Goal: Task Accomplishment & Management: Complete application form

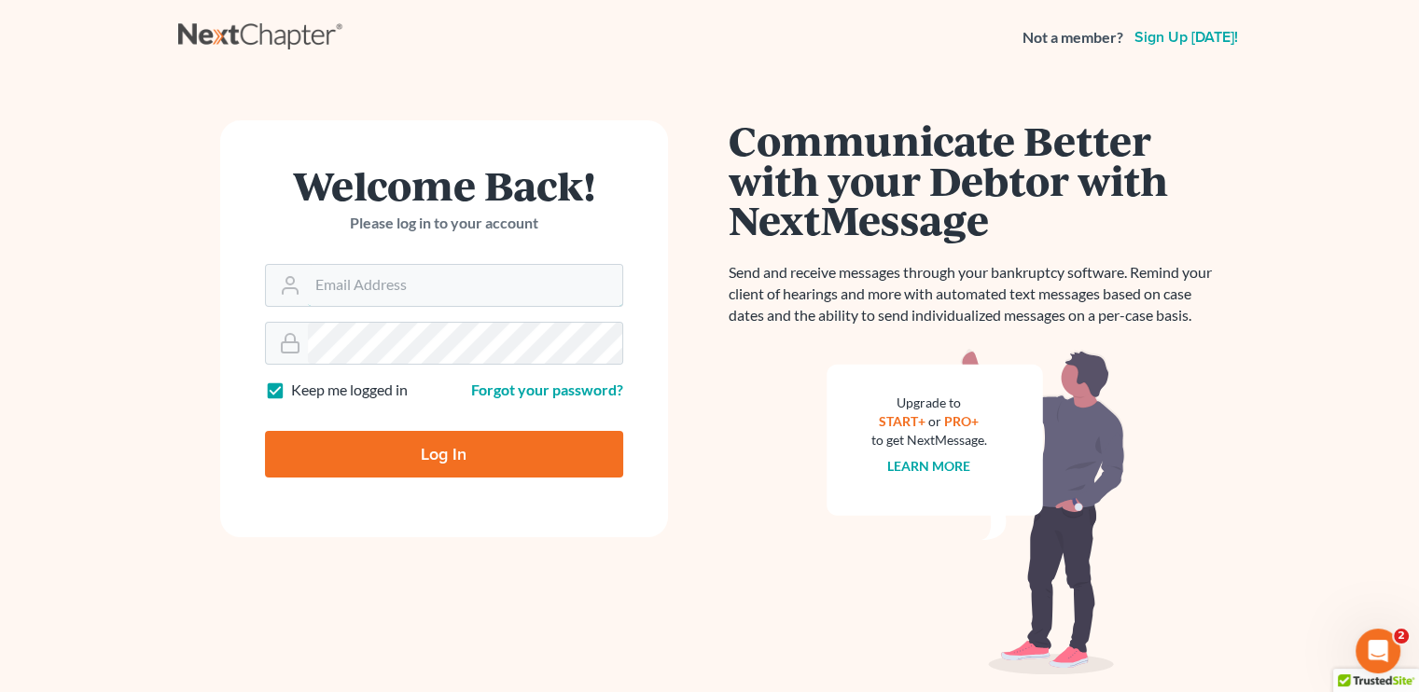
type input "law429bristol@hotmail.com"
click at [492, 456] on input "Log In" at bounding box center [444, 454] width 358 height 47
type input "Thinking..."
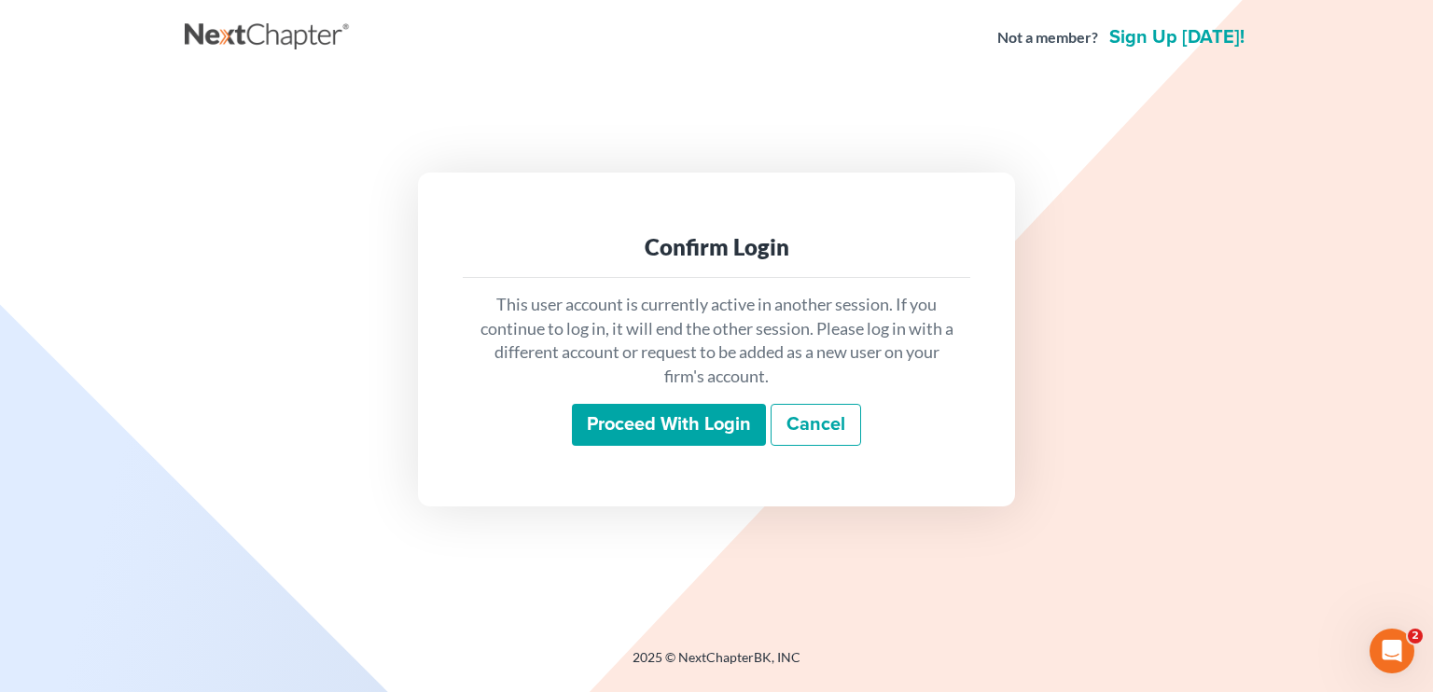
click at [713, 443] on input "Proceed with login" at bounding box center [669, 425] width 194 height 43
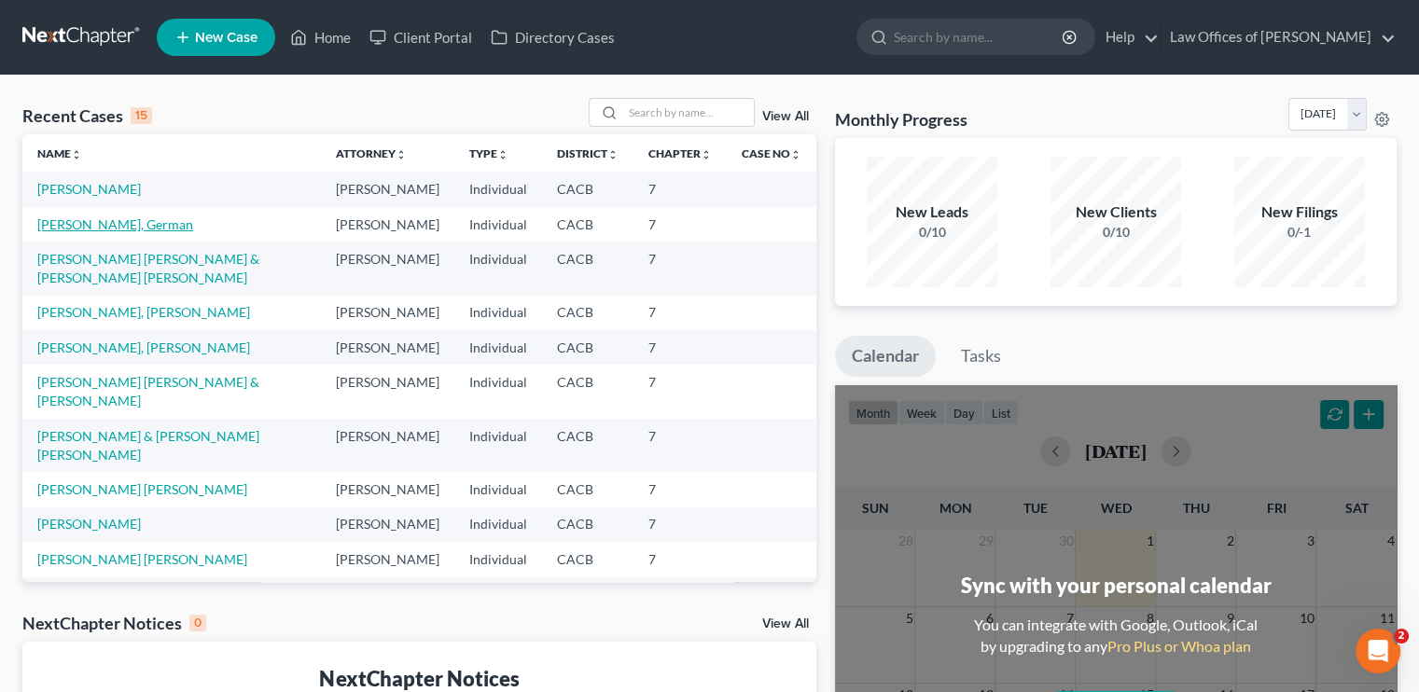
click at [107, 232] on link "Roman Zamora, German" at bounding box center [115, 225] width 156 height 16
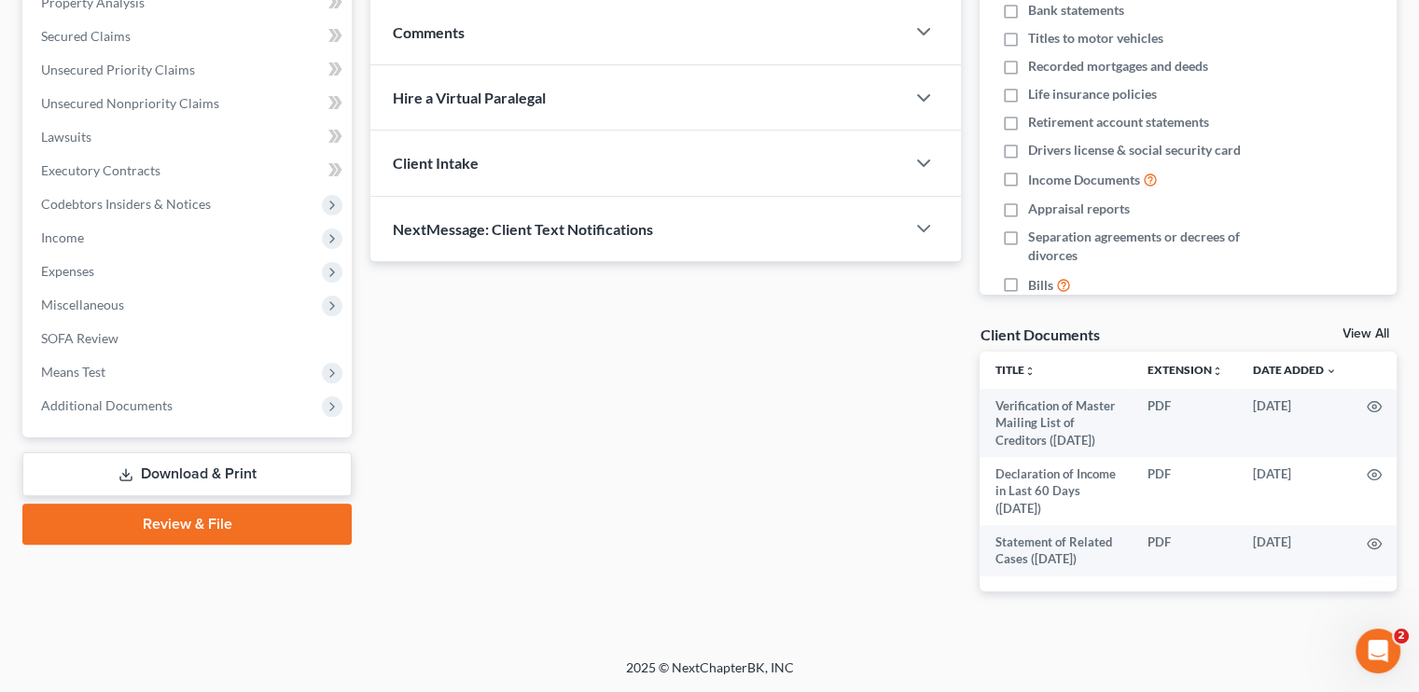
click at [175, 462] on link "Download & Print" at bounding box center [186, 475] width 329 height 44
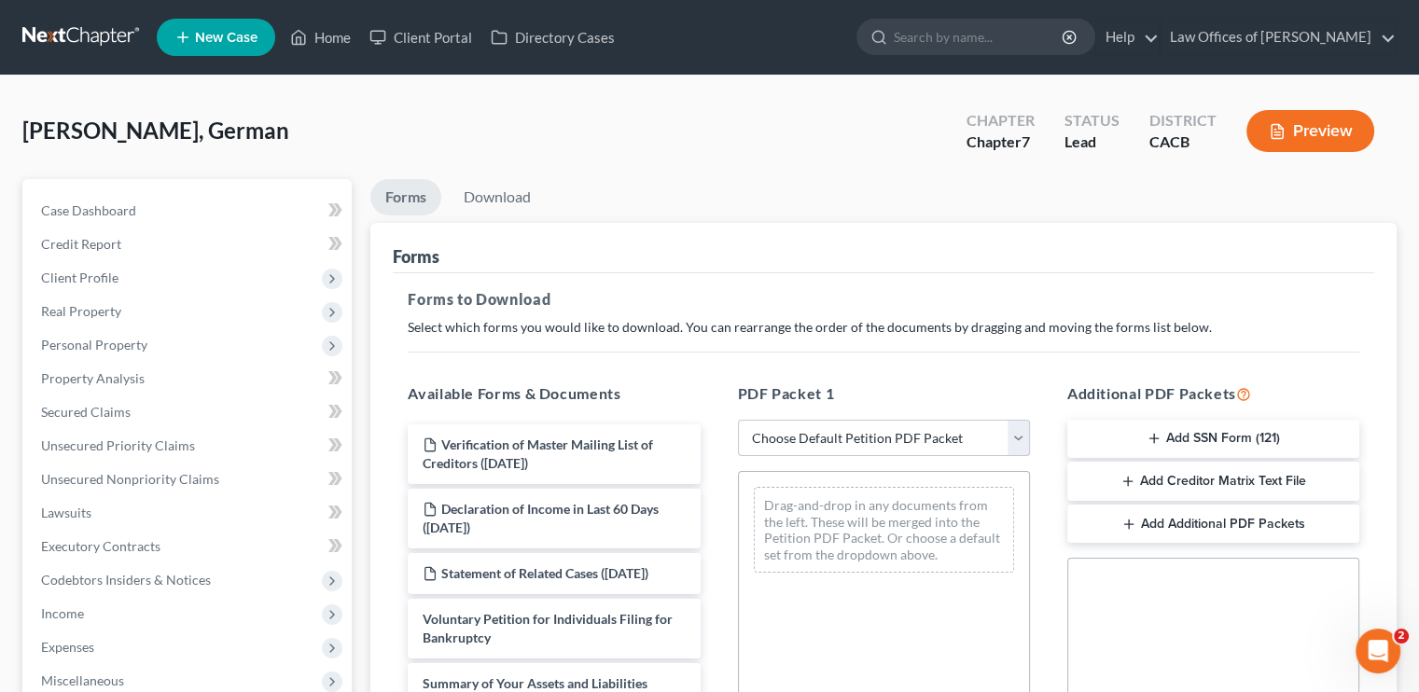
click at [939, 442] on select "Choose Default Petition PDF Packet Complete Bankruptcy Petition (all forms and …" at bounding box center [884, 438] width 292 height 37
select select "5"
click at [738, 420] on select "Choose Default Petition PDF Packet Complete Bankruptcy Petition (all forms and …" at bounding box center [884, 438] width 292 height 37
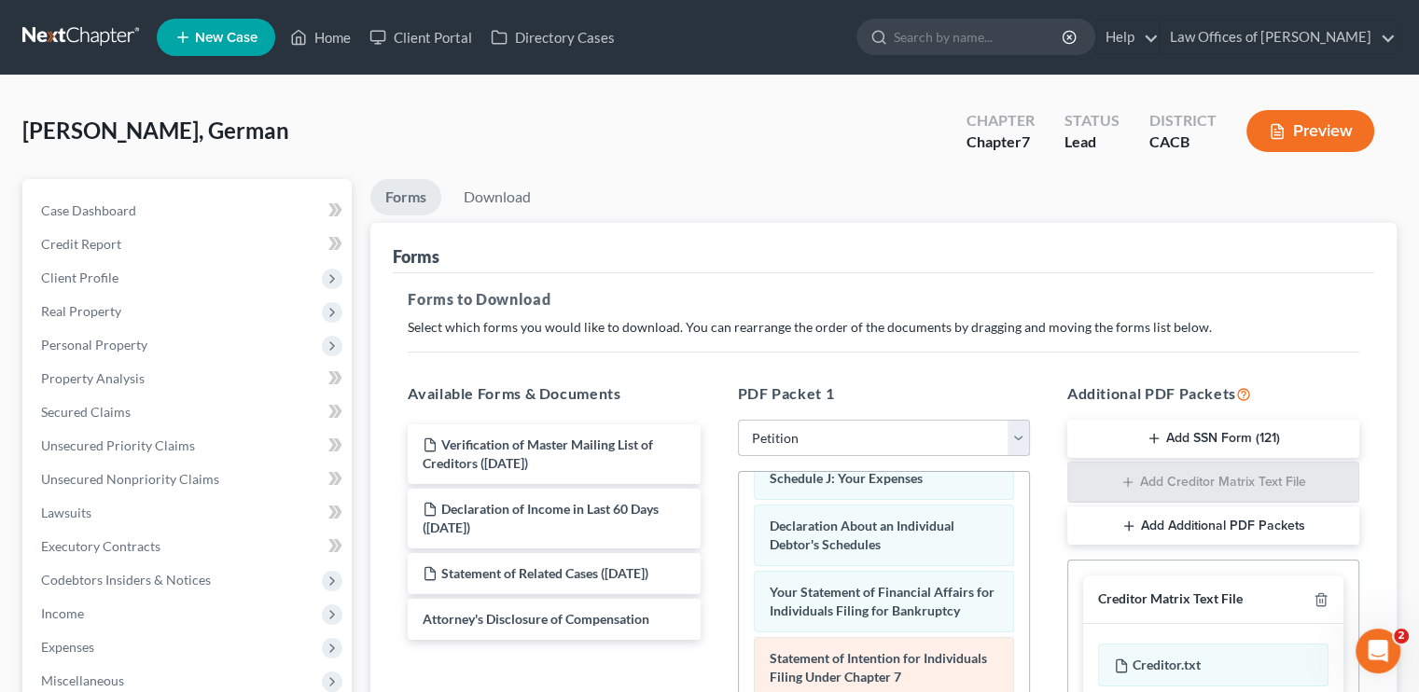
scroll to position [560, 0]
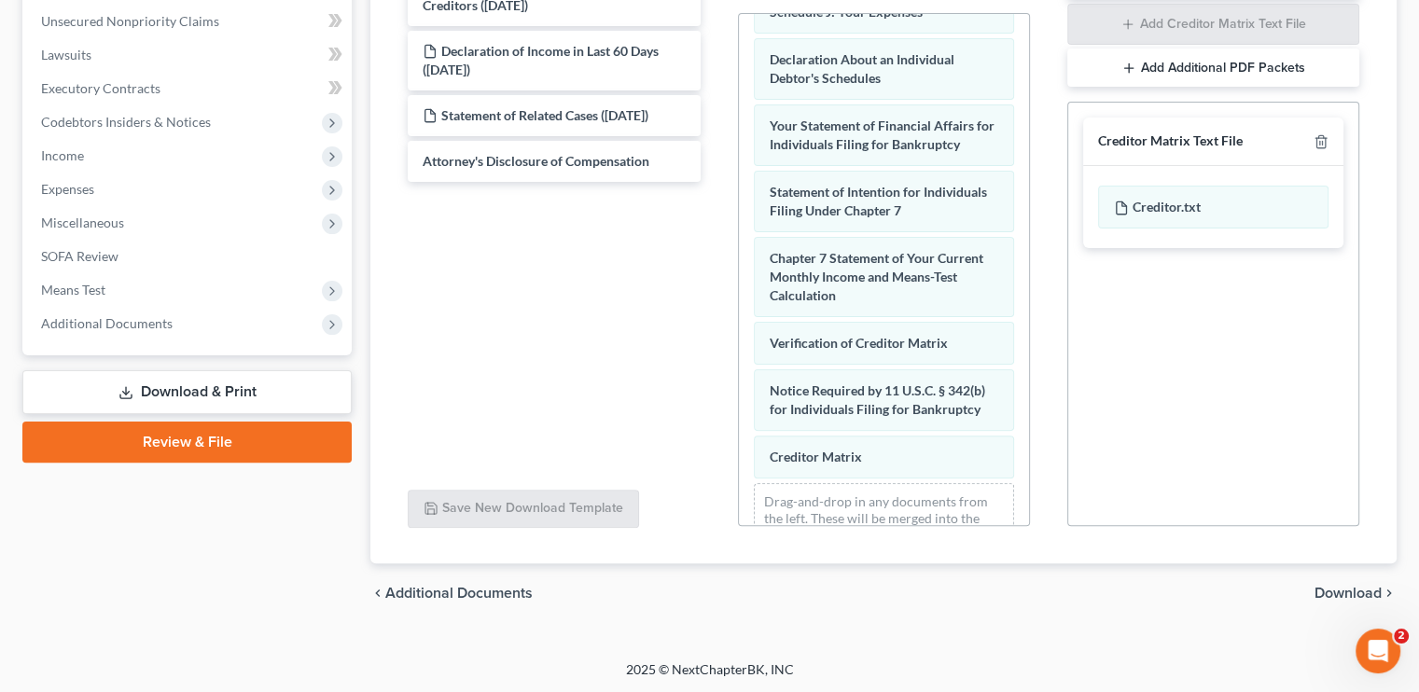
click at [1335, 586] on span "Download" at bounding box center [1348, 593] width 67 height 15
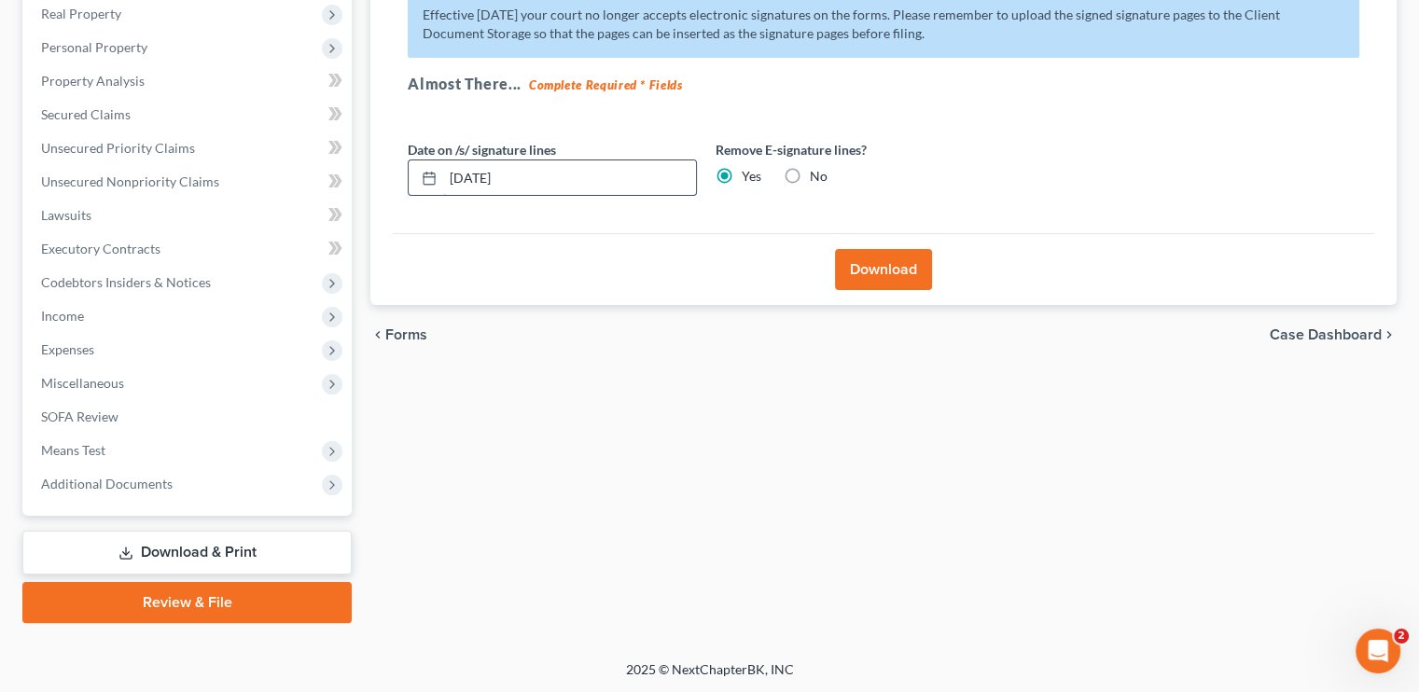
click at [481, 182] on input "10/01/2025" at bounding box center [569, 178] width 253 height 35
click at [907, 269] on button "Download" at bounding box center [883, 269] width 97 height 41
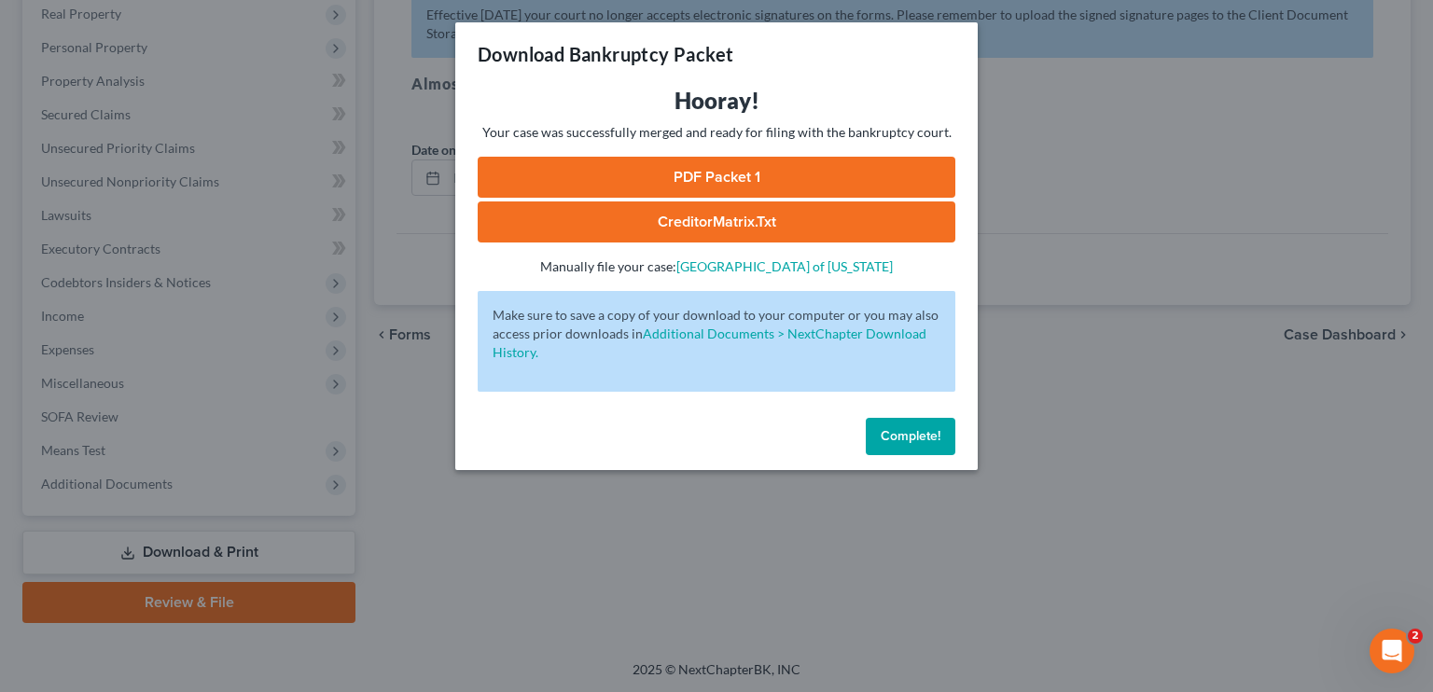
click at [753, 163] on link "PDF Packet 1" at bounding box center [717, 177] width 478 height 41
click at [911, 425] on button "Complete!" at bounding box center [911, 436] width 90 height 37
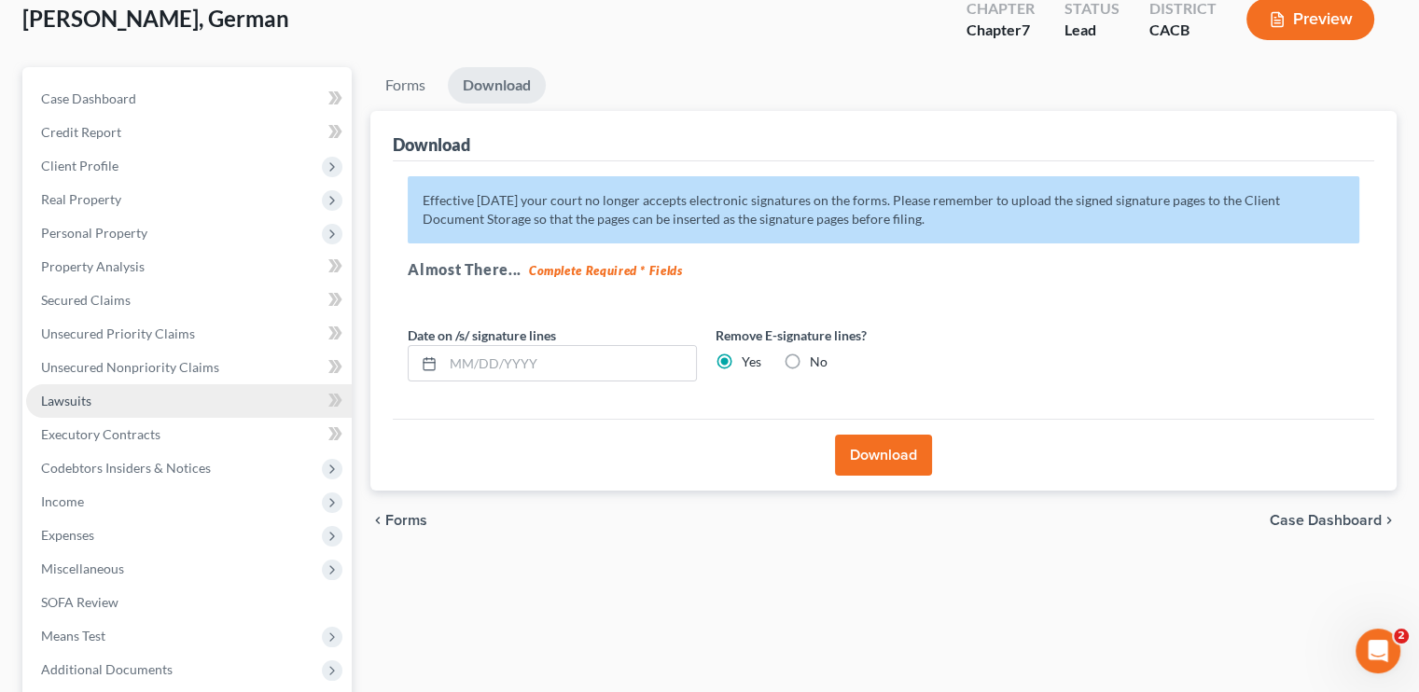
scroll to position [111, 0]
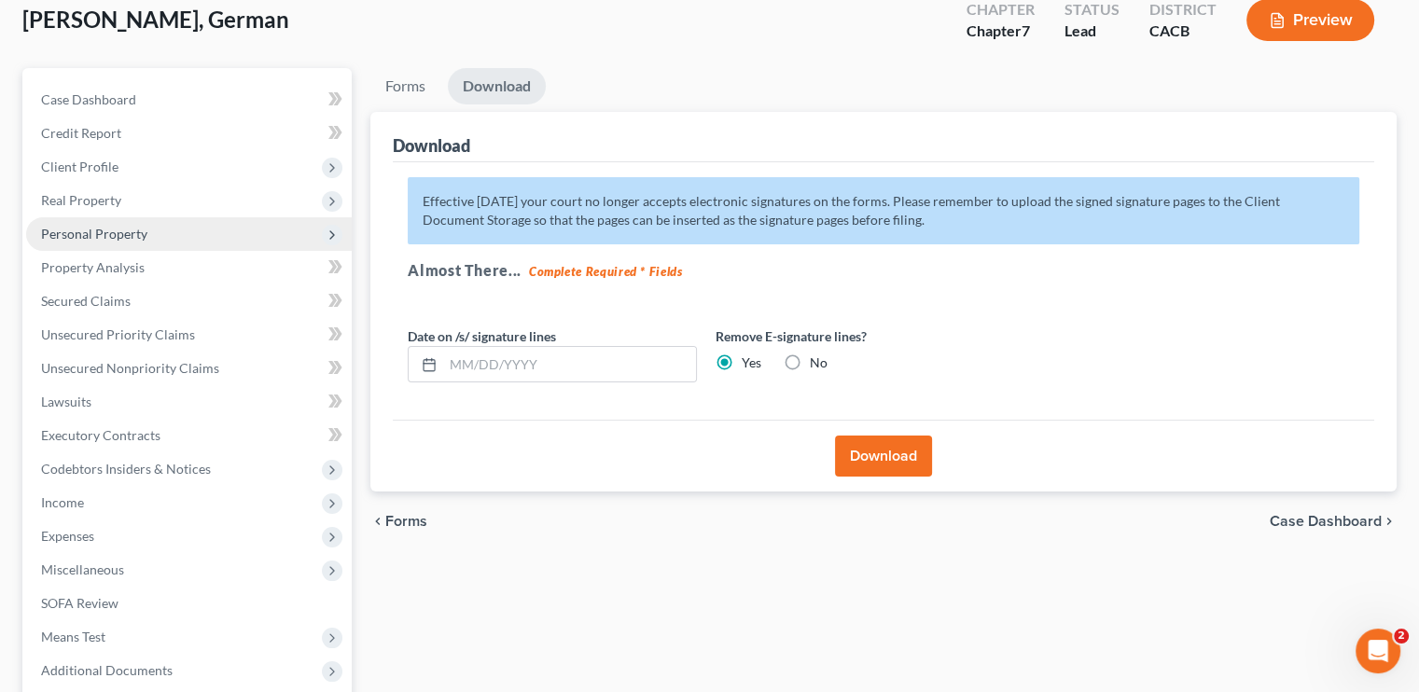
click at [107, 236] on span "Personal Property" at bounding box center [94, 234] width 106 height 16
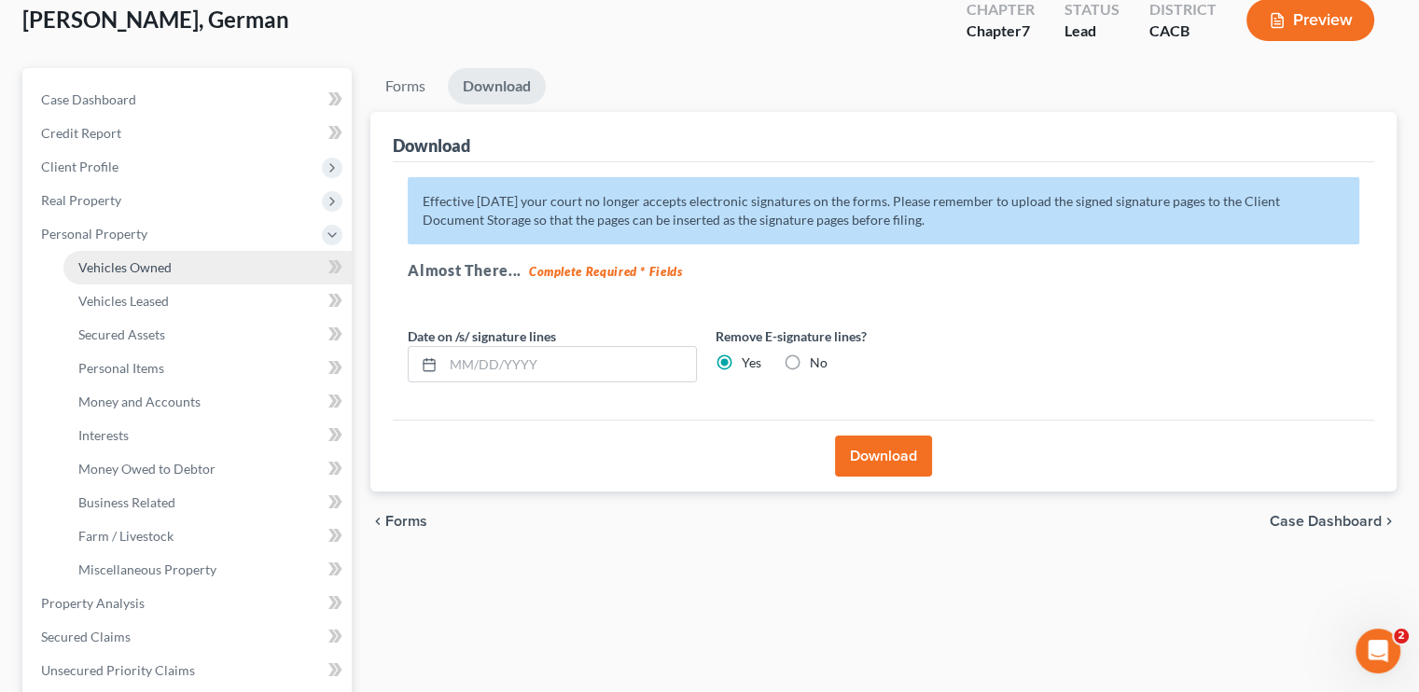
click at [129, 267] on span "Vehicles Owned" at bounding box center [124, 267] width 93 height 16
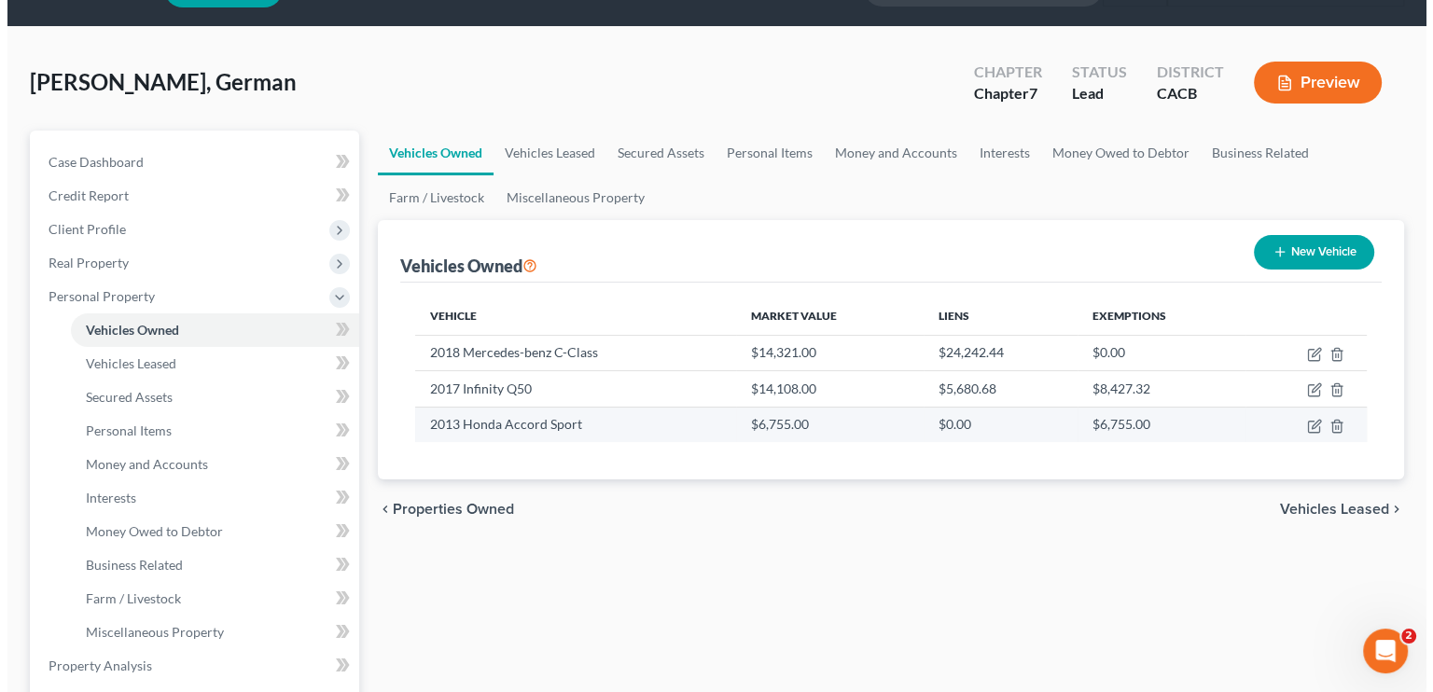
scroll to position [93, 0]
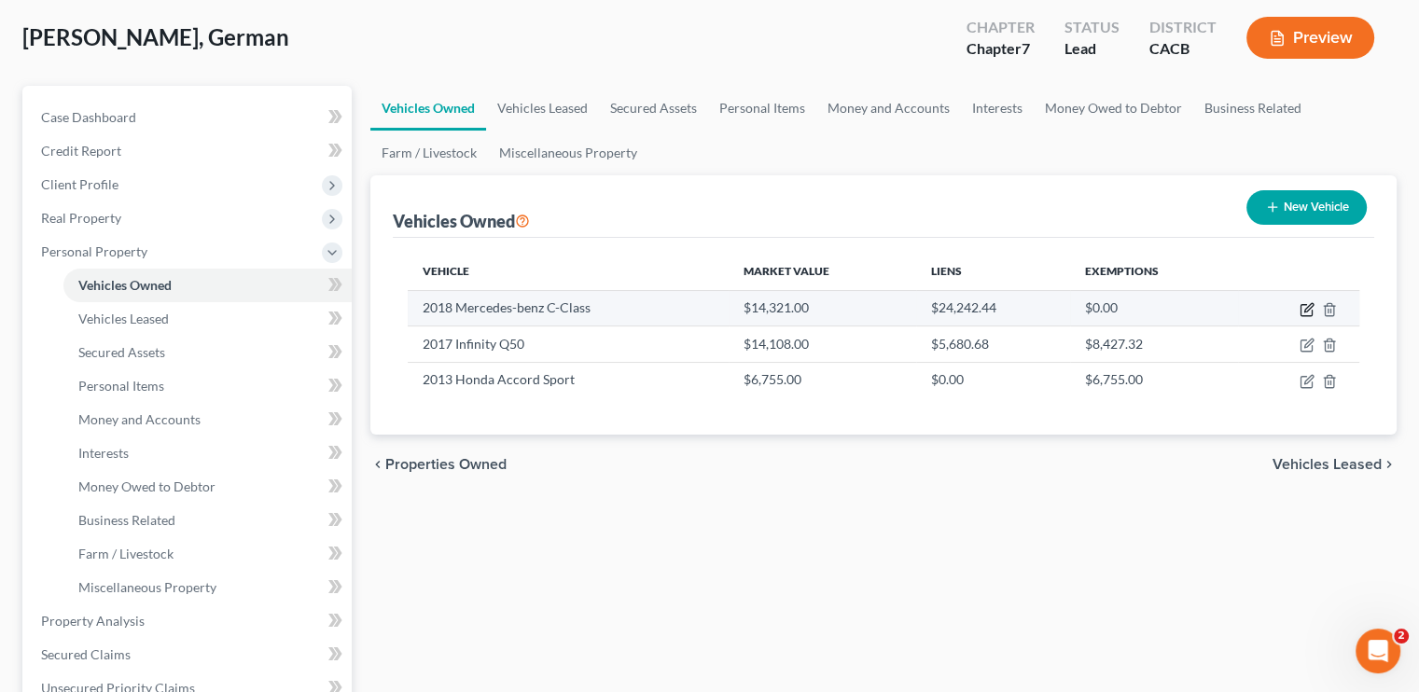
click at [1311, 308] on icon "button" at bounding box center [1307, 309] width 15 height 15
select select "0"
select select "8"
select select "3"
select select "0"
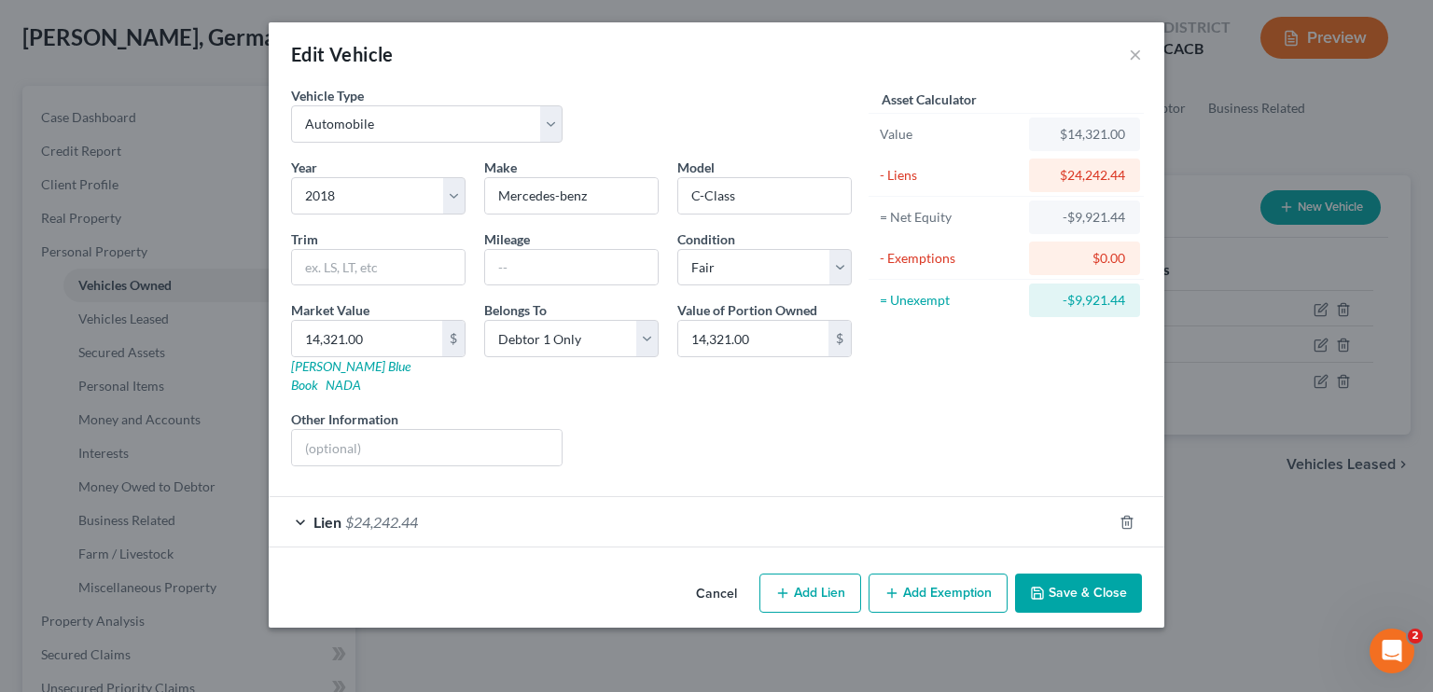
click at [473, 497] on div "Lien $24,242.44" at bounding box center [691, 521] width 844 height 49
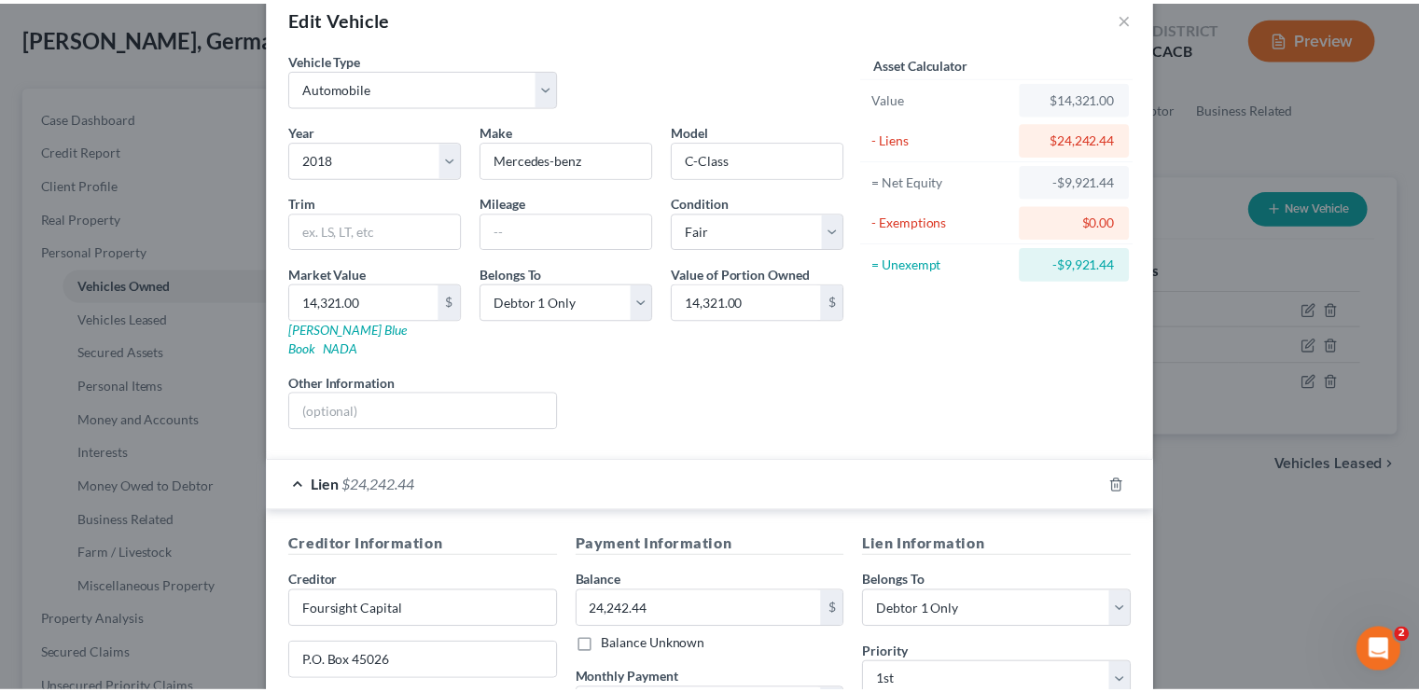
scroll to position [0, 0]
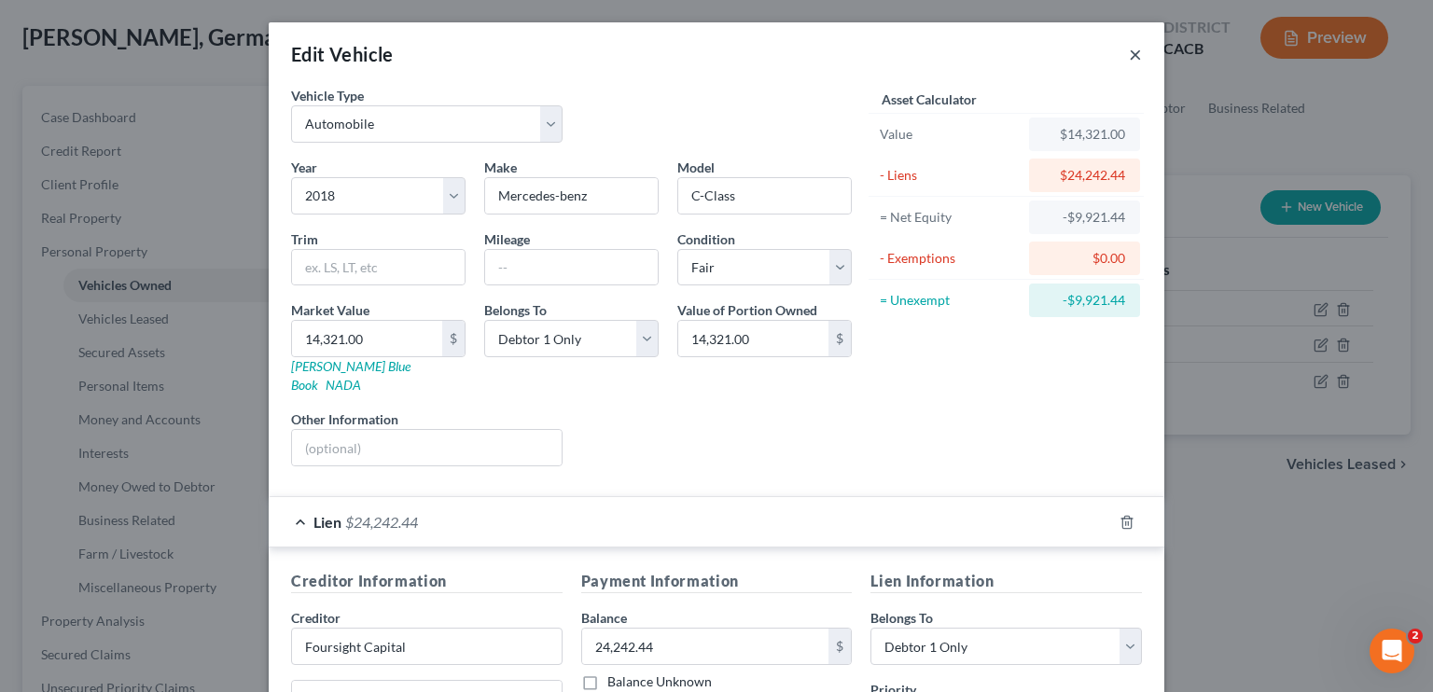
click at [1131, 55] on button "×" at bounding box center [1135, 54] width 13 height 22
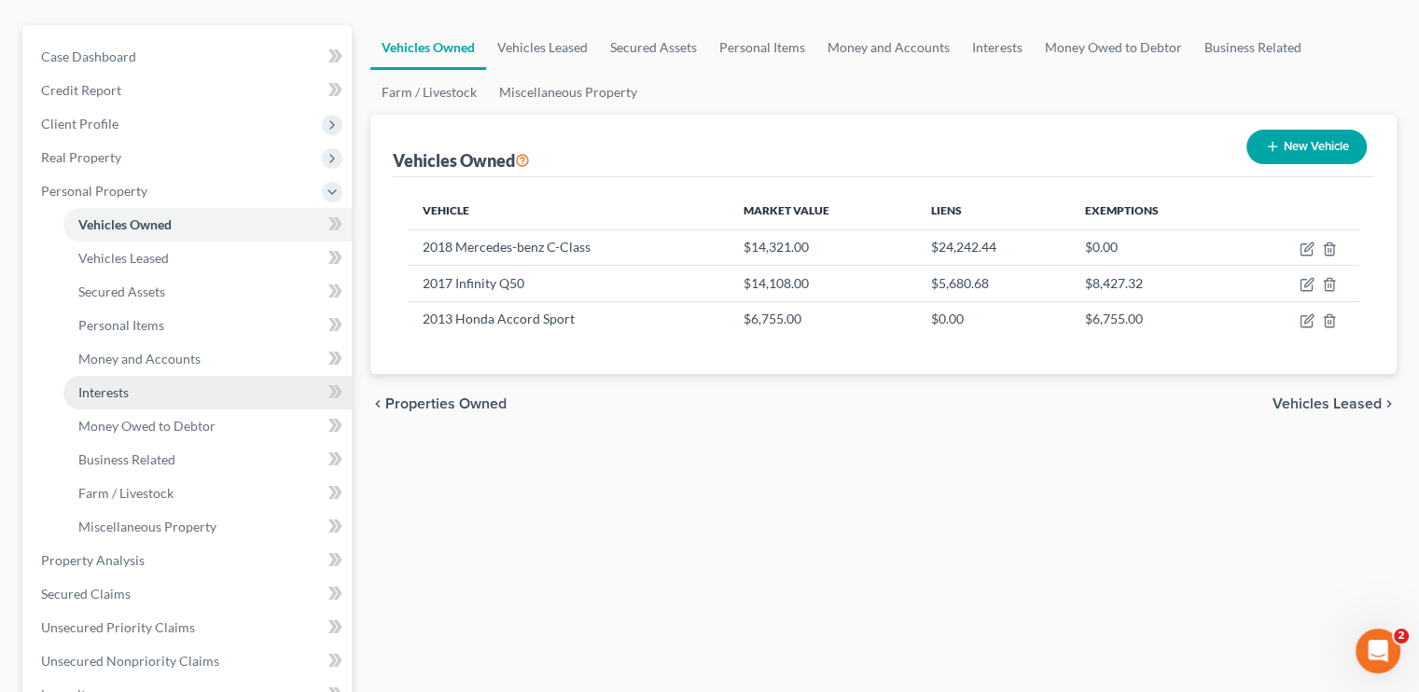
scroll to position [187, 0]
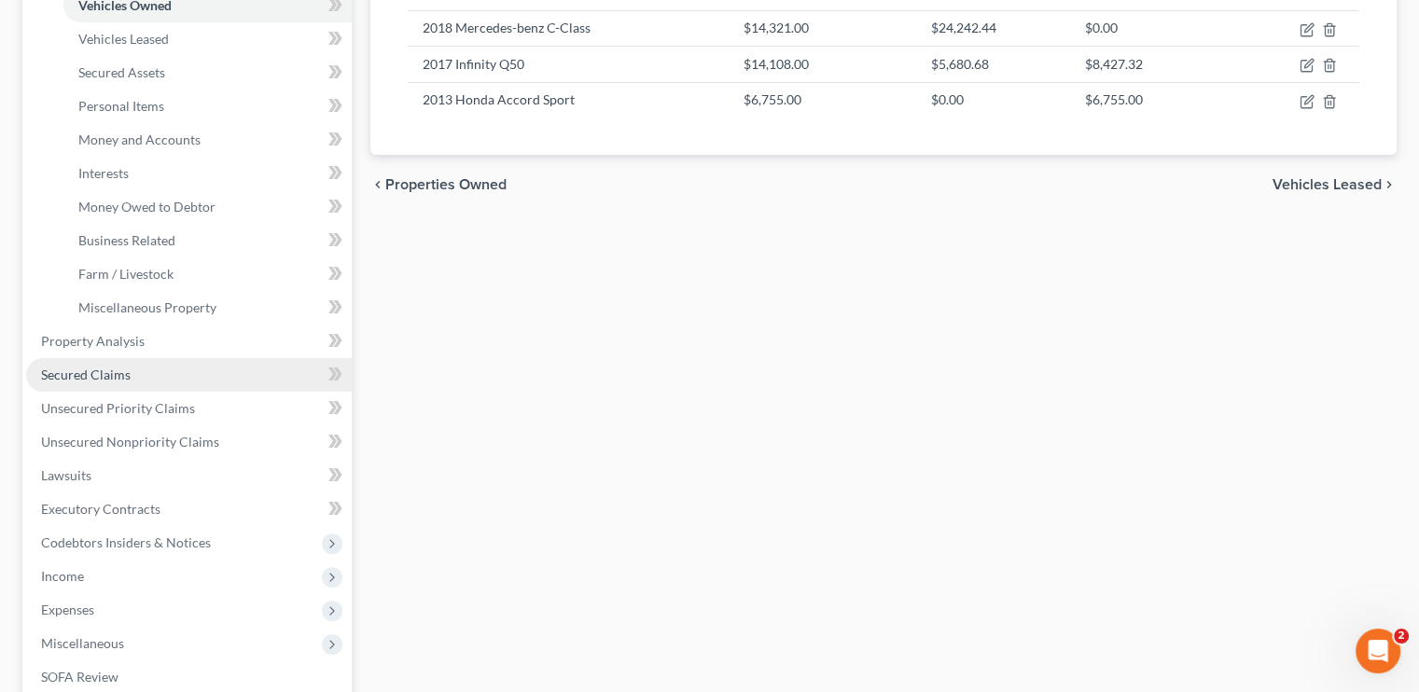
click at [119, 373] on span "Secured Claims" at bounding box center [86, 375] width 90 height 16
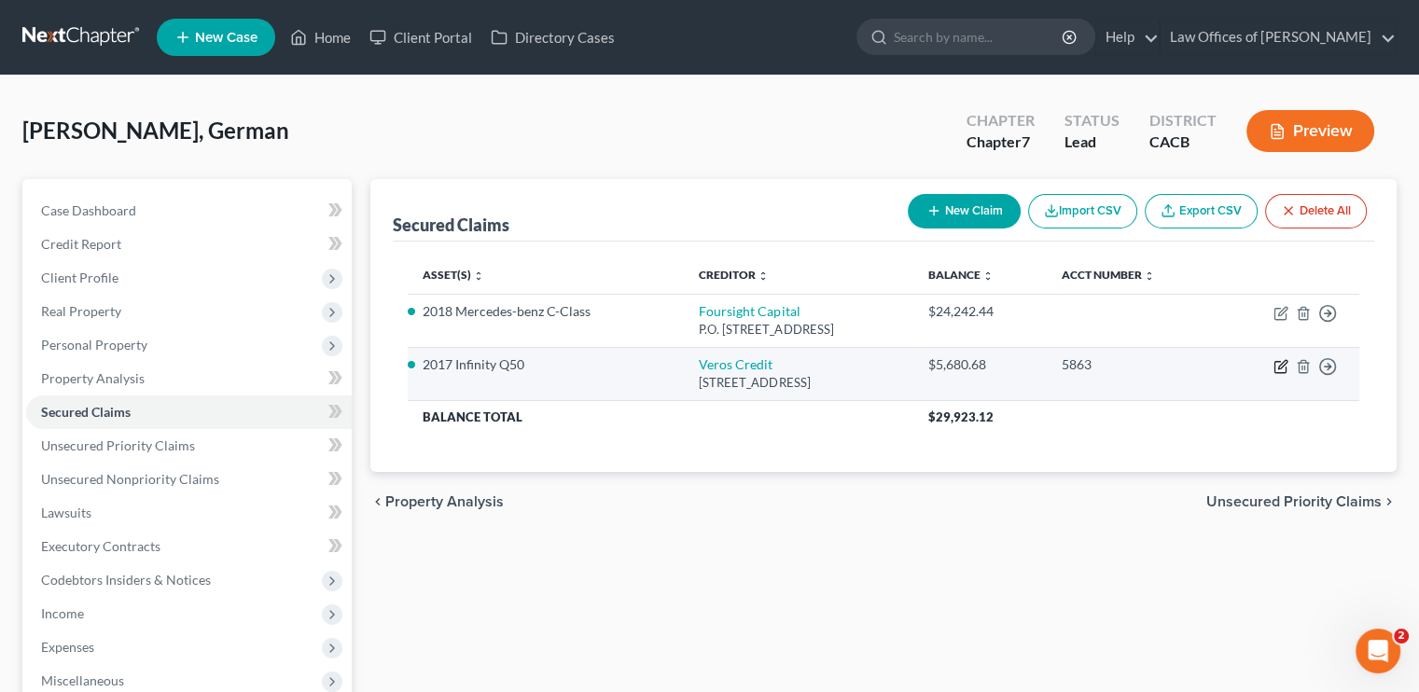
click at [1281, 370] on icon "button" at bounding box center [1281, 366] width 15 height 15
select select "4"
select select "2"
select select "3"
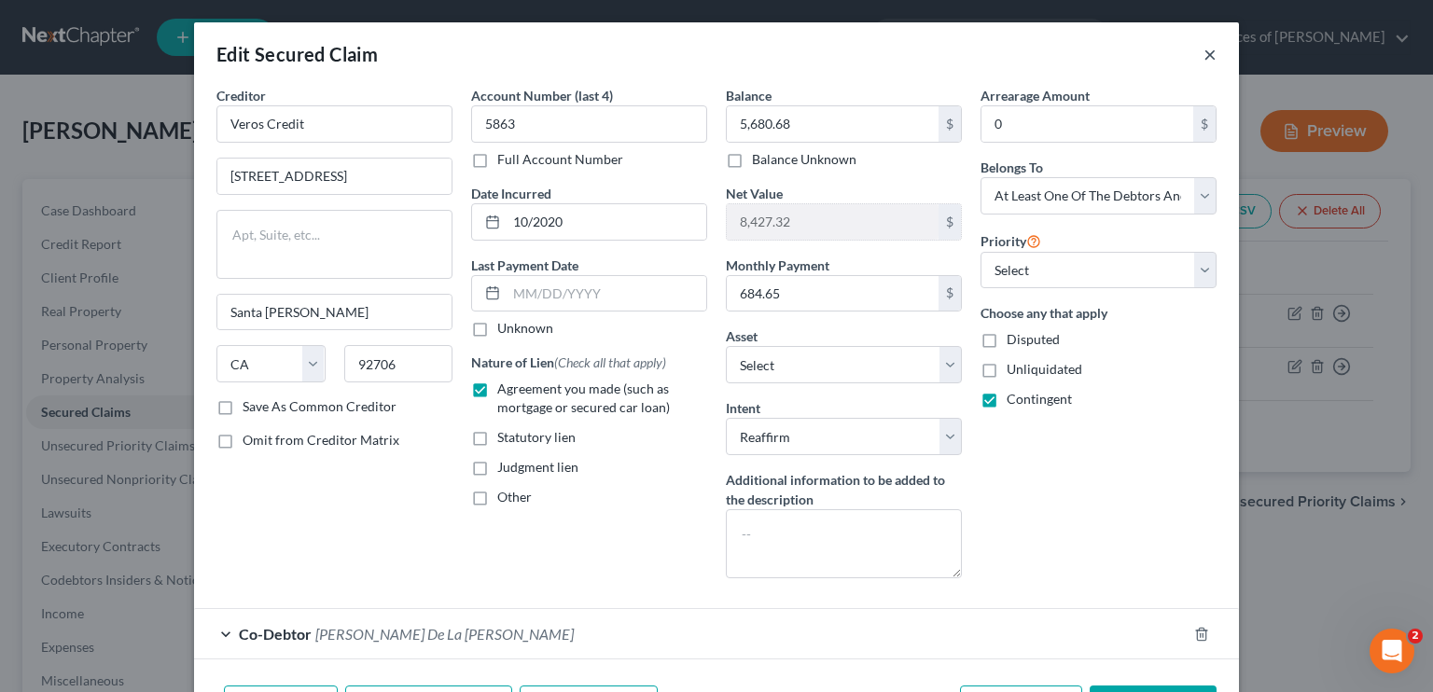
click at [1204, 51] on button "×" at bounding box center [1210, 54] width 13 height 22
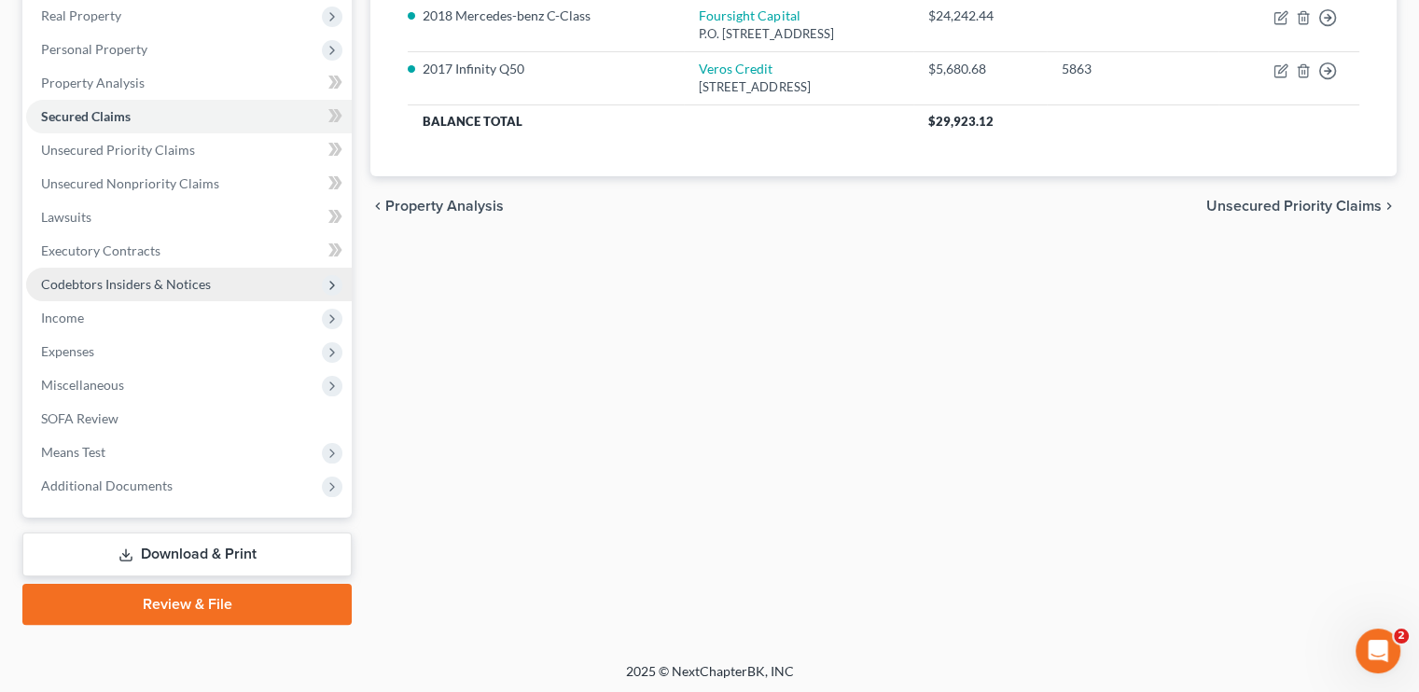
scroll to position [298, 0]
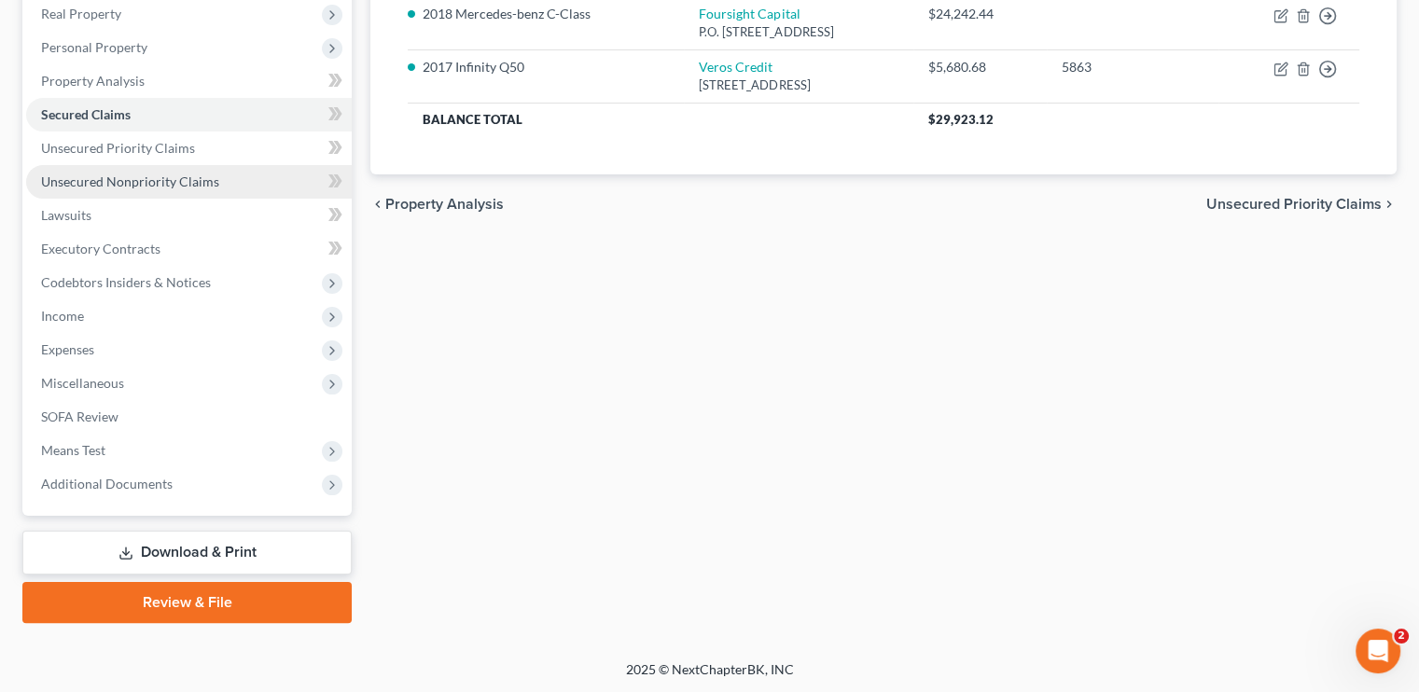
click at [138, 182] on span "Unsecured Nonpriority Claims" at bounding box center [130, 182] width 178 height 16
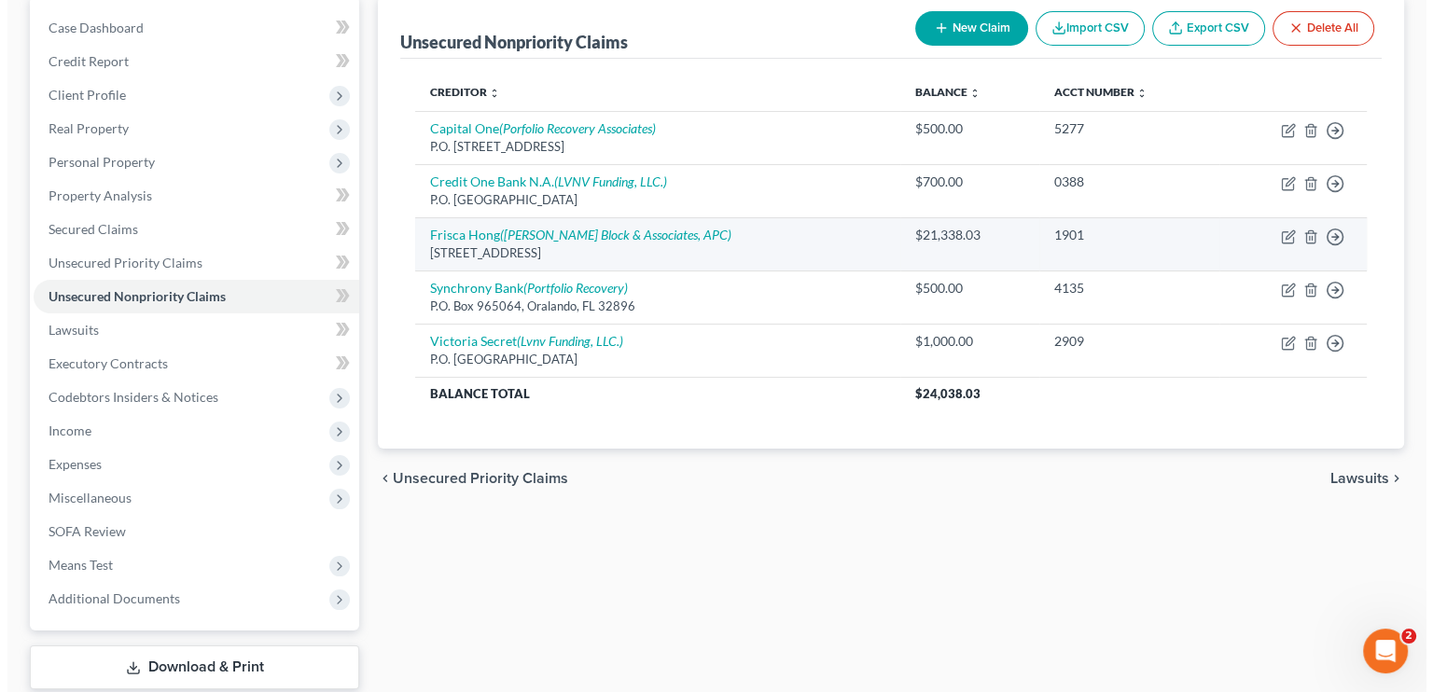
scroll to position [187, 0]
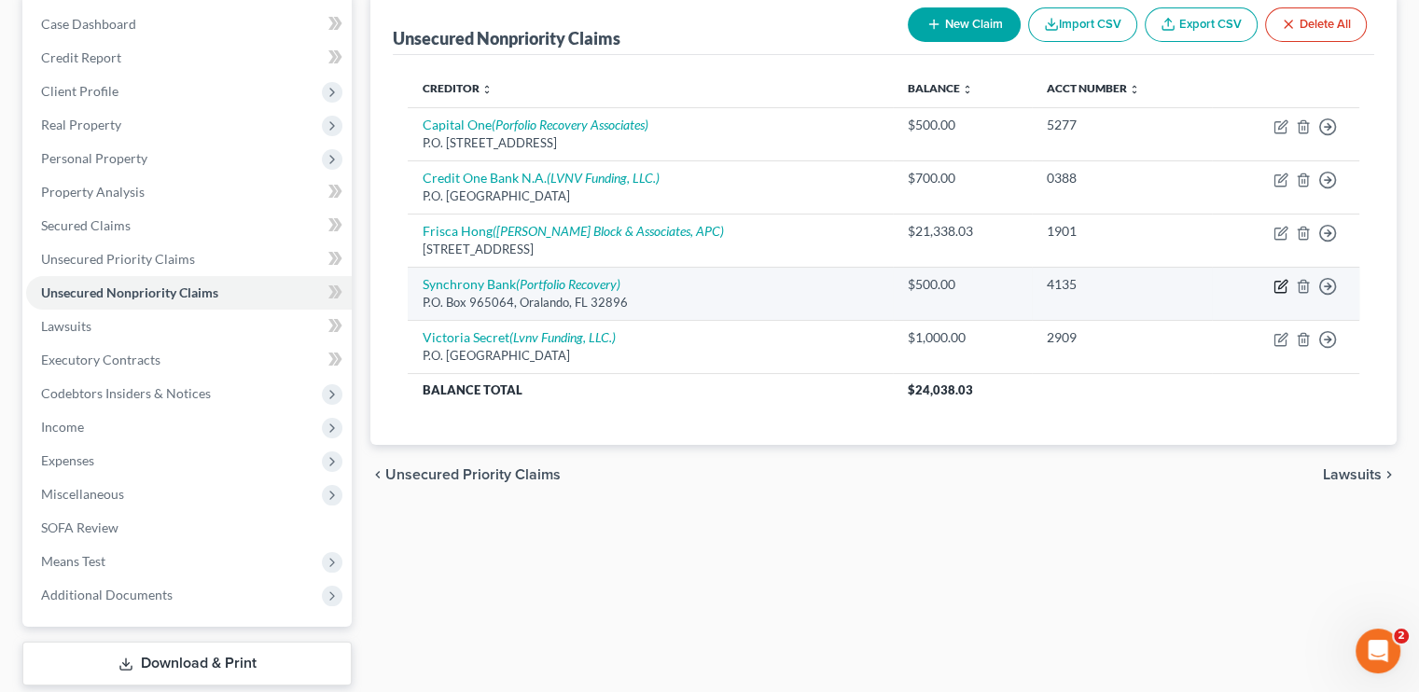
click at [1277, 287] on icon "button" at bounding box center [1281, 286] width 15 height 15
select select "9"
select select "2"
select select "0"
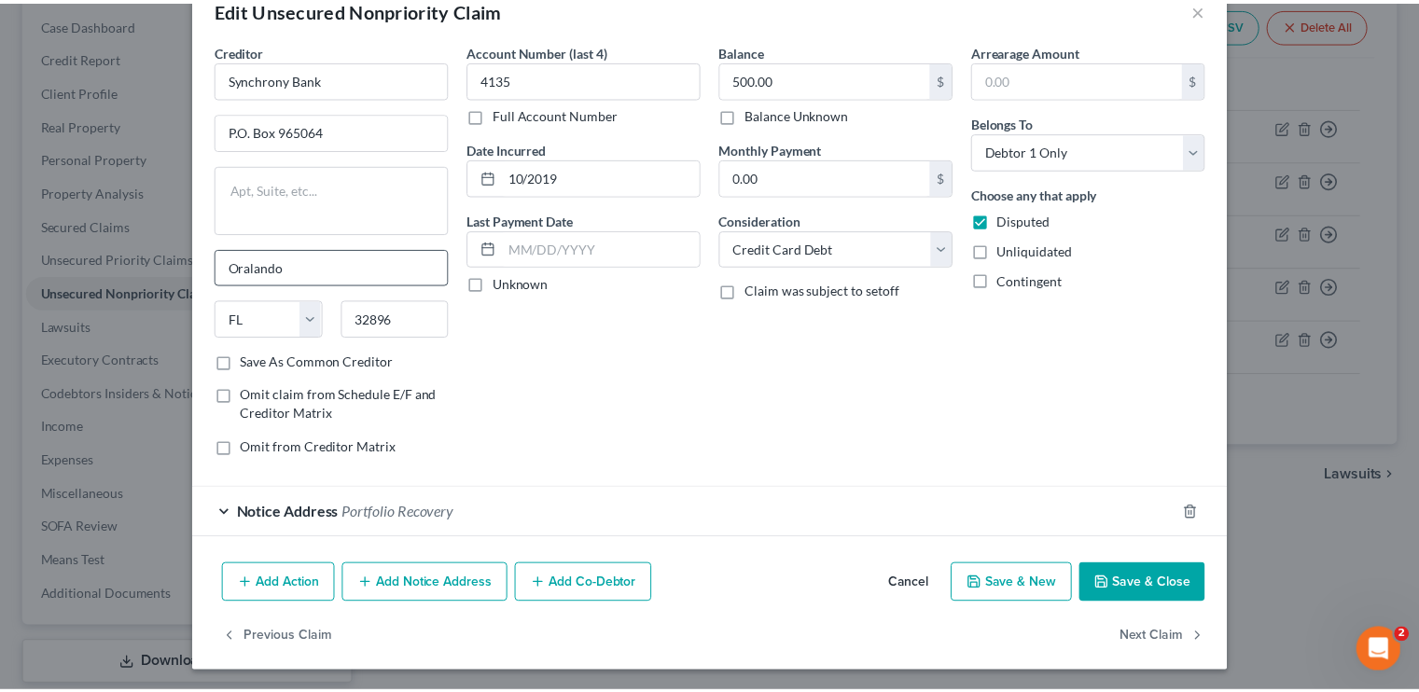
scroll to position [0, 0]
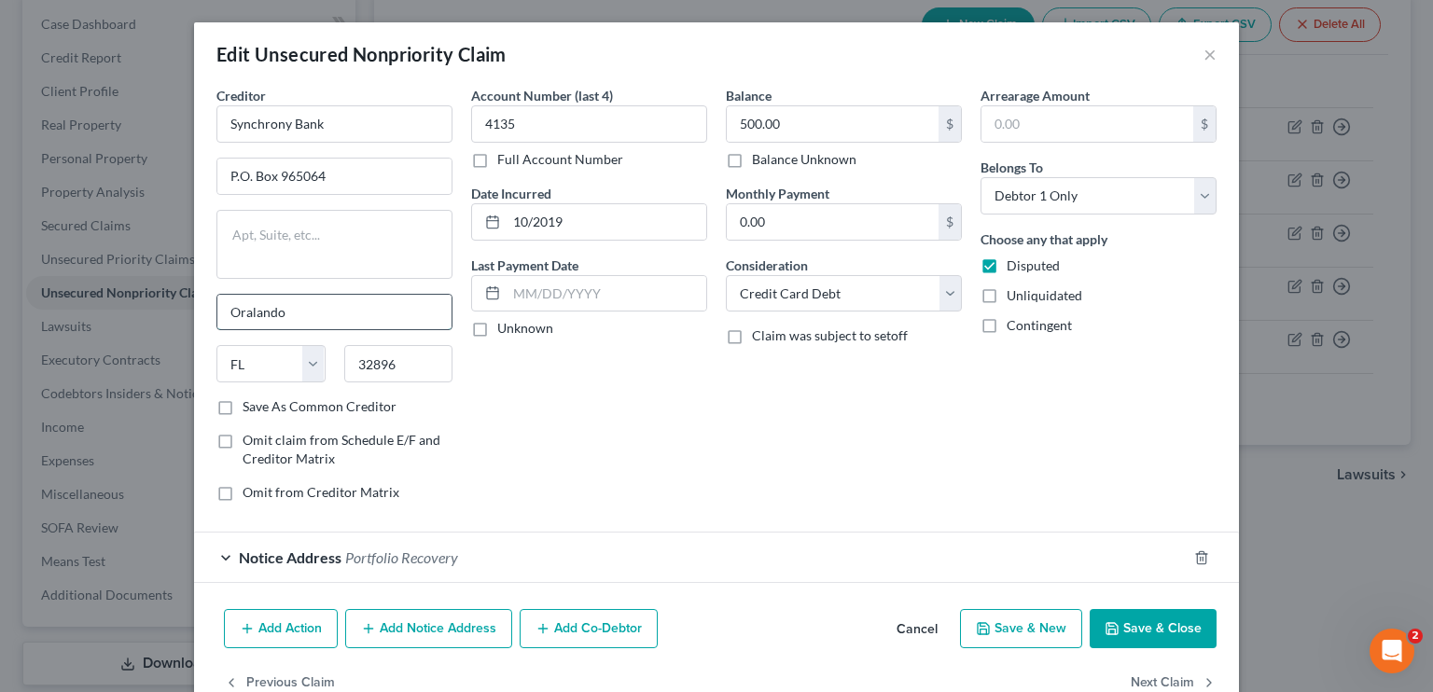
click at [240, 305] on input "Oralando" at bounding box center [334, 312] width 234 height 35
type input "Orlando"
click at [1120, 619] on button "Save & Close" at bounding box center [1153, 628] width 127 height 39
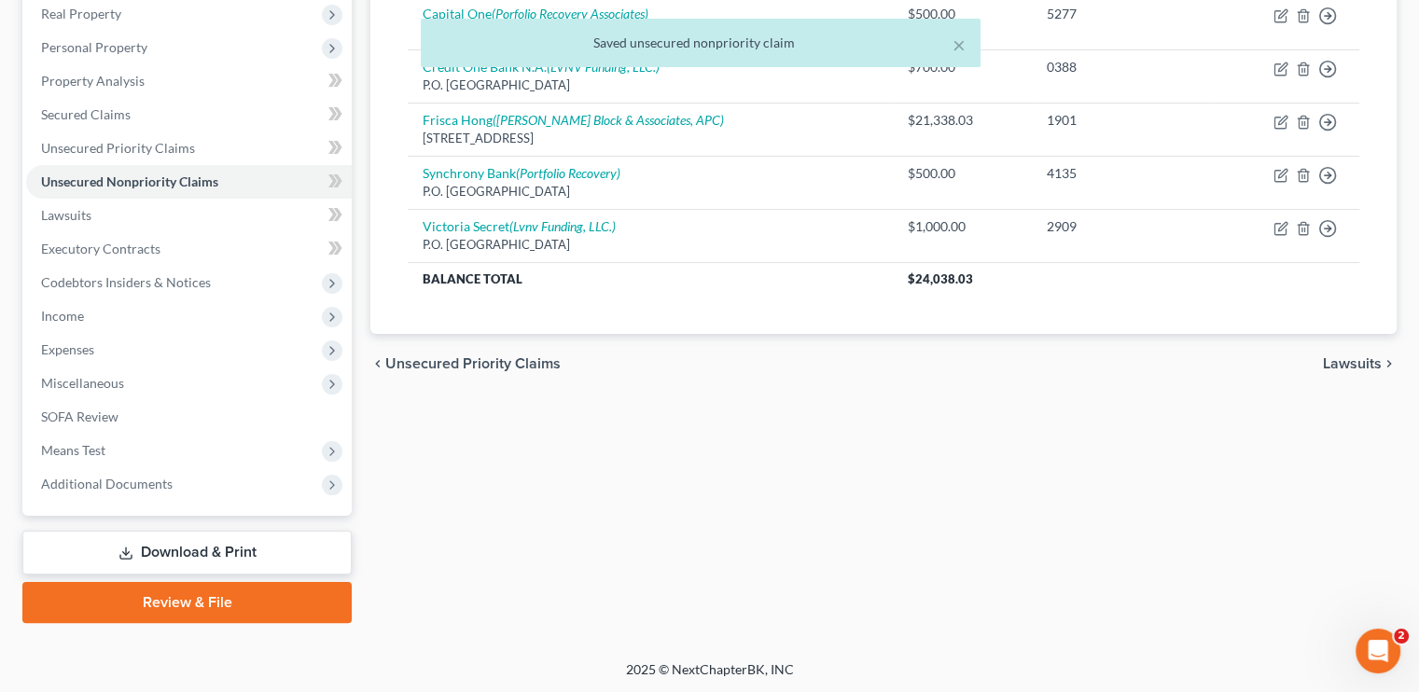
click at [225, 541] on link "Download & Print" at bounding box center [186, 553] width 329 height 44
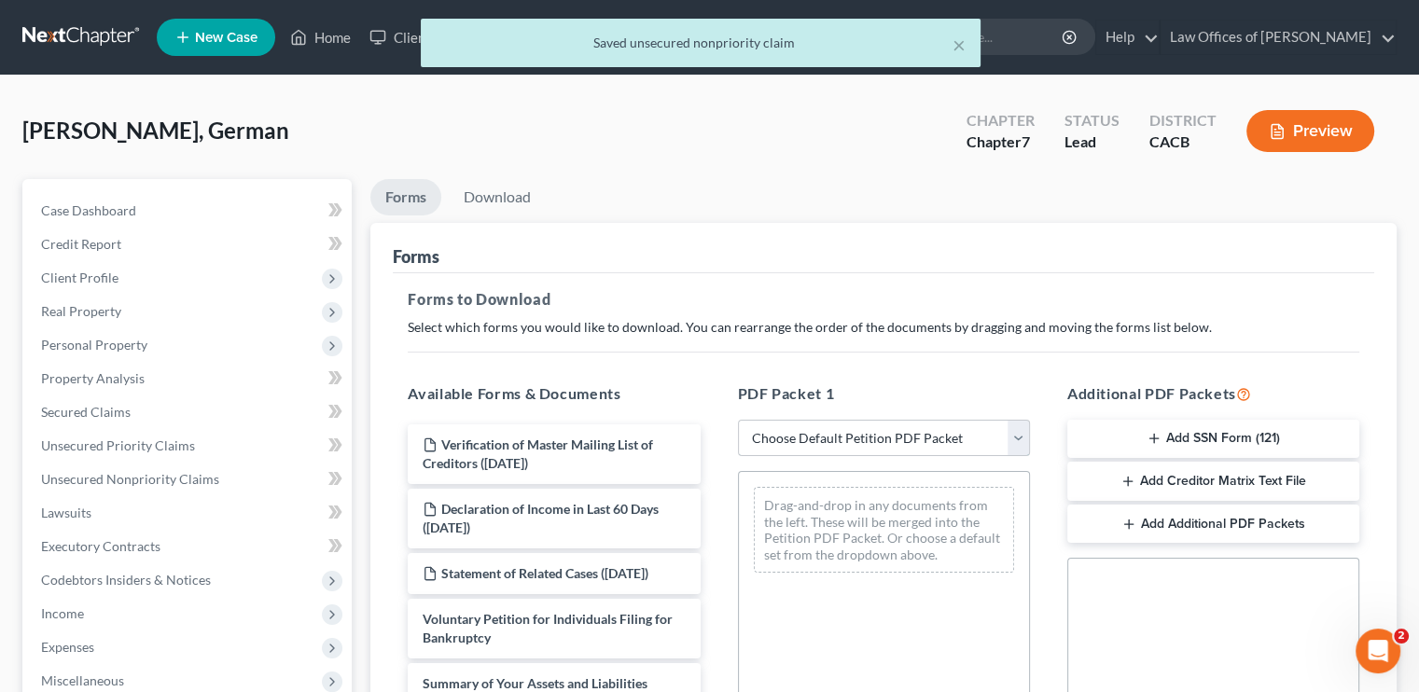
click at [992, 440] on select "Choose Default Petition PDF Packet Complete Bankruptcy Petition (all forms and …" at bounding box center [884, 438] width 292 height 37
select select "5"
click at [738, 420] on select "Choose Default Petition PDF Packet Complete Bankruptcy Petition (all forms and …" at bounding box center [884, 438] width 292 height 37
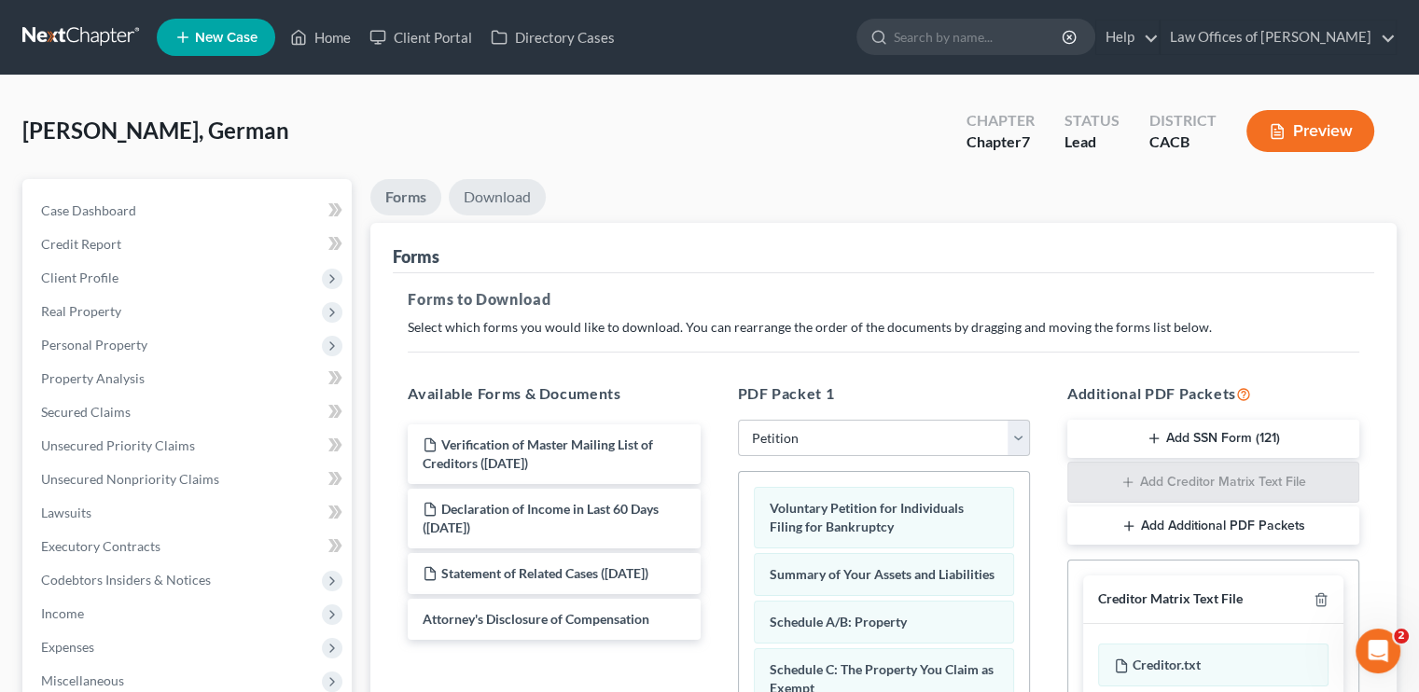
click at [496, 201] on link "Download" at bounding box center [497, 197] width 97 height 36
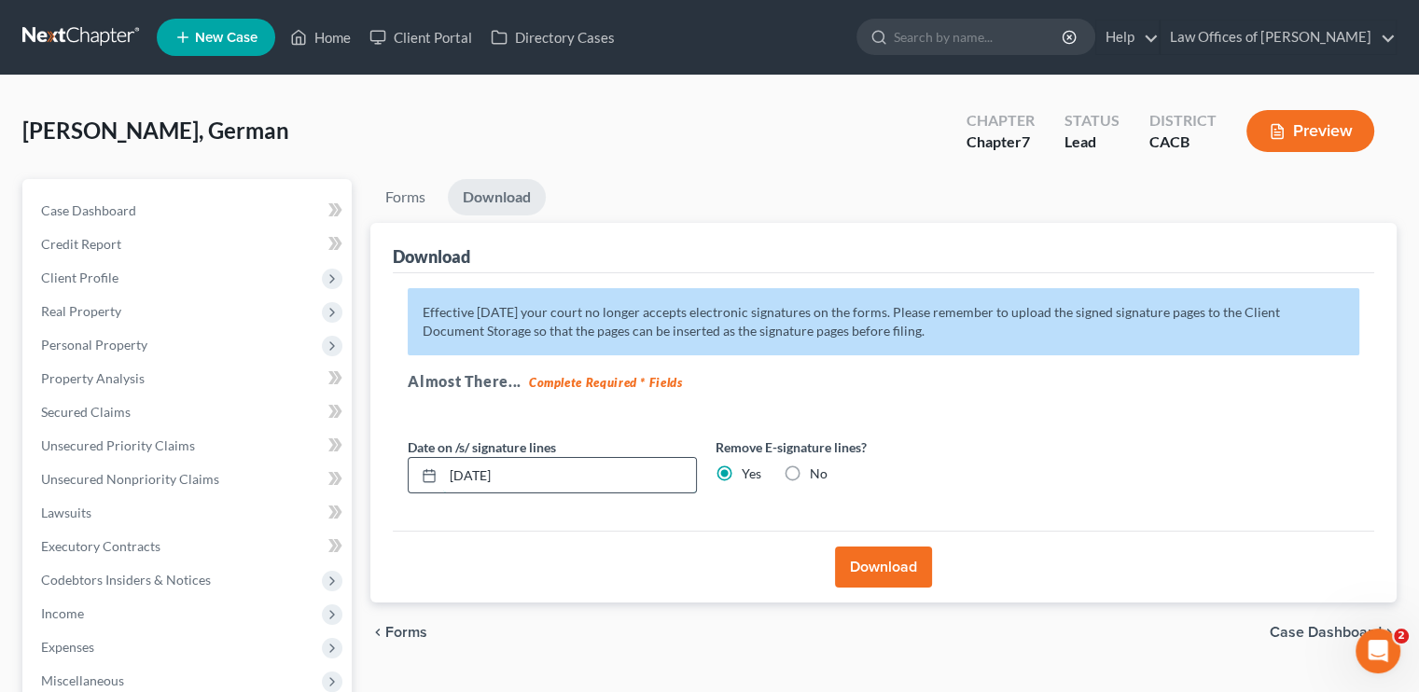
click at [495, 473] on input "10/01/2025" at bounding box center [569, 475] width 253 height 35
click at [873, 563] on button "Download" at bounding box center [883, 567] width 97 height 41
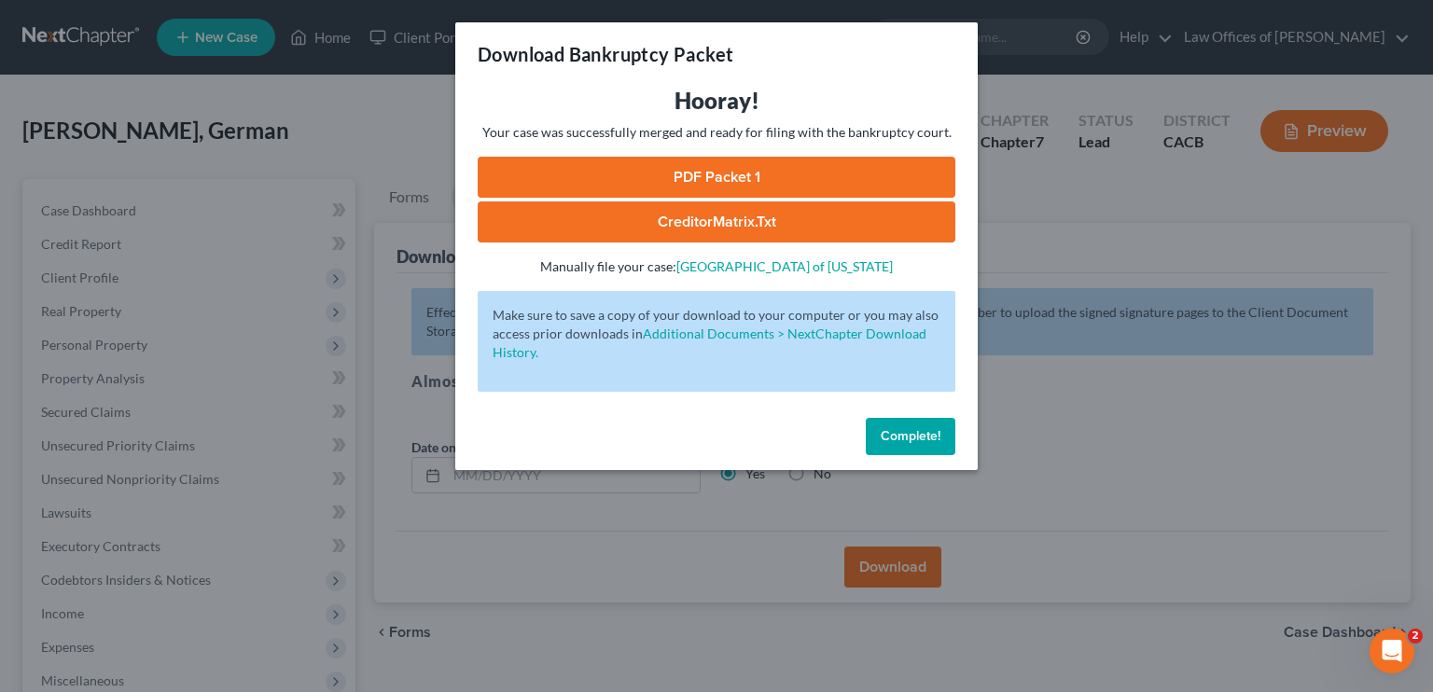
click at [719, 175] on link "PDF Packet 1" at bounding box center [717, 177] width 478 height 41
click at [909, 428] on span "Complete!" at bounding box center [911, 436] width 60 height 16
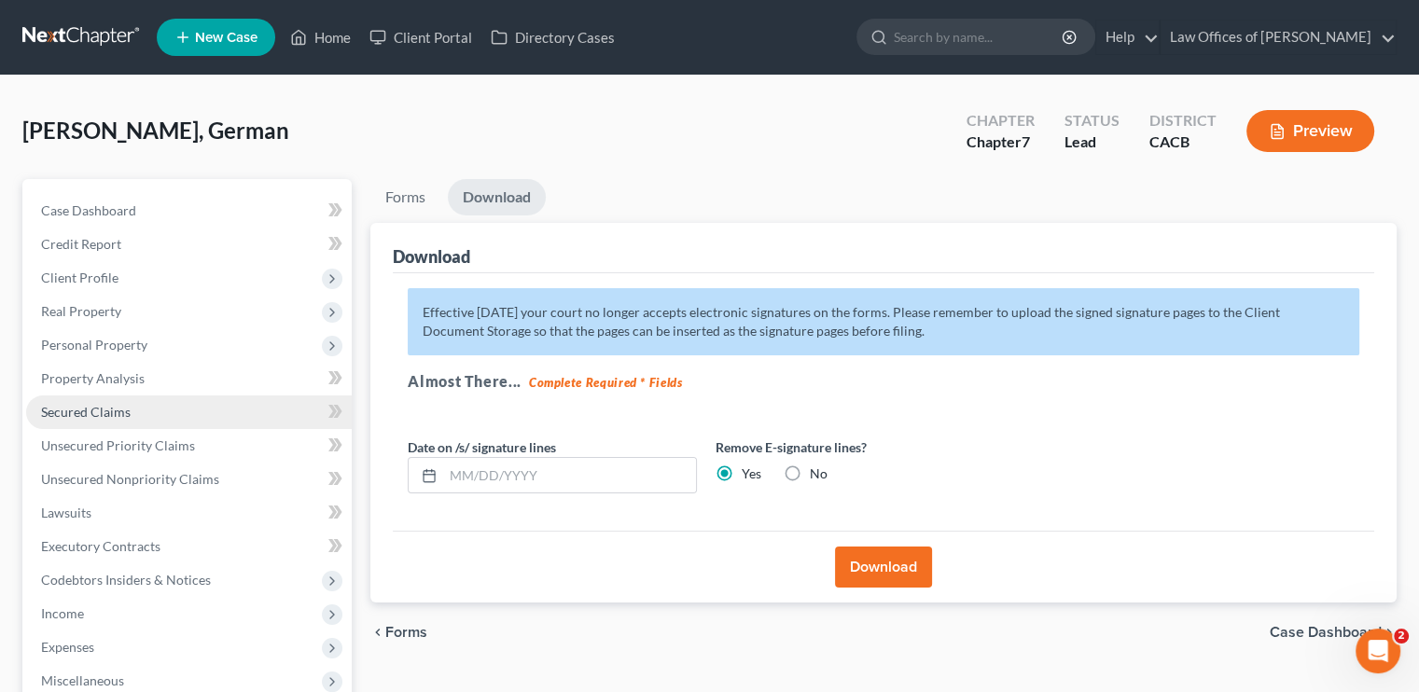
click at [108, 416] on span "Secured Claims" at bounding box center [86, 412] width 90 height 16
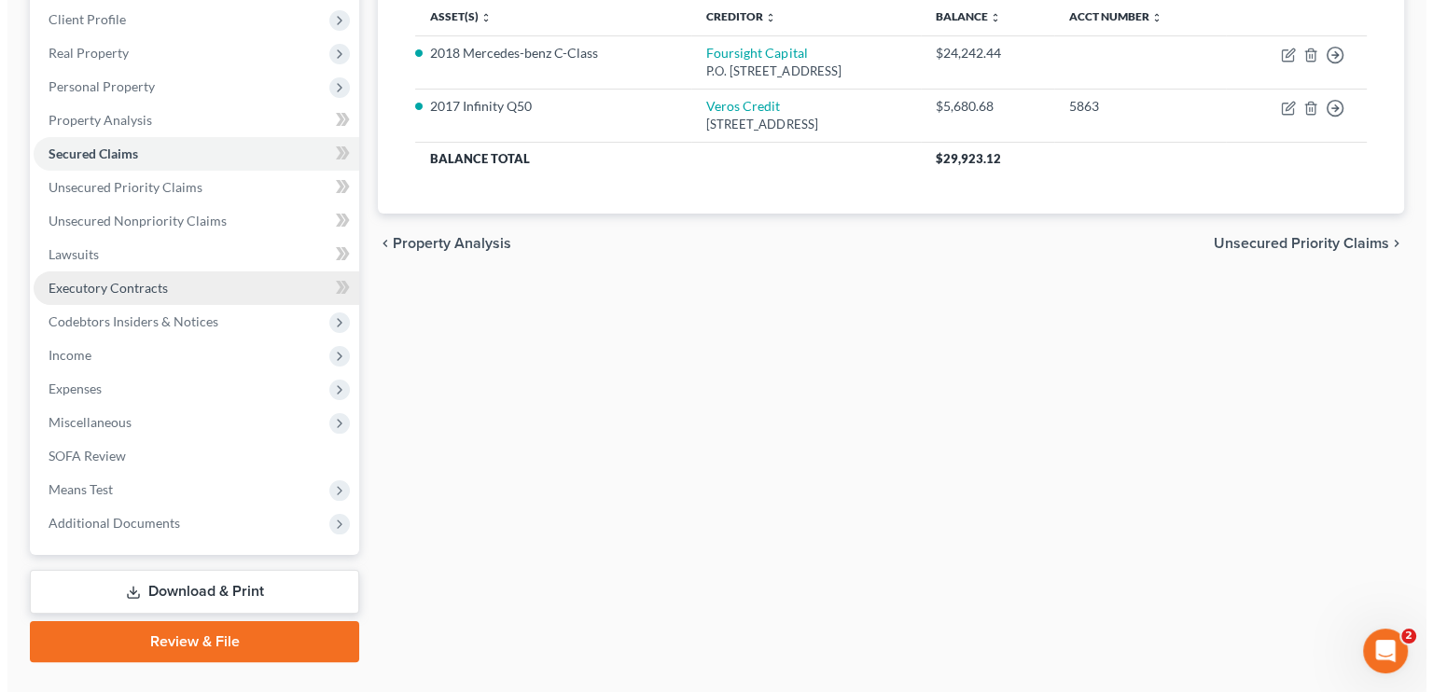
scroll to position [280, 0]
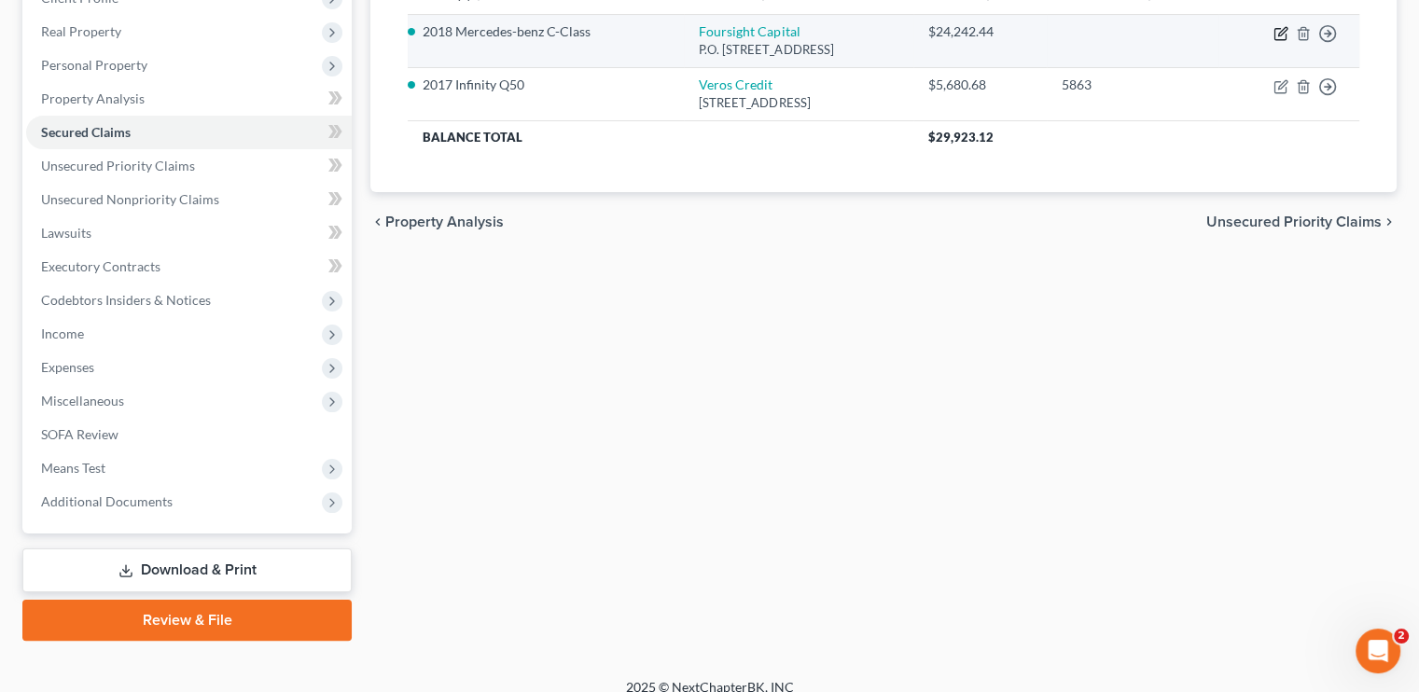
click at [1278, 32] on icon "button" at bounding box center [1281, 33] width 15 height 15
select select "46"
select select "2"
select select "0"
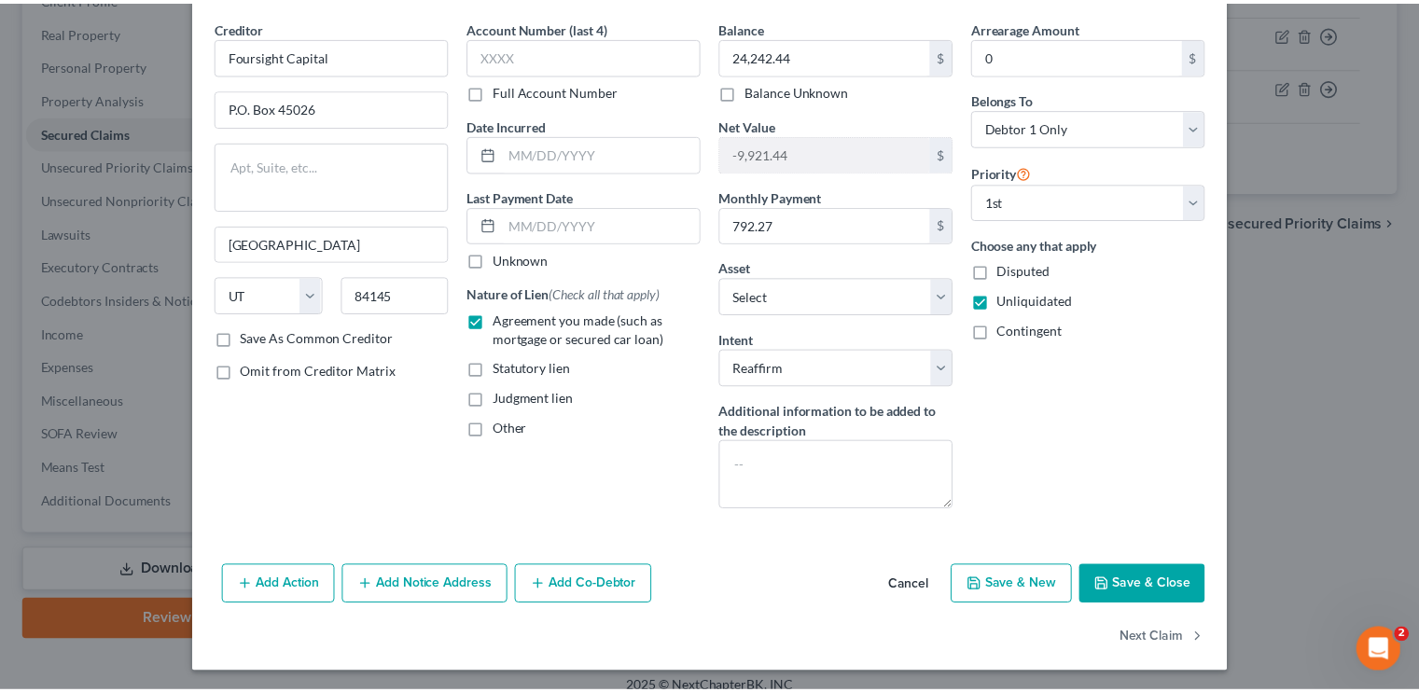
scroll to position [0, 0]
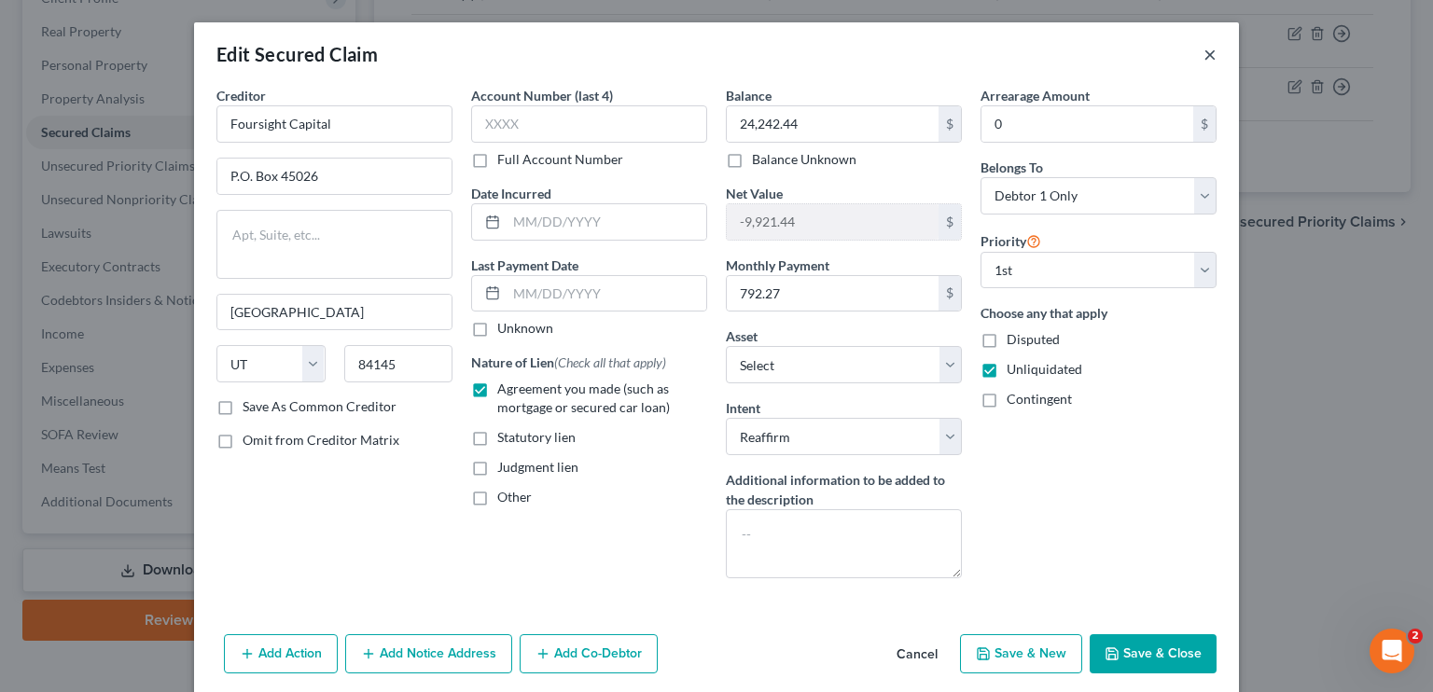
click at [1207, 58] on button "×" at bounding box center [1210, 54] width 13 height 22
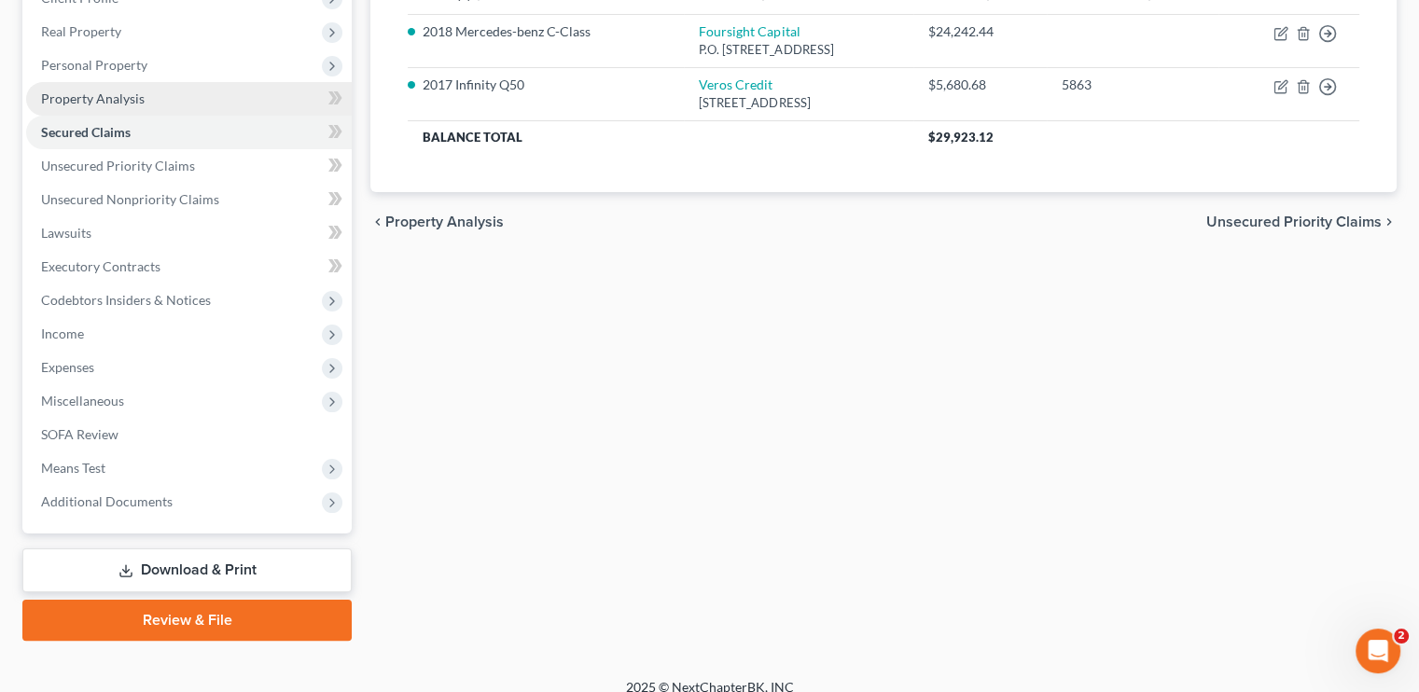
scroll to position [187, 0]
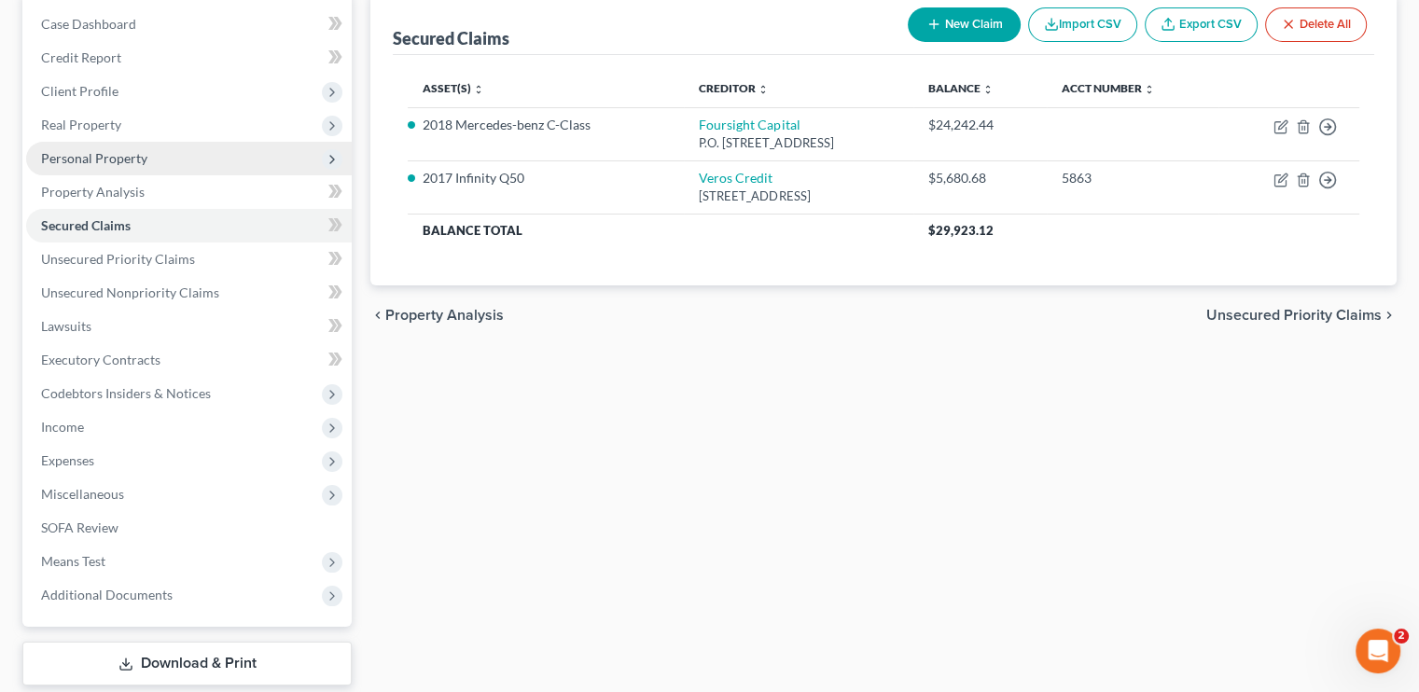
click at [107, 162] on span "Personal Property" at bounding box center [94, 158] width 106 height 16
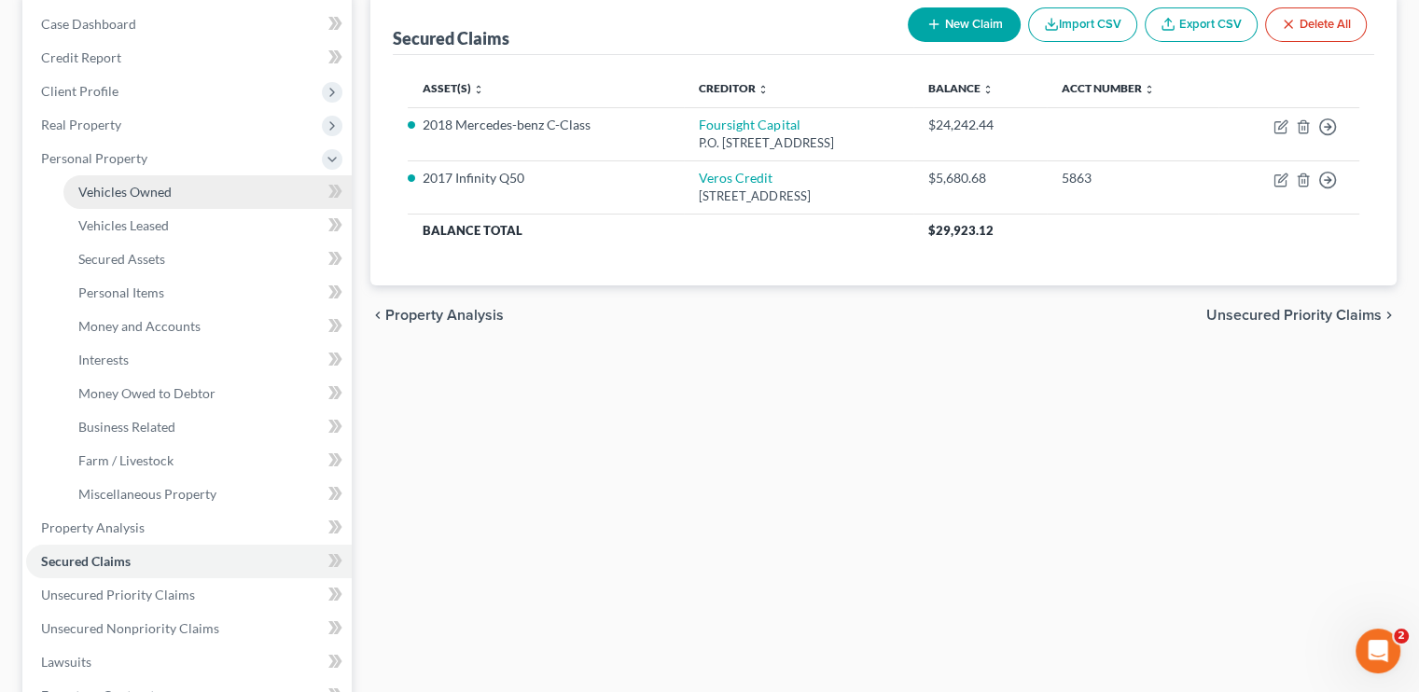
click at [116, 193] on span "Vehicles Owned" at bounding box center [124, 192] width 93 height 16
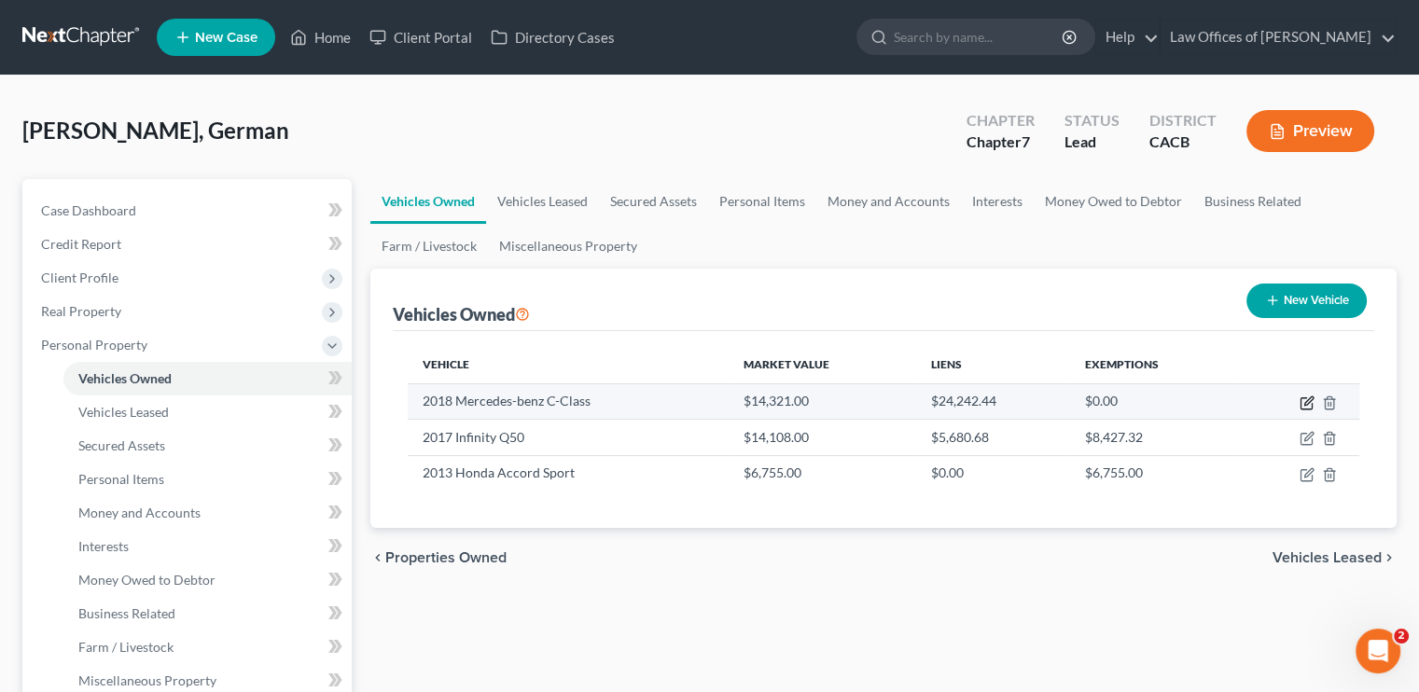
click at [1310, 403] on icon "button" at bounding box center [1307, 403] width 15 height 15
select select "0"
select select "8"
select select "3"
select select "0"
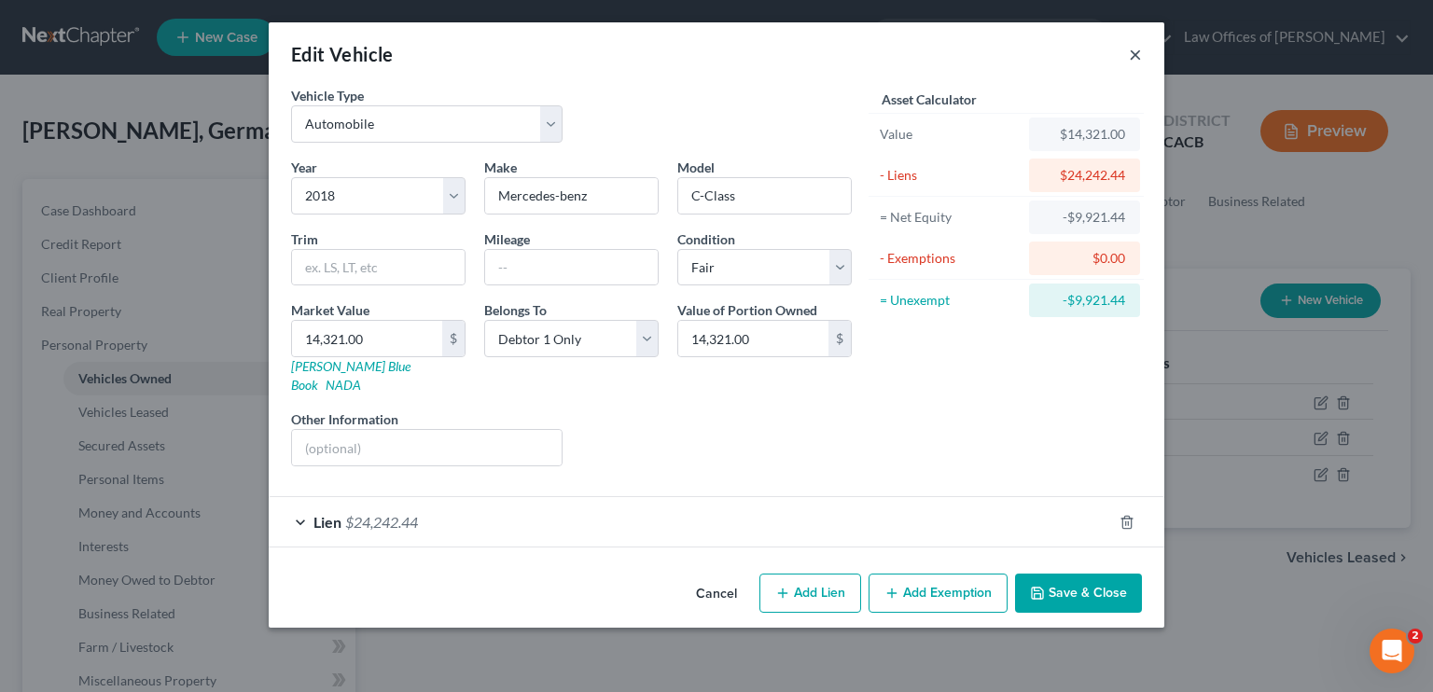
click at [1137, 56] on button "×" at bounding box center [1135, 54] width 13 height 22
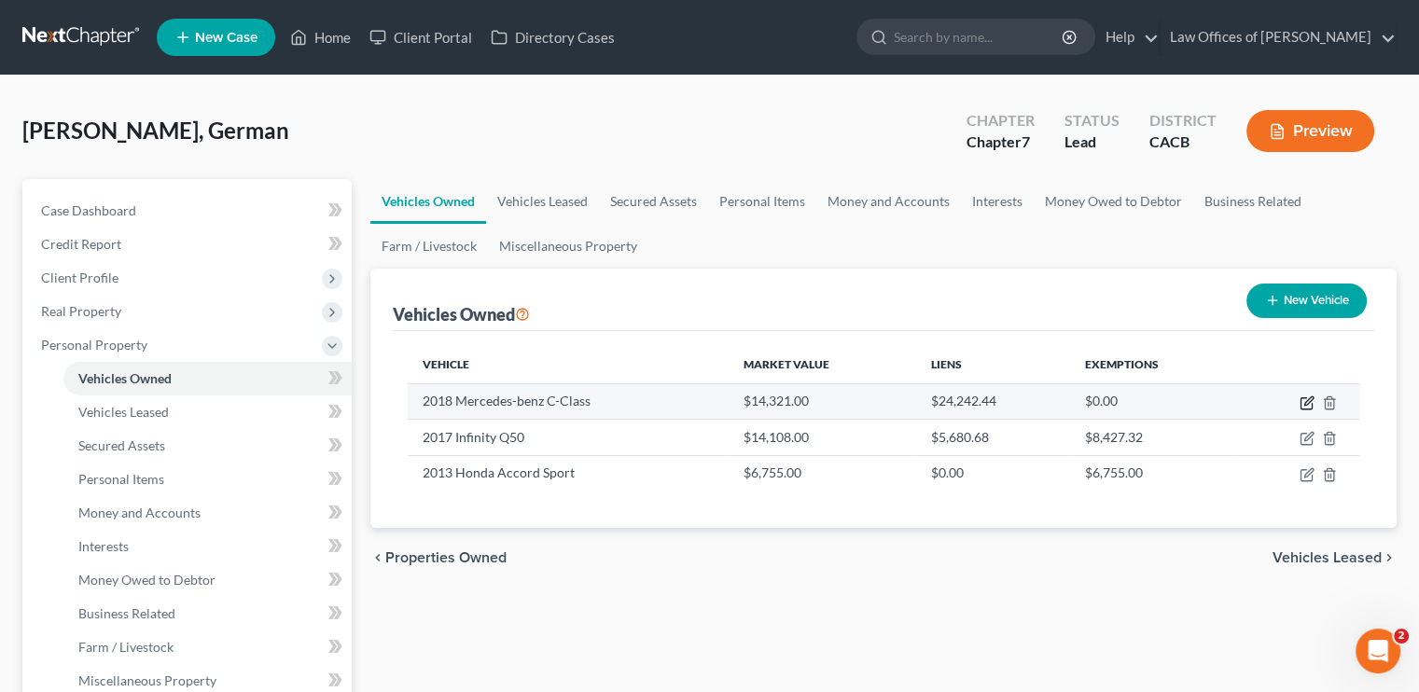
click at [1306, 398] on icon "button" at bounding box center [1307, 403] width 15 height 15
select select "0"
select select "8"
select select "3"
select select "0"
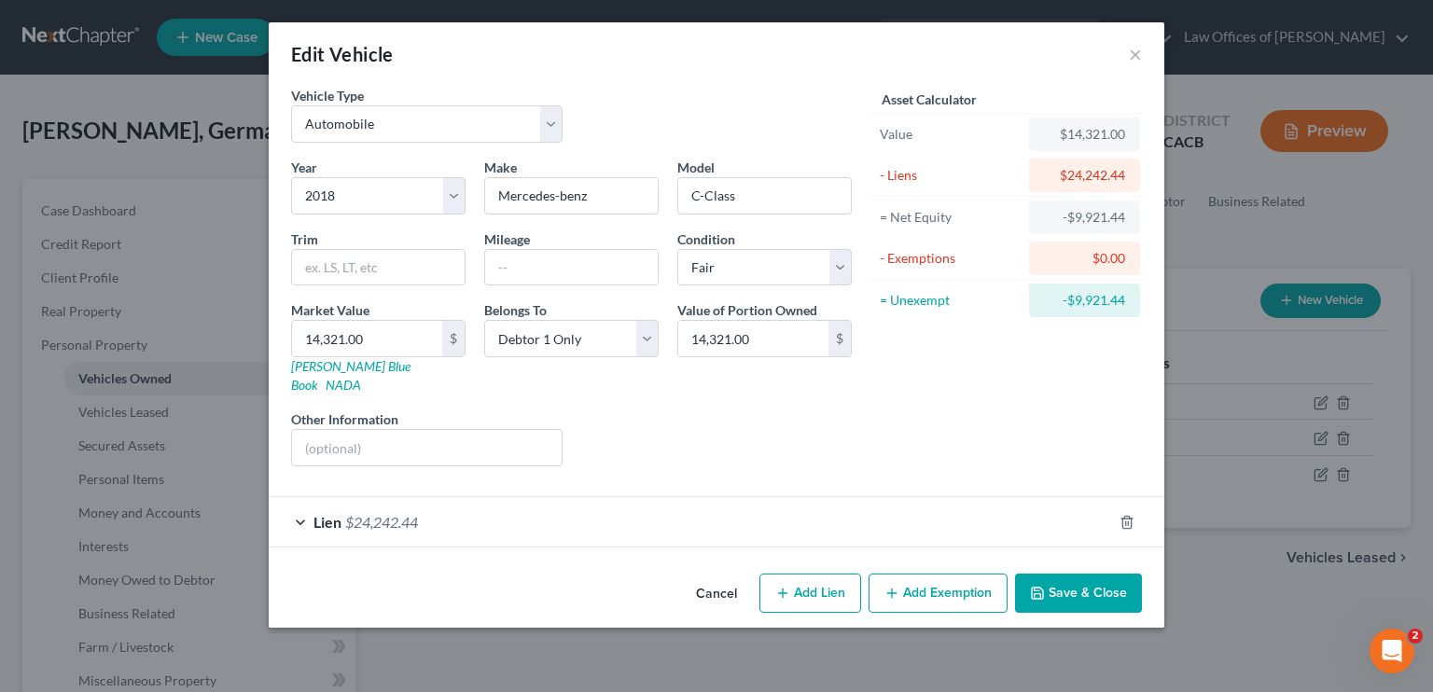
click at [947, 574] on button "Add Exemption" at bounding box center [938, 593] width 139 height 39
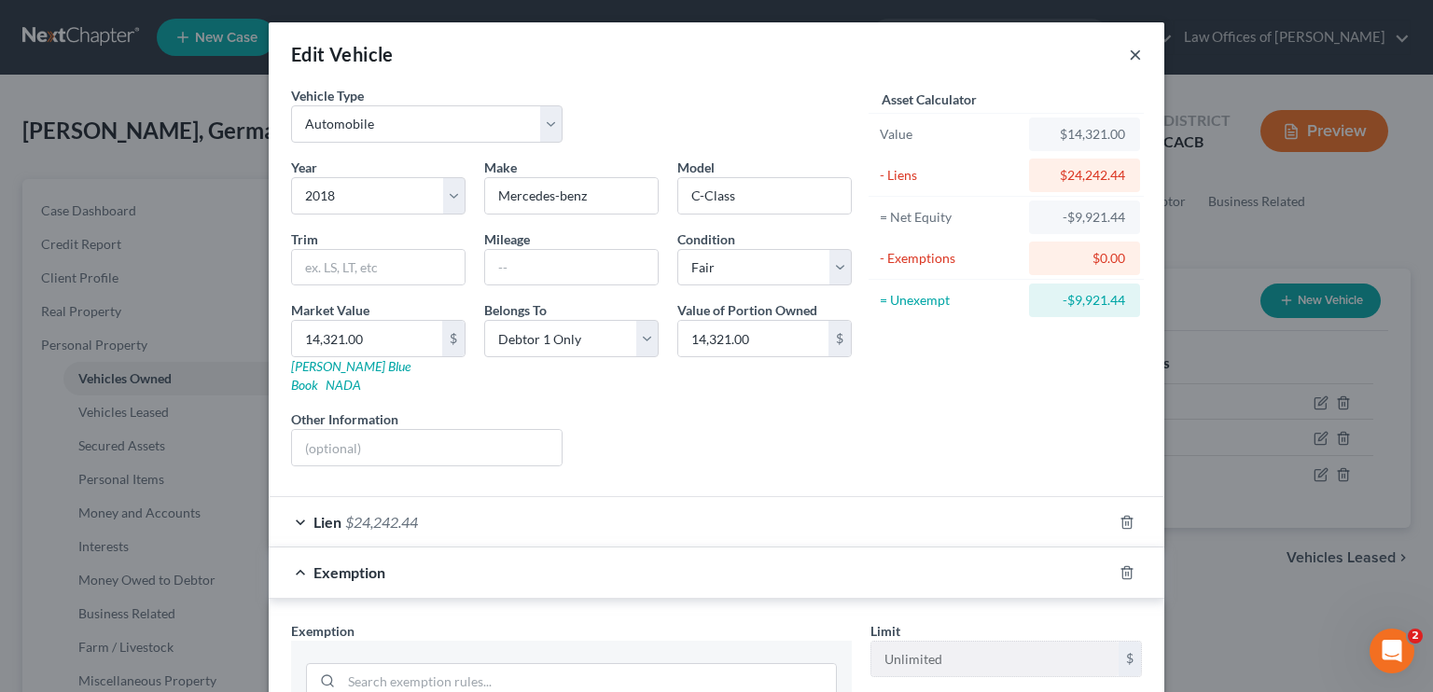
click at [1129, 49] on button "×" at bounding box center [1135, 54] width 13 height 22
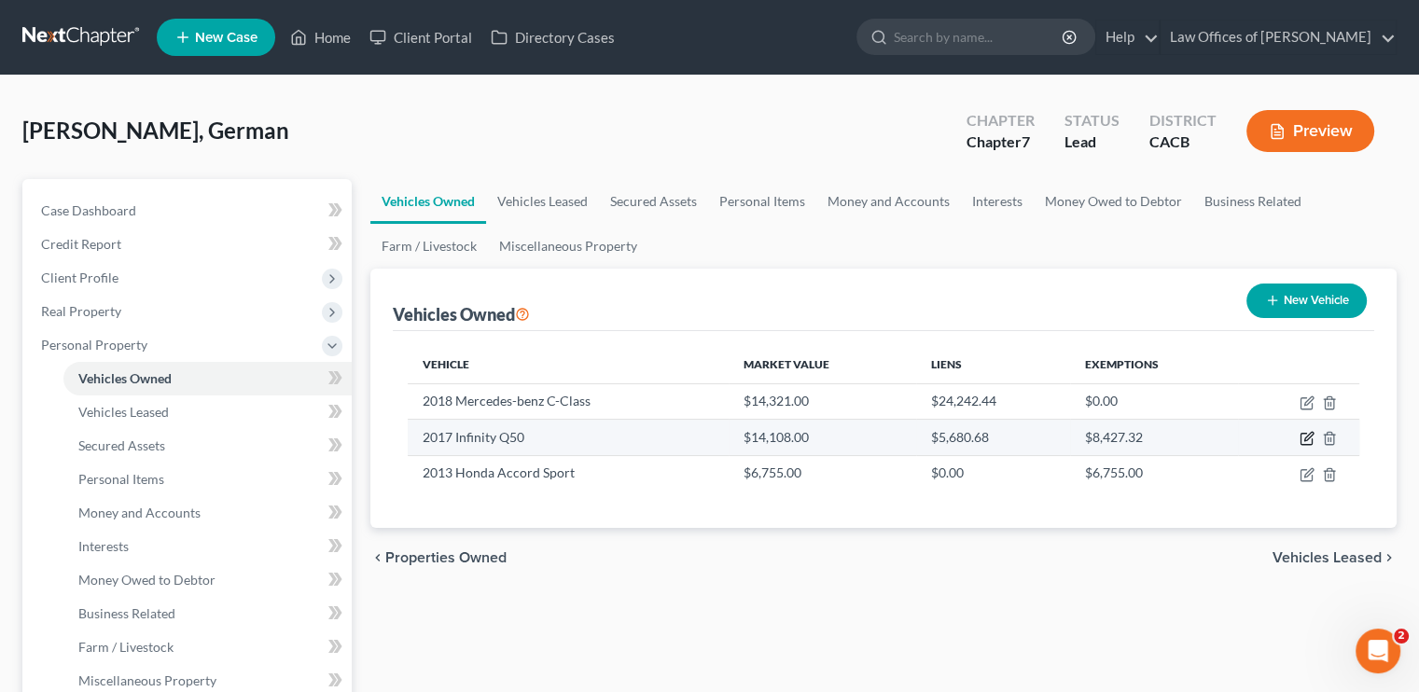
click at [1306, 435] on icon "button" at bounding box center [1307, 438] width 15 height 15
select select "0"
select select "9"
select select "3"
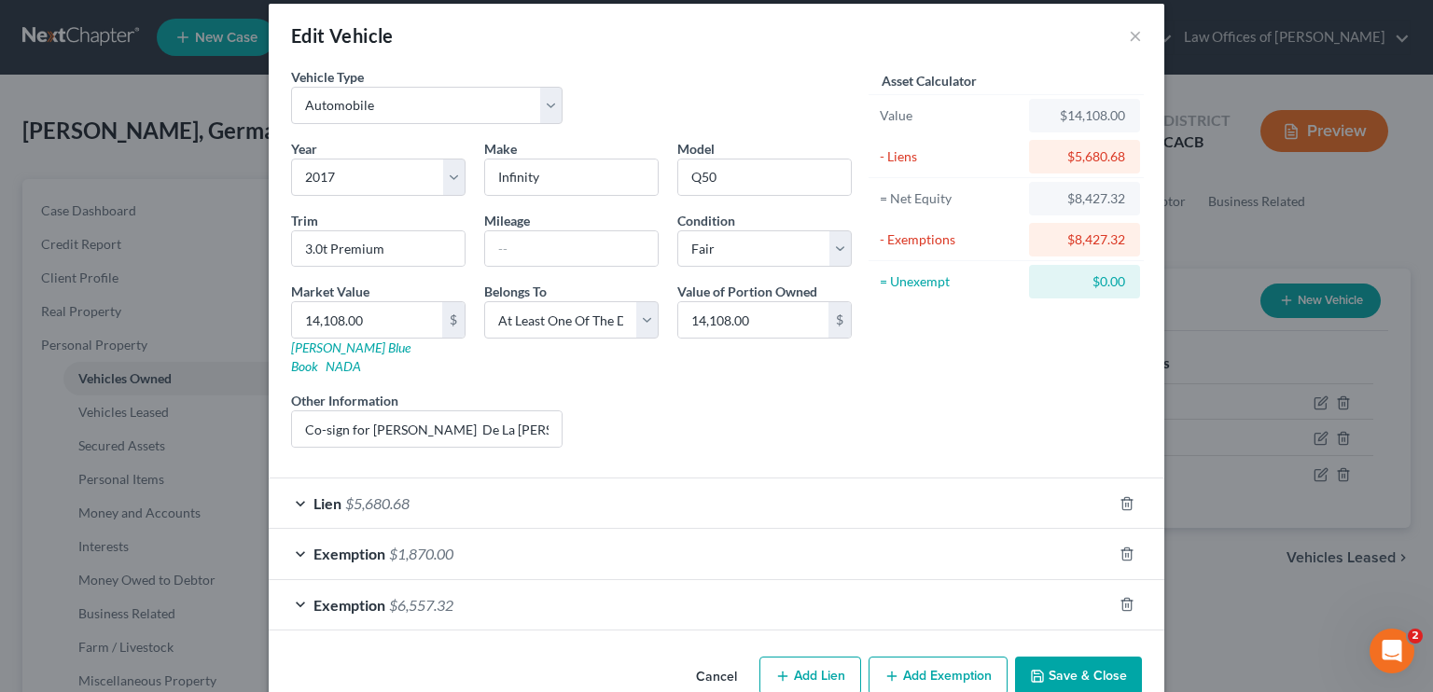
scroll to position [37, 0]
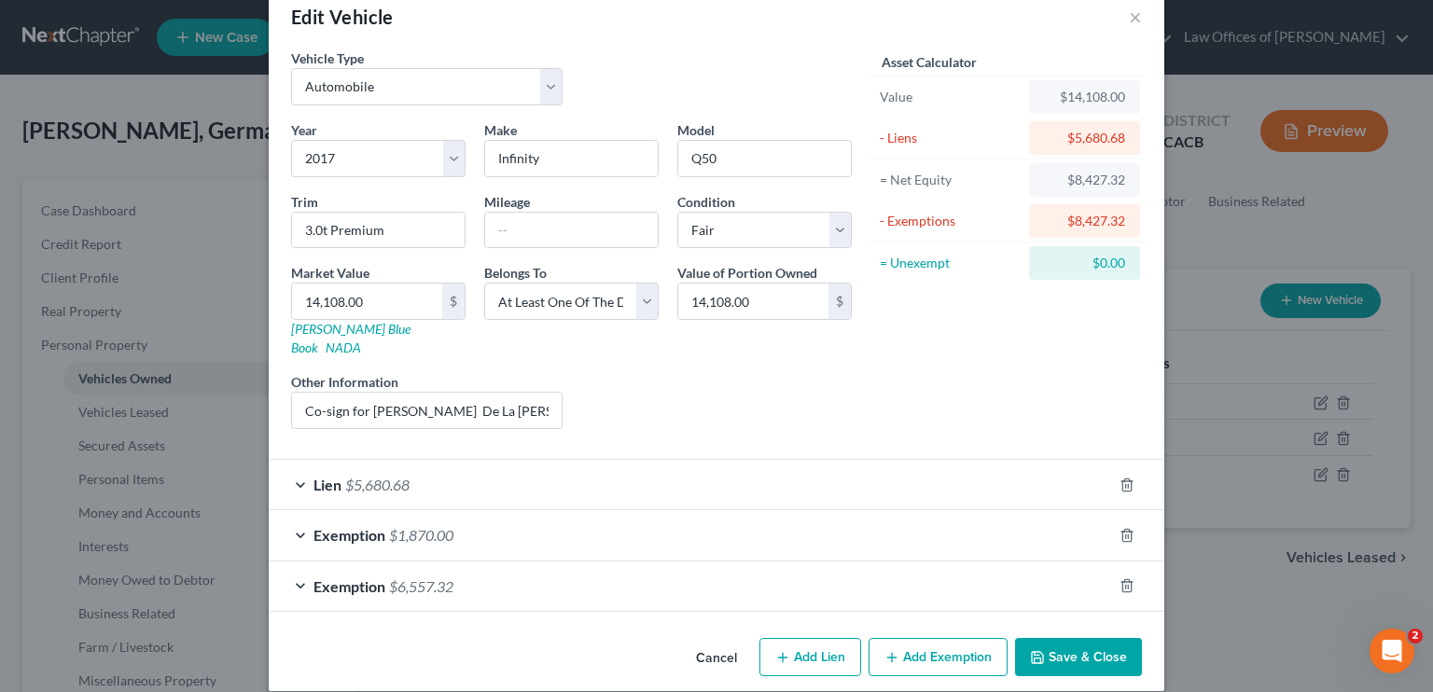
click at [508, 510] on div "Exemption $1,870.00" at bounding box center [691, 534] width 844 height 49
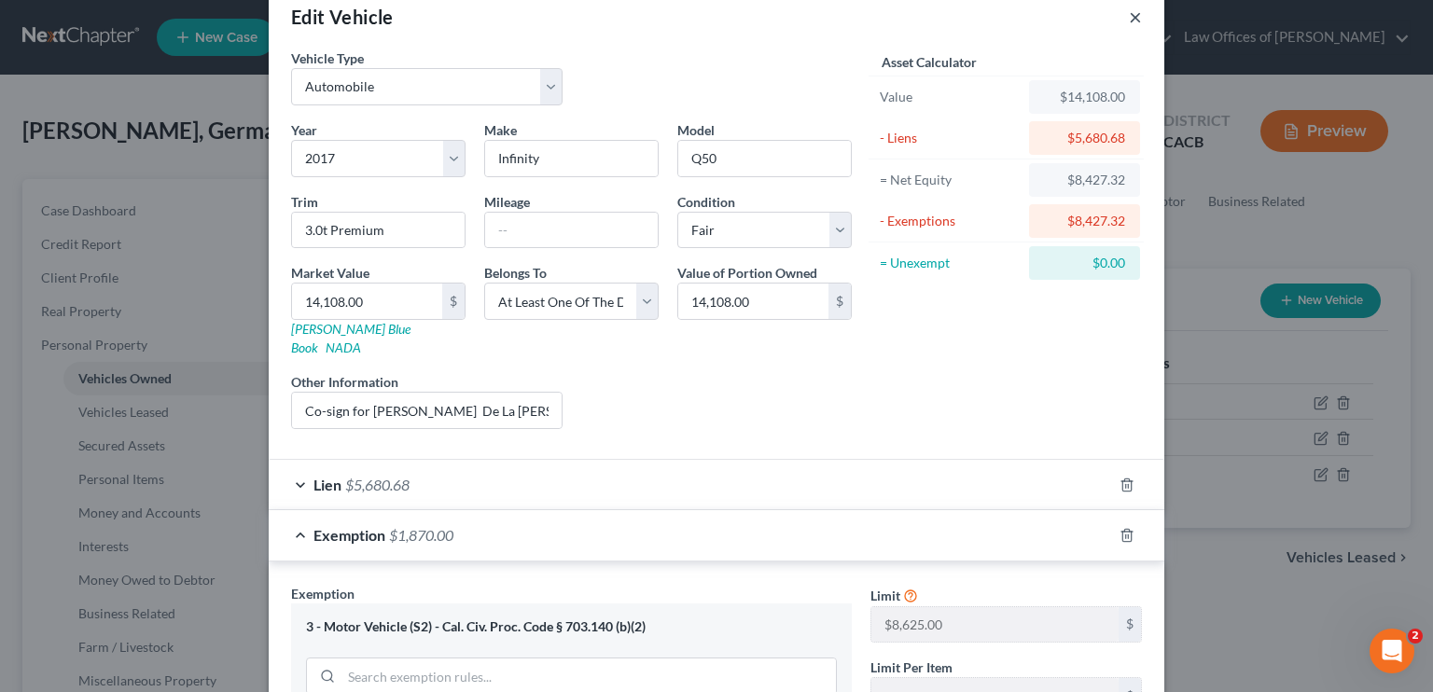
click at [1129, 18] on button "×" at bounding box center [1135, 17] width 13 height 22
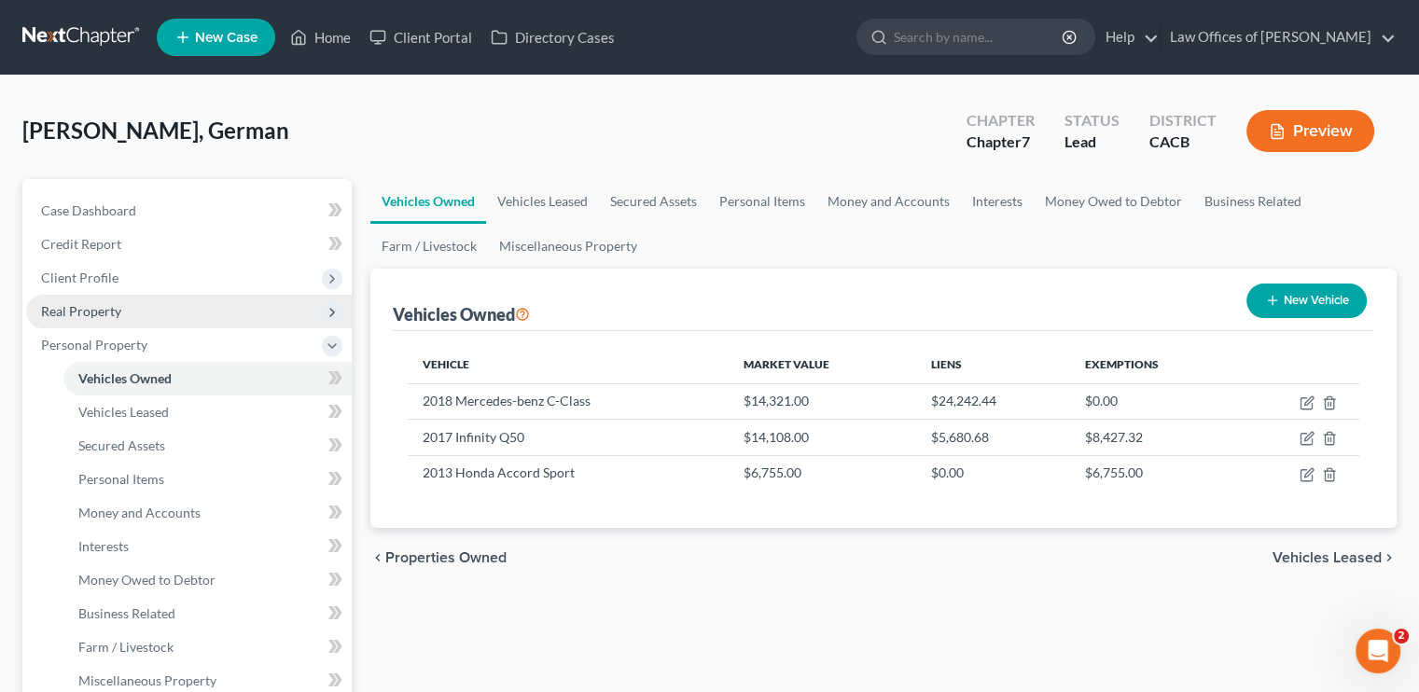
click at [89, 301] on span "Real Property" at bounding box center [189, 312] width 326 height 34
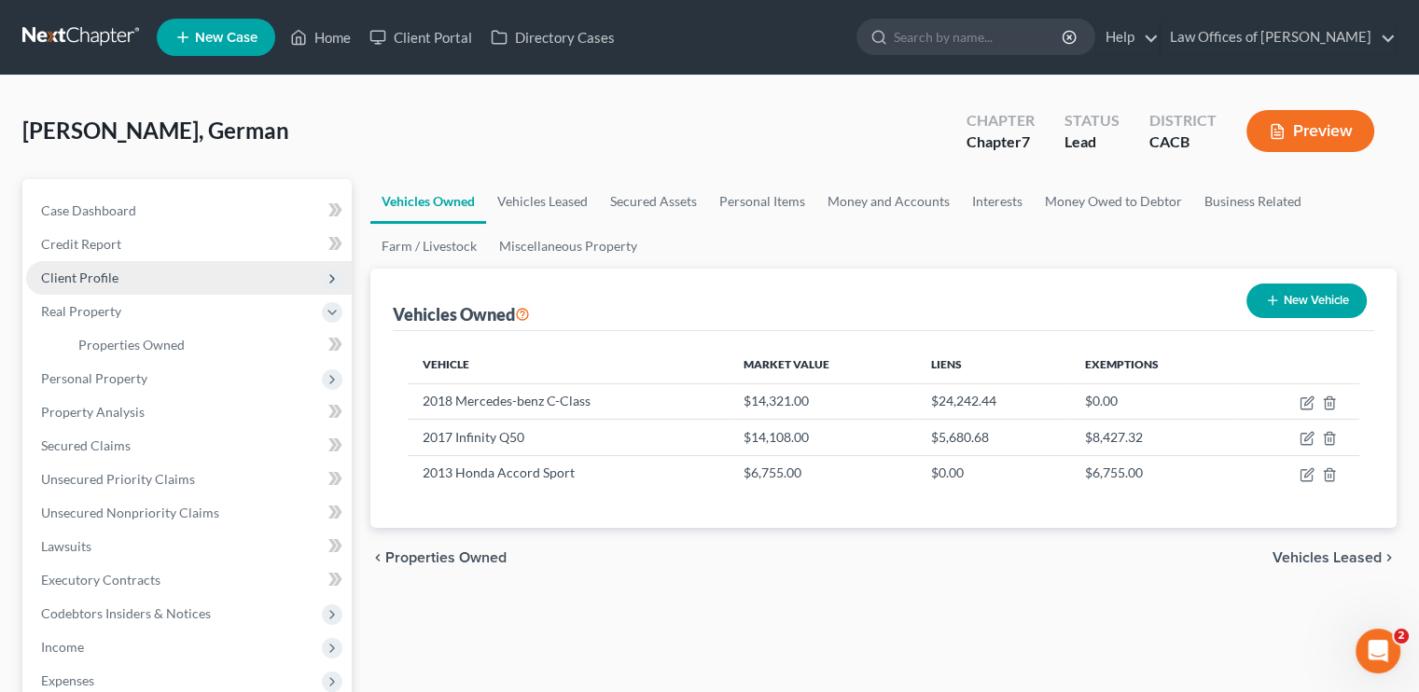
click at [95, 282] on span "Client Profile" at bounding box center [79, 278] width 77 height 16
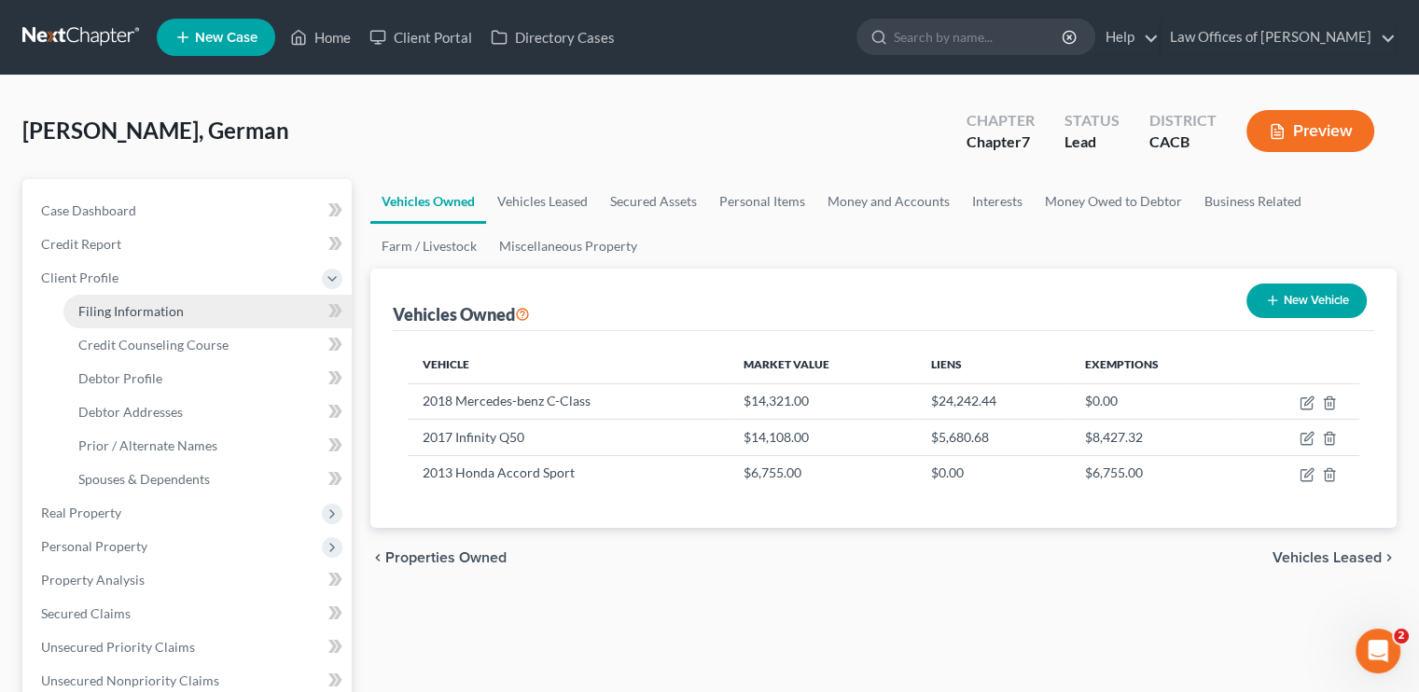
click at [129, 311] on span "Filing Information" at bounding box center [130, 311] width 105 height 16
select select "1"
select select "0"
select select "4"
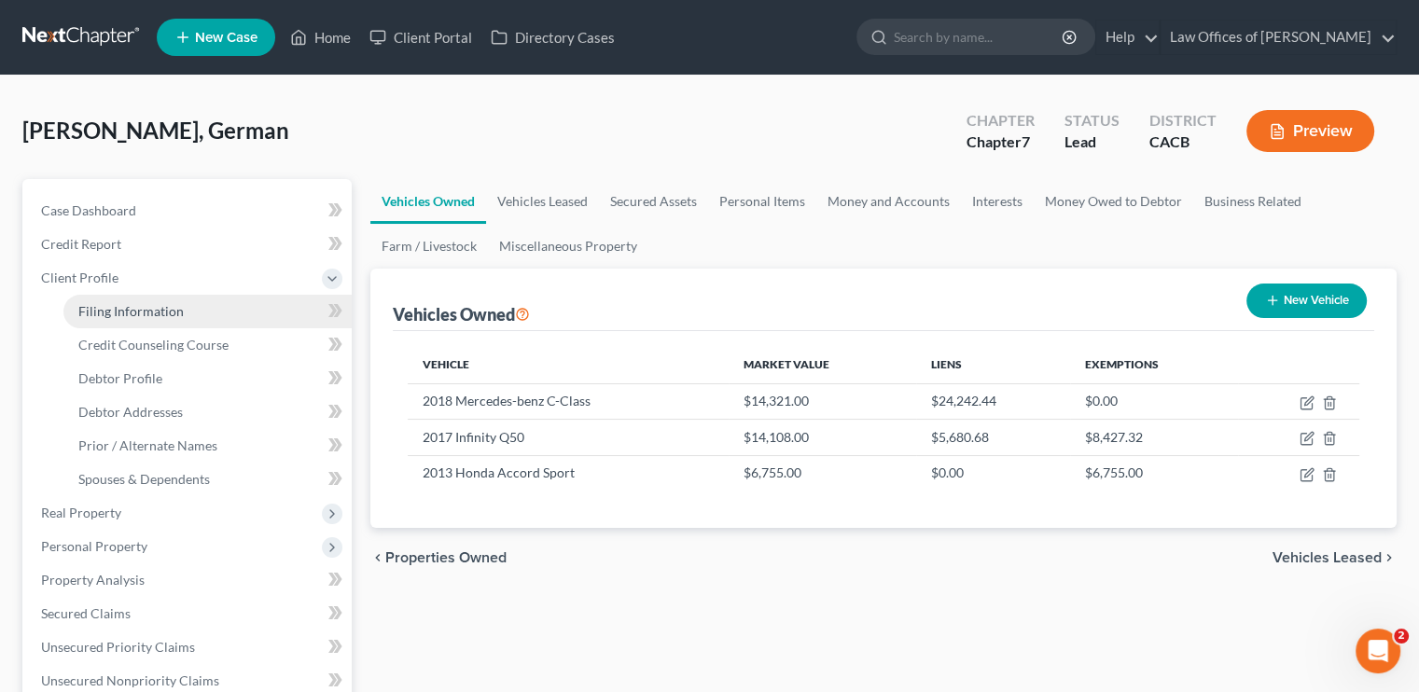
select select "0"
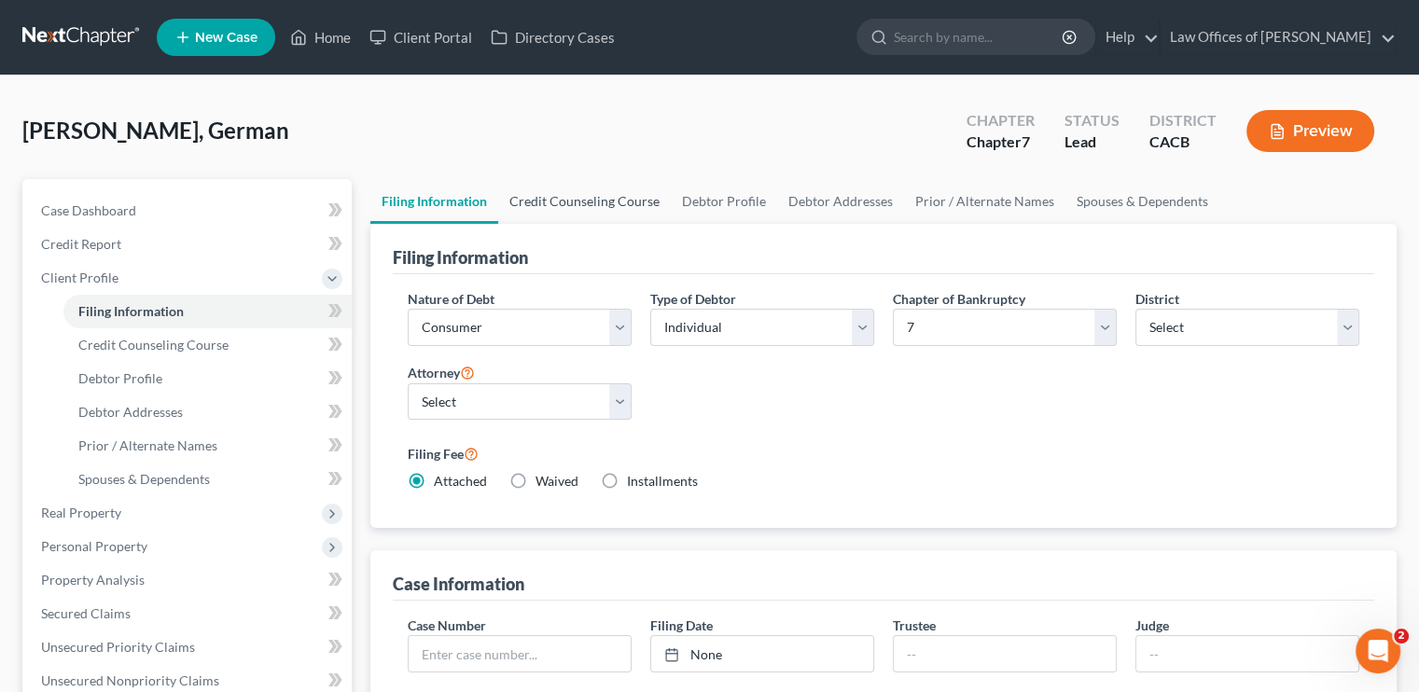
click at [575, 203] on link "Credit Counseling Course" at bounding box center [584, 201] width 173 height 45
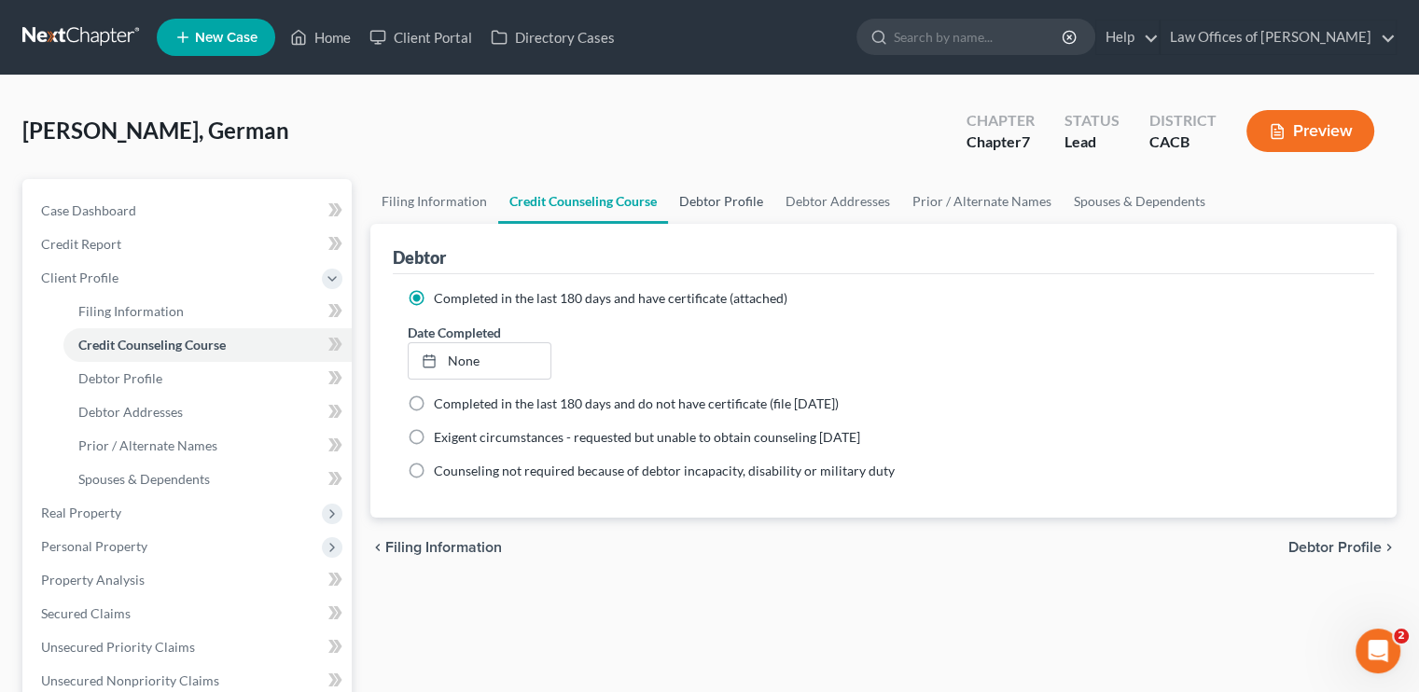
click at [729, 195] on link "Debtor Profile" at bounding box center [721, 201] width 106 height 45
select select "0"
select select "2"
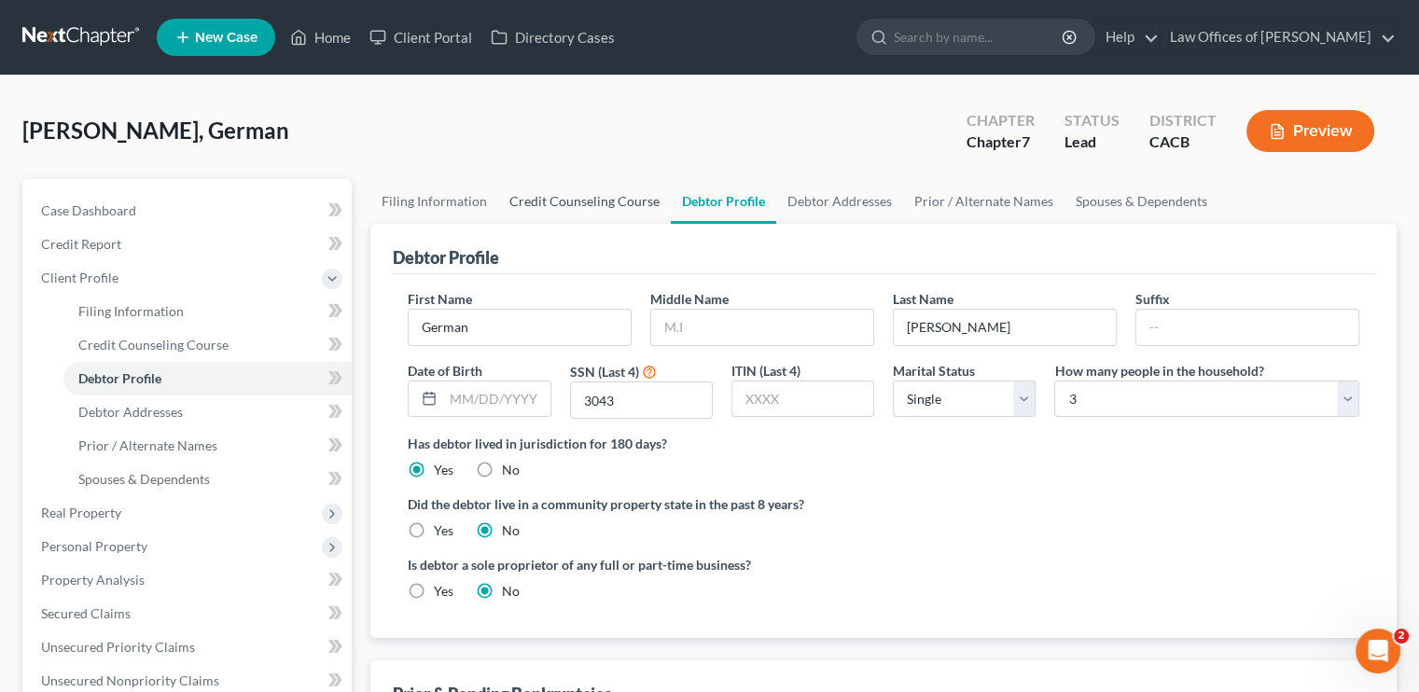
click at [579, 191] on link "Credit Counseling Course" at bounding box center [584, 201] width 173 height 45
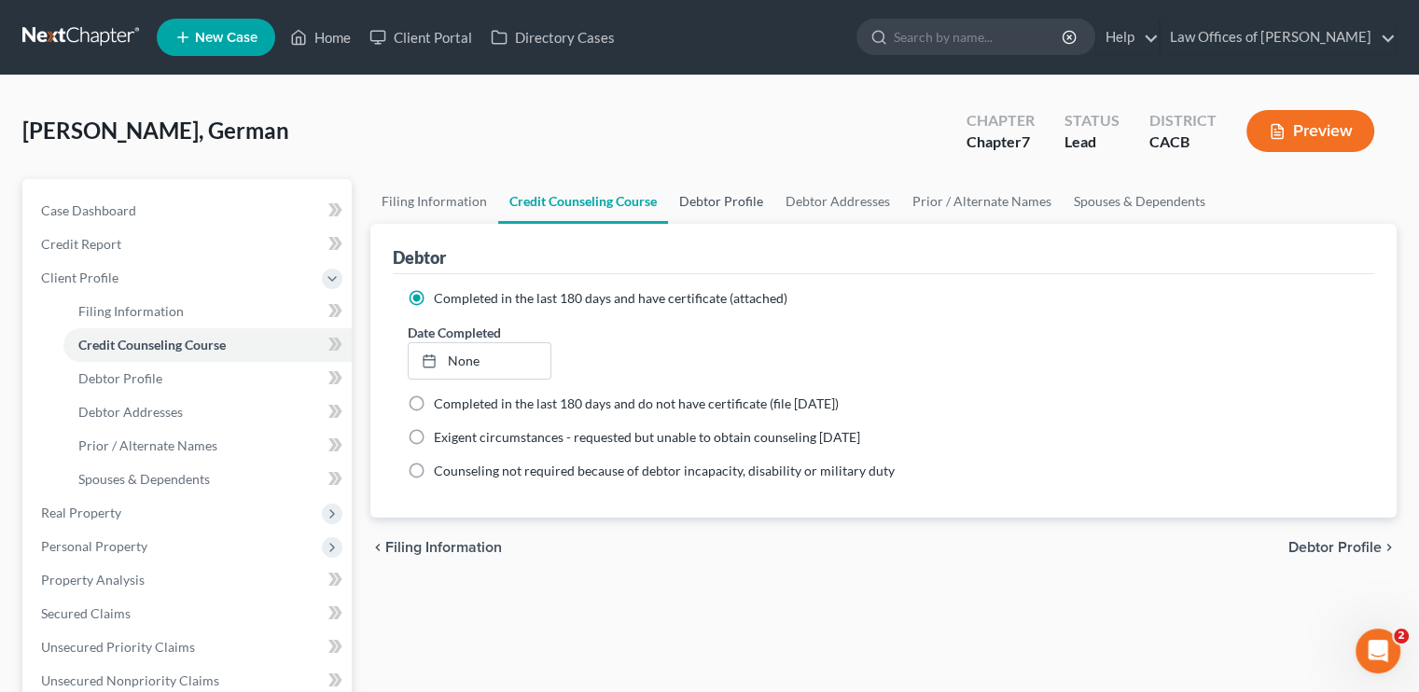
click at [704, 205] on link "Debtor Profile" at bounding box center [721, 201] width 106 height 45
select select "0"
select select "2"
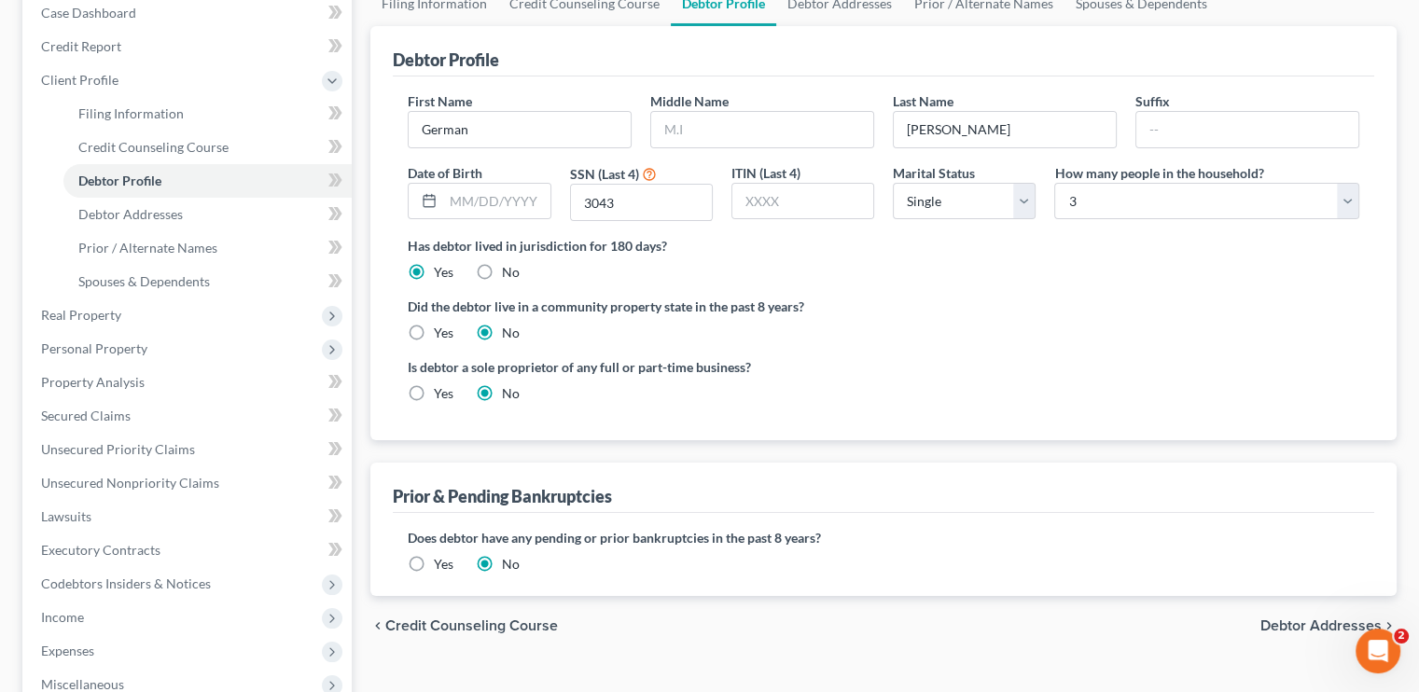
scroll to position [93, 0]
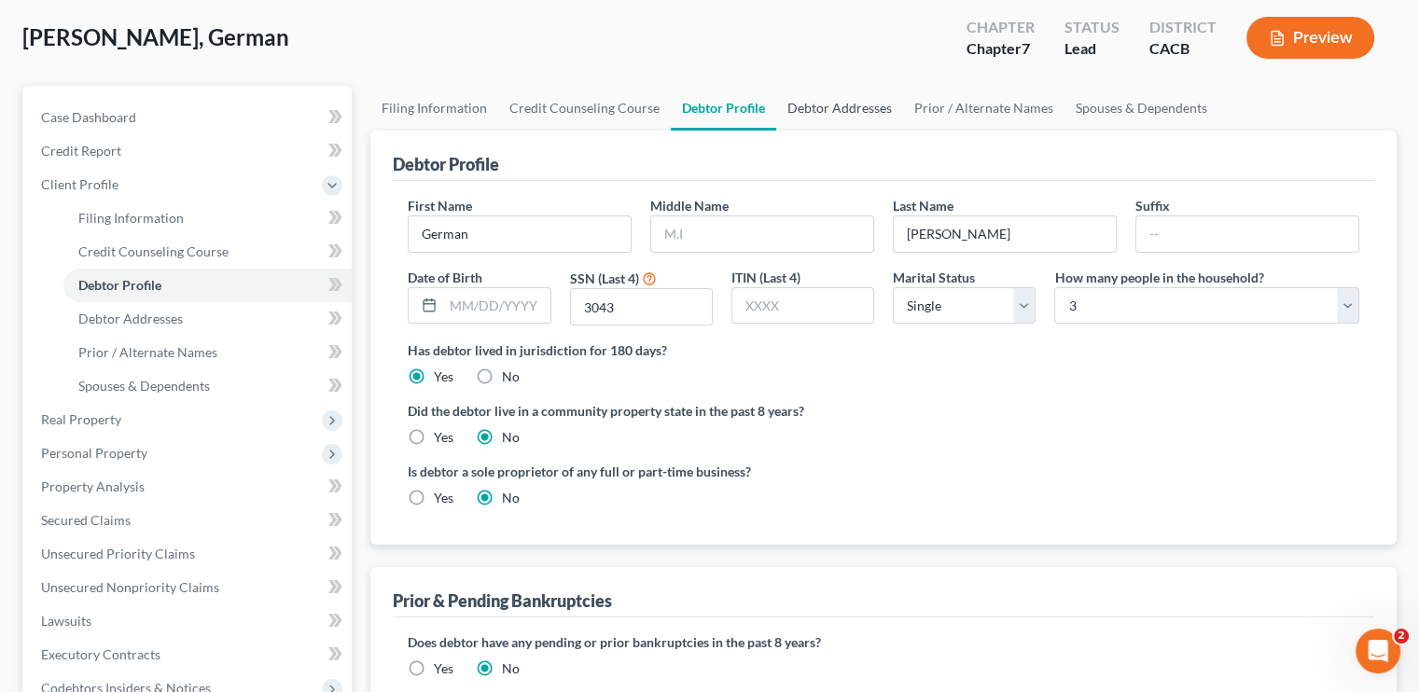
click at [847, 109] on link "Debtor Addresses" at bounding box center [839, 108] width 127 height 45
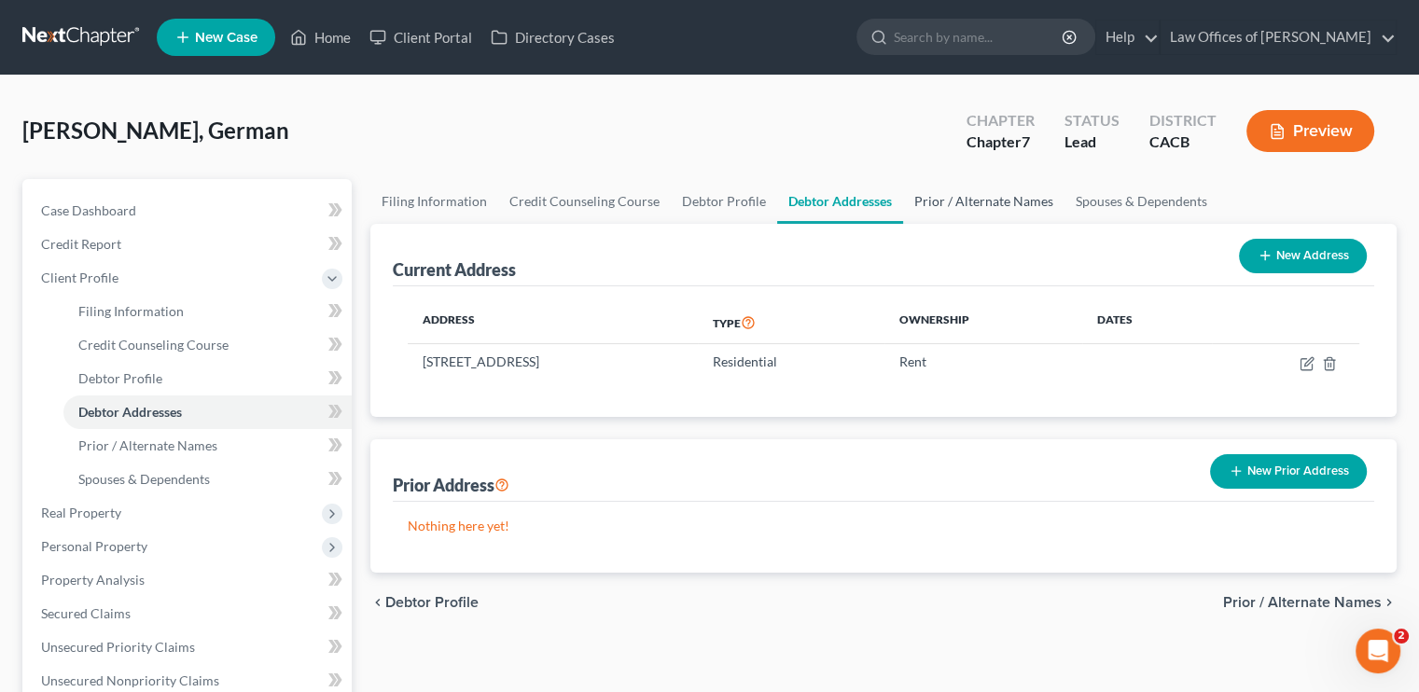
click at [951, 200] on link "Prior / Alternate Names" at bounding box center [983, 201] width 161 height 45
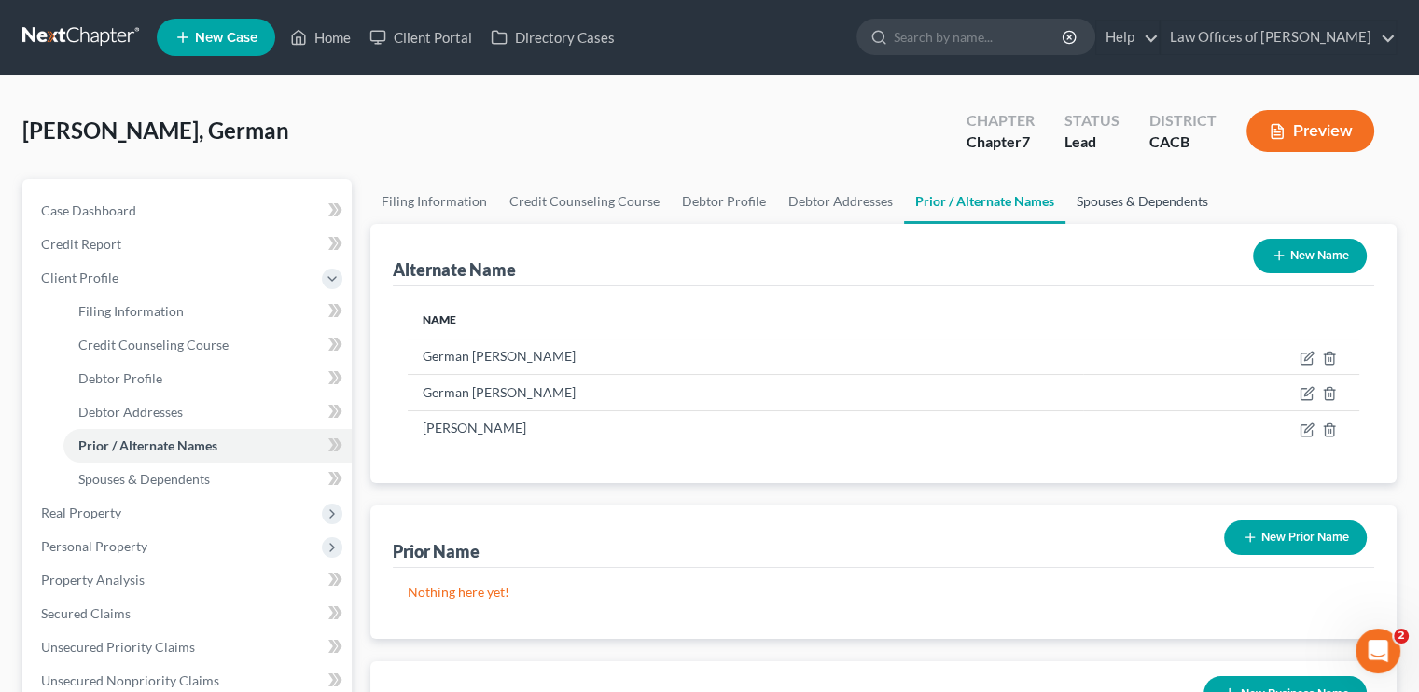
click at [1118, 201] on link "Spouses & Dependents" at bounding box center [1143, 201] width 154 height 45
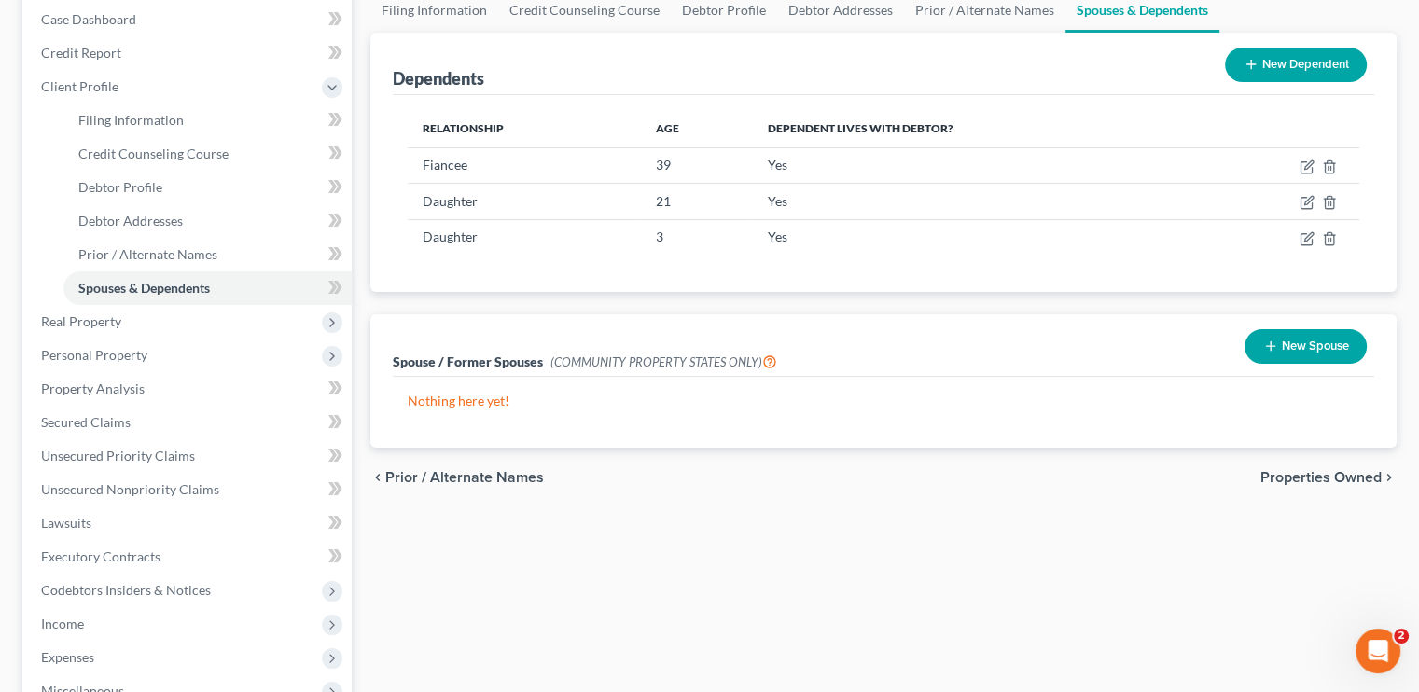
scroll to position [187, 0]
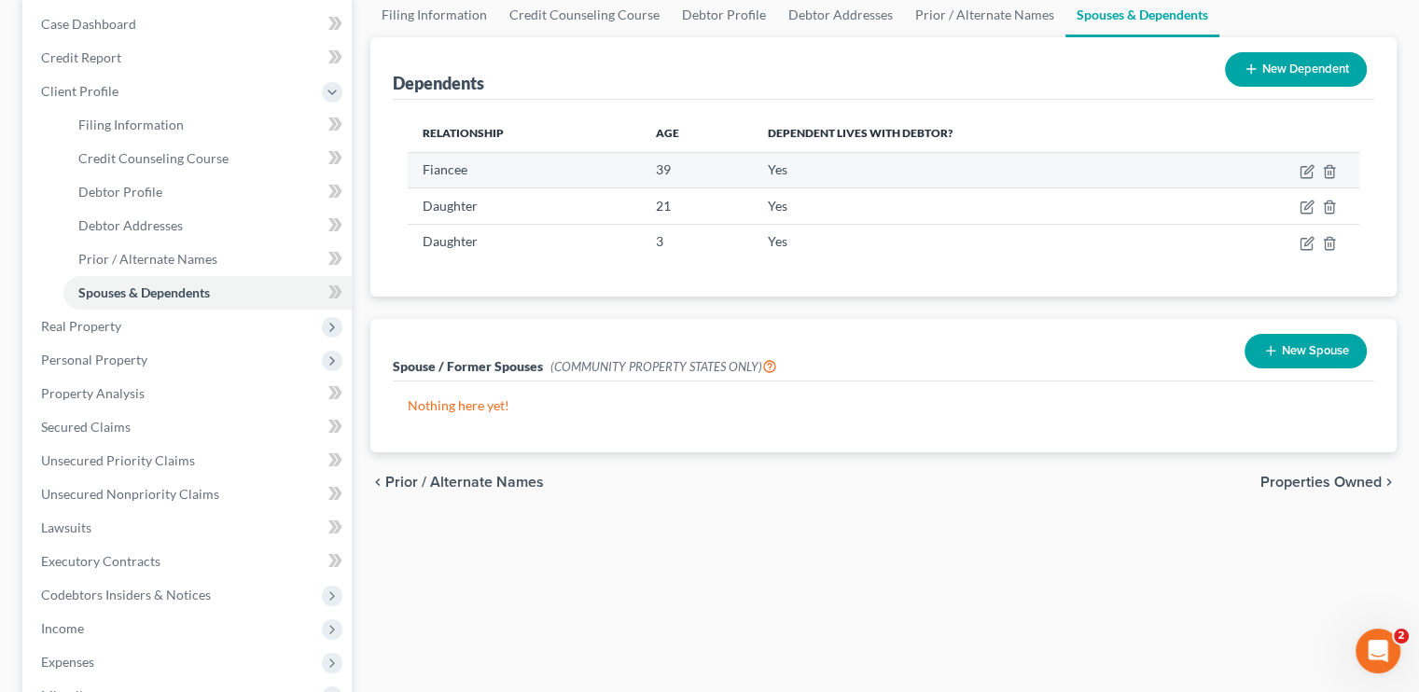
click at [1316, 175] on td at bounding box center [1281, 169] width 157 height 35
click at [1311, 171] on icon "button" at bounding box center [1307, 171] width 15 height 15
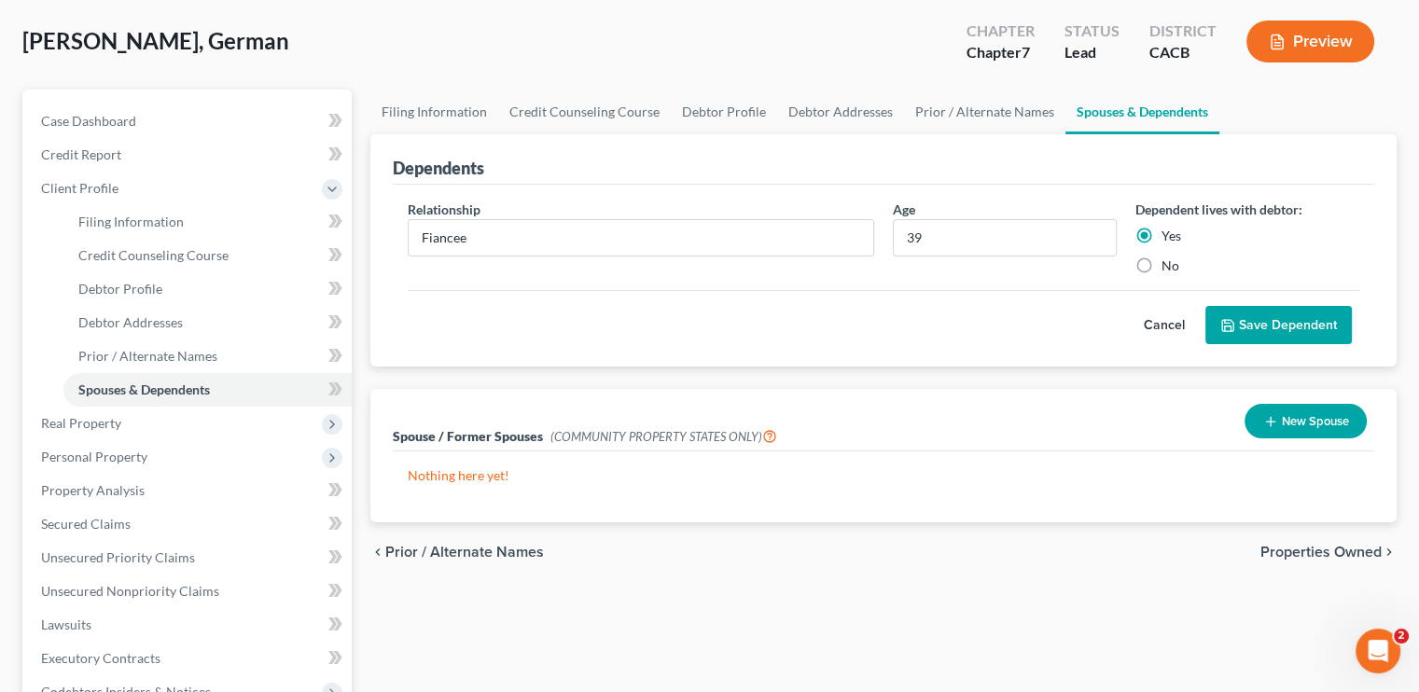
scroll to position [0, 0]
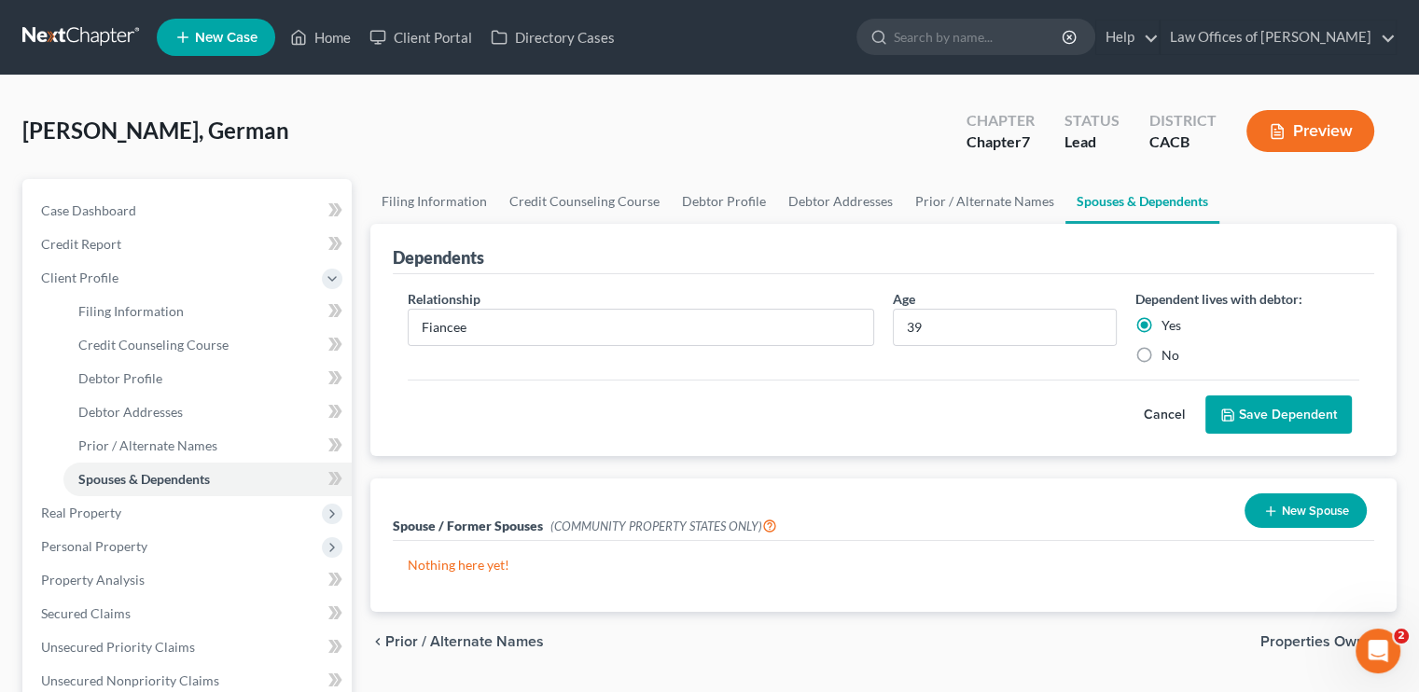
click at [1172, 413] on button "Cancel" at bounding box center [1165, 415] width 82 height 37
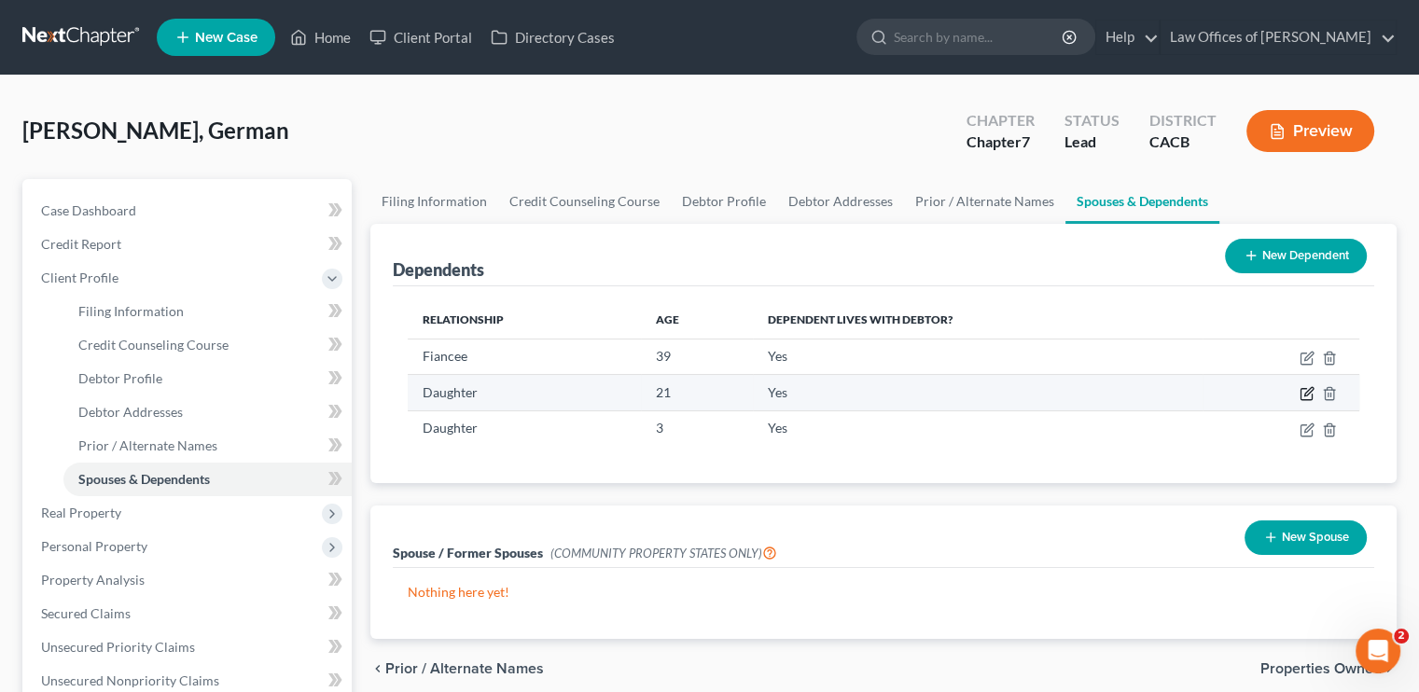
click at [1300, 398] on icon "button" at bounding box center [1307, 393] width 15 height 15
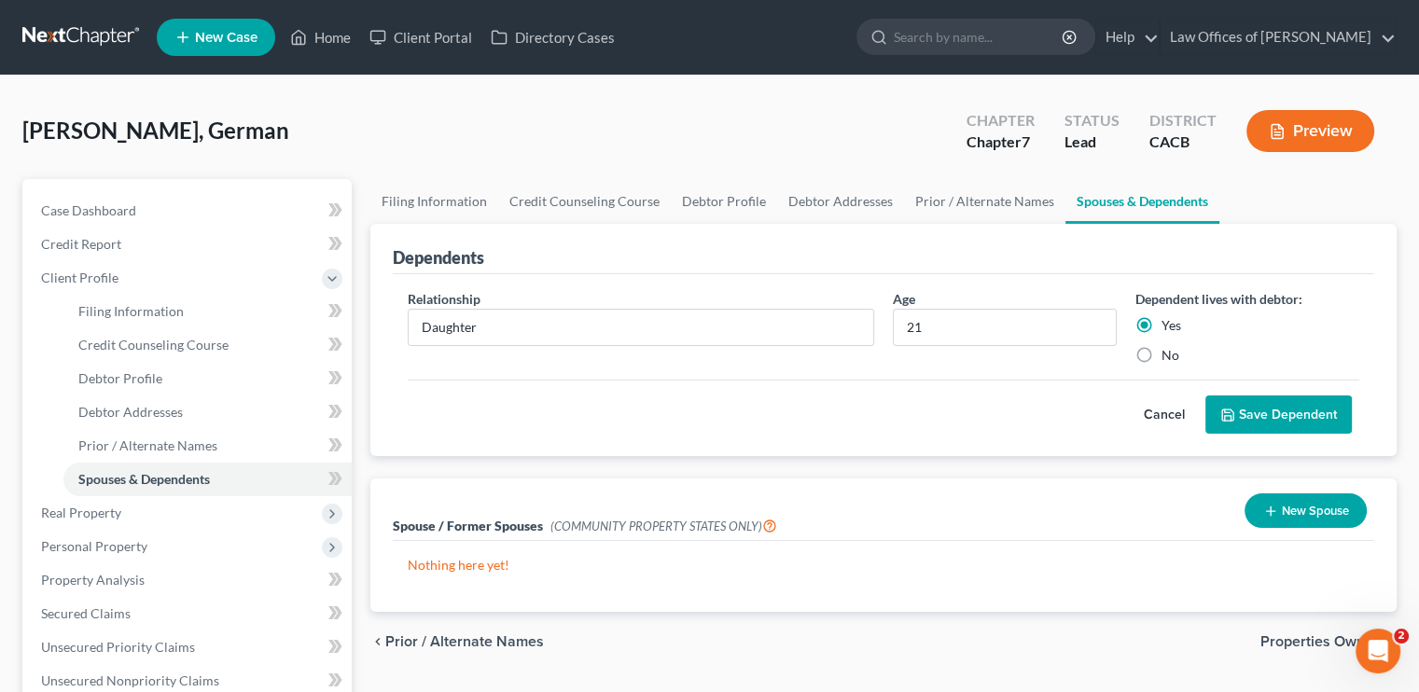
click at [1153, 408] on button "Cancel" at bounding box center [1165, 415] width 82 height 37
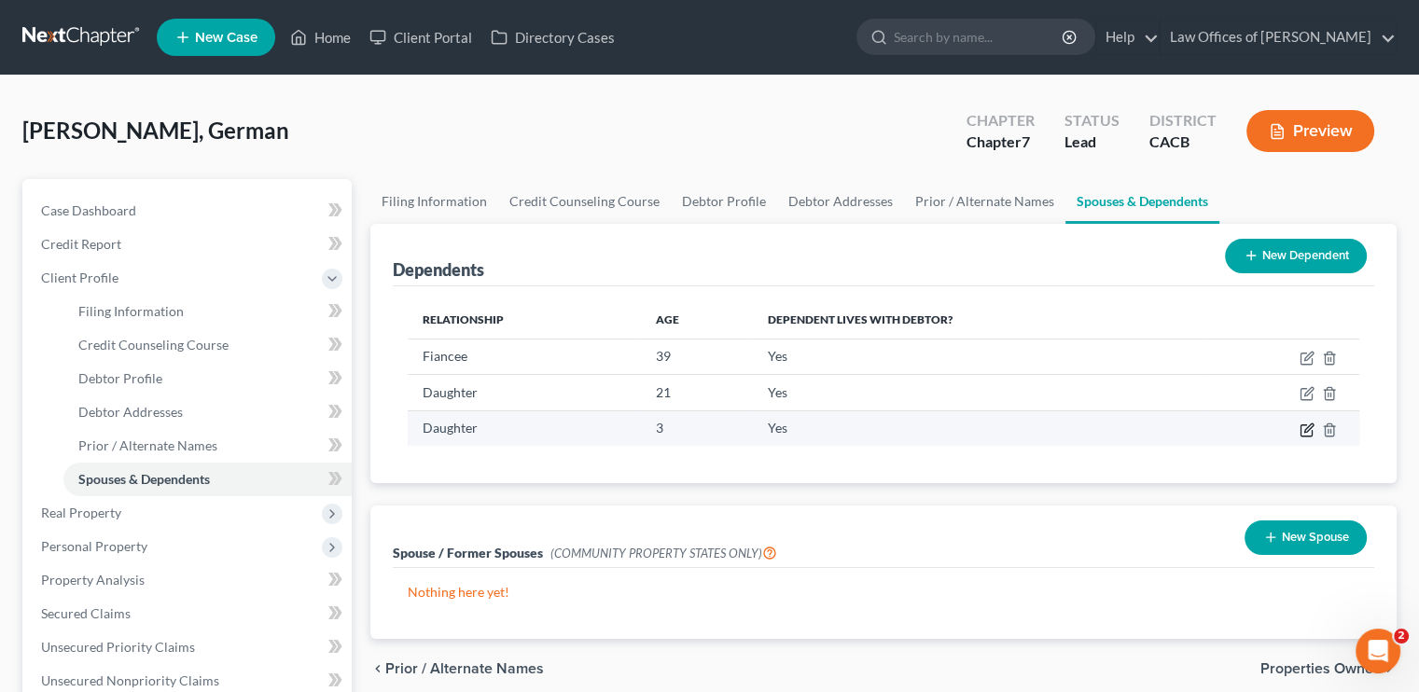
click at [1303, 429] on icon "button" at bounding box center [1307, 430] width 15 height 15
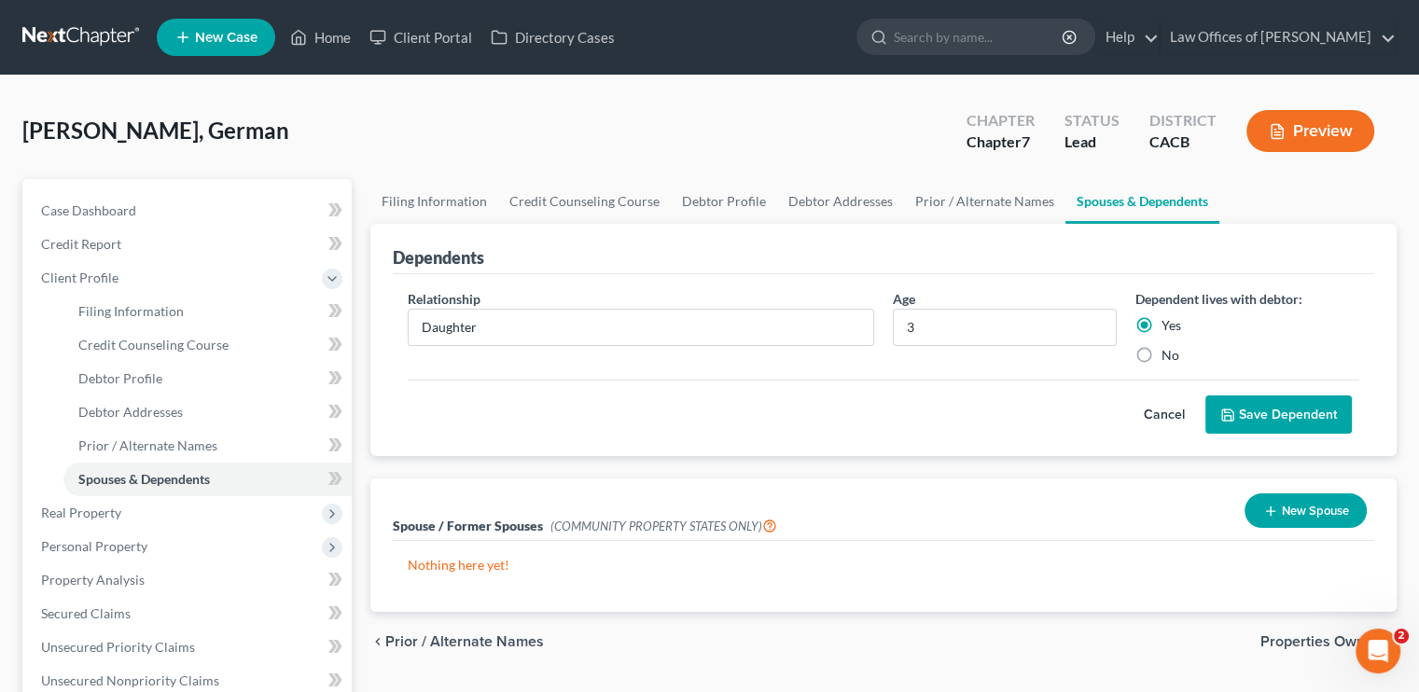
click at [1164, 412] on button "Cancel" at bounding box center [1165, 415] width 82 height 37
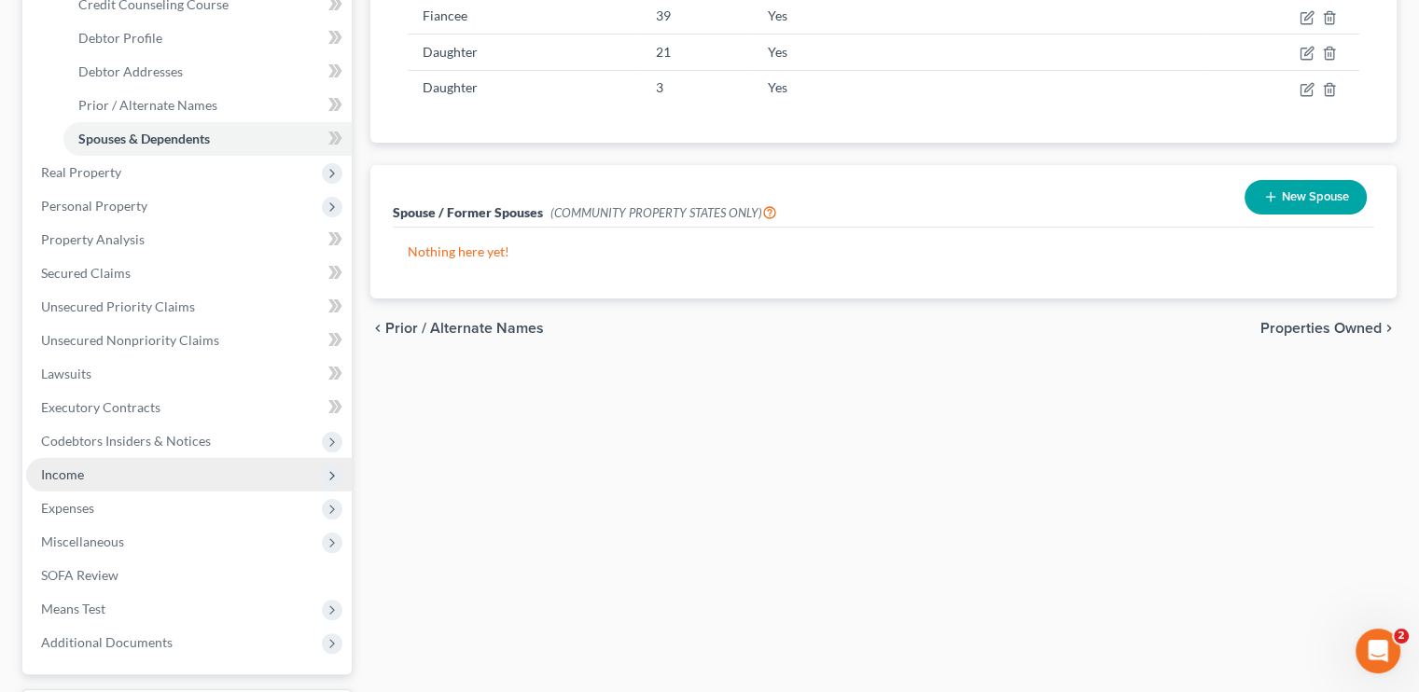
scroll to position [373, 0]
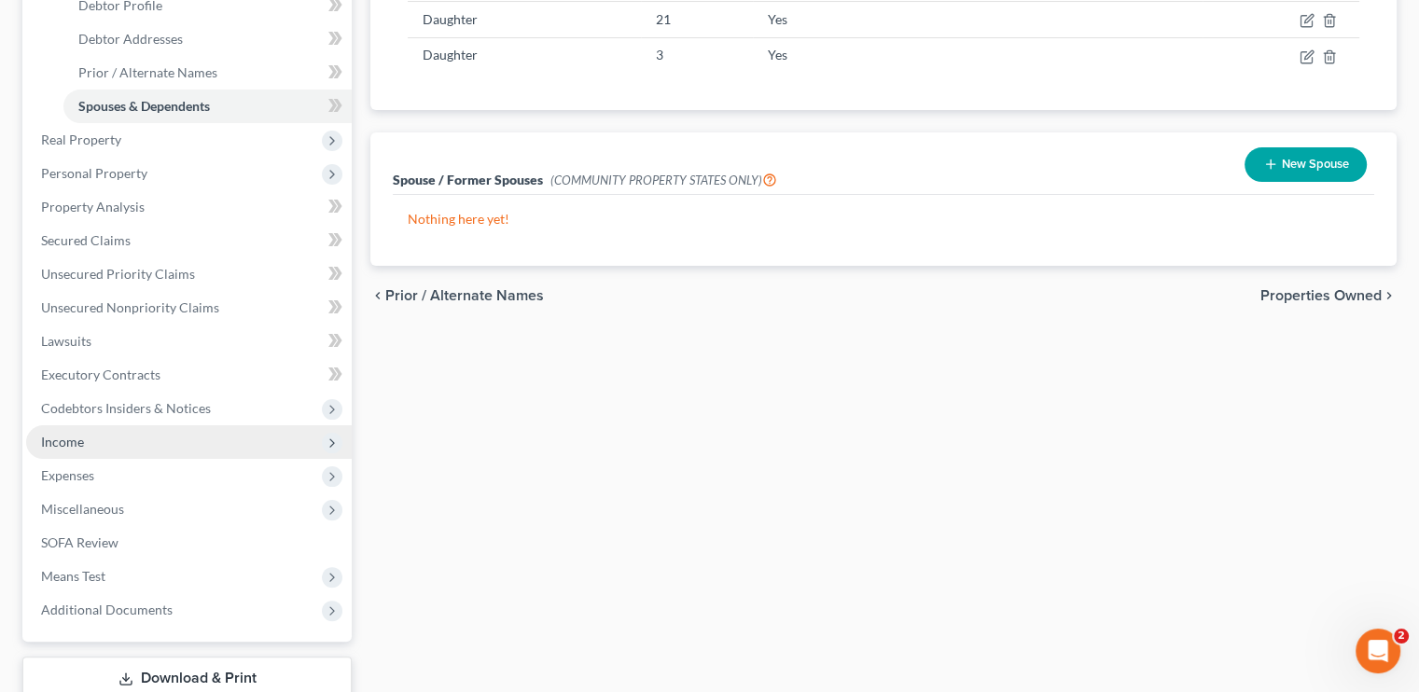
click at [80, 442] on span "Income" at bounding box center [62, 442] width 43 height 16
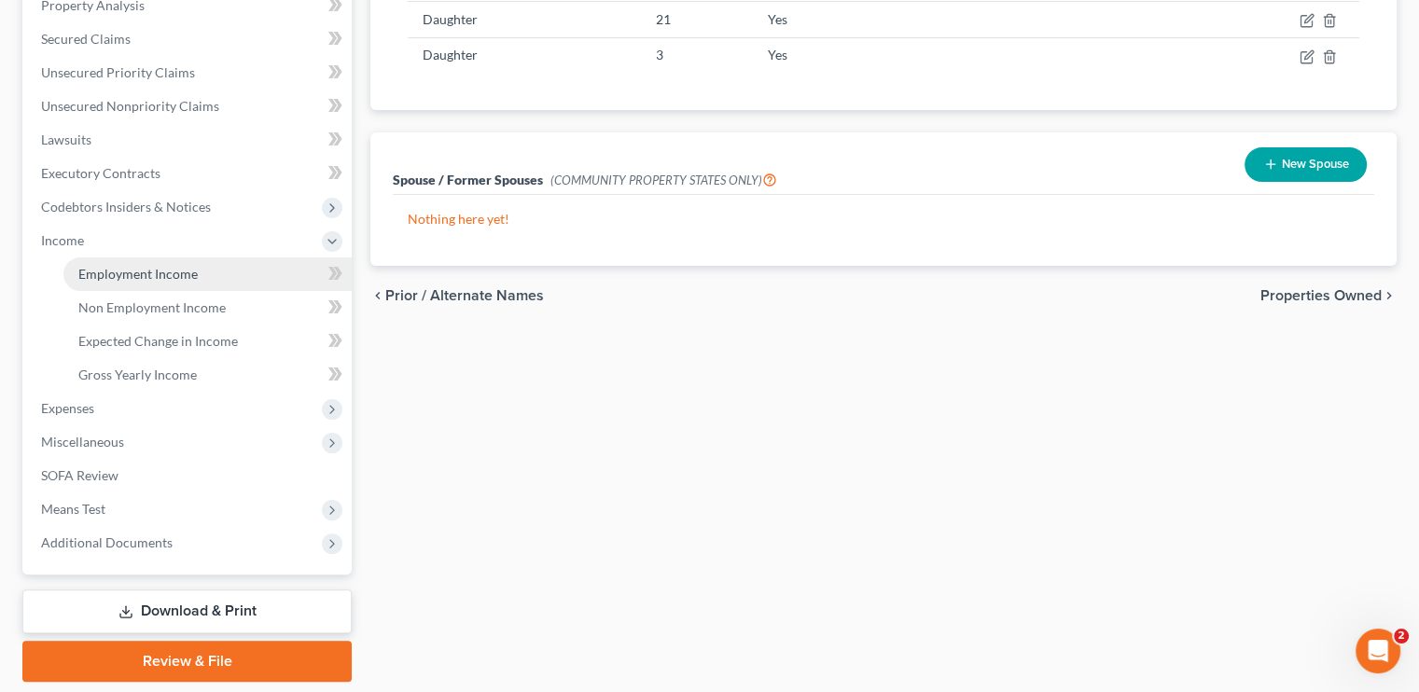
click at [164, 278] on span "Employment Income" at bounding box center [137, 274] width 119 height 16
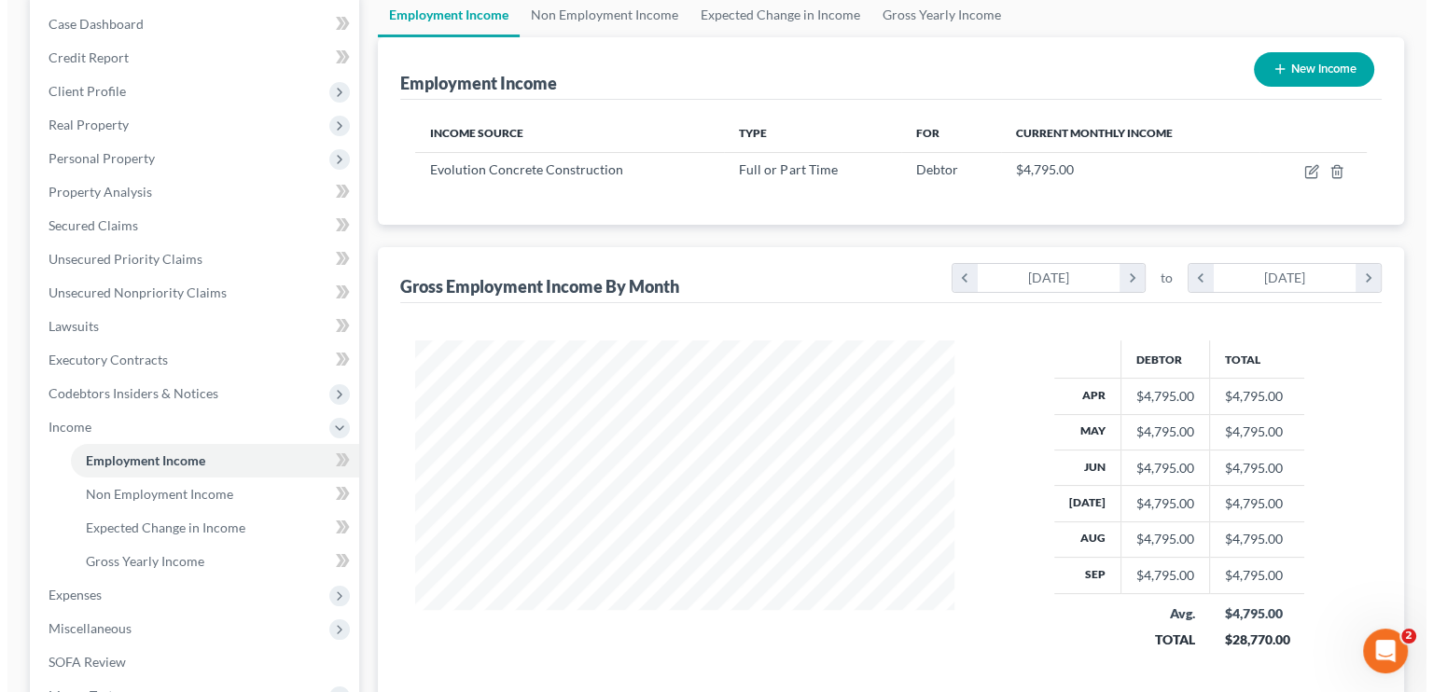
scroll to position [93, 0]
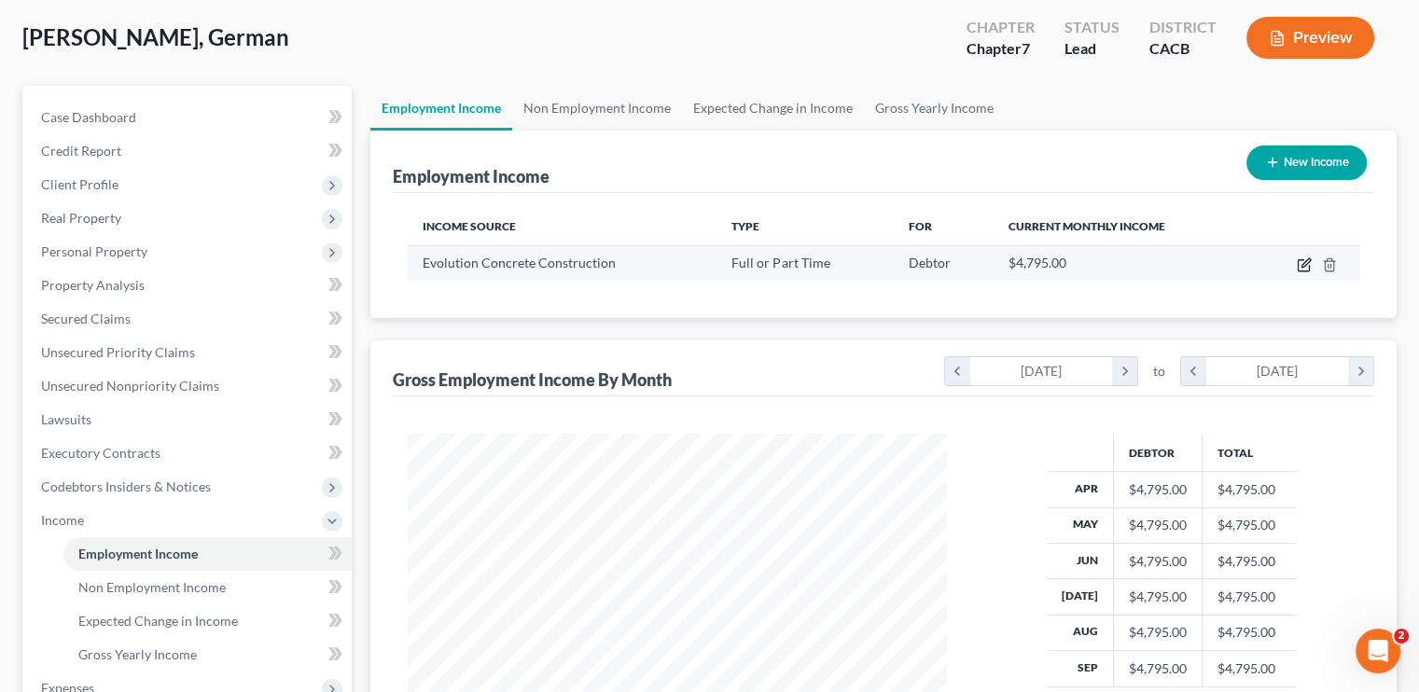
click at [1307, 264] on icon "button" at bounding box center [1304, 265] width 15 height 15
select select "0"
select select "4"
select select "0"
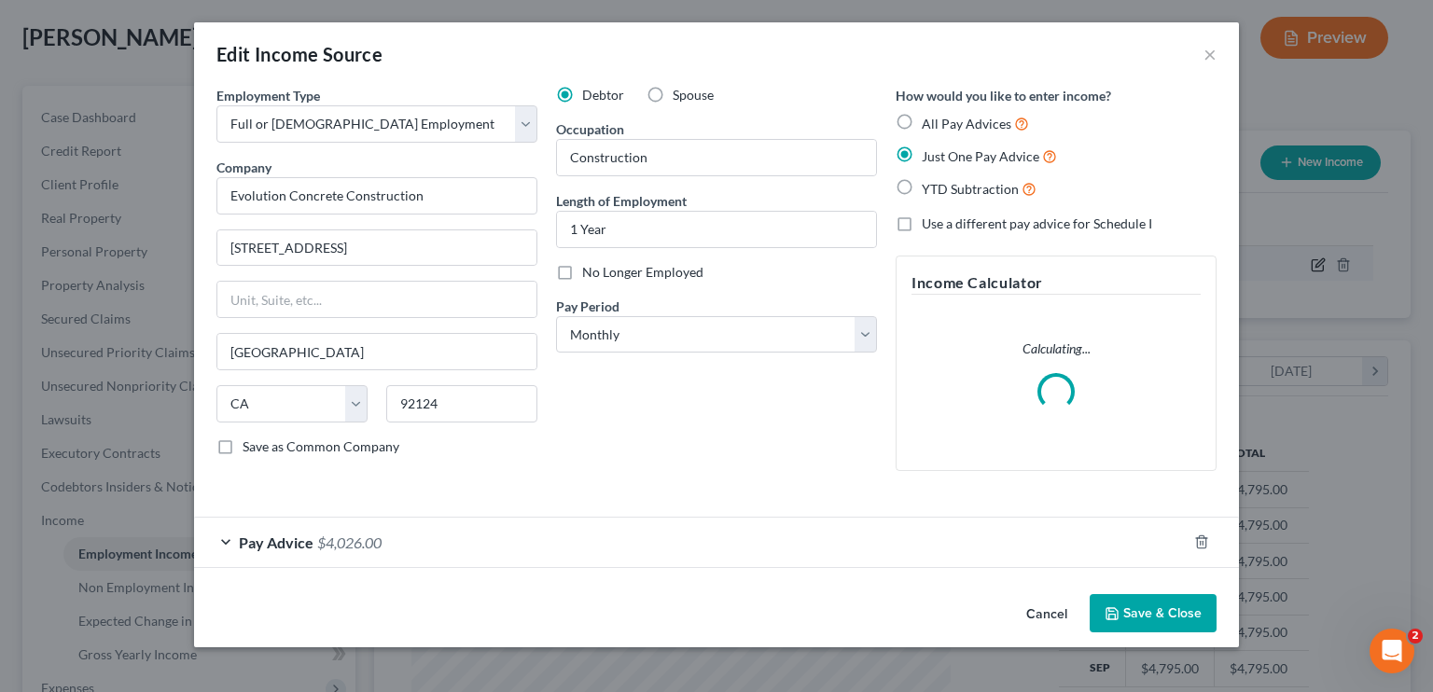
scroll to position [332, 582]
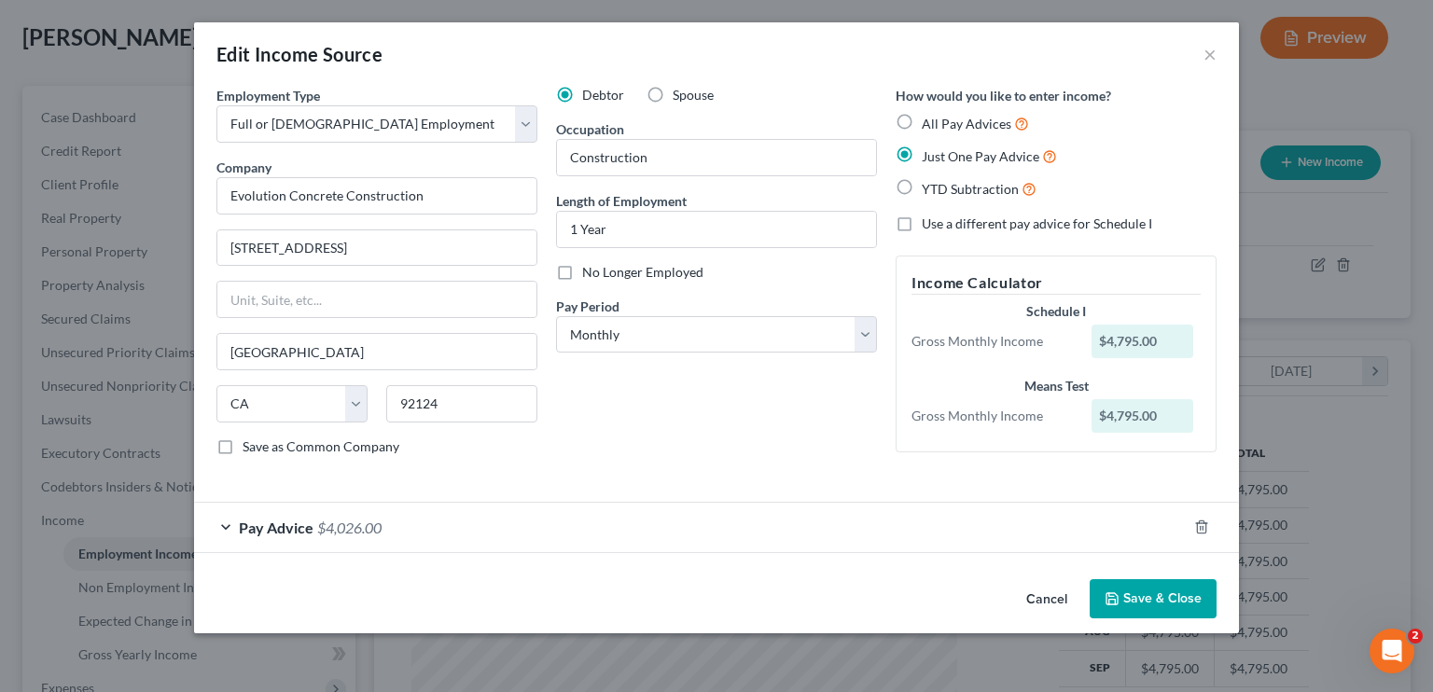
click at [463, 520] on div "Pay Advice $4,026.00" at bounding box center [690, 527] width 993 height 49
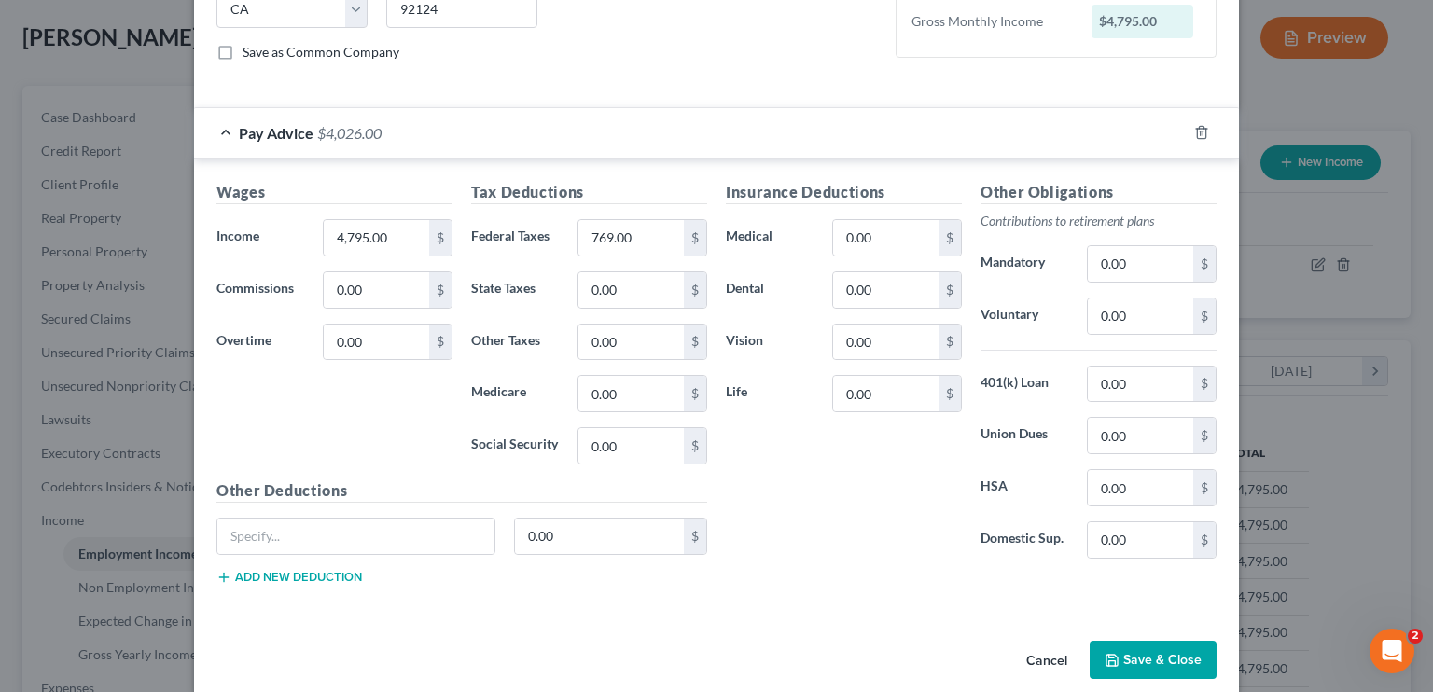
scroll to position [413, 0]
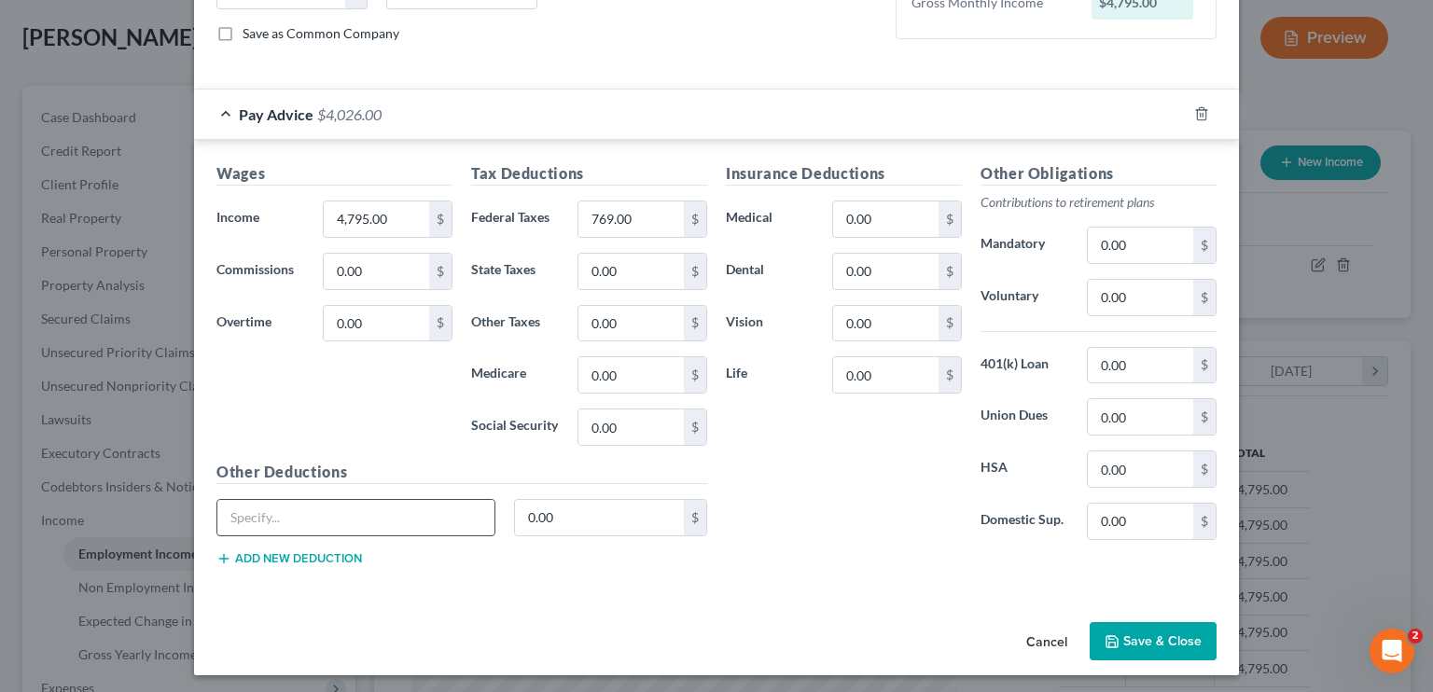
click at [352, 506] on input "text" at bounding box center [355, 517] width 277 height 35
type input "Garnish"
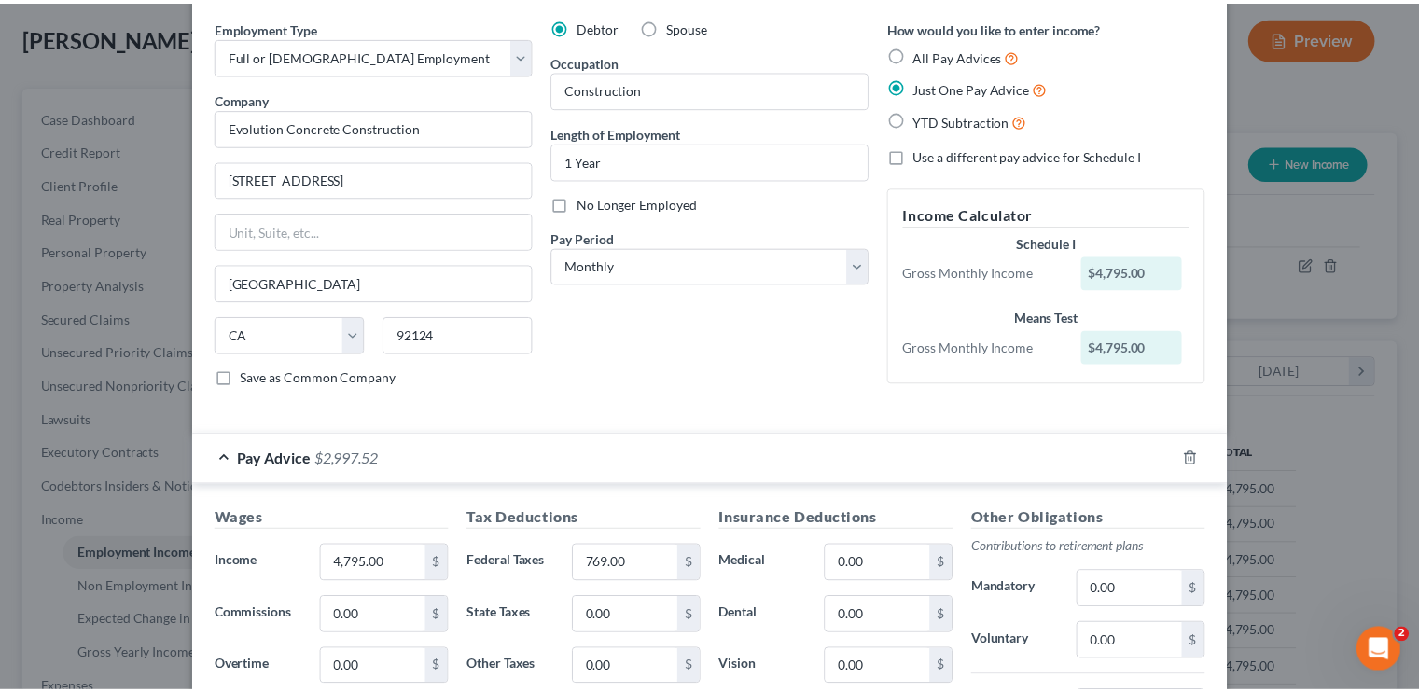
scroll to position [0, 0]
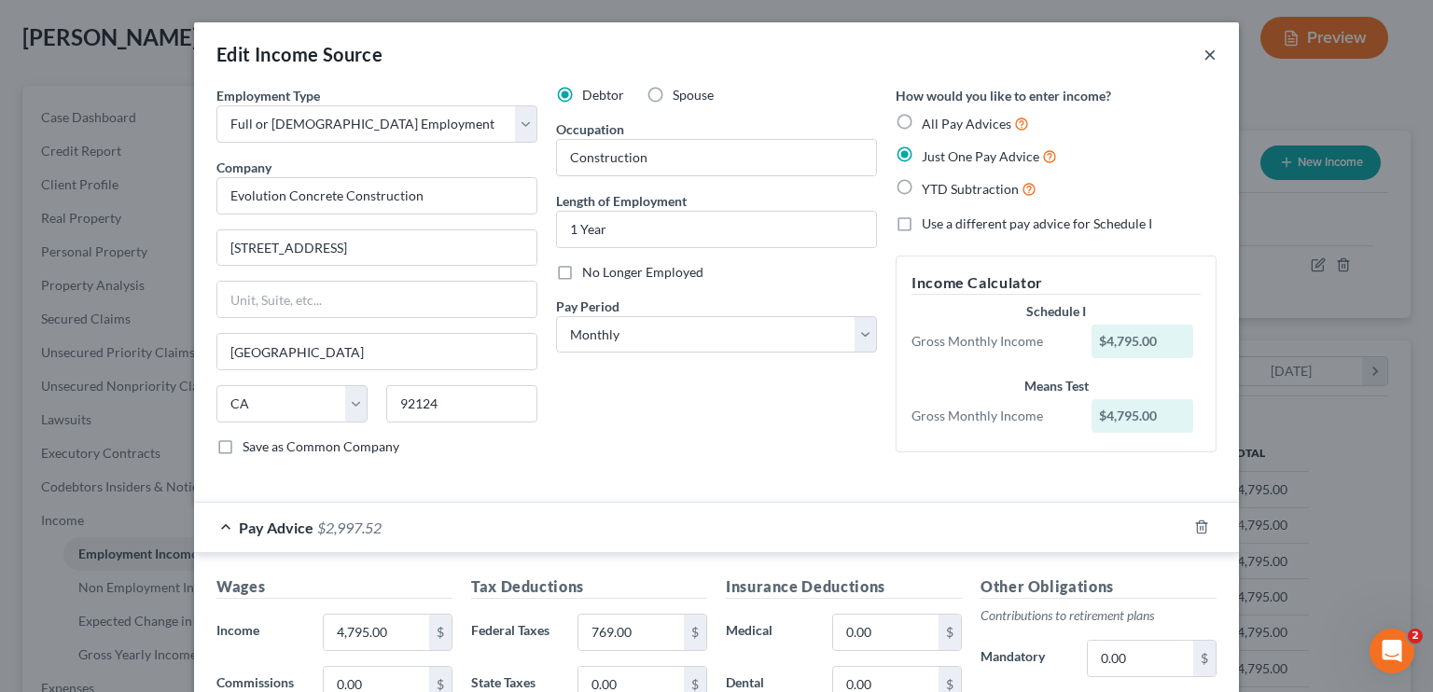
type input "1,028.48"
click at [1204, 63] on button "×" at bounding box center [1210, 54] width 13 height 22
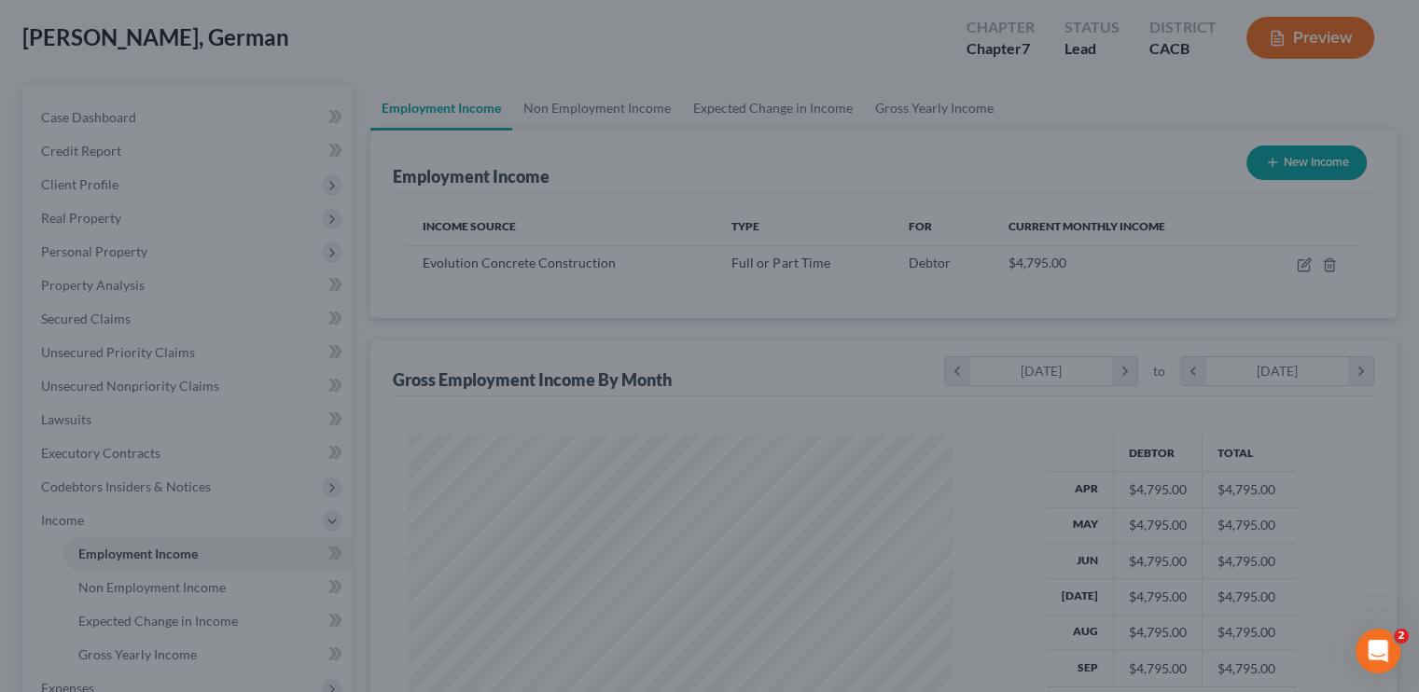
scroll to position [932874, 932629]
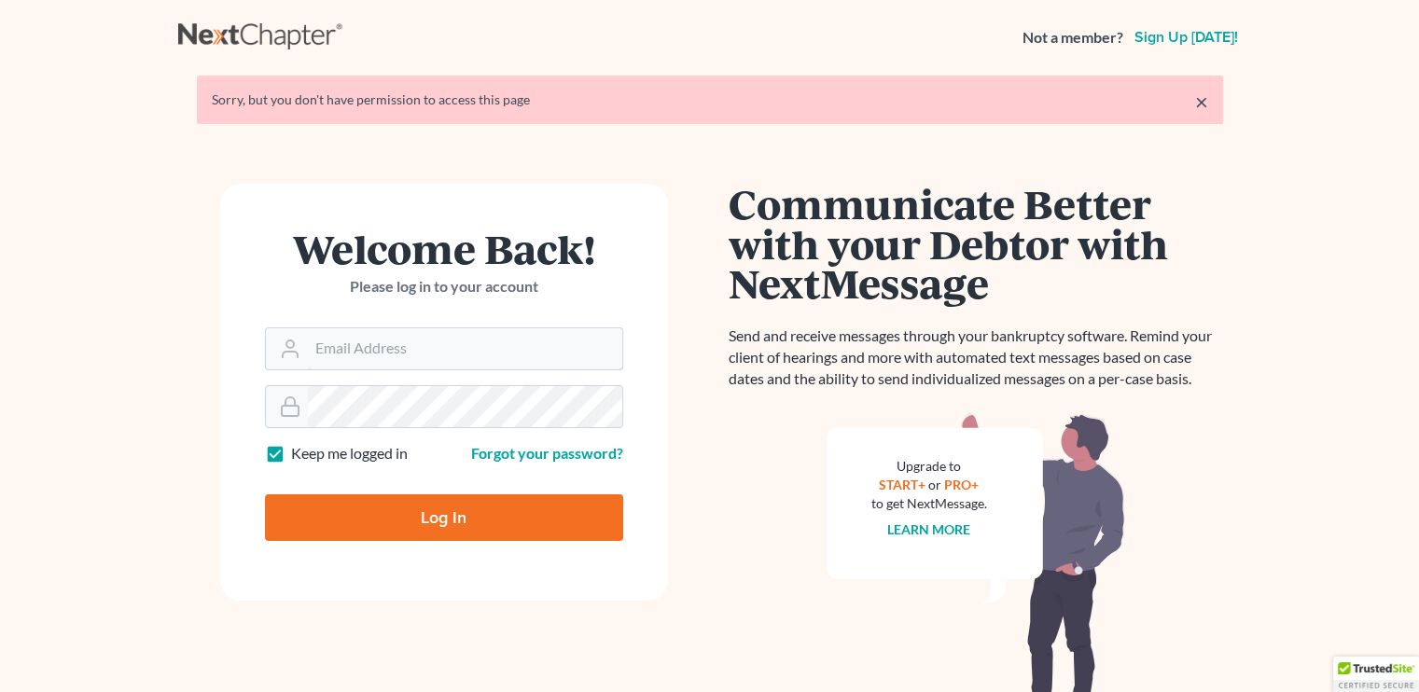
type input "law429bristol@hotmail.com"
click at [482, 514] on input "Log In" at bounding box center [444, 518] width 358 height 47
type input "Thinking..."
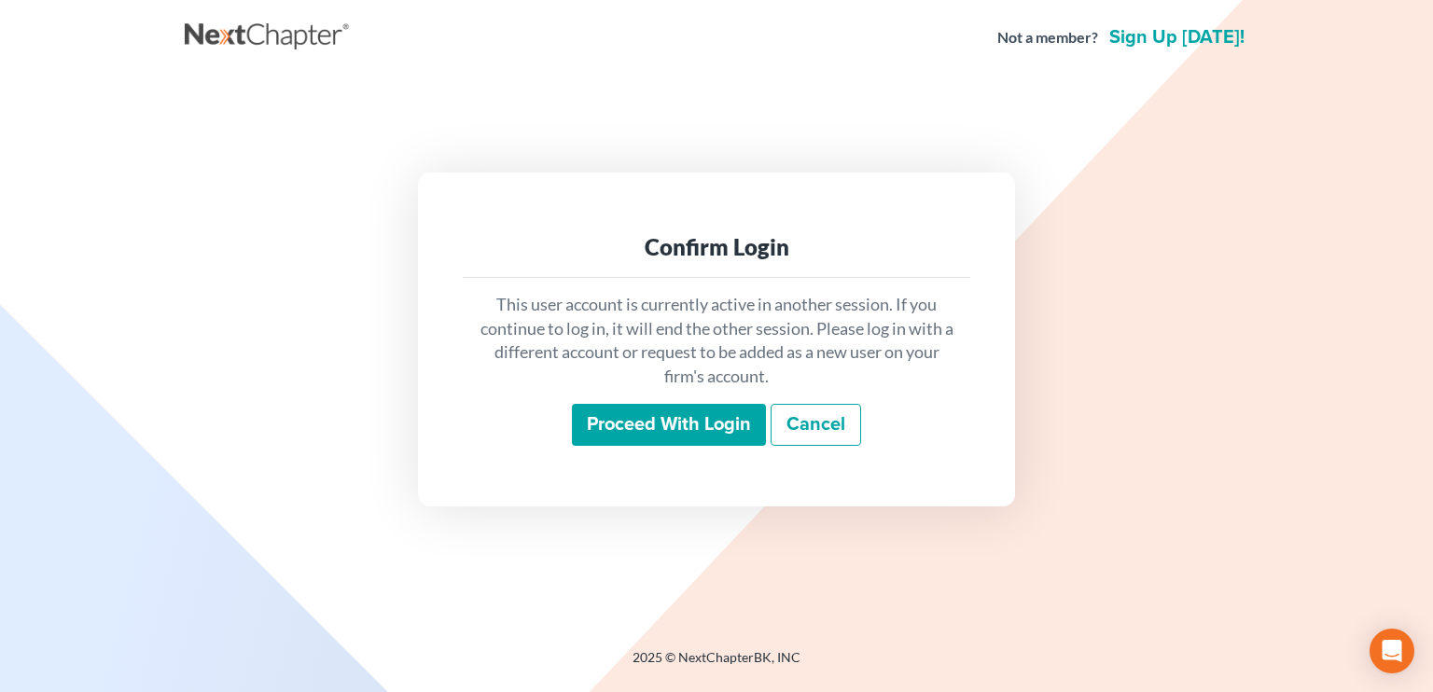
click at [691, 421] on input "Proceed with login" at bounding box center [669, 425] width 194 height 43
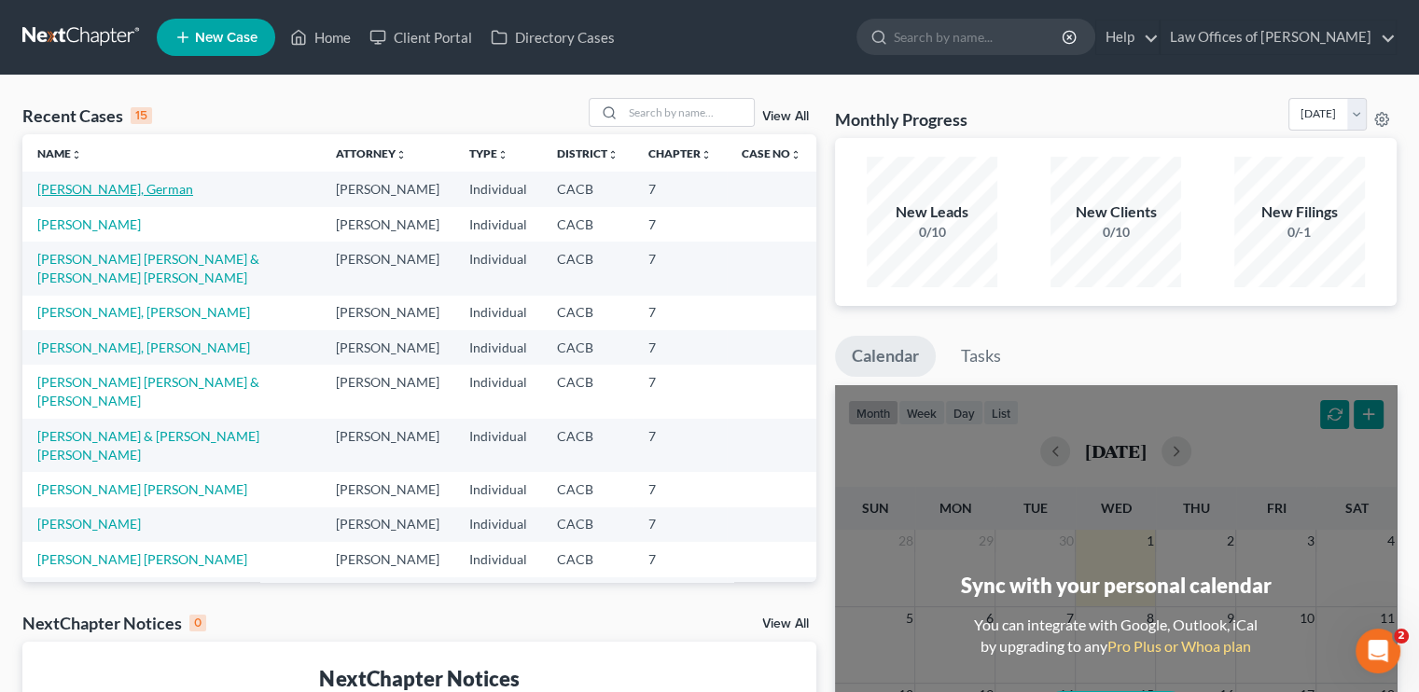
click at [118, 186] on link "Roman Zamora, German" at bounding box center [115, 189] width 156 height 16
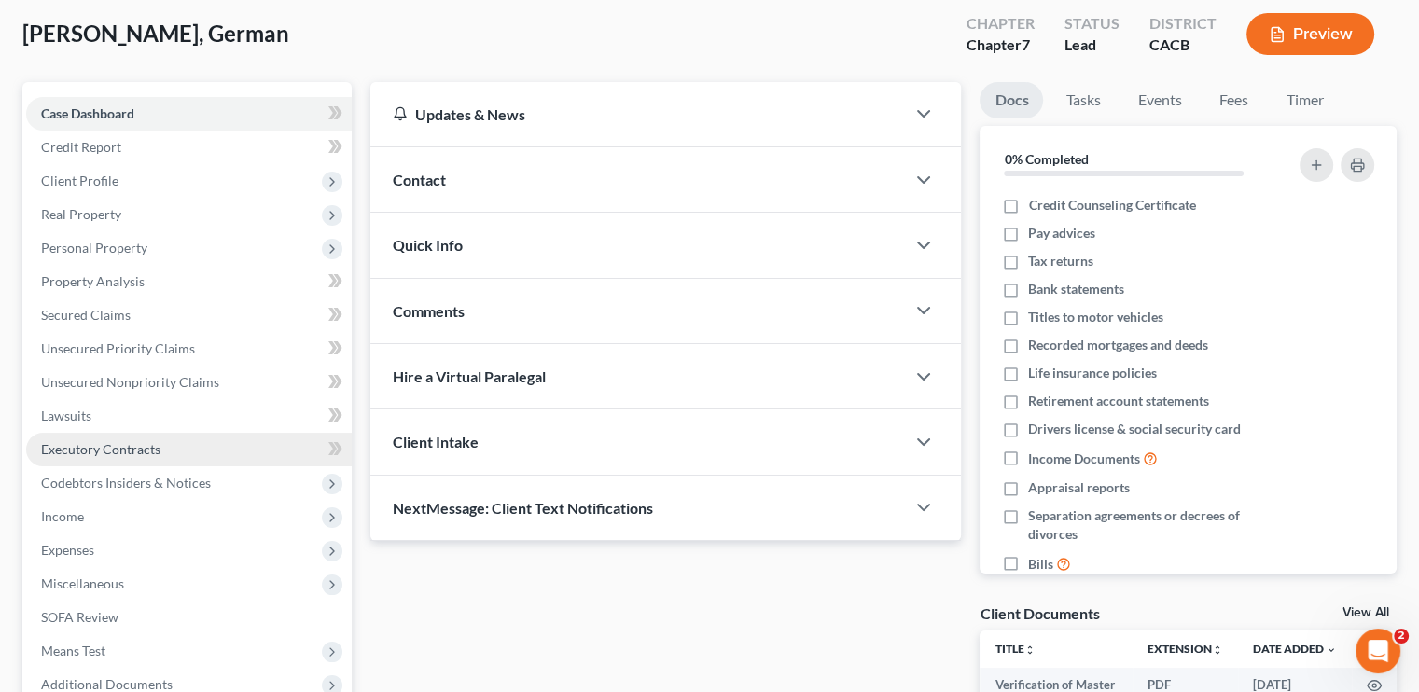
scroll to position [187, 0]
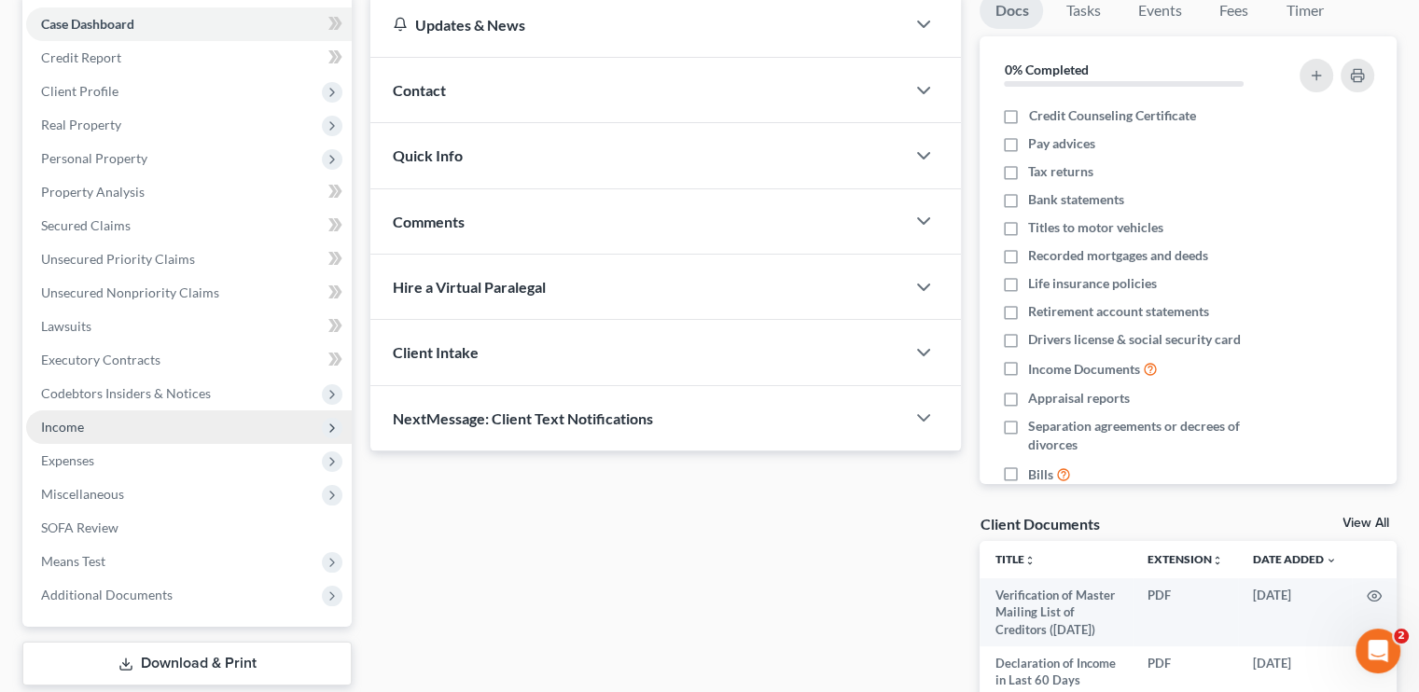
click at [93, 434] on span "Income" at bounding box center [189, 428] width 326 height 34
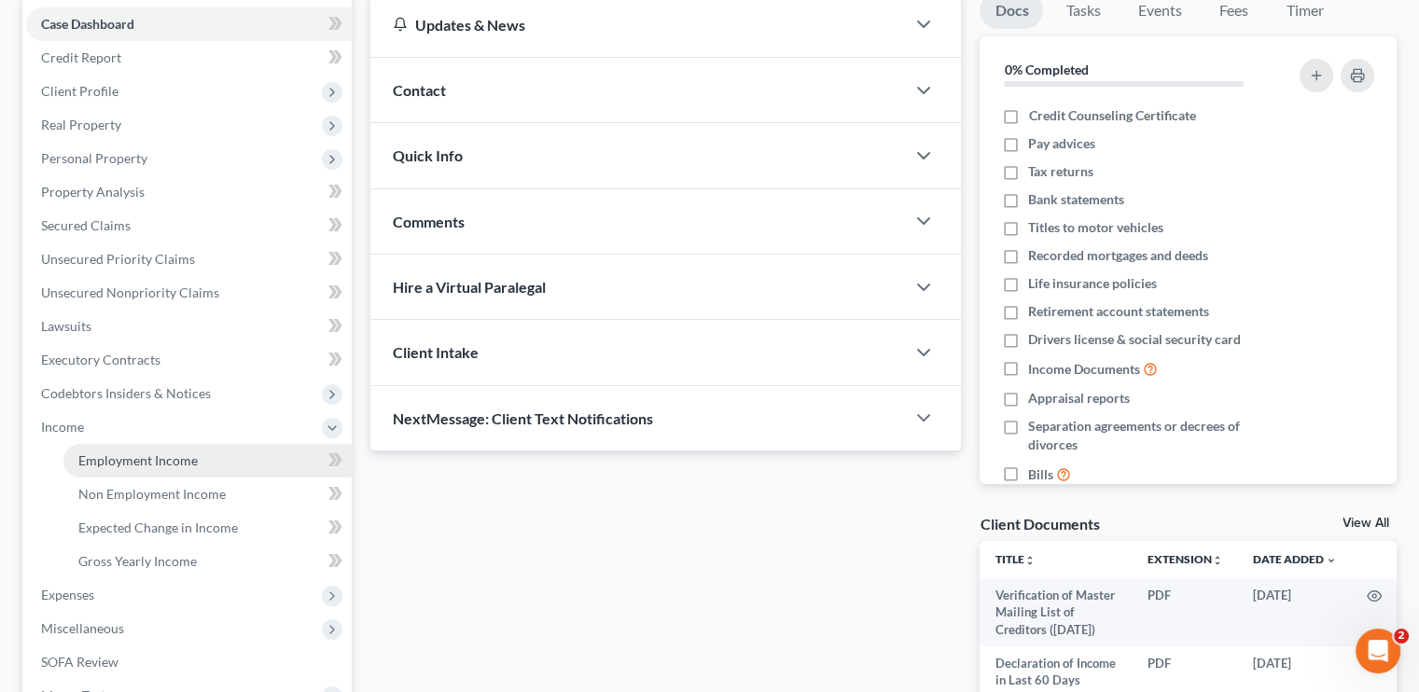
click at [222, 461] on link "Employment Income" at bounding box center [207, 461] width 288 height 34
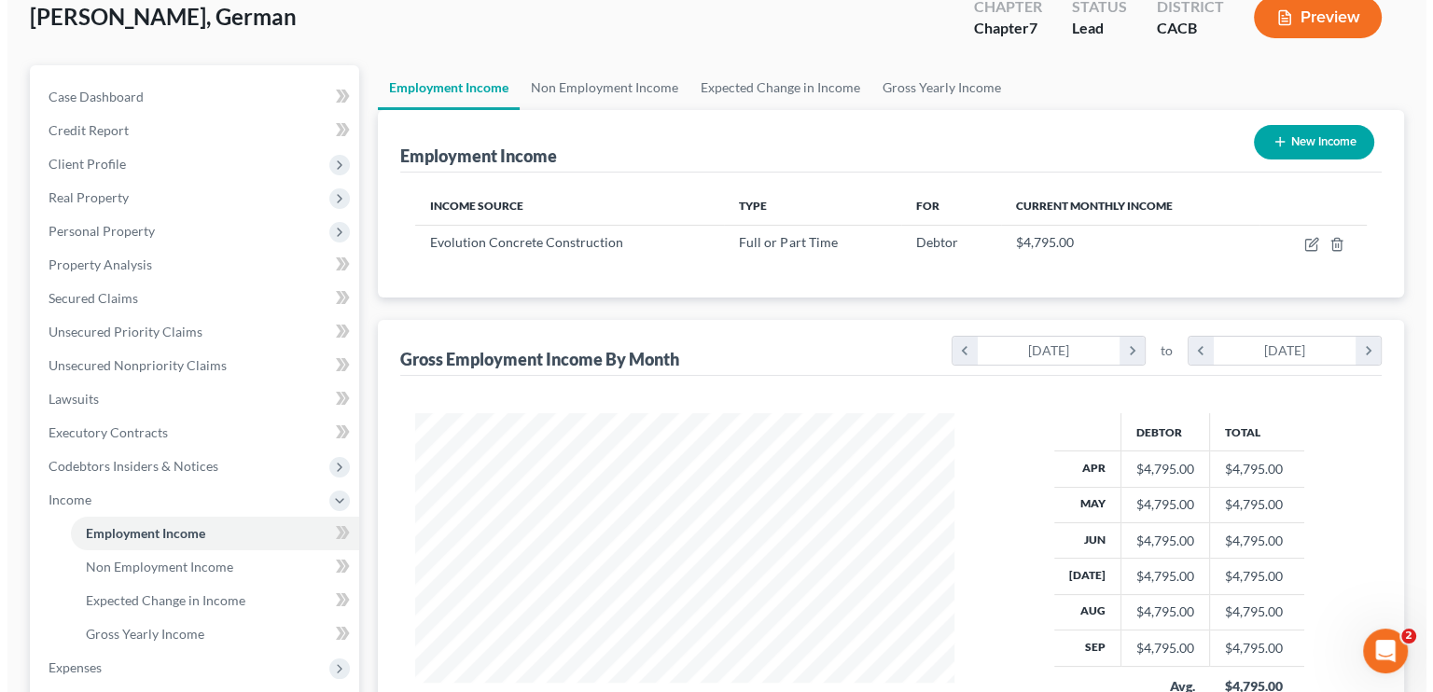
scroll to position [93, 0]
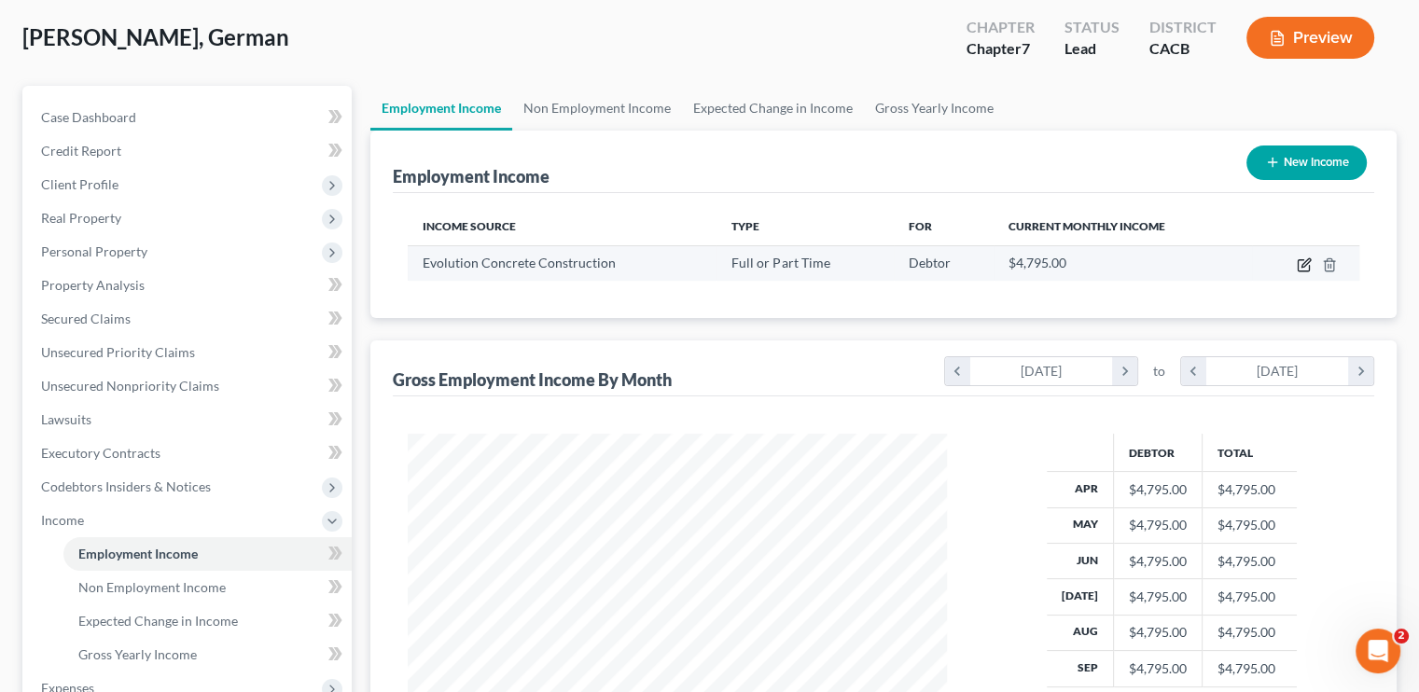
click at [1307, 268] on icon "button" at bounding box center [1304, 265] width 15 height 15
select select "0"
select select "4"
select select "0"
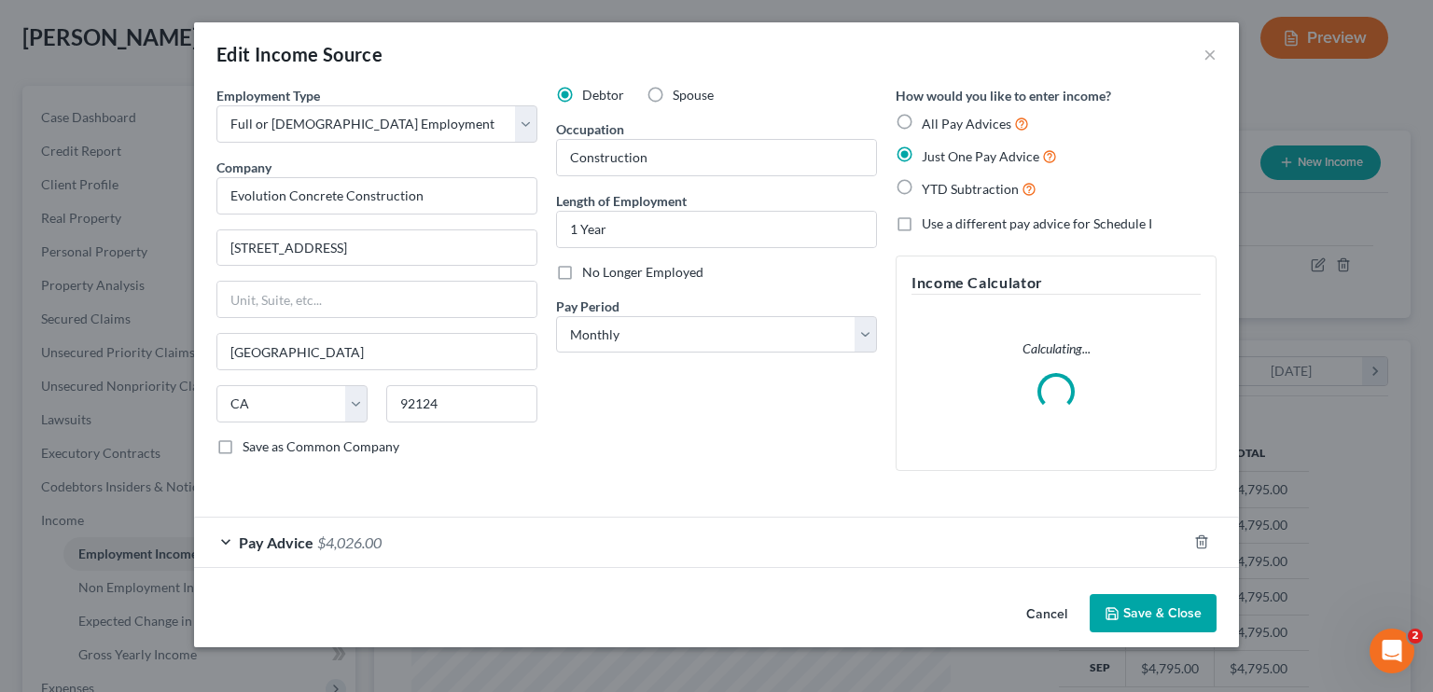
scroll to position [332, 582]
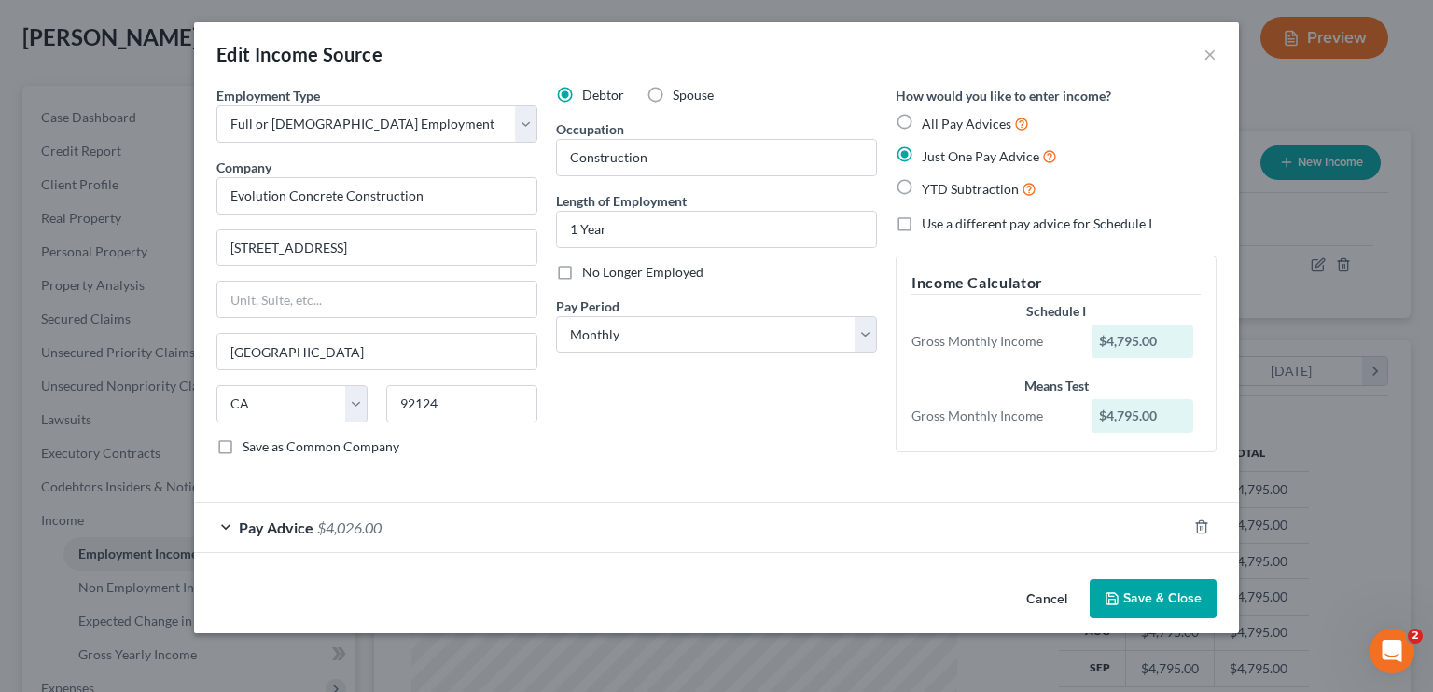
click at [575, 529] on div "Pay Advice $4,026.00" at bounding box center [690, 527] width 993 height 49
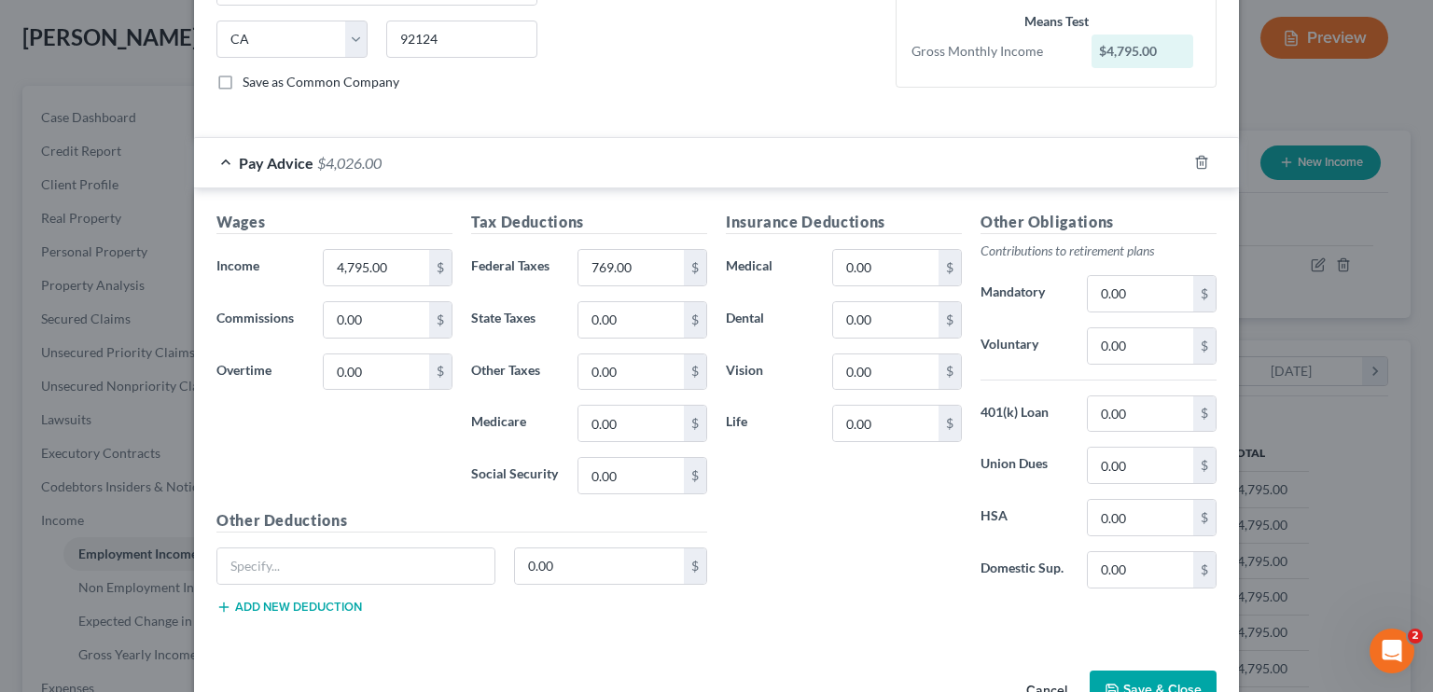
scroll to position [373, 0]
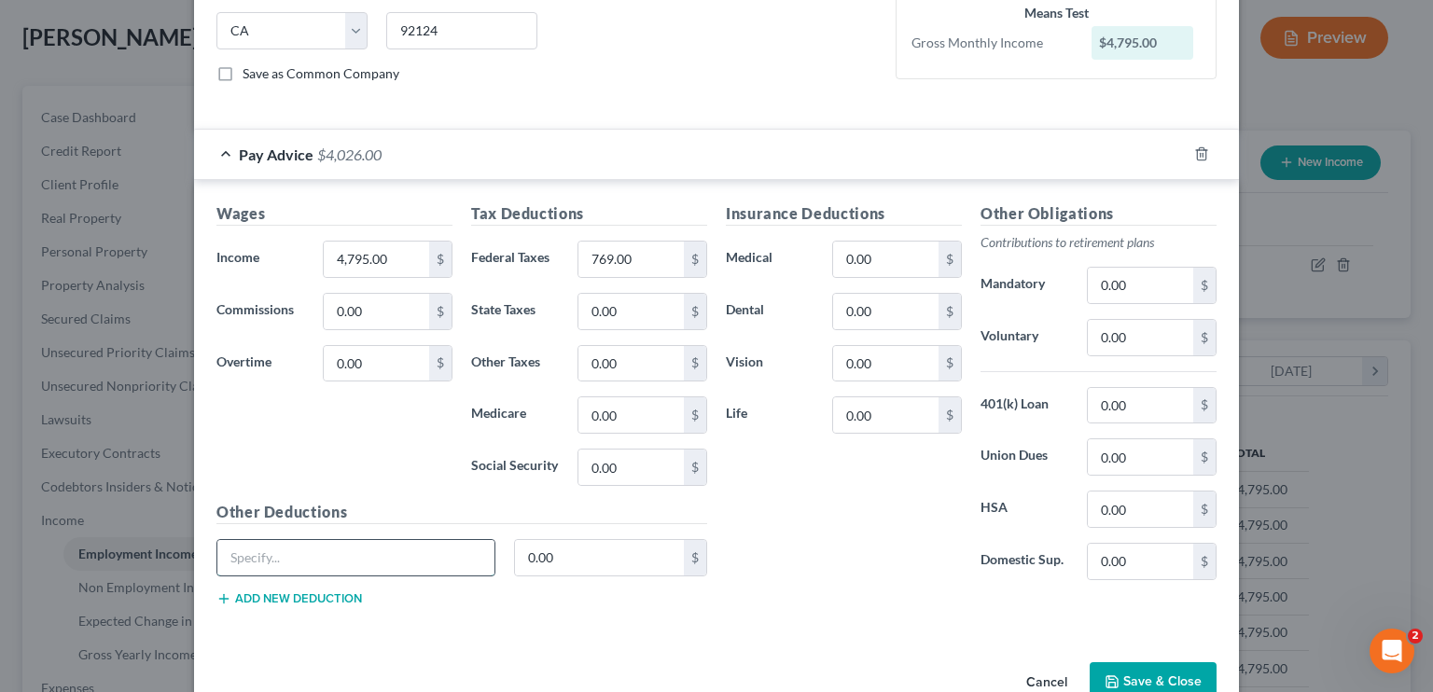
click at [258, 566] on input "text" at bounding box center [355, 557] width 277 height 35
type input "Garnish"
type input "1,028.48"
click at [378, 258] on input "4,795.00" at bounding box center [376, 259] width 105 height 35
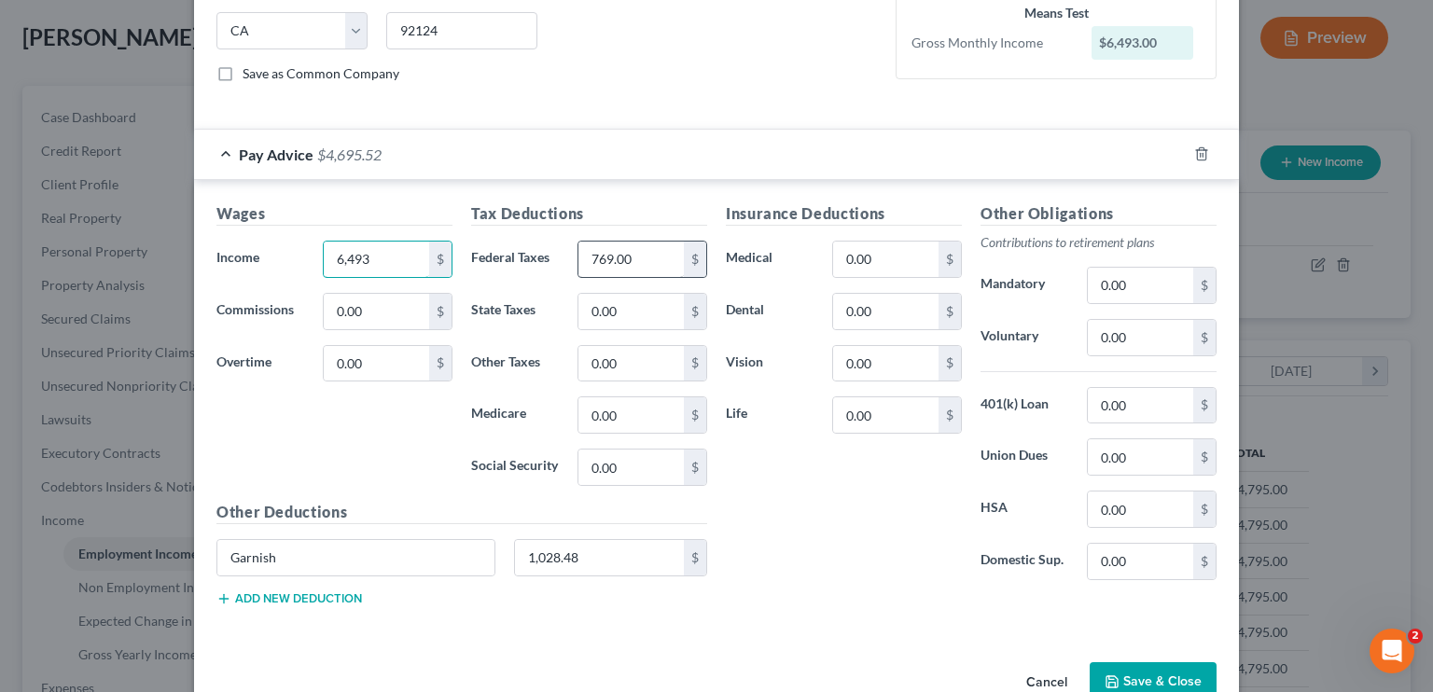
type input "6,493"
click at [607, 254] on input "769.00" at bounding box center [631, 259] width 105 height 35
type input "1,361.00"
click at [379, 257] on input "6,493" at bounding box center [376, 259] width 105 height 35
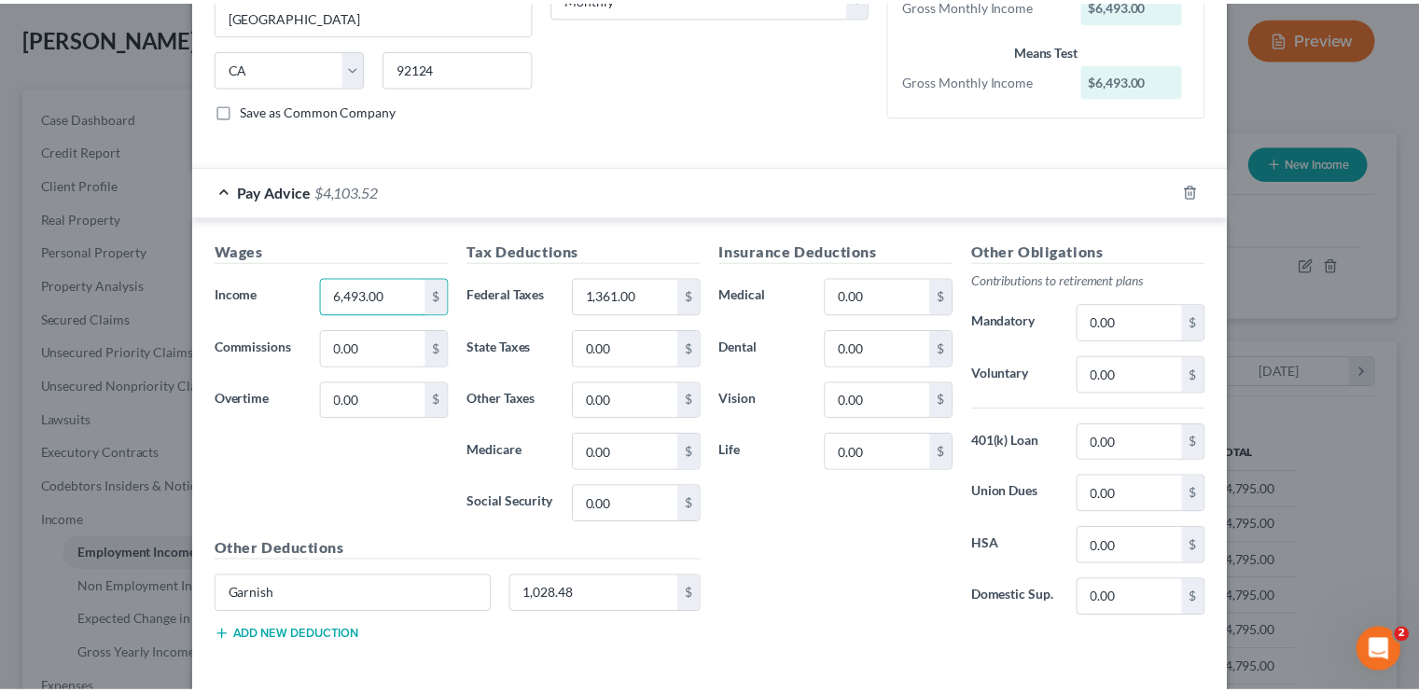
scroll to position [413, 0]
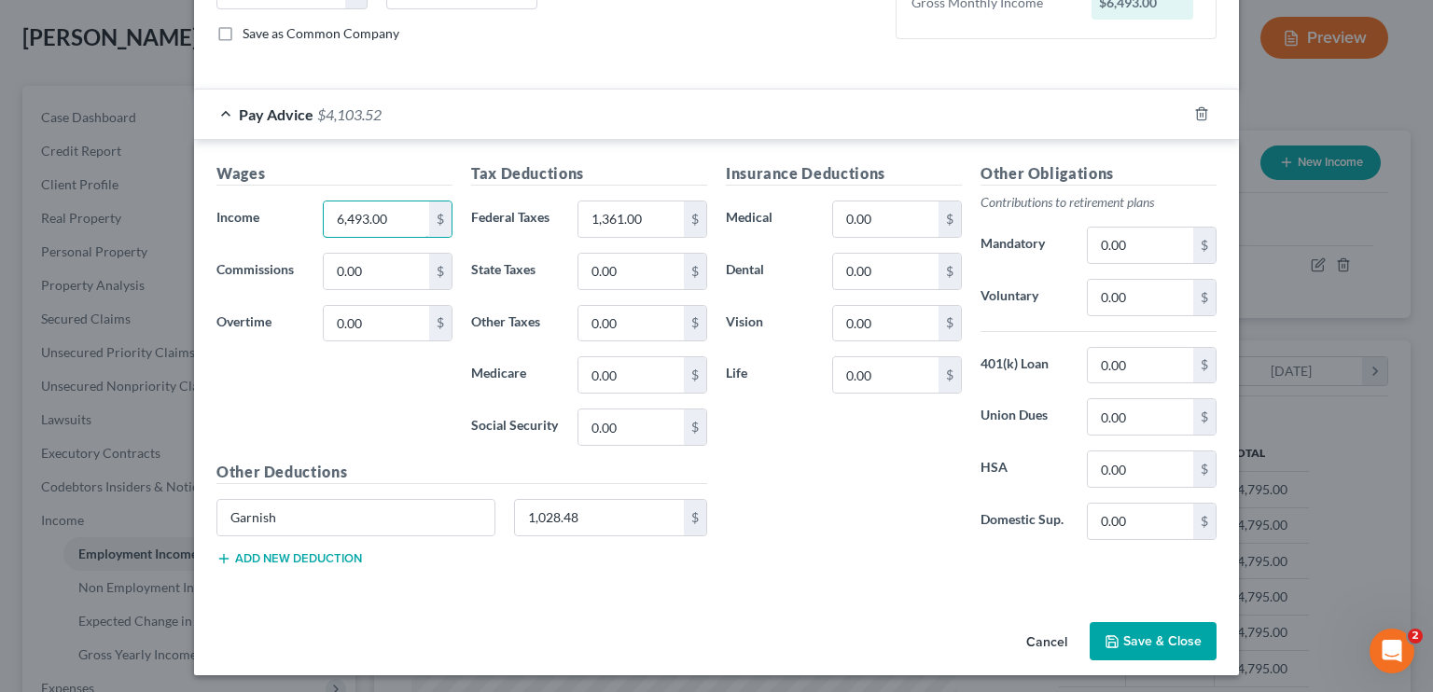
type input "6,493.00"
click at [1135, 626] on button "Save & Close" at bounding box center [1153, 641] width 127 height 39
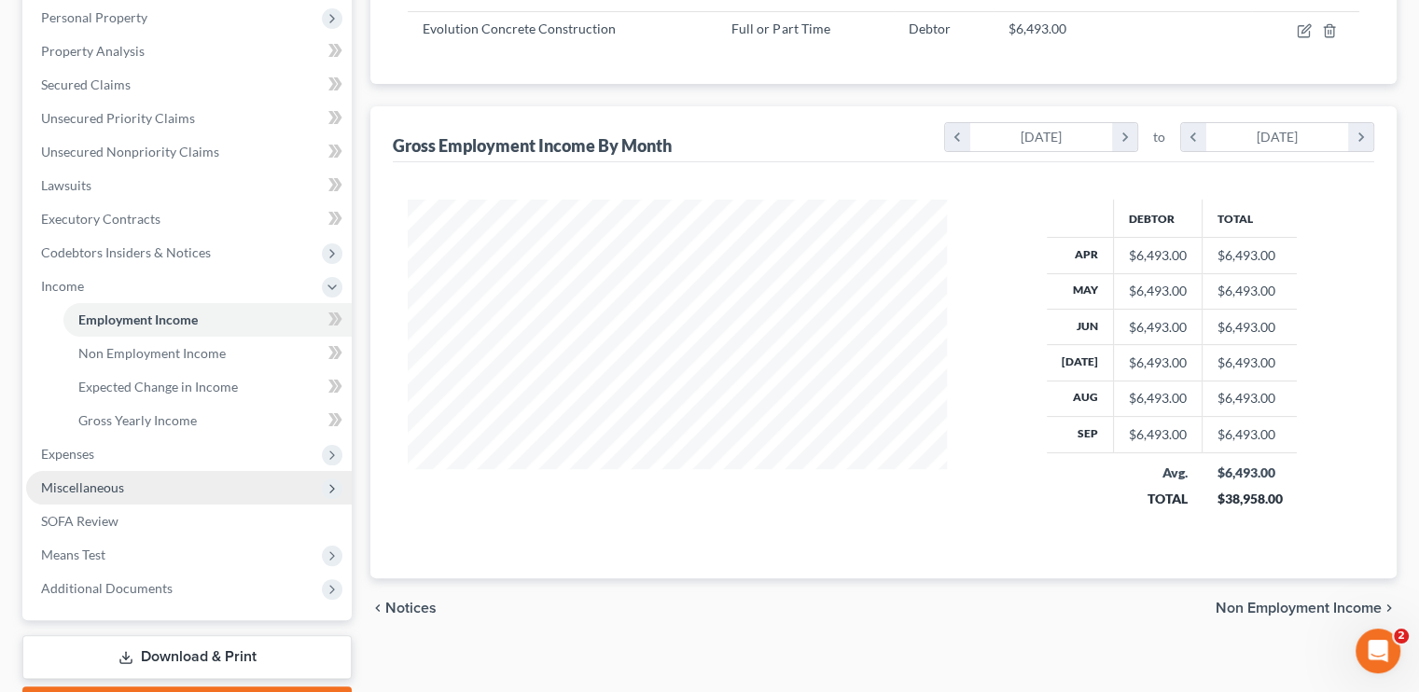
scroll to position [373, 0]
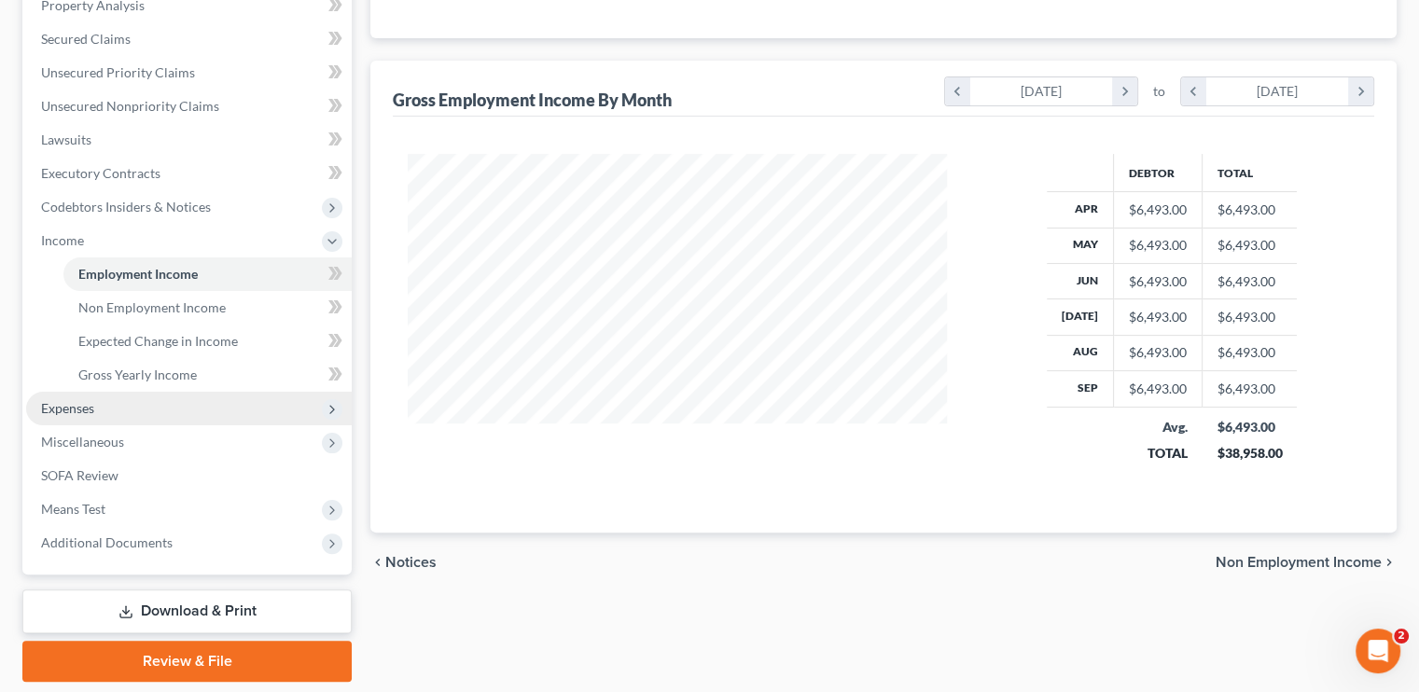
click at [110, 410] on span "Expenses" at bounding box center [189, 409] width 326 height 34
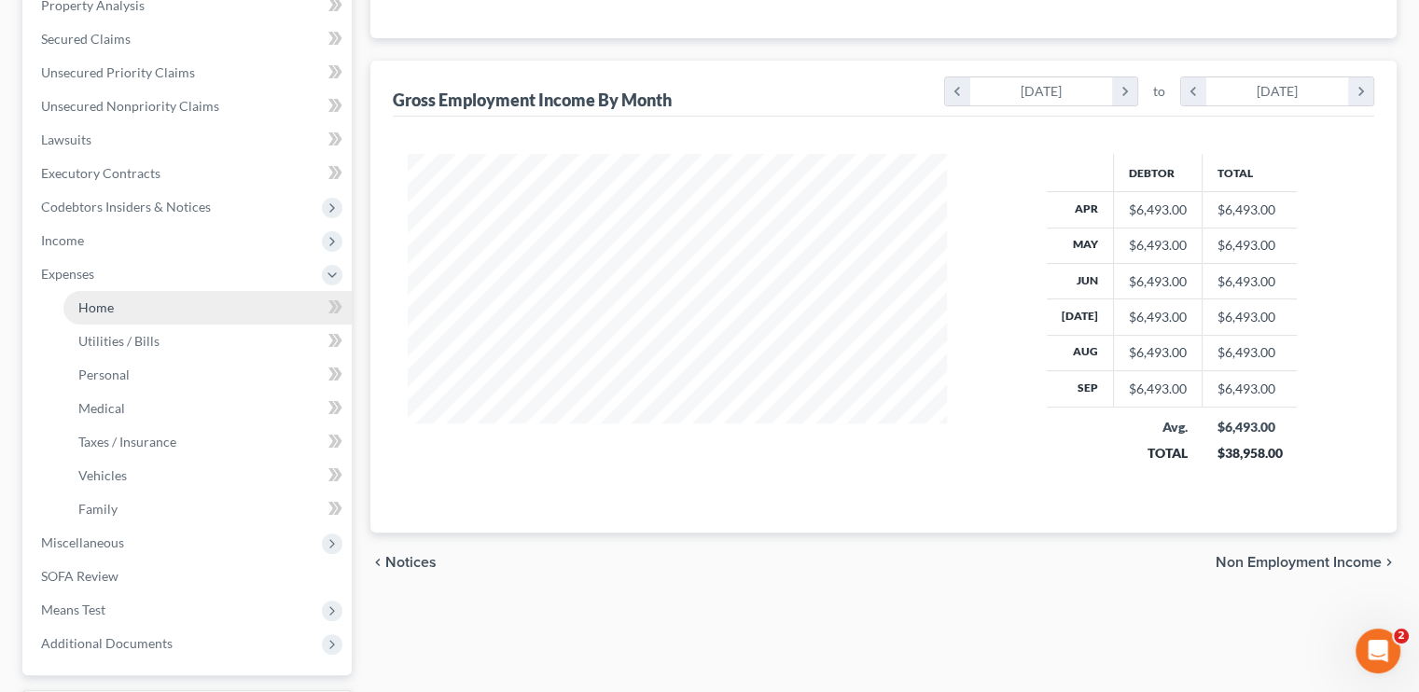
click at [126, 300] on link "Home" at bounding box center [207, 308] width 288 height 34
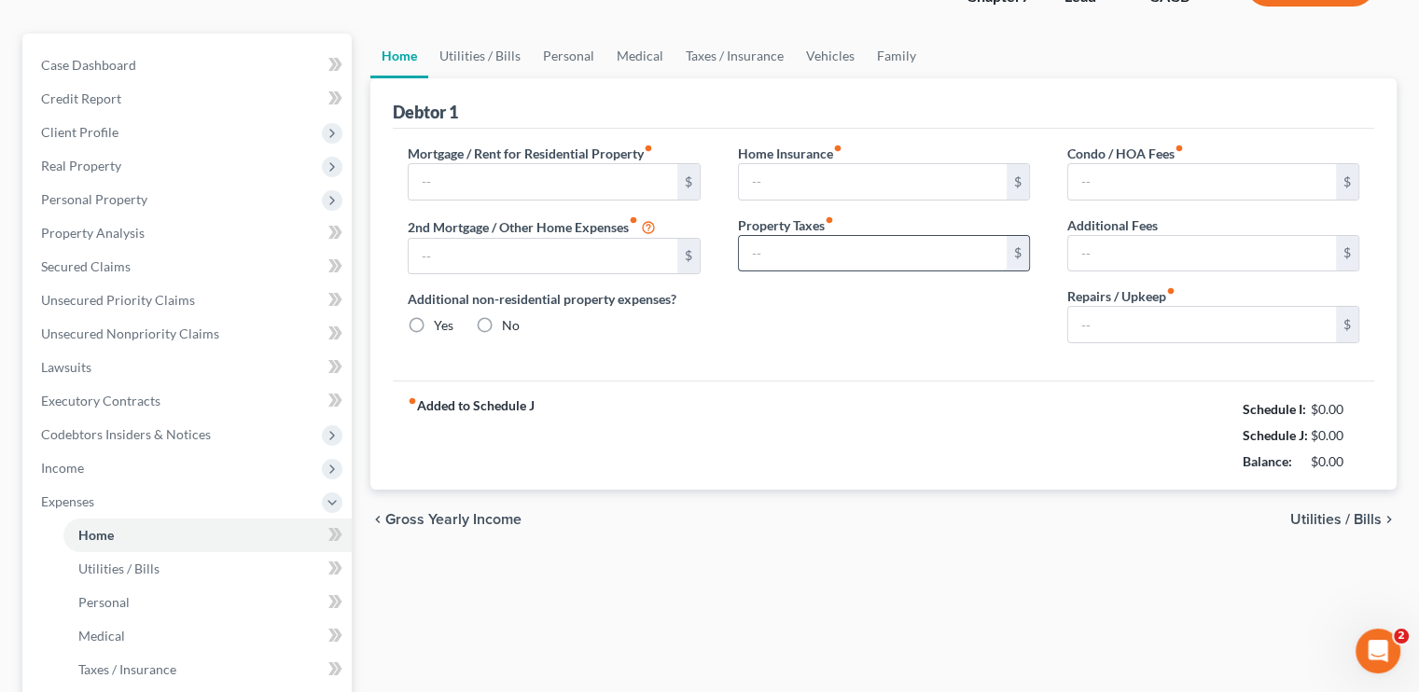
type input "2,200.00"
type input "0.00"
radio input "true"
type input "0.00"
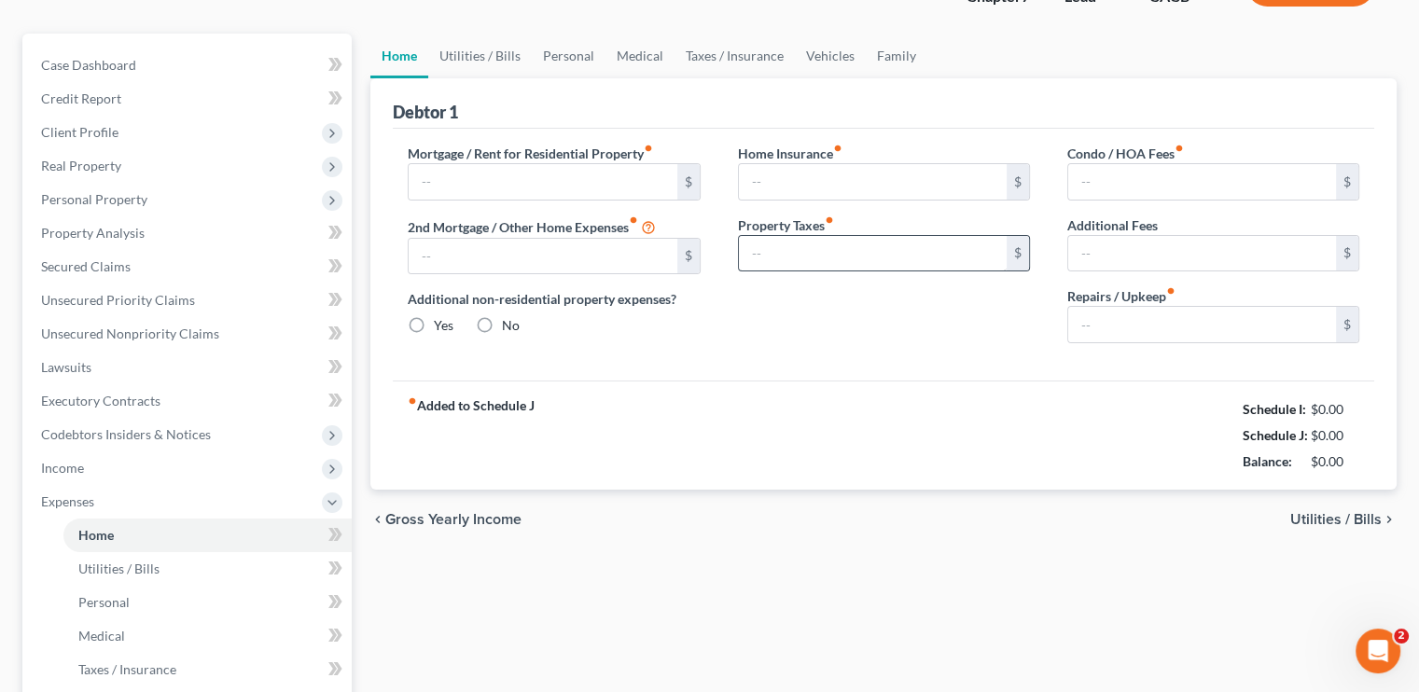
type input "0.00"
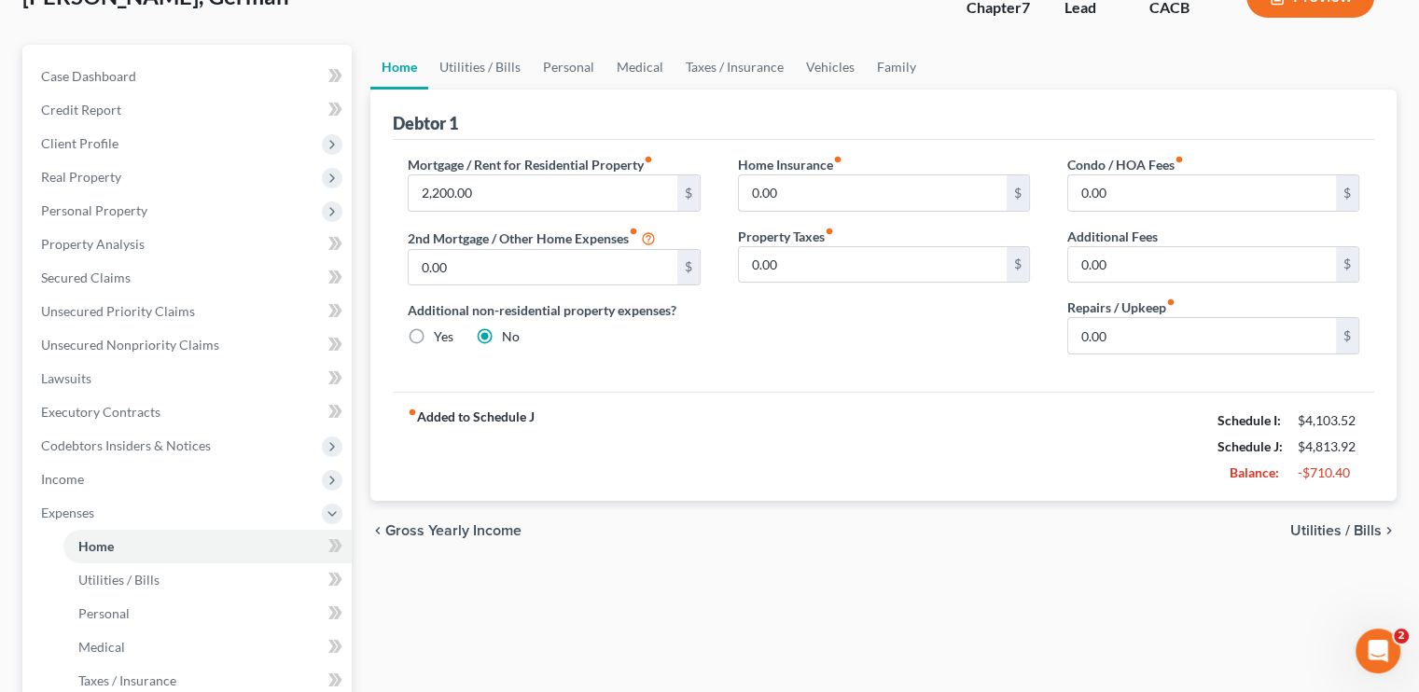
scroll to position [93, 0]
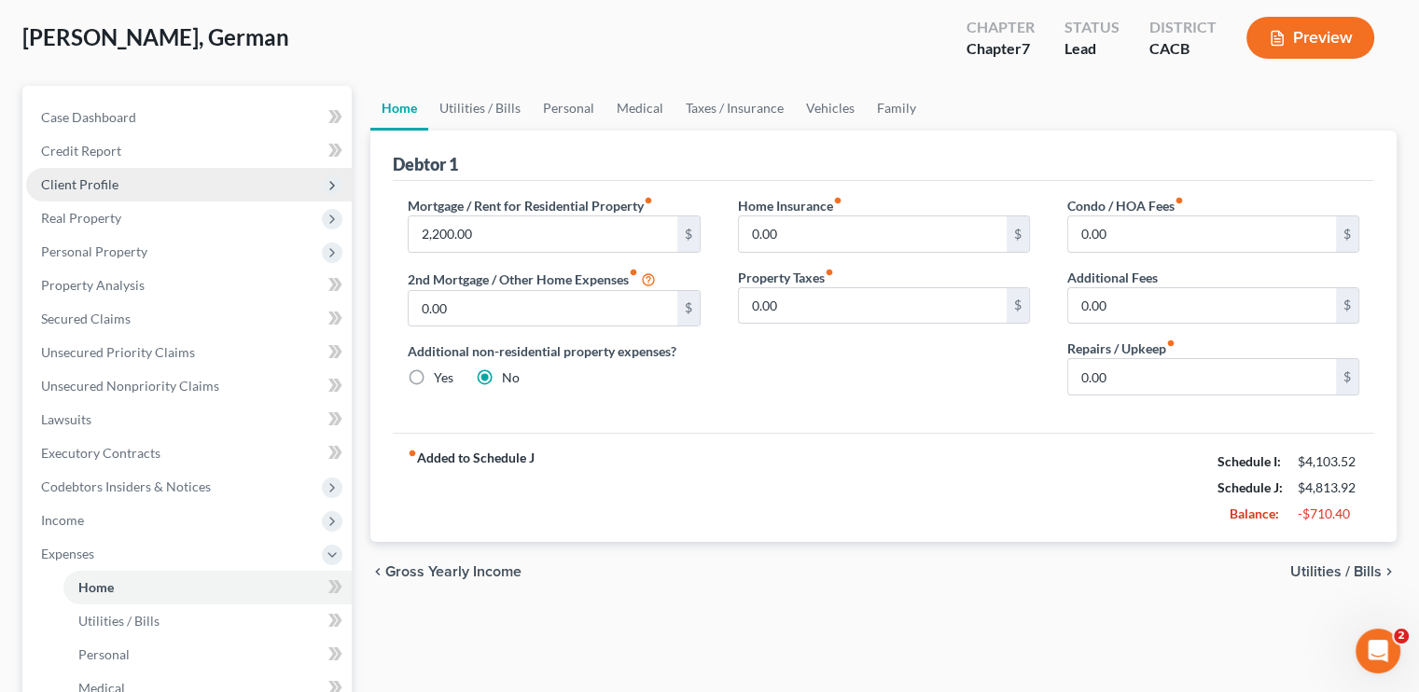
click at [87, 178] on span "Client Profile" at bounding box center [79, 184] width 77 height 16
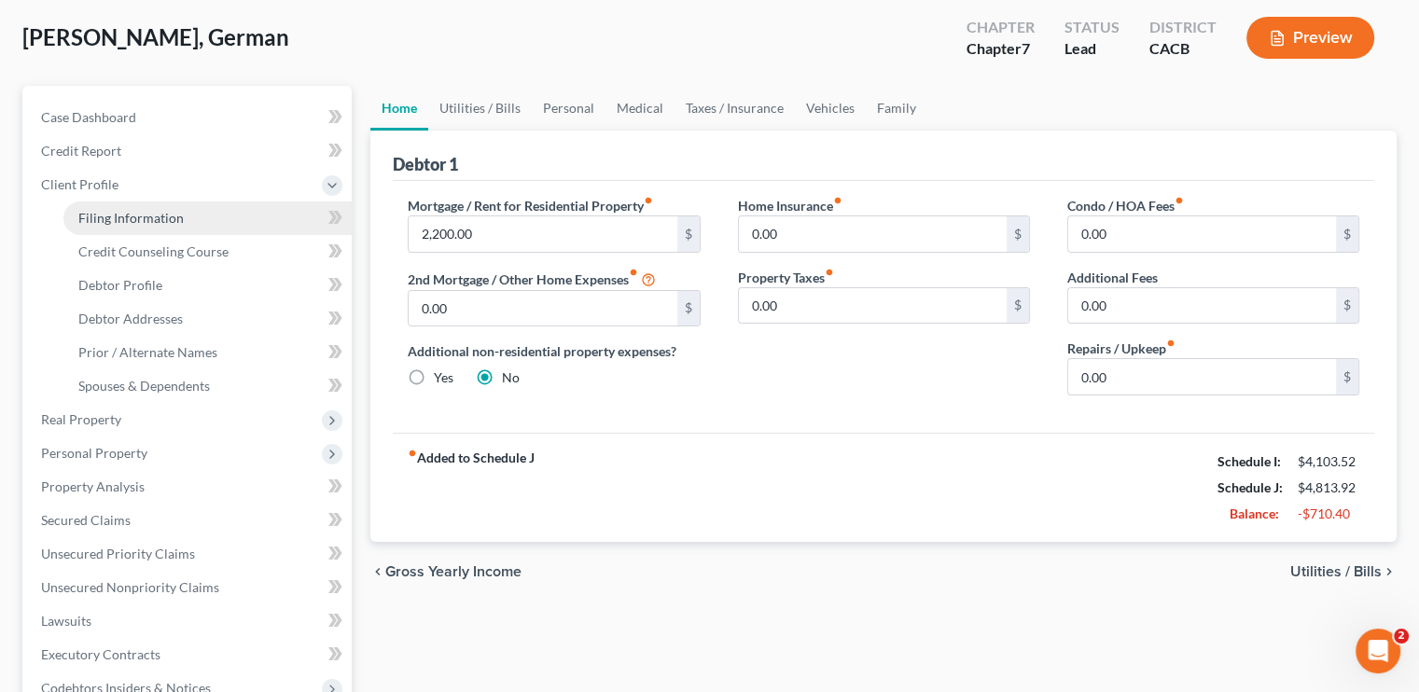
click at [161, 223] on span "Filing Information" at bounding box center [130, 218] width 105 height 16
select select "1"
select select "0"
select select "4"
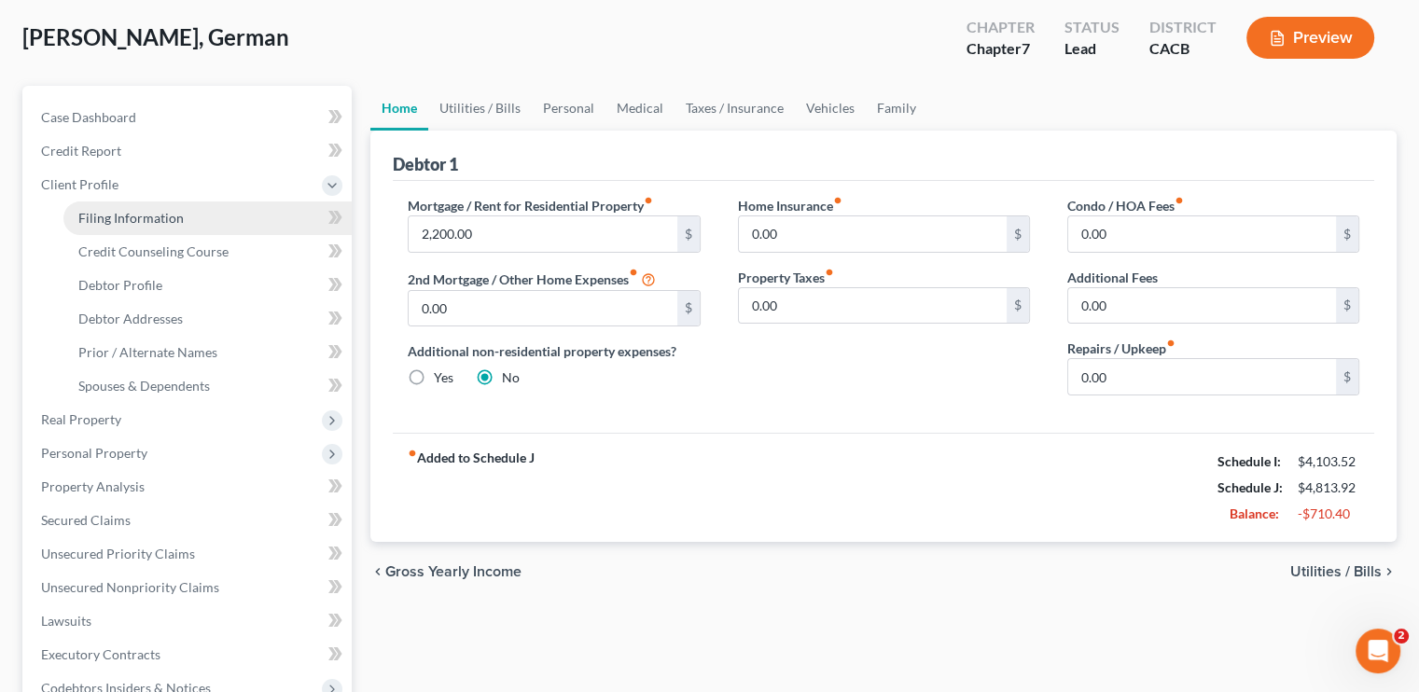
select select "0"
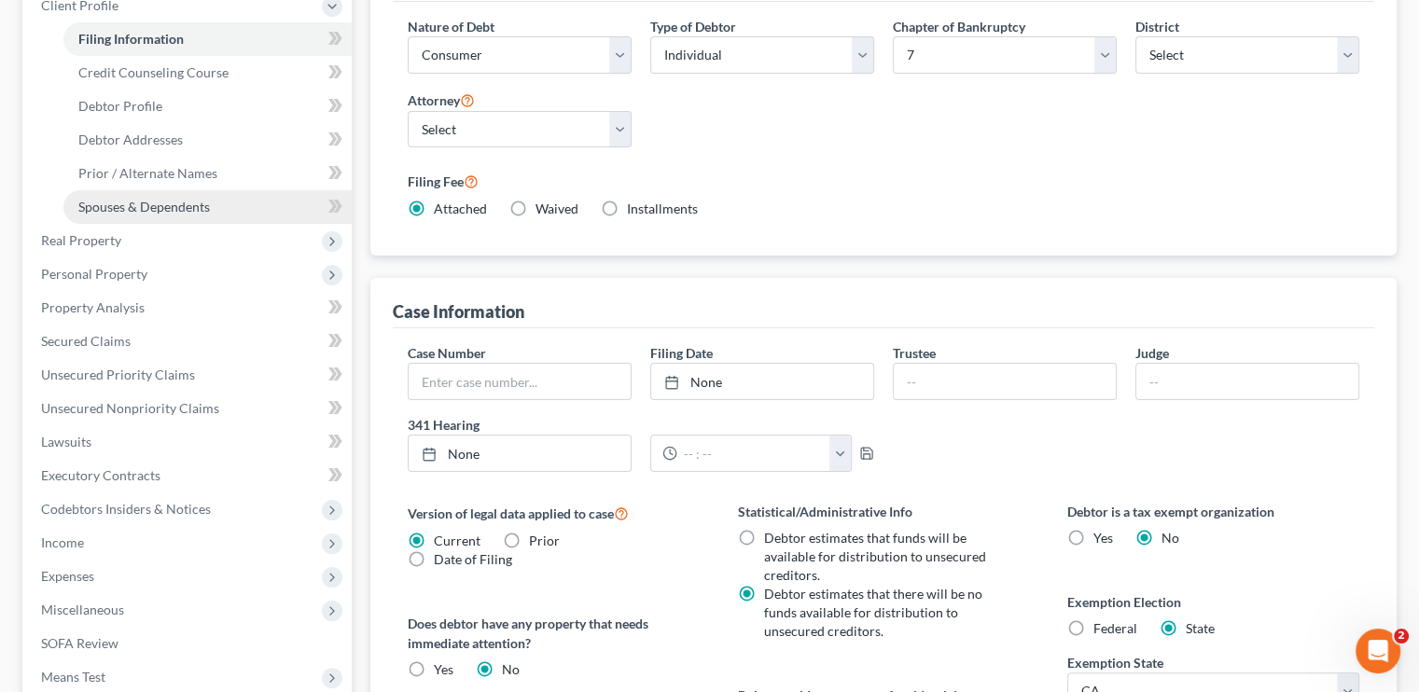
scroll to position [373, 0]
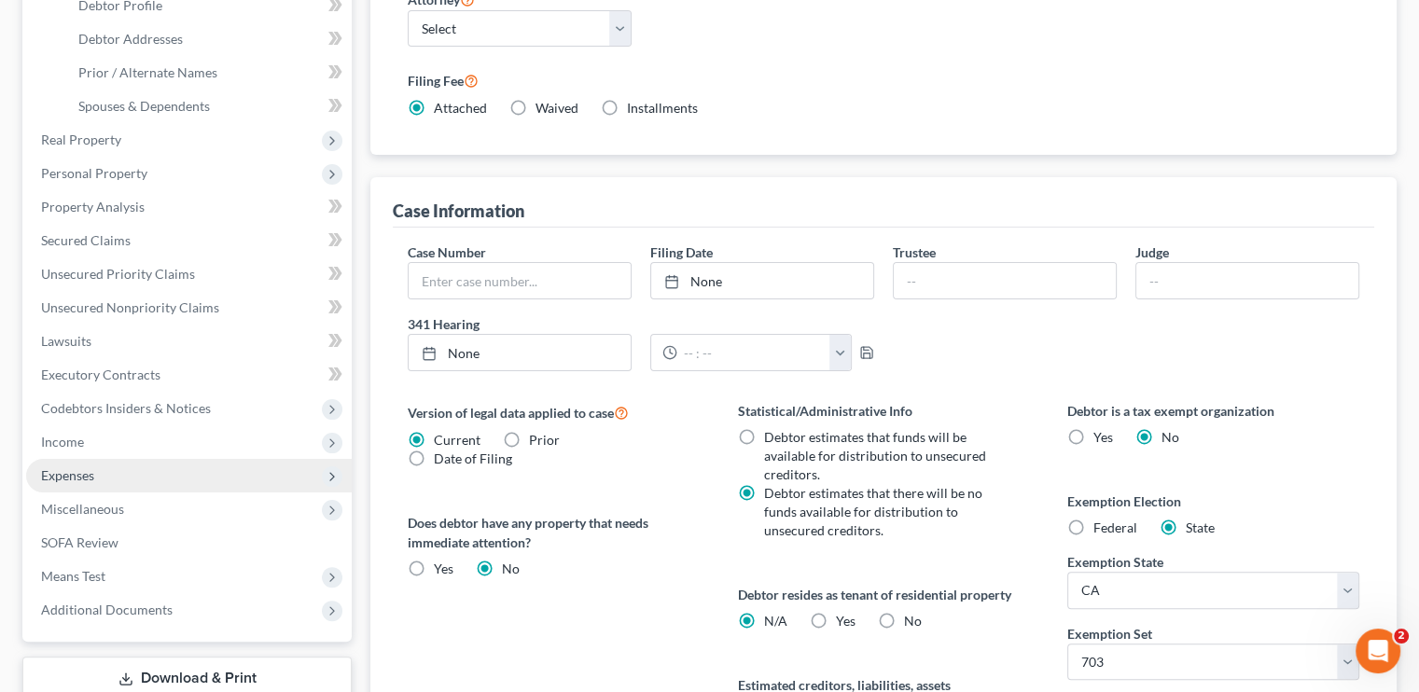
click at [71, 482] on span "Expenses" at bounding box center [67, 476] width 53 height 16
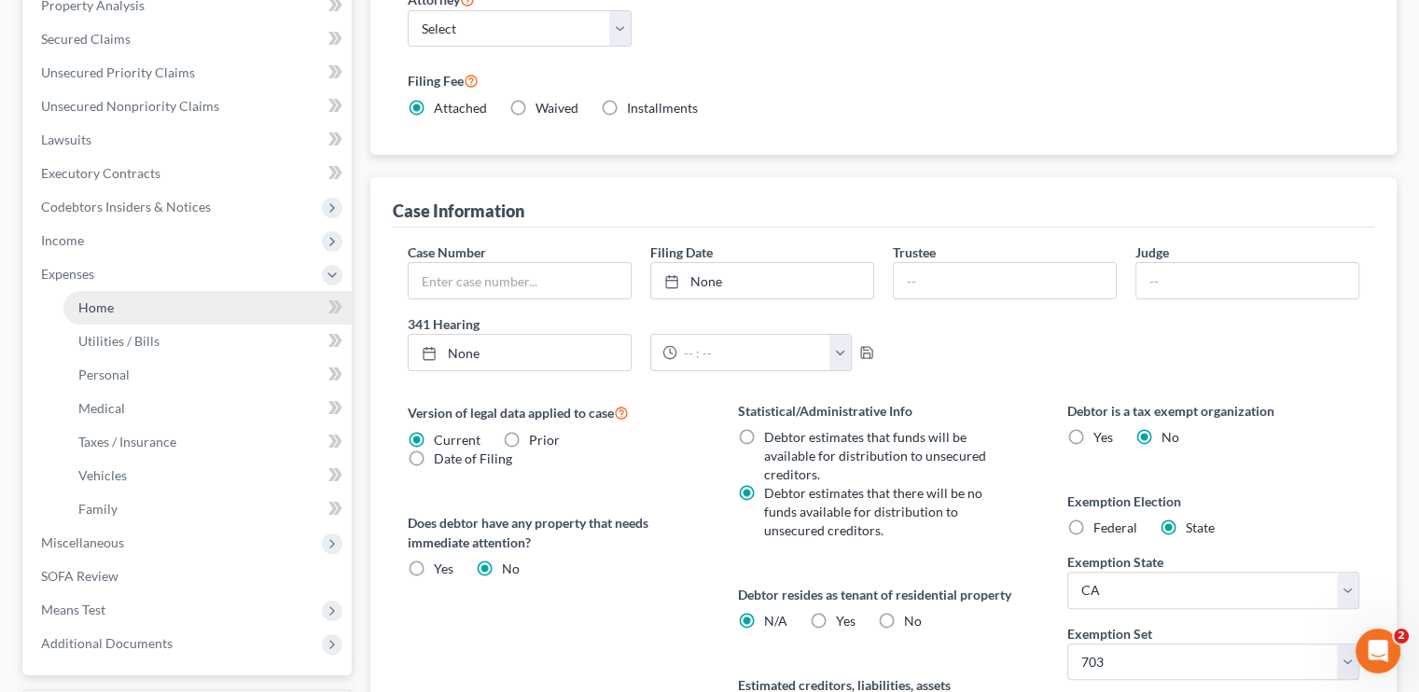
click at [119, 309] on link "Home" at bounding box center [207, 308] width 288 height 34
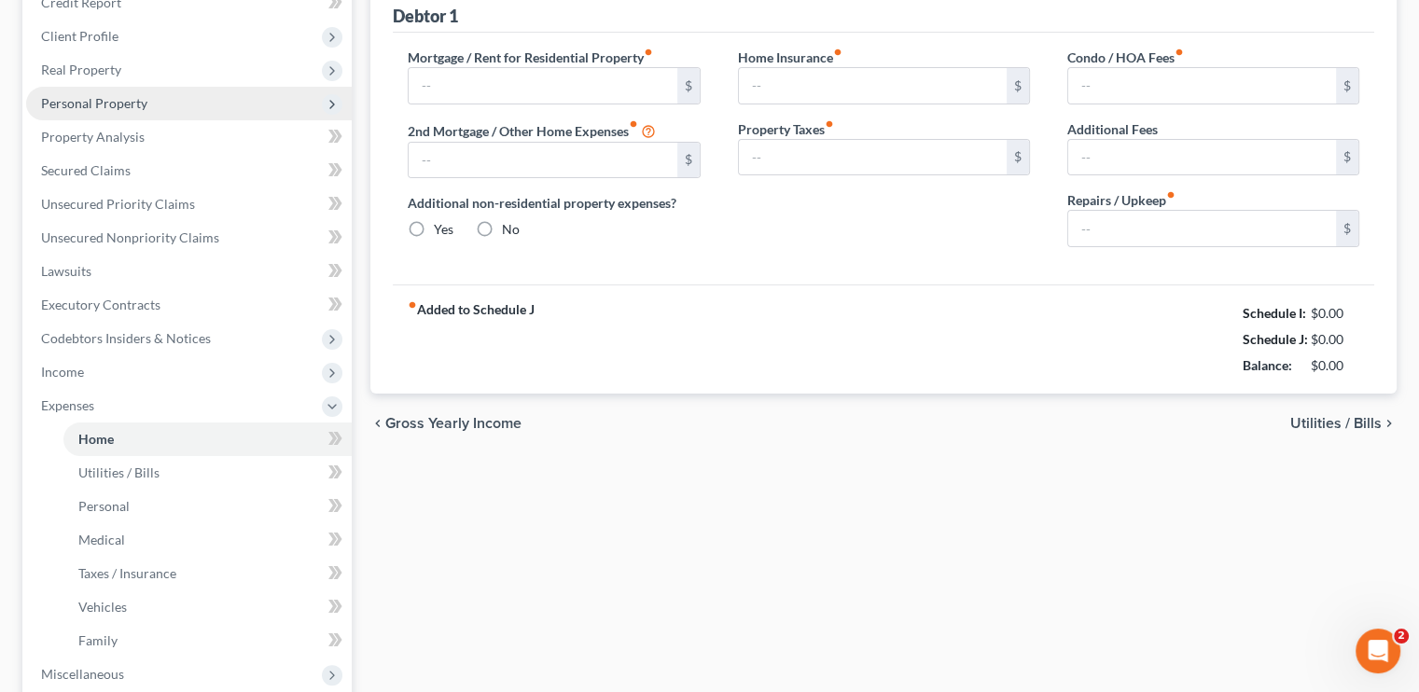
type input "2,200.00"
type input "0.00"
radio input "true"
type input "0.00"
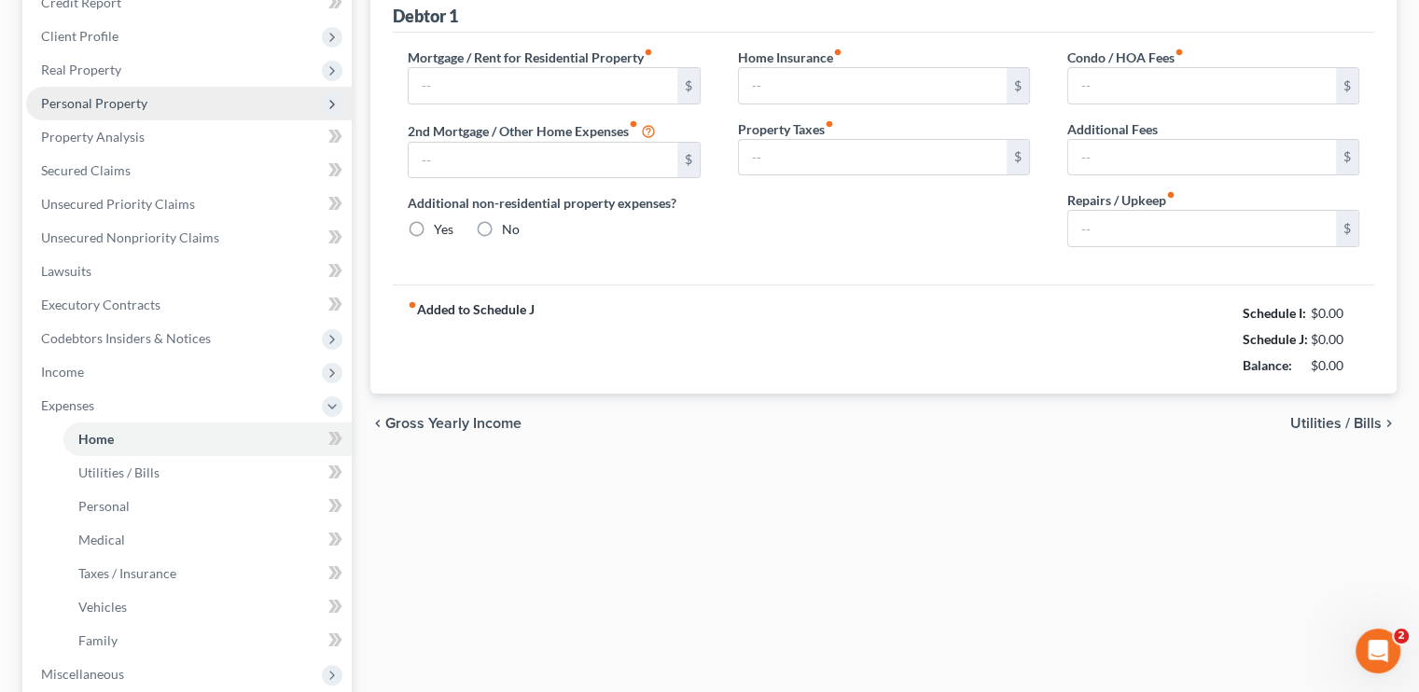
type input "0.00"
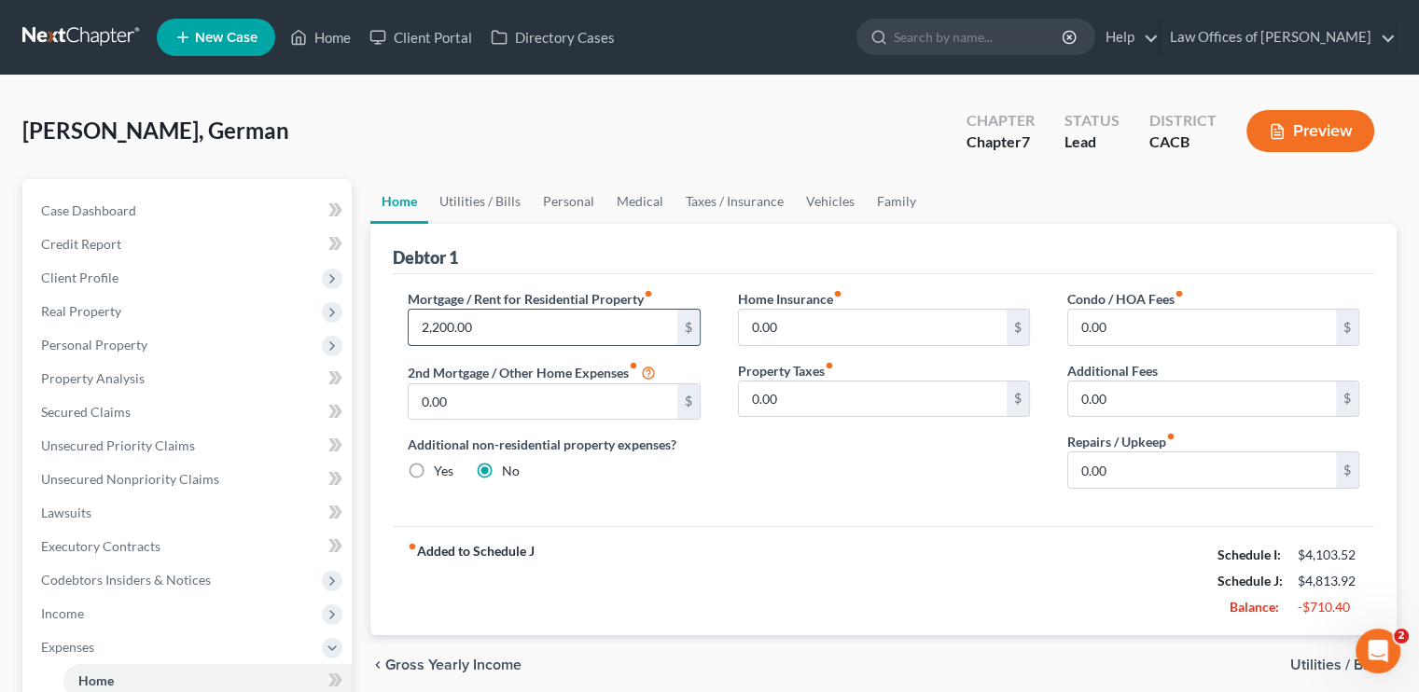
click at [448, 324] on input "2,200.00" at bounding box center [543, 327] width 268 height 35
type input "2,200"
click at [485, 200] on link "Utilities / Bills" at bounding box center [480, 201] width 104 height 45
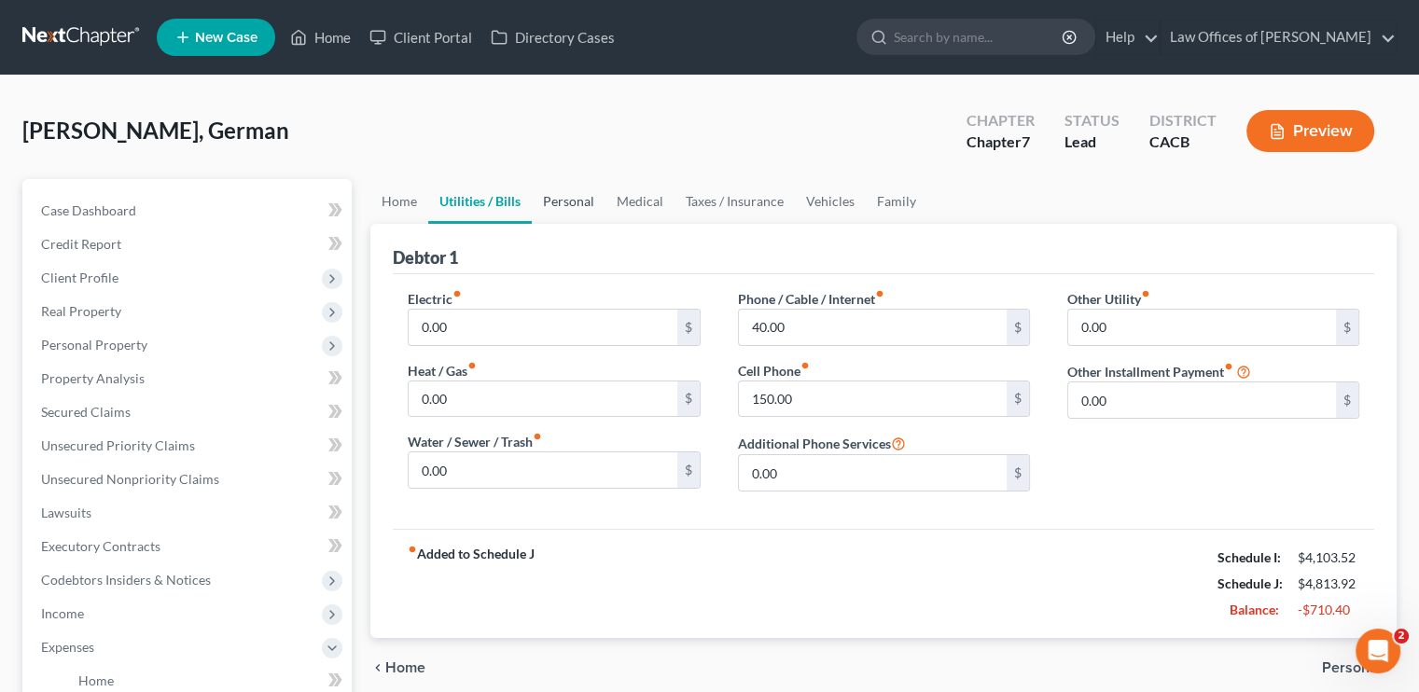
click at [557, 201] on link "Personal" at bounding box center [569, 201] width 74 height 45
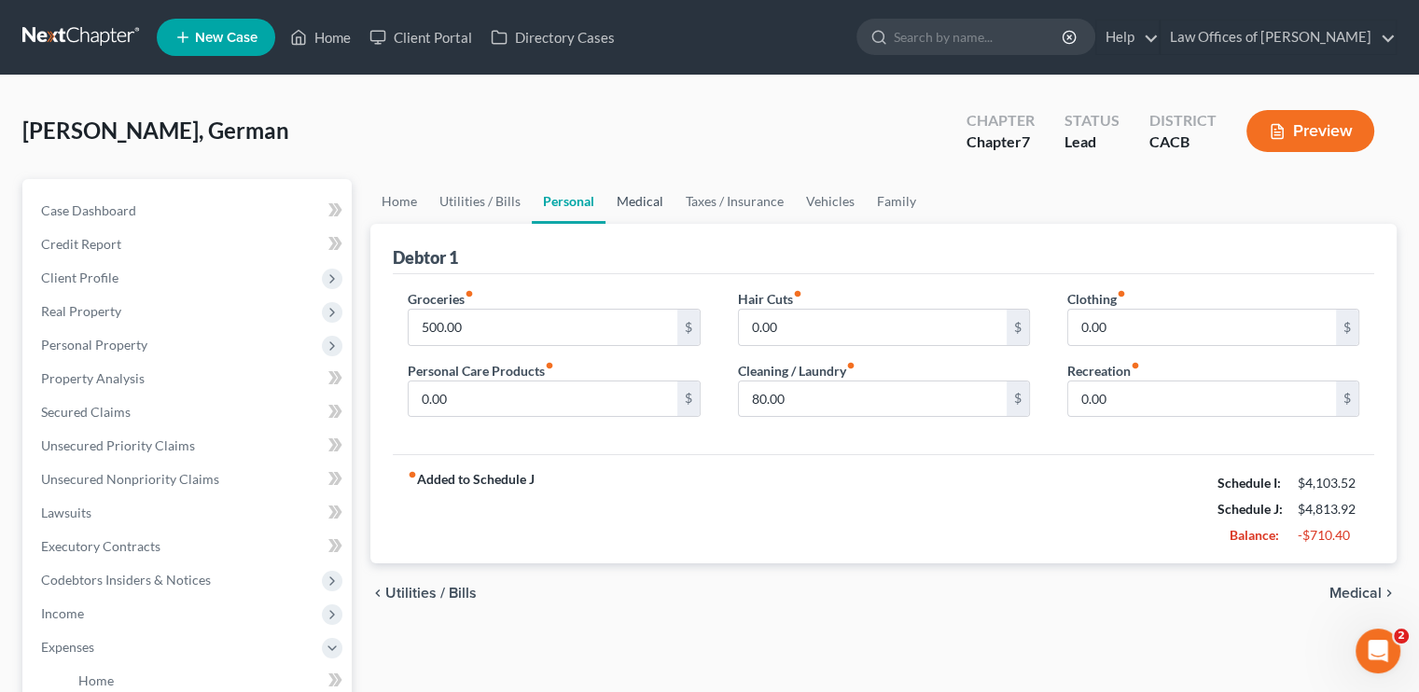
click at [638, 204] on link "Medical" at bounding box center [640, 201] width 69 height 45
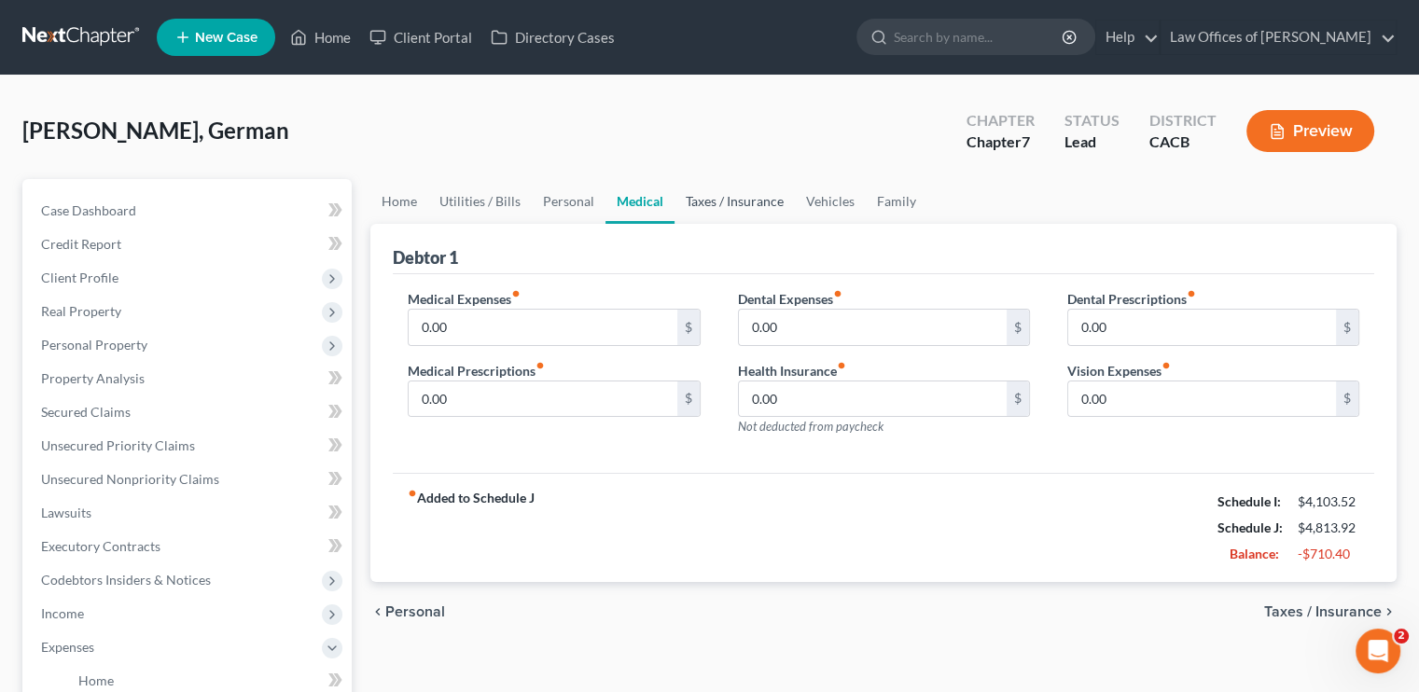
click at [698, 198] on link "Taxes / Insurance" at bounding box center [735, 201] width 120 height 45
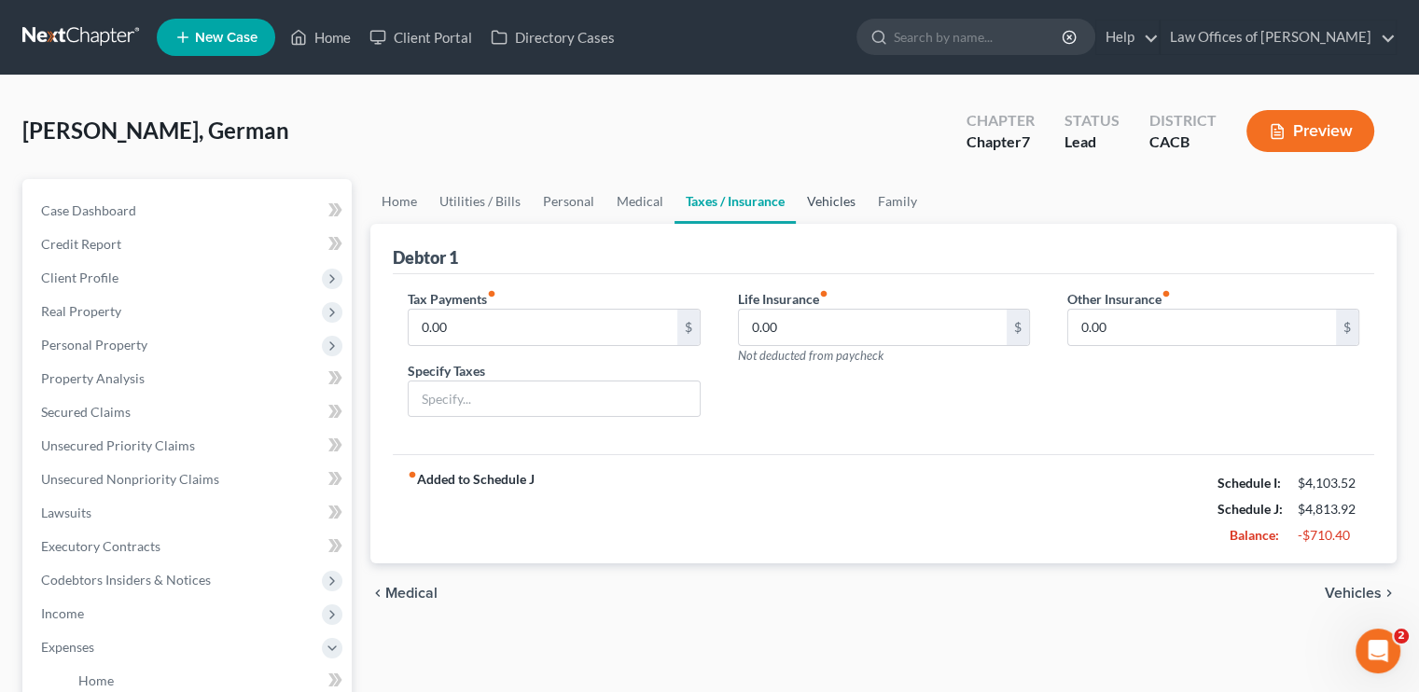
click at [837, 204] on link "Vehicles" at bounding box center [831, 201] width 71 height 45
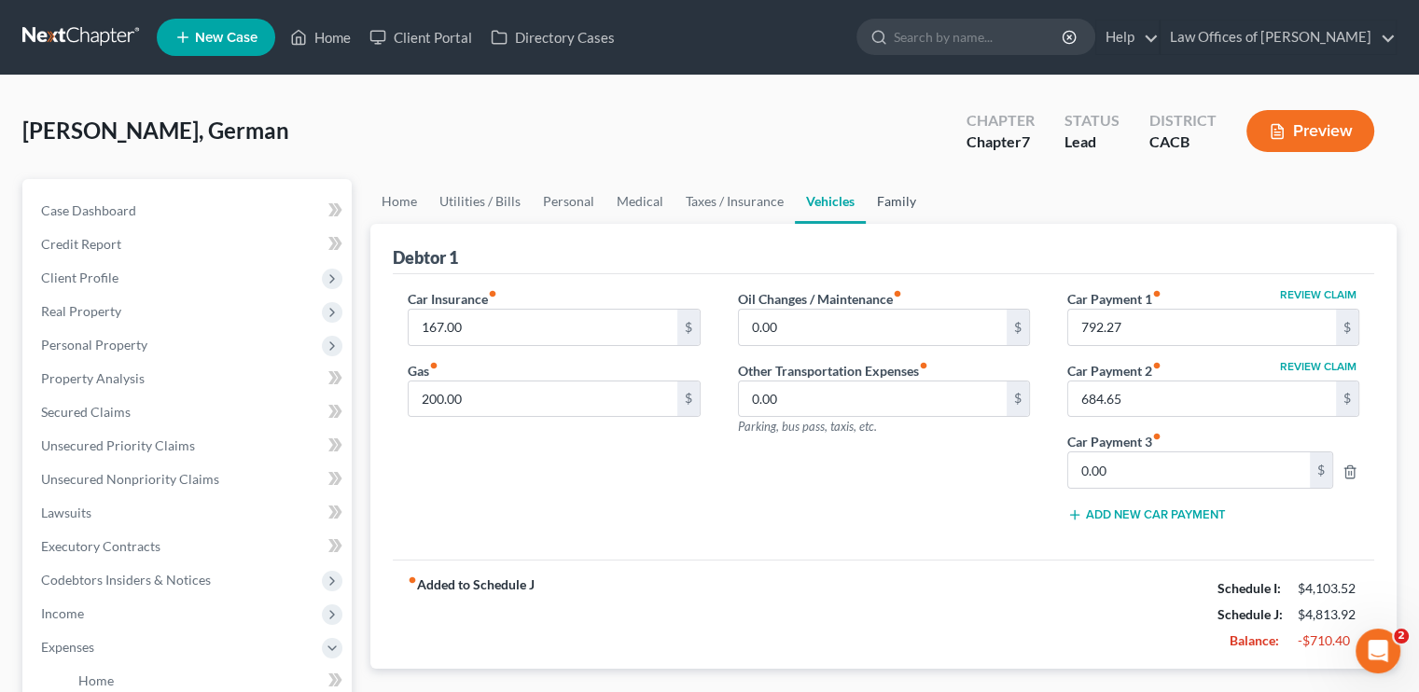
click at [877, 199] on link "Family" at bounding box center [897, 201] width 62 height 45
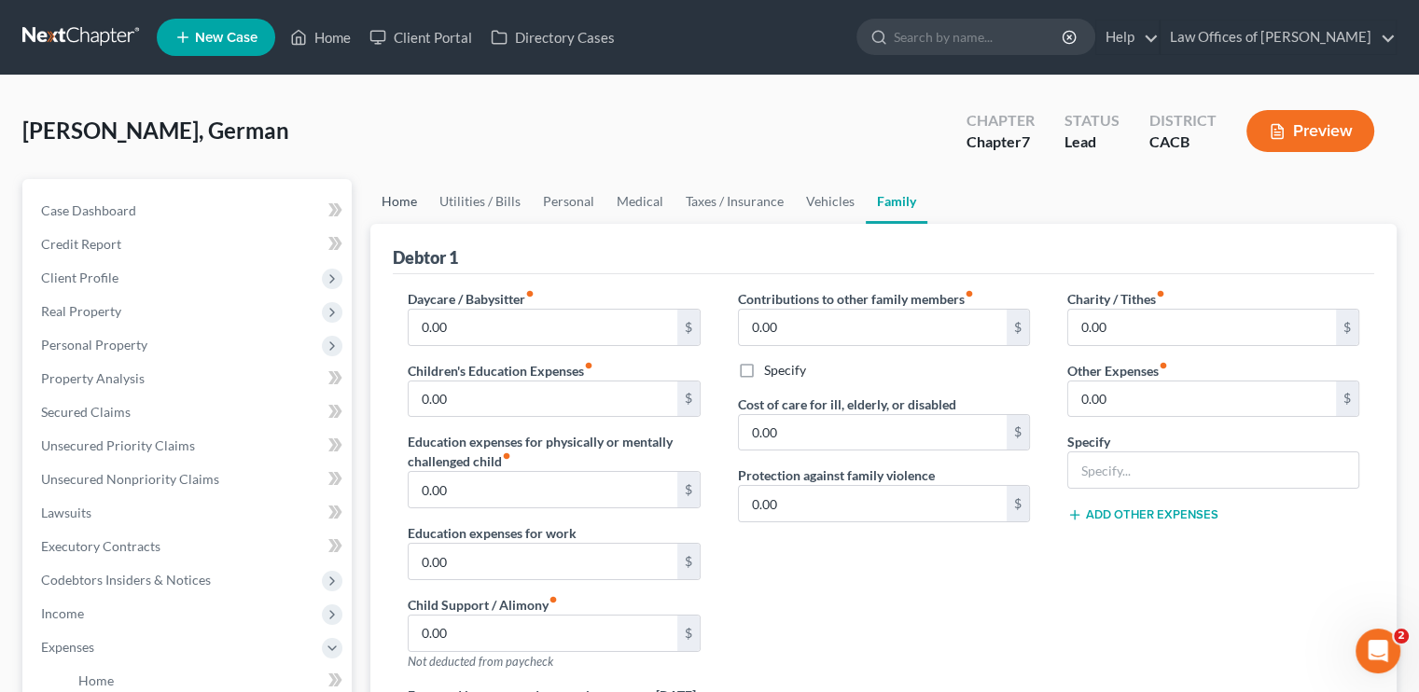
click at [399, 201] on link "Home" at bounding box center [399, 201] width 58 height 45
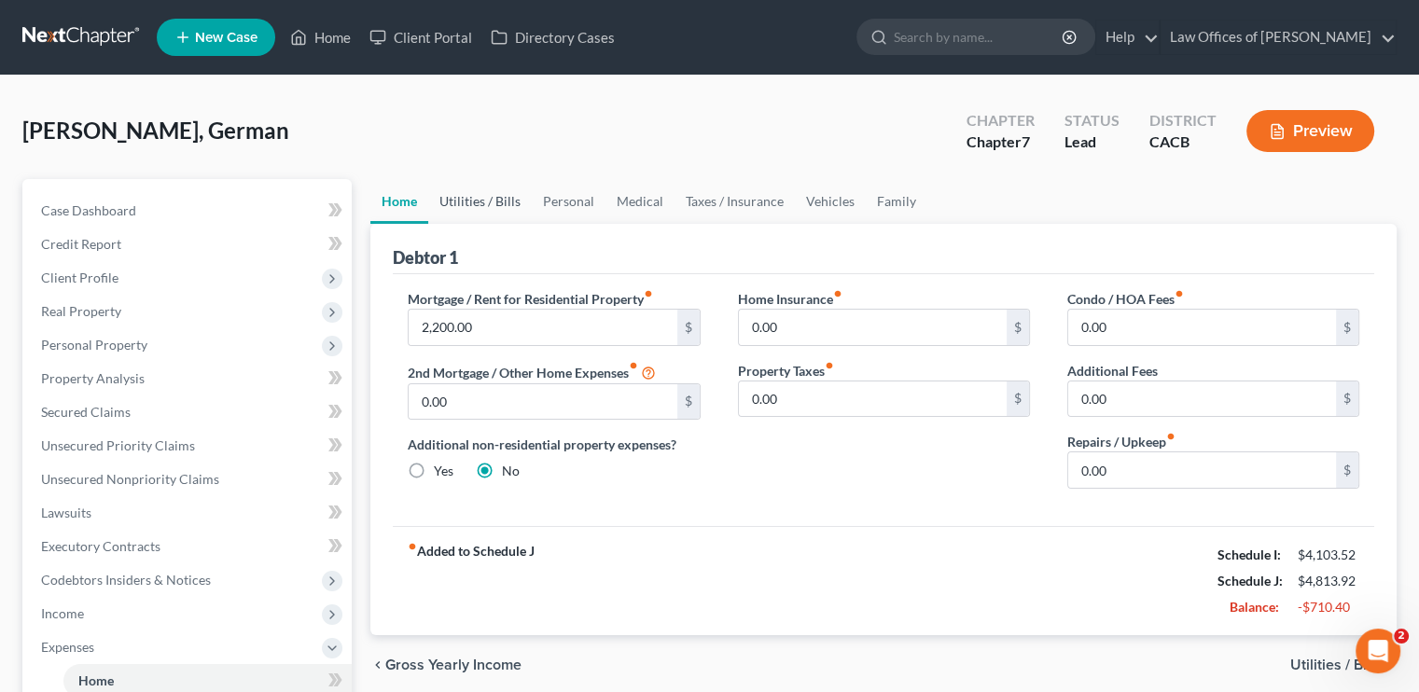
click at [489, 202] on link "Utilities / Bills" at bounding box center [480, 201] width 104 height 45
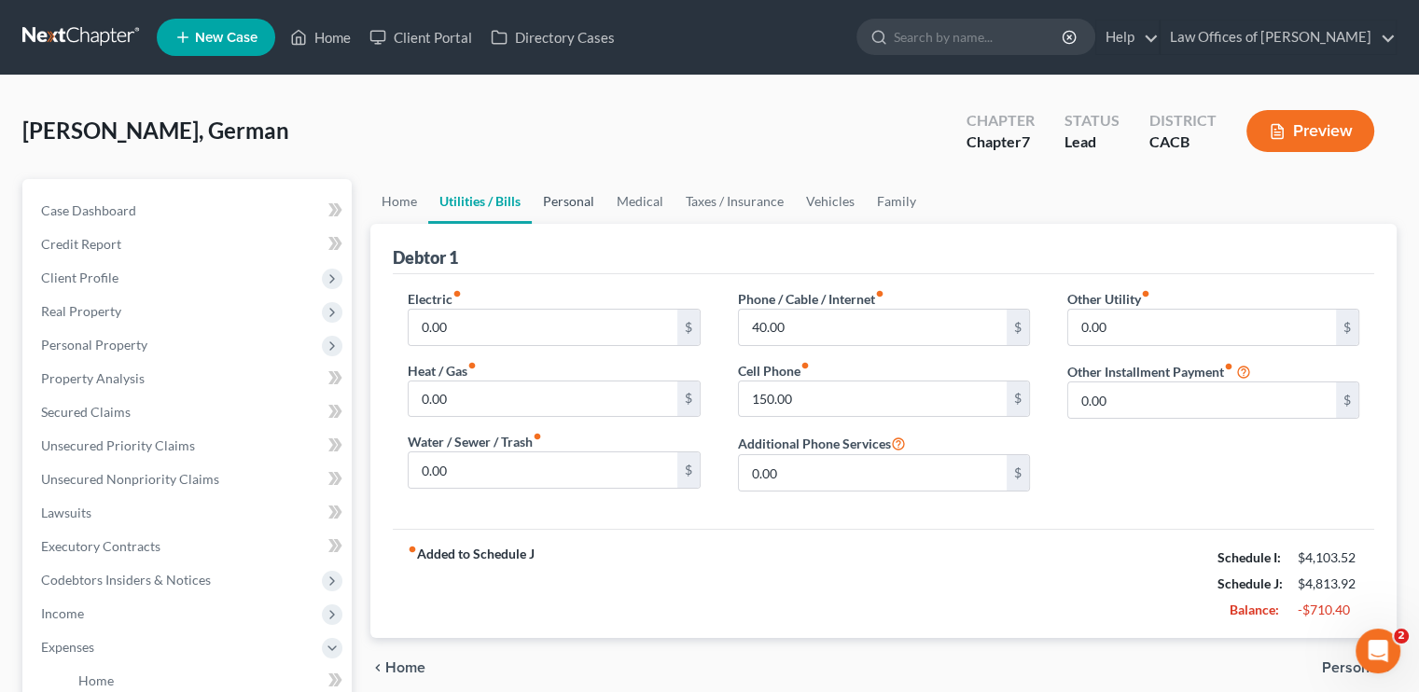
click at [564, 194] on link "Personal" at bounding box center [569, 201] width 74 height 45
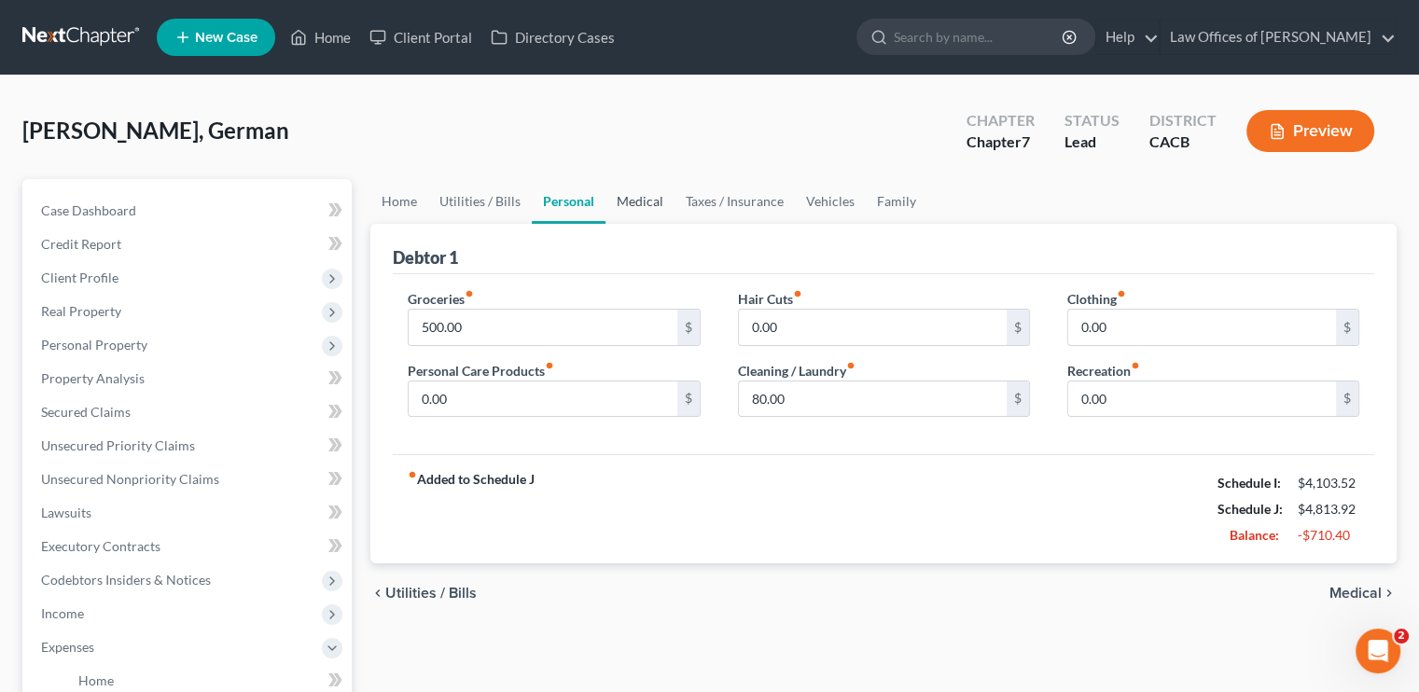
click at [635, 199] on link "Medical" at bounding box center [640, 201] width 69 height 45
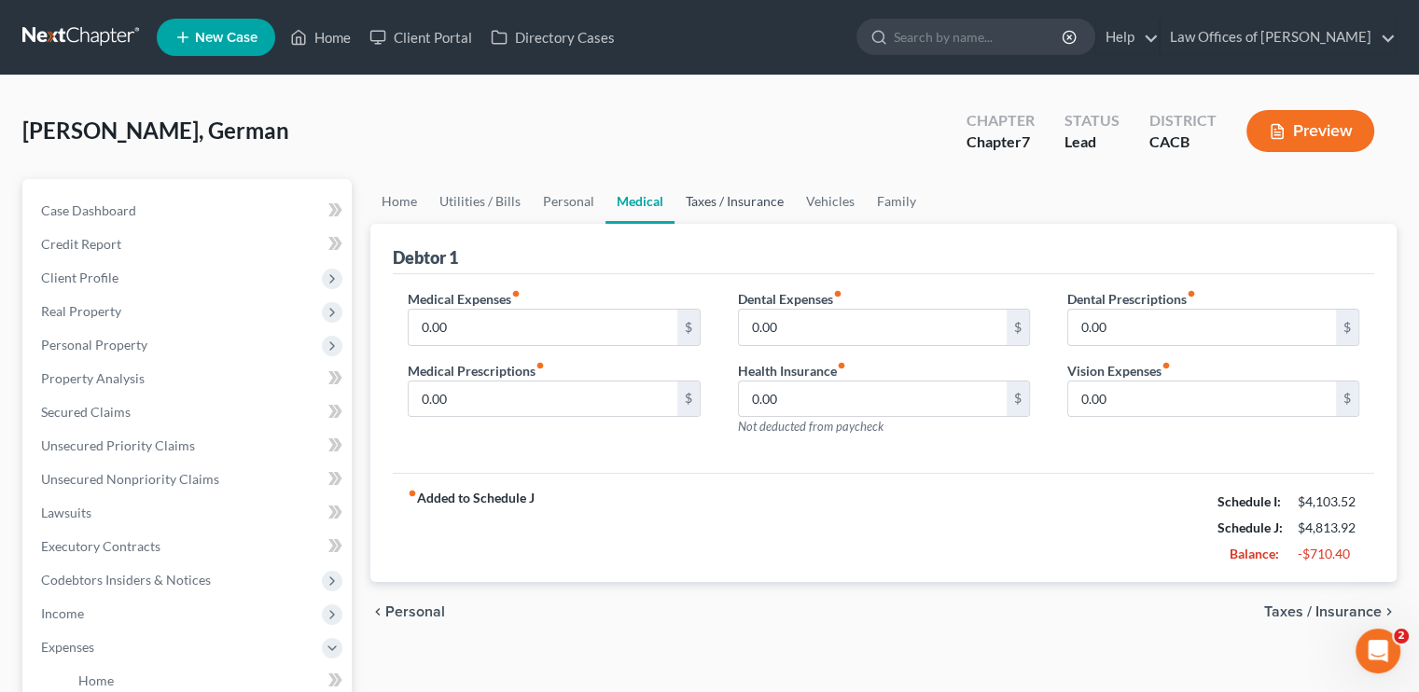
click at [706, 197] on link "Taxes / Insurance" at bounding box center [735, 201] width 120 height 45
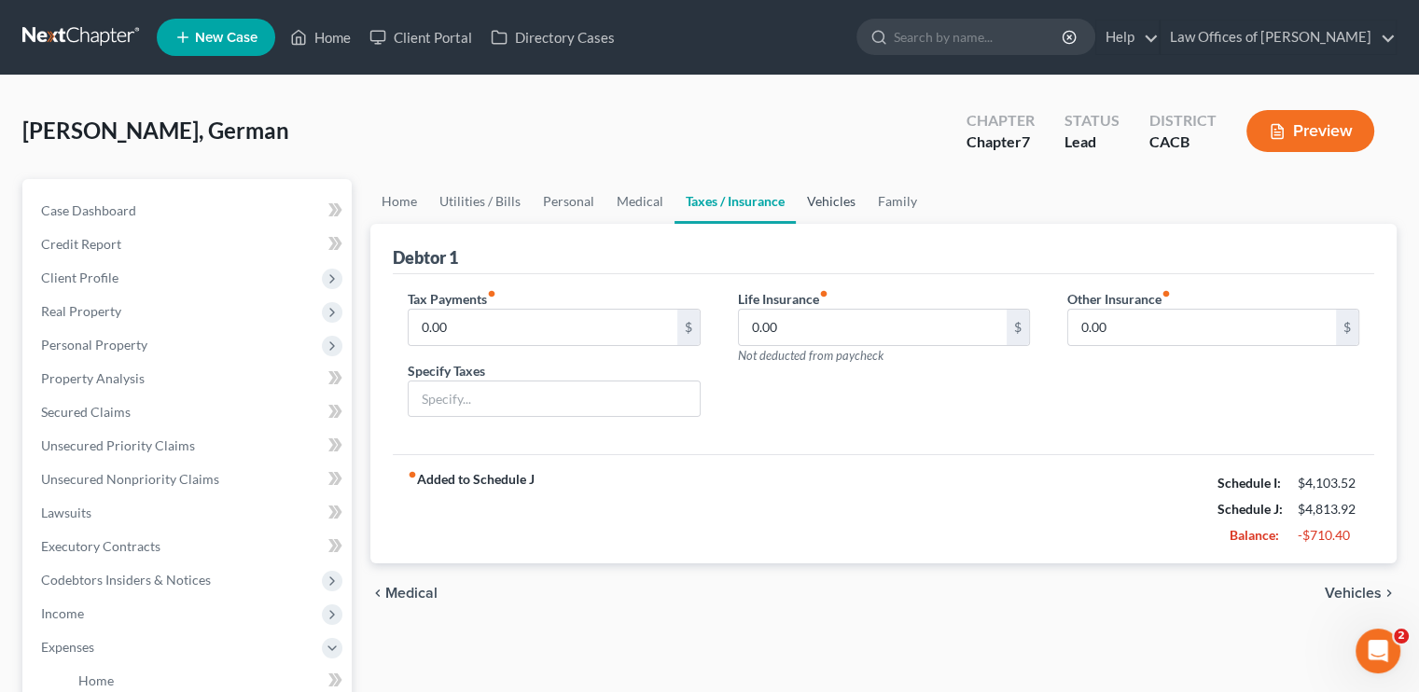
click at [819, 199] on link "Vehicles" at bounding box center [831, 201] width 71 height 45
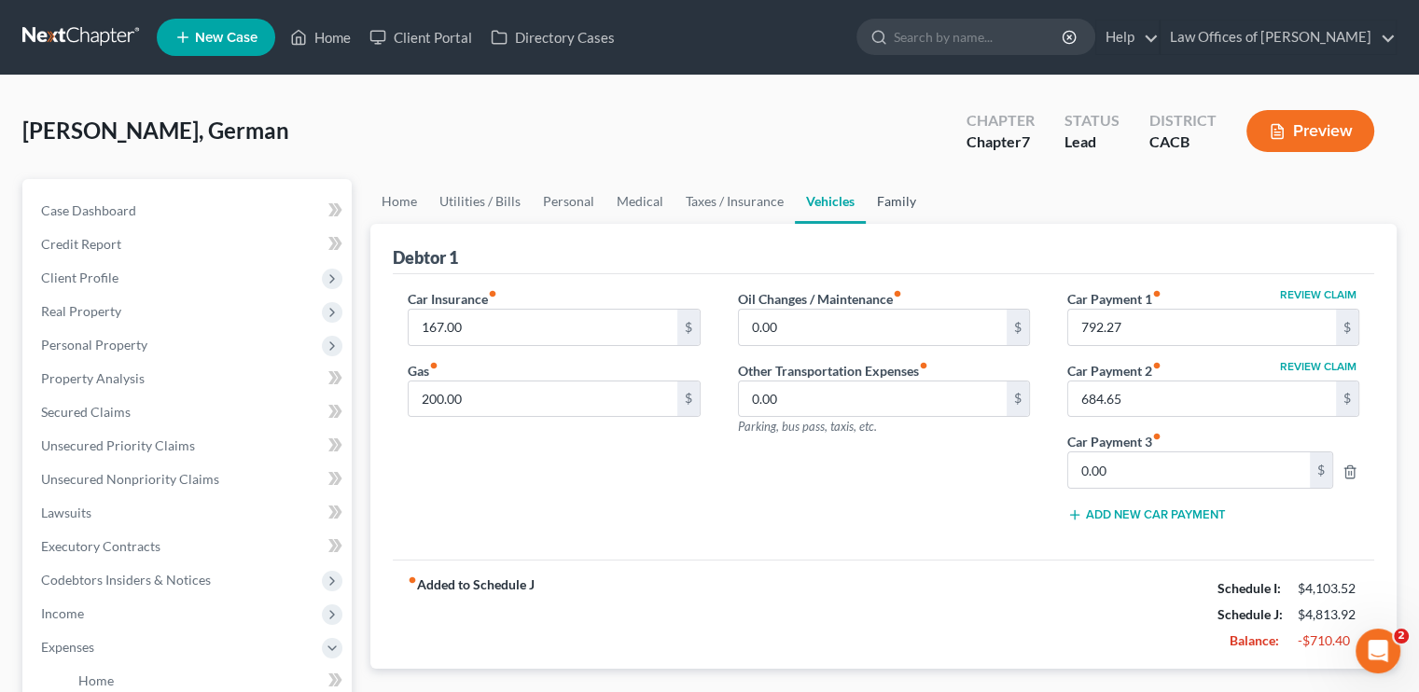
click at [890, 199] on link "Family" at bounding box center [897, 201] width 62 height 45
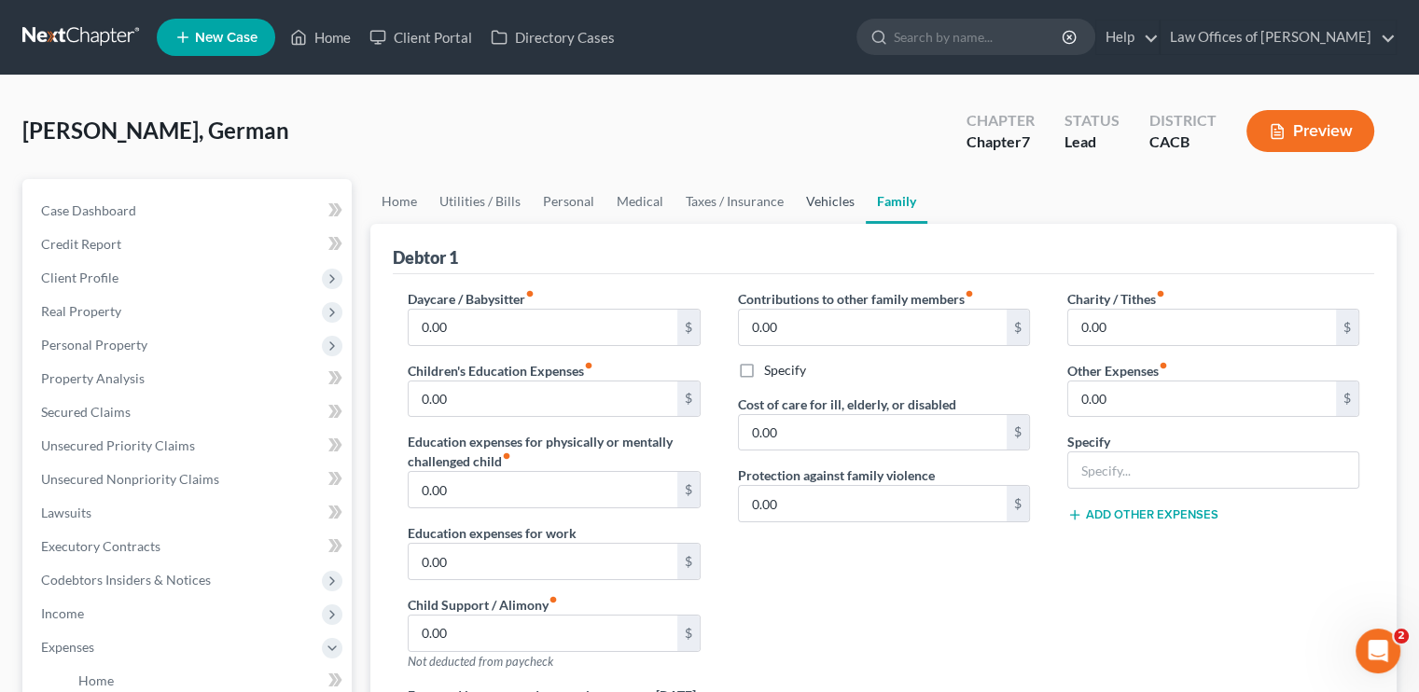
click at [825, 208] on link "Vehicles" at bounding box center [830, 201] width 71 height 45
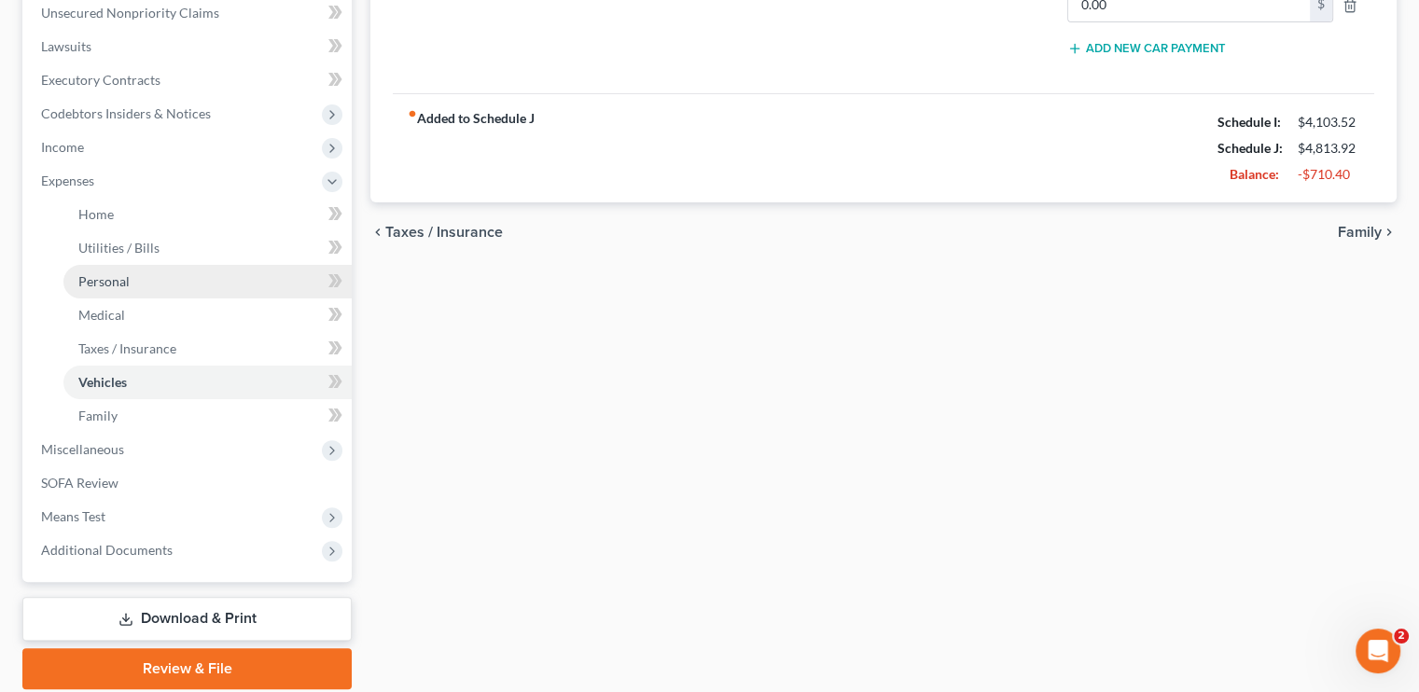
scroll to position [533, 0]
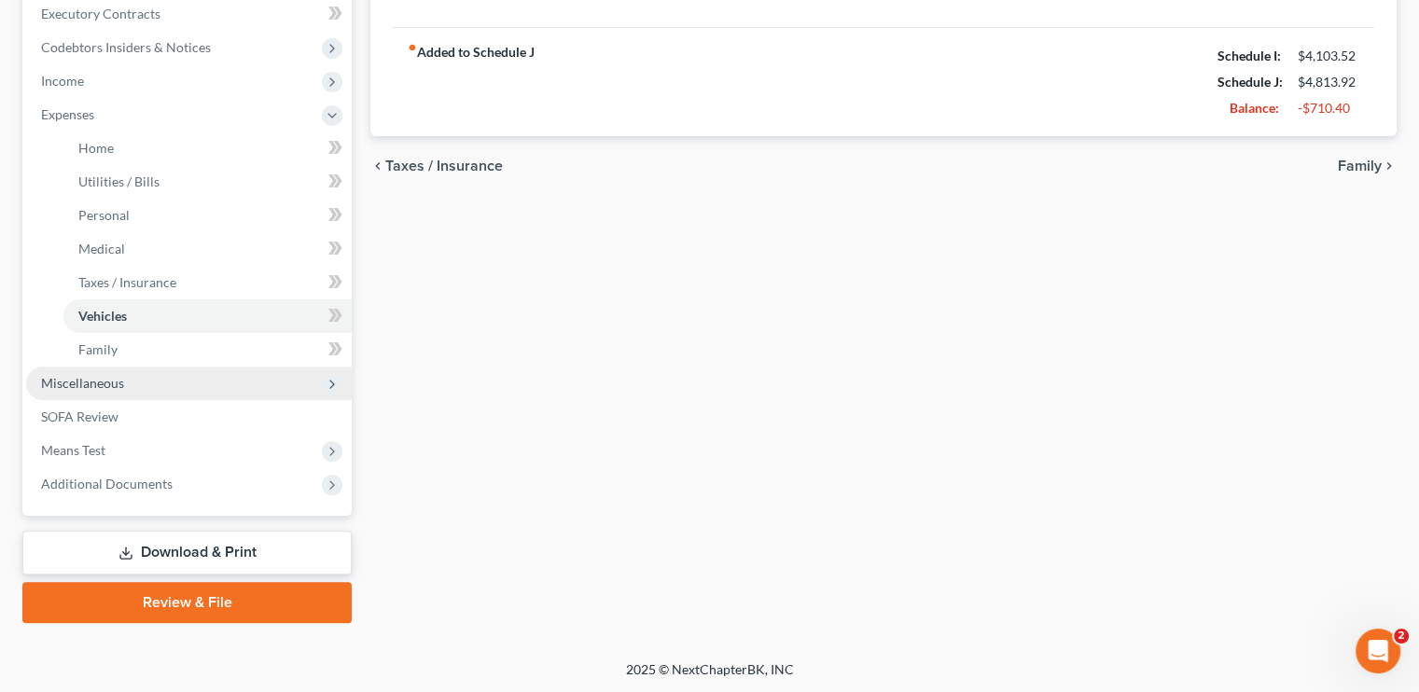
click at [105, 390] on span "Miscellaneous" at bounding box center [82, 383] width 83 height 16
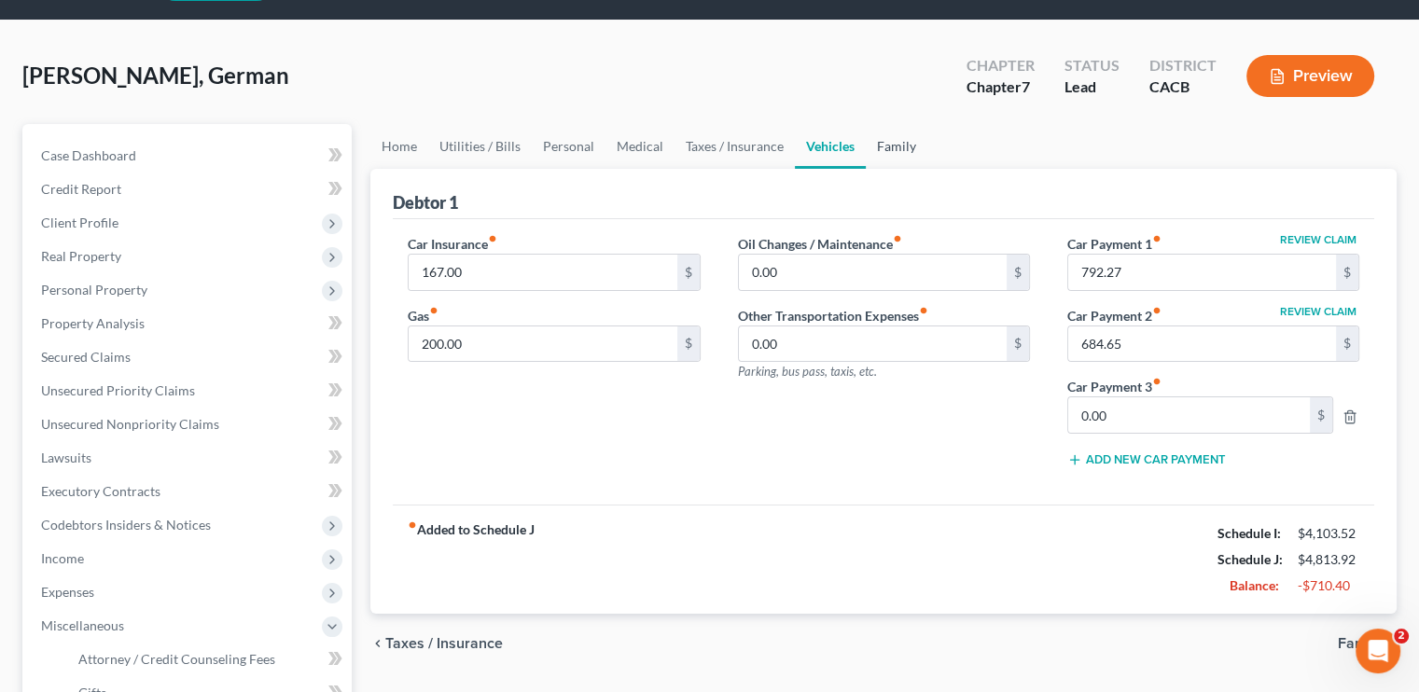
scroll to position [0, 0]
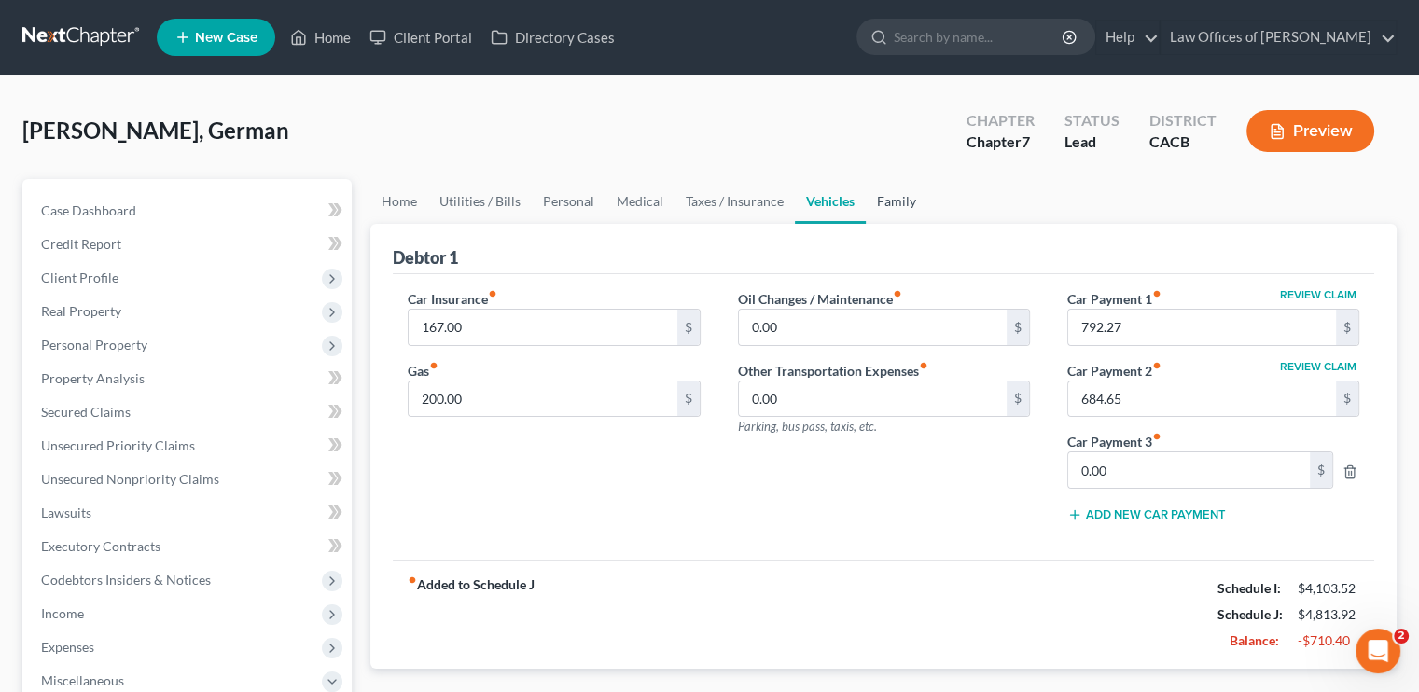
click at [892, 198] on link "Family" at bounding box center [897, 201] width 62 height 45
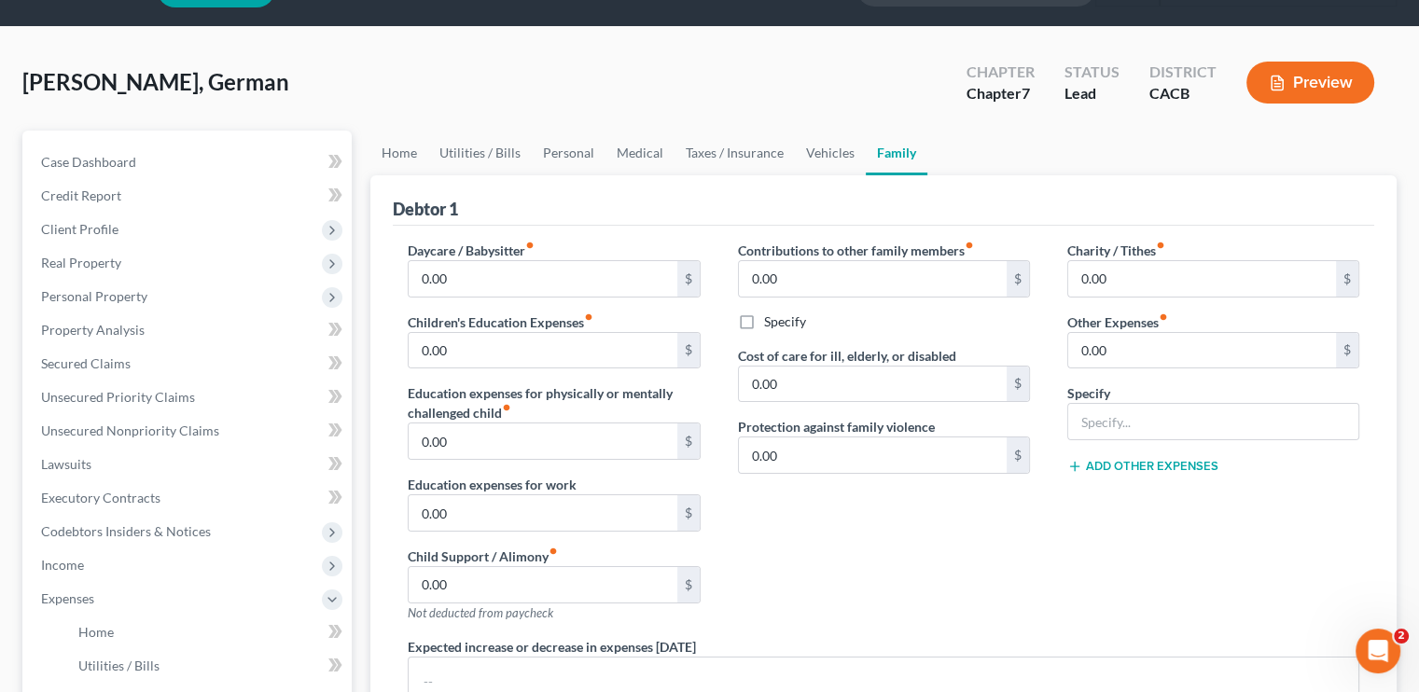
scroll to position [93, 0]
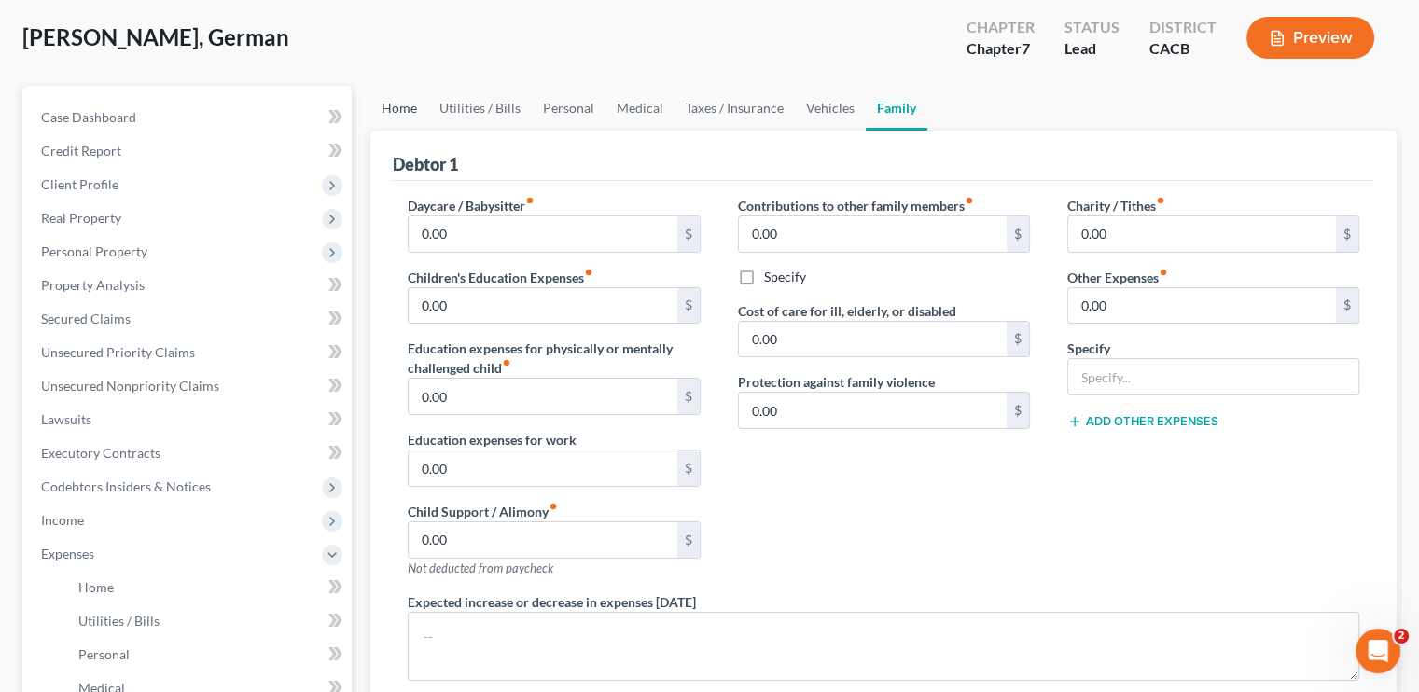
click at [406, 105] on link "Home" at bounding box center [399, 108] width 58 height 45
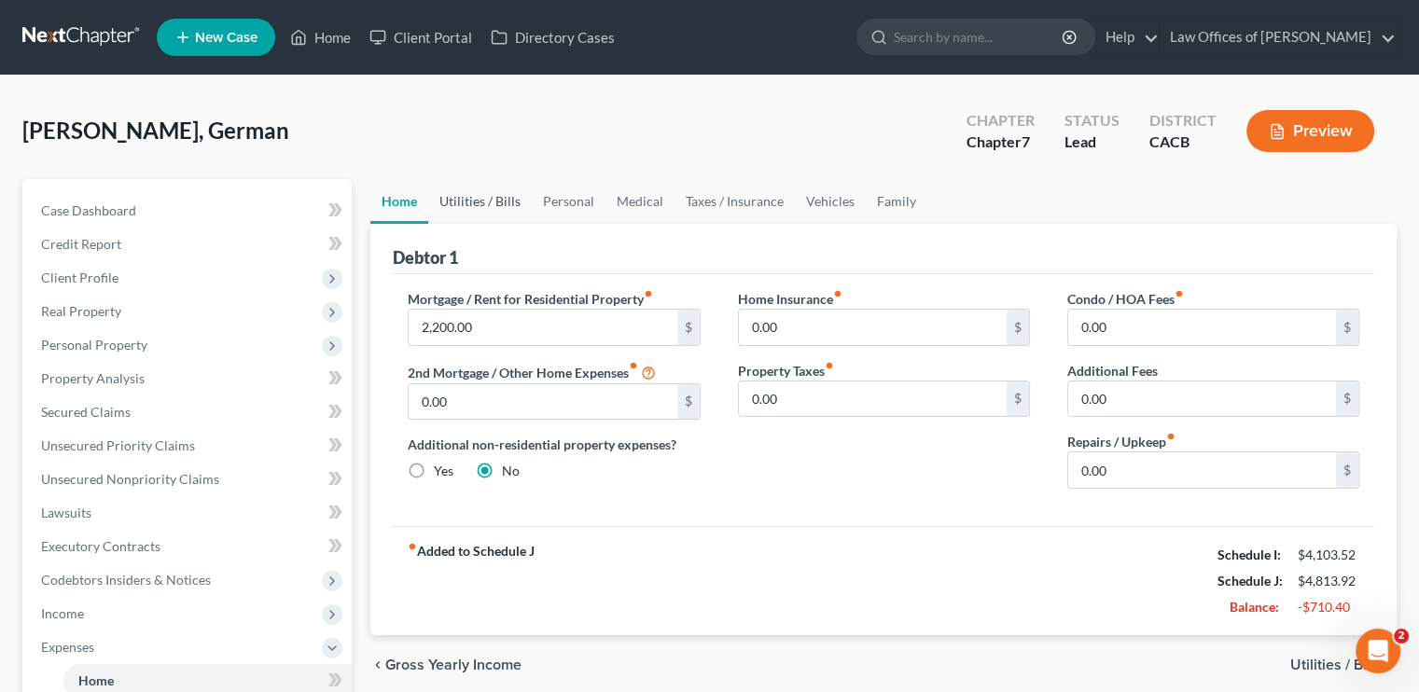
click at [504, 204] on link "Utilities / Bills" at bounding box center [480, 201] width 104 height 45
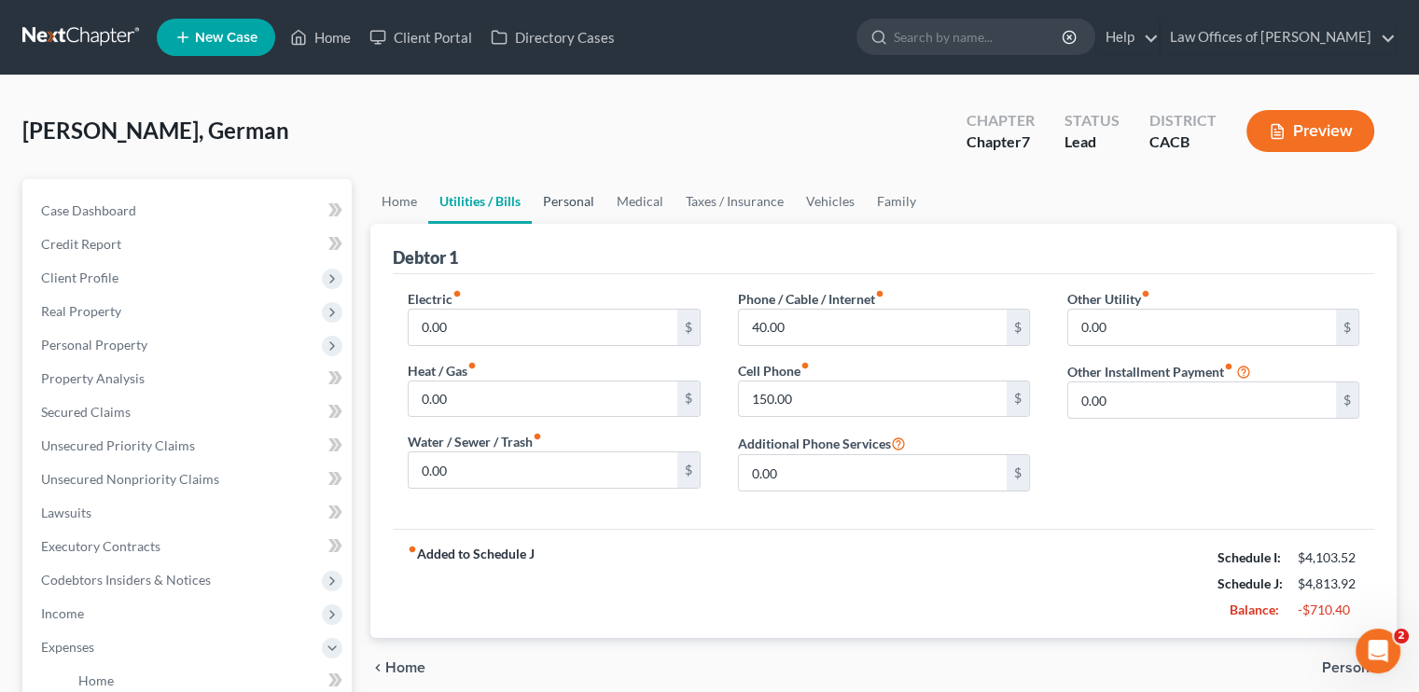
click at [566, 196] on link "Personal" at bounding box center [569, 201] width 74 height 45
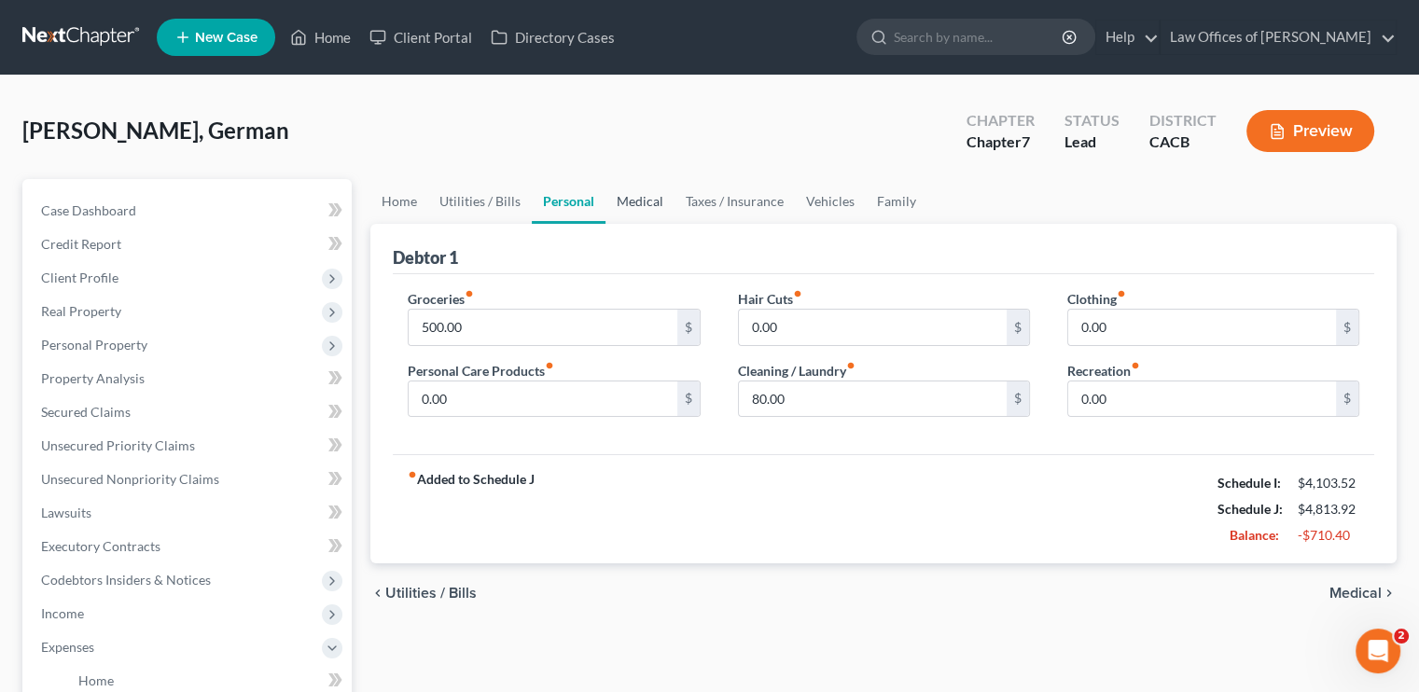
click at [637, 197] on link "Medical" at bounding box center [640, 201] width 69 height 45
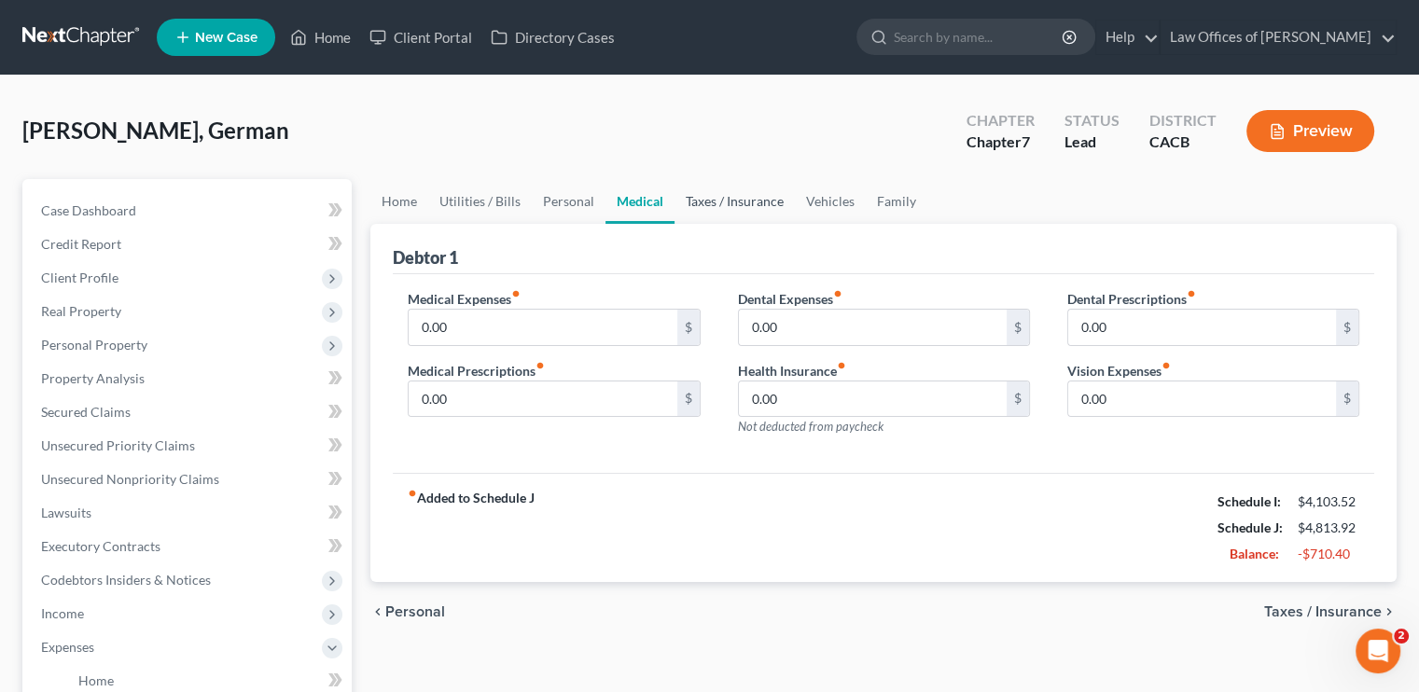
click at [739, 203] on link "Taxes / Insurance" at bounding box center [735, 201] width 120 height 45
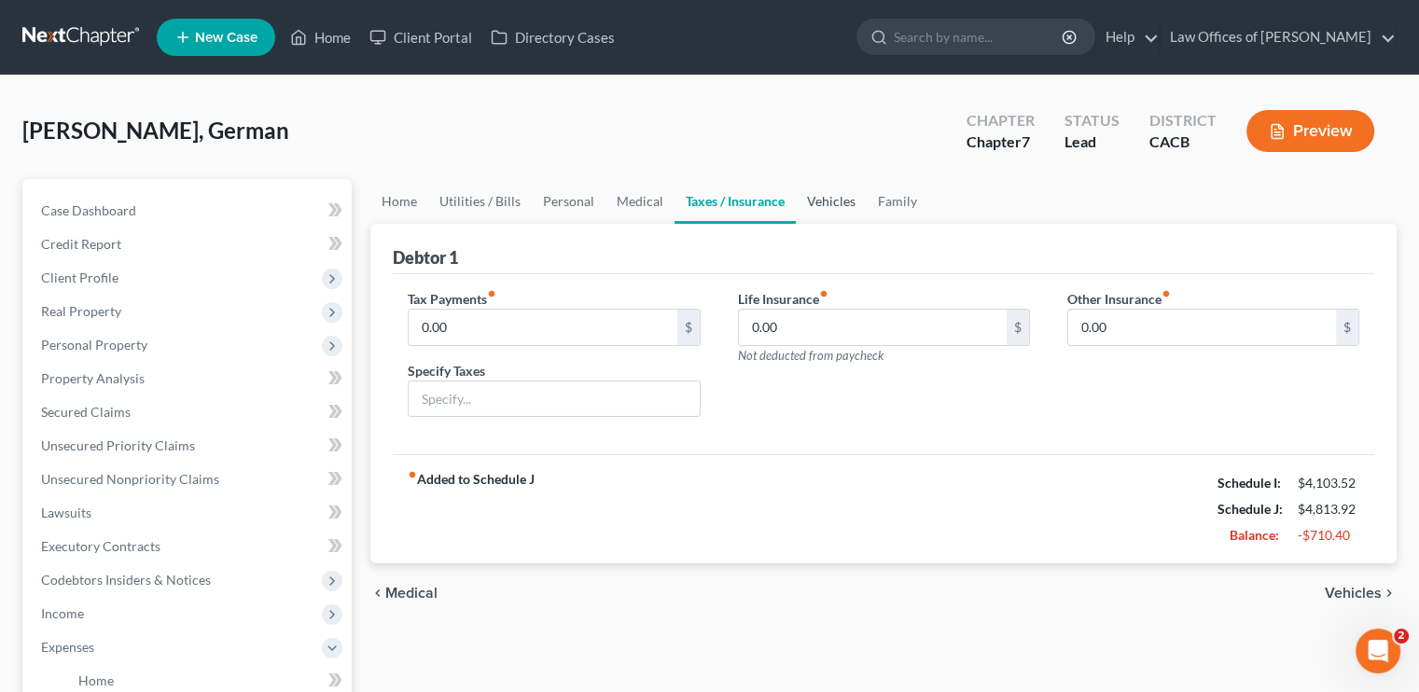
click at [823, 206] on link "Vehicles" at bounding box center [831, 201] width 71 height 45
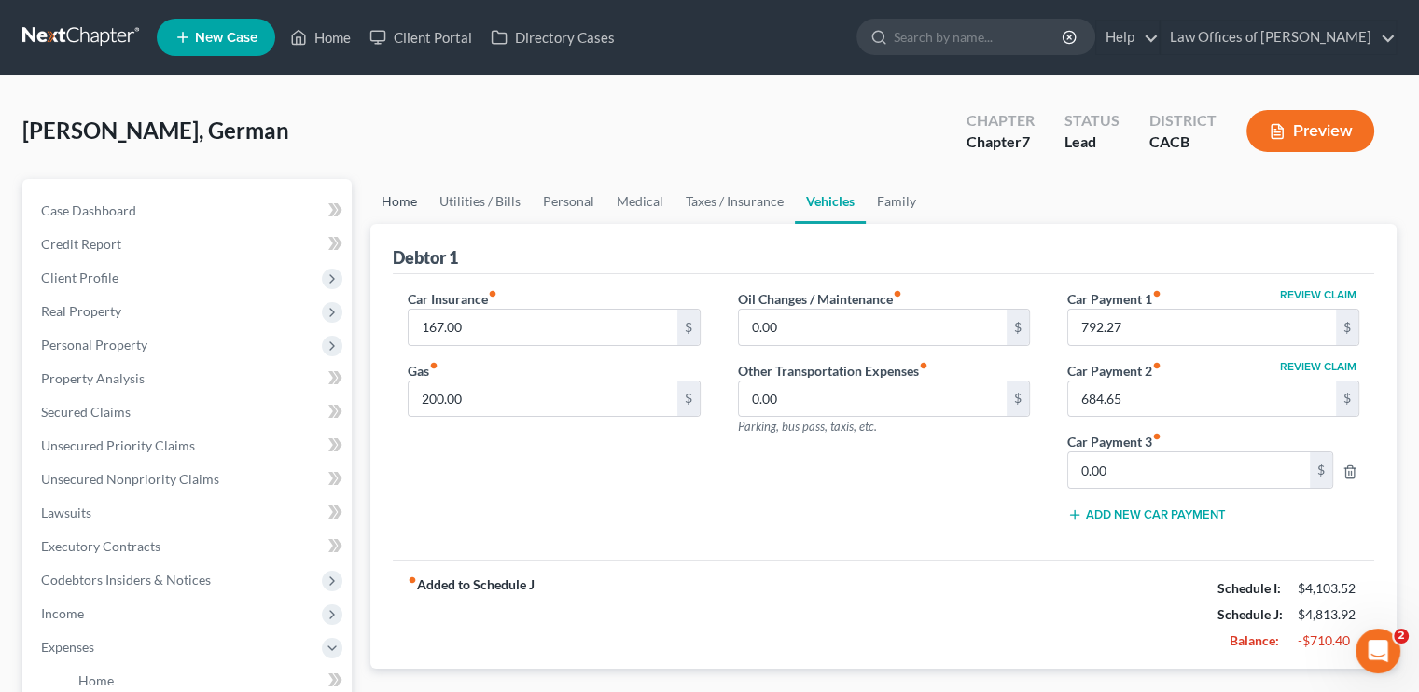
click at [405, 202] on link "Home" at bounding box center [399, 201] width 58 height 45
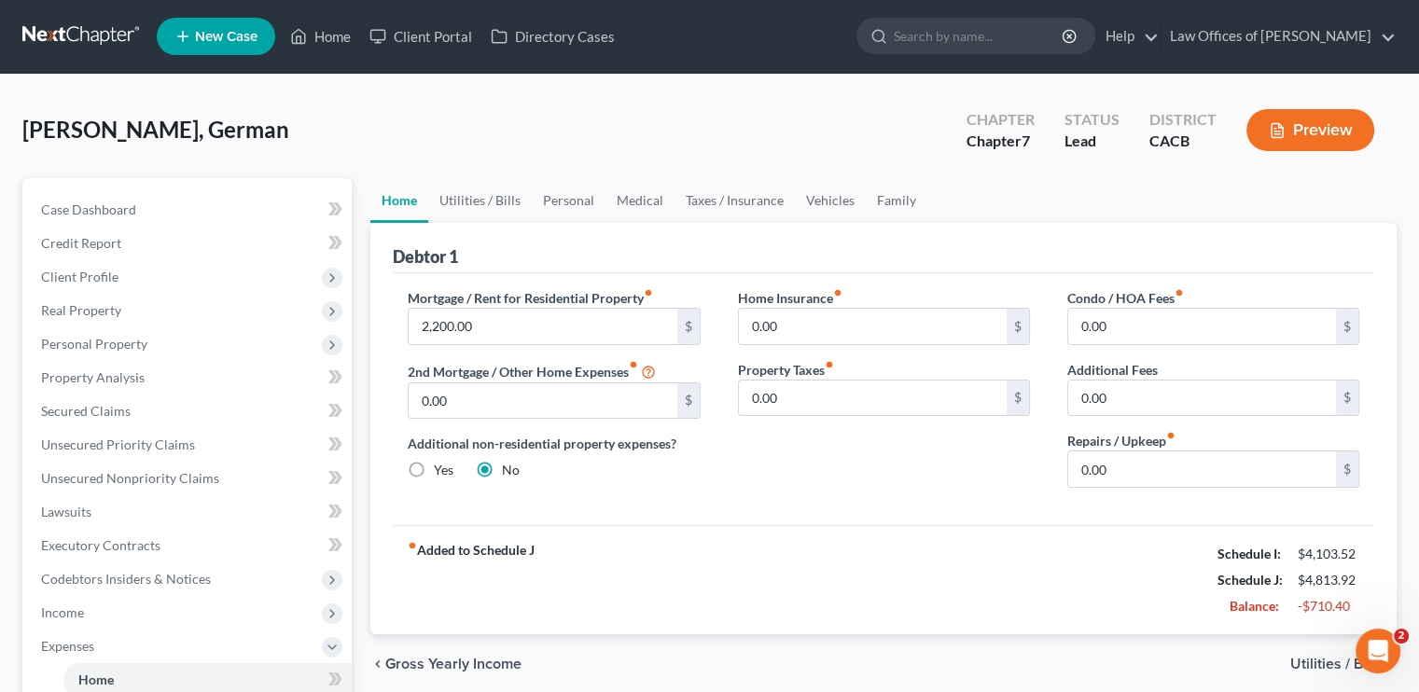
scroll to position [93, 0]
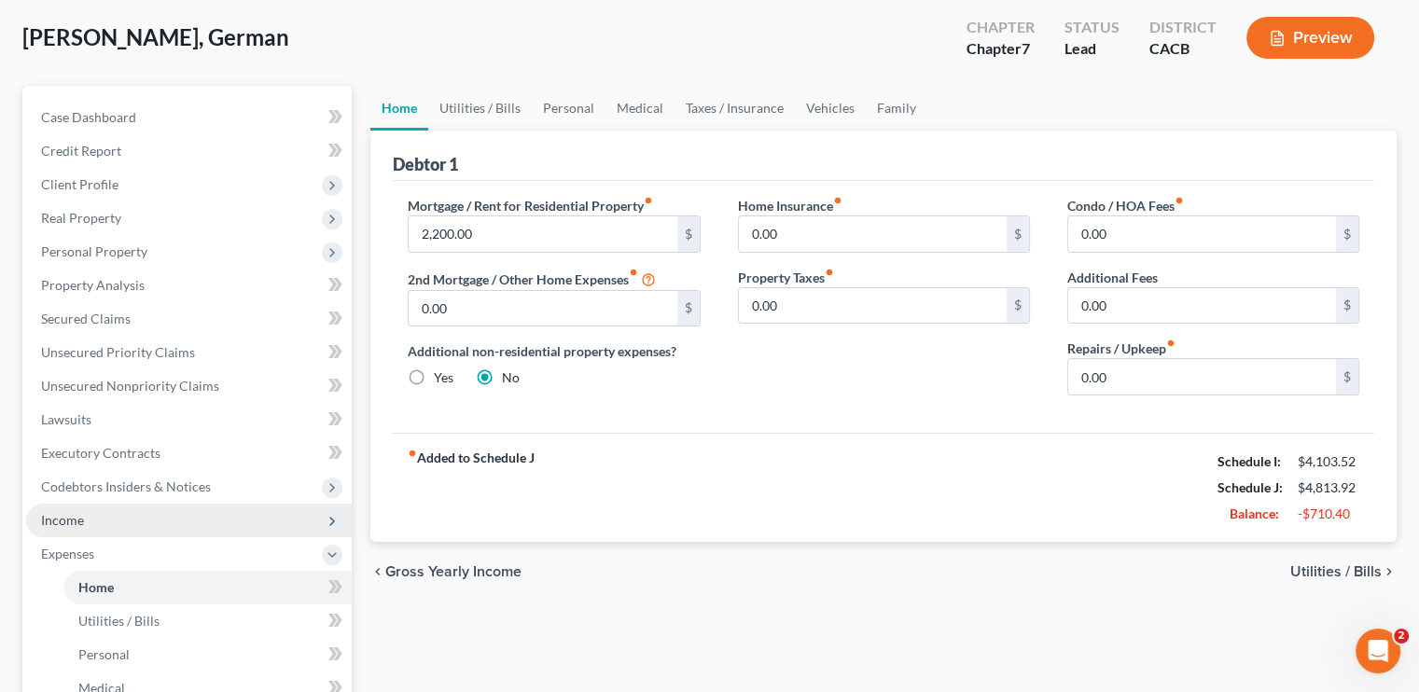
click at [103, 510] on span "Income" at bounding box center [189, 521] width 326 height 34
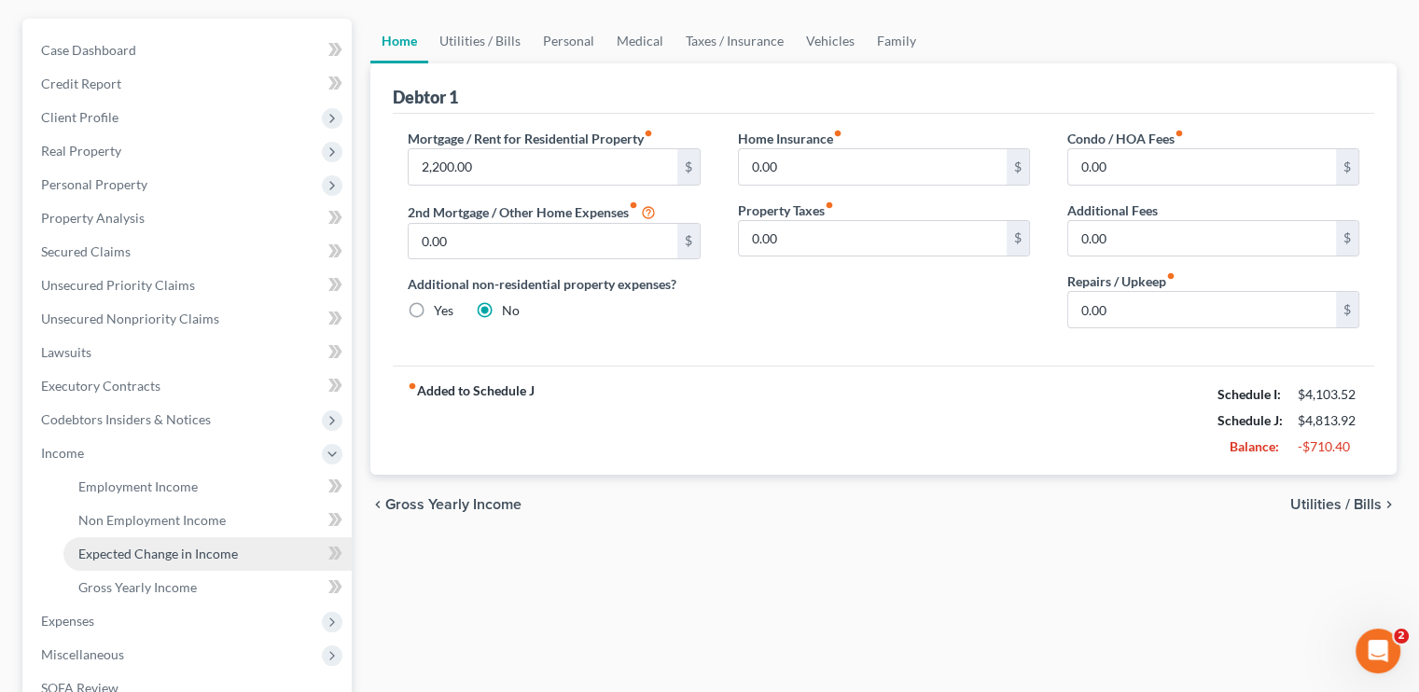
scroll to position [280, 0]
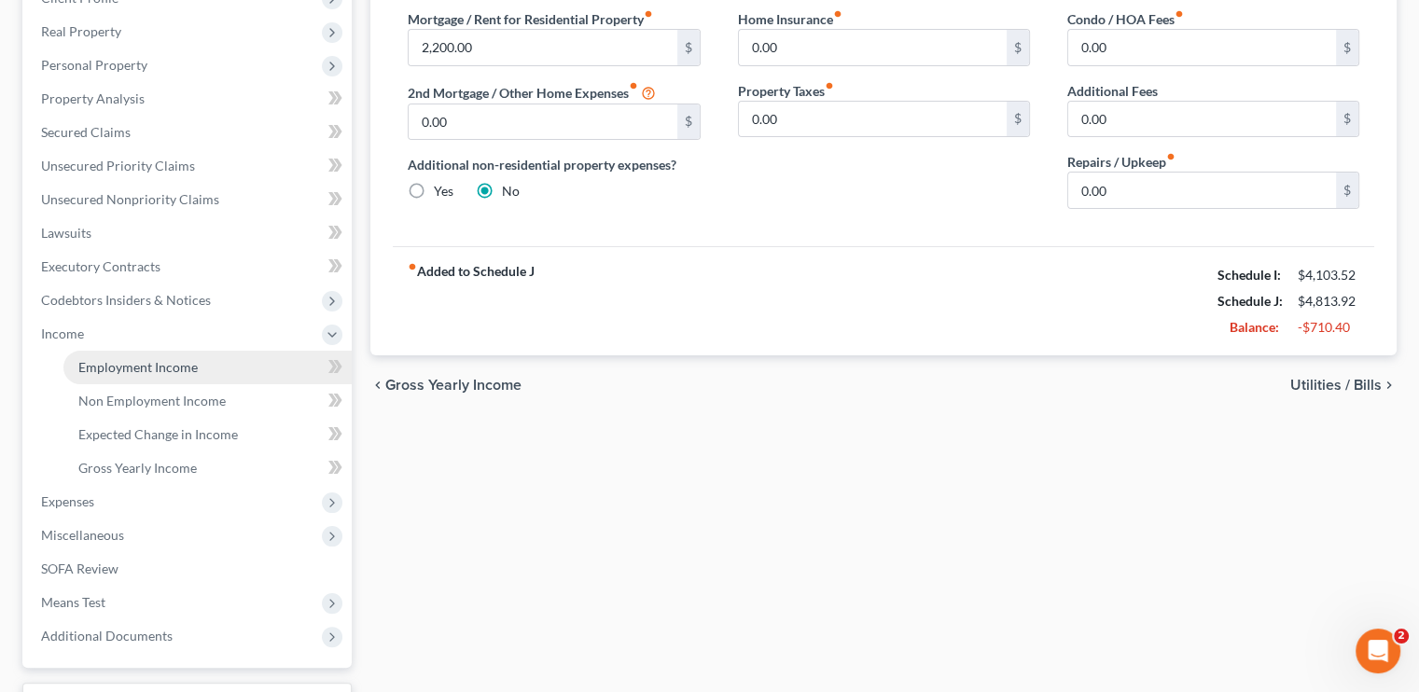
click at [175, 369] on span "Employment Income" at bounding box center [137, 367] width 119 height 16
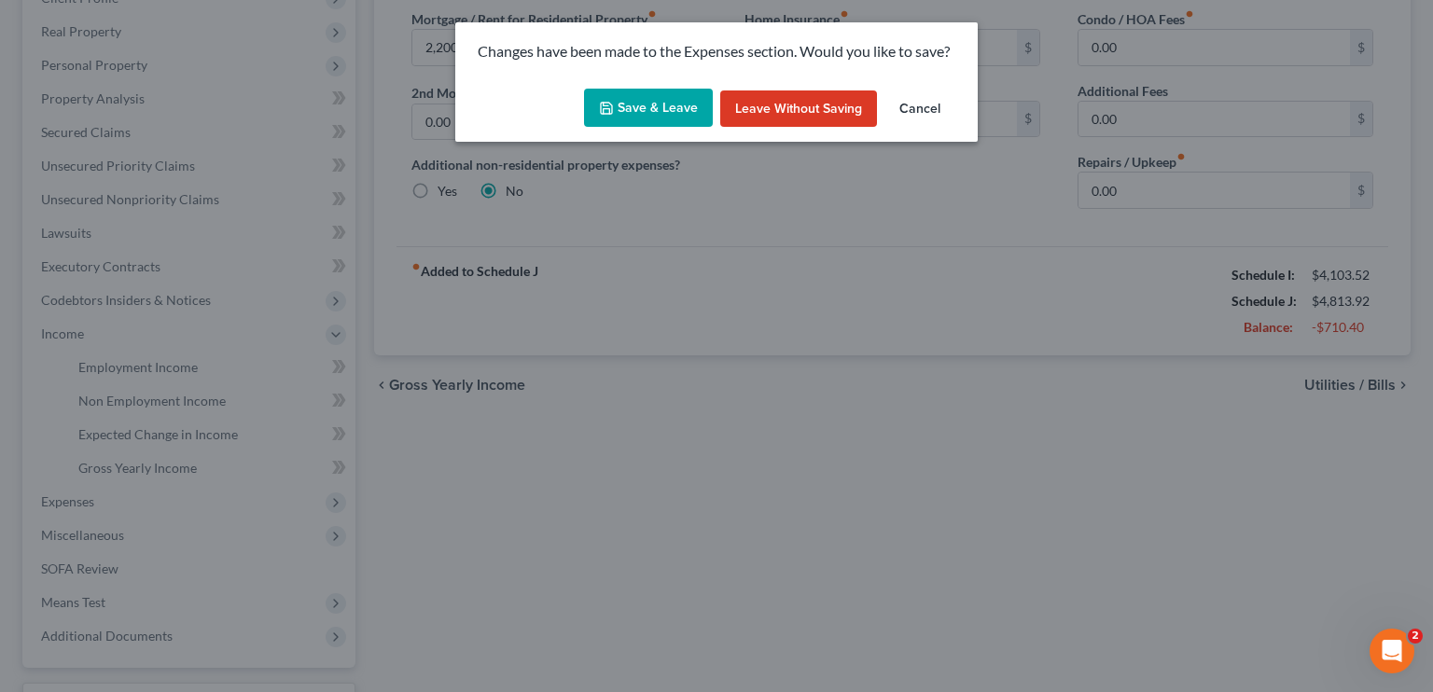
click at [650, 111] on button "Save & Leave" at bounding box center [648, 108] width 129 height 39
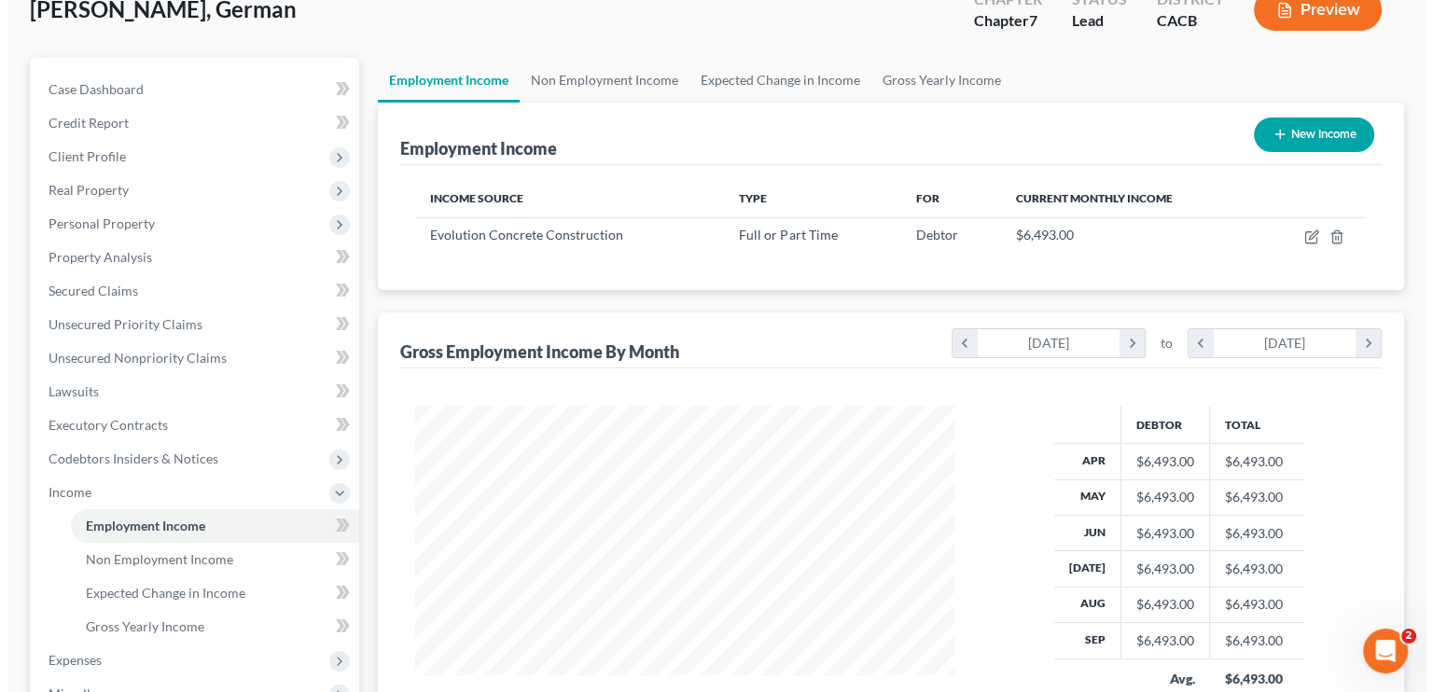
scroll to position [93, 0]
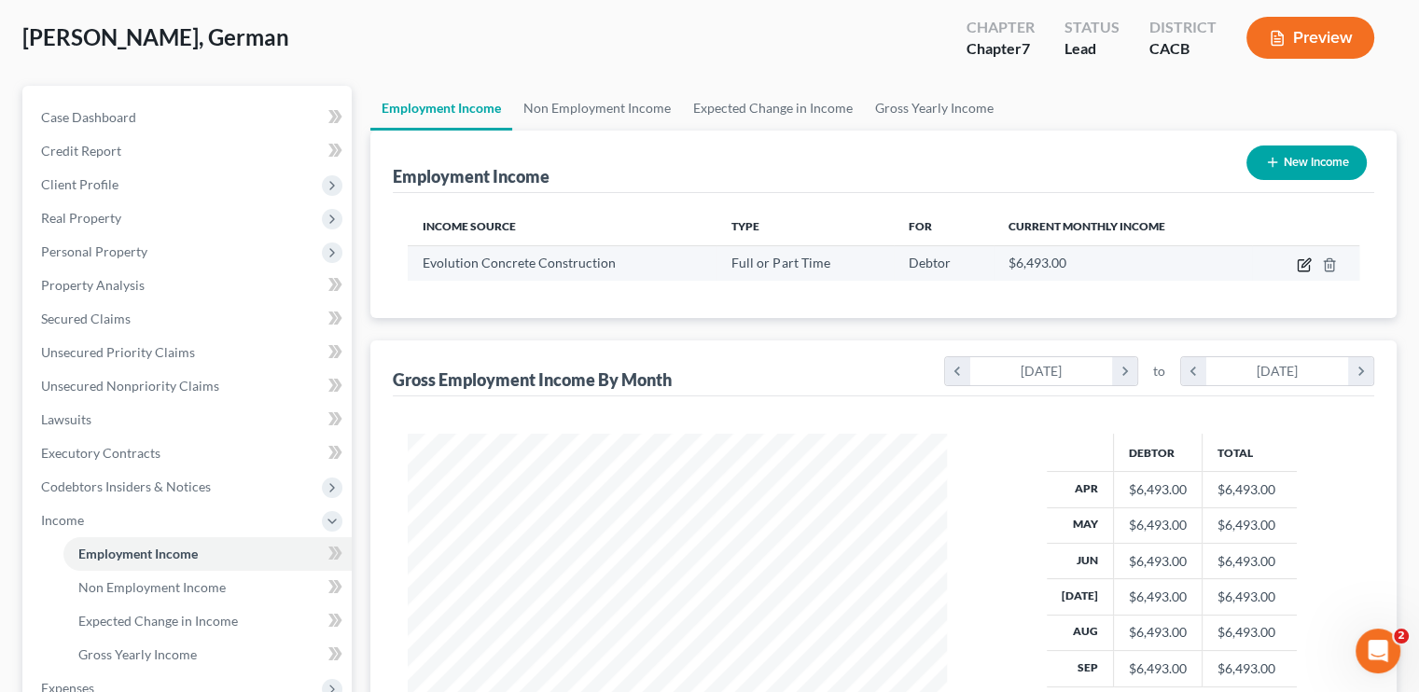
click at [1301, 268] on icon "button" at bounding box center [1304, 265] width 15 height 15
select select "0"
select select "4"
select select "0"
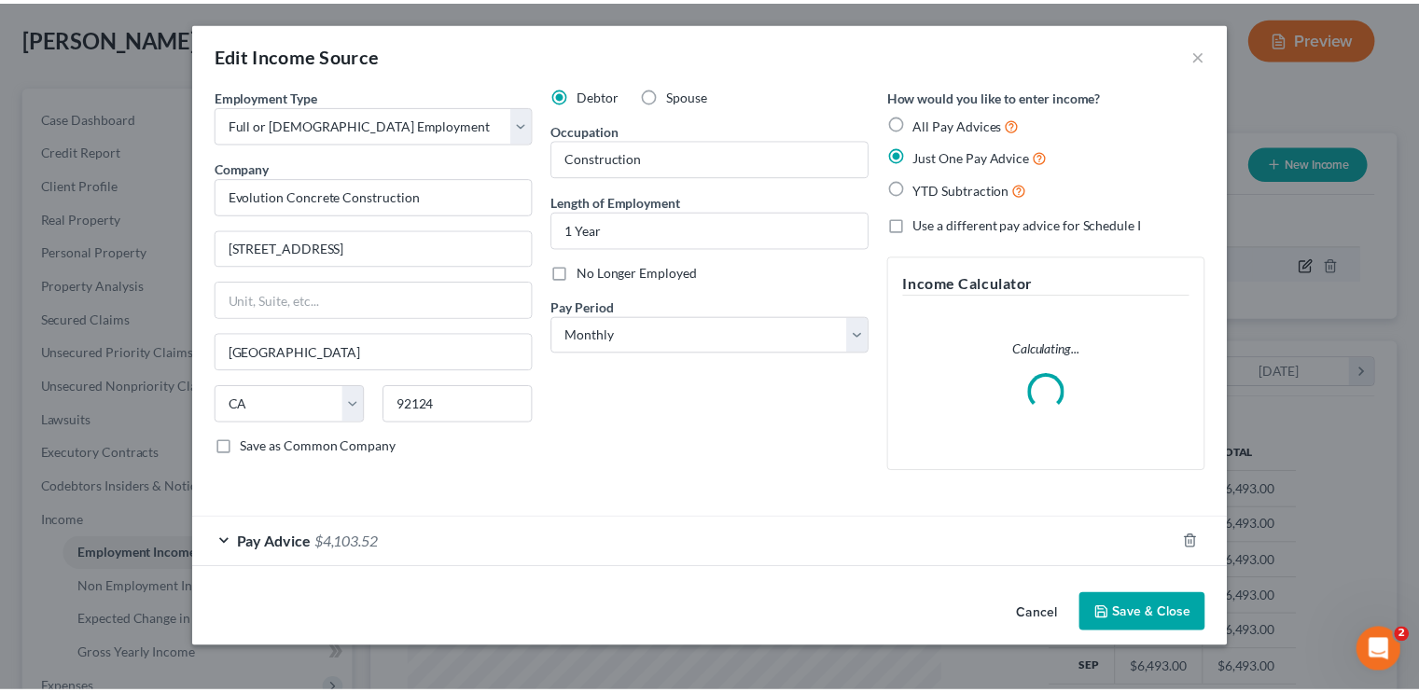
scroll to position [332, 582]
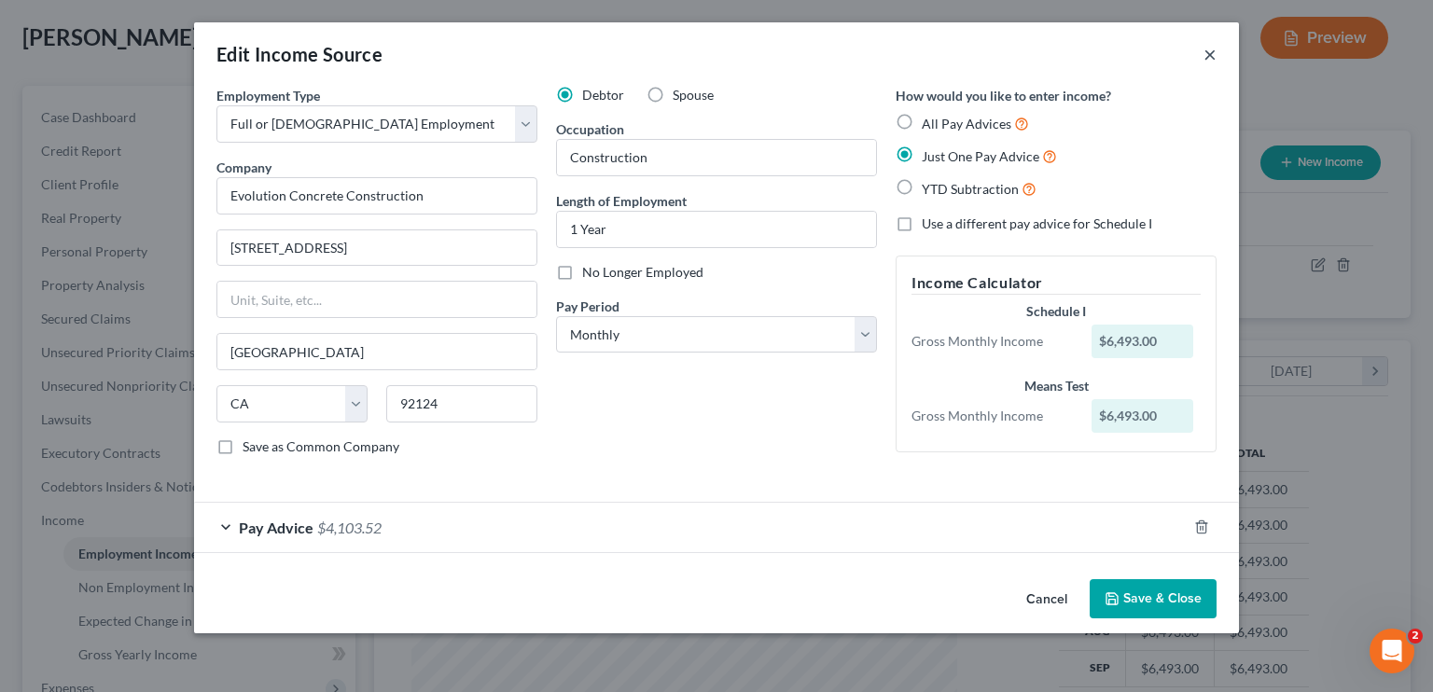
click at [1209, 56] on button "×" at bounding box center [1210, 54] width 13 height 22
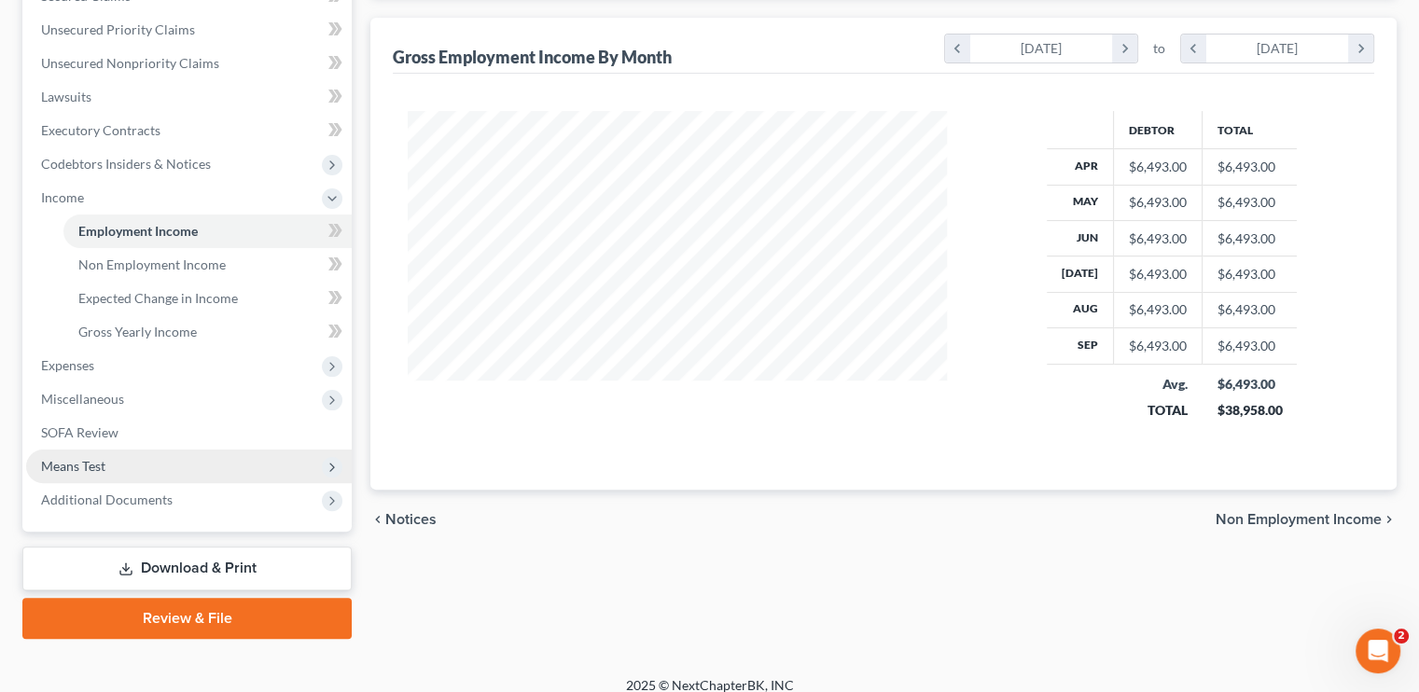
scroll to position [432, 0]
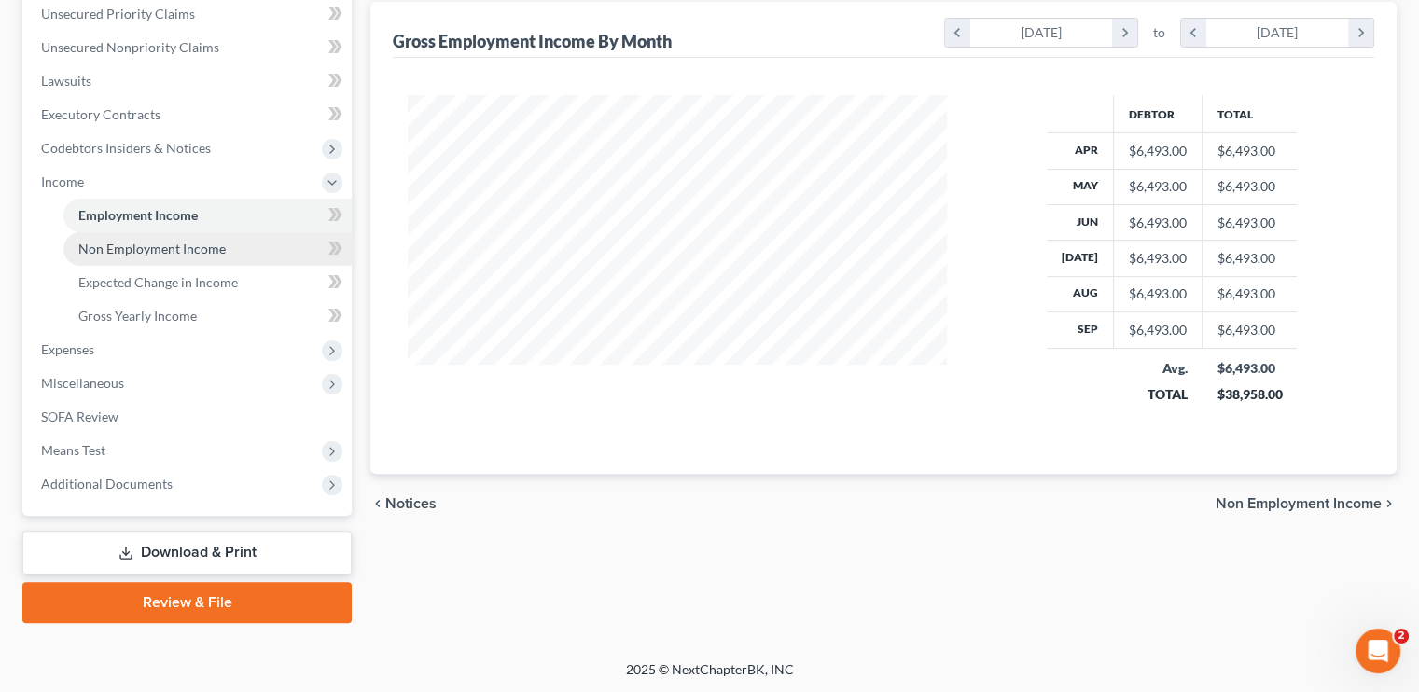
click at [101, 246] on span "Non Employment Income" at bounding box center [151, 249] width 147 height 16
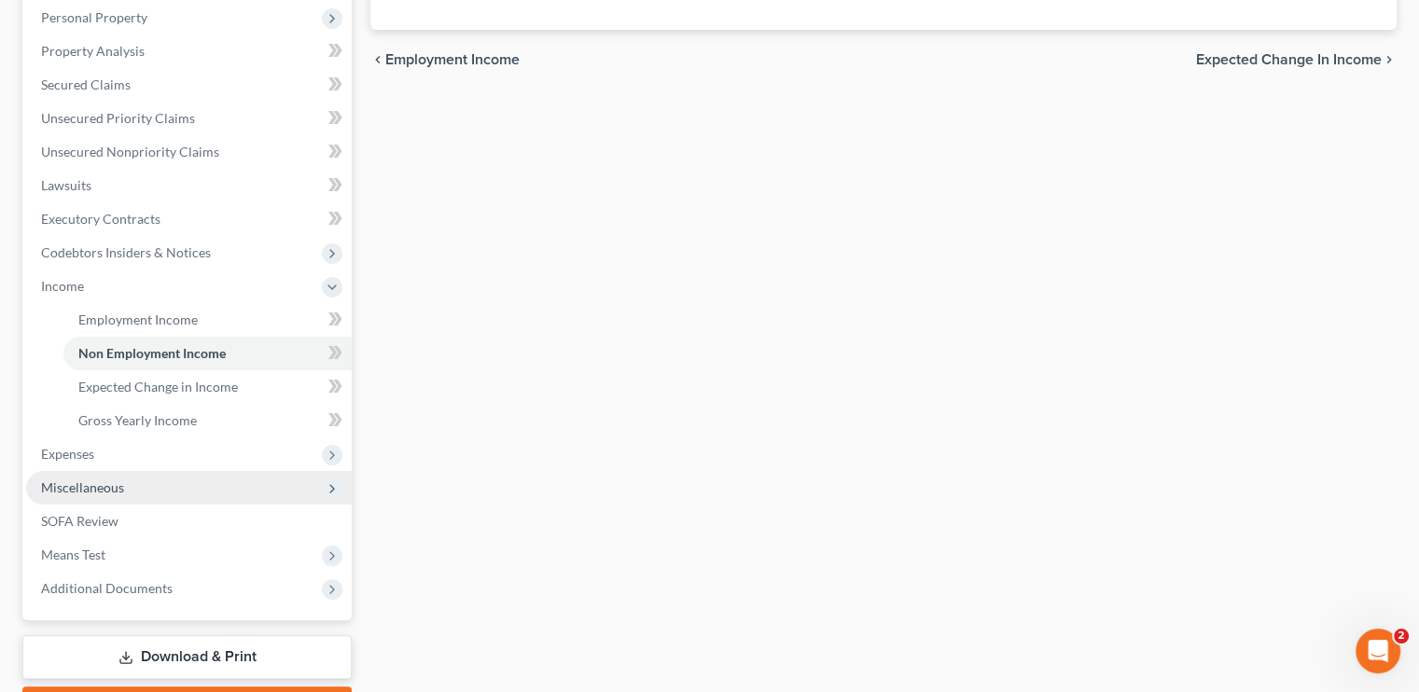
scroll to position [373, 0]
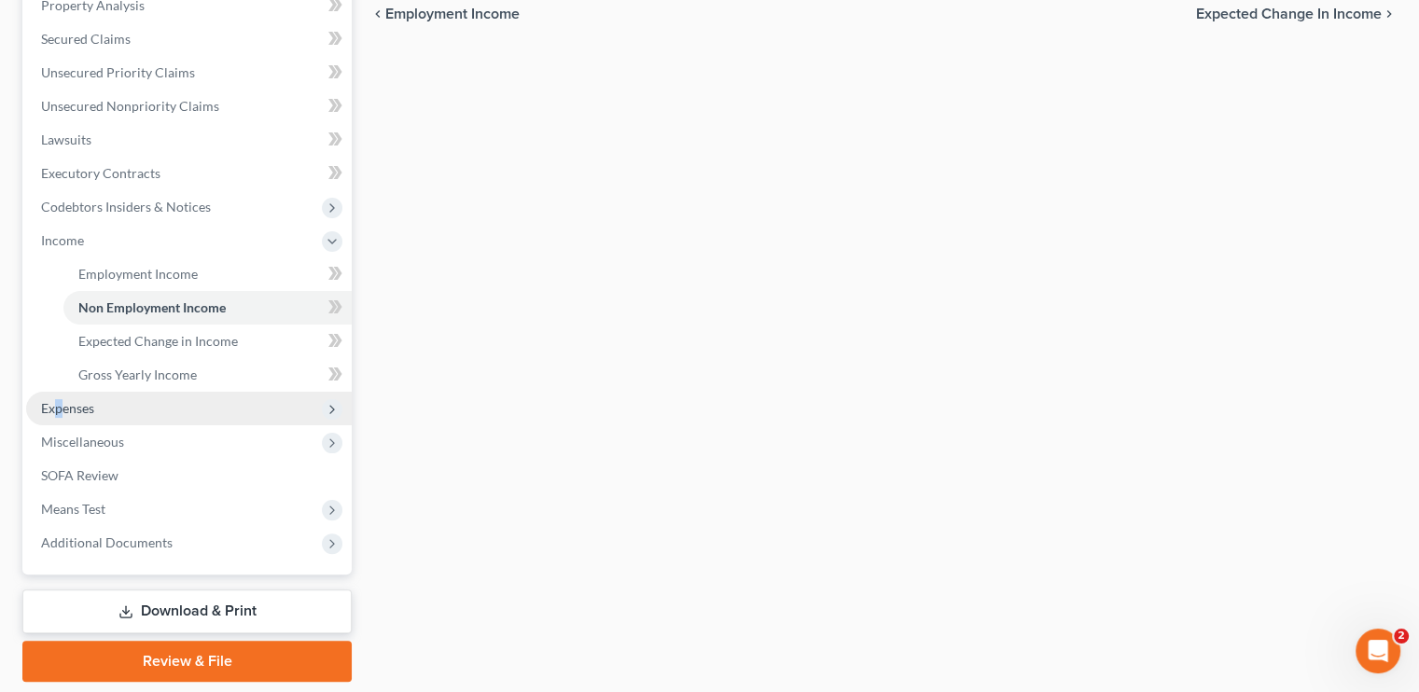
click at [59, 411] on span "Expenses" at bounding box center [67, 408] width 53 height 16
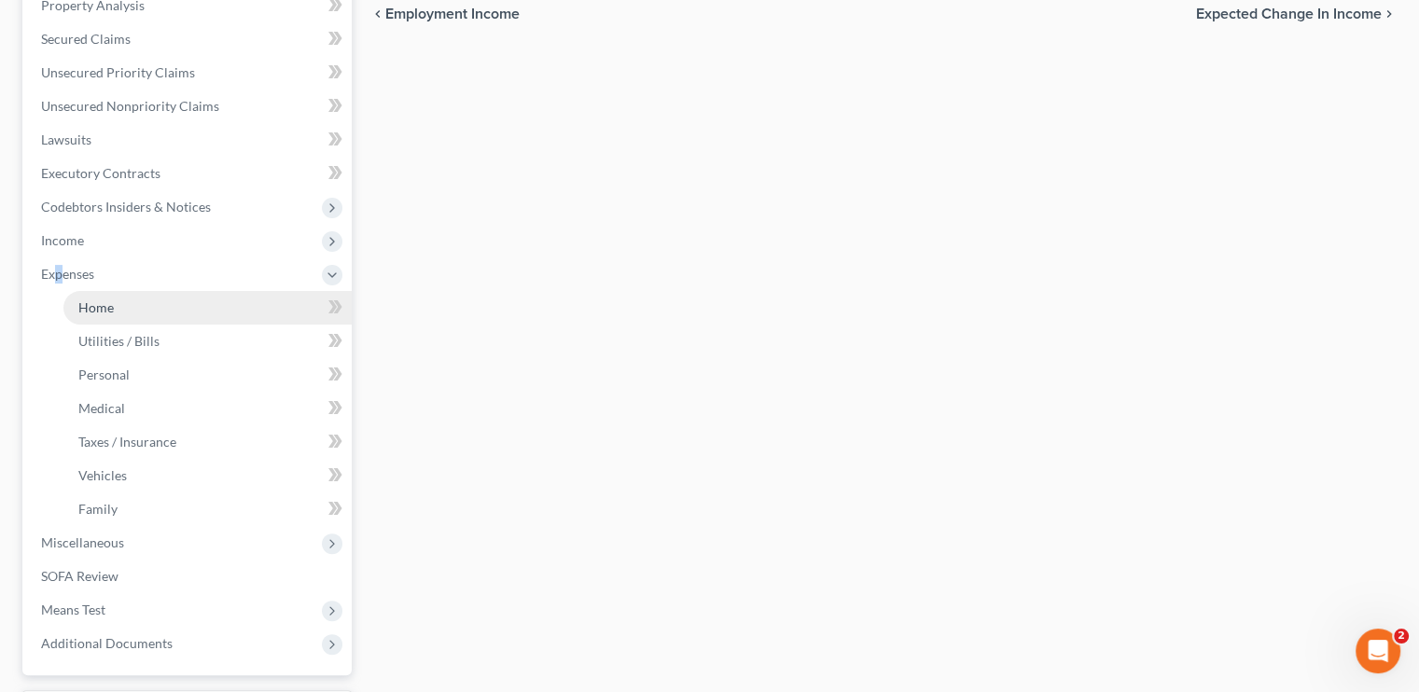
click at [119, 296] on link "Home" at bounding box center [207, 308] width 288 height 34
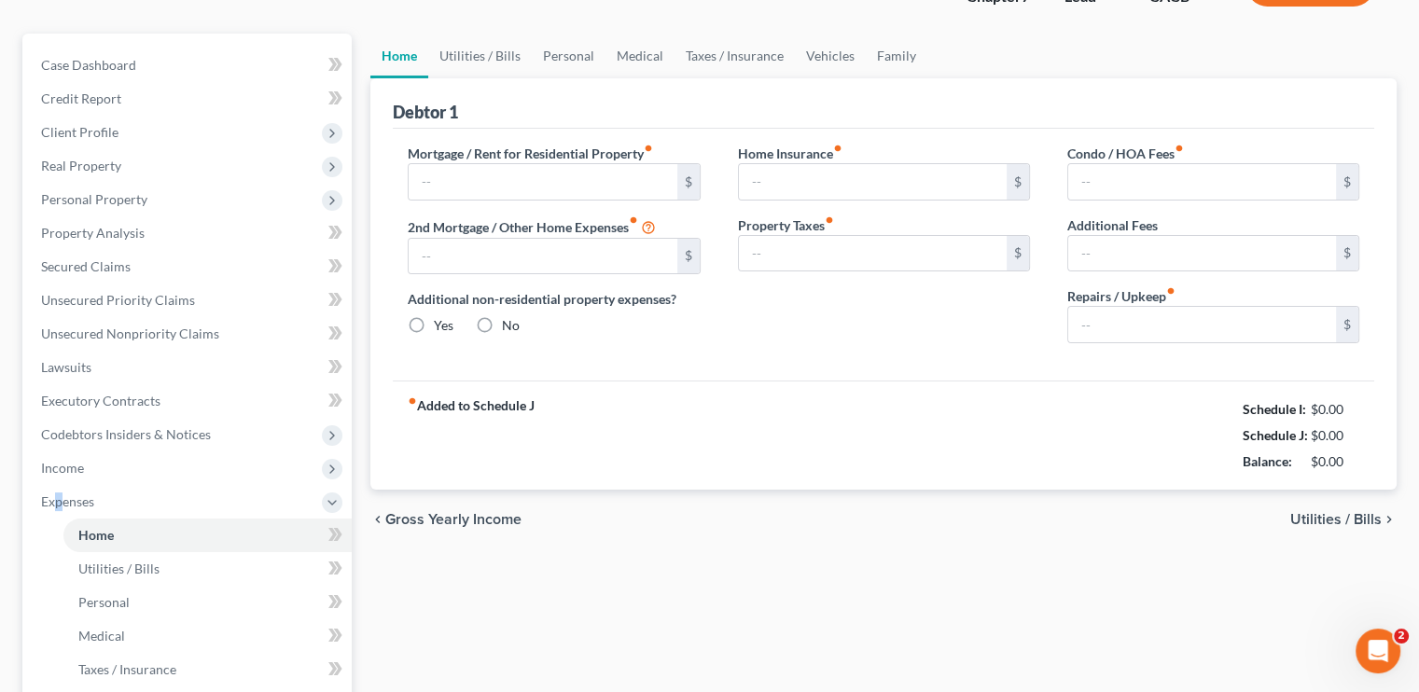
type input "2,200.00"
type input "0.00"
radio input "true"
type input "0.00"
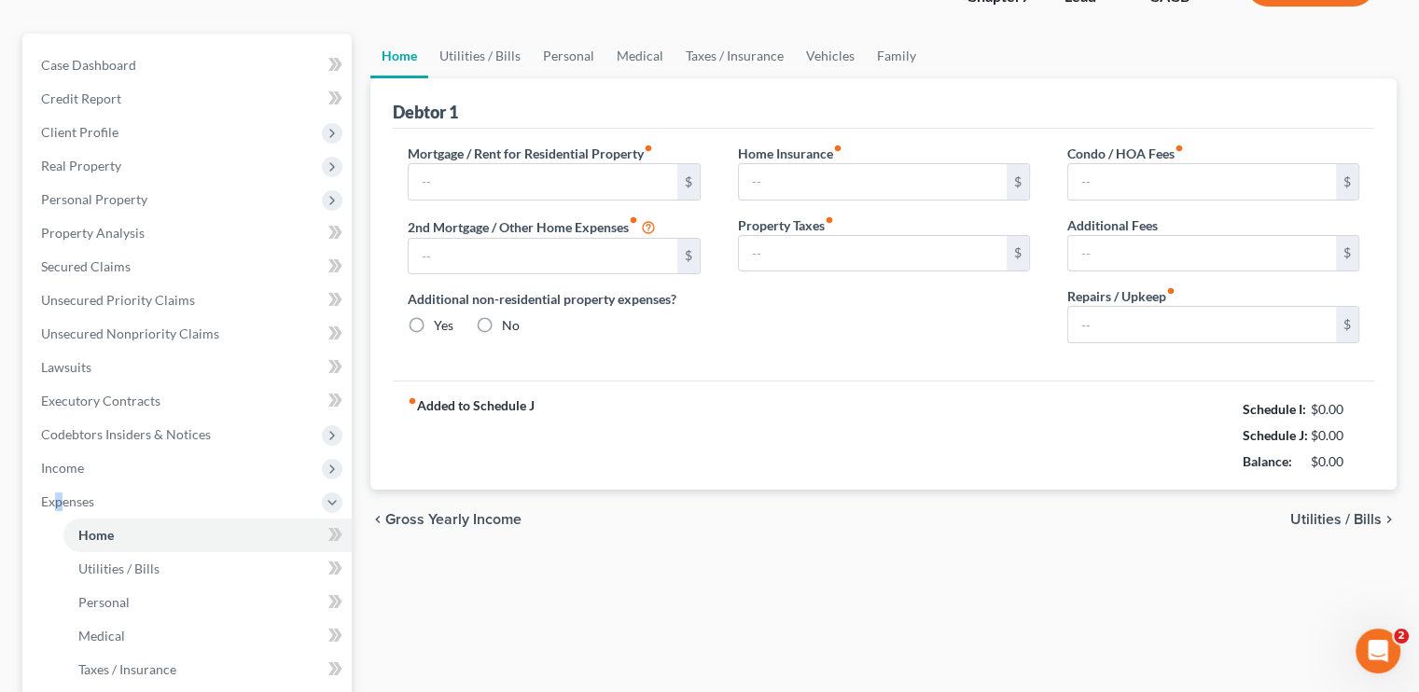
type input "0.00"
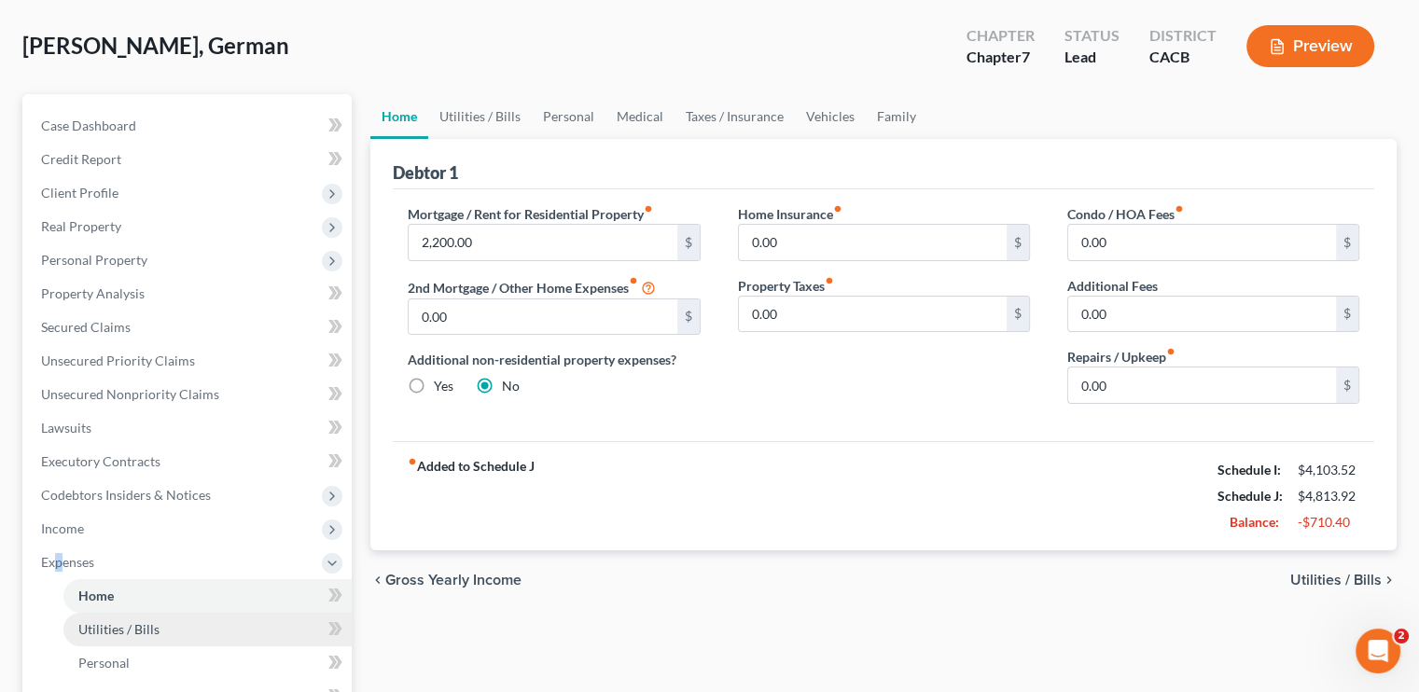
scroll to position [187, 0]
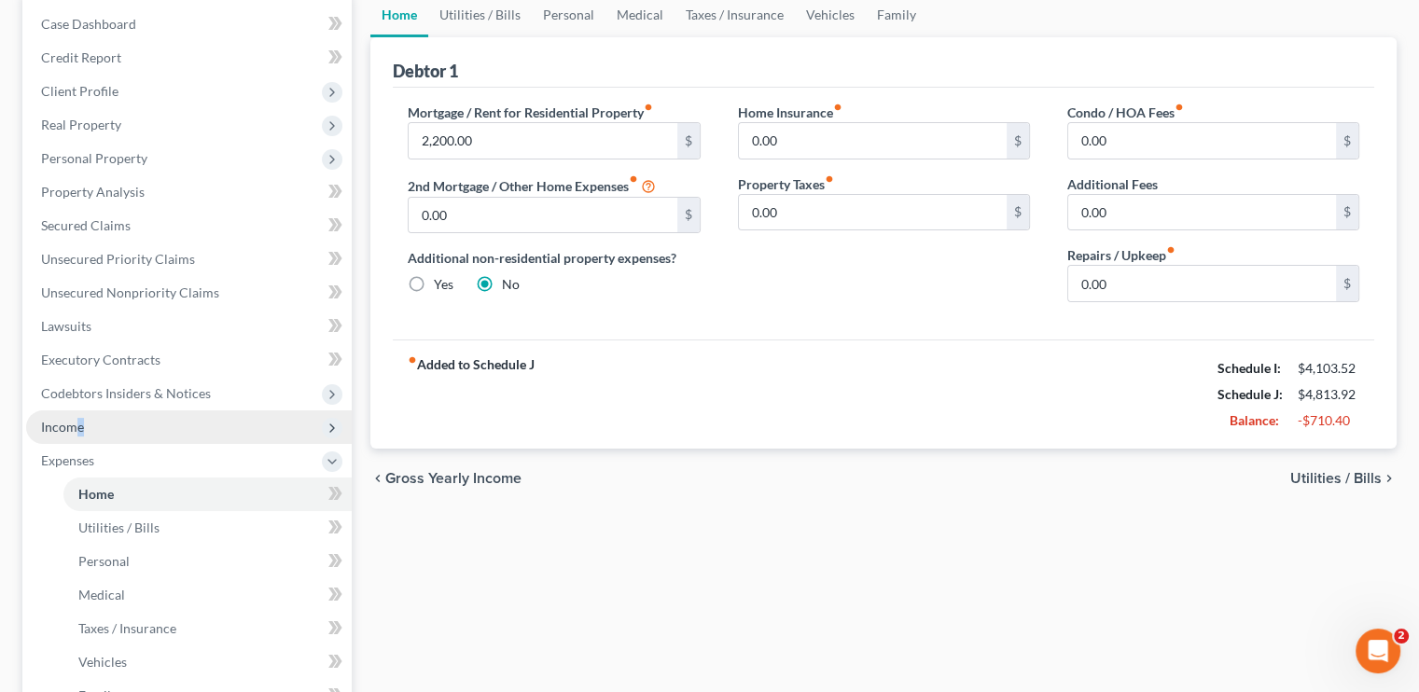
click at [79, 429] on span "Income" at bounding box center [62, 427] width 43 height 16
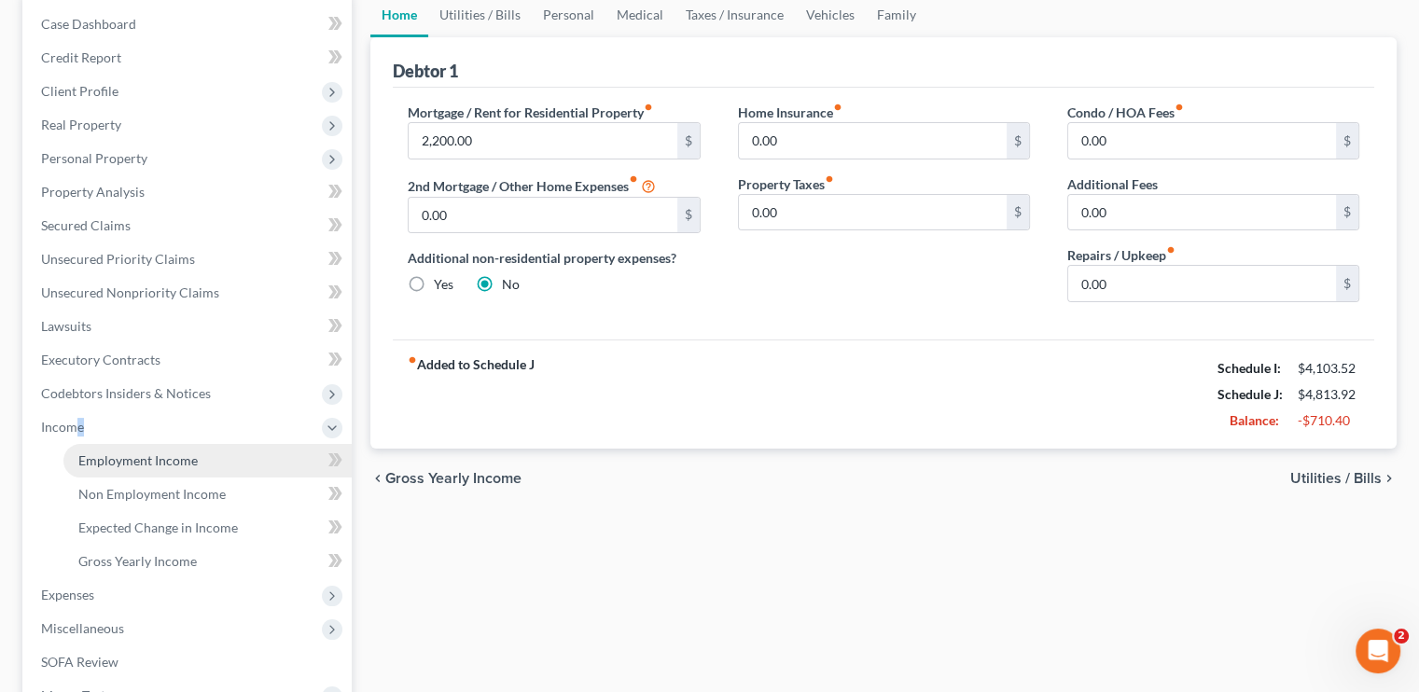
click at [150, 466] on span "Employment Income" at bounding box center [137, 461] width 119 height 16
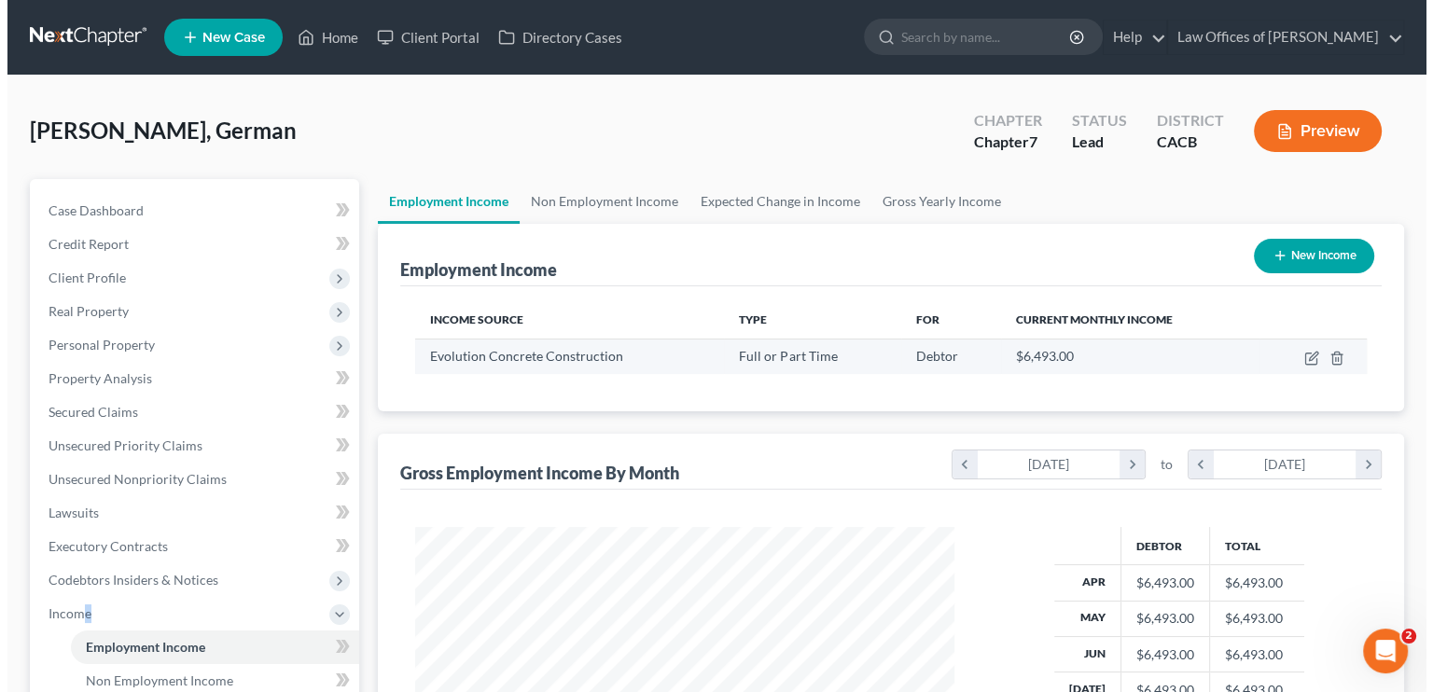
scroll to position [332, 576]
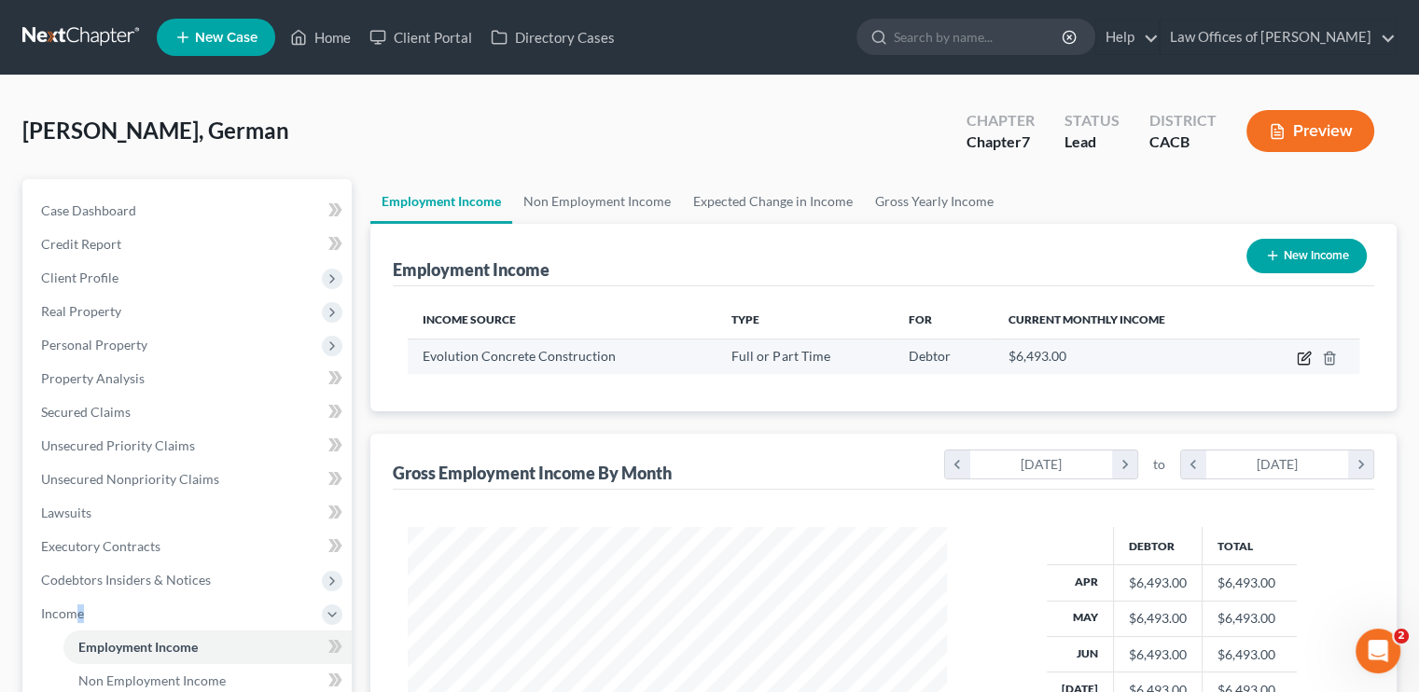
click at [1297, 356] on icon "button" at bounding box center [1304, 358] width 15 height 15
select select "0"
select select "4"
select select "0"
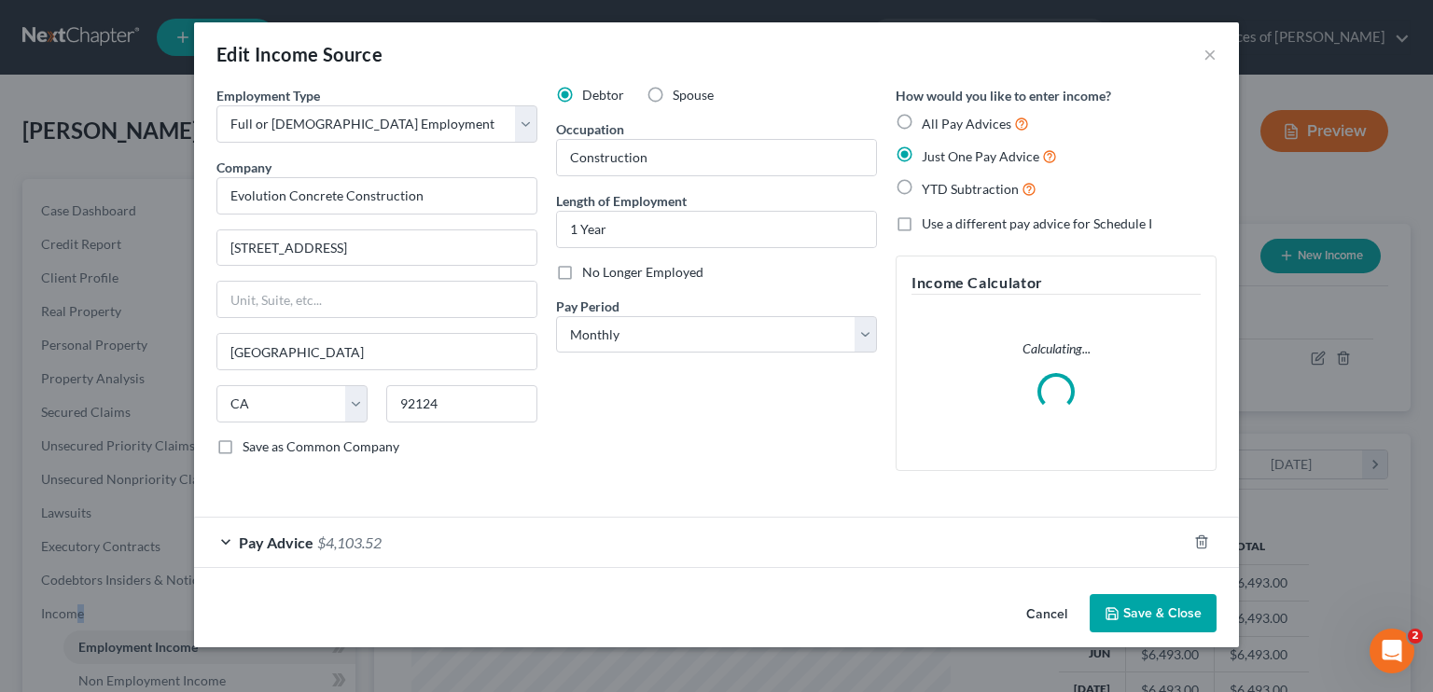
scroll to position [332, 582]
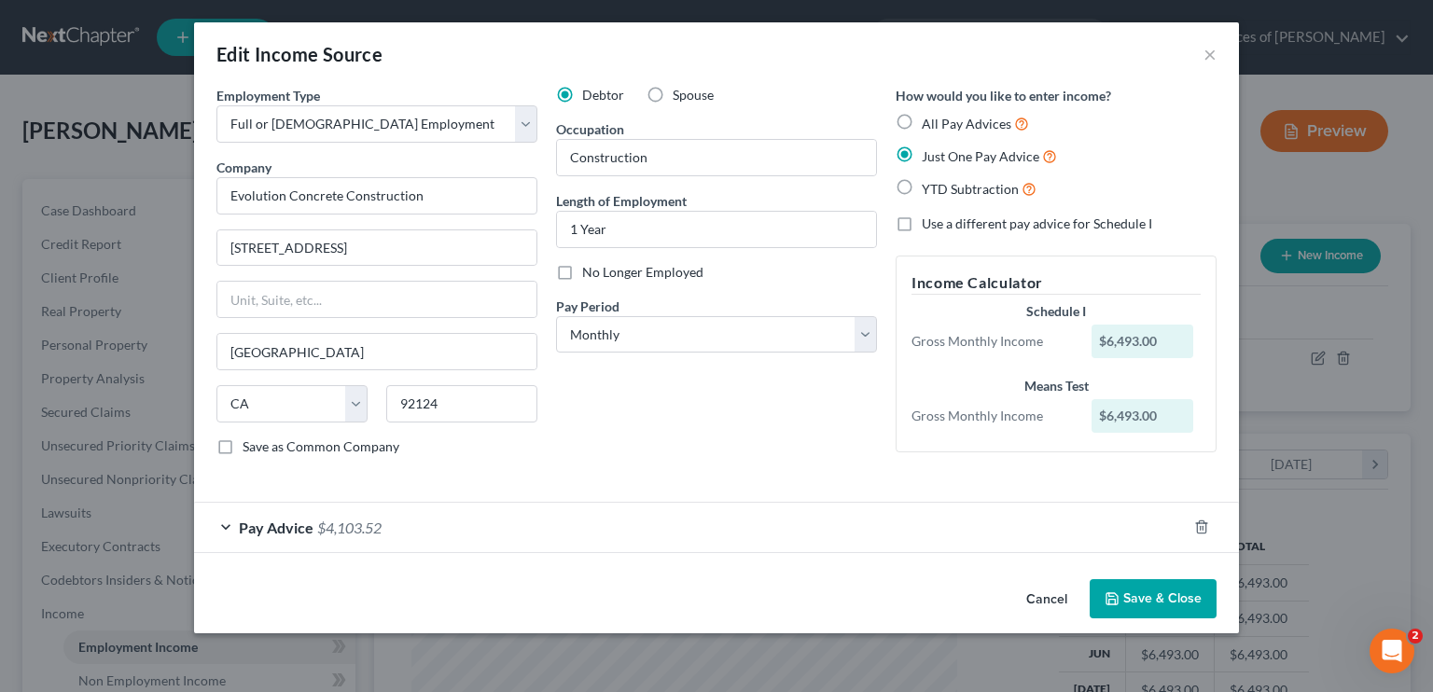
click at [463, 520] on div "Pay Advice $4,103.52" at bounding box center [690, 527] width 993 height 49
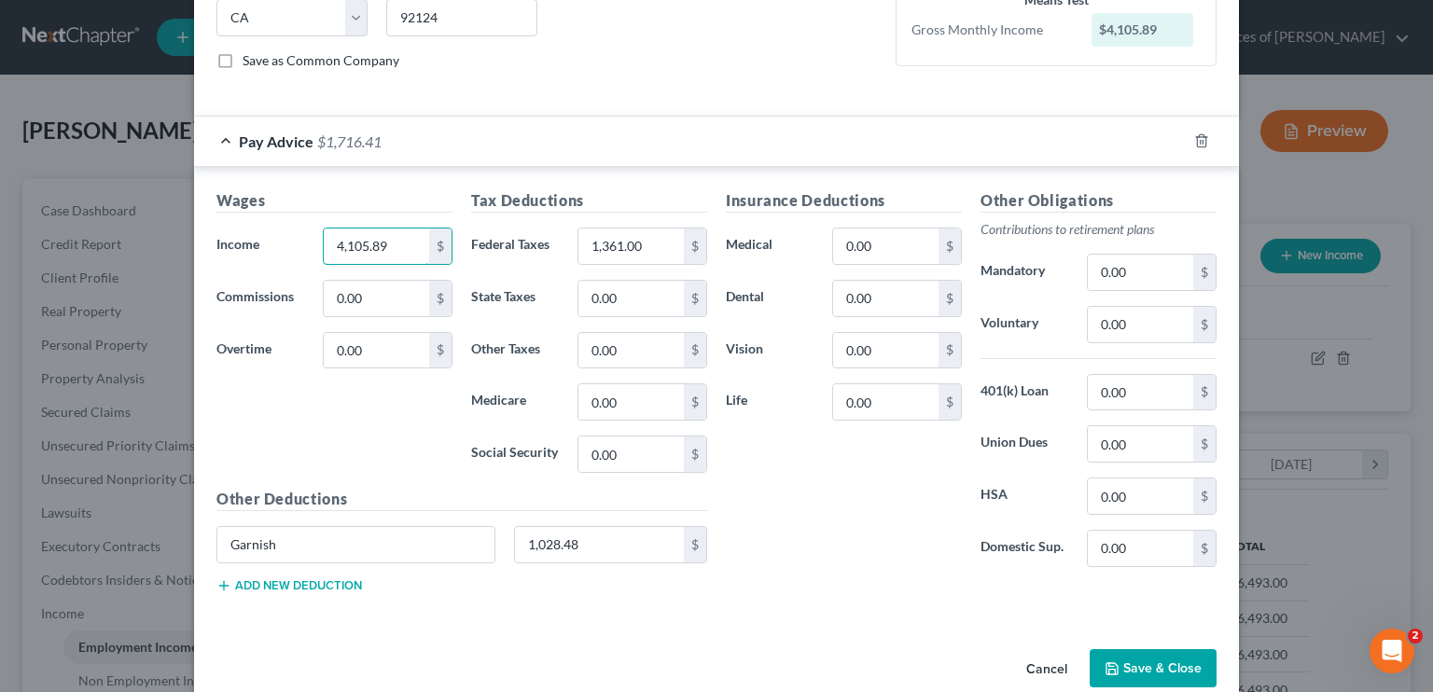
scroll to position [413, 0]
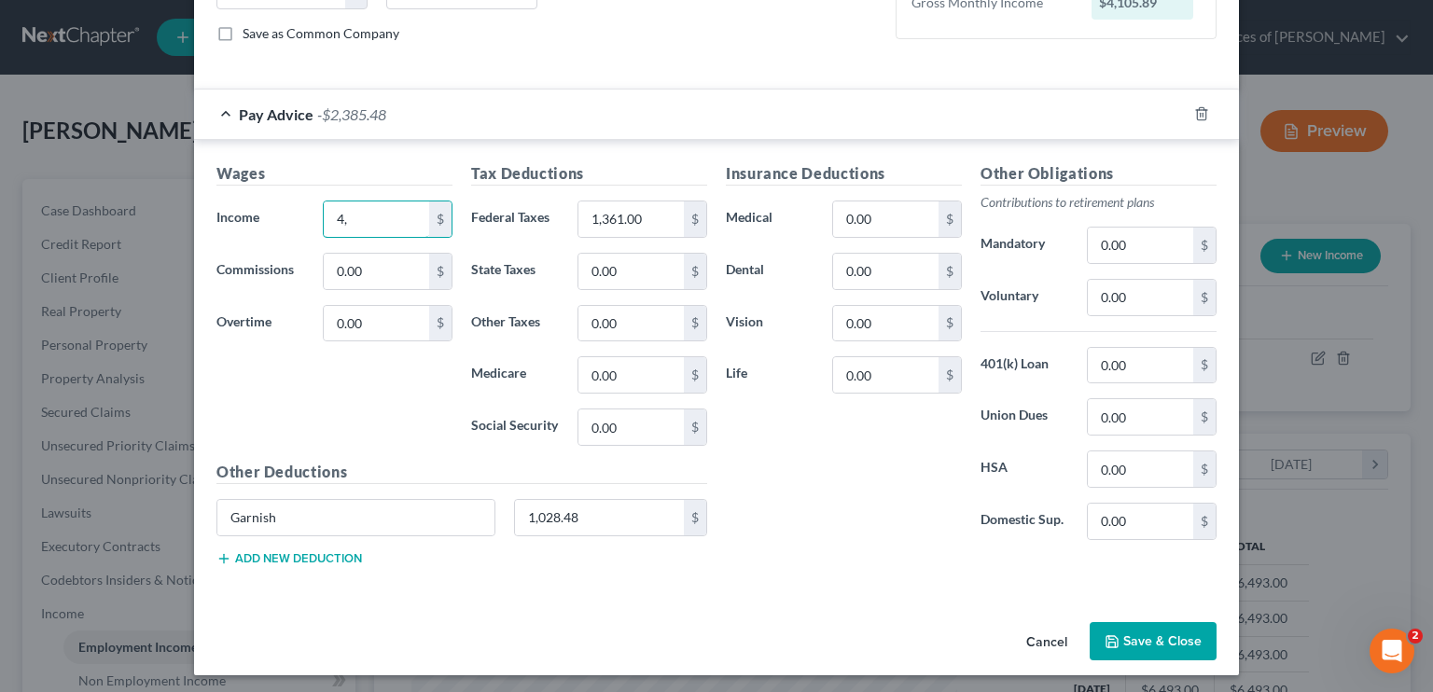
type input "4"
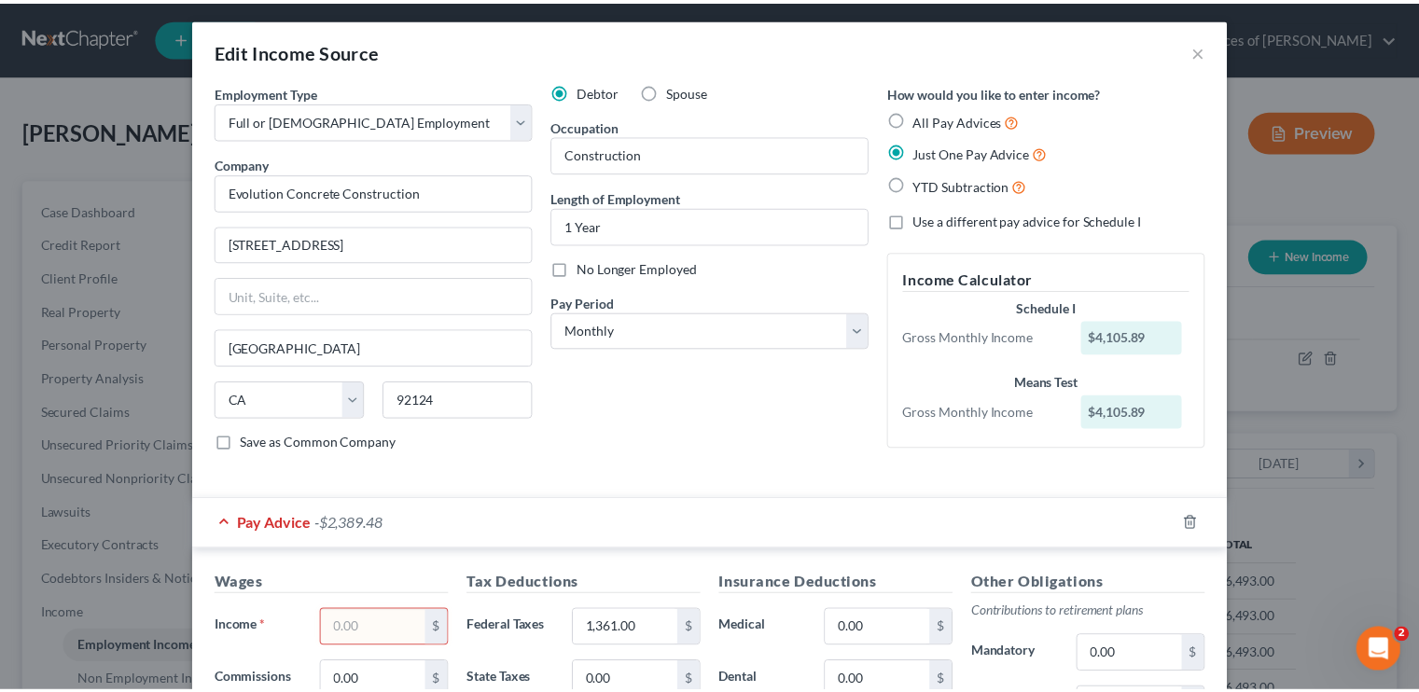
scroll to position [0, 0]
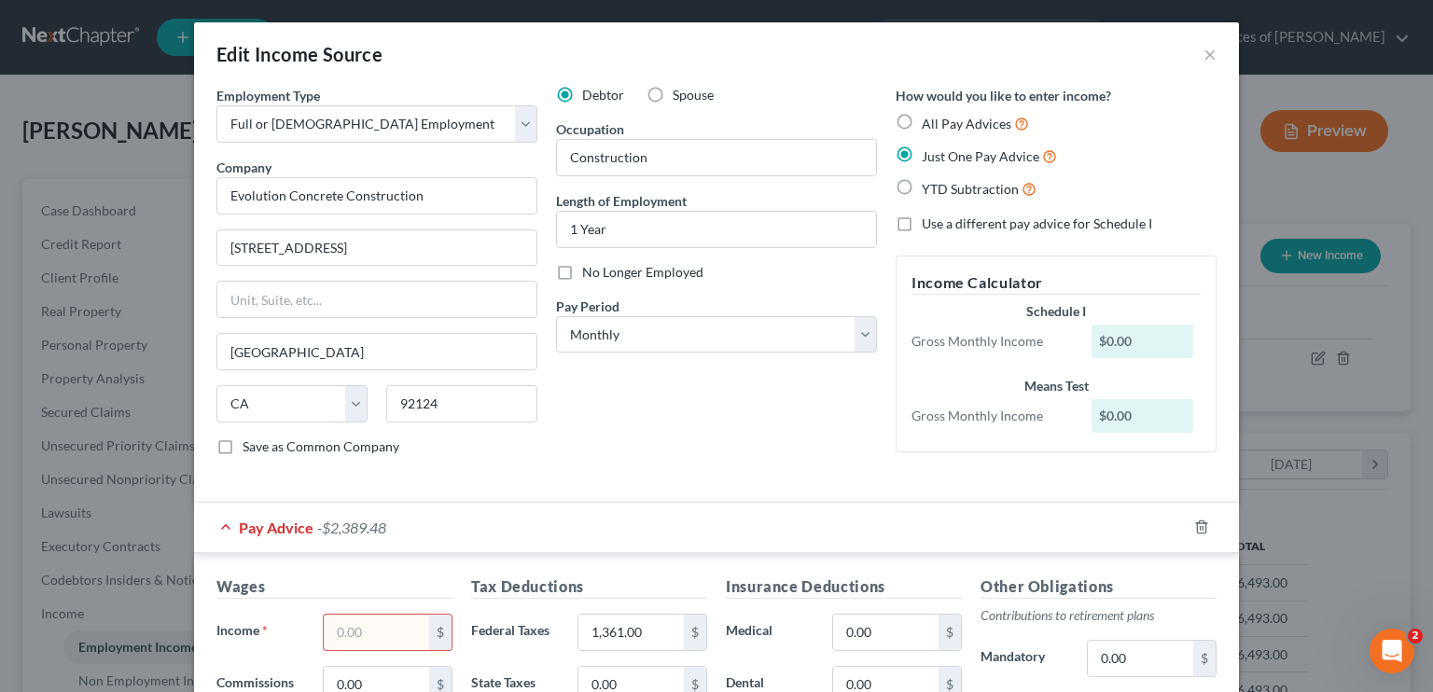
click at [1195, 51] on div "Edit Income Source ×" at bounding box center [716, 53] width 1045 height 63
click at [1206, 49] on button "×" at bounding box center [1210, 54] width 13 height 22
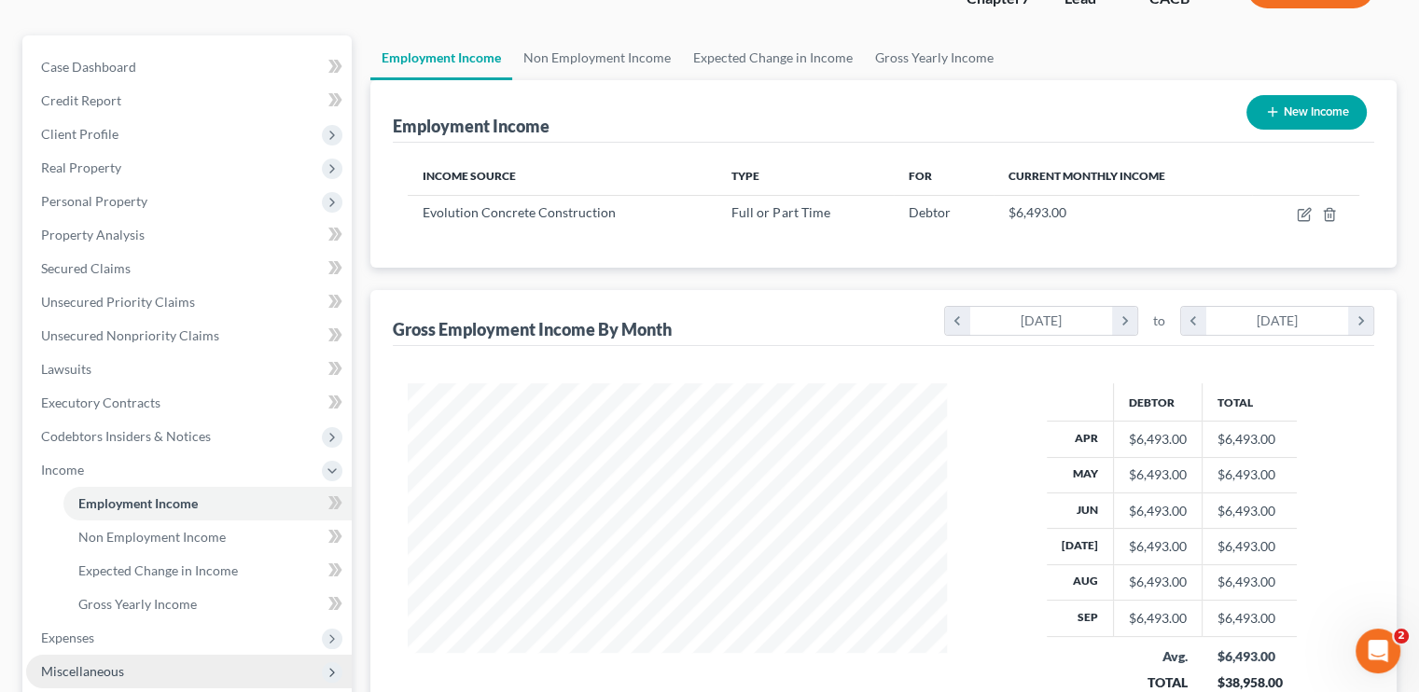
scroll to position [339, 0]
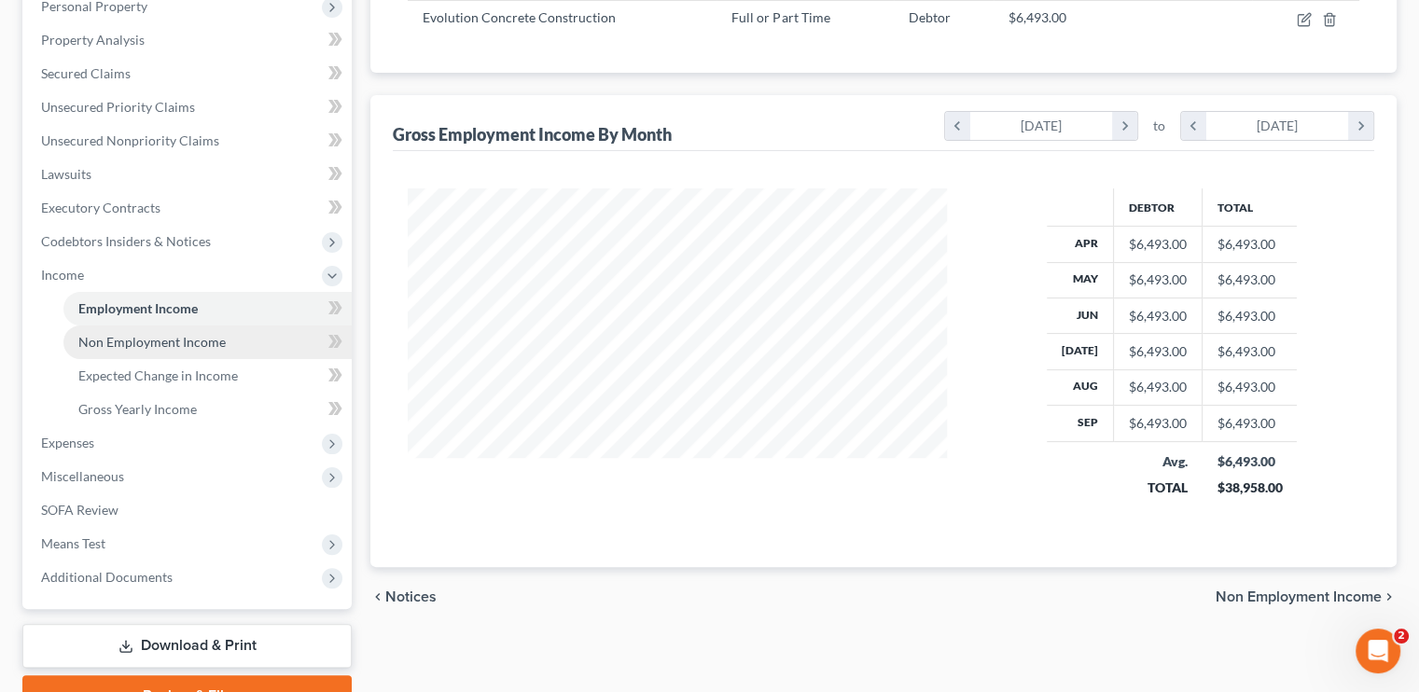
click at [149, 346] on span "Non Employment Income" at bounding box center [151, 342] width 147 height 16
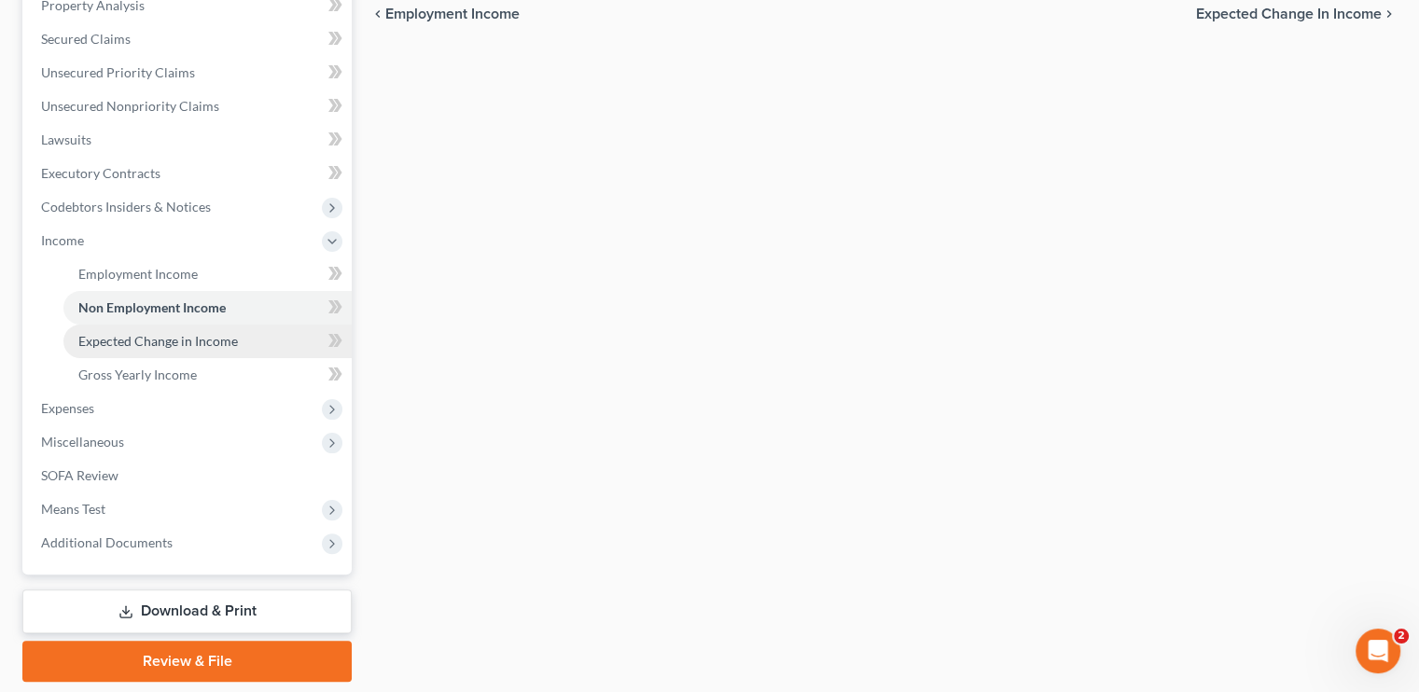
click at [187, 342] on span "Expected Change in Income" at bounding box center [158, 341] width 160 height 16
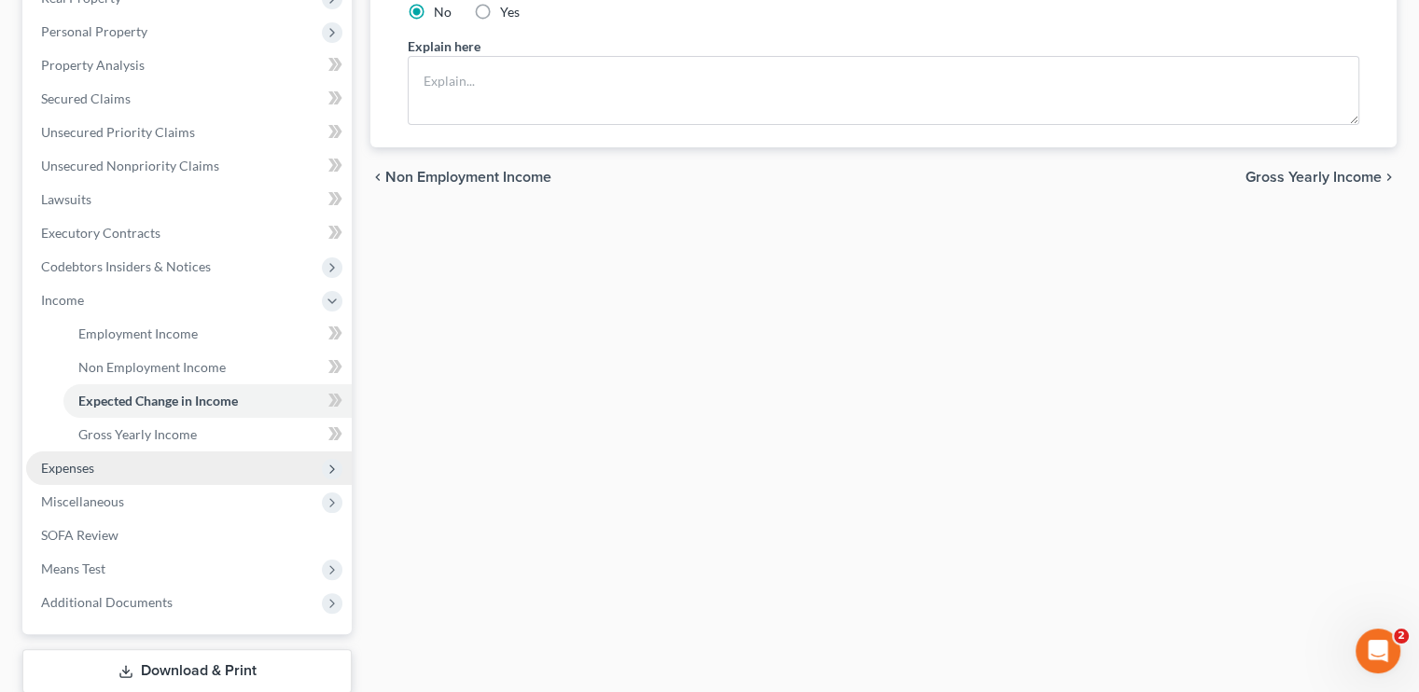
scroll to position [432, 0]
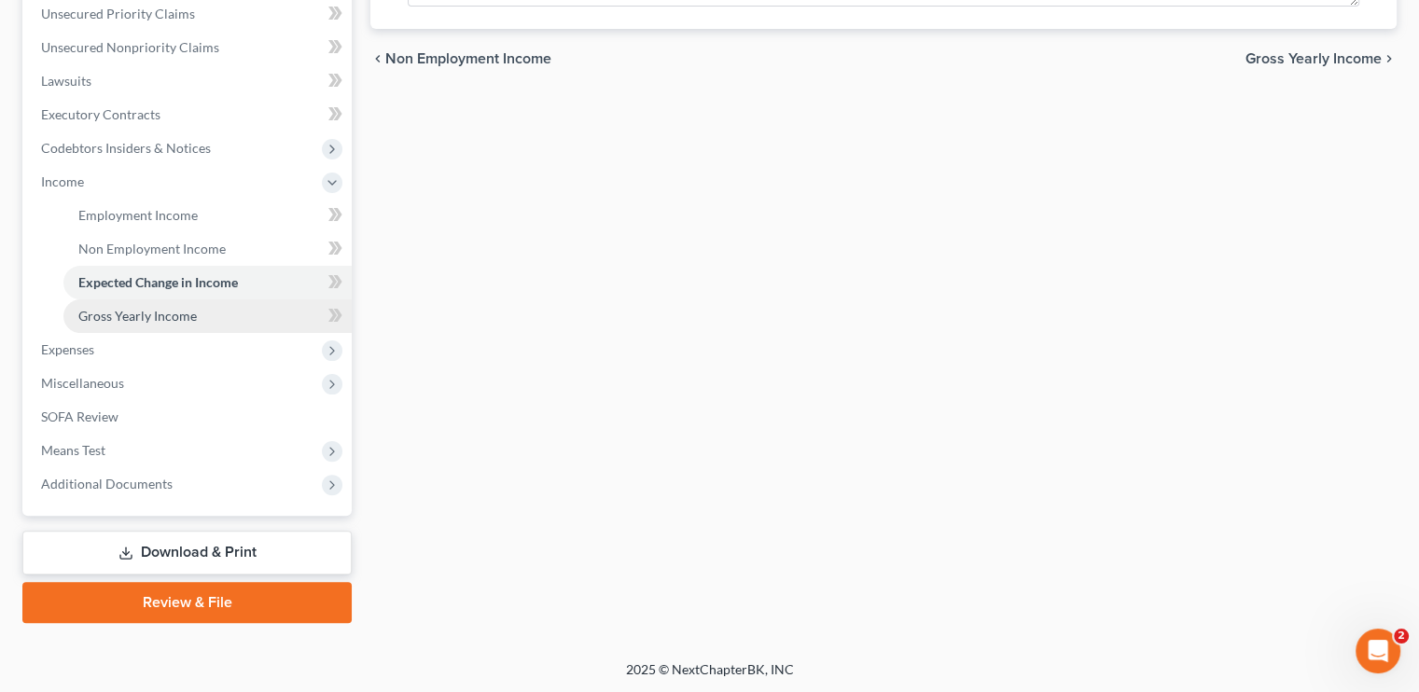
click at [182, 323] on span "Gross Yearly Income" at bounding box center [137, 316] width 119 height 16
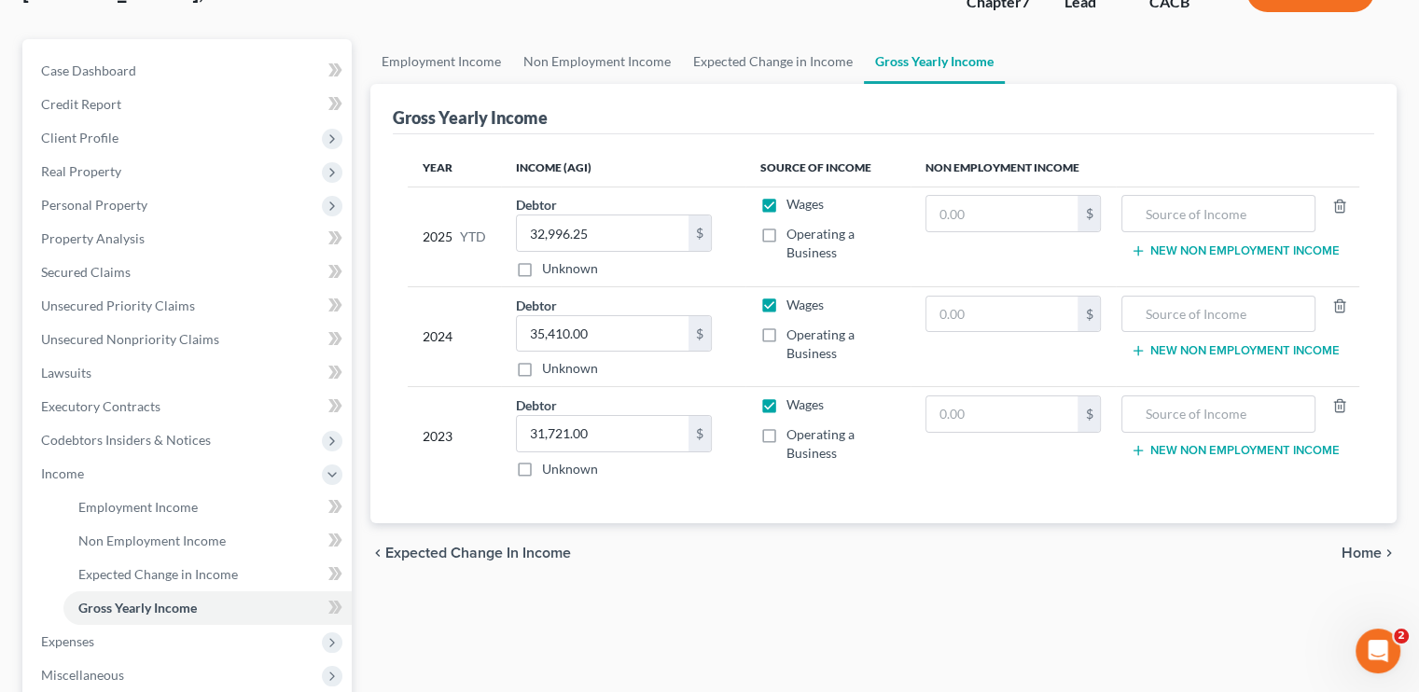
scroll to position [187, 0]
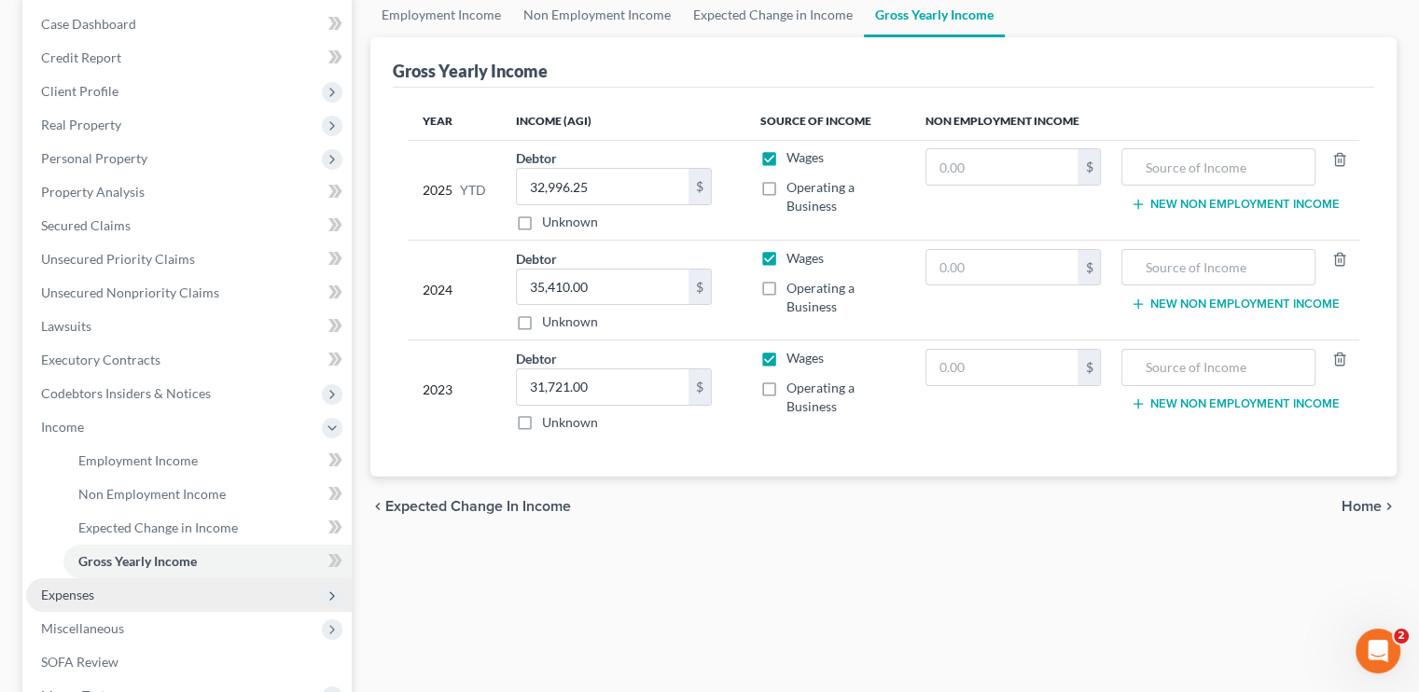
click at [91, 593] on span "Expenses" at bounding box center [67, 595] width 53 height 16
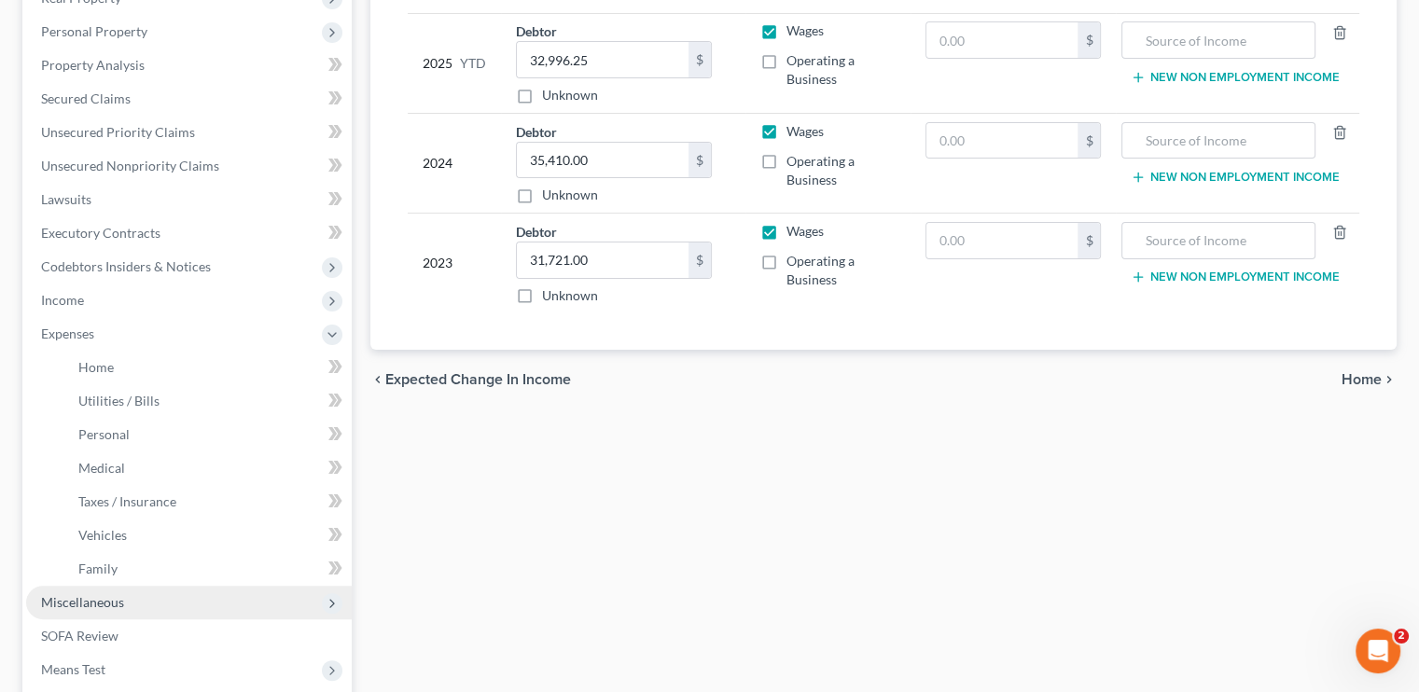
scroll to position [373, 0]
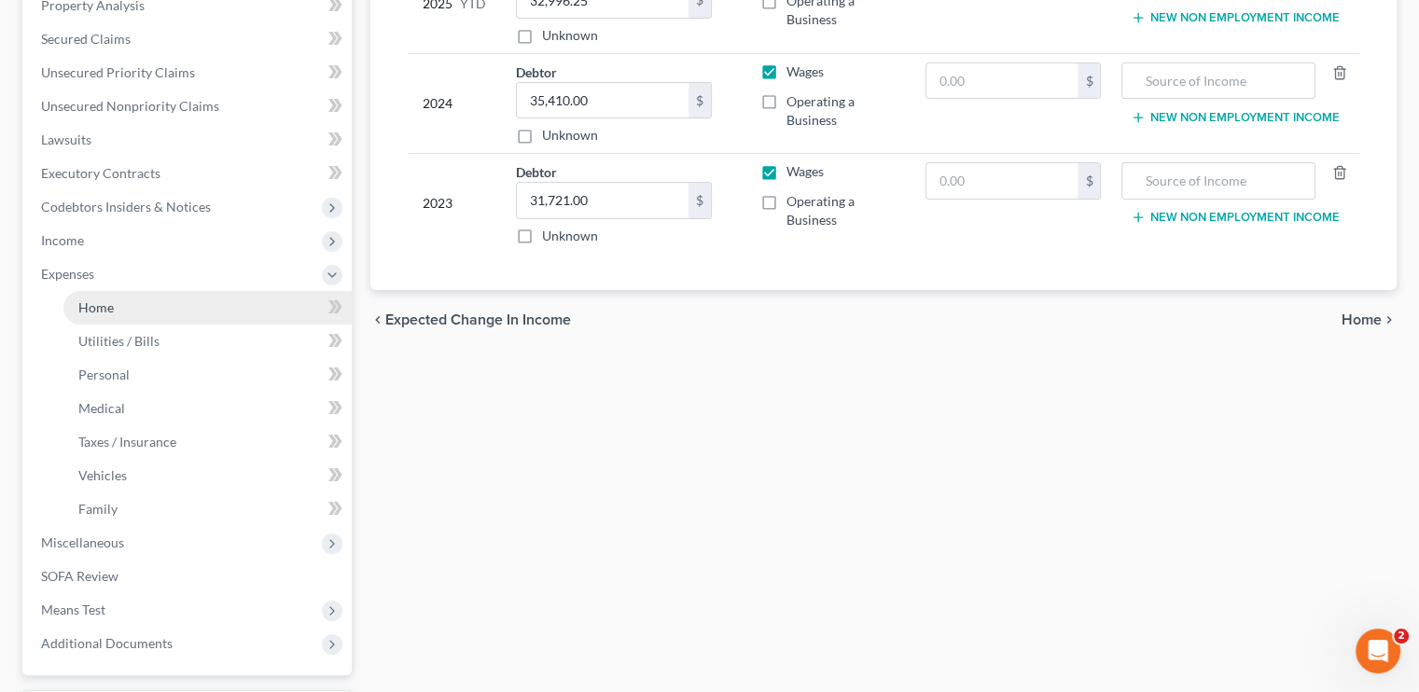
click at [118, 299] on link "Home" at bounding box center [207, 308] width 288 height 34
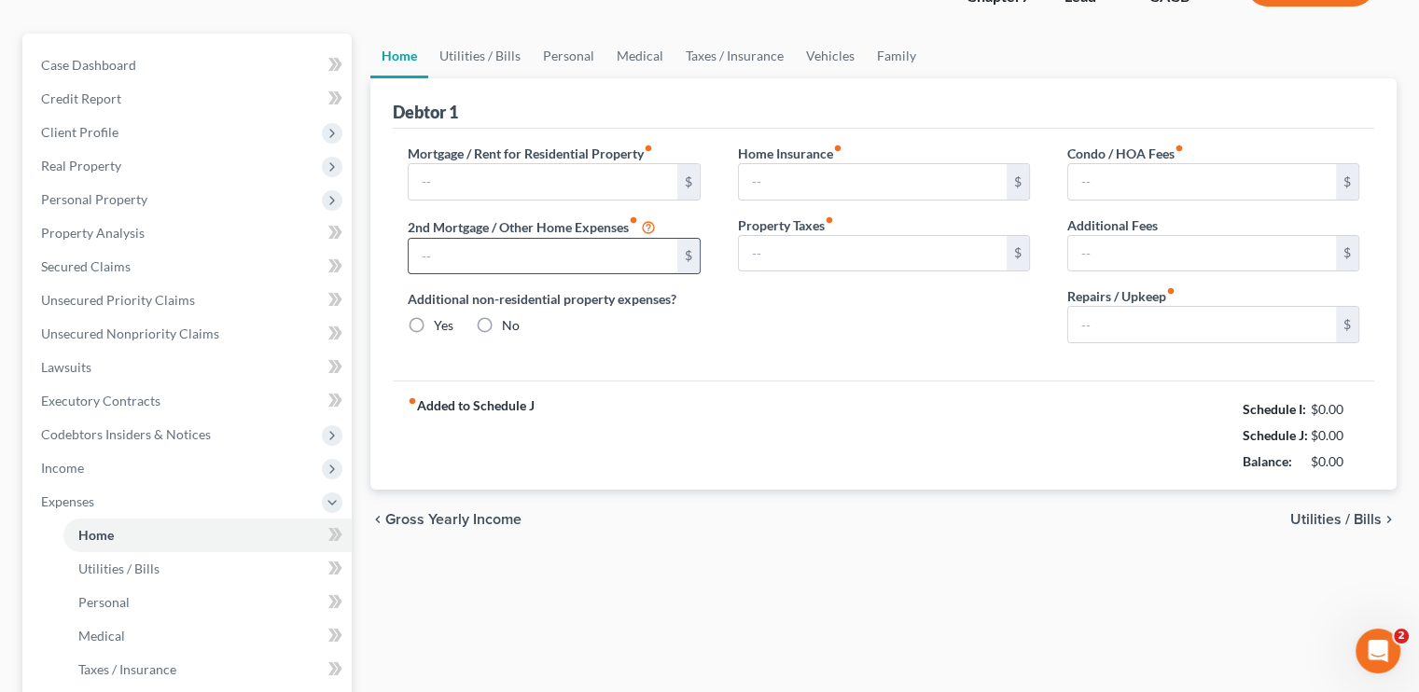
scroll to position [24, 0]
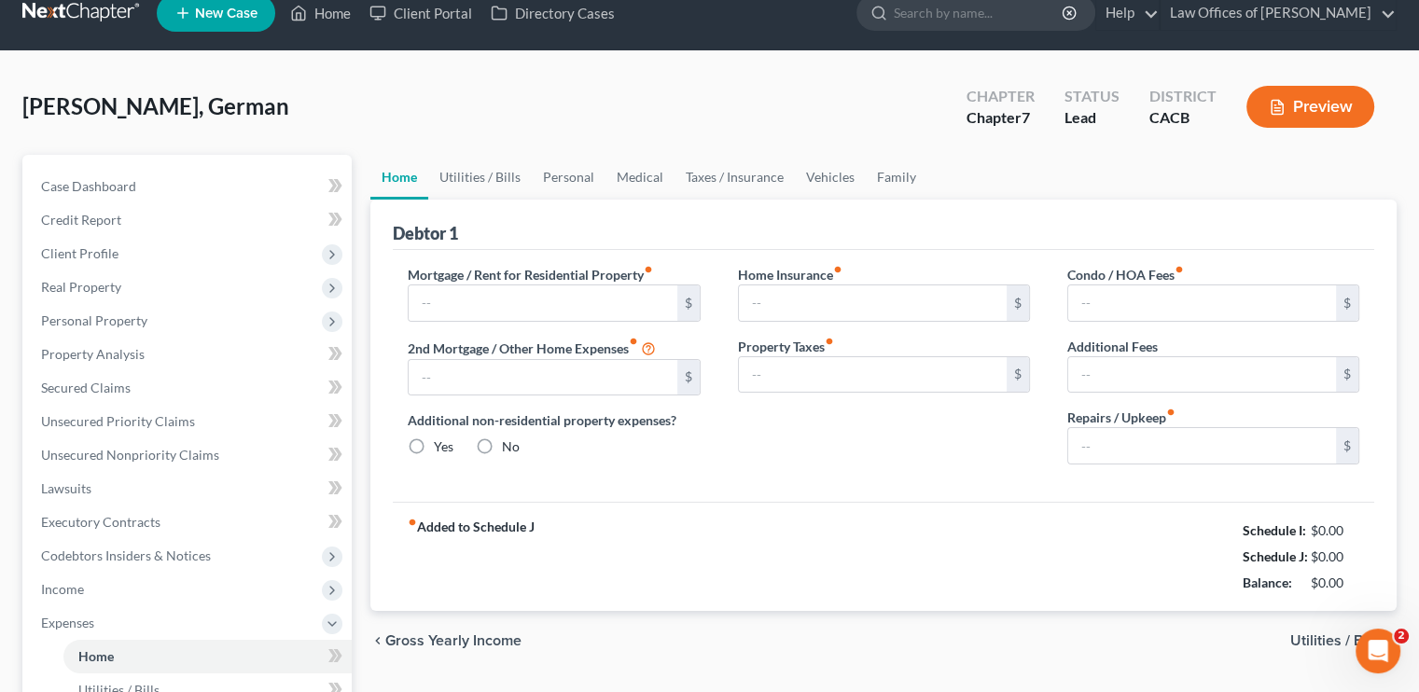
type input "2,200.00"
type input "0.00"
radio input "true"
type input "0.00"
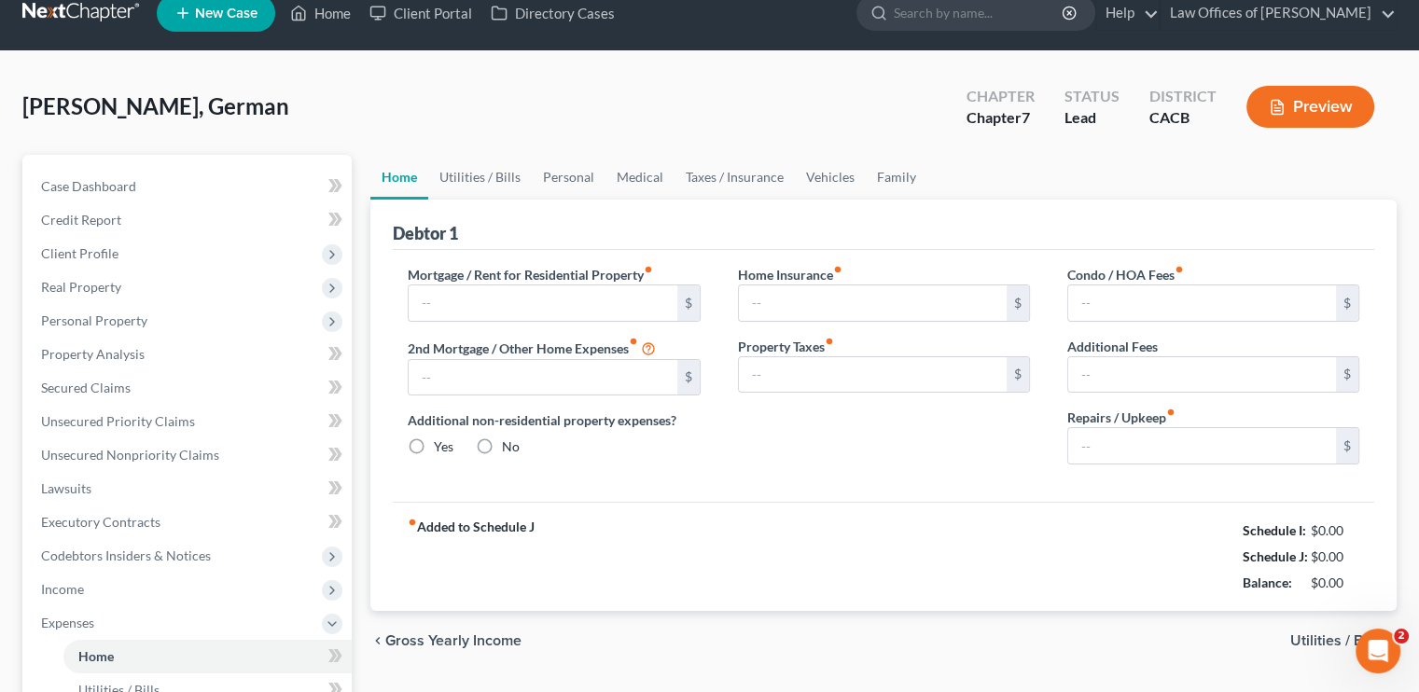
type input "0.00"
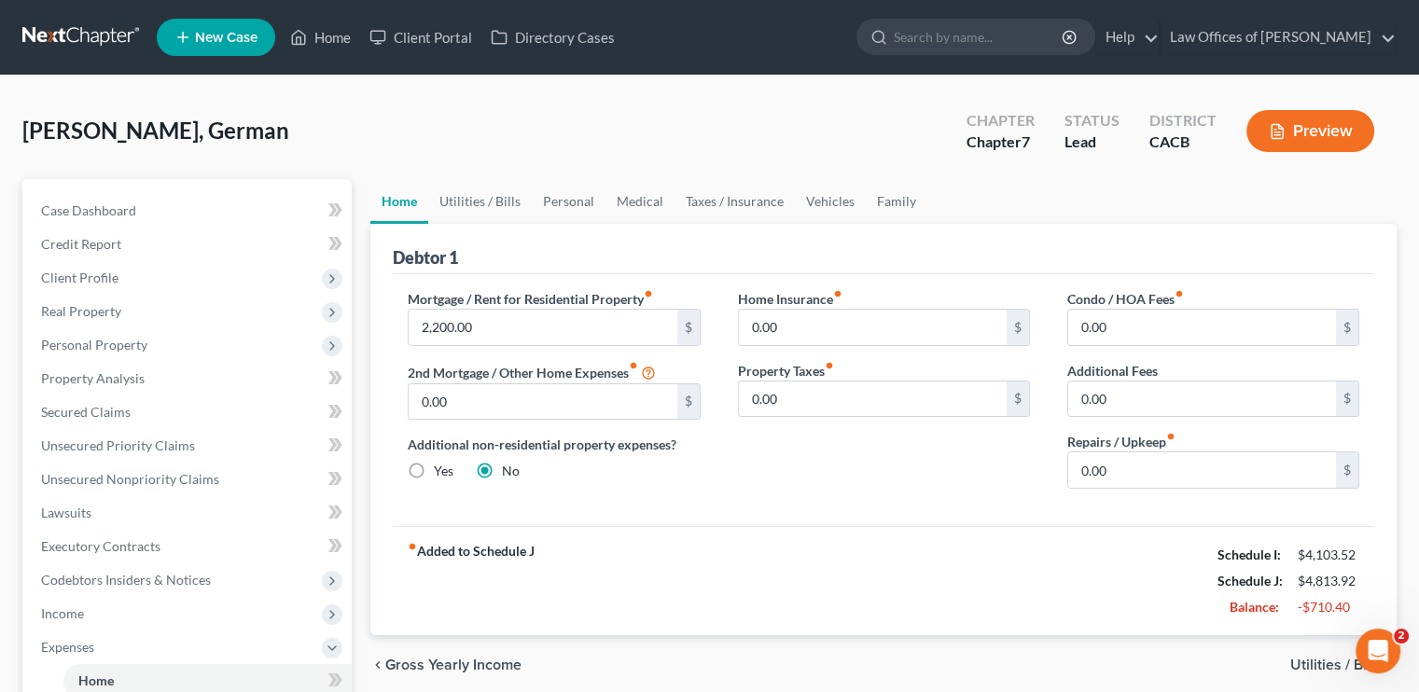
scroll to position [0, 0]
click at [490, 202] on link "Utilities / Bills" at bounding box center [480, 201] width 104 height 45
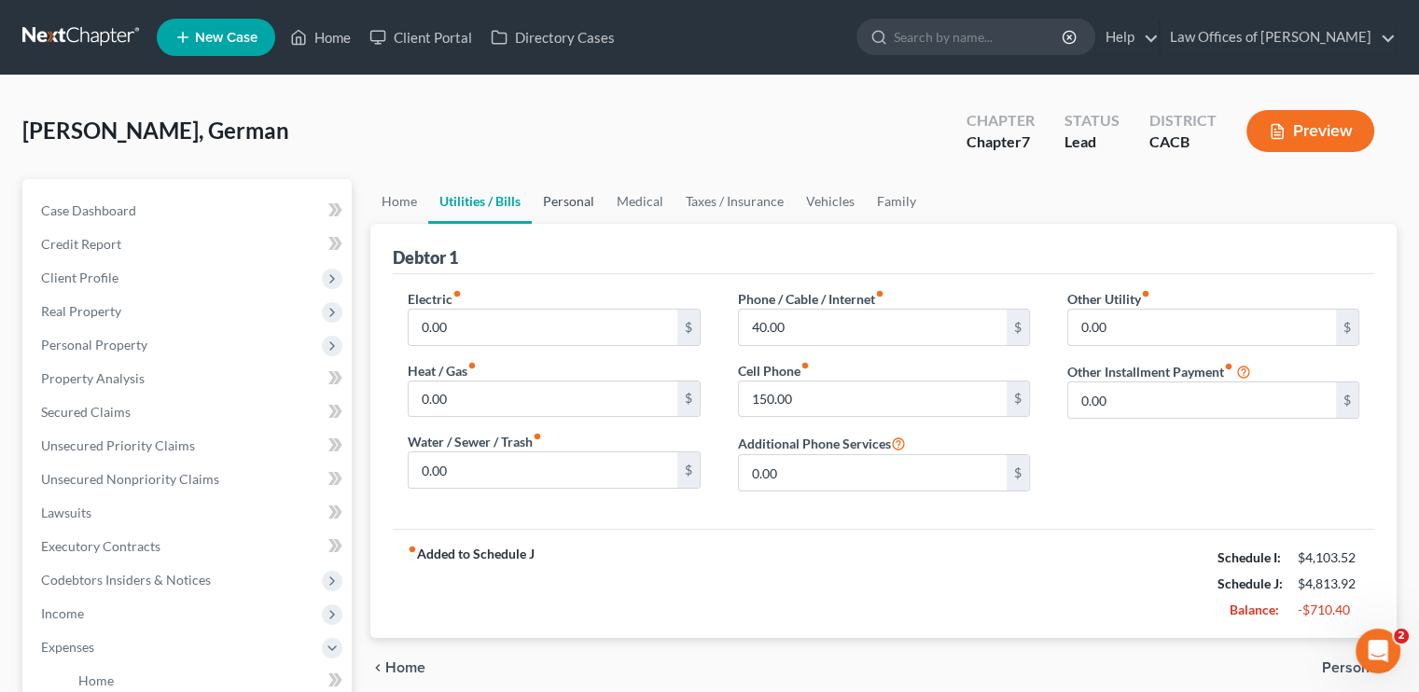
click at [590, 203] on link "Personal" at bounding box center [569, 201] width 74 height 45
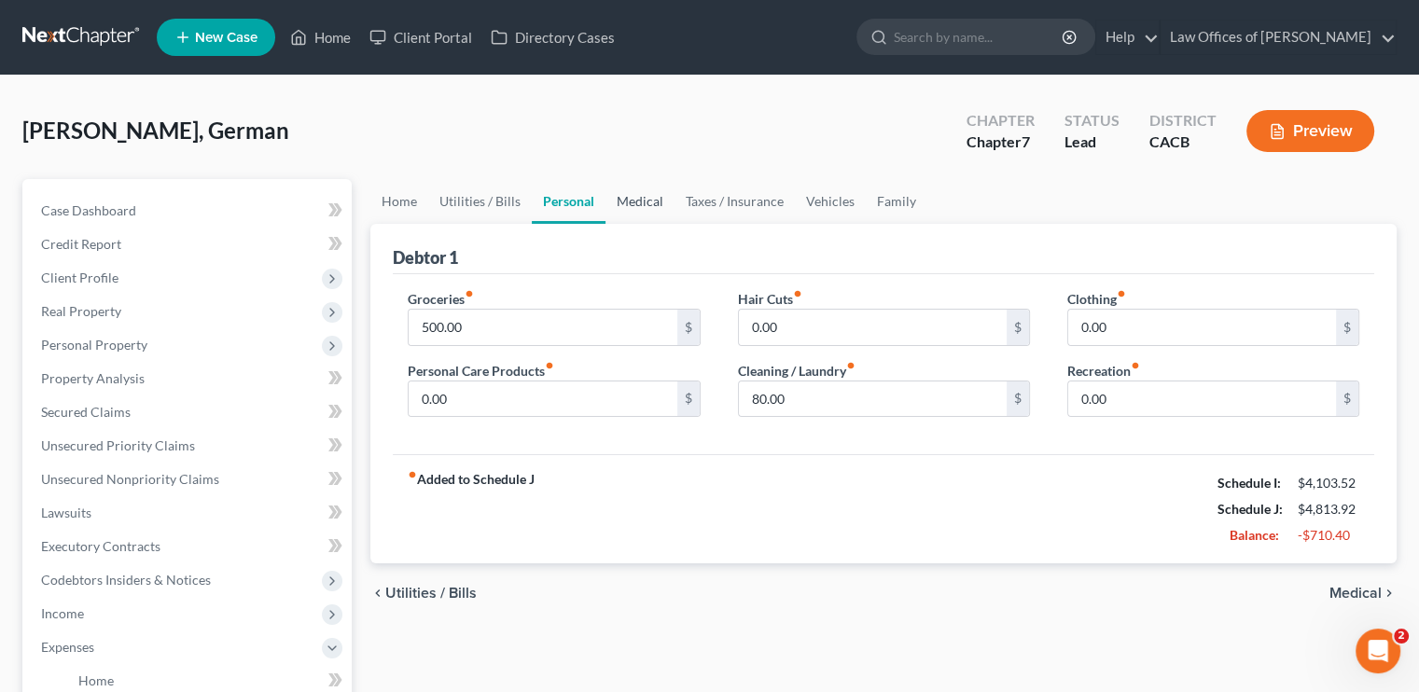
click at [651, 200] on link "Medical" at bounding box center [640, 201] width 69 height 45
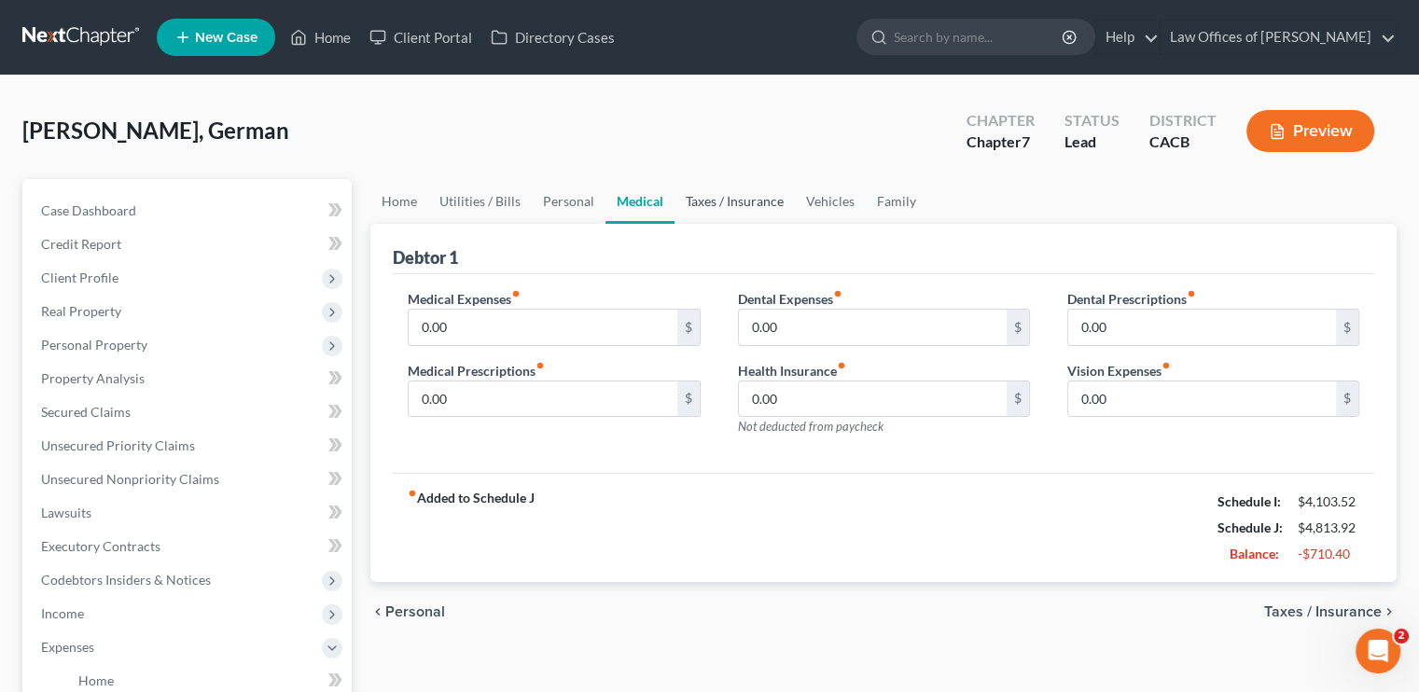
click at [725, 199] on link "Taxes / Insurance" at bounding box center [735, 201] width 120 height 45
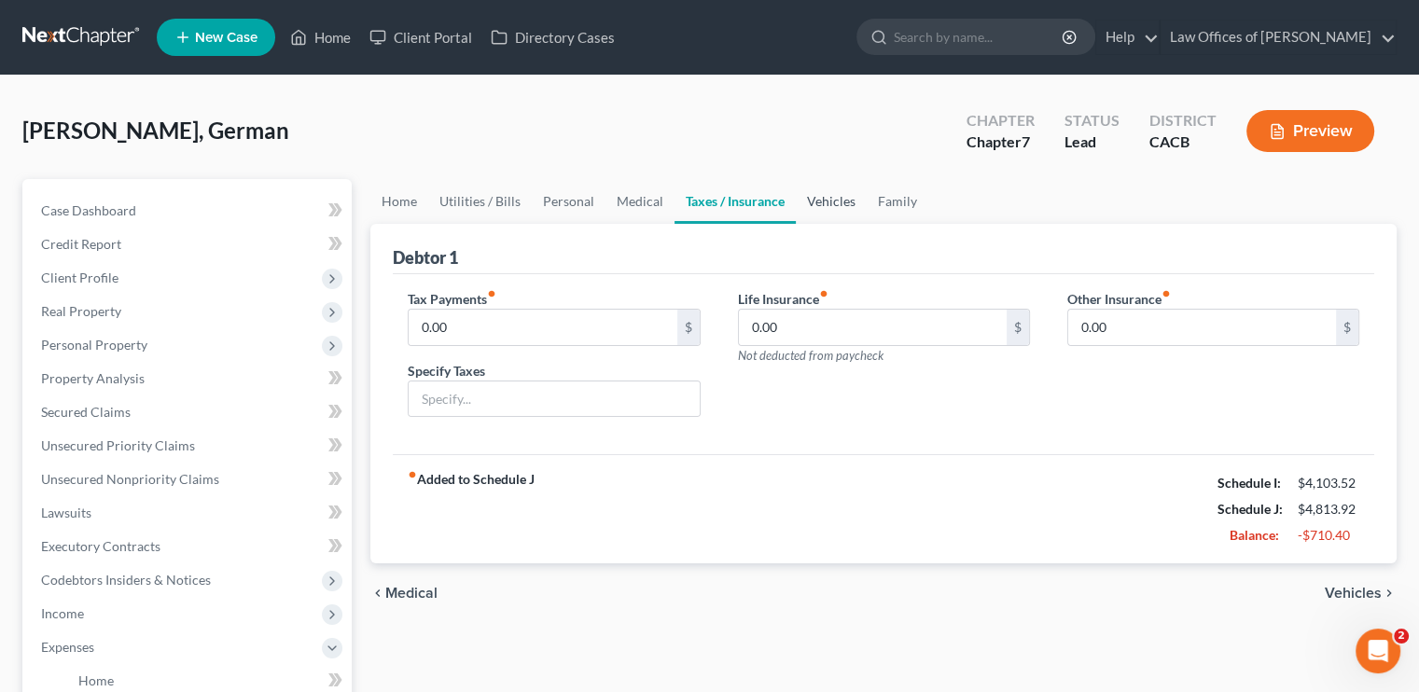
click at [832, 194] on link "Vehicles" at bounding box center [831, 201] width 71 height 45
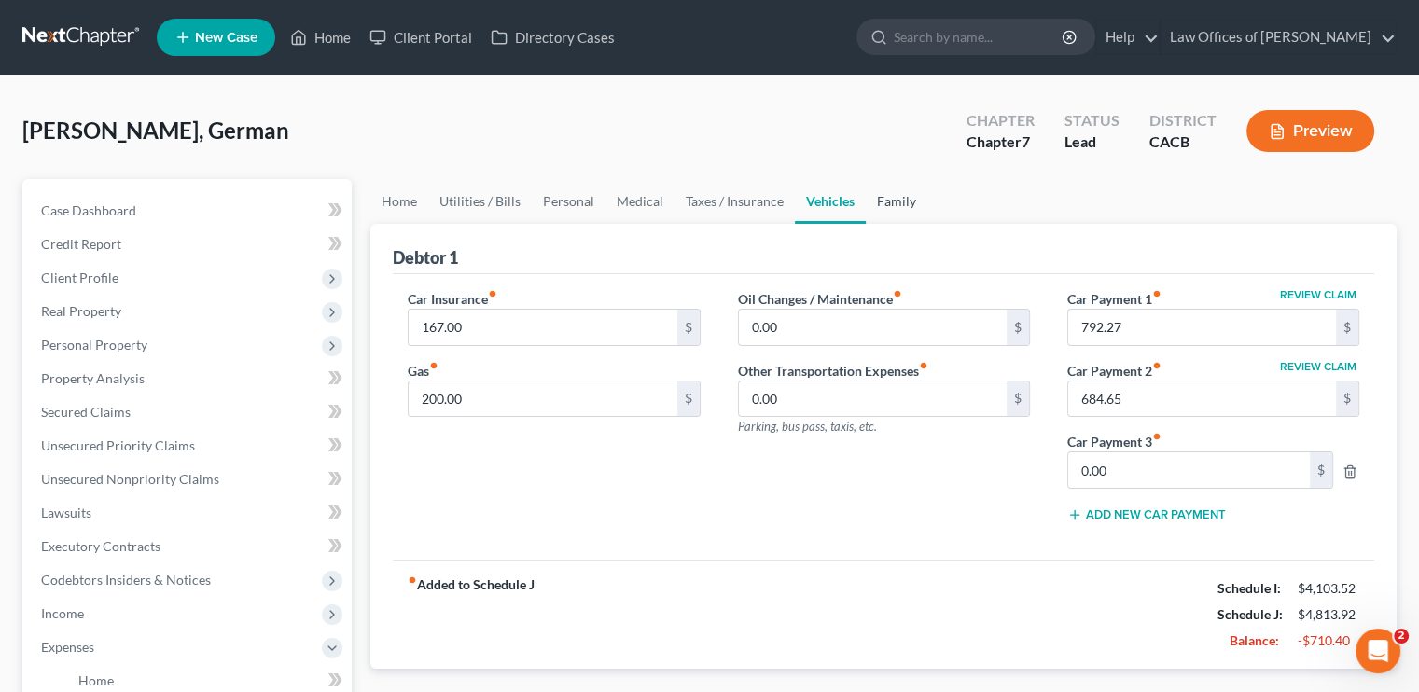
click at [881, 196] on link "Family" at bounding box center [897, 201] width 62 height 45
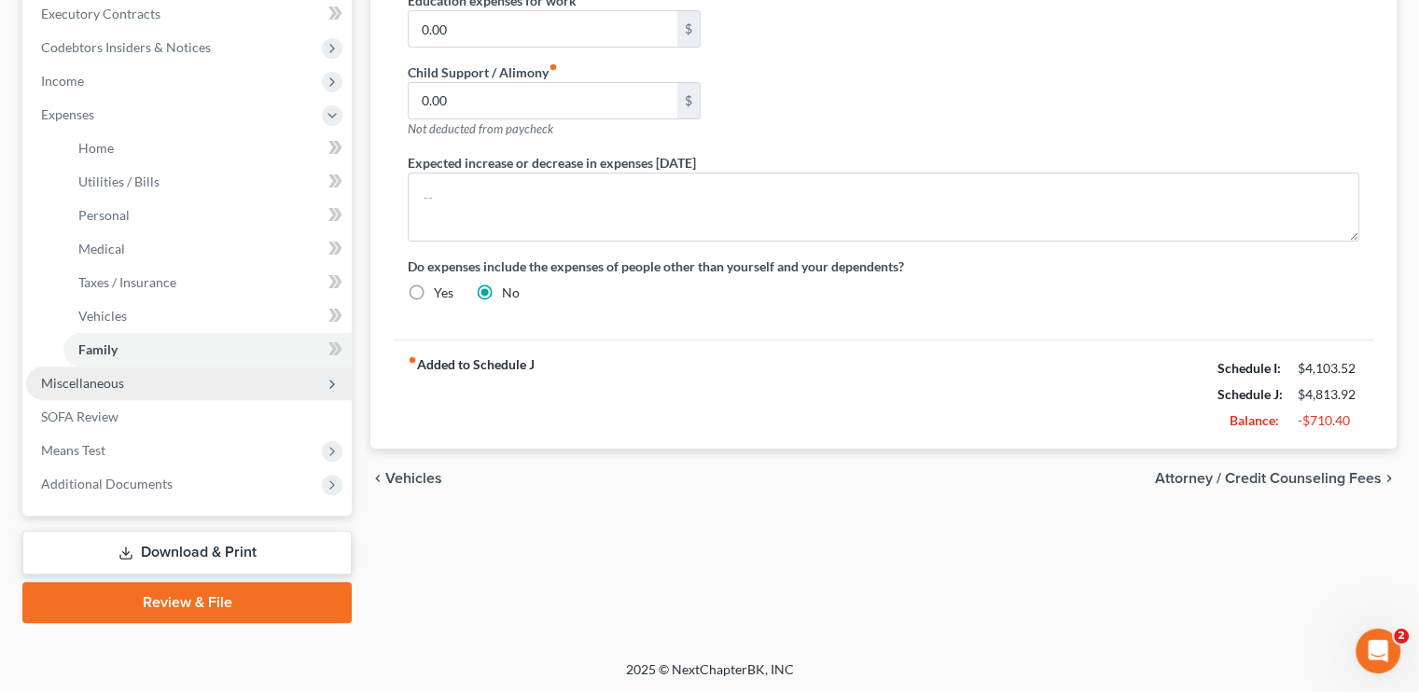
click at [112, 376] on span "Miscellaneous" at bounding box center [82, 383] width 83 height 16
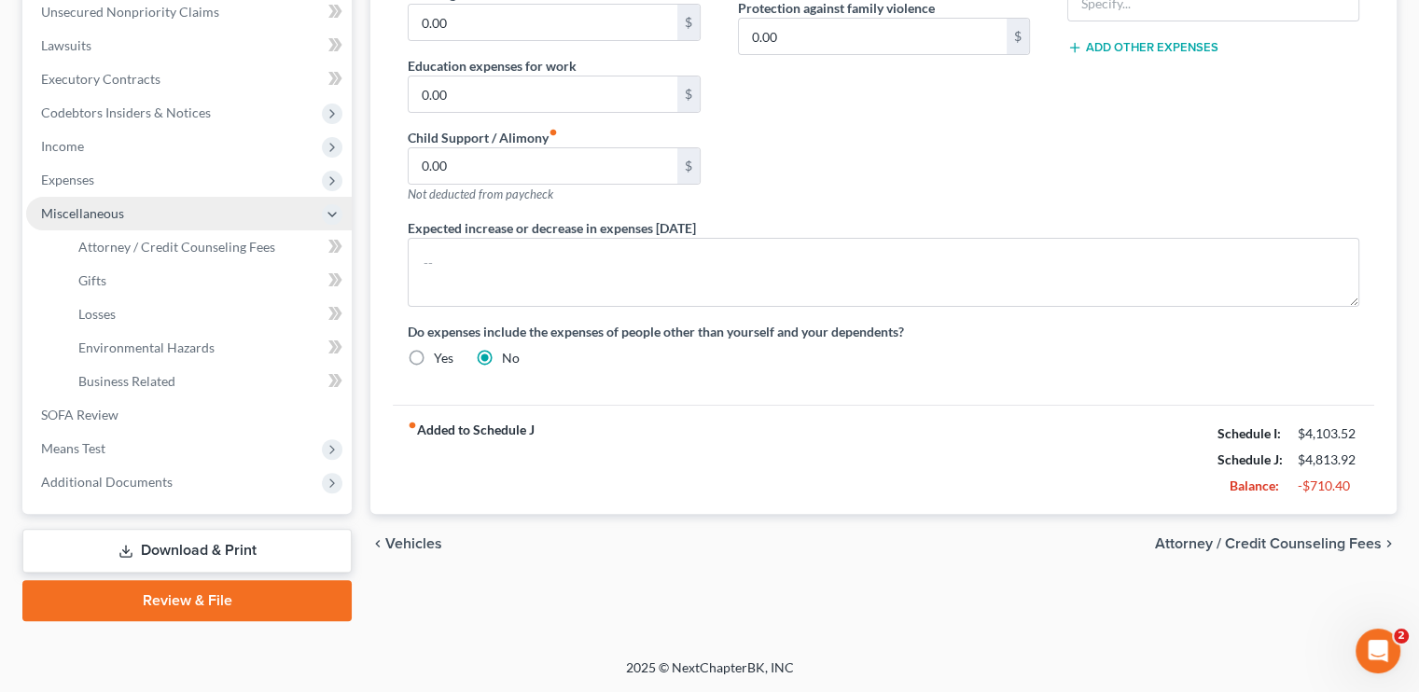
scroll to position [466, 0]
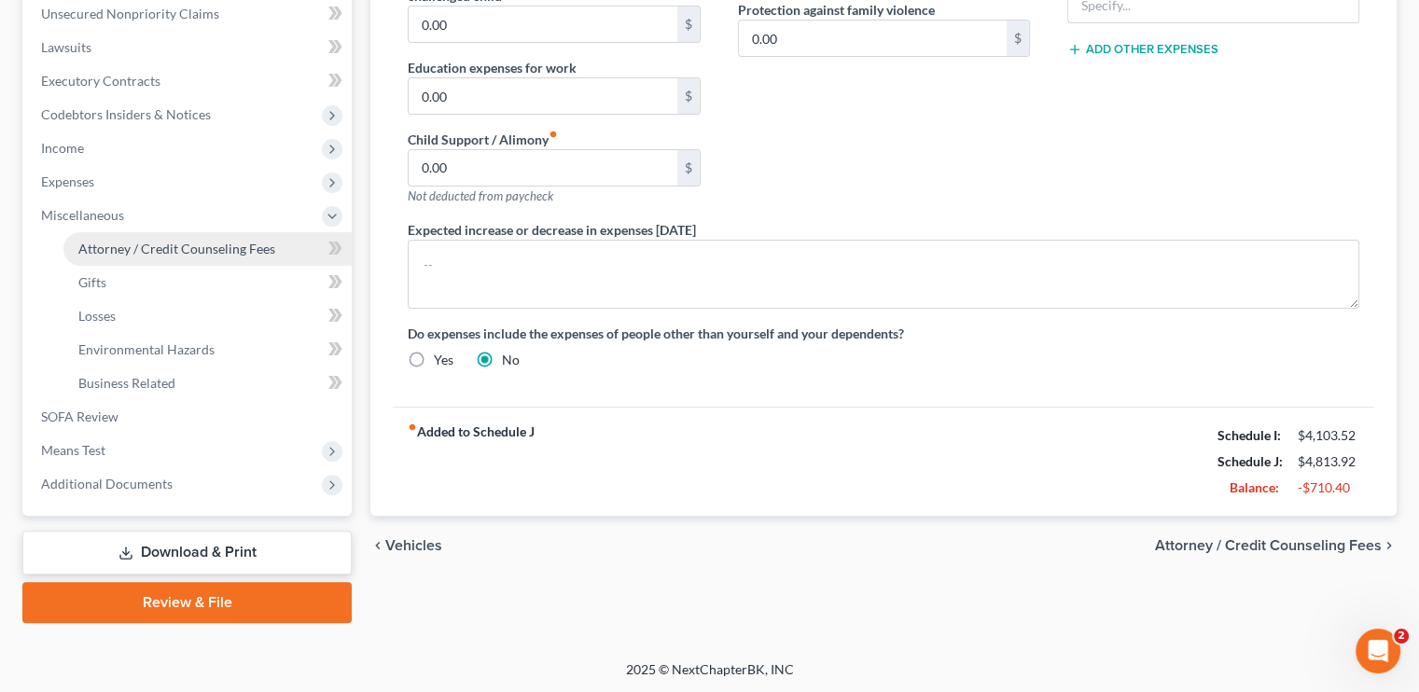
click at [205, 245] on span "Attorney / Credit Counseling Fees" at bounding box center [176, 249] width 197 height 16
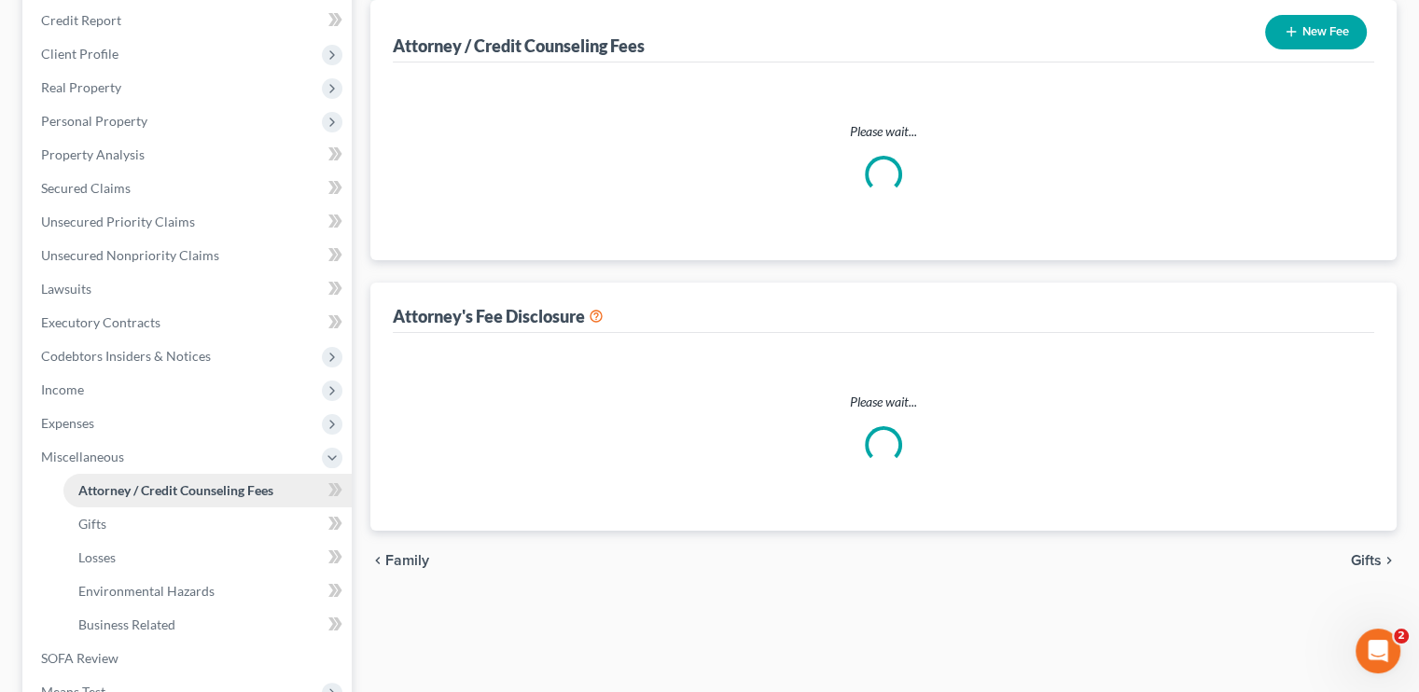
select select "0"
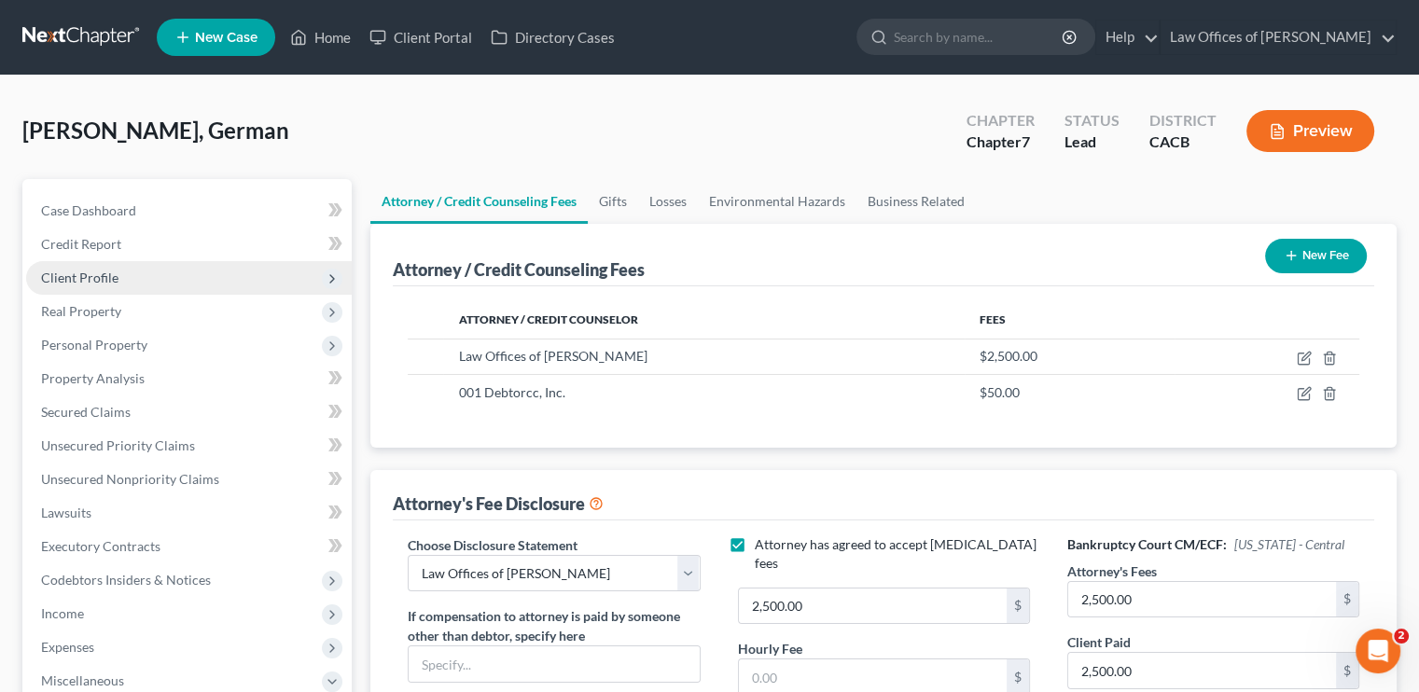
click at [95, 270] on span "Client Profile" at bounding box center [79, 278] width 77 height 16
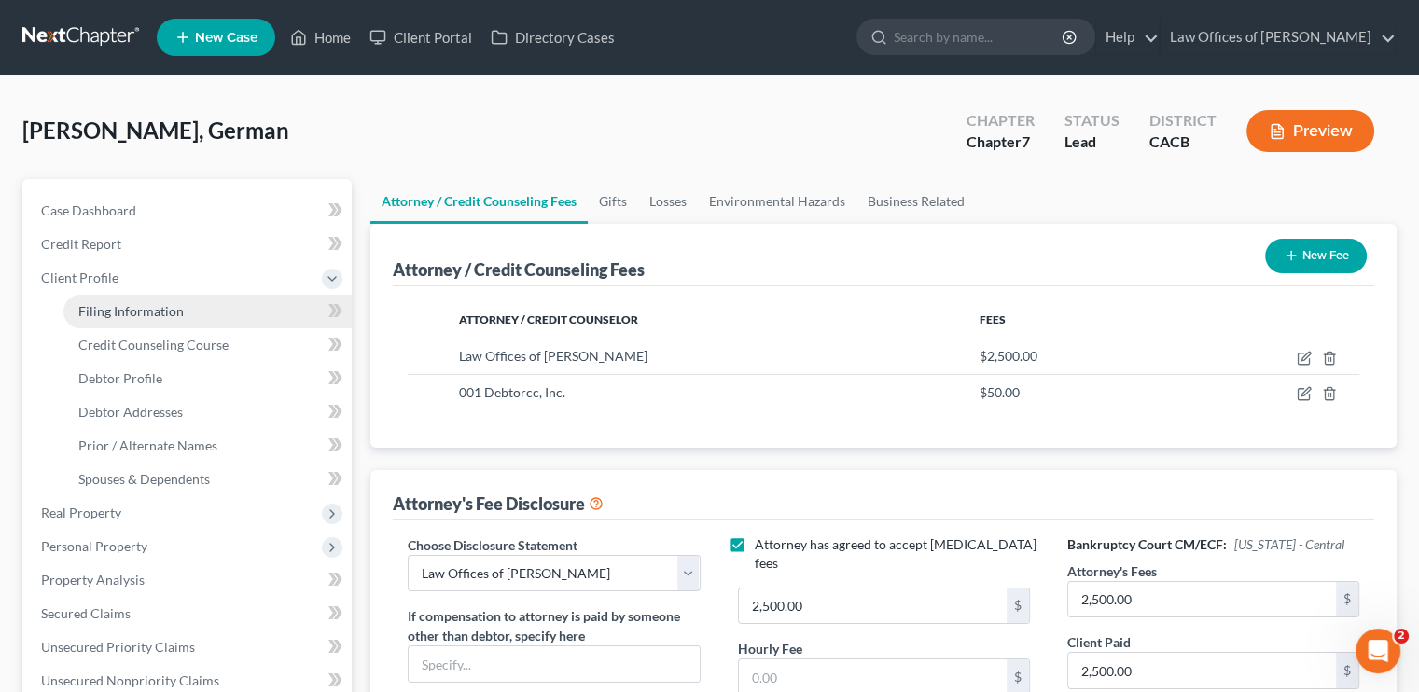
click at [138, 308] on span "Filing Information" at bounding box center [130, 311] width 105 height 16
select select "1"
select select "0"
select select "7"
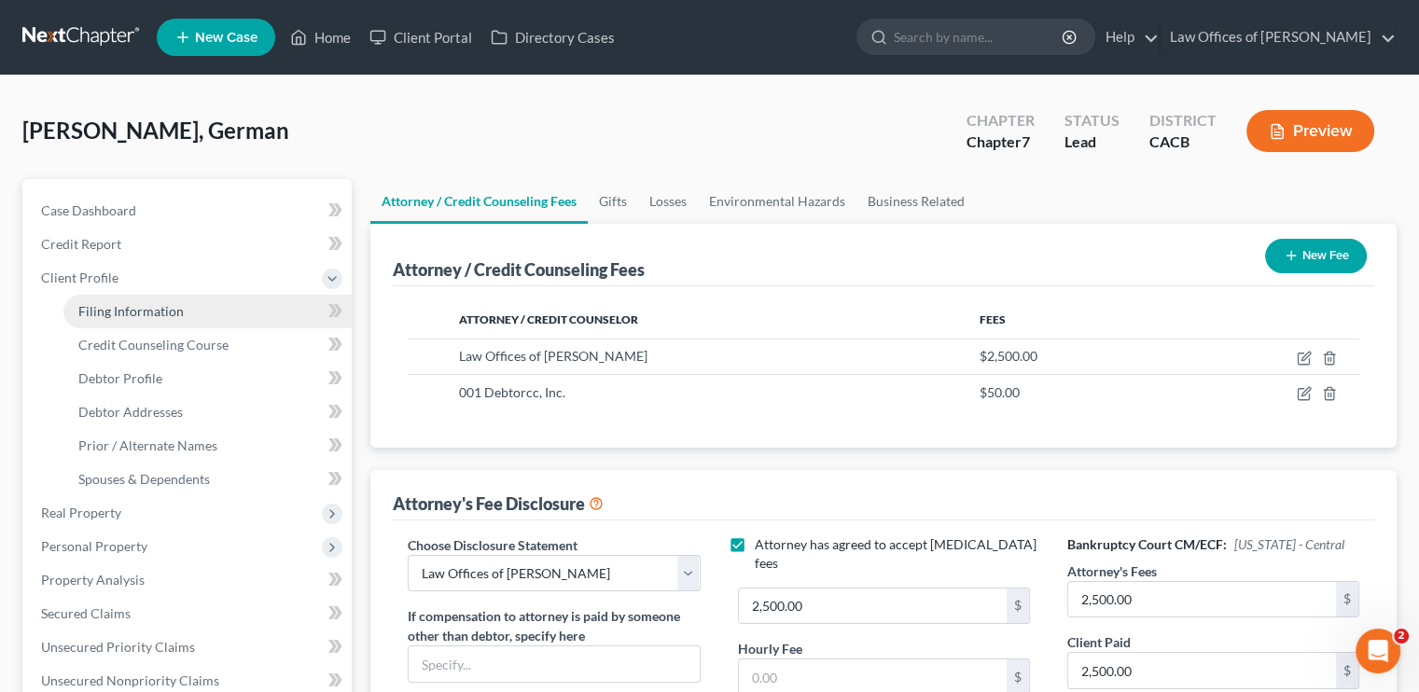
select select "0"
select select "4"
select select "0"
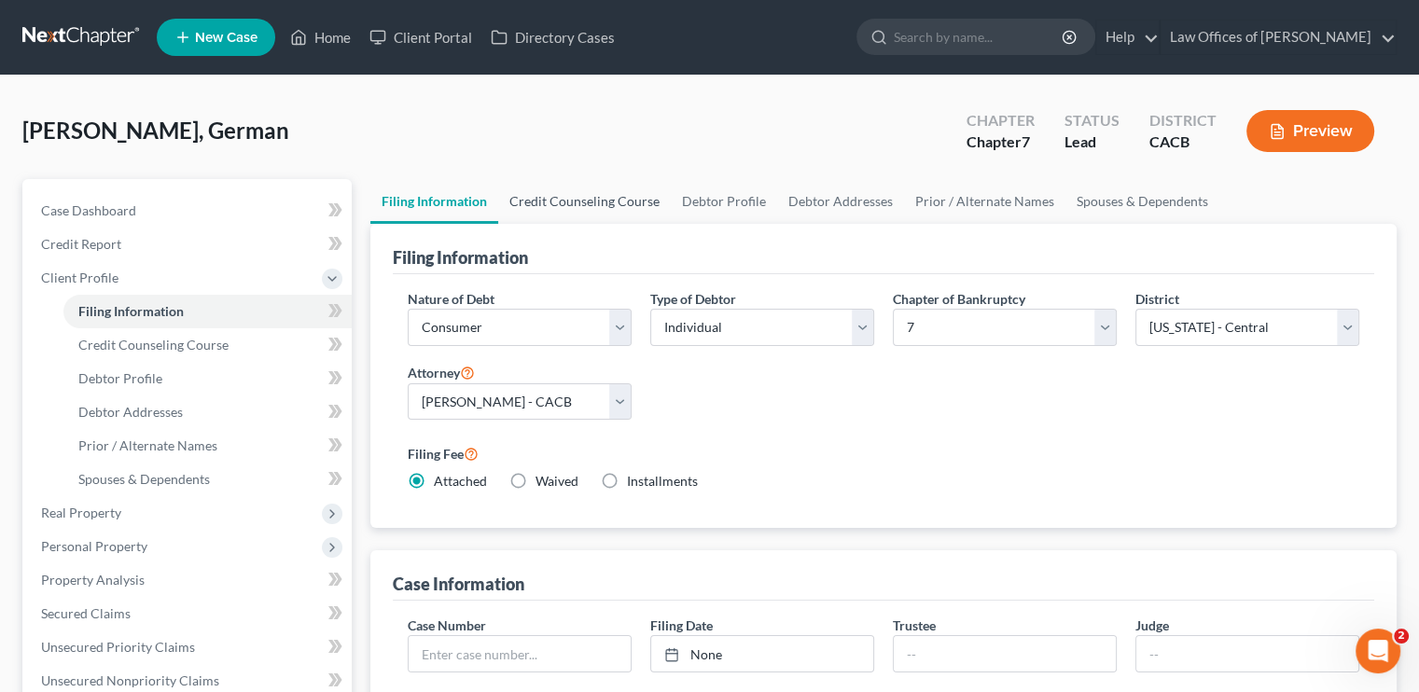
click at [598, 198] on link "Credit Counseling Course" at bounding box center [584, 201] width 173 height 45
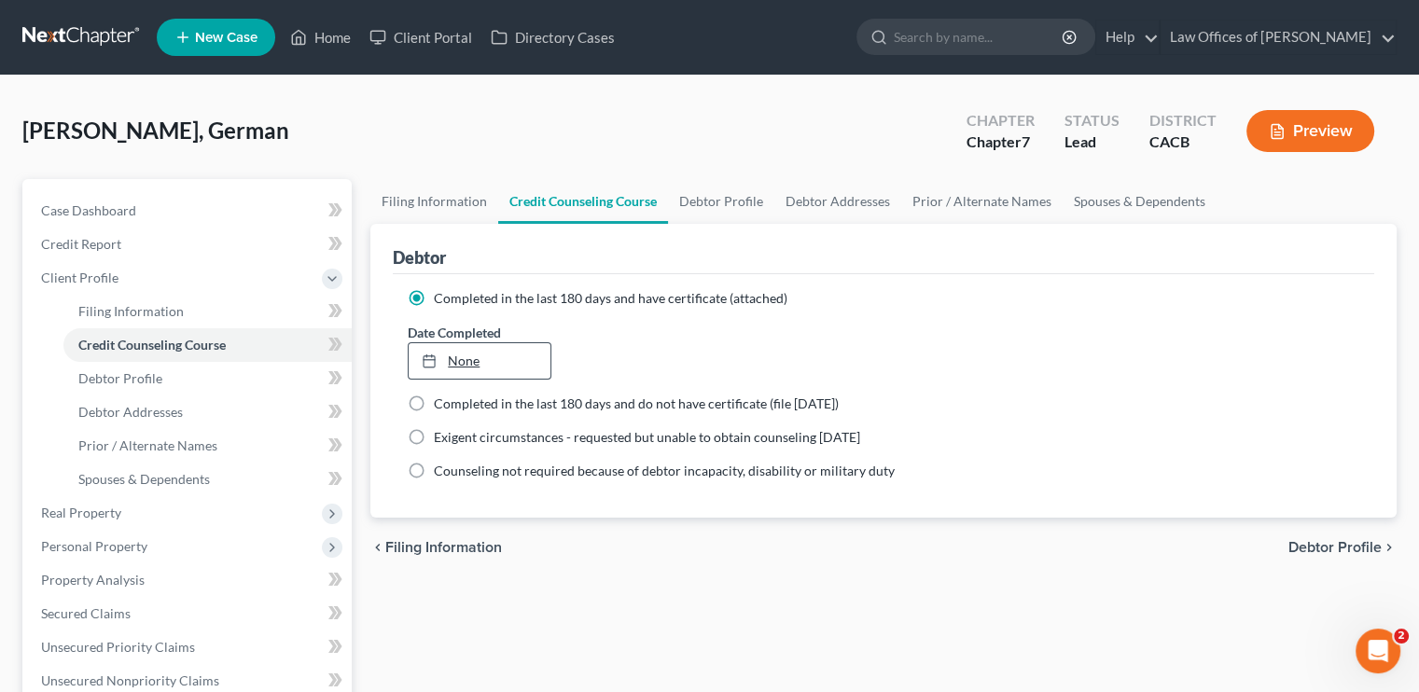
click at [484, 363] on link "None" at bounding box center [479, 360] width 141 height 35
type input "10/1/2025"
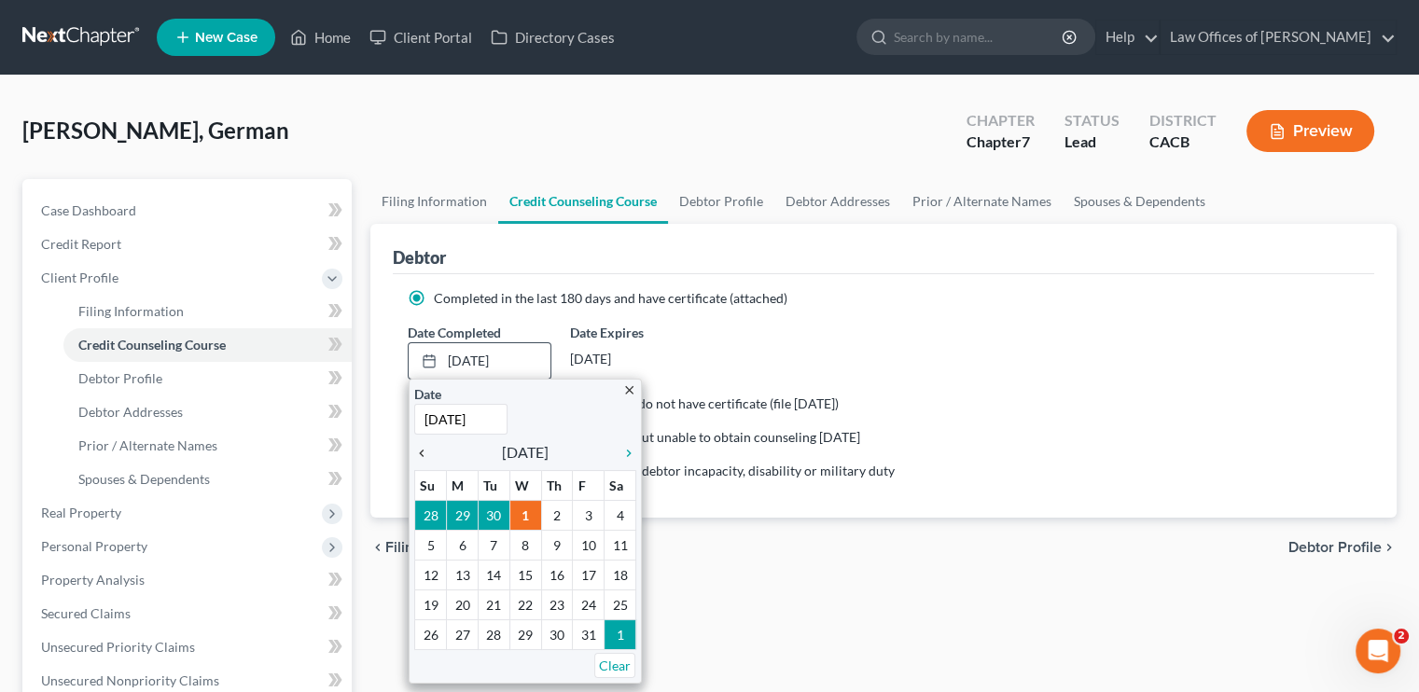
click at [420, 451] on icon "chevron_left" at bounding box center [426, 453] width 24 height 15
click at [427, 451] on icon "chevron_left" at bounding box center [426, 453] width 24 height 15
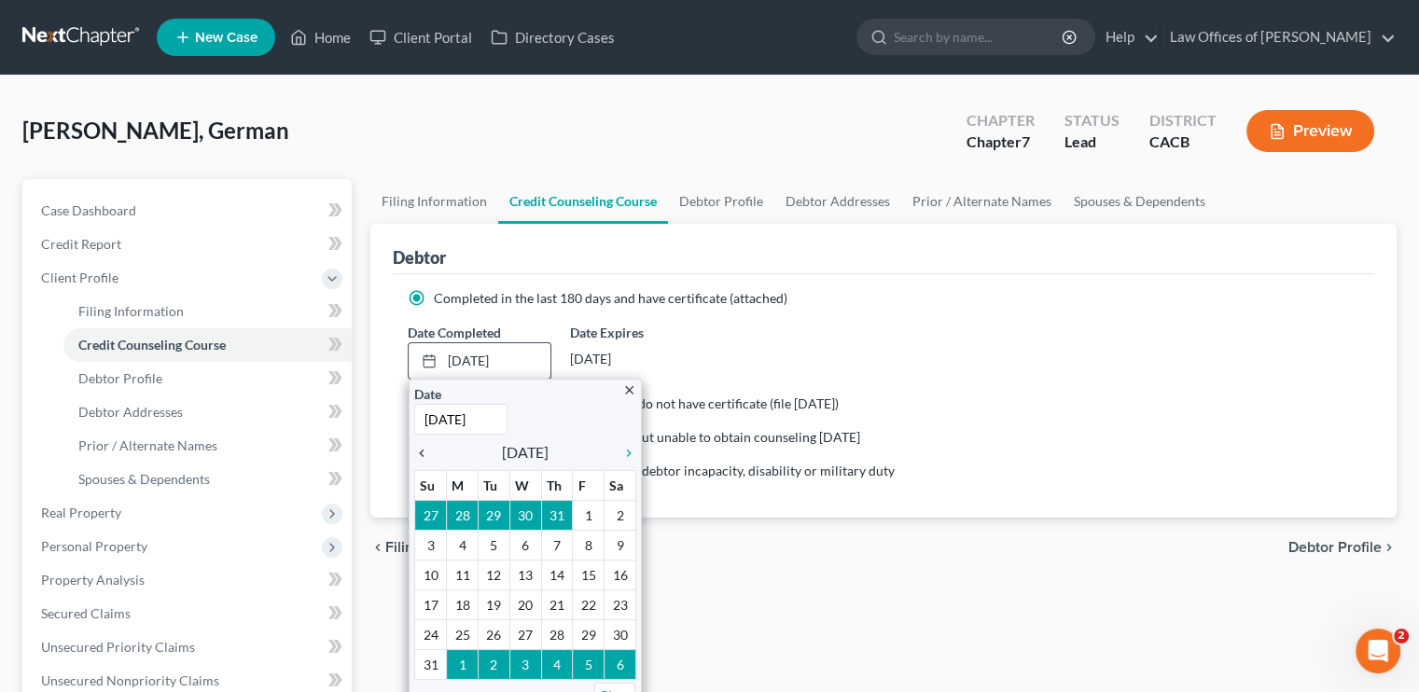
drag, startPoint x: 415, startPoint y: 449, endPoint x: 426, endPoint y: 453, distance: 11.8
click at [415, 448] on icon "chevron_left" at bounding box center [426, 453] width 24 height 15
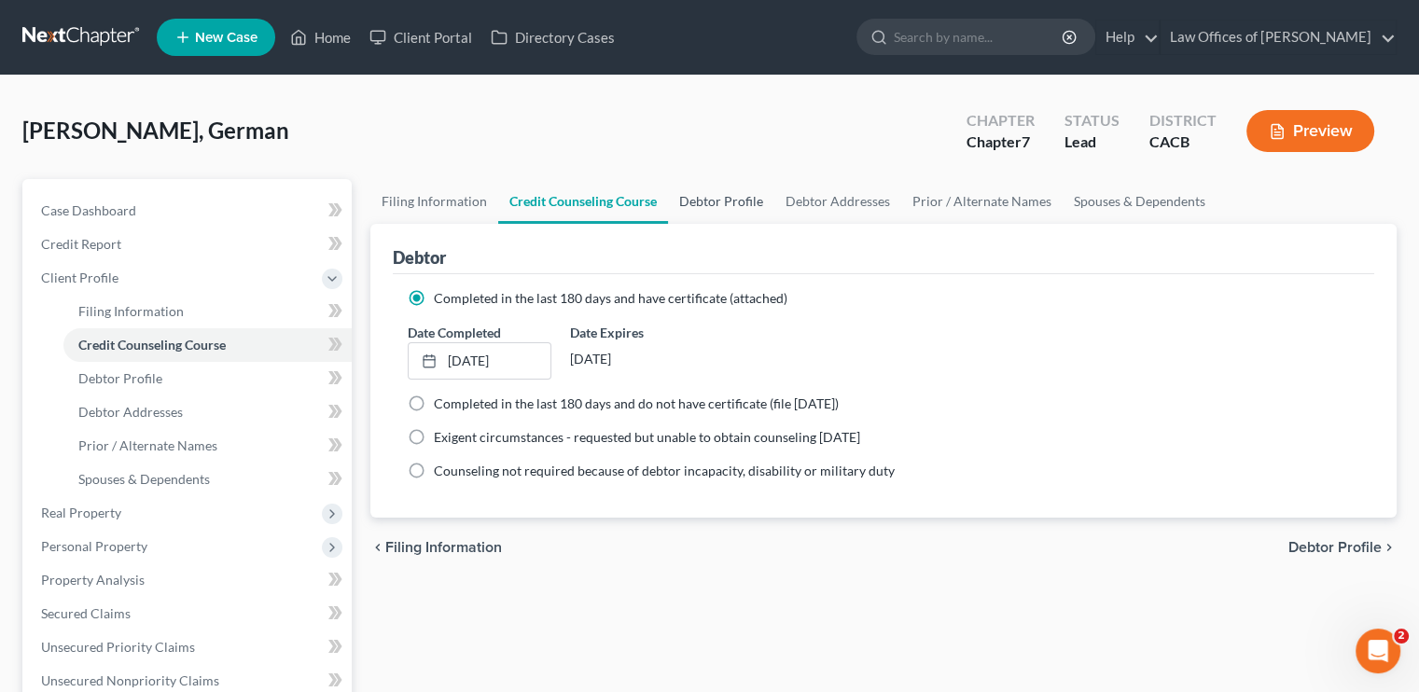
click at [708, 201] on link "Debtor Profile" at bounding box center [721, 201] width 106 height 45
select select "0"
select select "2"
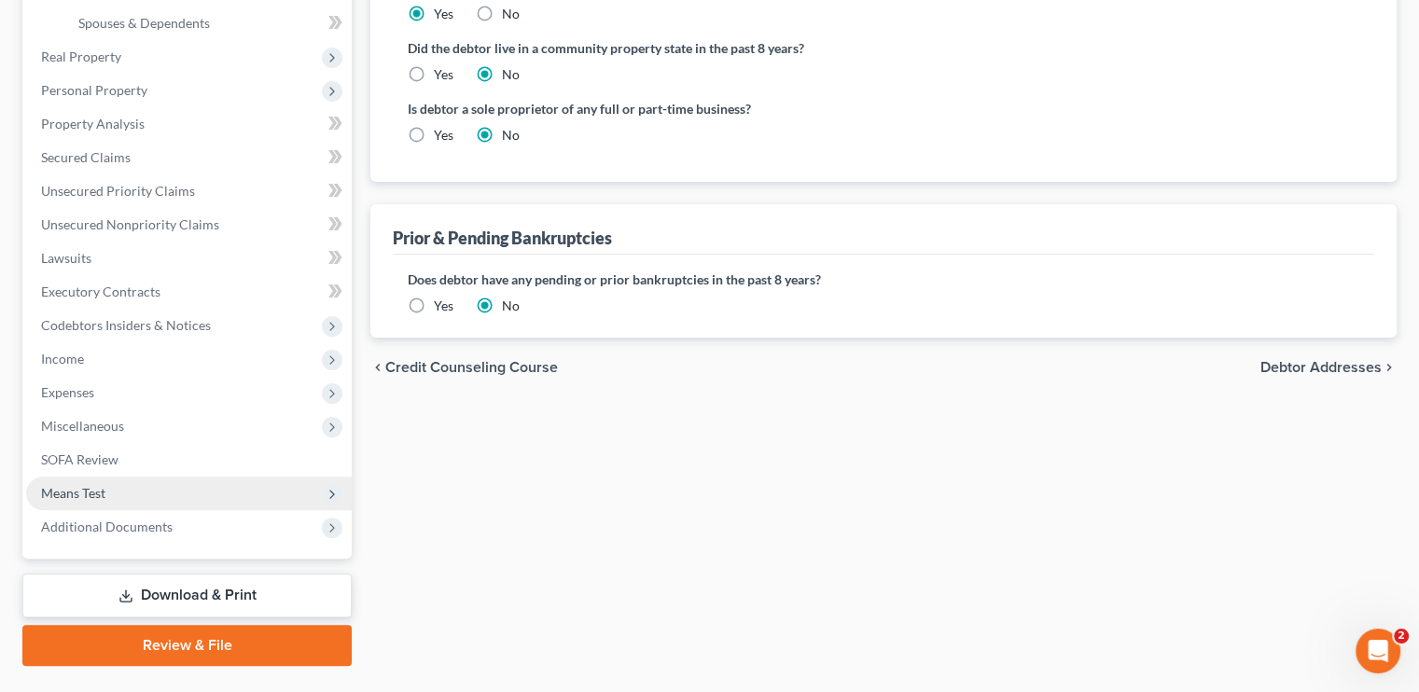
scroll to position [467, 0]
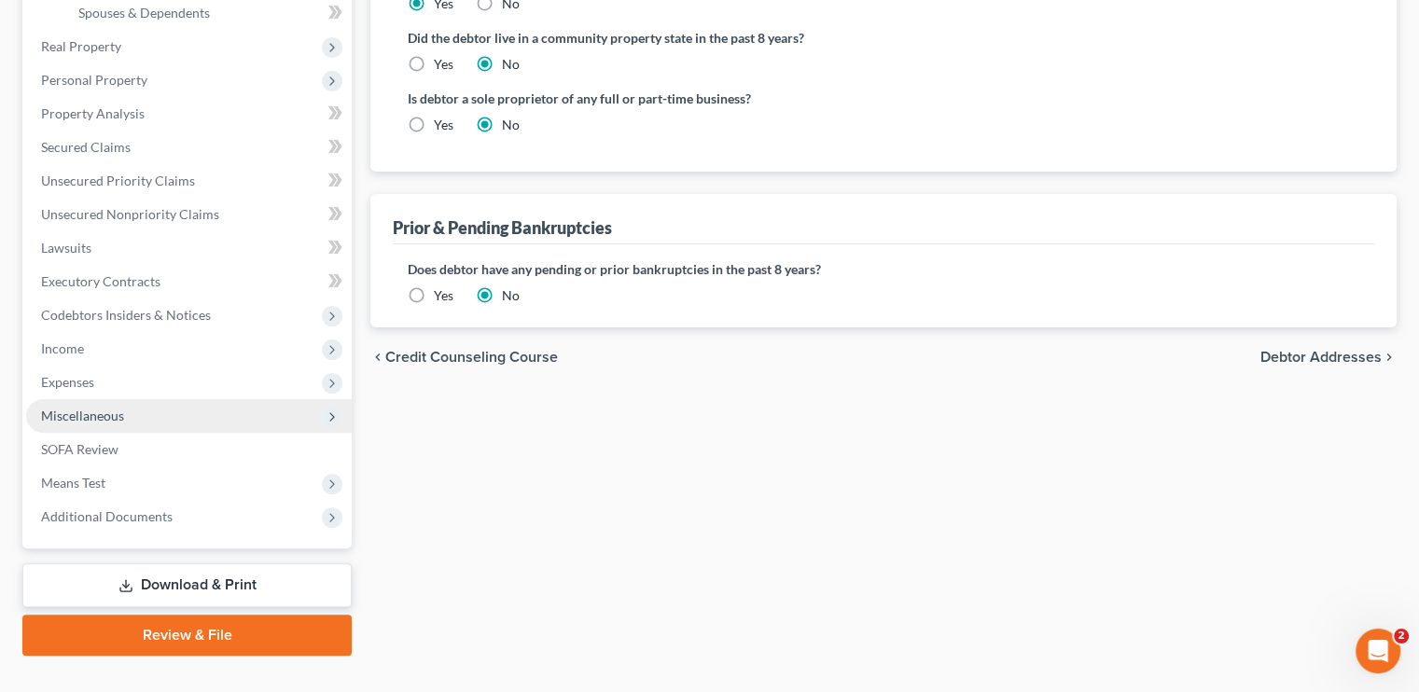
click at [95, 412] on span "Miscellaneous" at bounding box center [82, 416] width 83 height 16
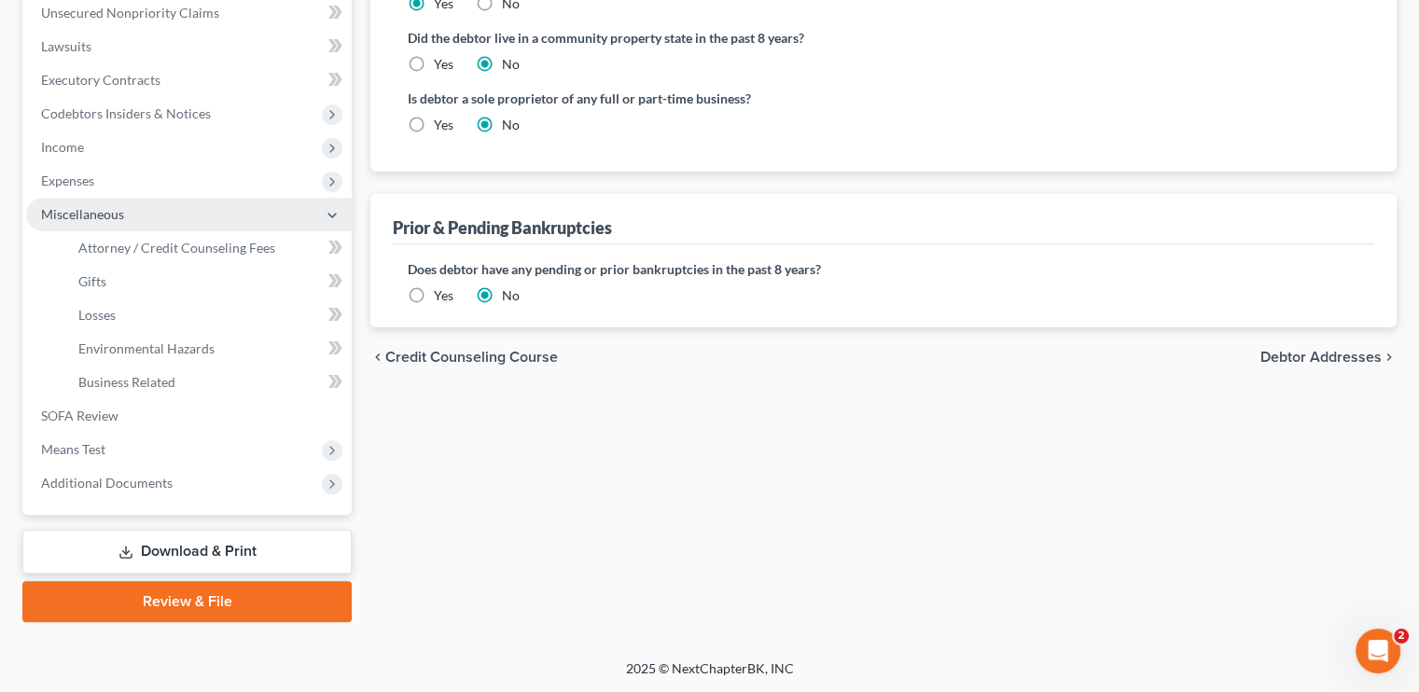
scroll to position [466, 0]
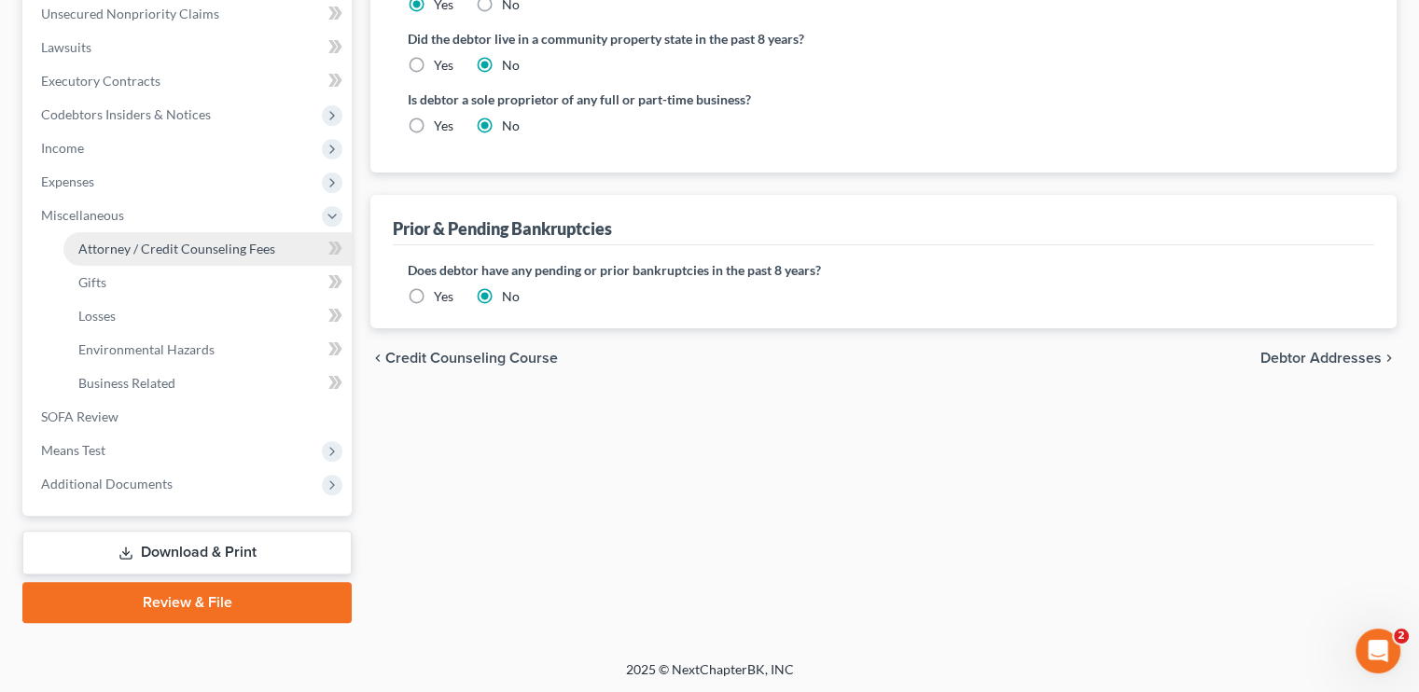
click at [183, 245] on span "Attorney / Credit Counseling Fees" at bounding box center [176, 249] width 197 height 16
select select "0"
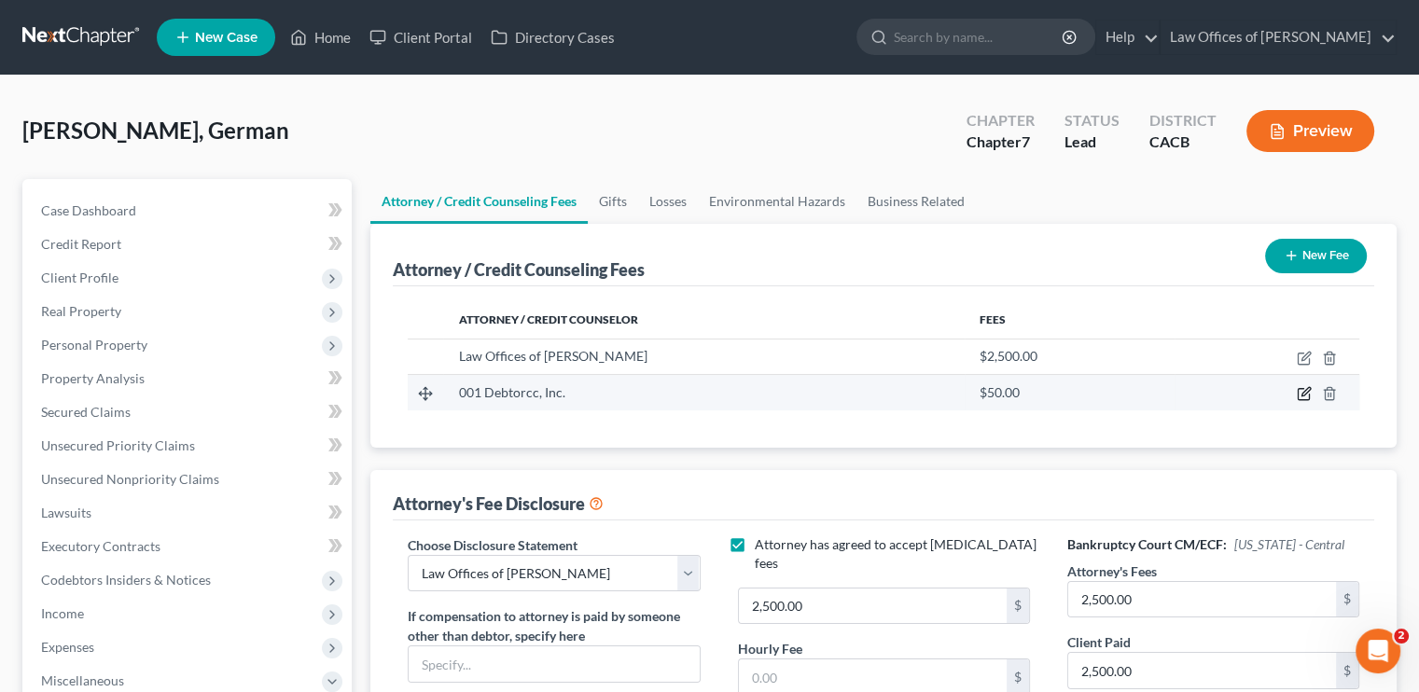
click at [1305, 398] on icon "button" at bounding box center [1304, 393] width 15 height 15
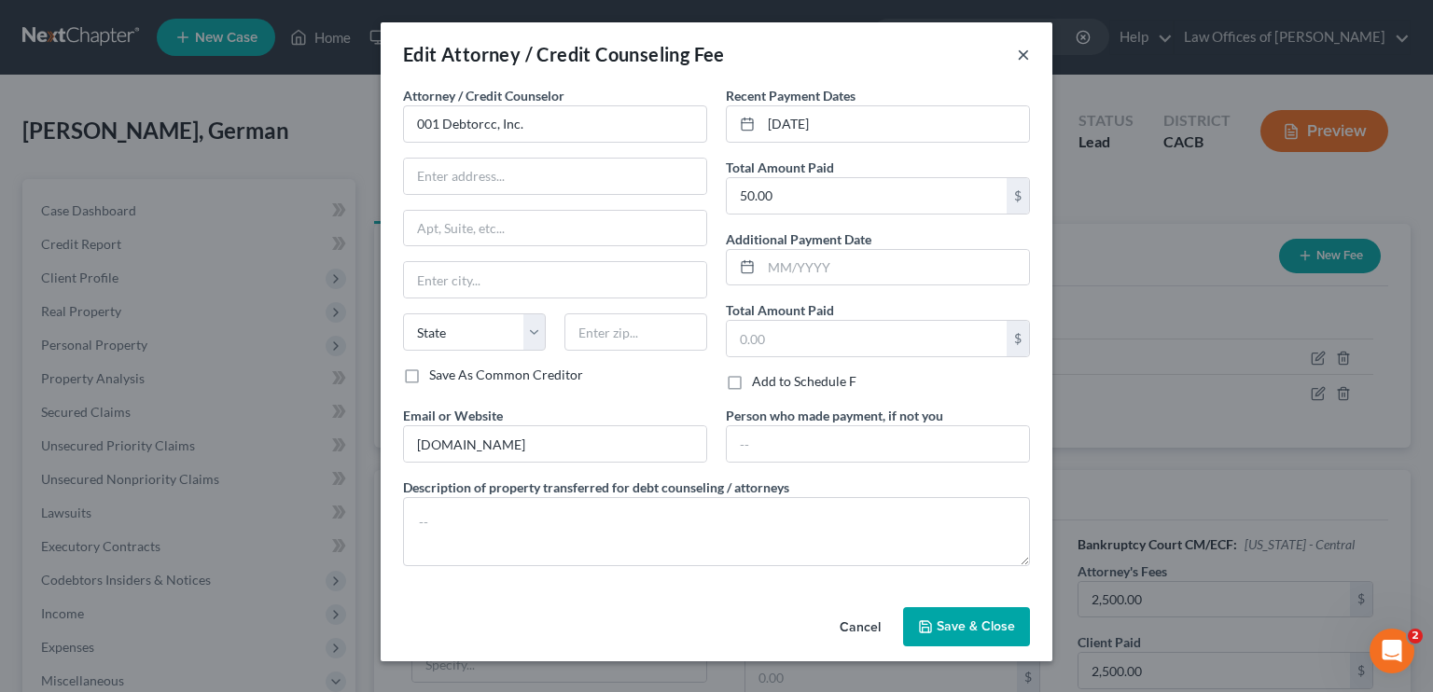
click at [1023, 51] on button "×" at bounding box center [1023, 54] width 13 height 22
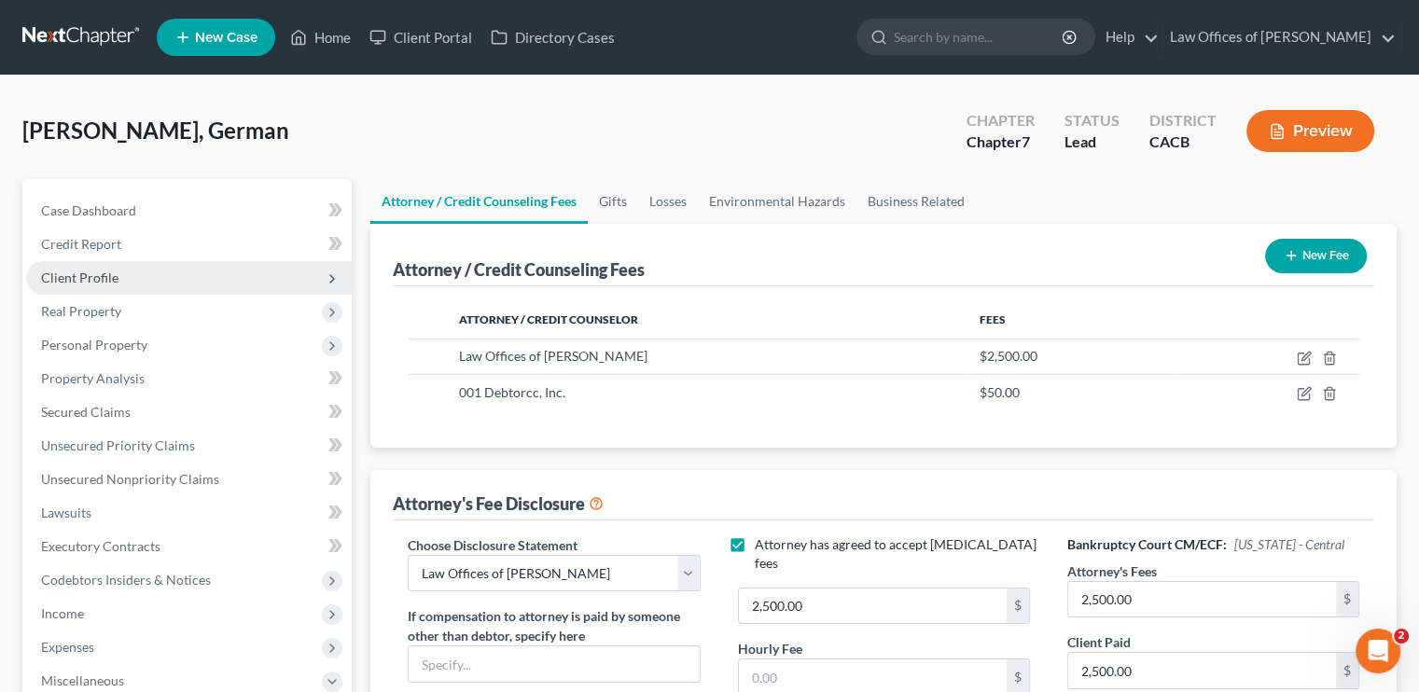
click at [96, 283] on span "Client Profile" at bounding box center [79, 278] width 77 height 16
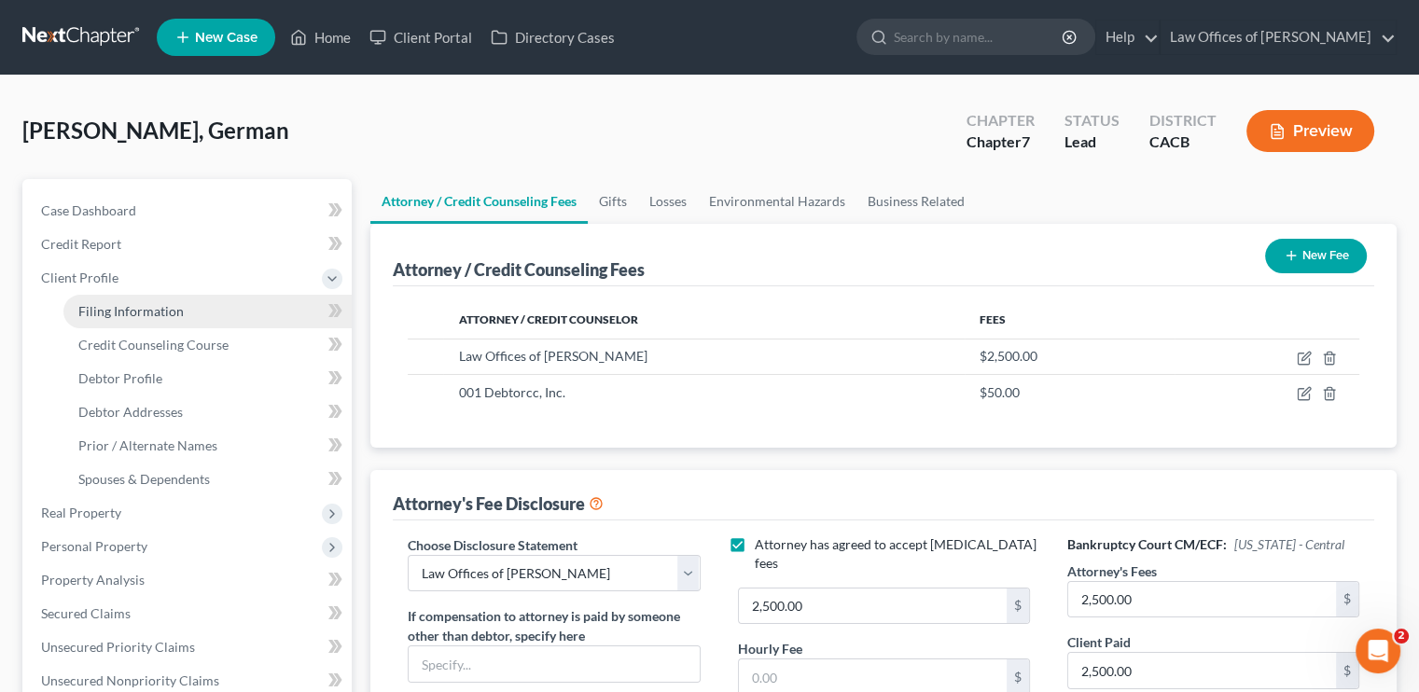
click at [88, 310] on span "Filing Information" at bounding box center [130, 311] width 105 height 16
select select "1"
select select "0"
select select "7"
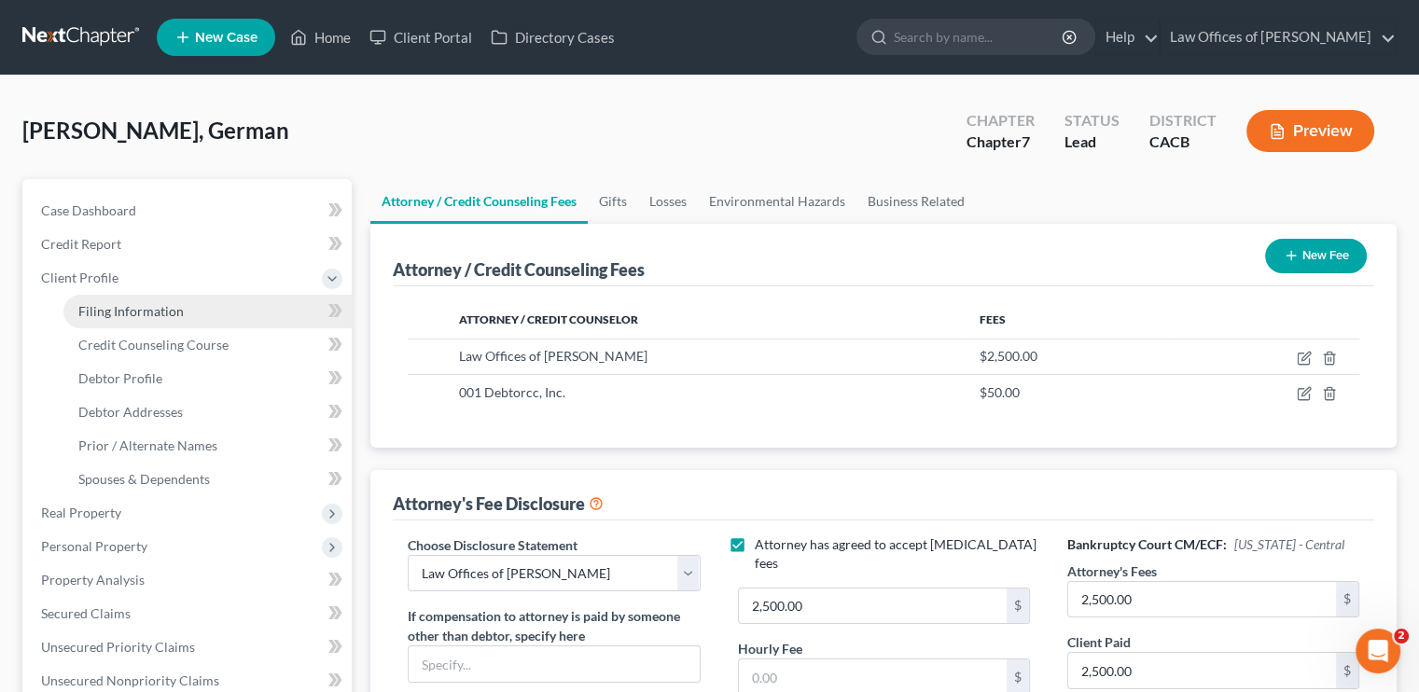
select select "0"
select select "4"
select select "0"
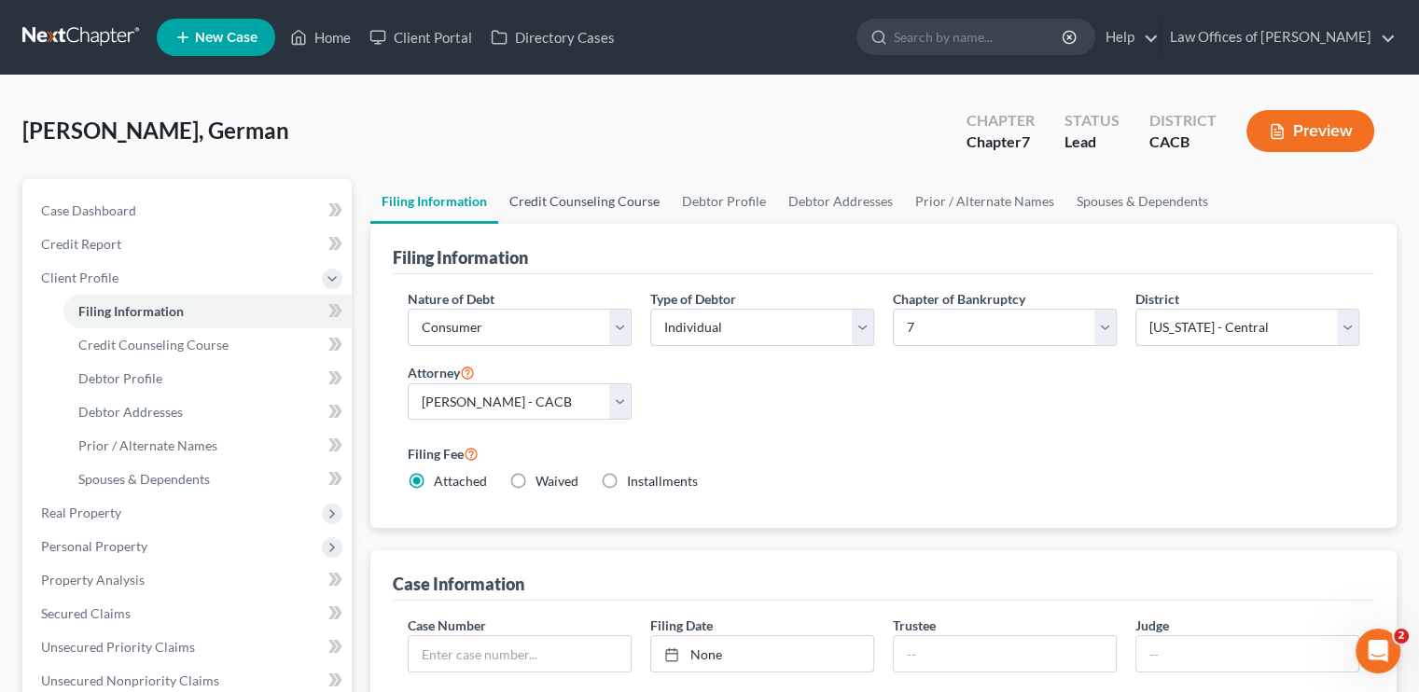
click at [597, 202] on link "Credit Counseling Course" at bounding box center [584, 201] width 173 height 45
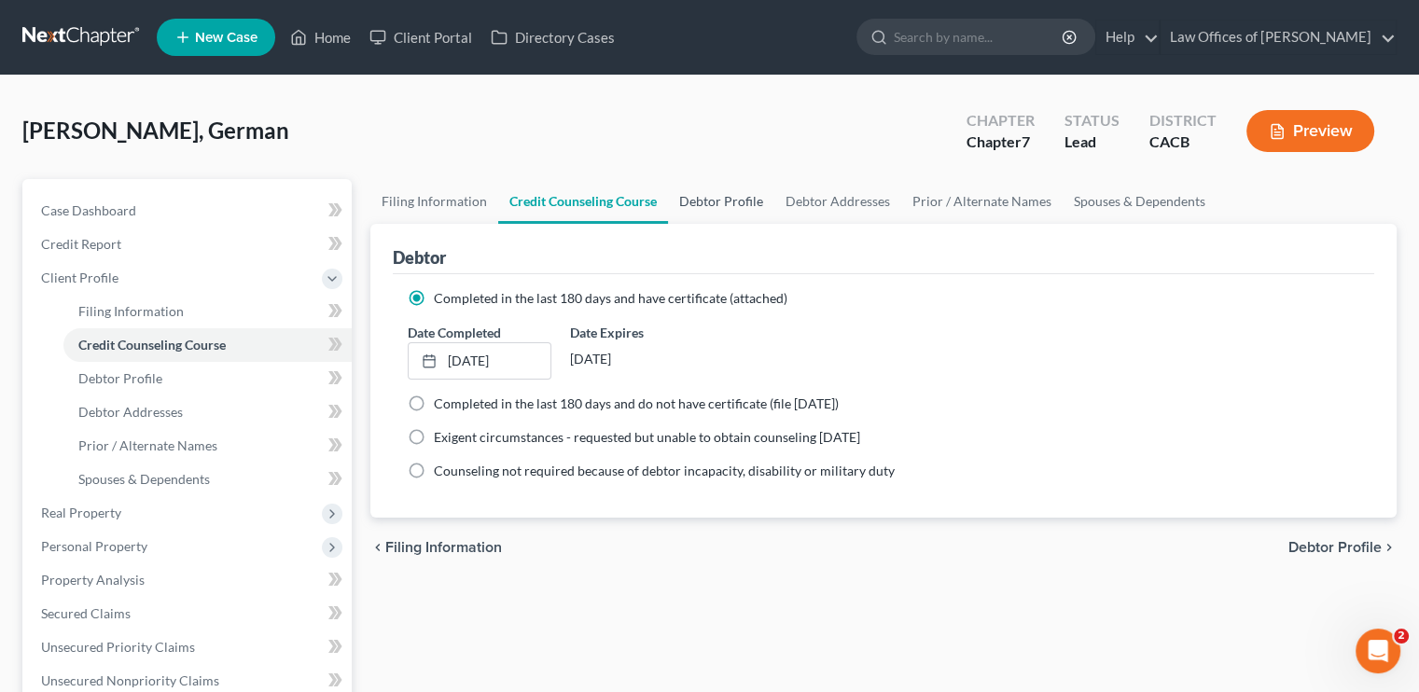
click at [705, 188] on link "Debtor Profile" at bounding box center [721, 201] width 106 height 45
select select "0"
select select "2"
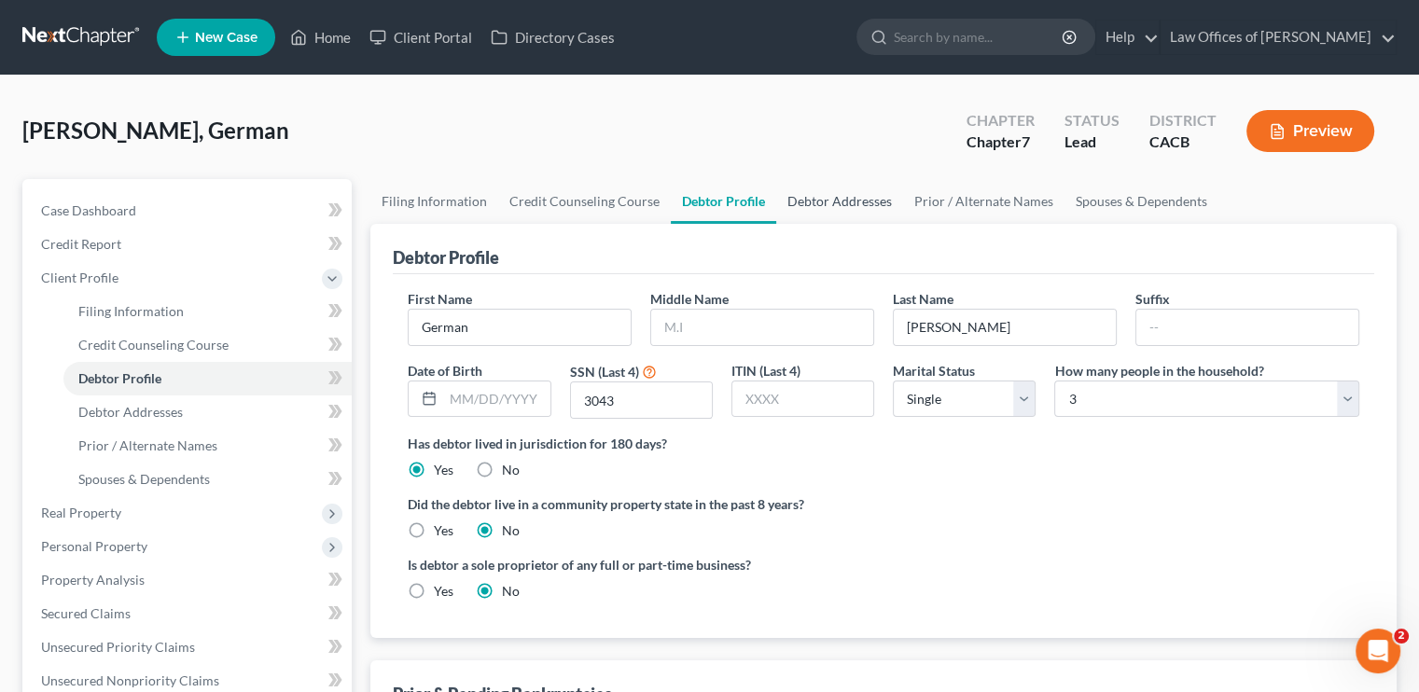
click at [803, 197] on link "Debtor Addresses" at bounding box center [839, 201] width 127 height 45
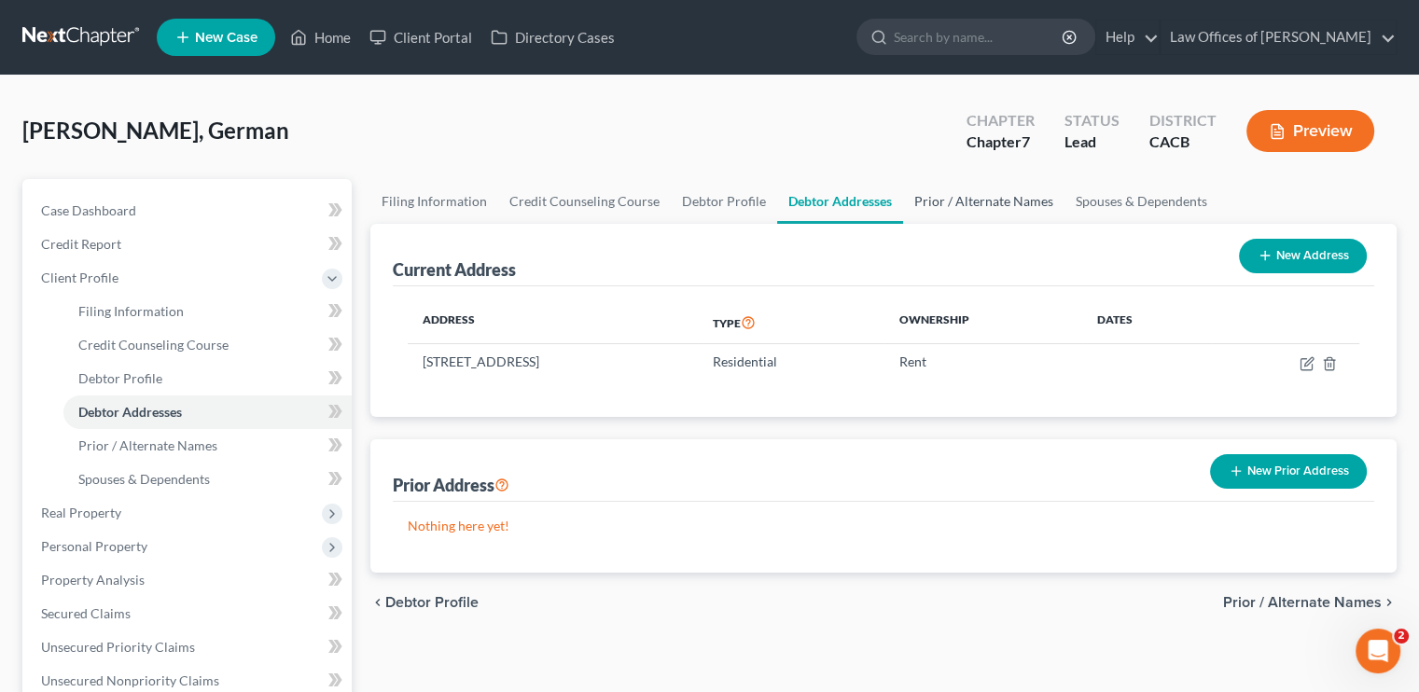
click at [979, 193] on link "Prior / Alternate Names" at bounding box center [983, 201] width 161 height 45
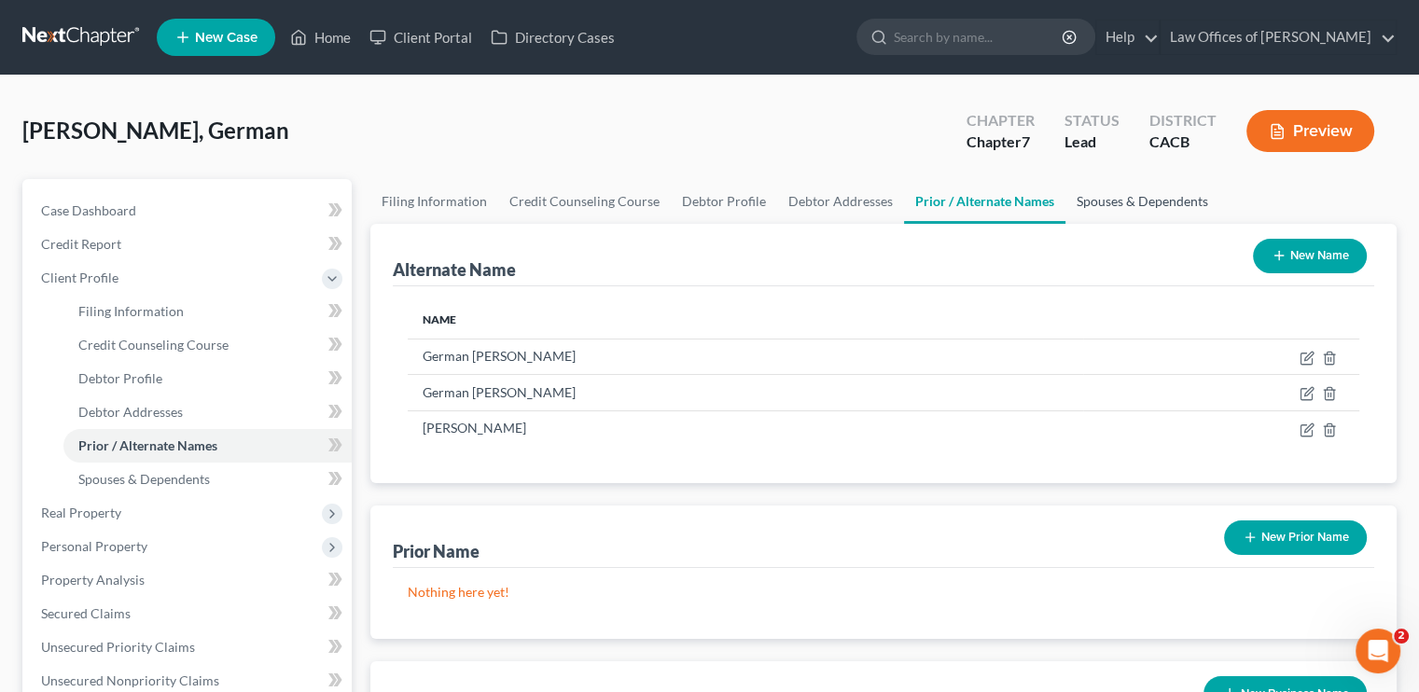
click at [1143, 203] on link "Spouses & Dependents" at bounding box center [1143, 201] width 154 height 45
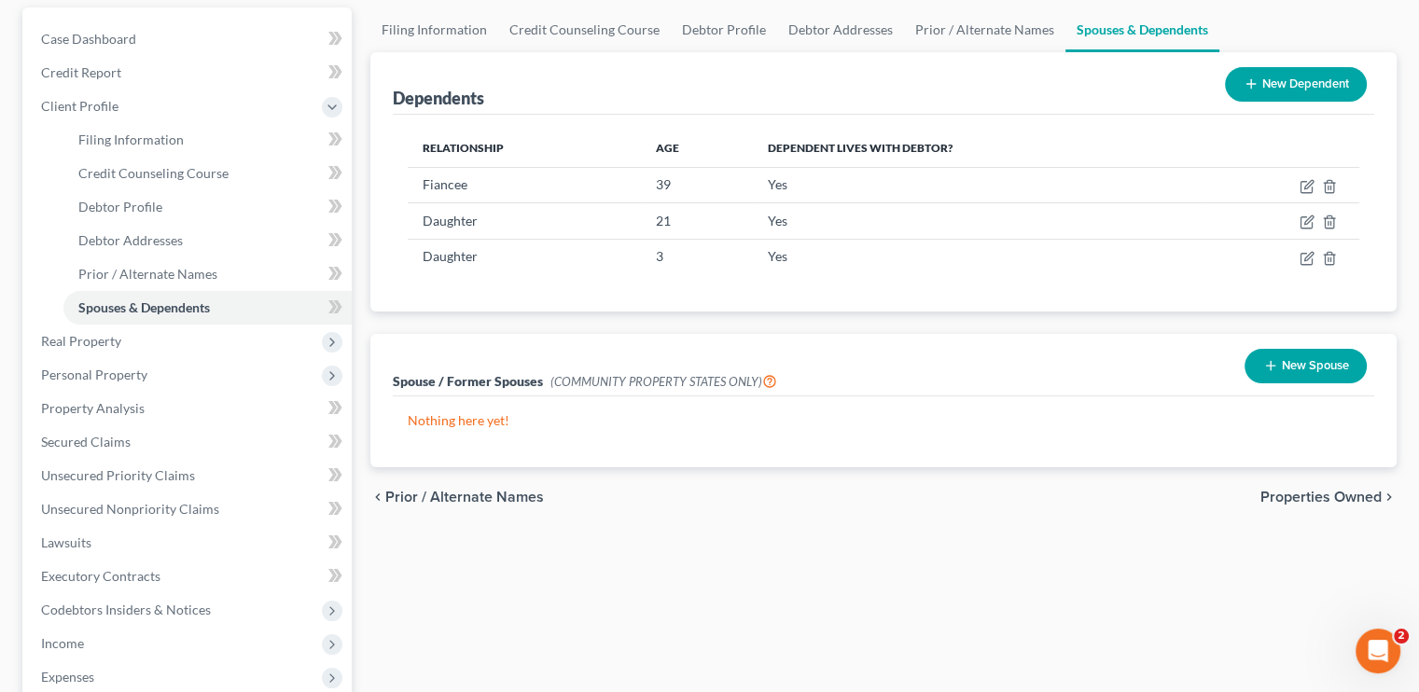
scroll to position [93, 0]
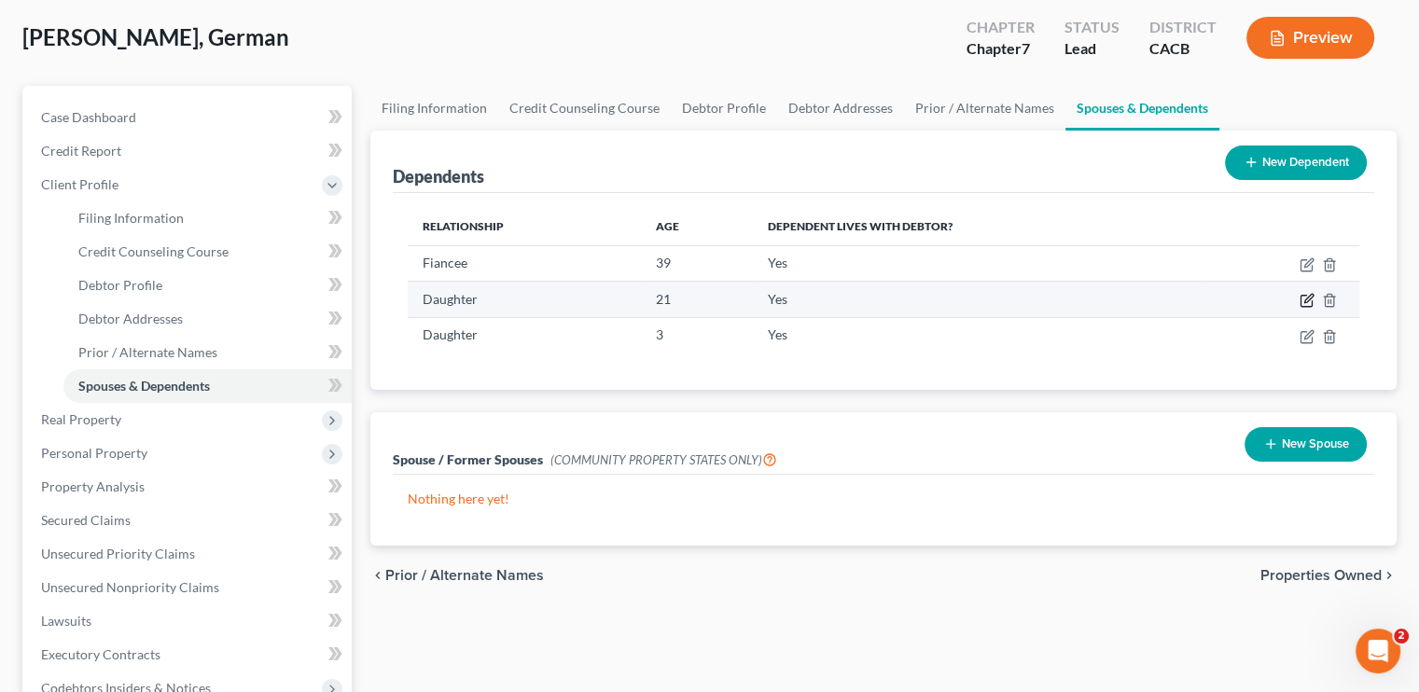
click at [1301, 302] on icon "button" at bounding box center [1306, 301] width 11 height 11
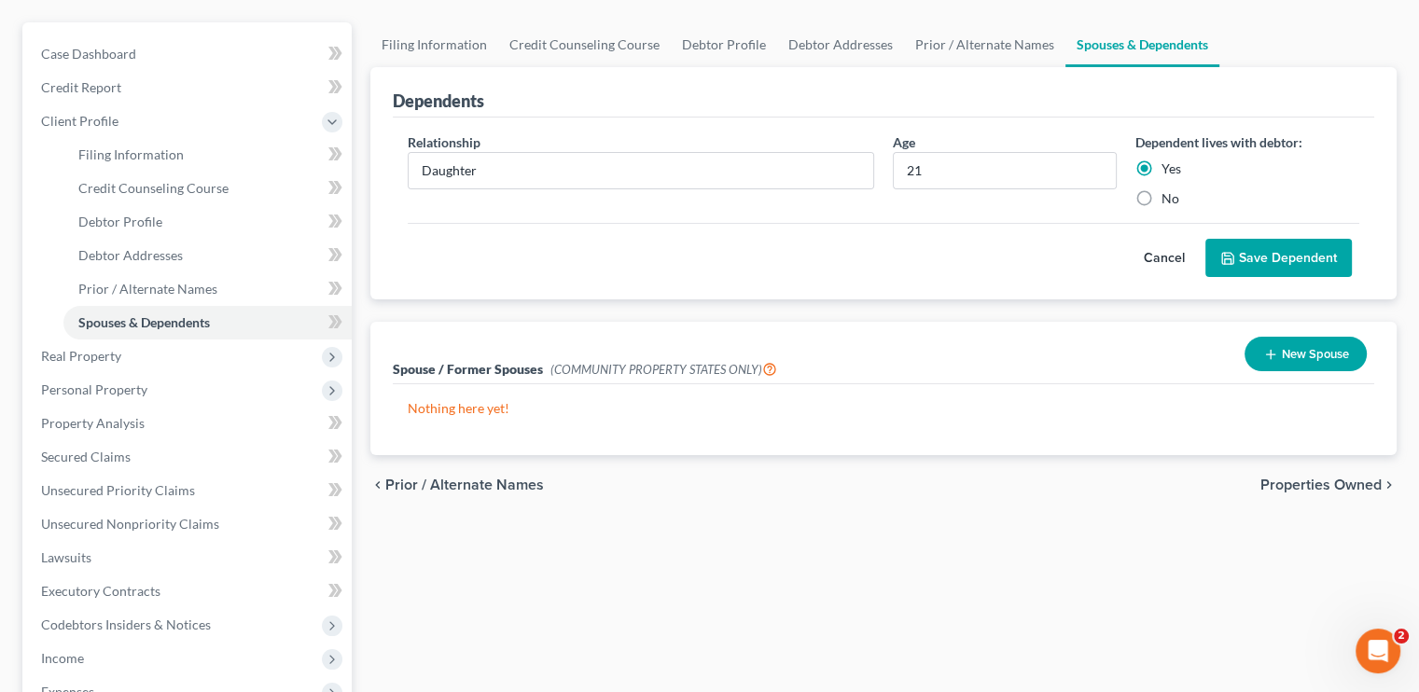
scroll to position [499, 0]
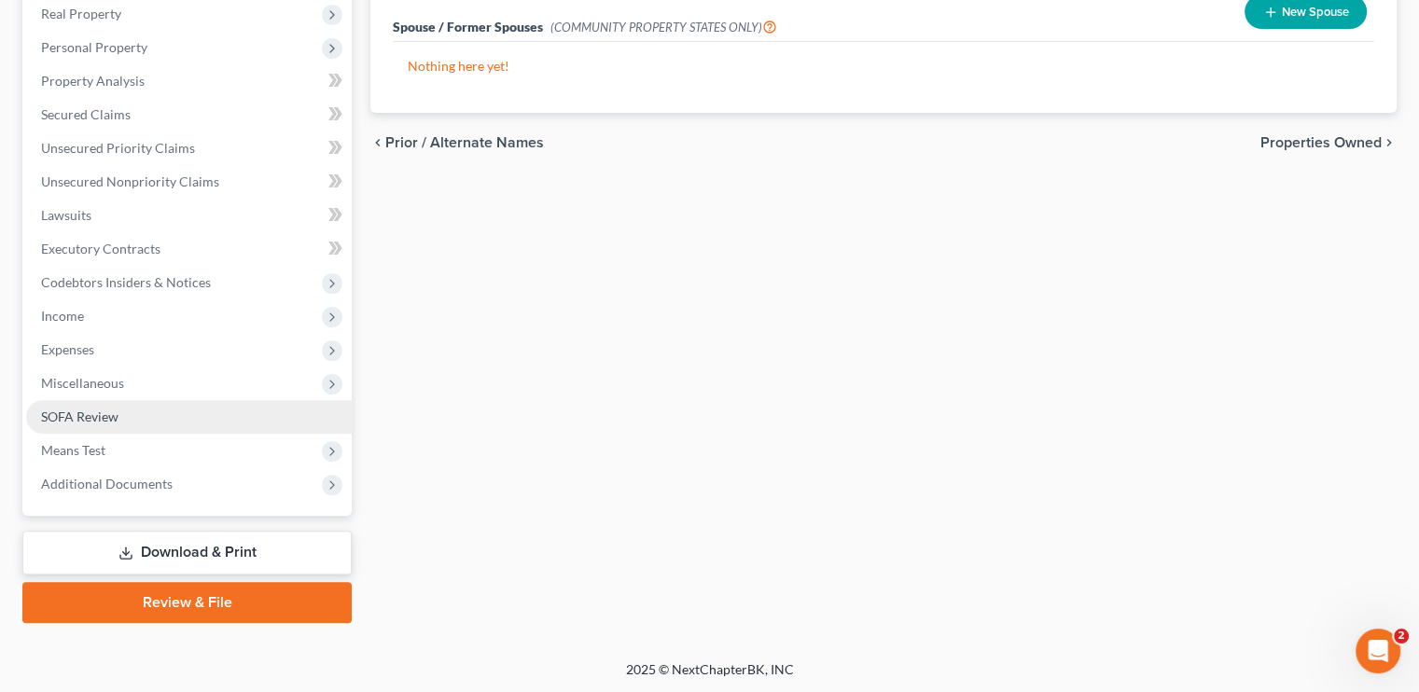
click at [85, 413] on span "SOFA Review" at bounding box center [79, 417] width 77 height 16
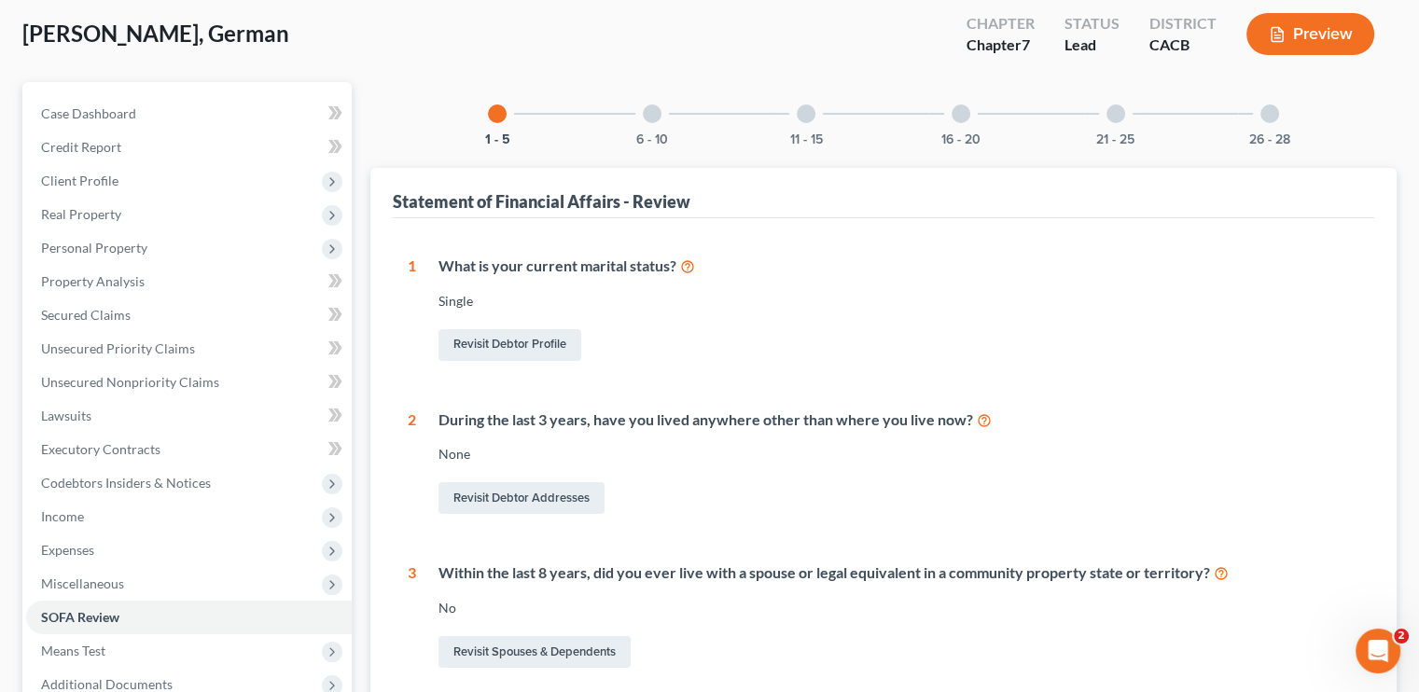
scroll to position [93, 0]
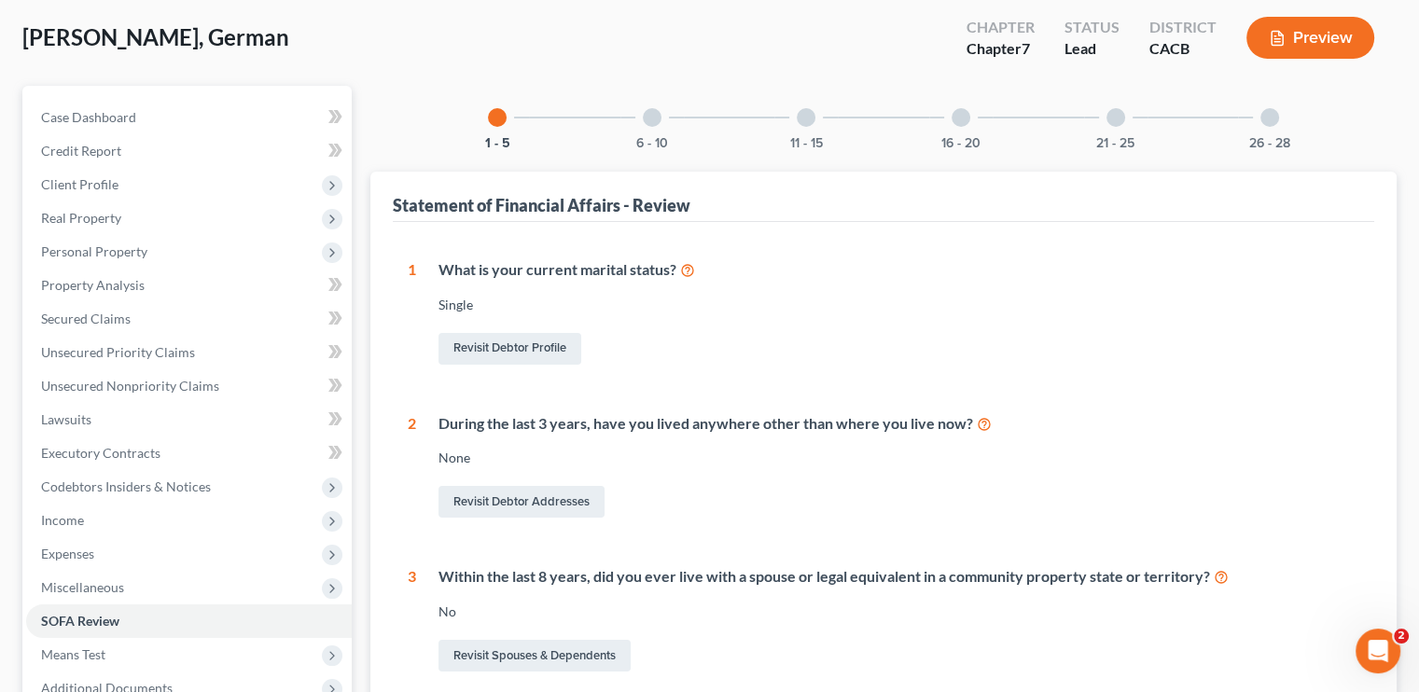
click at [664, 117] on div "6 - 10" at bounding box center [652, 117] width 63 height 63
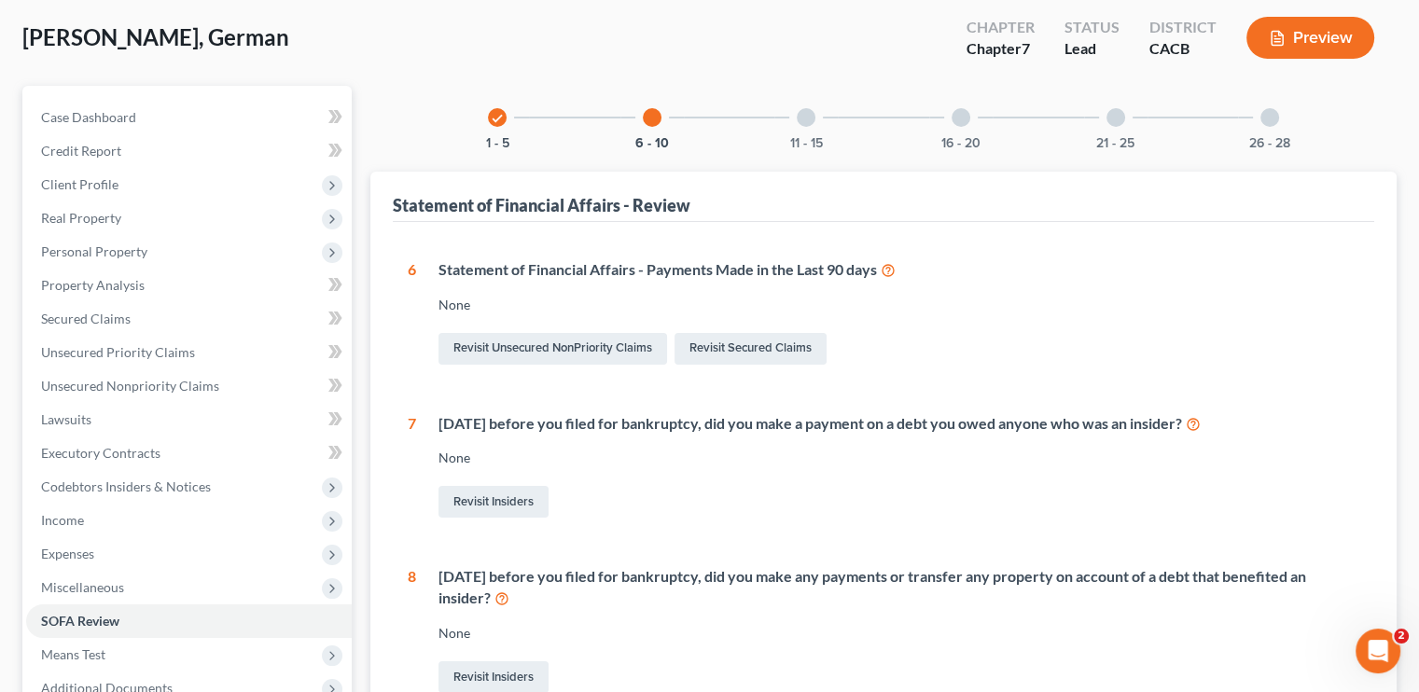
click at [812, 119] on div at bounding box center [806, 117] width 19 height 19
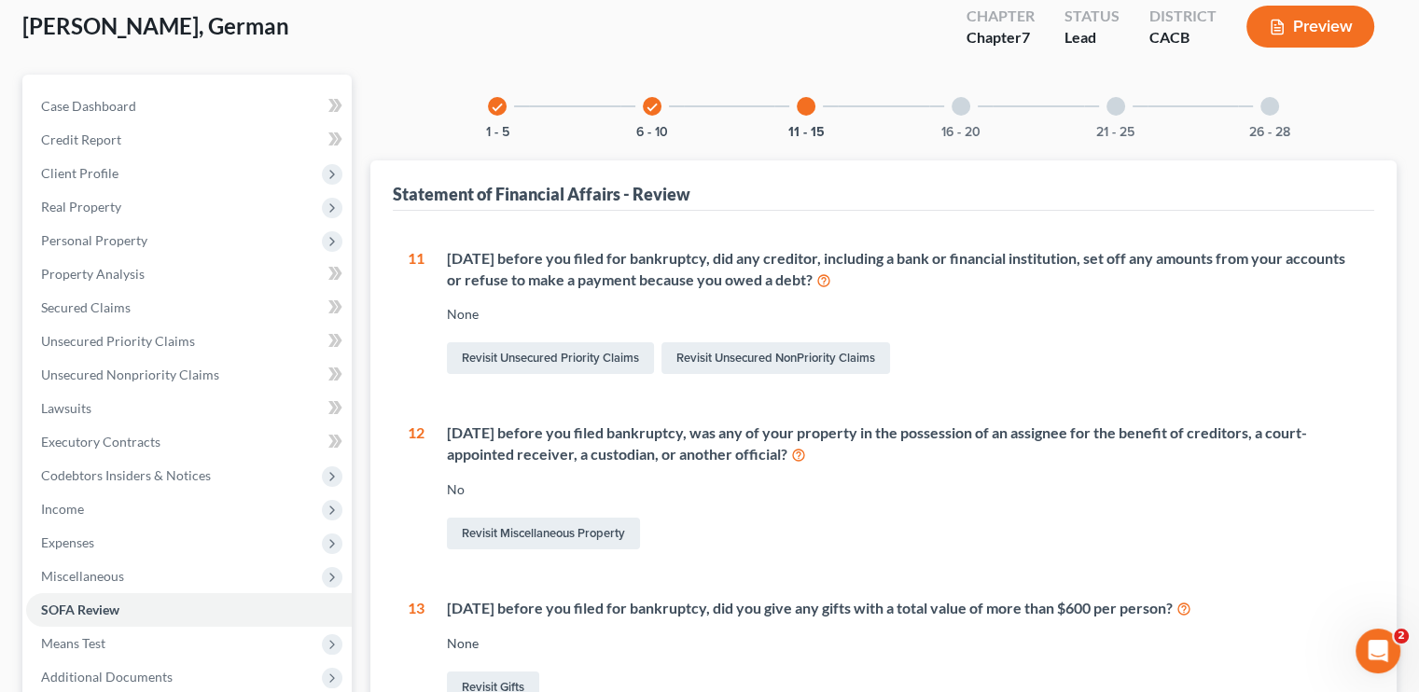
scroll to position [0, 0]
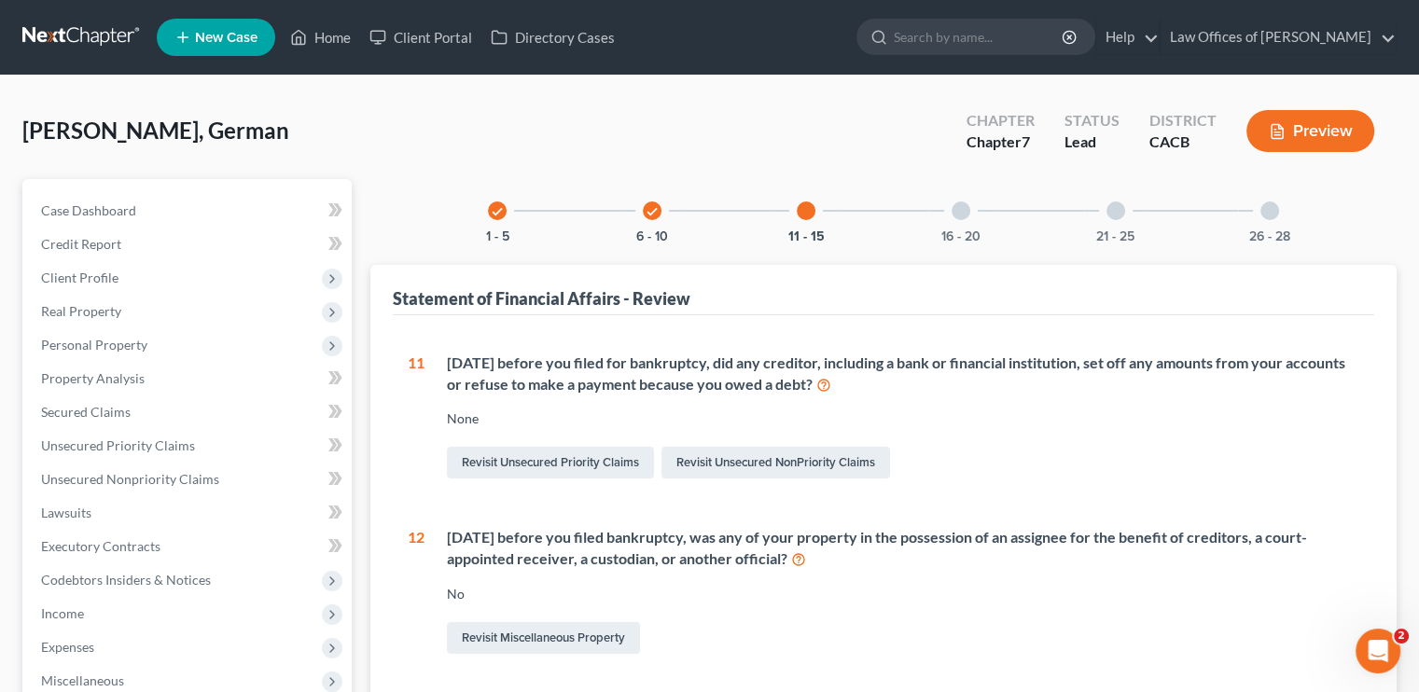
click at [958, 210] on div at bounding box center [961, 211] width 19 height 19
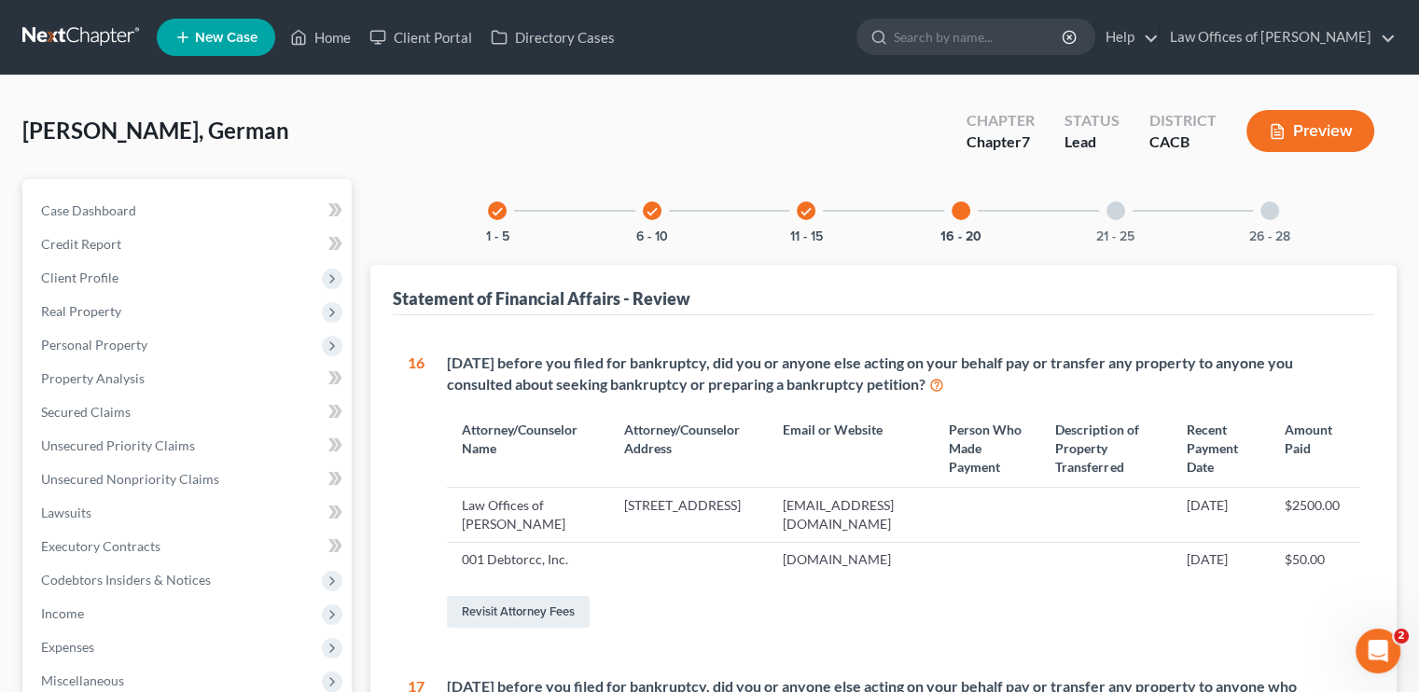
click at [1111, 213] on div at bounding box center [1116, 211] width 19 height 19
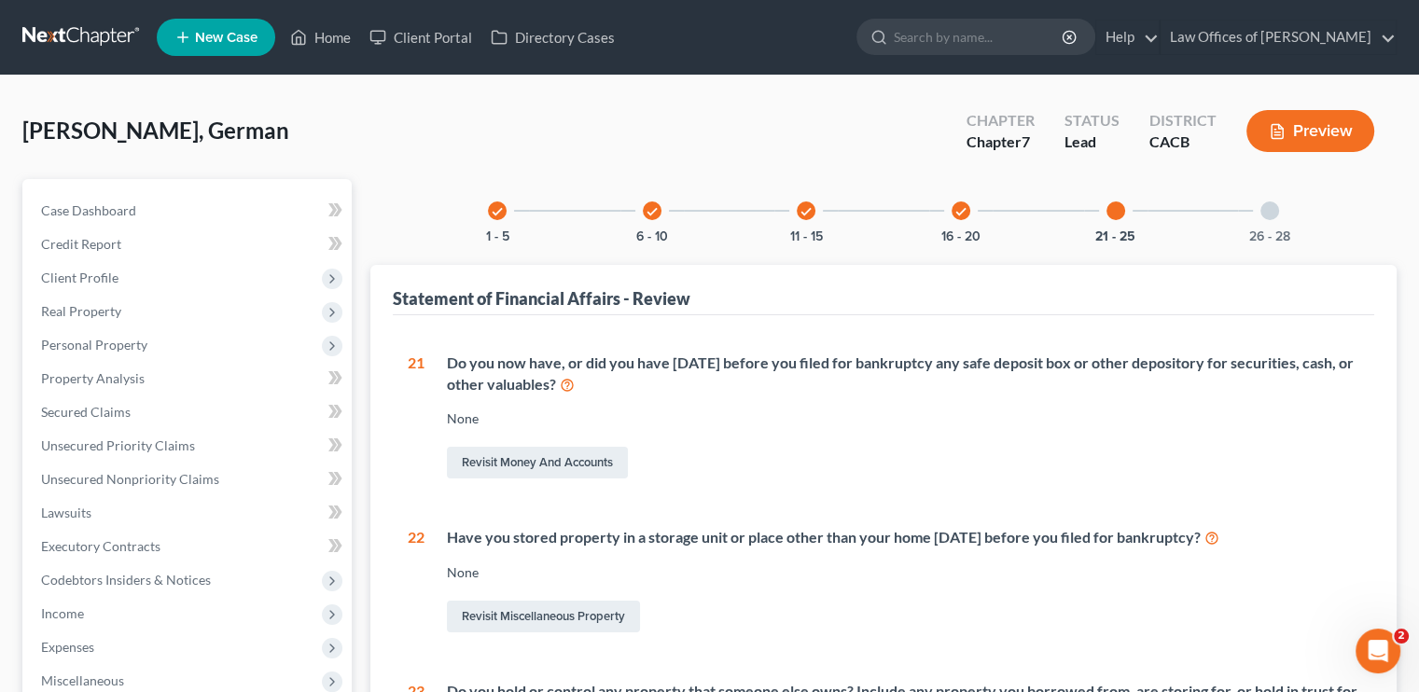
click at [1270, 207] on div at bounding box center [1270, 211] width 19 height 19
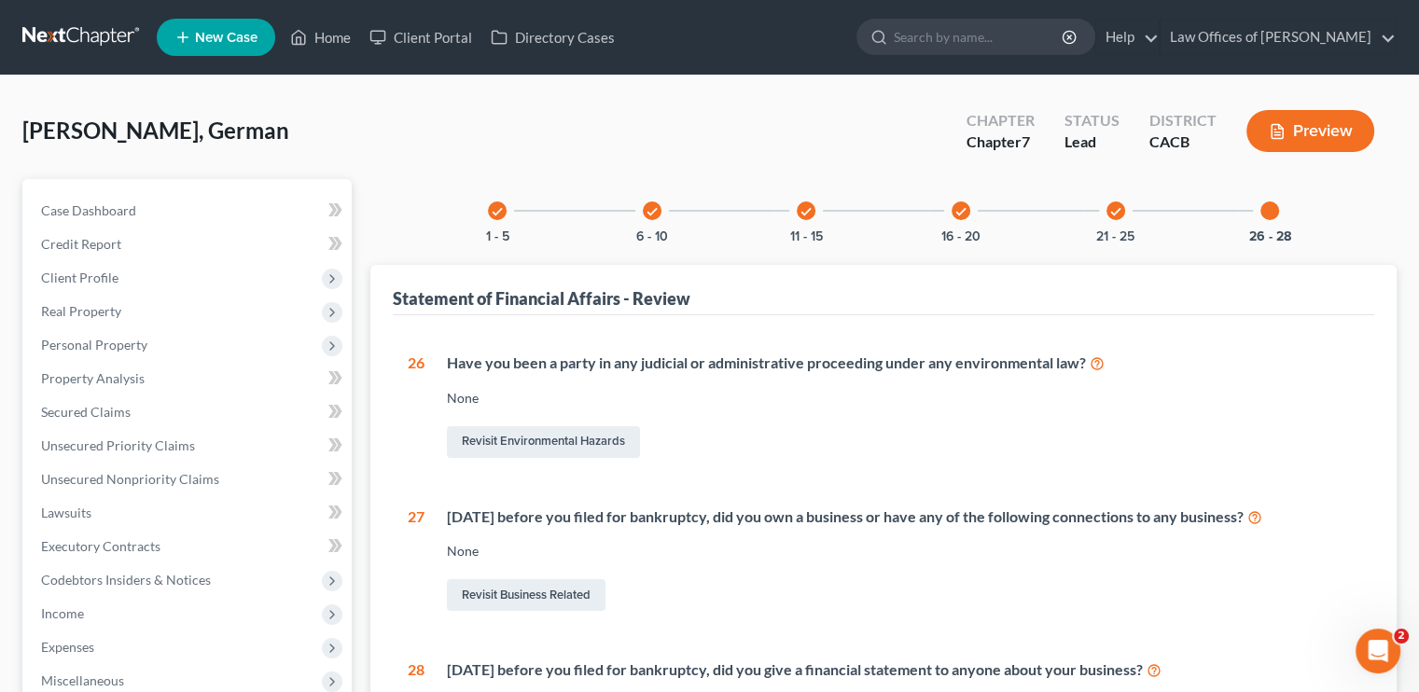
click at [493, 203] on div "check" at bounding box center [497, 211] width 19 height 19
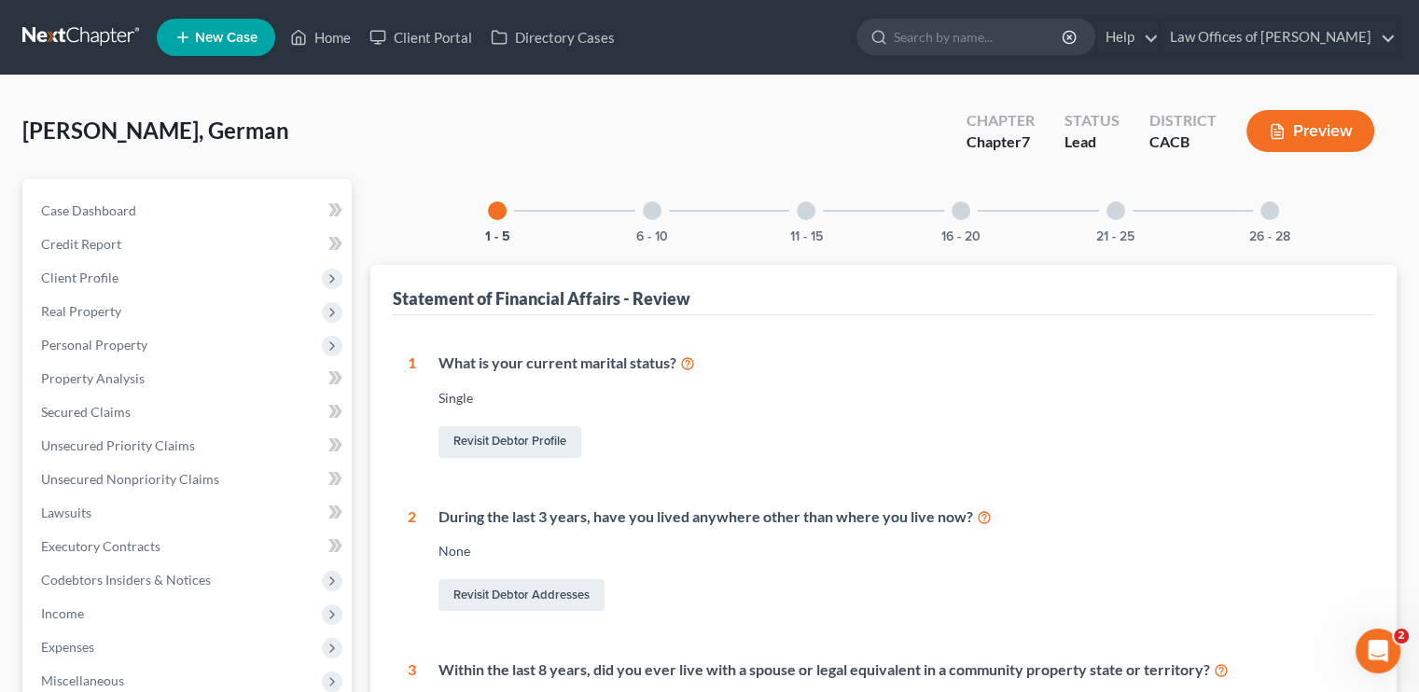
click at [650, 208] on div at bounding box center [652, 211] width 19 height 19
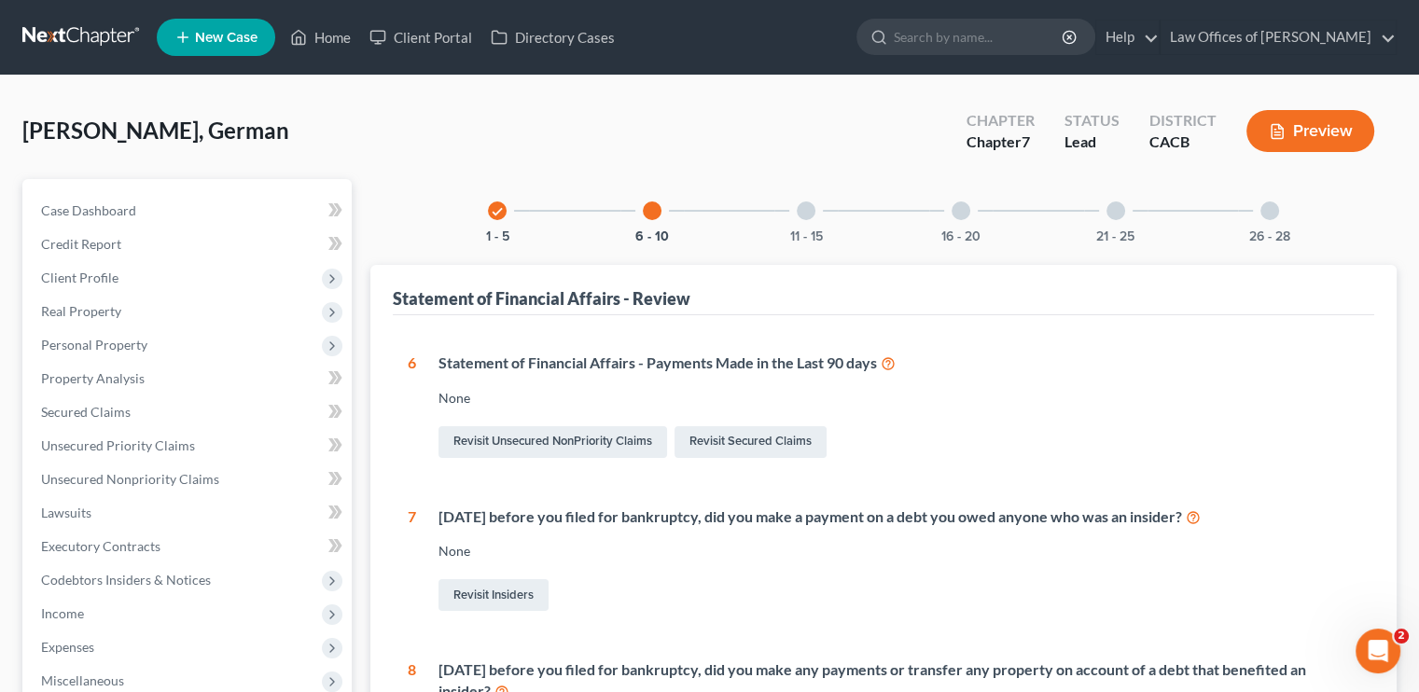
click at [808, 212] on div at bounding box center [806, 211] width 19 height 19
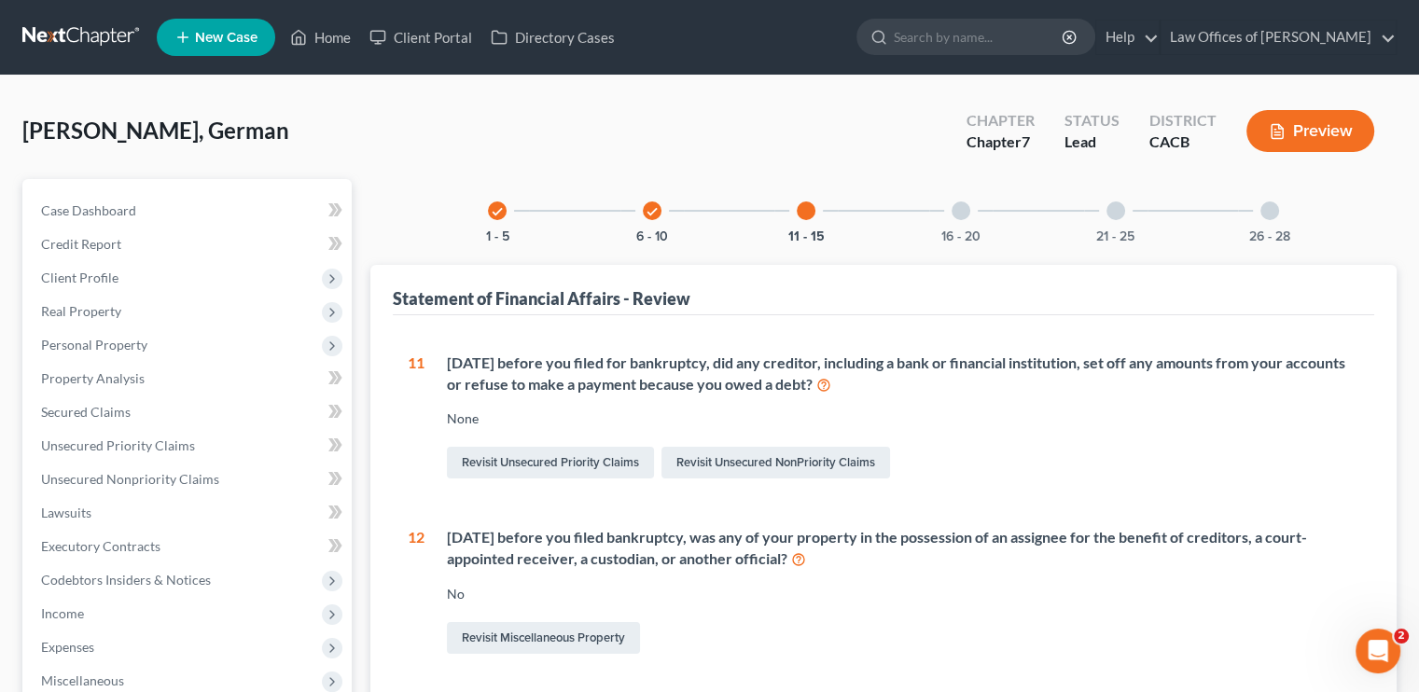
click at [957, 207] on div at bounding box center [961, 211] width 19 height 19
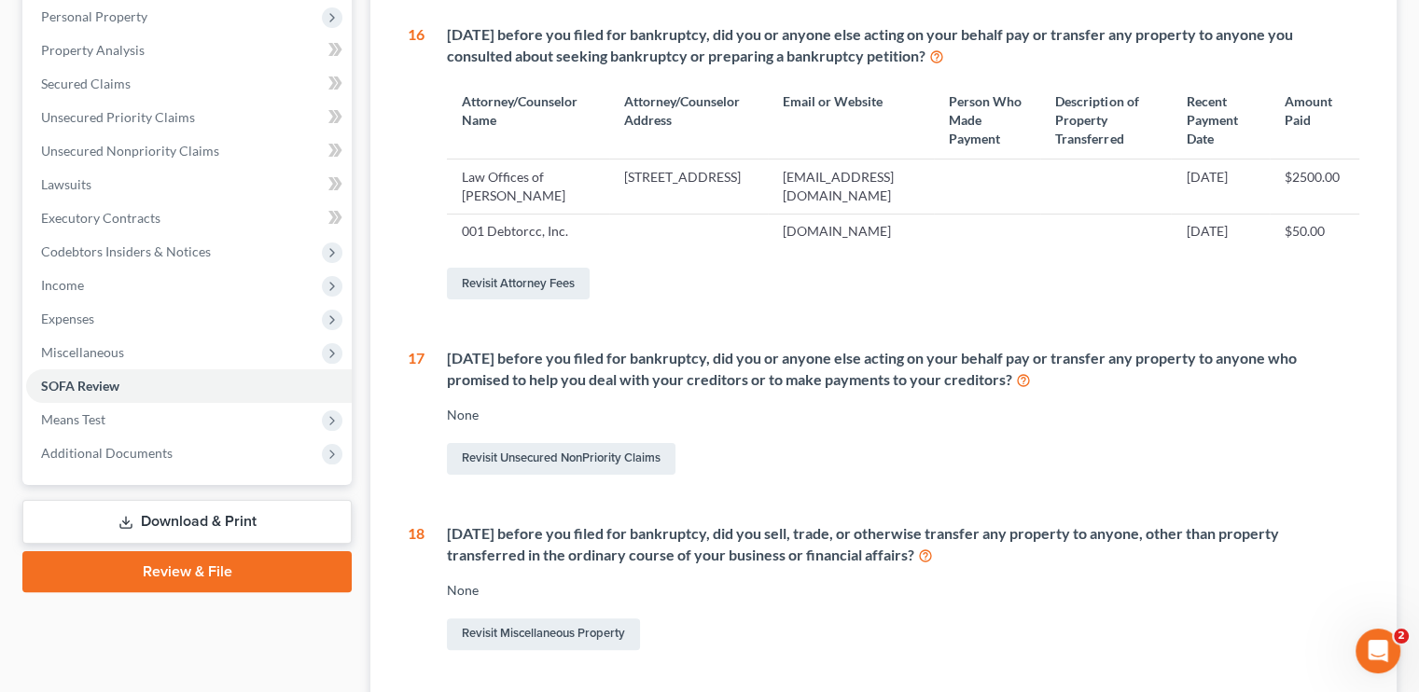
scroll to position [93, 0]
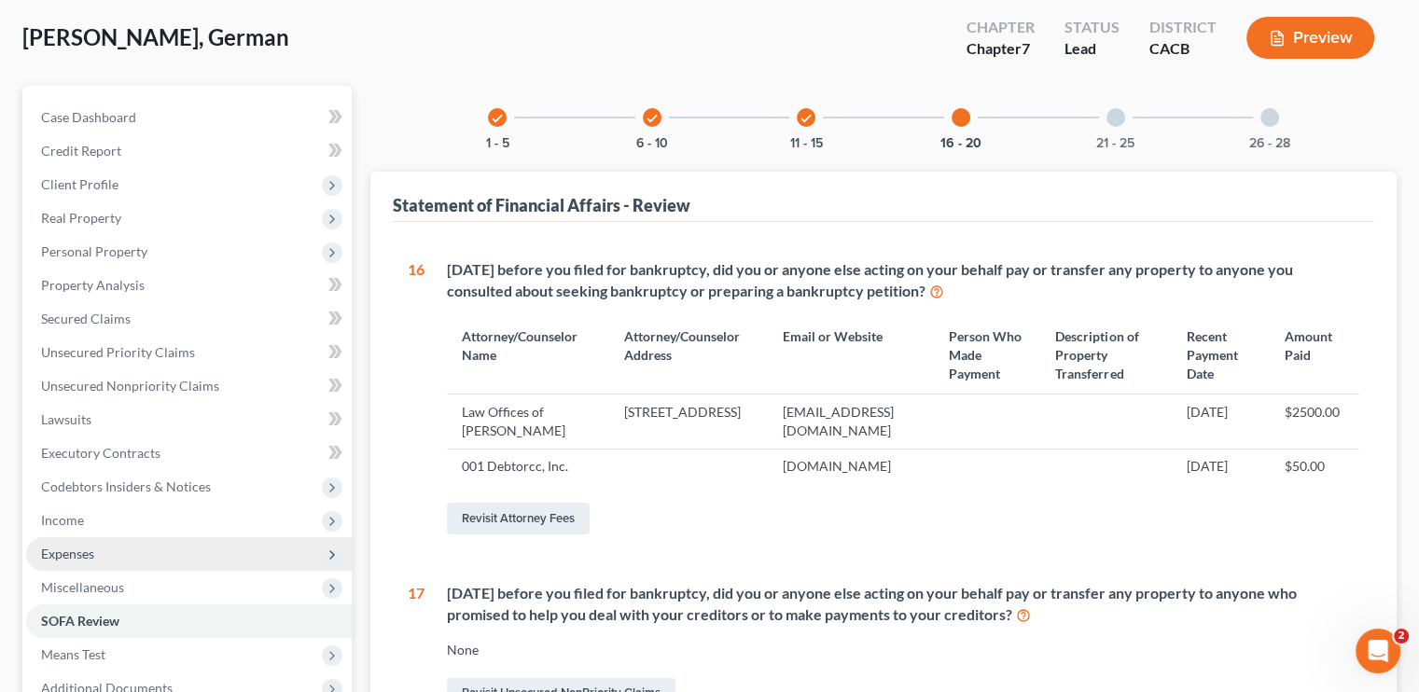
click at [70, 541] on span "Expenses" at bounding box center [189, 555] width 326 height 34
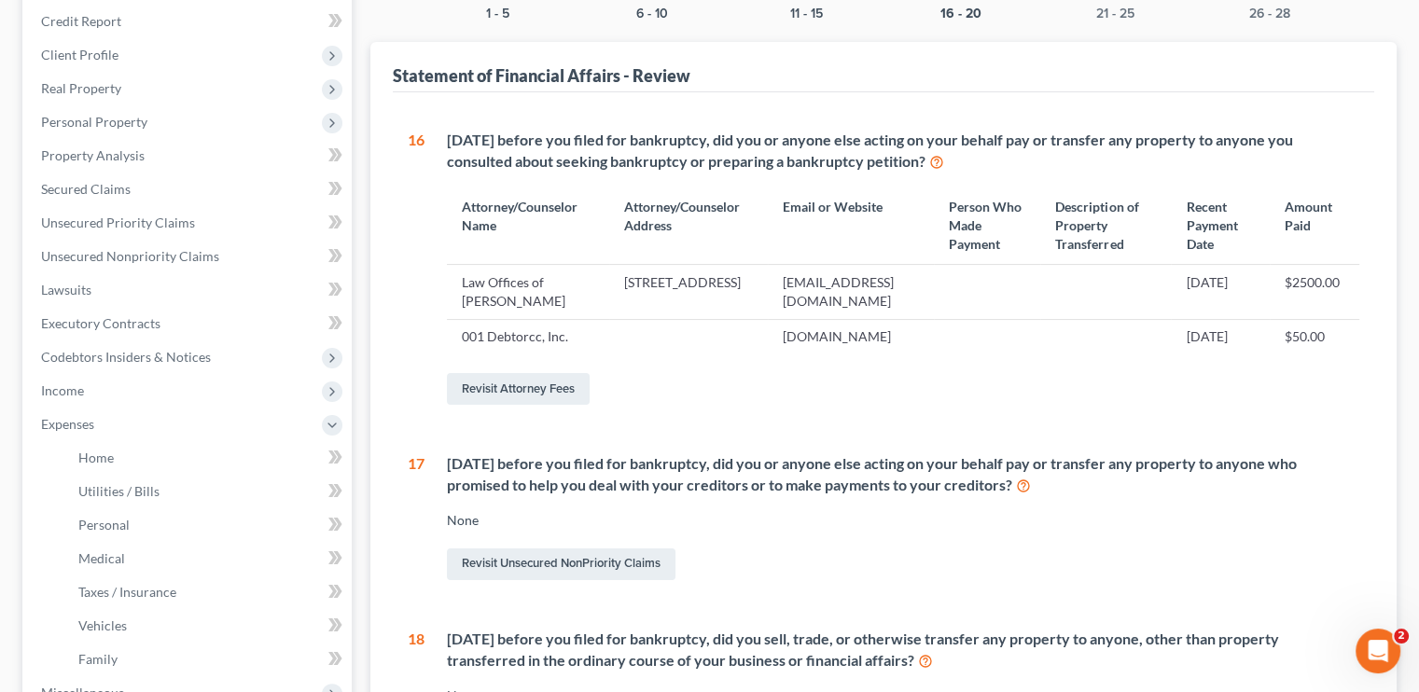
scroll to position [373, 0]
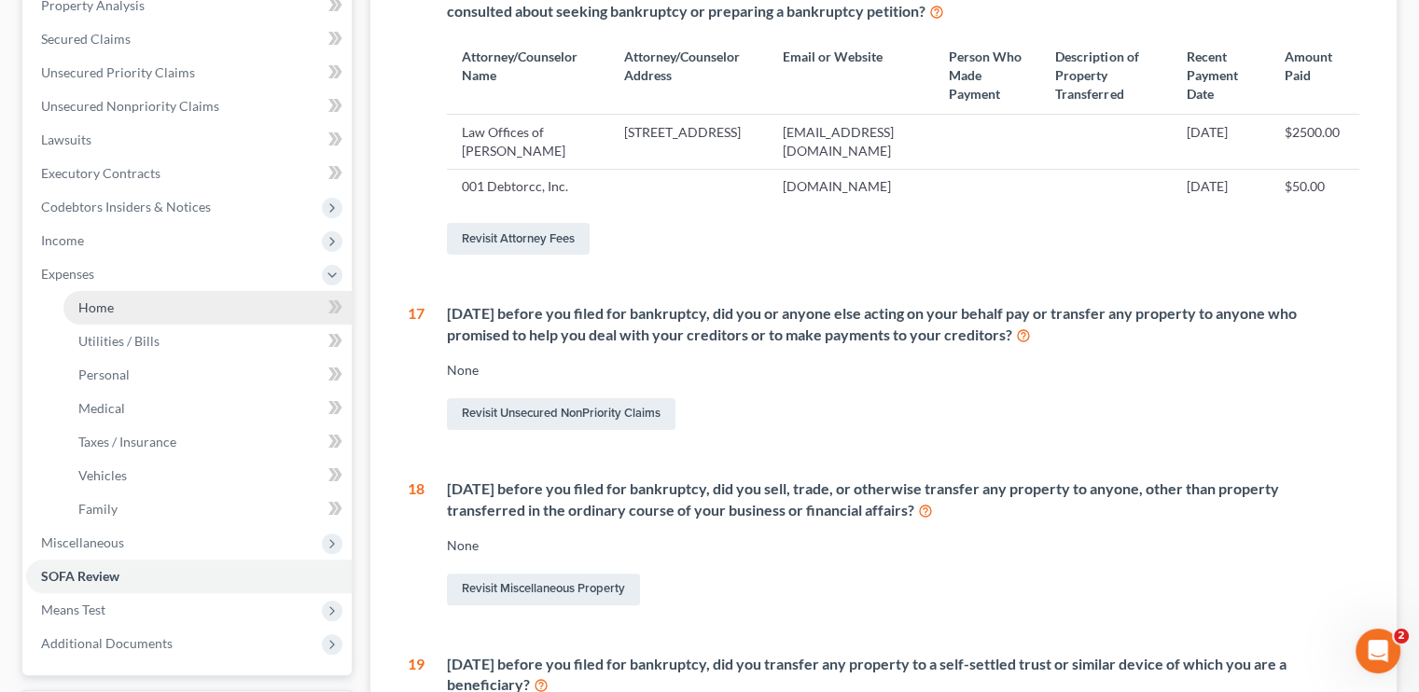
click at [137, 319] on link "Home" at bounding box center [207, 308] width 288 height 34
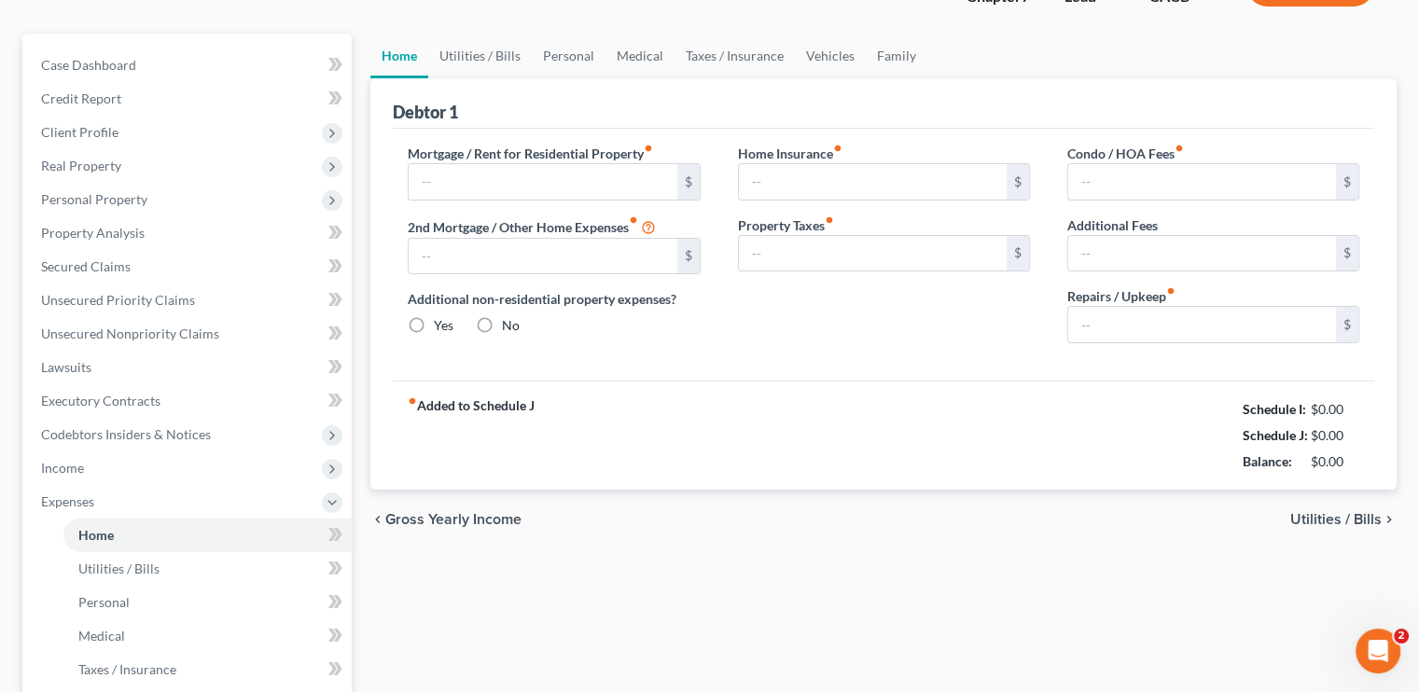
type input "2,200.00"
type input "0.00"
radio input "true"
type input "0.00"
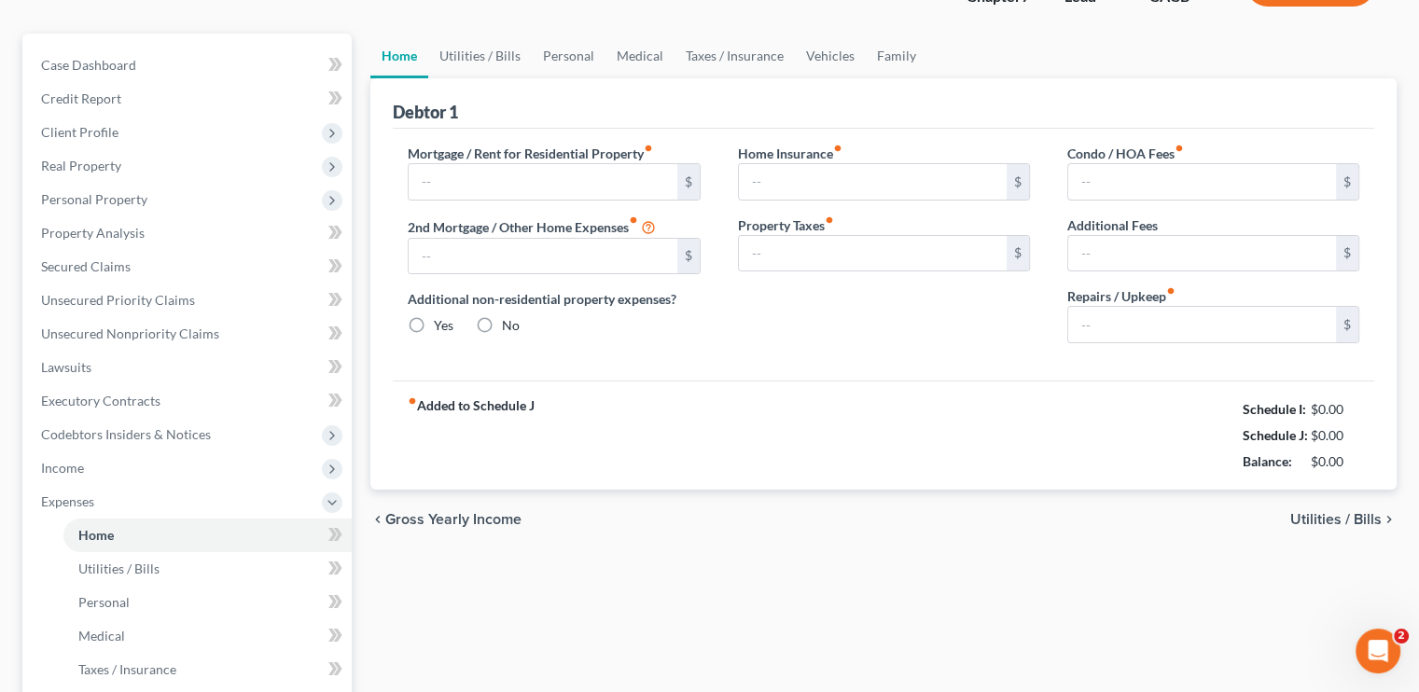
type input "0.00"
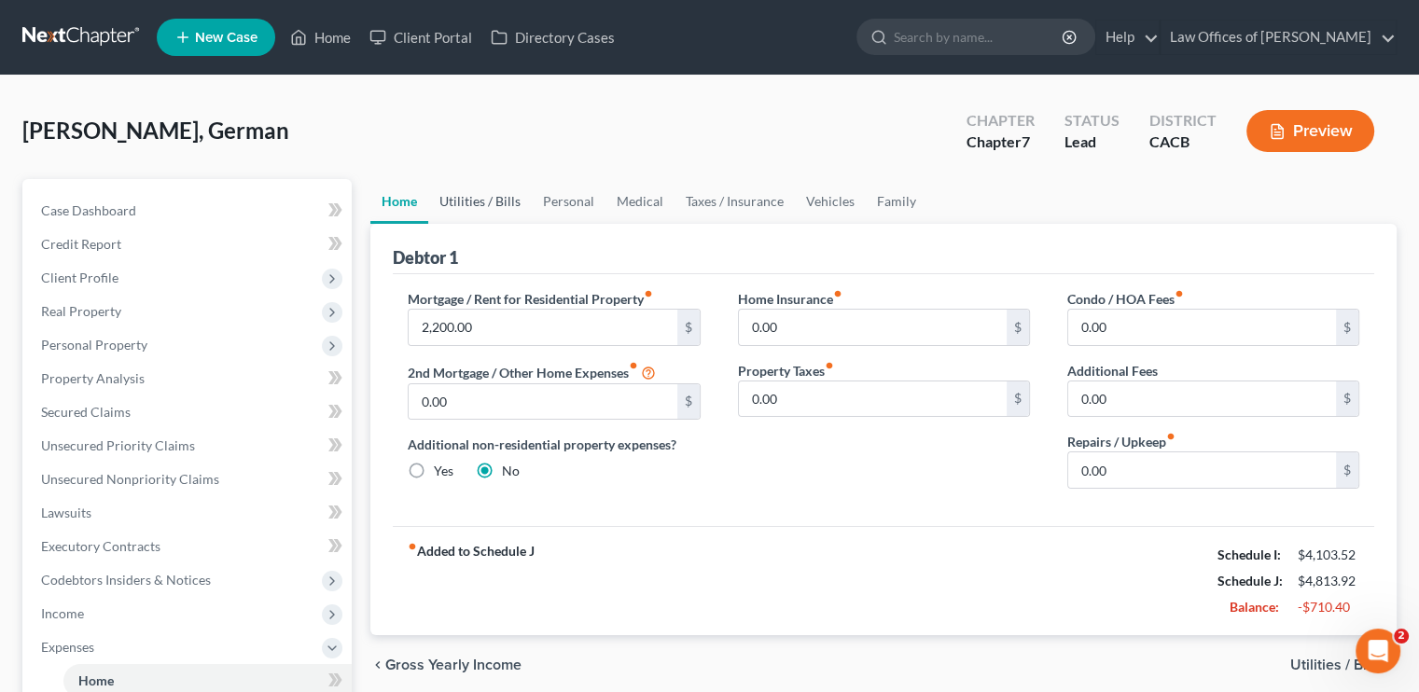
click at [471, 197] on link "Utilities / Bills" at bounding box center [480, 201] width 104 height 45
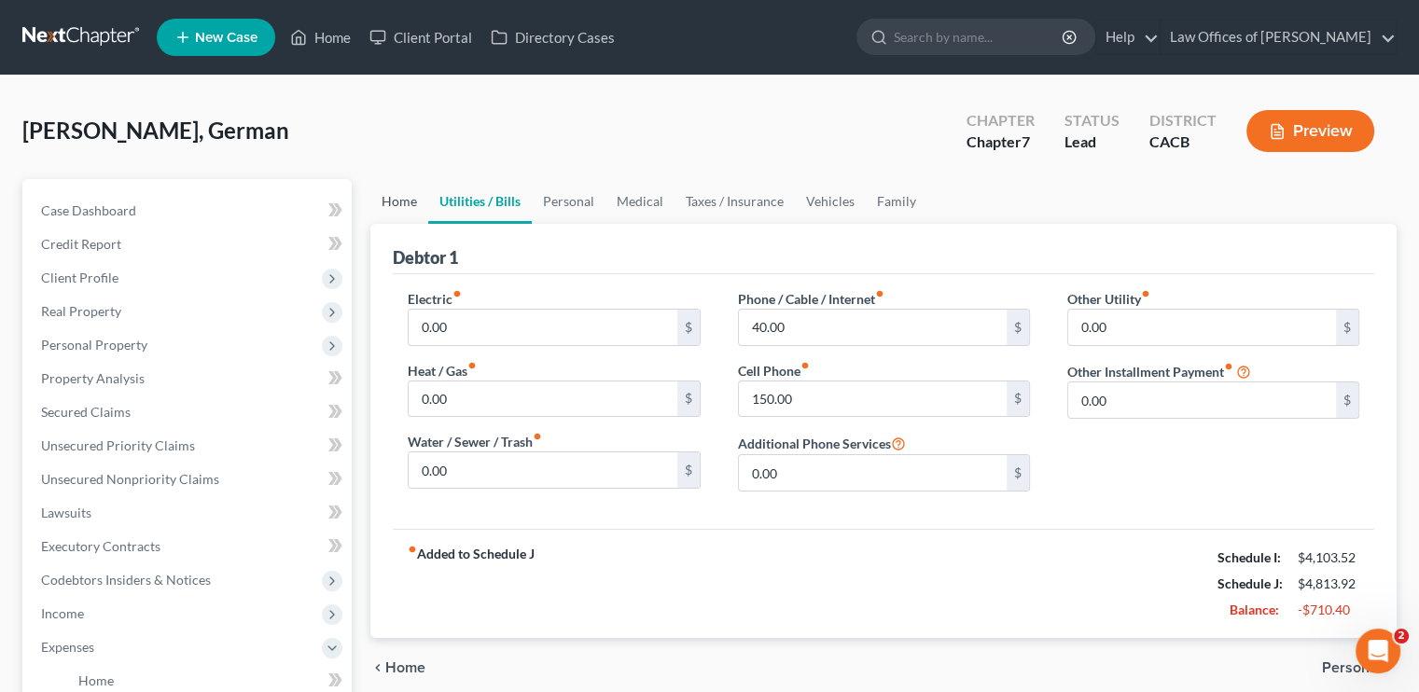
drag, startPoint x: 410, startPoint y: 204, endPoint x: 440, endPoint y: 204, distance: 29.9
click at [410, 203] on link "Home" at bounding box center [399, 201] width 58 height 45
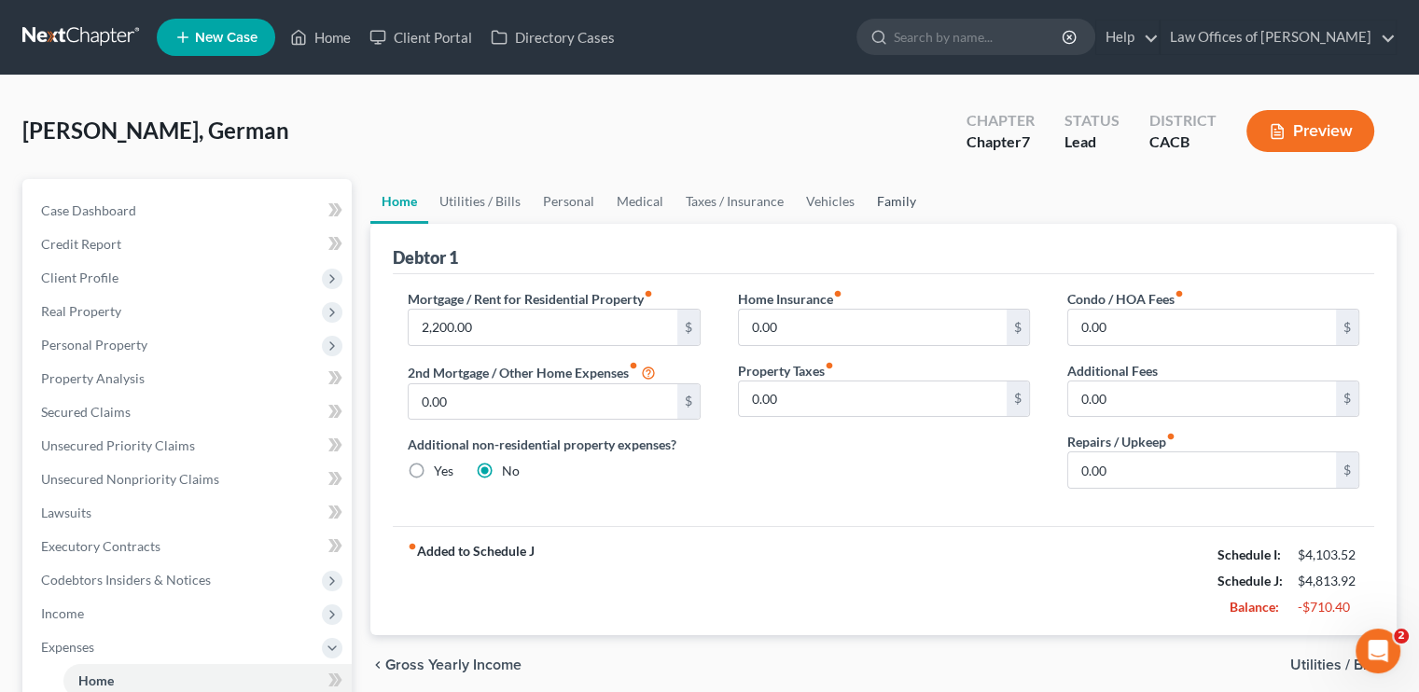
click at [889, 202] on link "Family" at bounding box center [897, 201] width 62 height 45
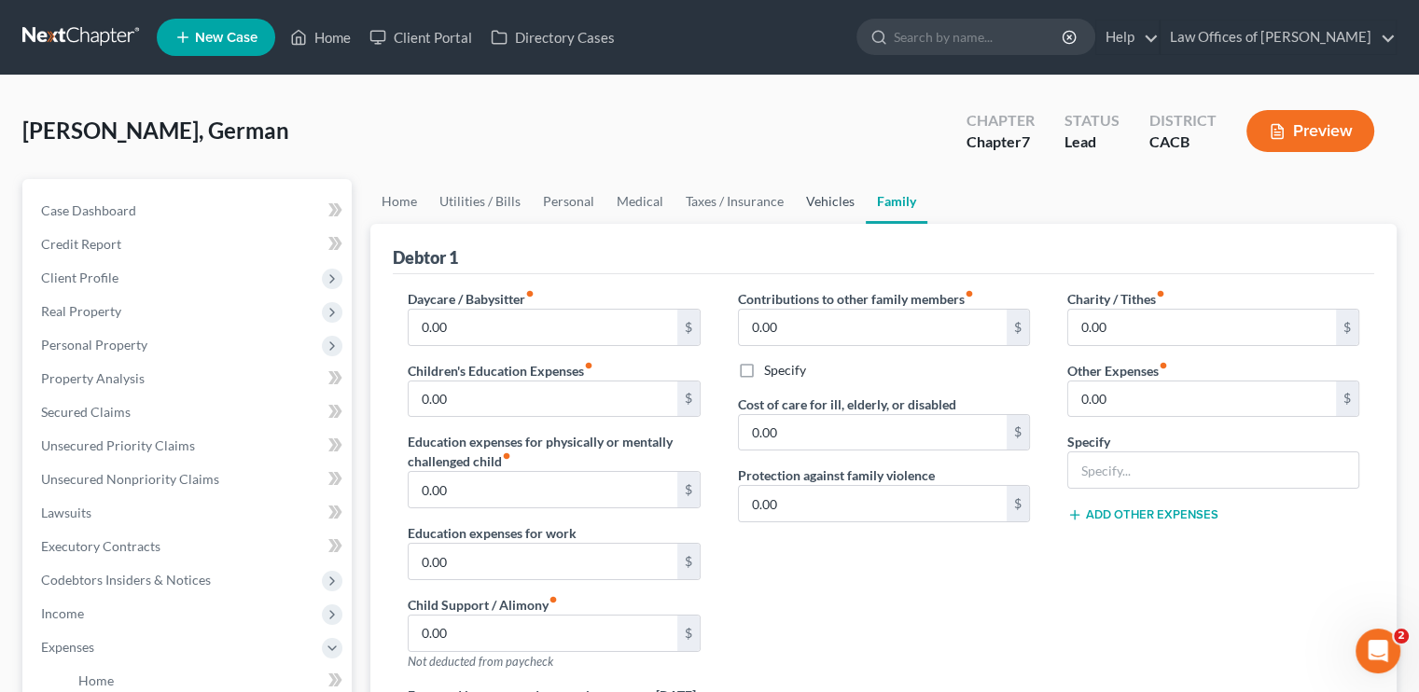
click at [817, 208] on link "Vehicles" at bounding box center [830, 201] width 71 height 45
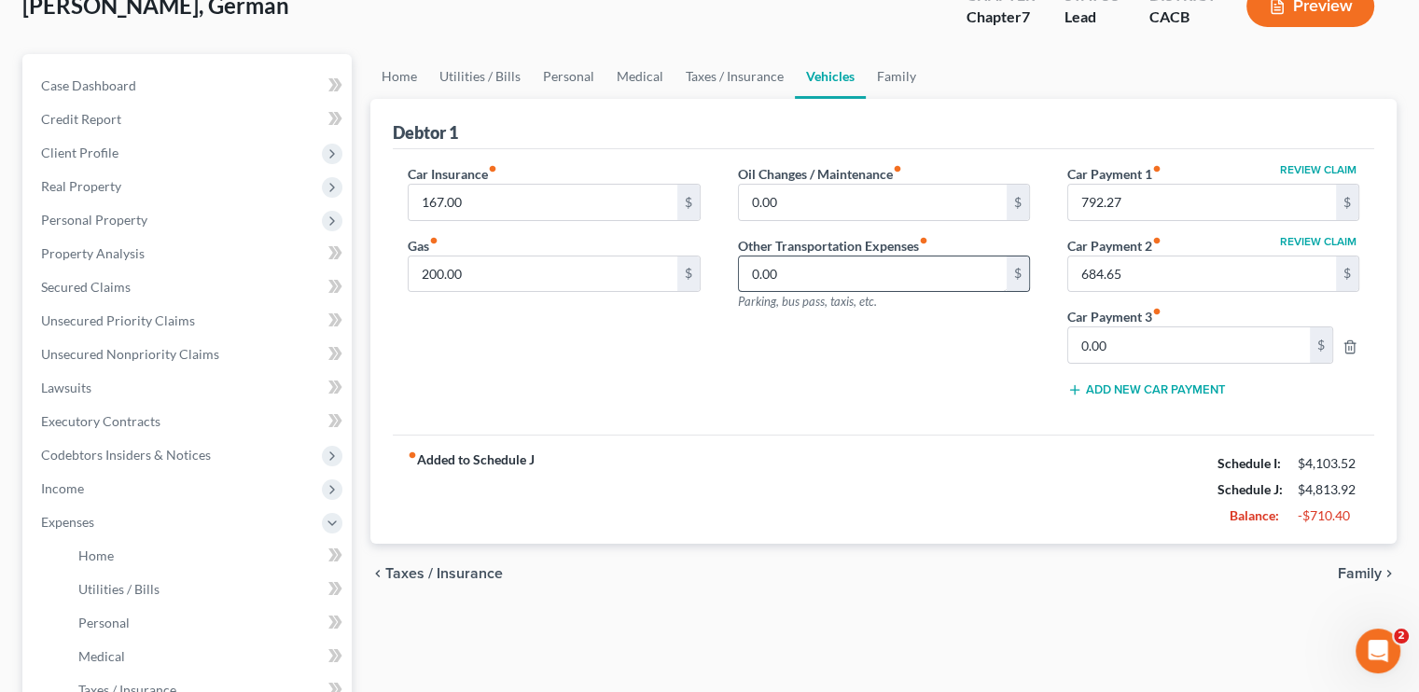
scroll to position [93, 0]
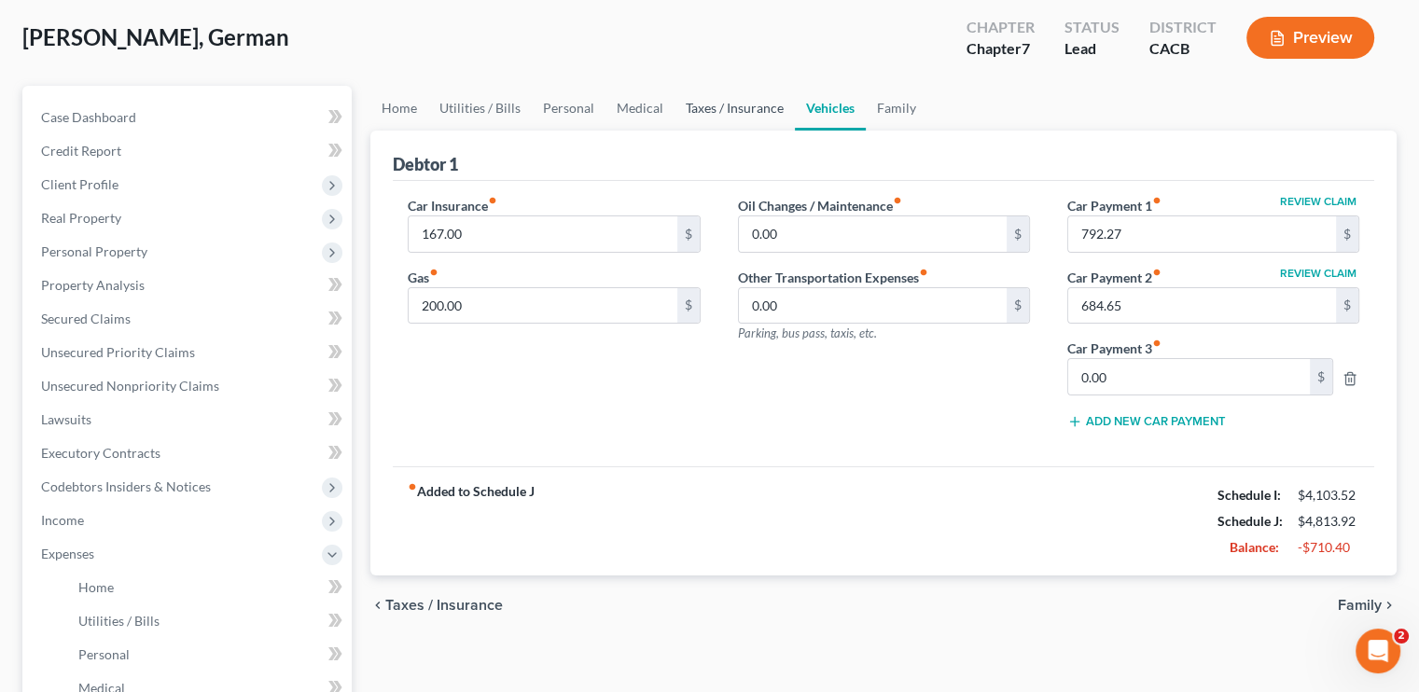
click at [706, 114] on link "Taxes / Insurance" at bounding box center [735, 108] width 120 height 45
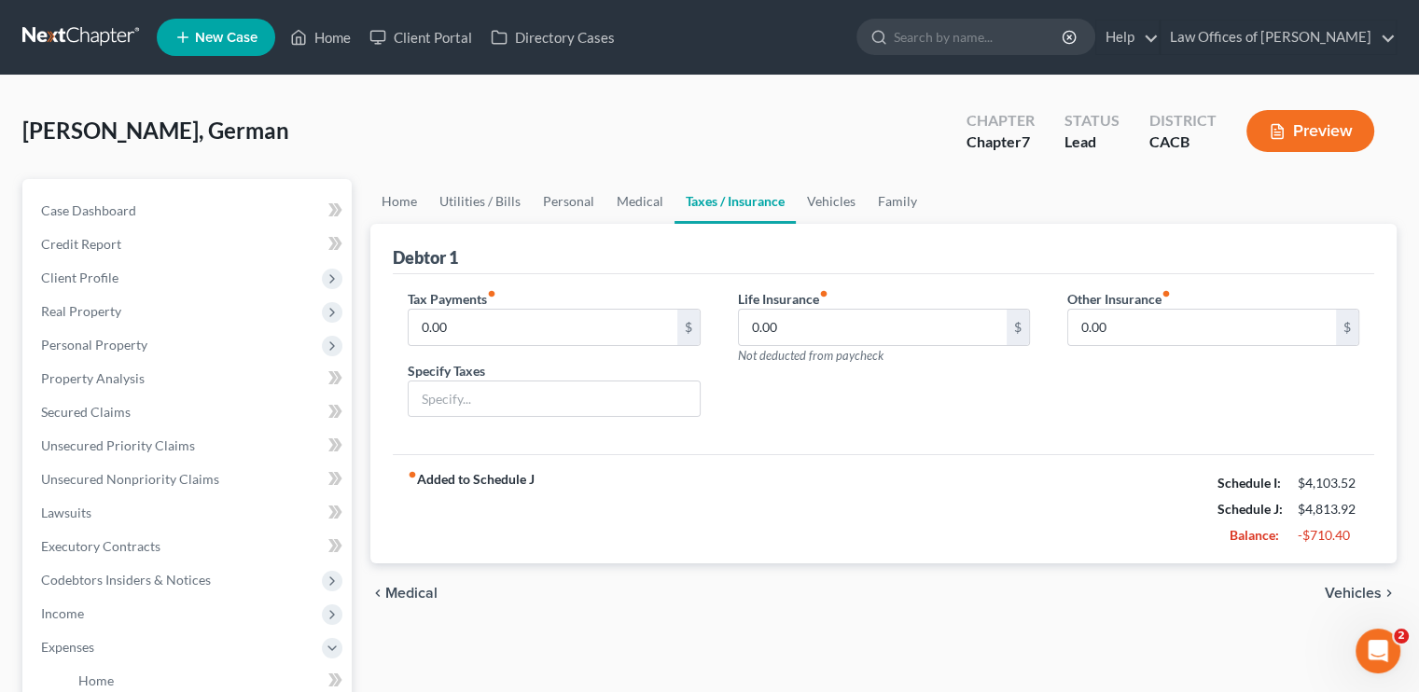
click at [568, 171] on div "Roman Zamora, German Upgraded Chapter Chapter 7 Status Lead District CACB Previ…" at bounding box center [709, 138] width 1375 height 81
click at [579, 201] on link "Personal" at bounding box center [569, 201] width 74 height 45
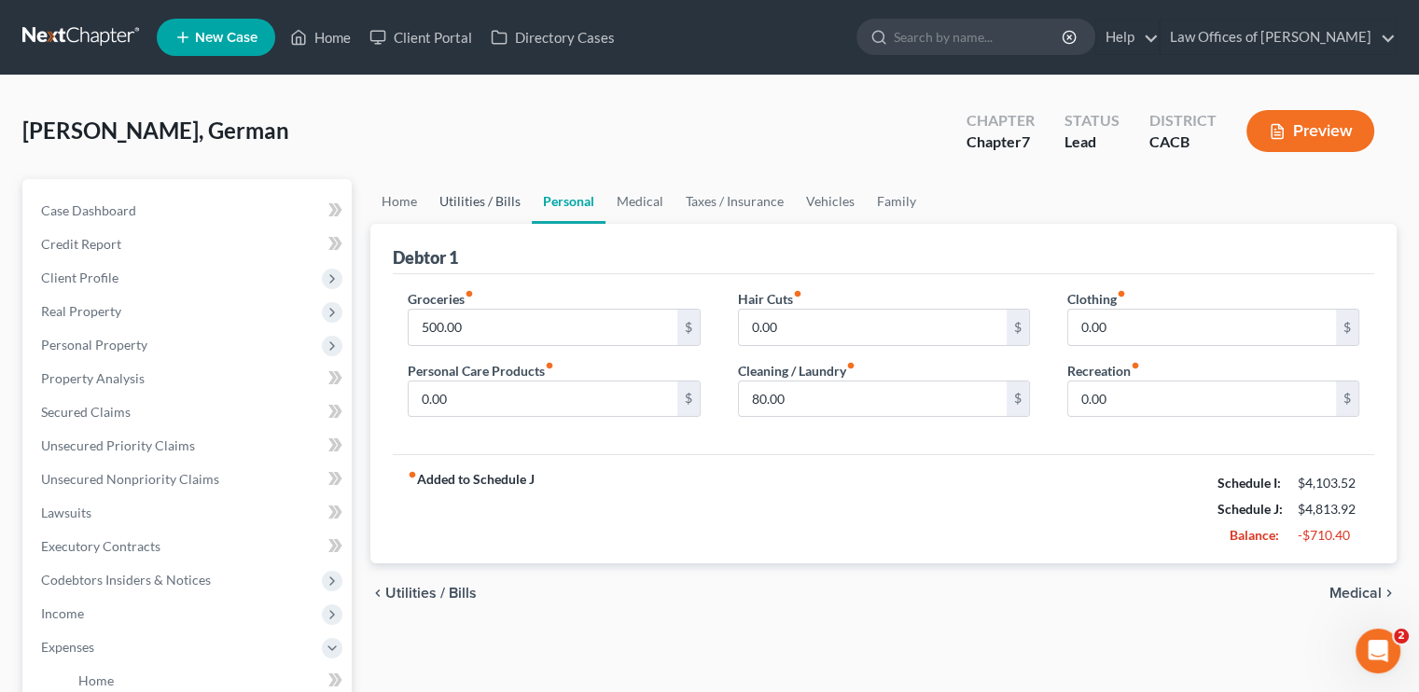
click at [484, 197] on link "Utilities / Bills" at bounding box center [480, 201] width 104 height 45
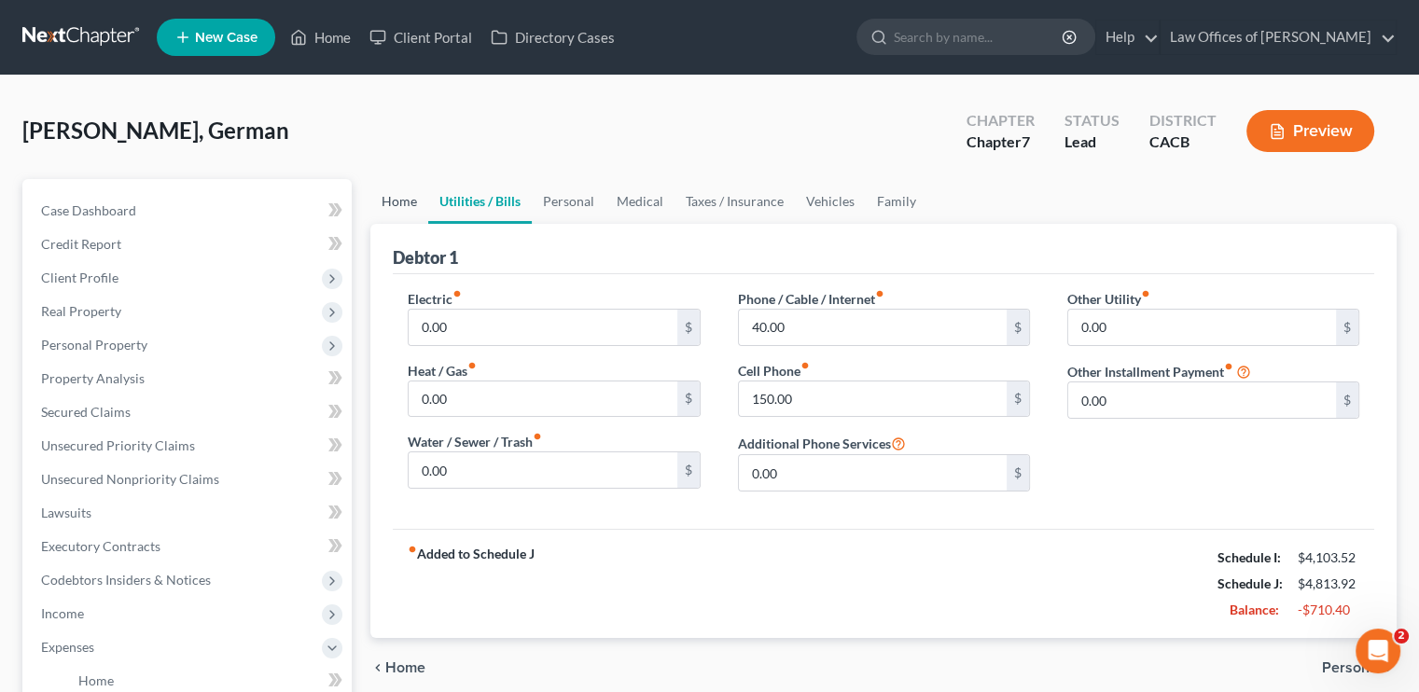
click at [394, 204] on link "Home" at bounding box center [399, 201] width 58 height 45
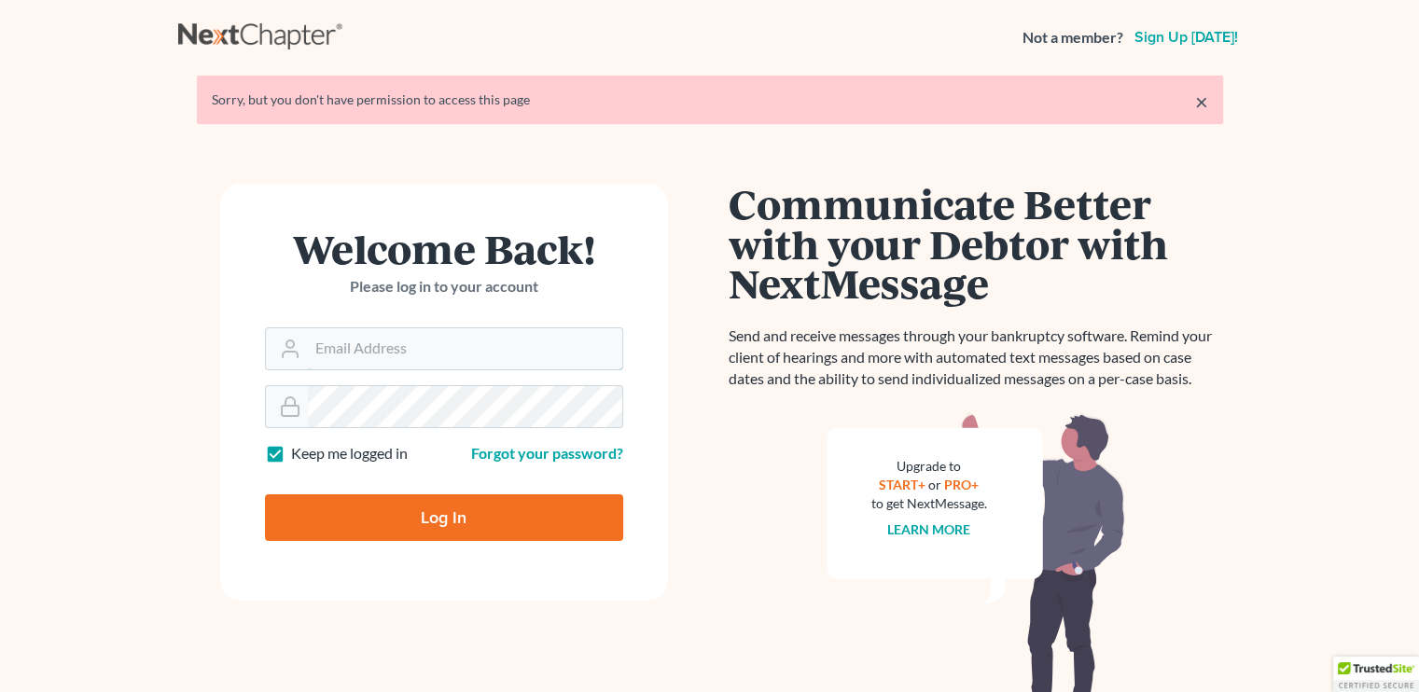
type input "[EMAIL_ADDRESS][DOMAIN_NAME]"
click at [391, 510] on input "Log In" at bounding box center [444, 518] width 358 height 47
type input "Thinking..."
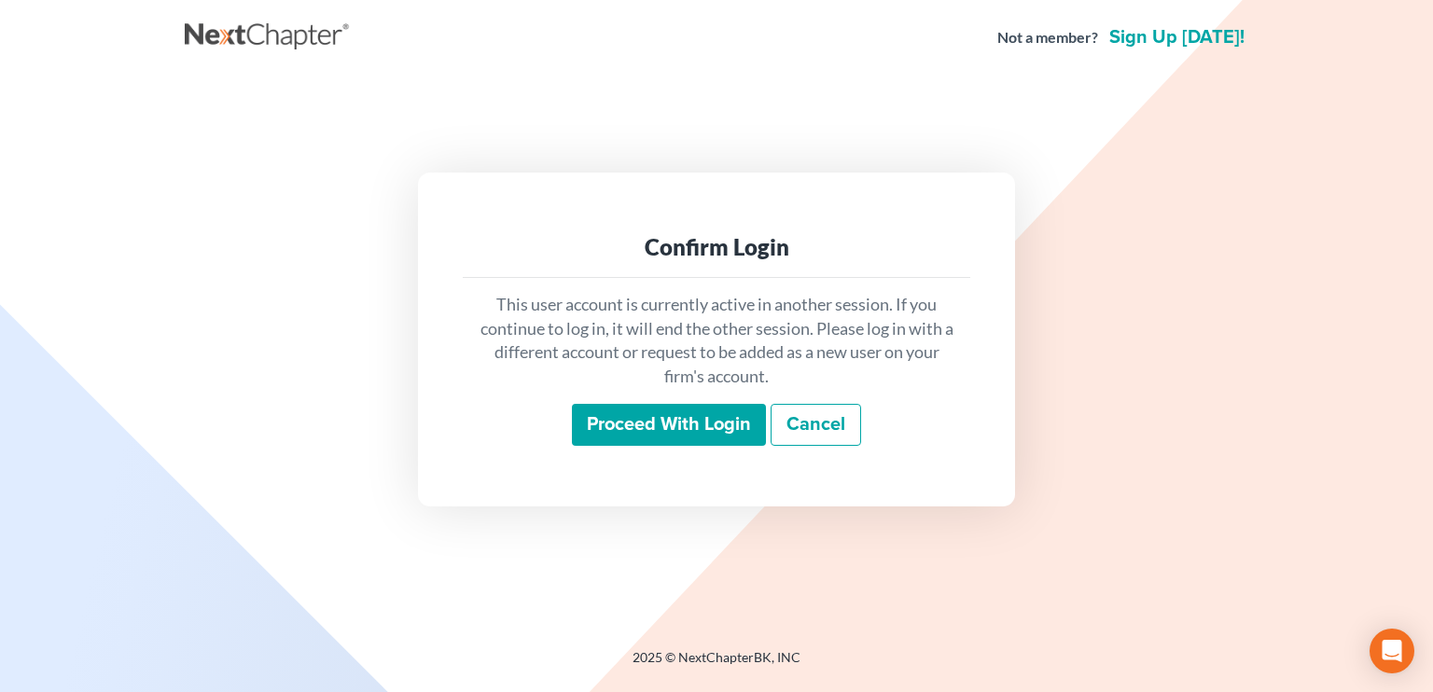
click at [648, 436] on input "Proceed with login" at bounding box center [669, 425] width 194 height 43
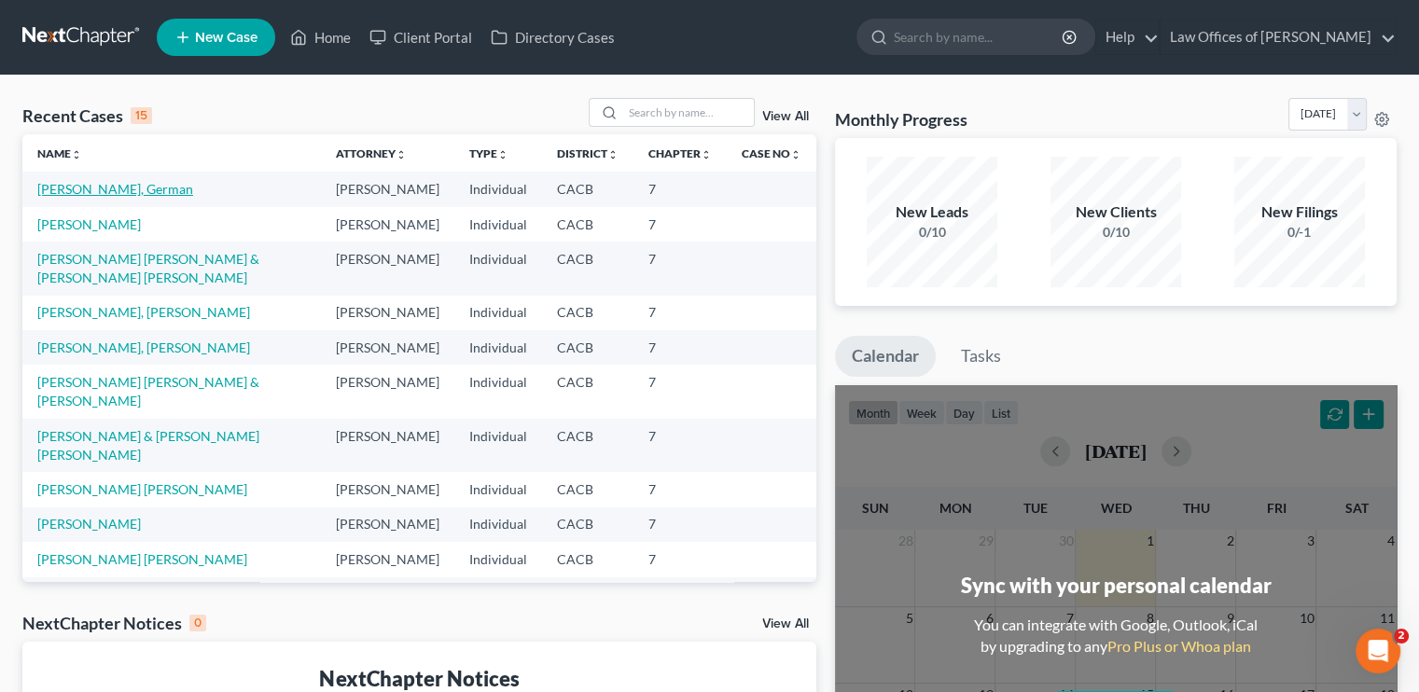
click at [78, 184] on link "[PERSON_NAME], German" at bounding box center [115, 189] width 156 height 16
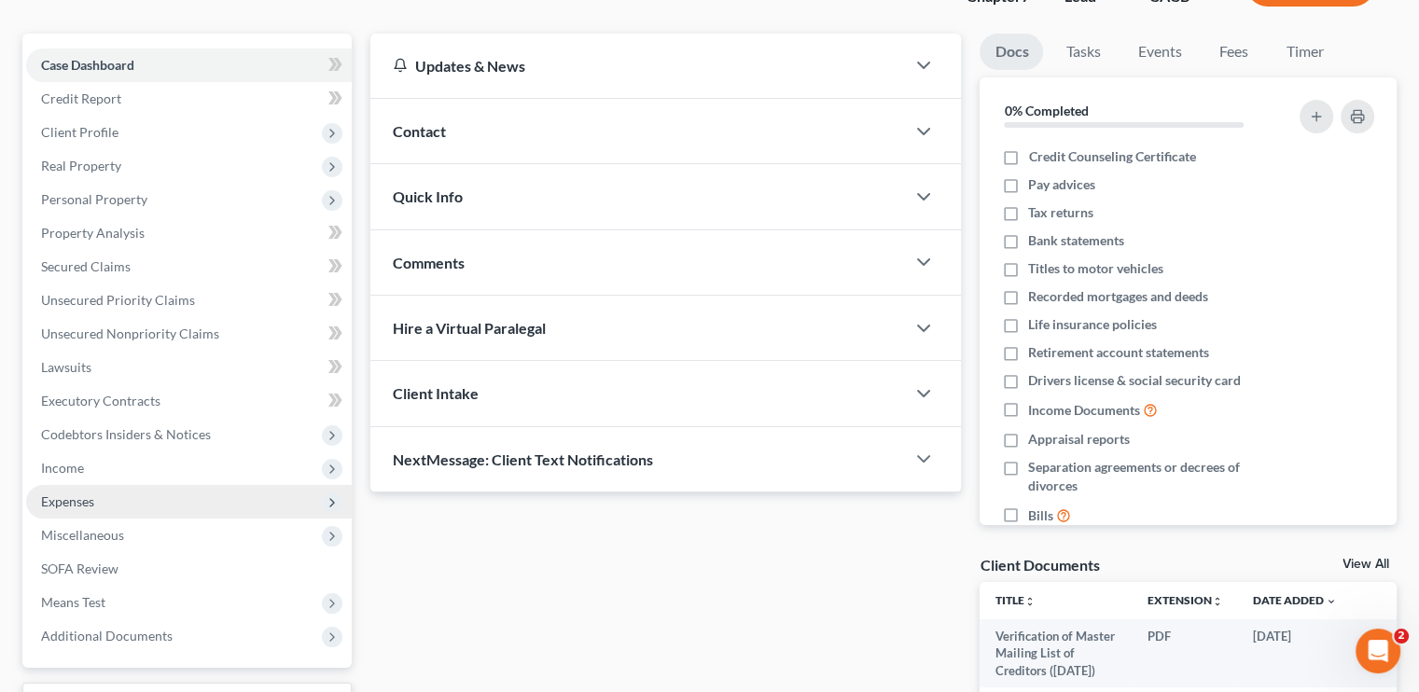
scroll to position [280, 0]
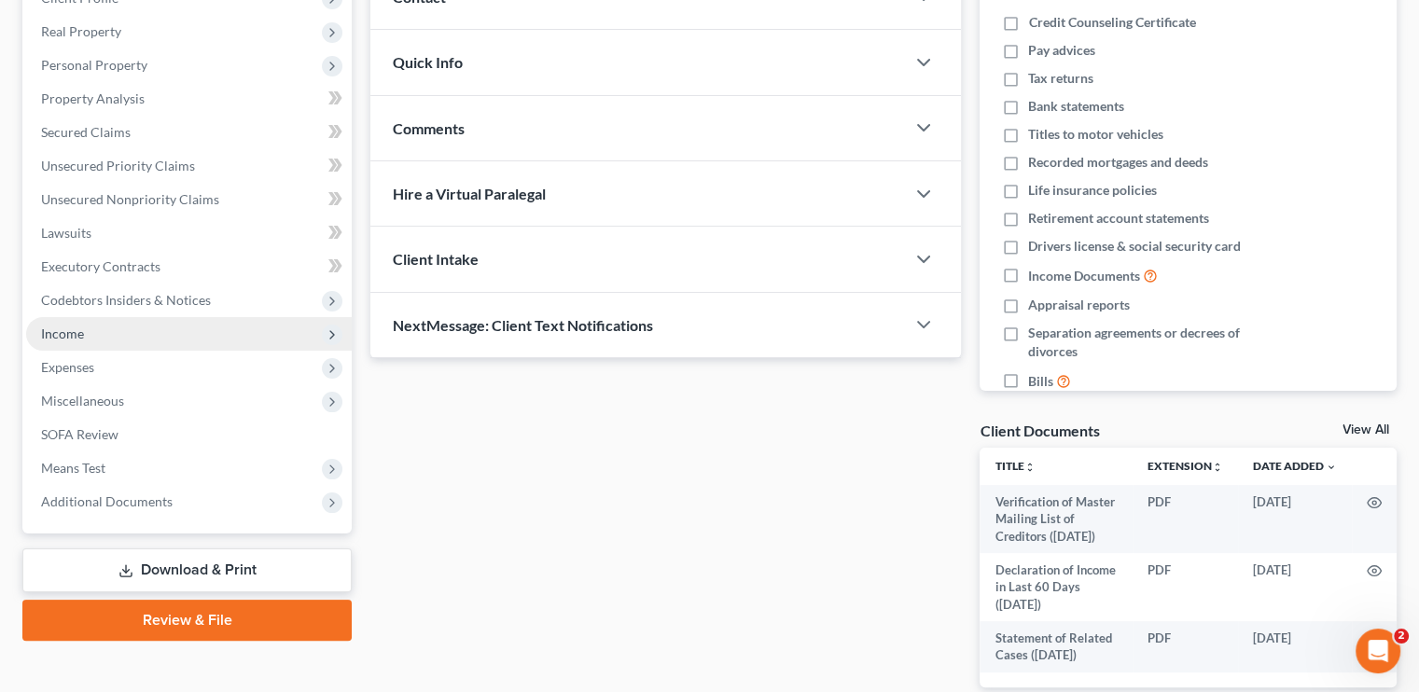
click at [73, 333] on span "Income" at bounding box center [62, 334] width 43 height 16
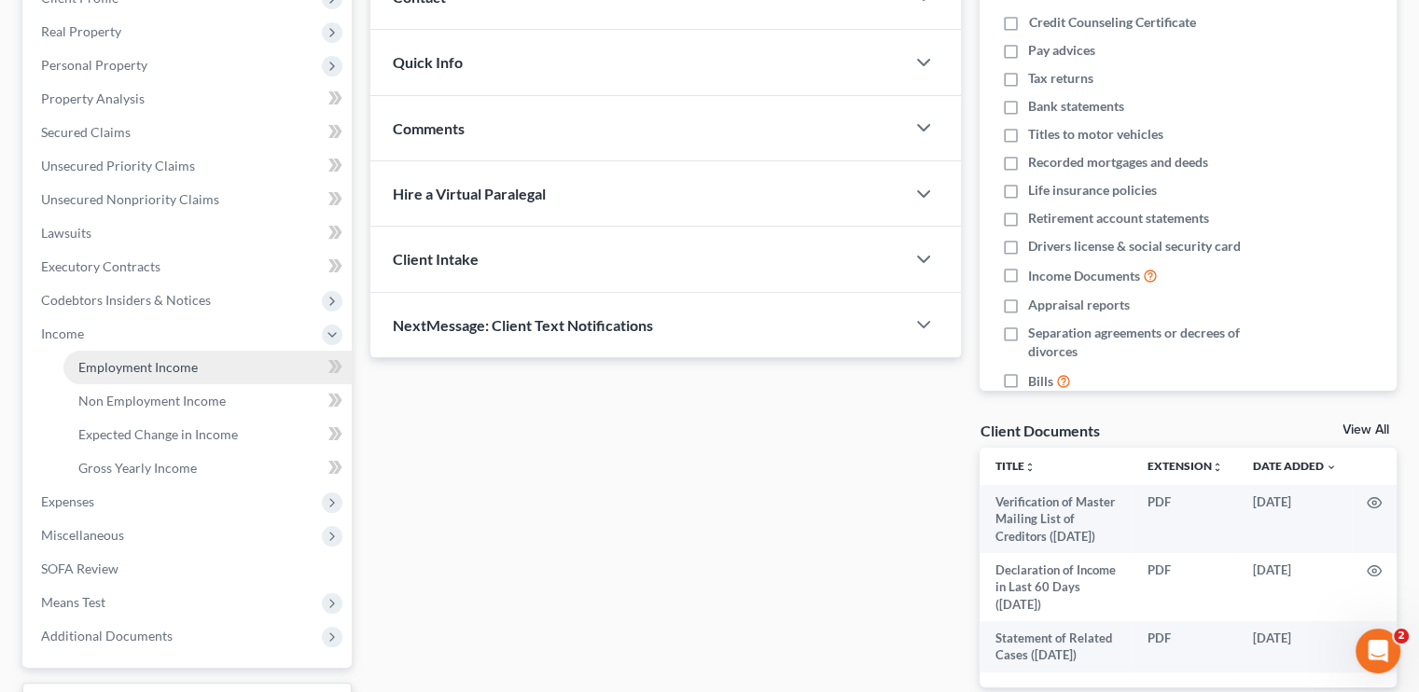
click at [141, 368] on span "Employment Income" at bounding box center [137, 367] width 119 height 16
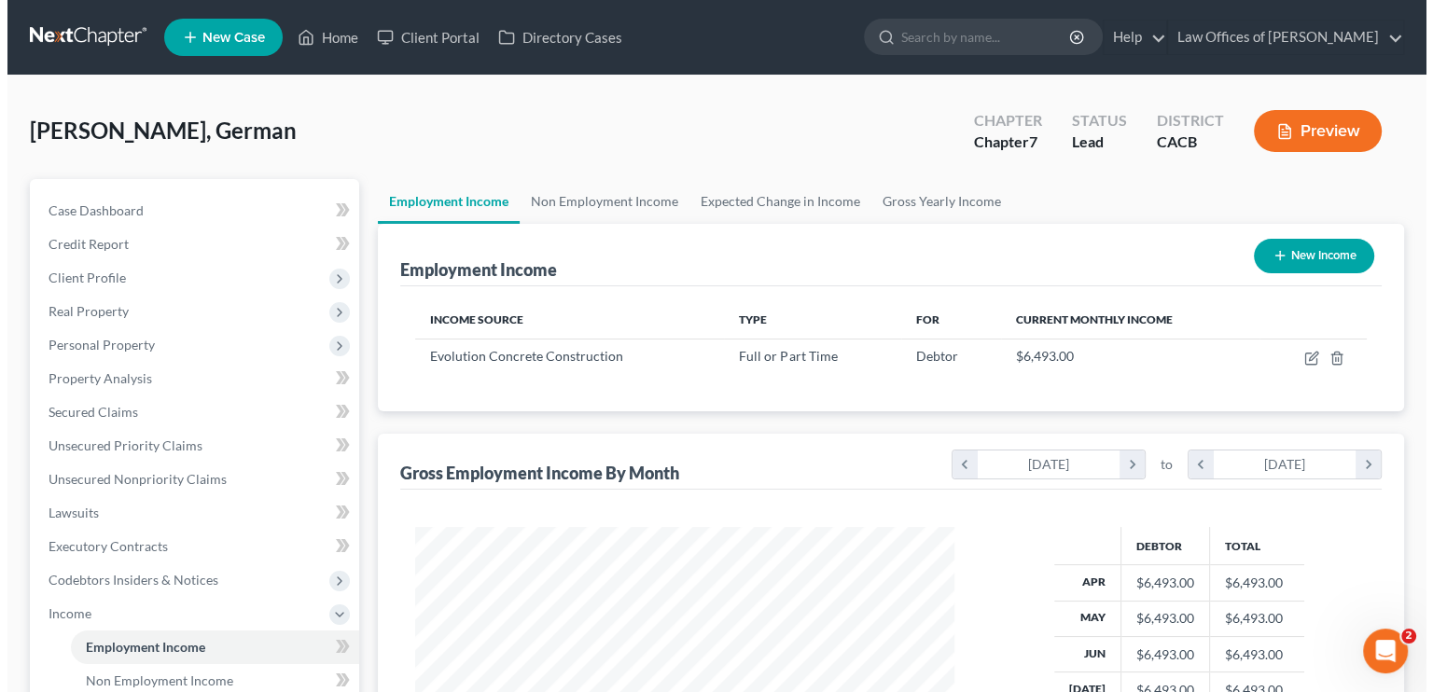
scroll to position [332, 576]
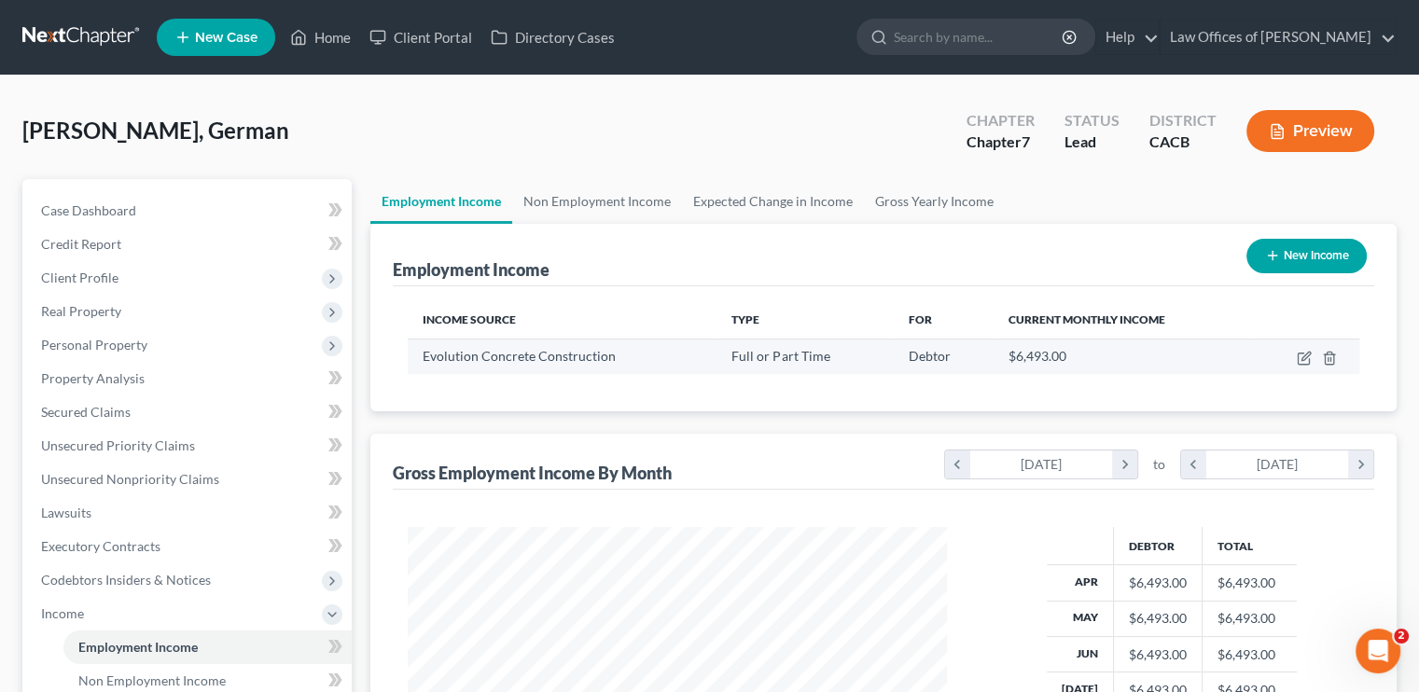
click at [1306, 365] on td at bounding box center [1305, 356] width 107 height 35
click at [1306, 359] on icon "button" at bounding box center [1304, 358] width 15 height 15
select select "0"
select select "4"
select select "0"
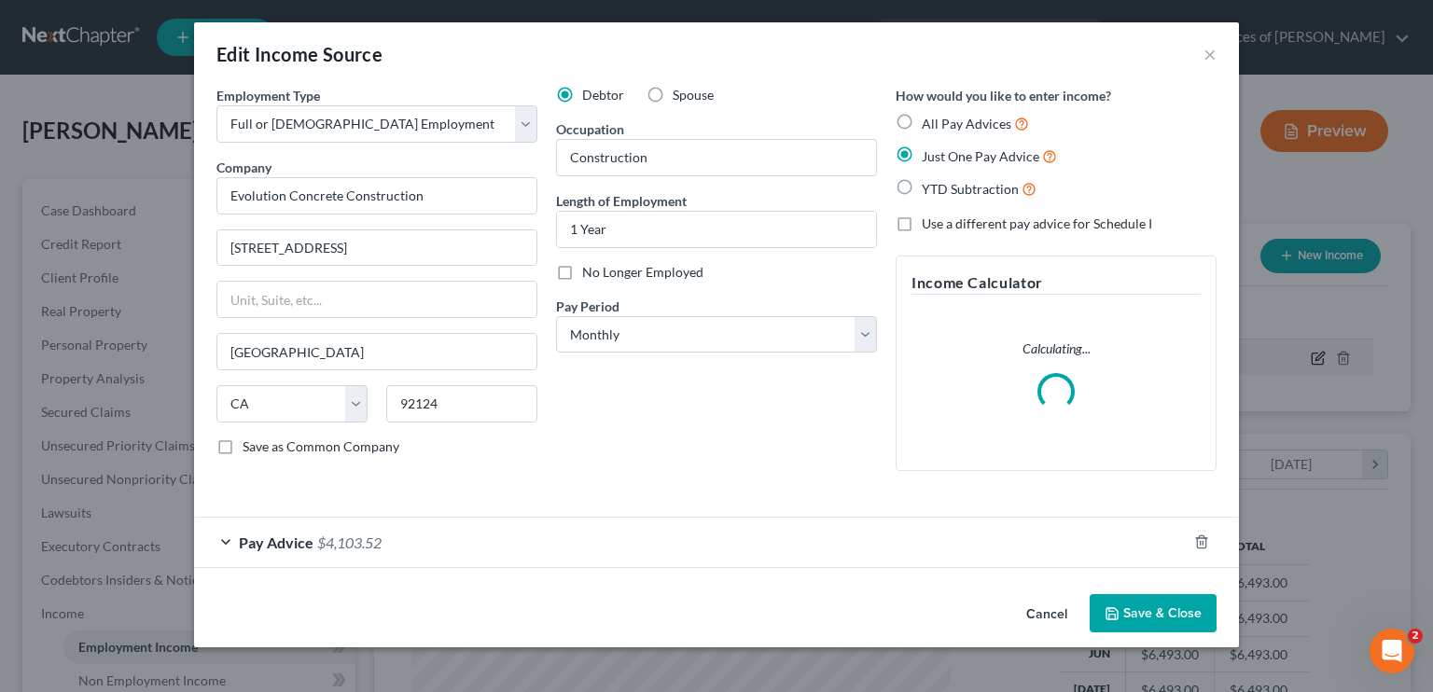
scroll to position [332, 582]
click at [370, 548] on span "$4,103.52" at bounding box center [349, 543] width 64 height 18
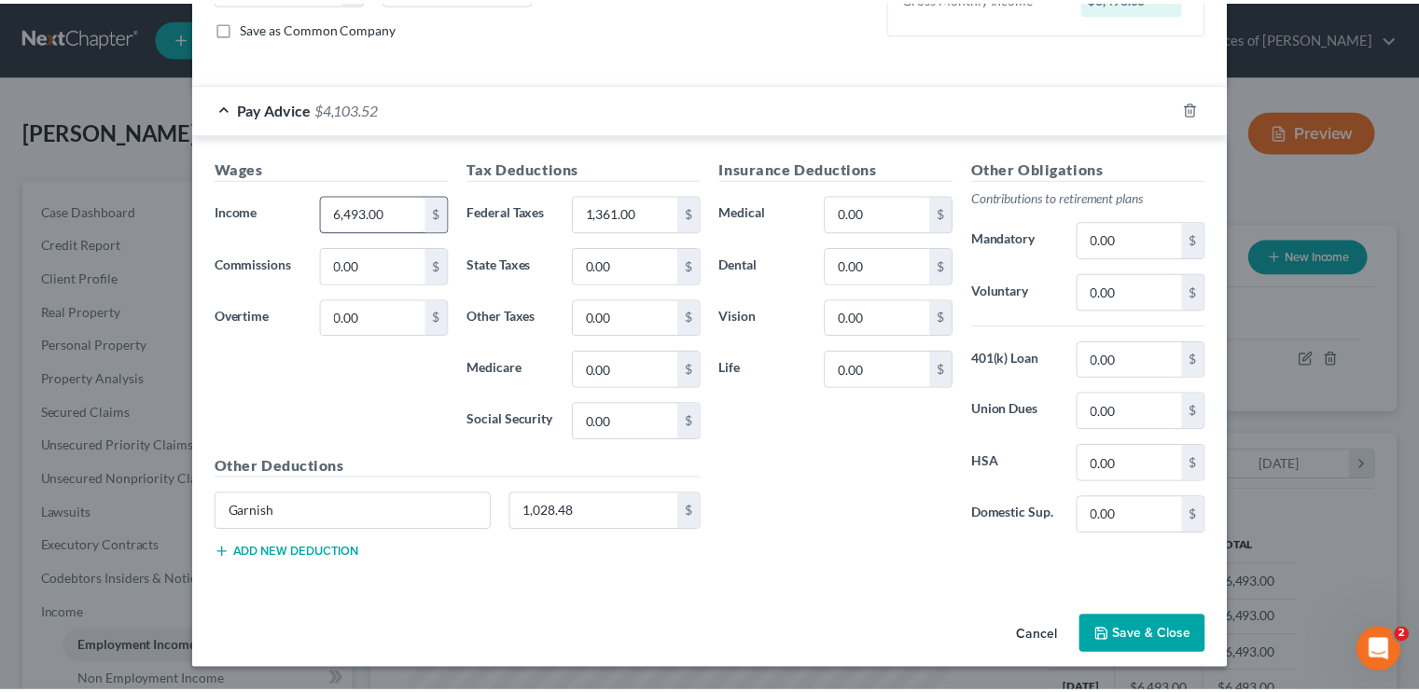
scroll to position [413, 0]
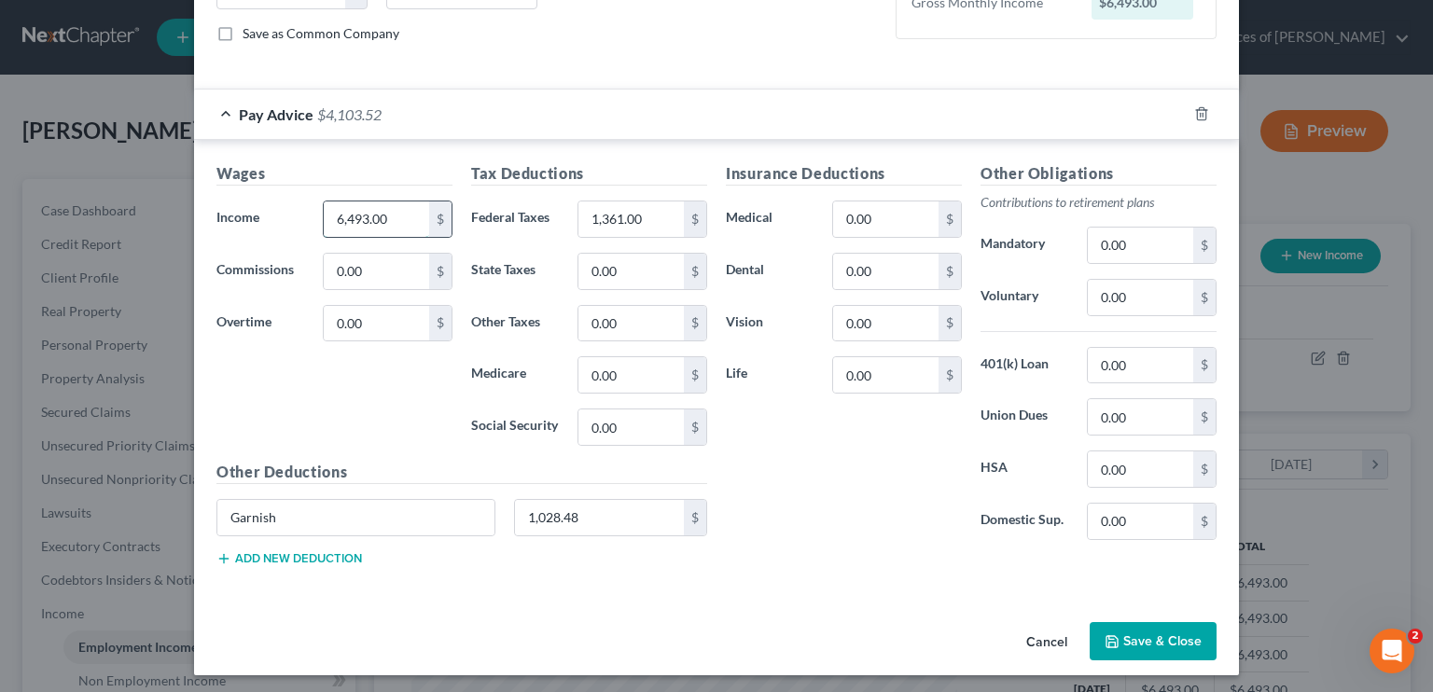
click at [384, 216] on input "6,493.00" at bounding box center [376, 219] width 105 height 35
type input "5,325.57"
click at [634, 214] on input "1,361.00" at bounding box center [631, 219] width 105 height 35
type input "1,865.5"
click at [1170, 640] on button "Save & Close" at bounding box center [1153, 641] width 127 height 39
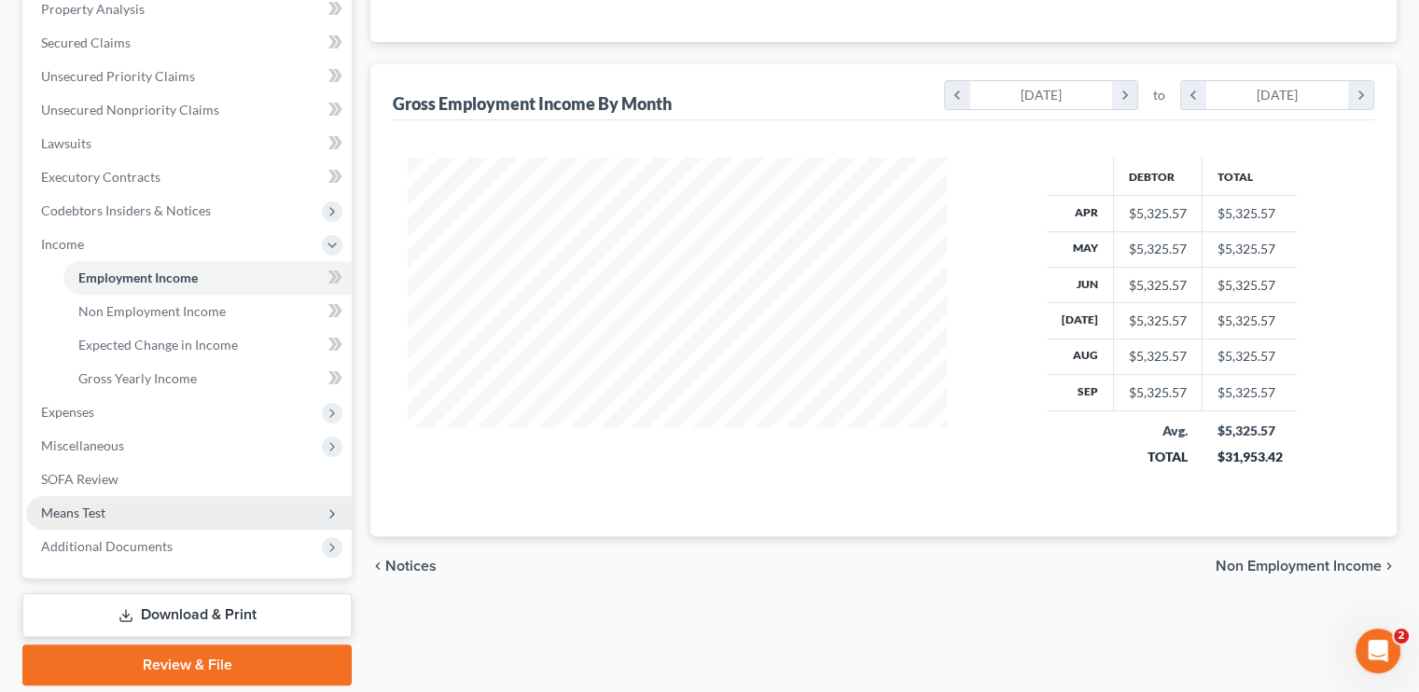
scroll to position [373, 0]
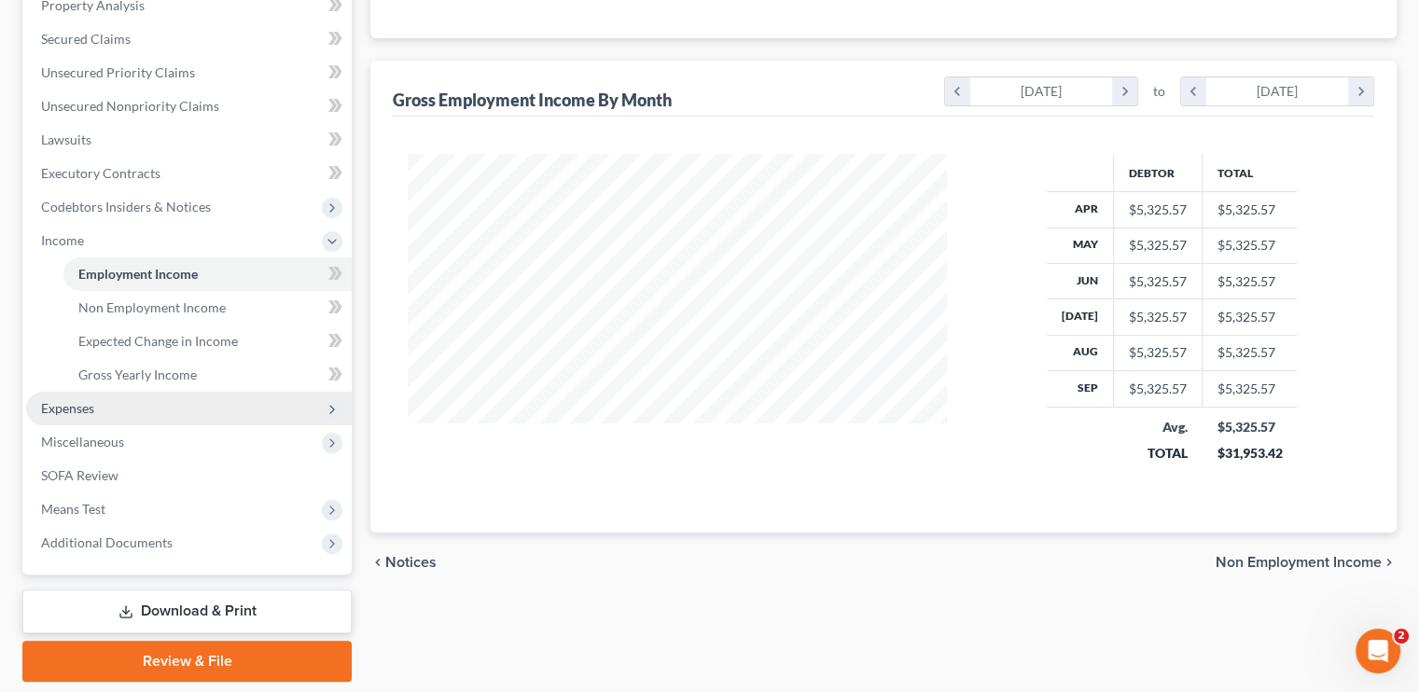
click at [84, 413] on span "Expenses" at bounding box center [67, 408] width 53 height 16
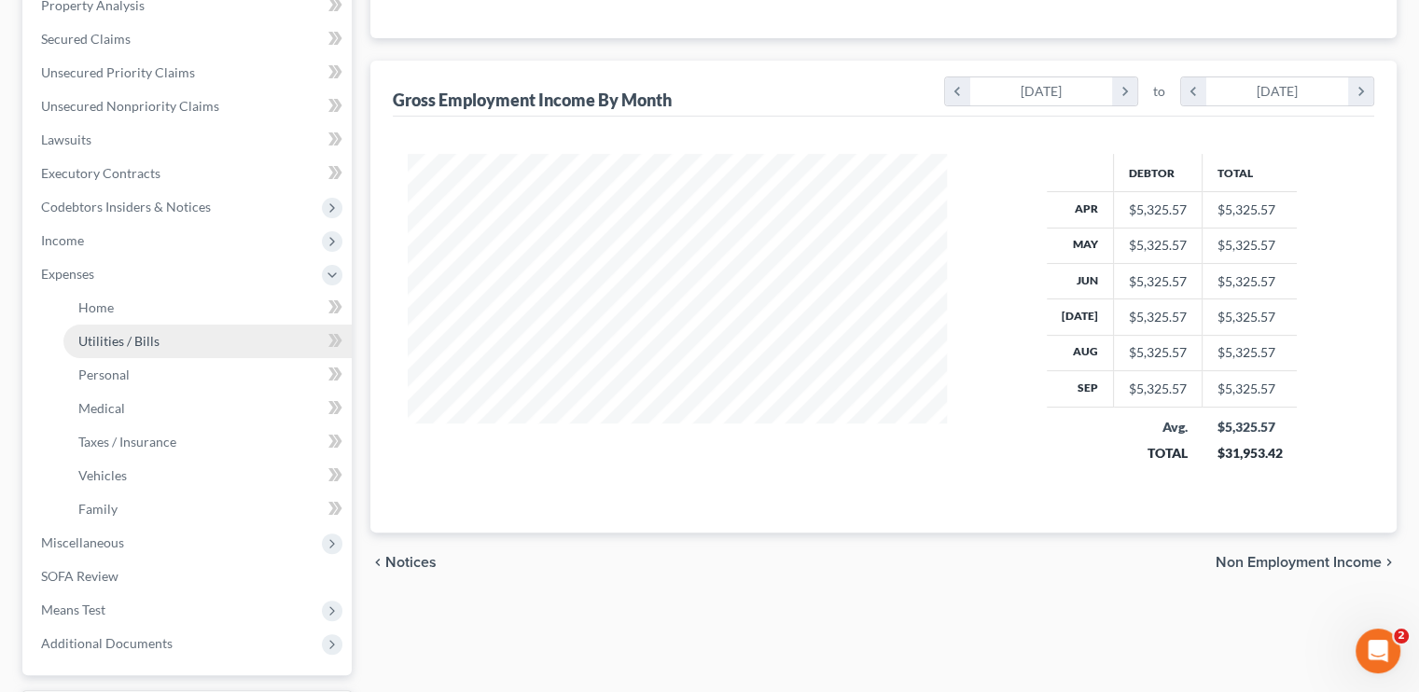
click at [118, 339] on span "Utilities / Bills" at bounding box center [118, 341] width 81 height 16
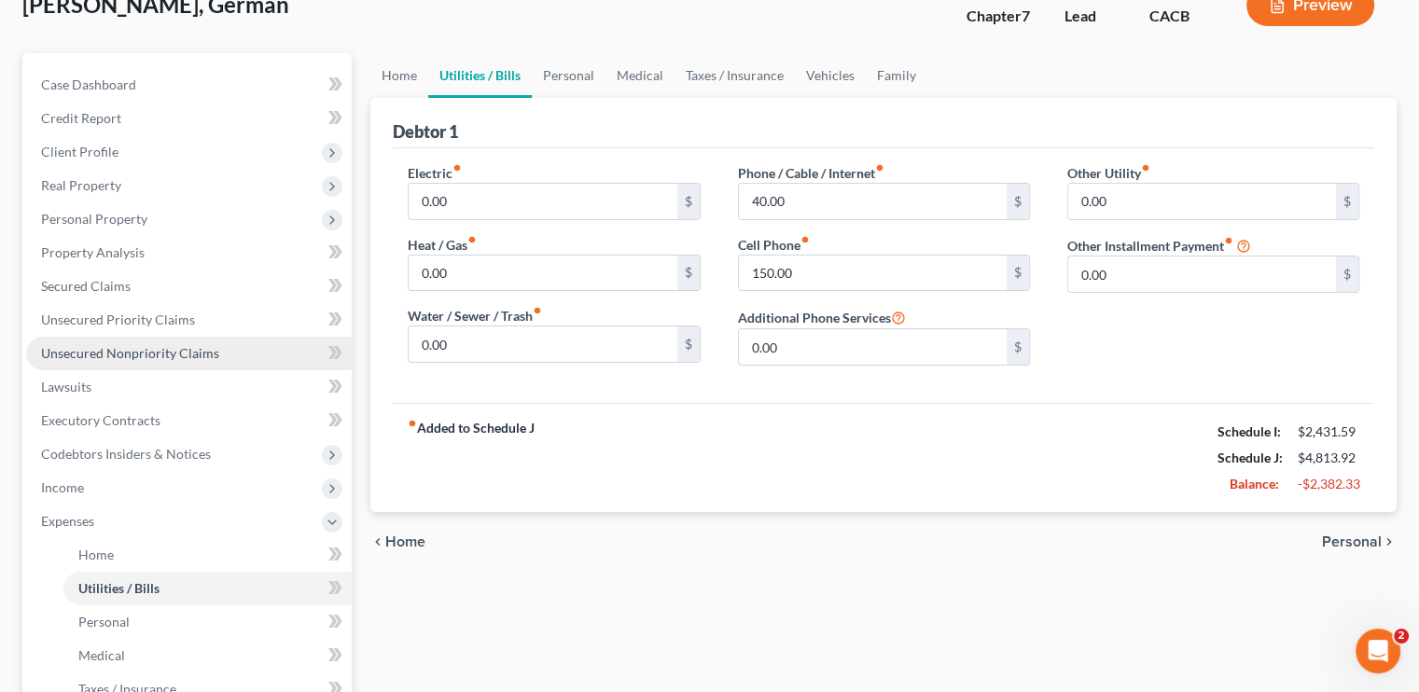
scroll to position [93, 0]
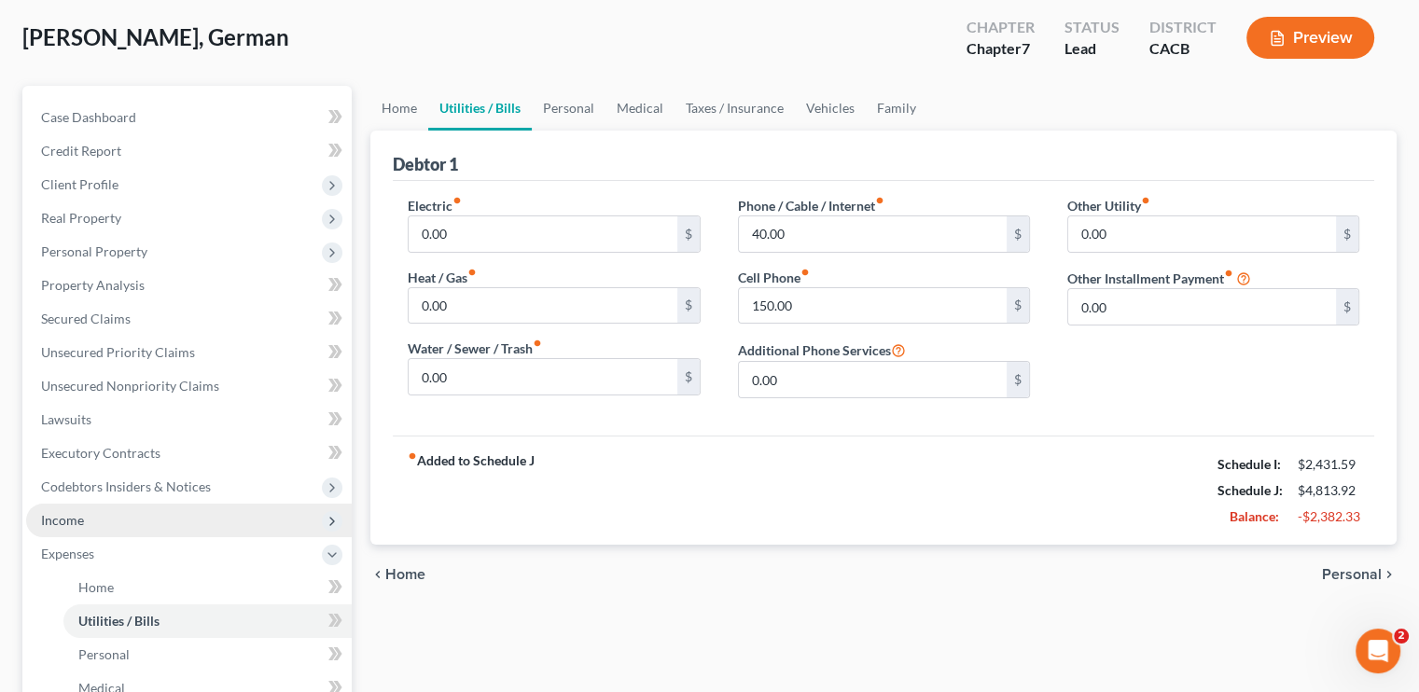
click at [91, 514] on span "Income" at bounding box center [189, 521] width 326 height 34
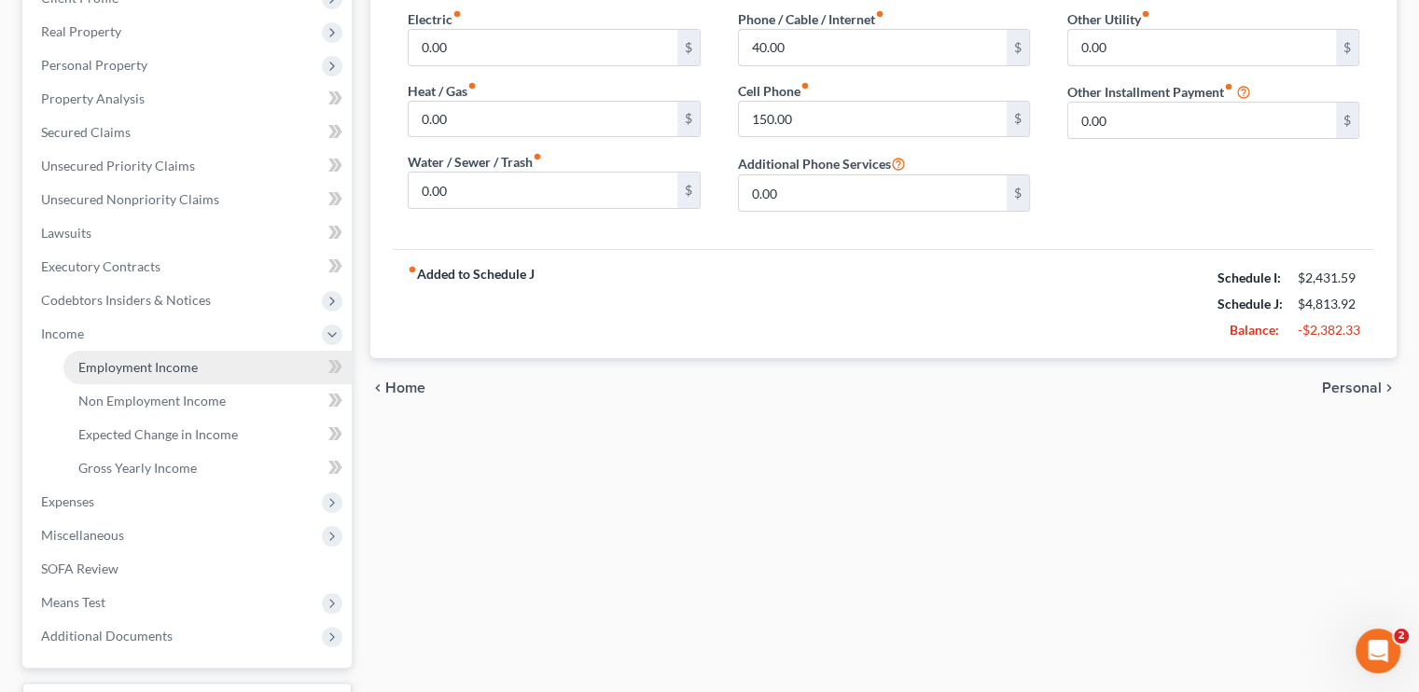
click at [147, 352] on link "Employment Income" at bounding box center [207, 368] width 288 height 34
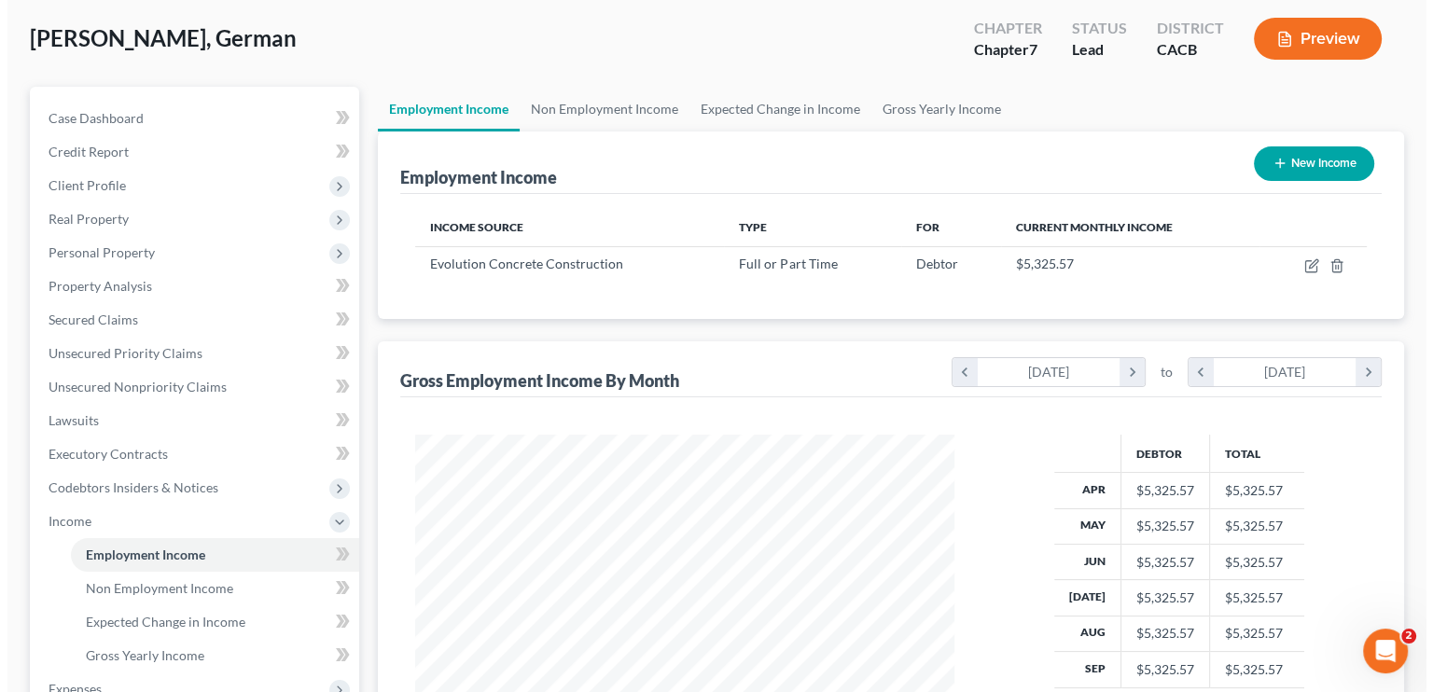
scroll to position [93, 0]
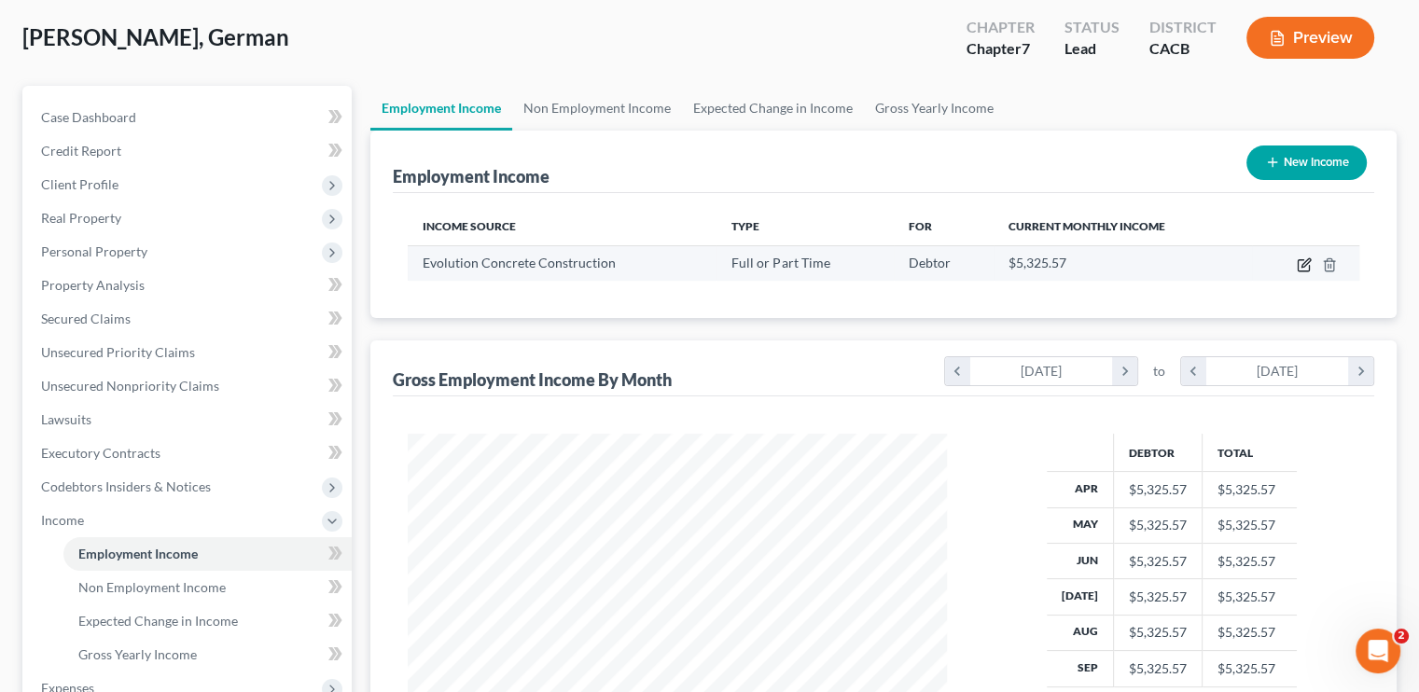
click at [1297, 270] on icon "button" at bounding box center [1304, 265] width 15 height 15
select select "0"
select select "4"
select select "0"
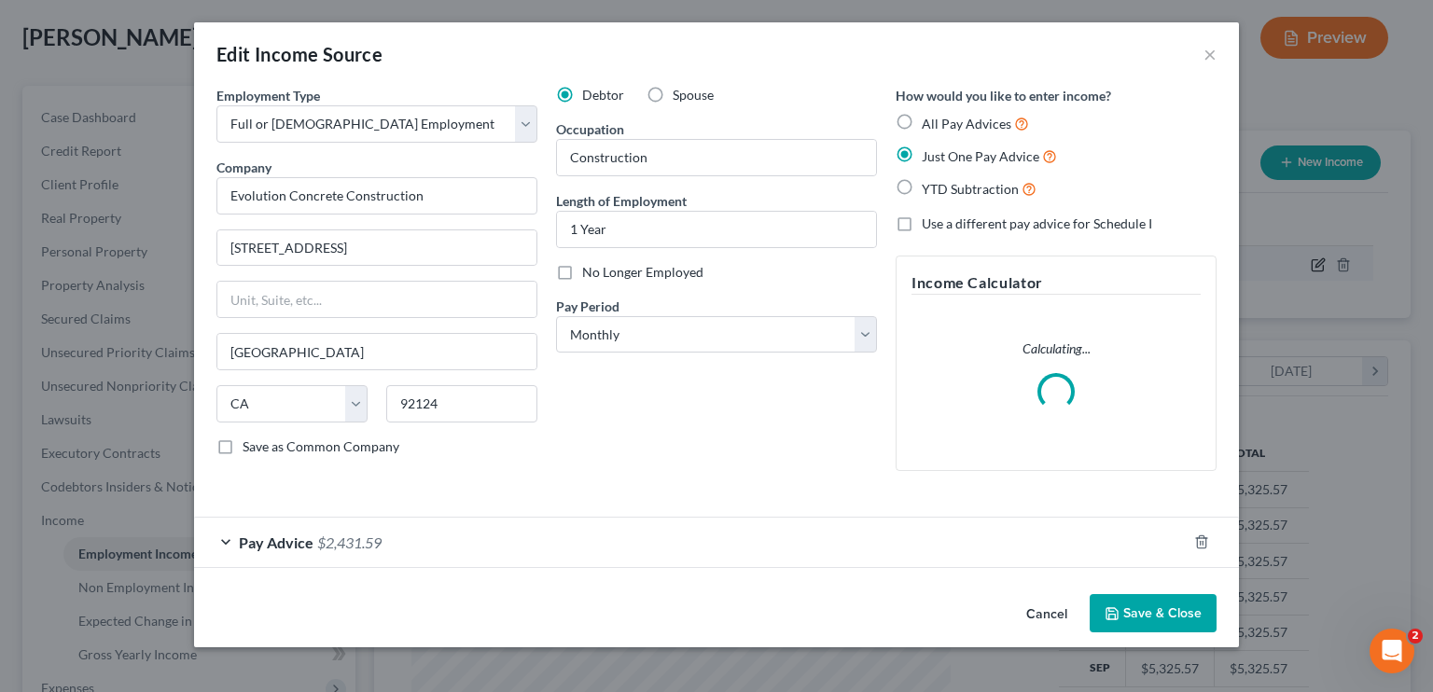
scroll to position [332, 582]
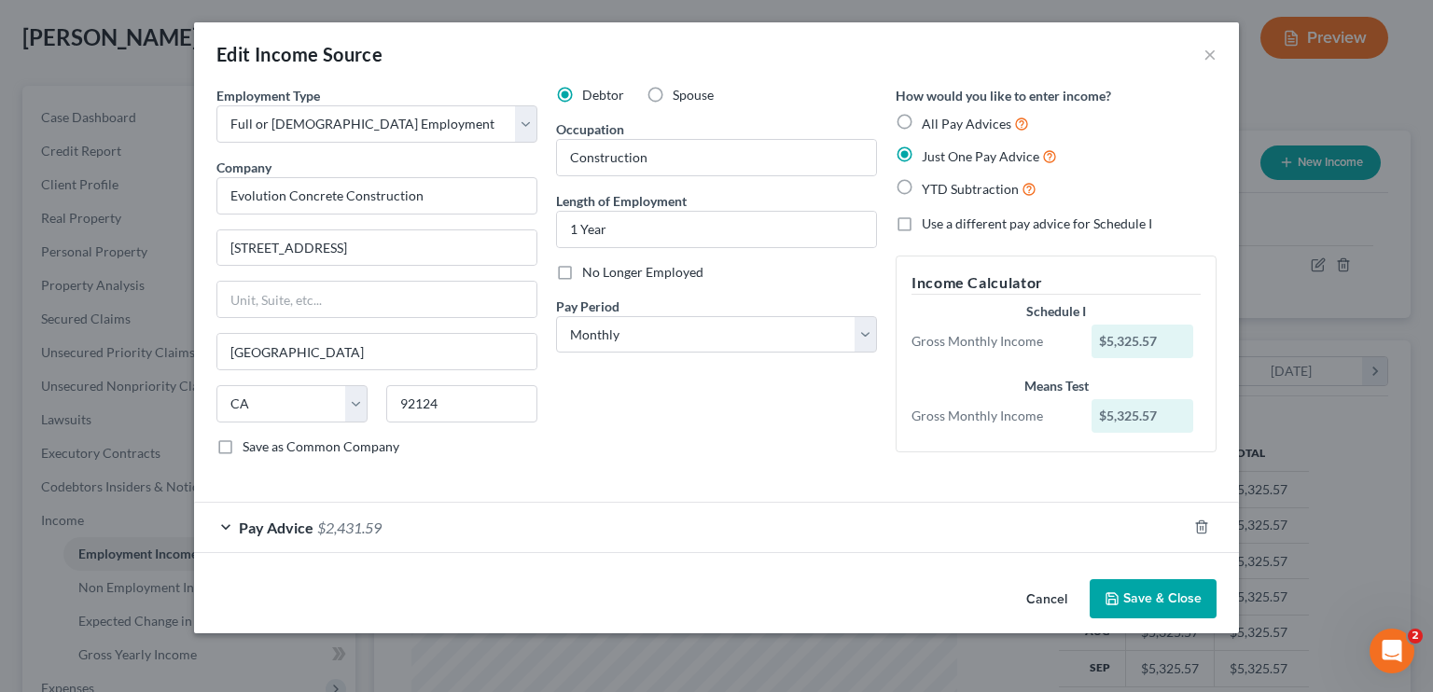
click at [433, 537] on div "Pay Advice $2,431.59" at bounding box center [690, 527] width 993 height 49
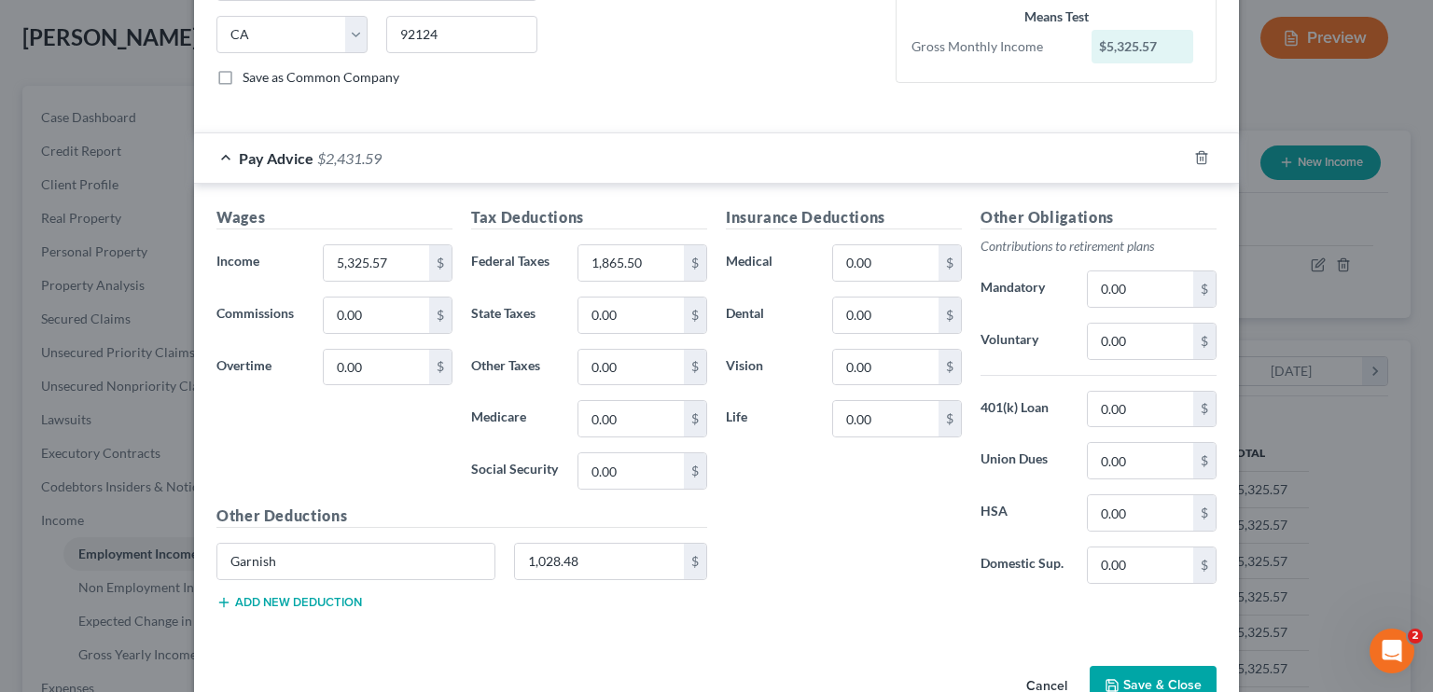
scroll to position [373, 0]
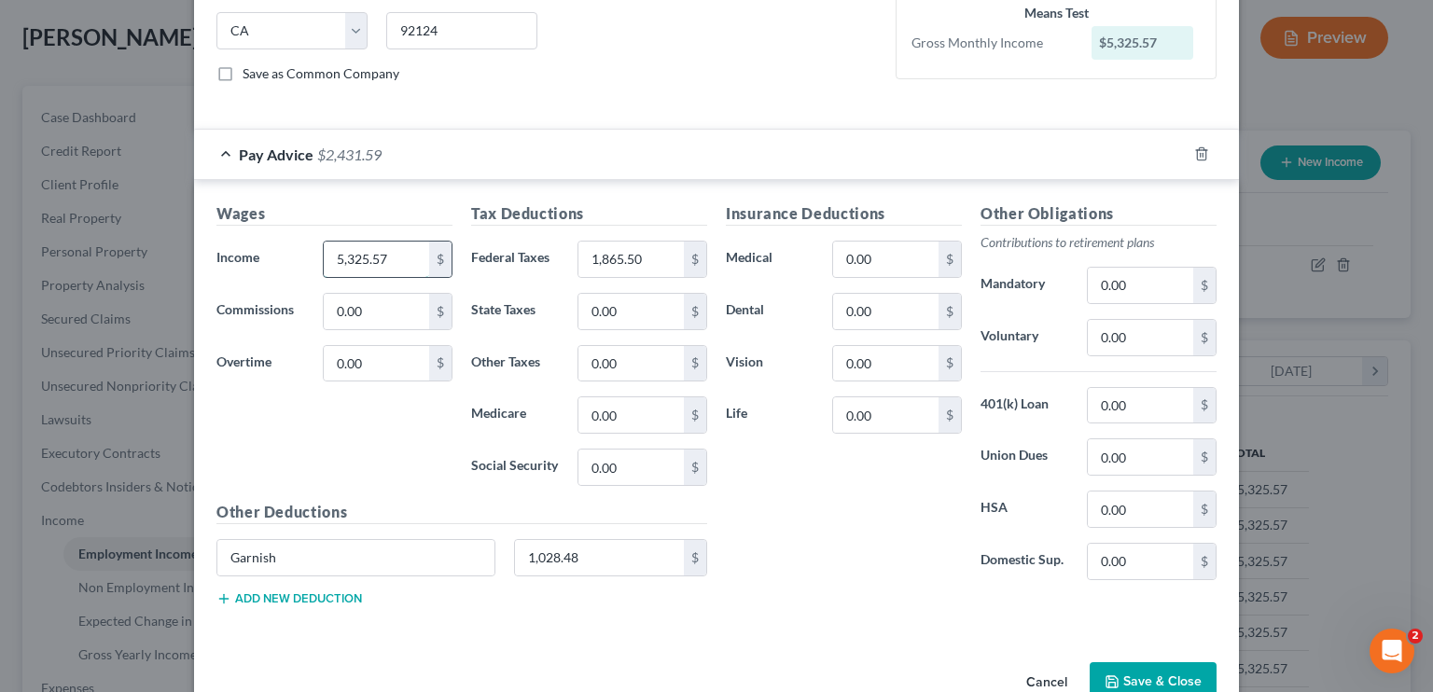
click at [349, 250] on input "5,325.57" at bounding box center [376, 259] width 105 height 35
type input "6,493"
click at [620, 254] on input "1,865.50" at bounding box center [631, 259] width 105 height 35
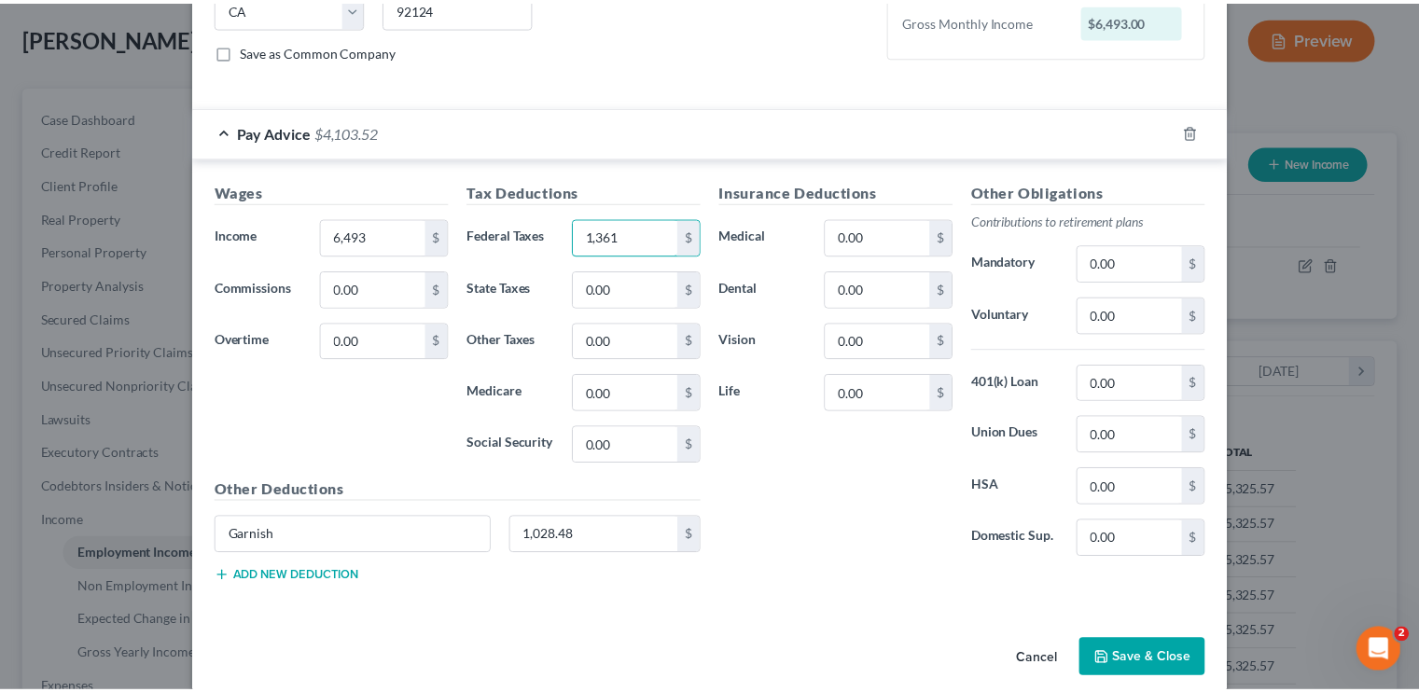
scroll to position [413, 0]
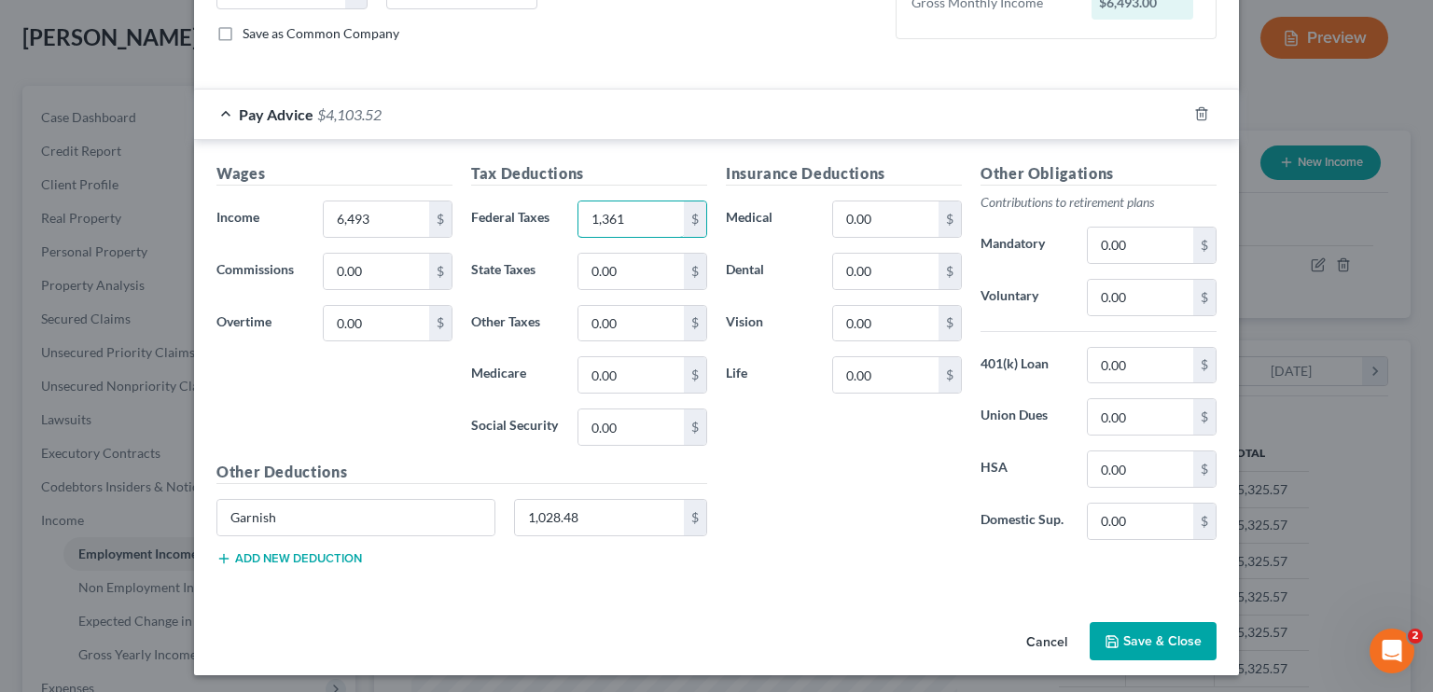
type input "1,361"
click at [1142, 634] on button "Save & Close" at bounding box center [1153, 641] width 127 height 39
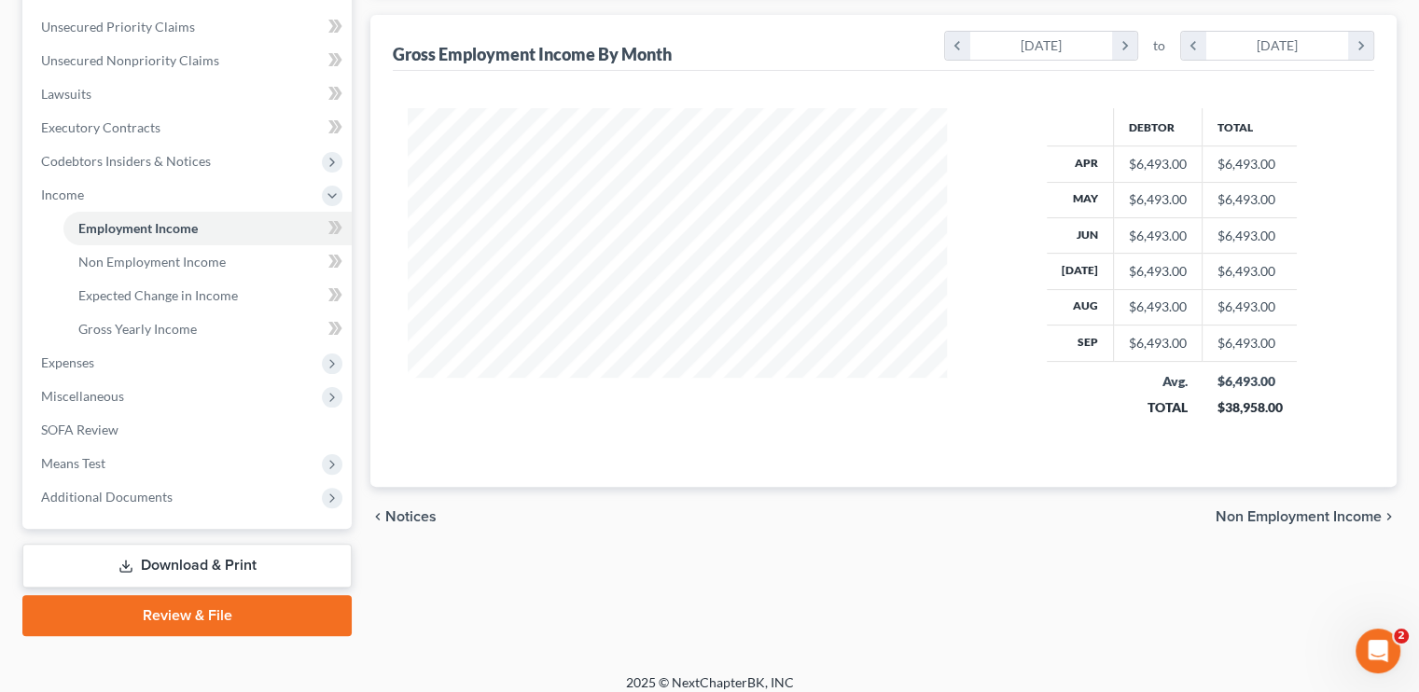
scroll to position [432, 0]
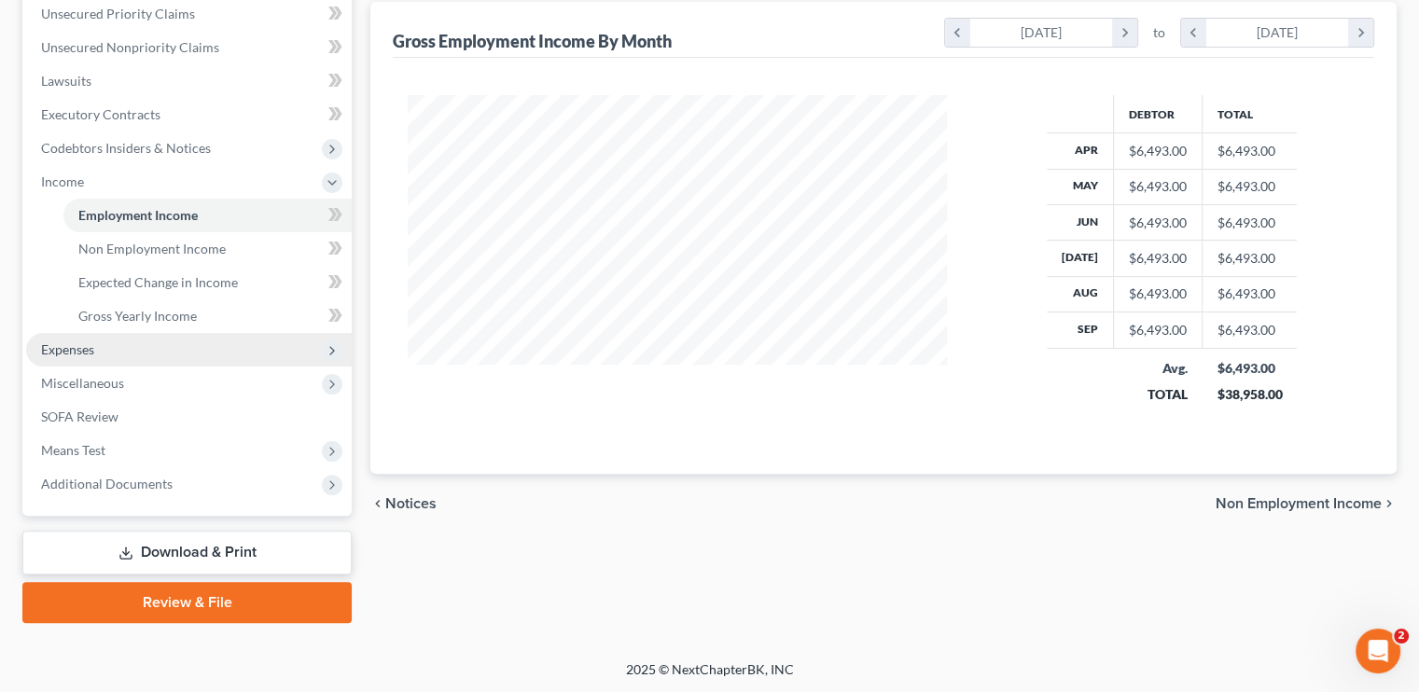
click at [108, 348] on span "Expenses" at bounding box center [189, 350] width 326 height 34
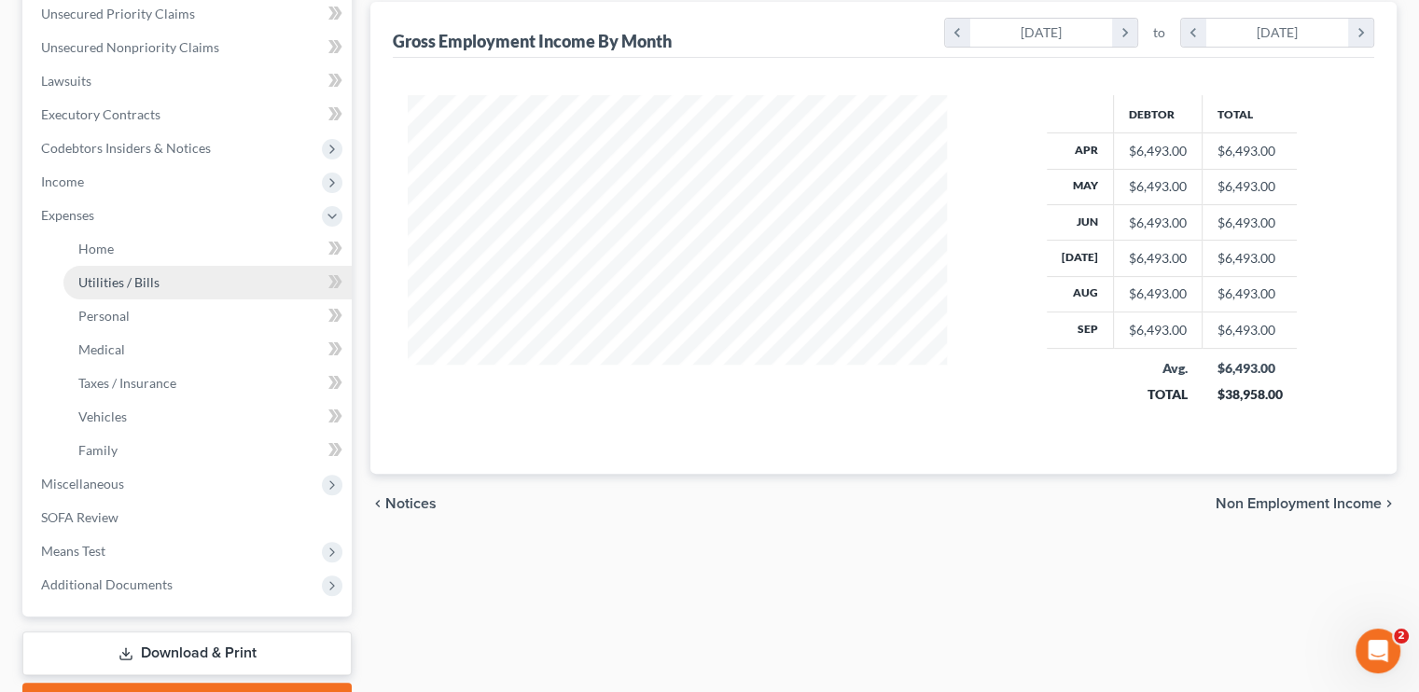
click at [139, 272] on link "Utilities / Bills" at bounding box center [207, 283] width 288 height 34
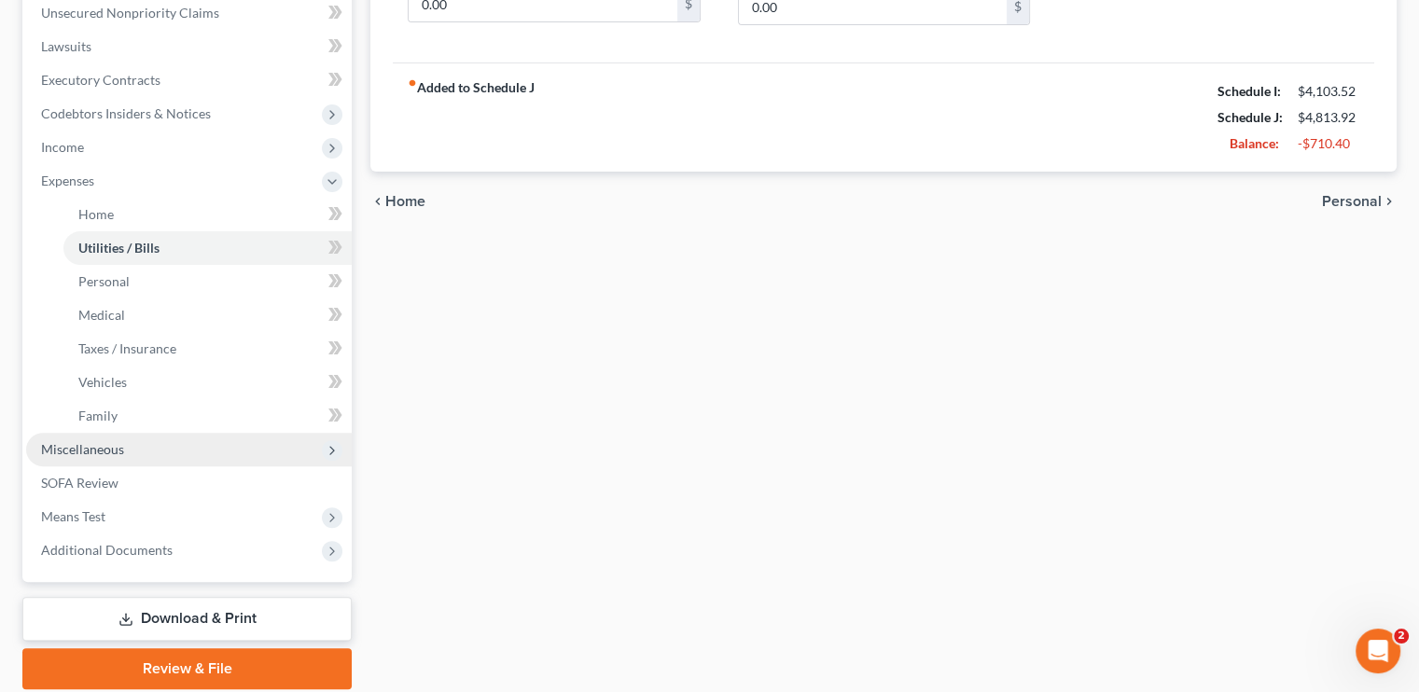
click at [88, 458] on span "Miscellaneous" at bounding box center [189, 450] width 326 height 34
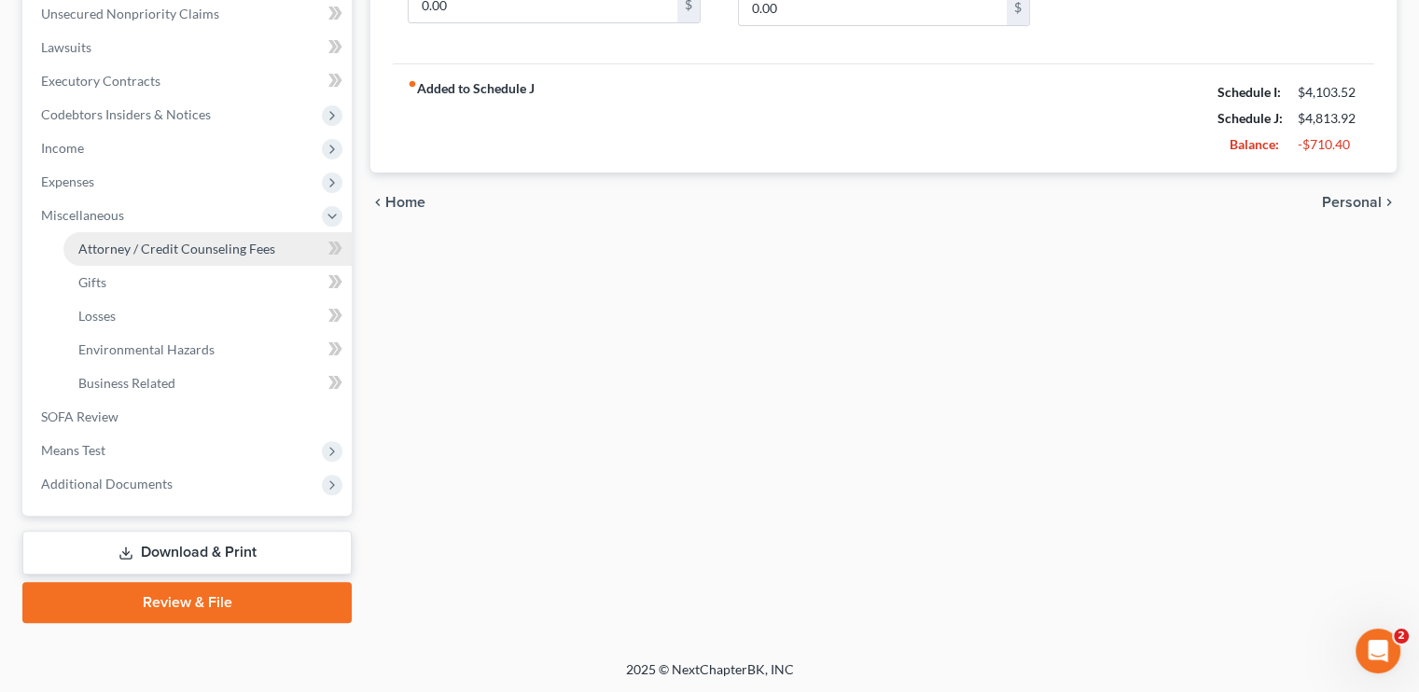
click at [161, 238] on link "Attorney / Credit Counseling Fees" at bounding box center [207, 249] width 288 height 34
select select "0"
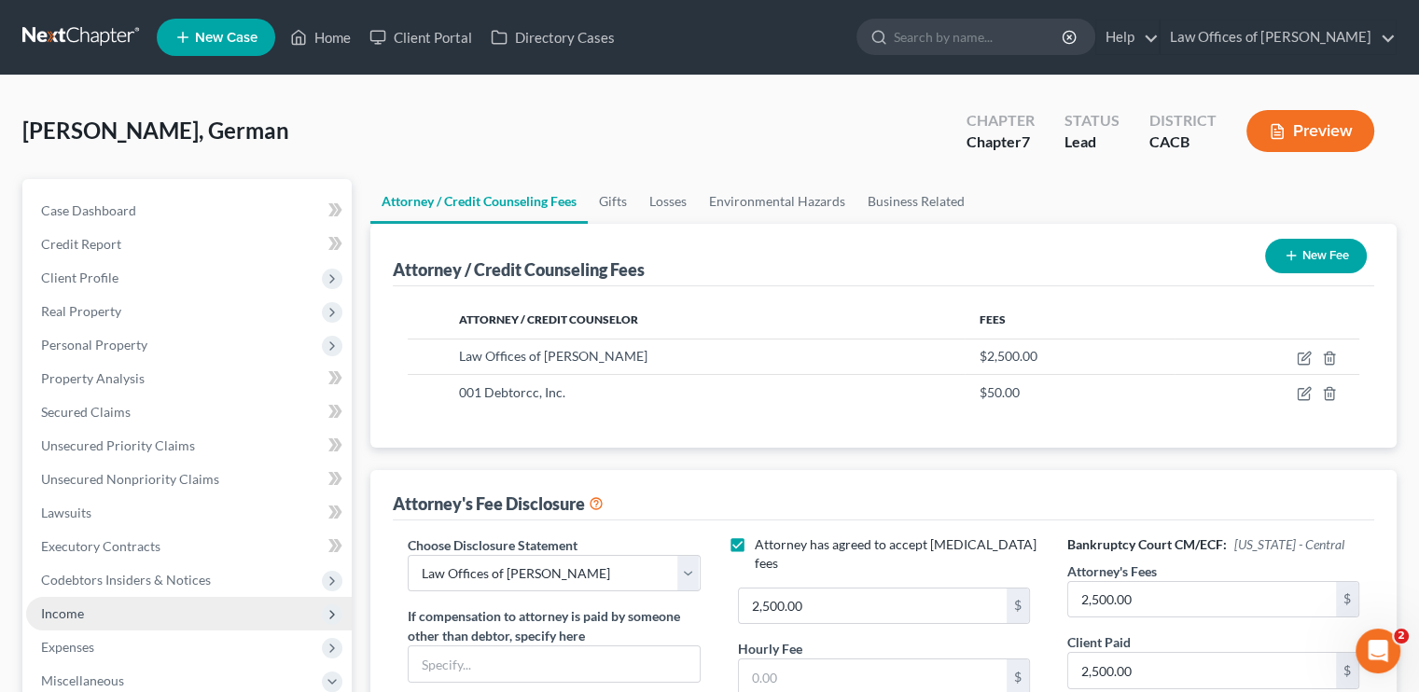
click at [93, 620] on span "Income" at bounding box center [189, 614] width 326 height 34
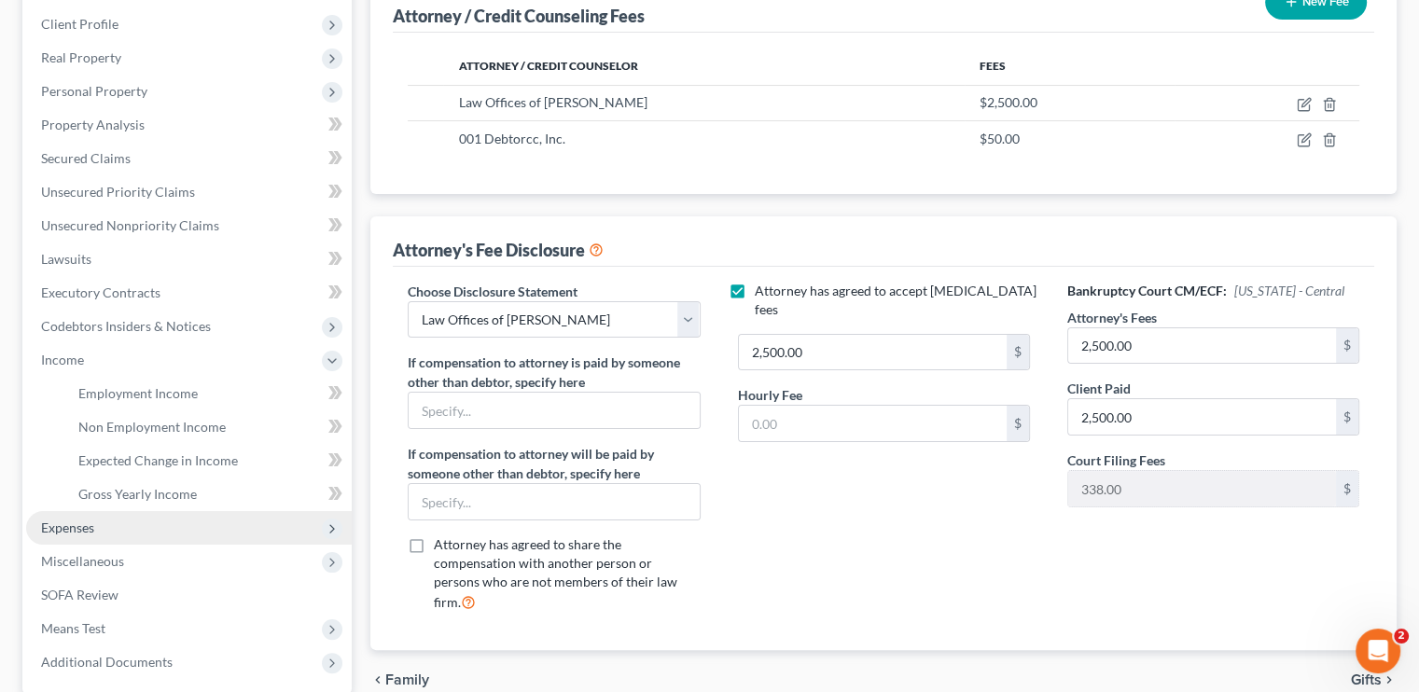
scroll to position [280, 0]
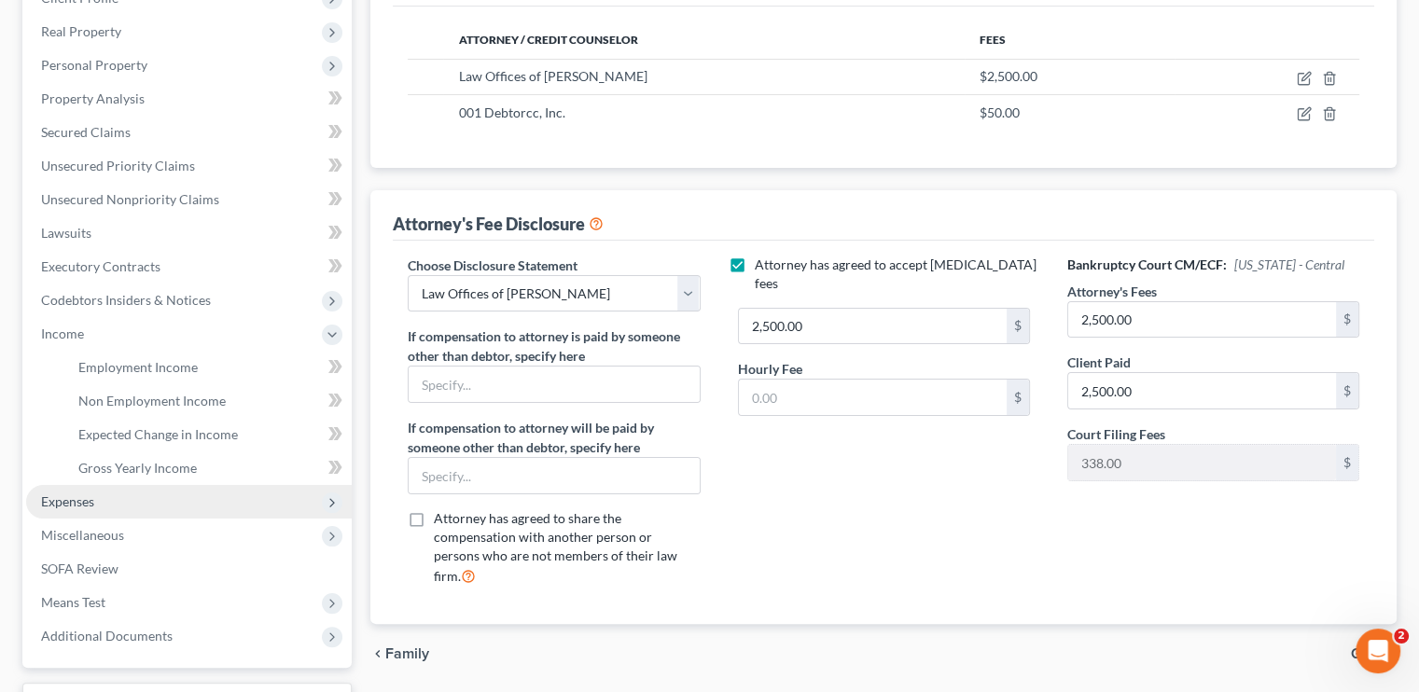
click at [105, 507] on span "Expenses" at bounding box center [189, 502] width 326 height 34
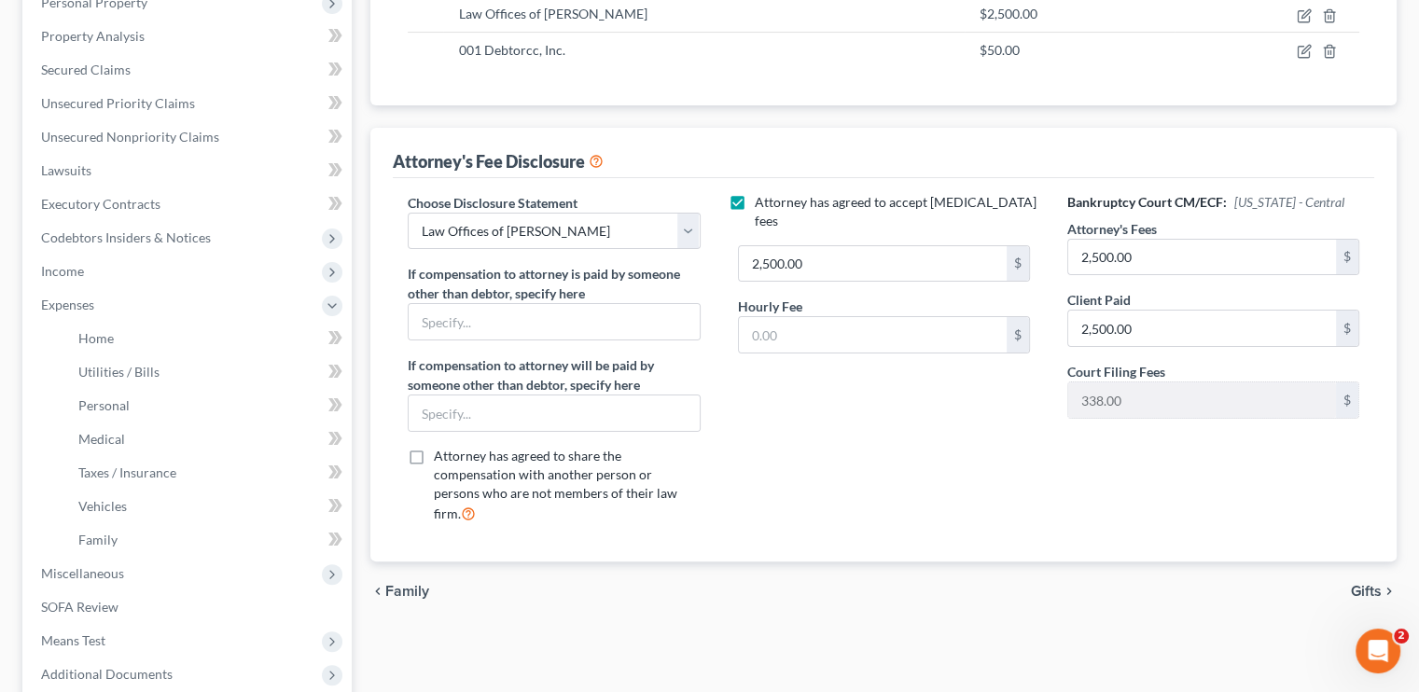
scroll to position [373, 0]
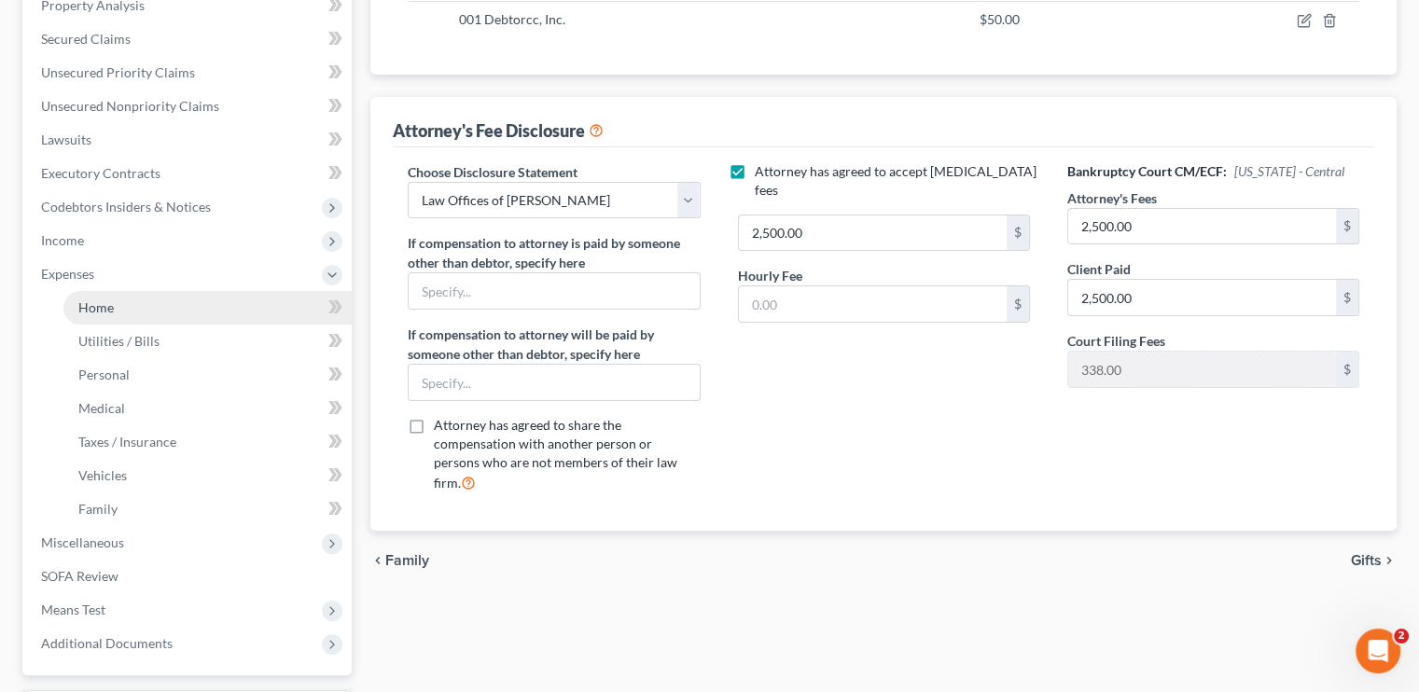
click at [86, 312] on span "Home" at bounding box center [95, 308] width 35 height 16
click at [109, 307] on span "Home" at bounding box center [95, 308] width 35 height 16
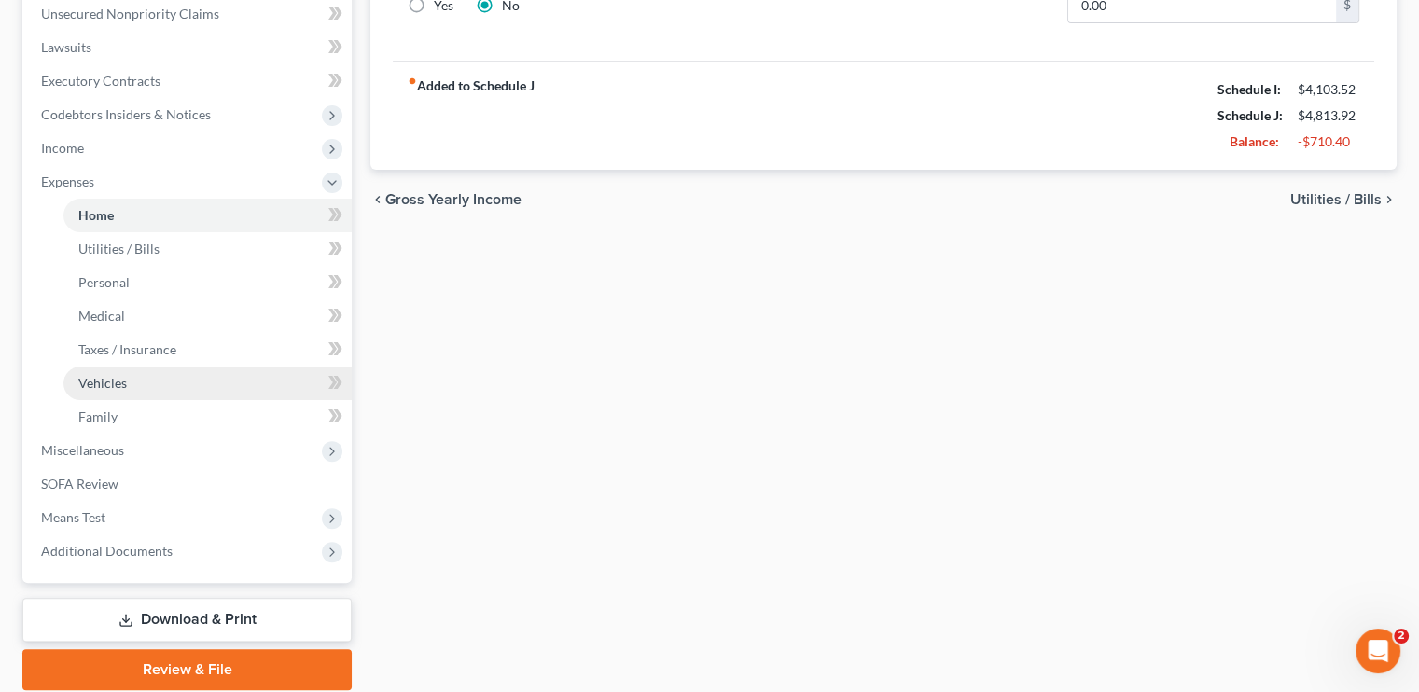
scroll to position [467, 0]
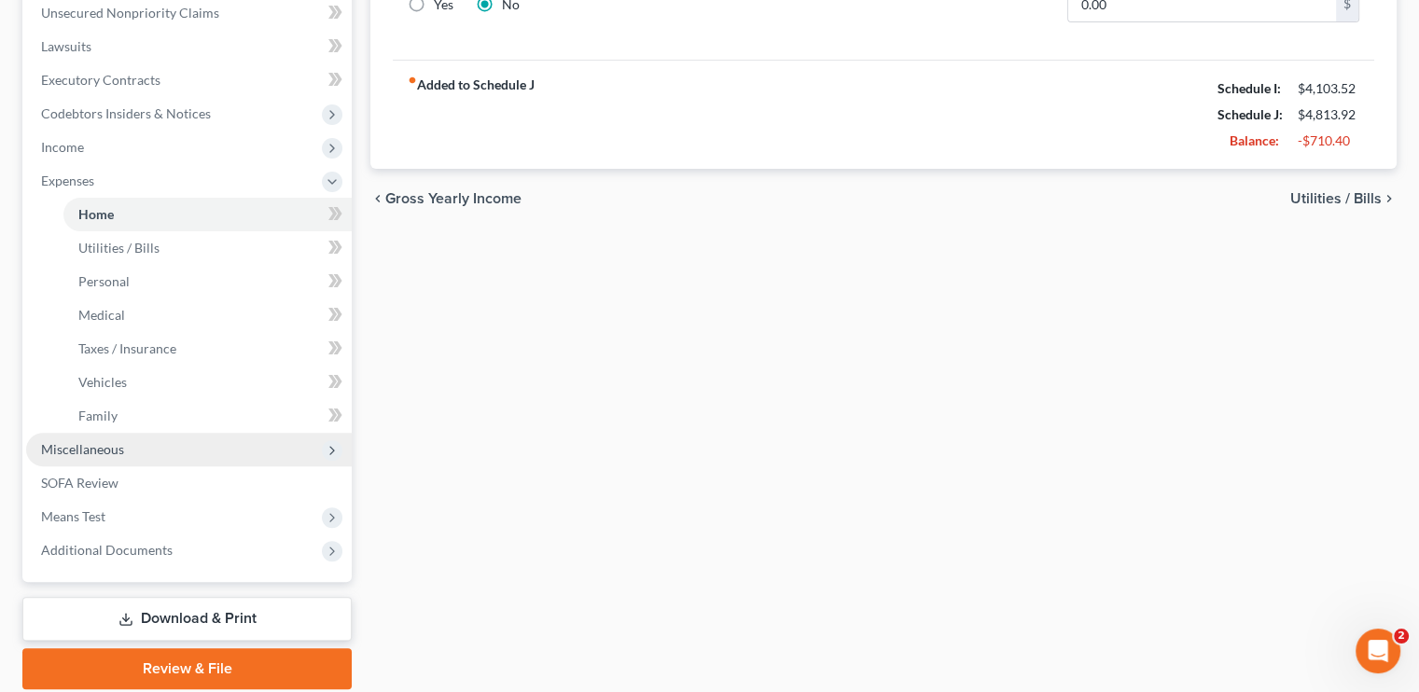
click at [111, 453] on span "Miscellaneous" at bounding box center [82, 449] width 83 height 16
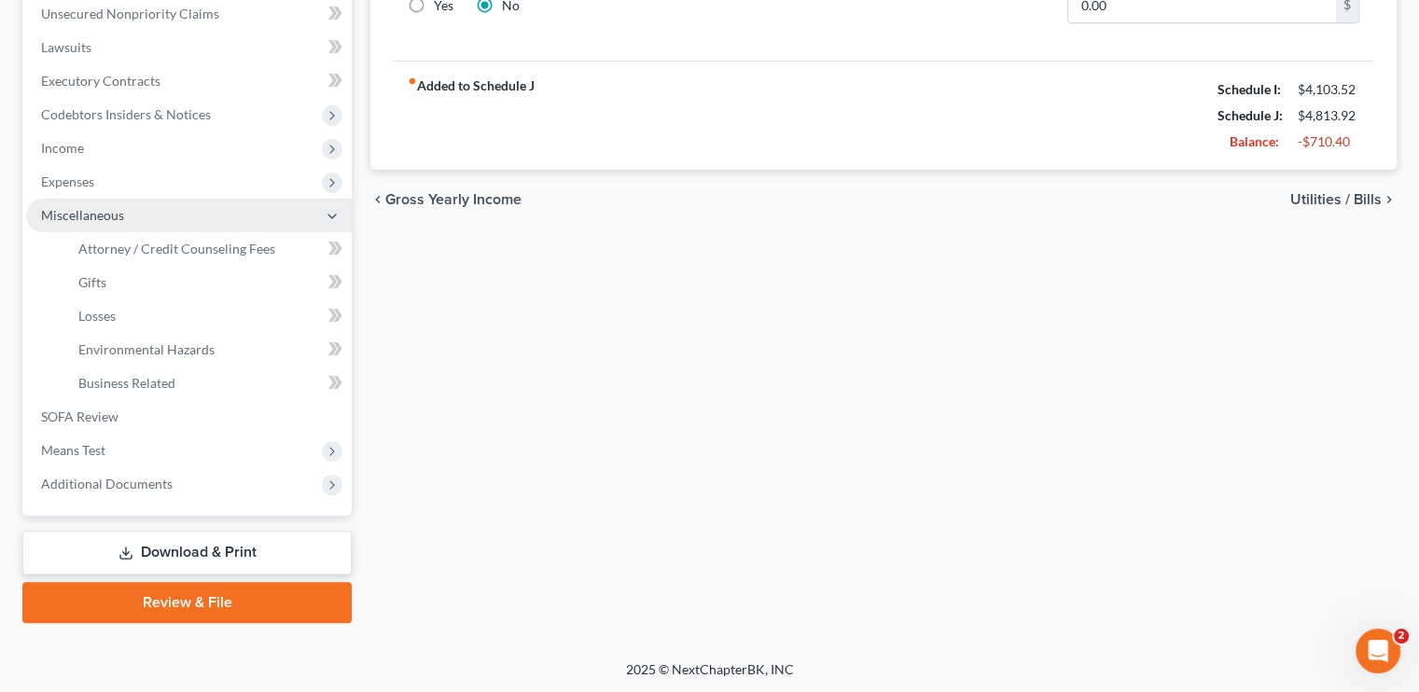
click at [231, 229] on span "Miscellaneous" at bounding box center [189, 216] width 326 height 34
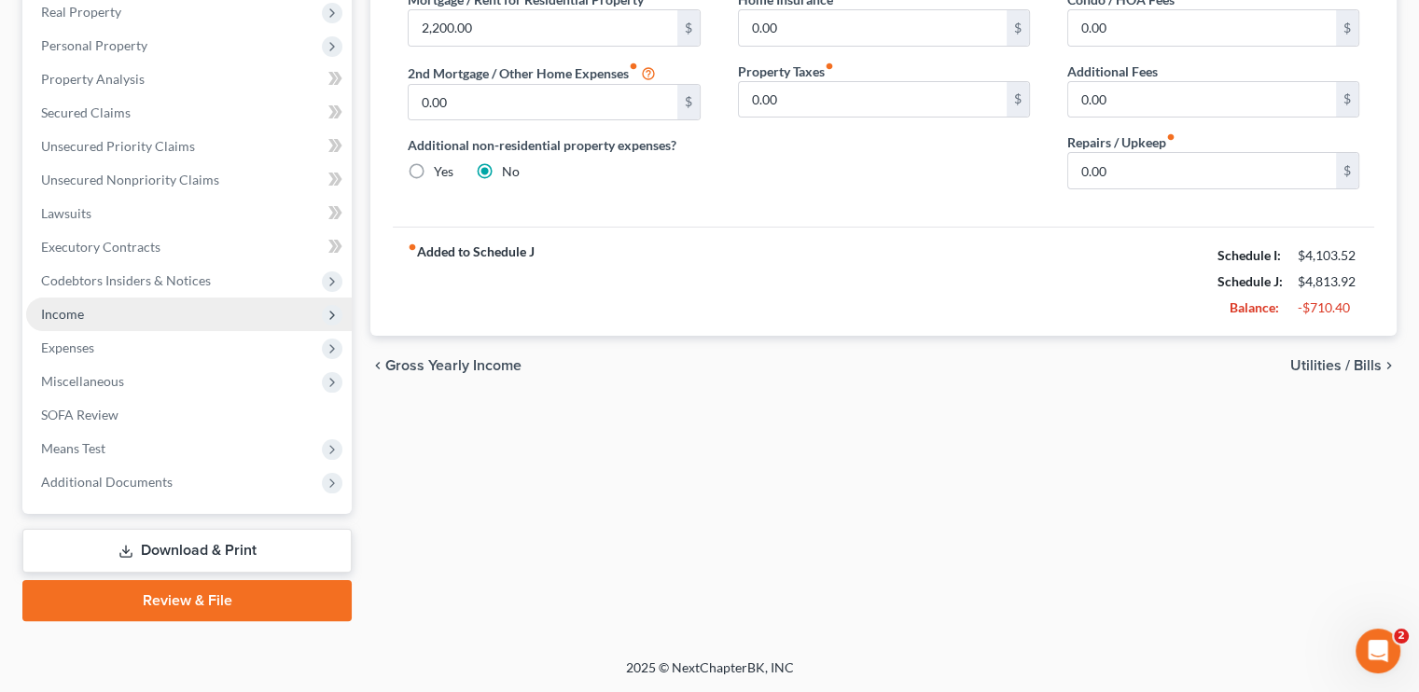
scroll to position [298, 0]
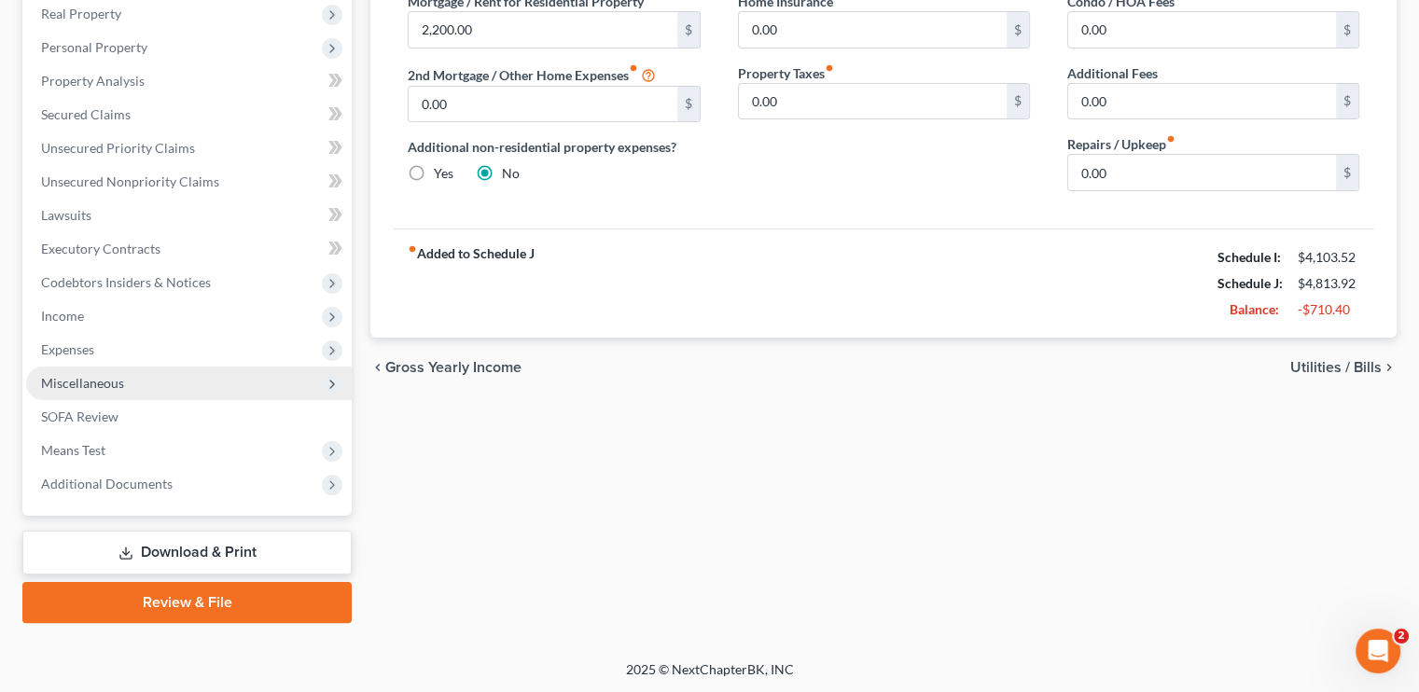
click at [109, 380] on span "Miscellaneous" at bounding box center [82, 383] width 83 height 16
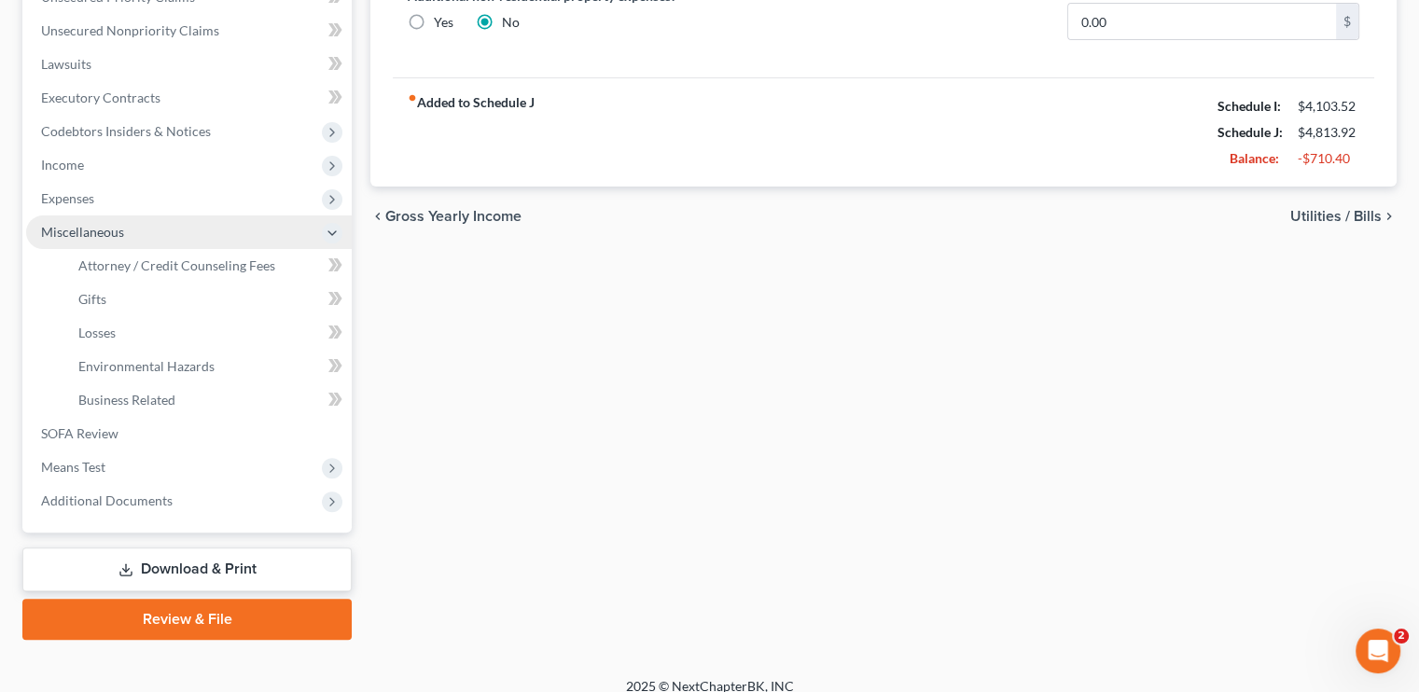
scroll to position [466, 0]
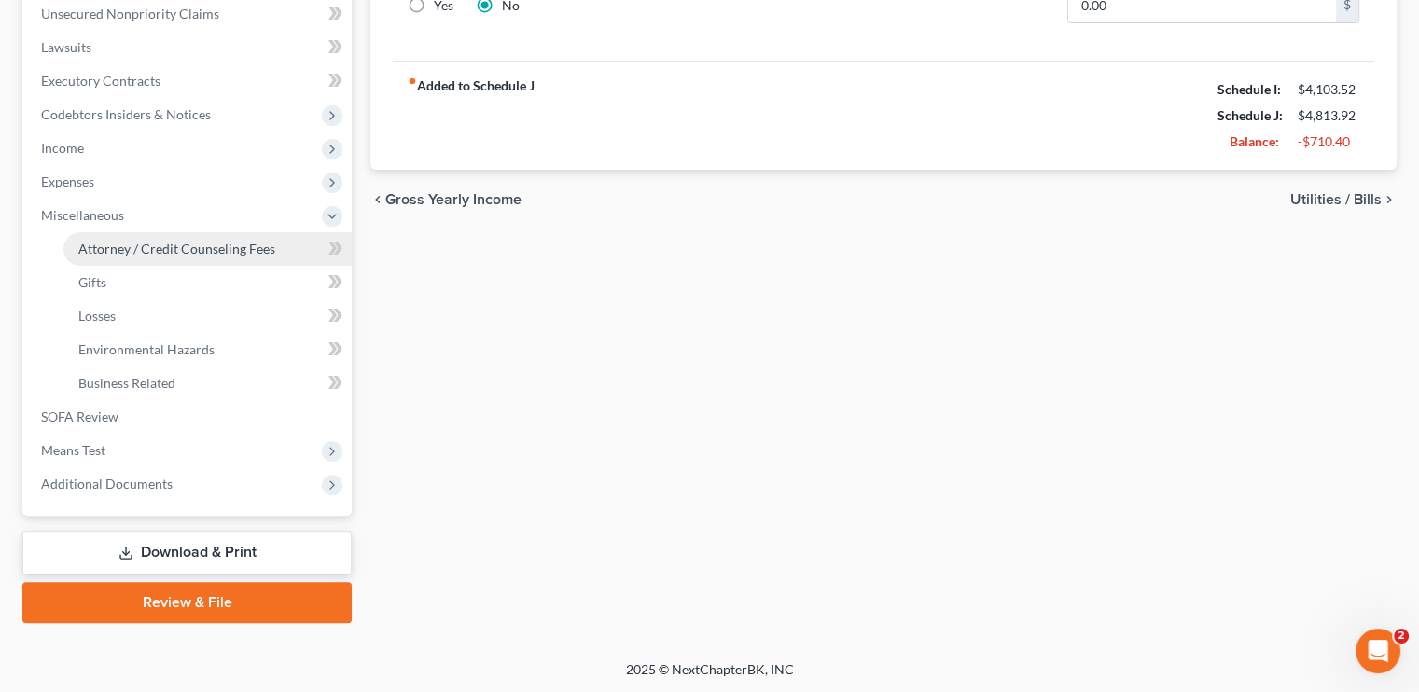
click at [231, 250] on span "Attorney / Credit Counseling Fees" at bounding box center [176, 249] width 197 height 16
select select "0"
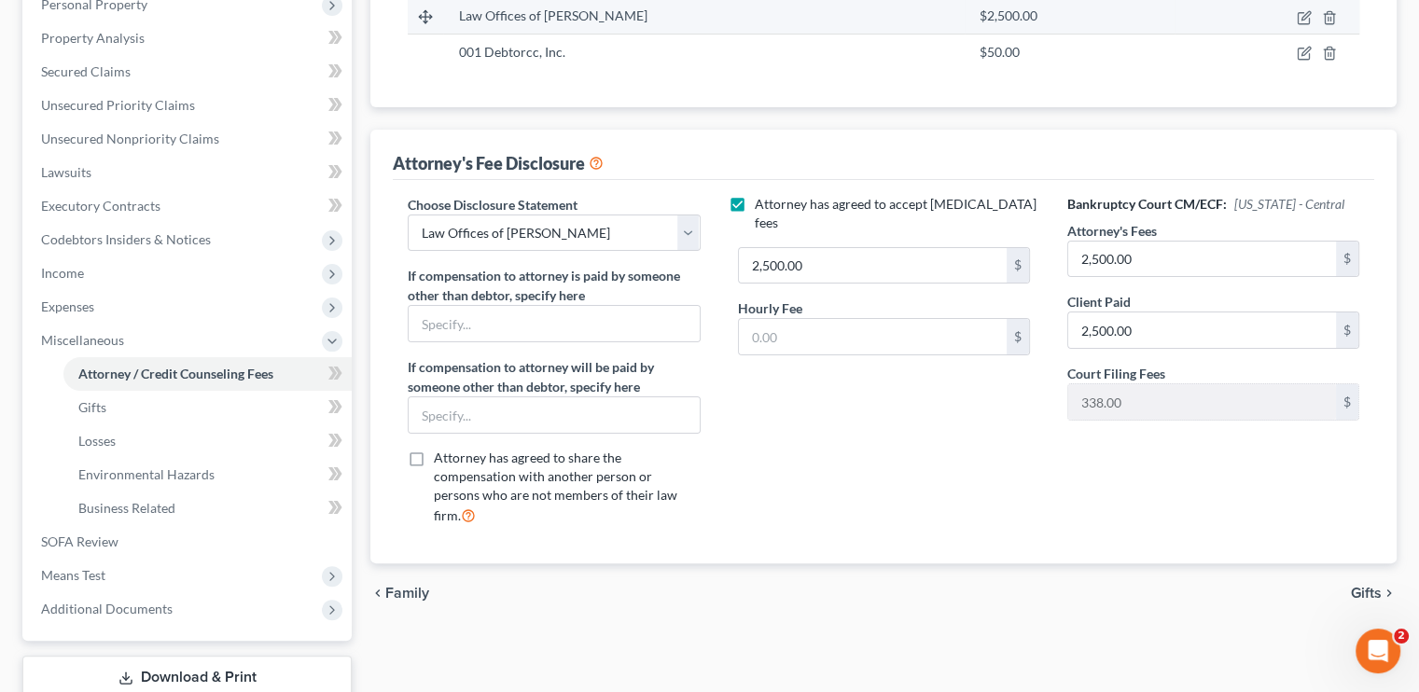
scroll to position [466, 0]
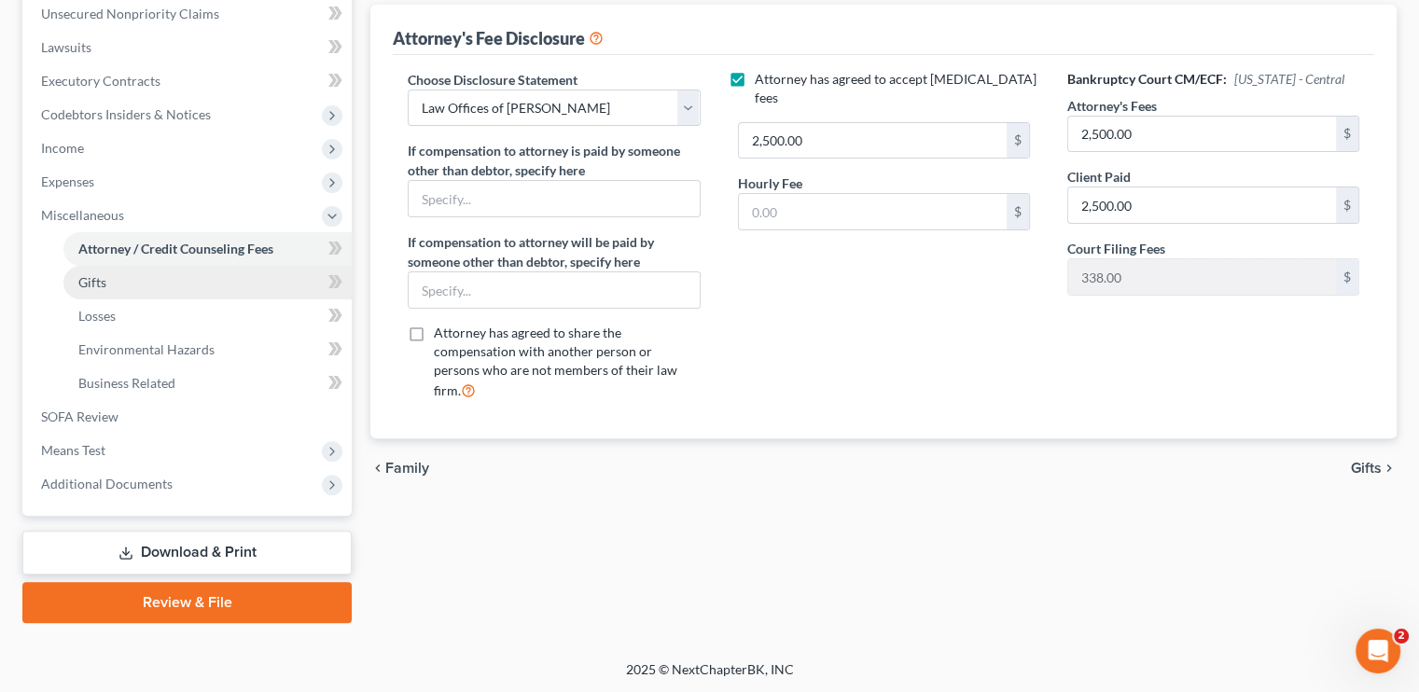
click at [111, 279] on link "Gifts" at bounding box center [207, 283] width 288 height 34
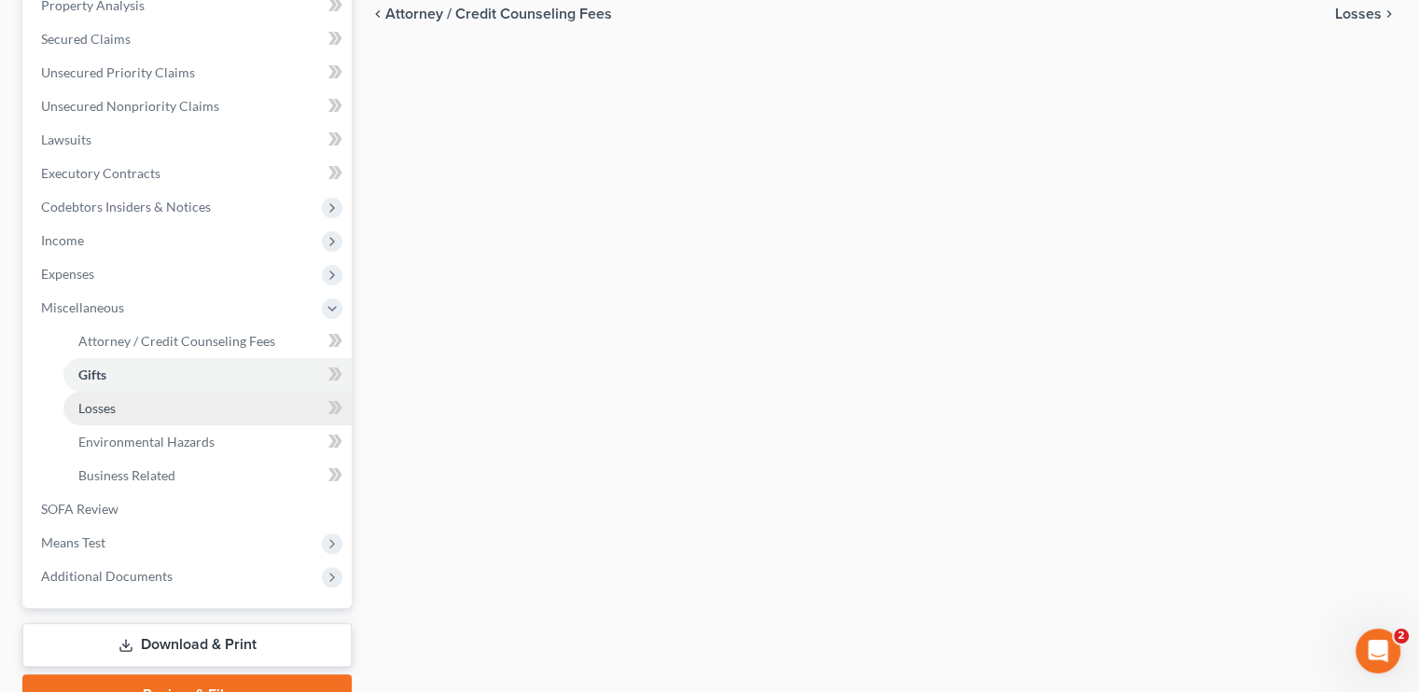
click at [125, 404] on link "Losses" at bounding box center [207, 409] width 288 height 34
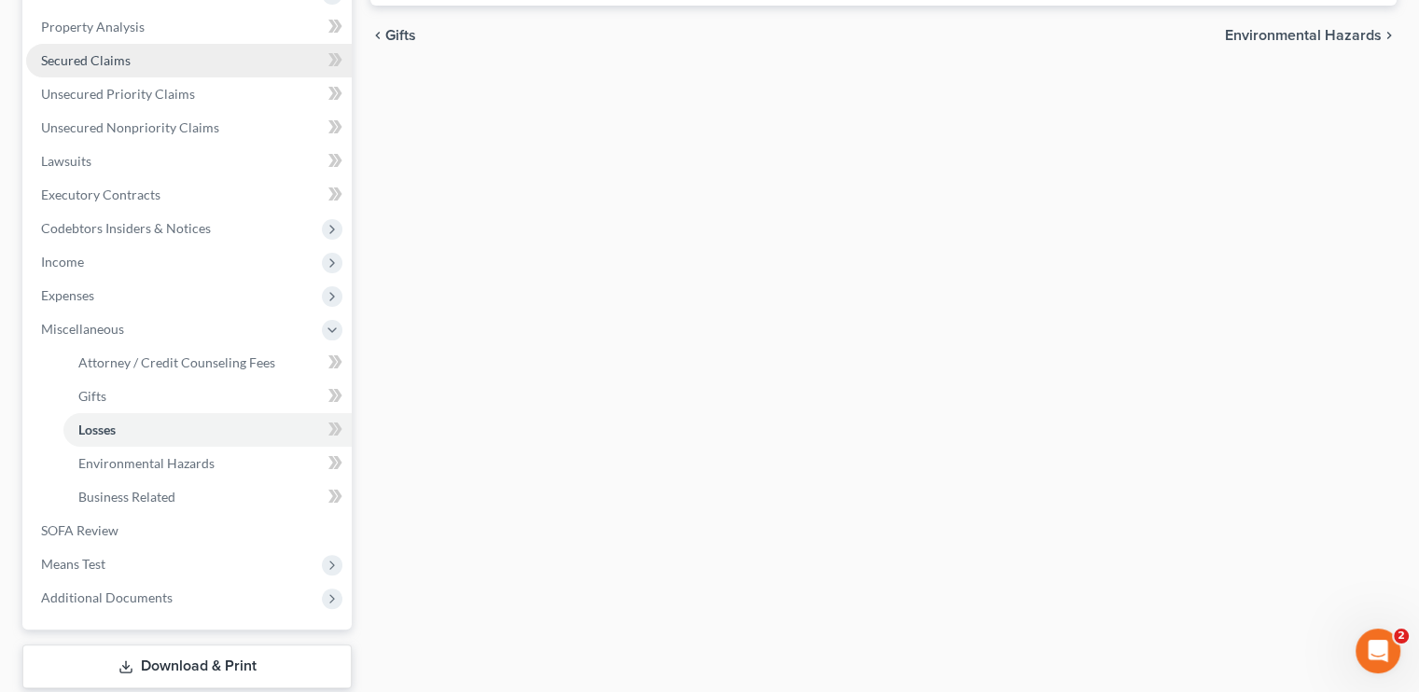
scroll to position [373, 0]
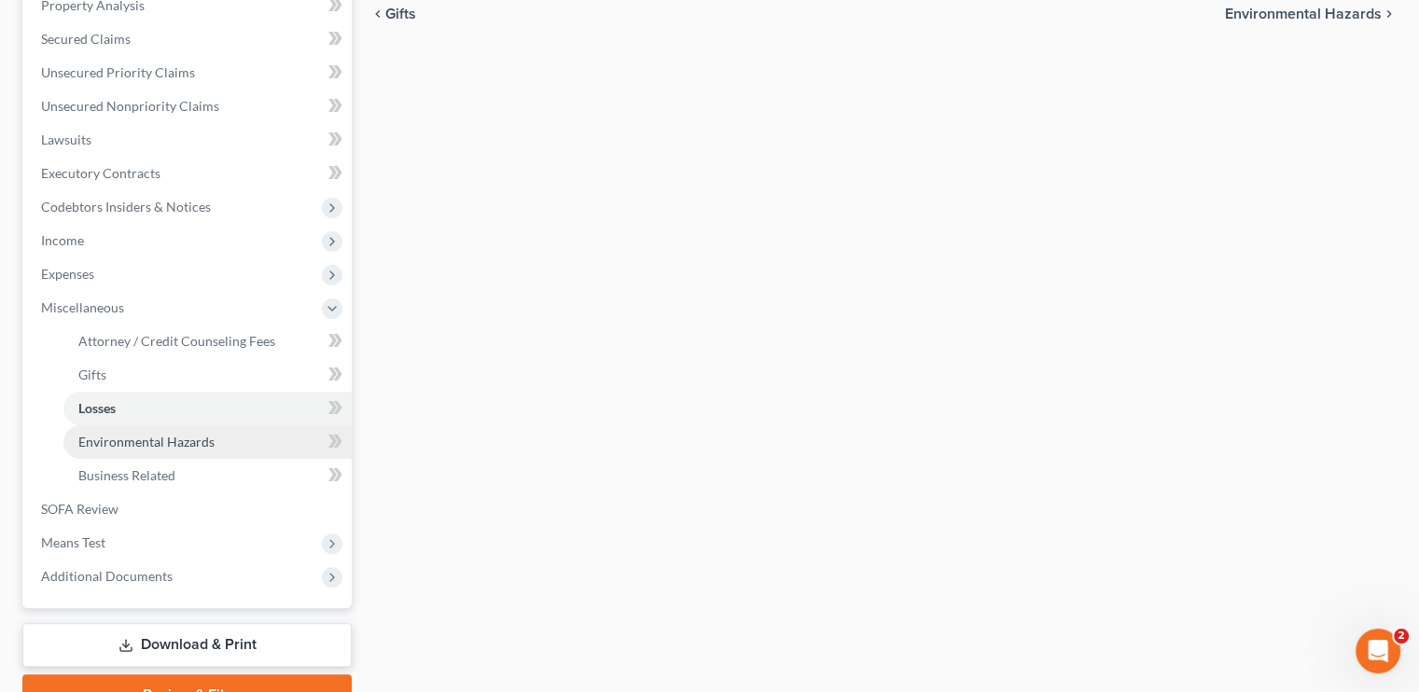
click at [131, 442] on span "Environmental Hazards" at bounding box center [146, 442] width 136 height 16
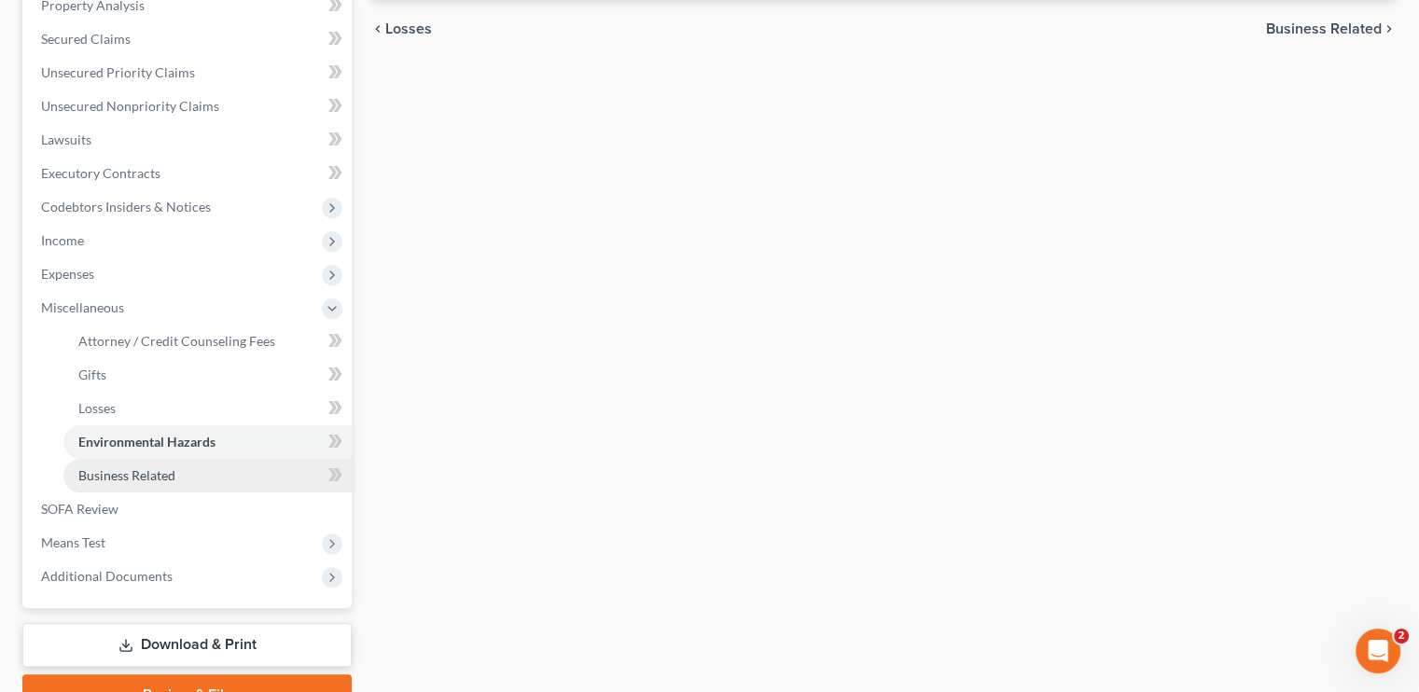
click at [173, 465] on link "Business Related" at bounding box center [207, 476] width 288 height 34
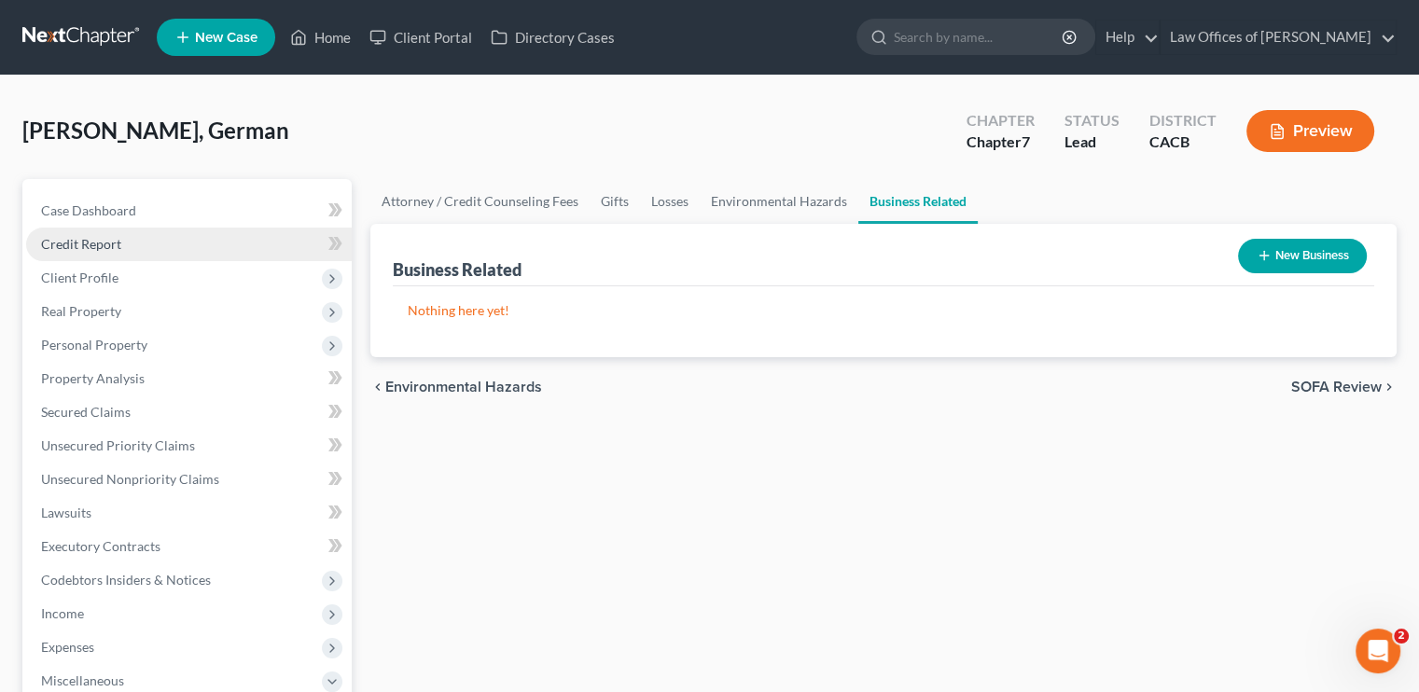
click at [70, 242] on span "Credit Report" at bounding box center [81, 244] width 80 height 16
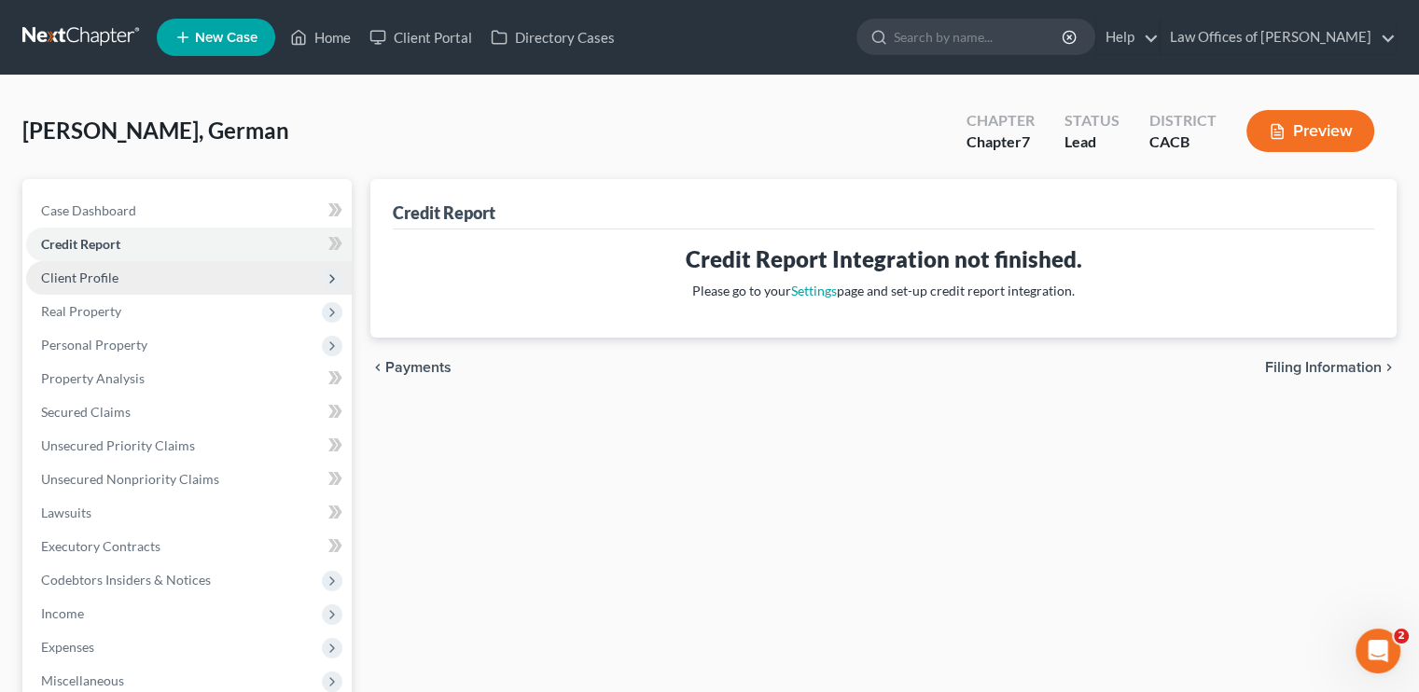
click at [128, 286] on span "Client Profile" at bounding box center [189, 278] width 326 height 34
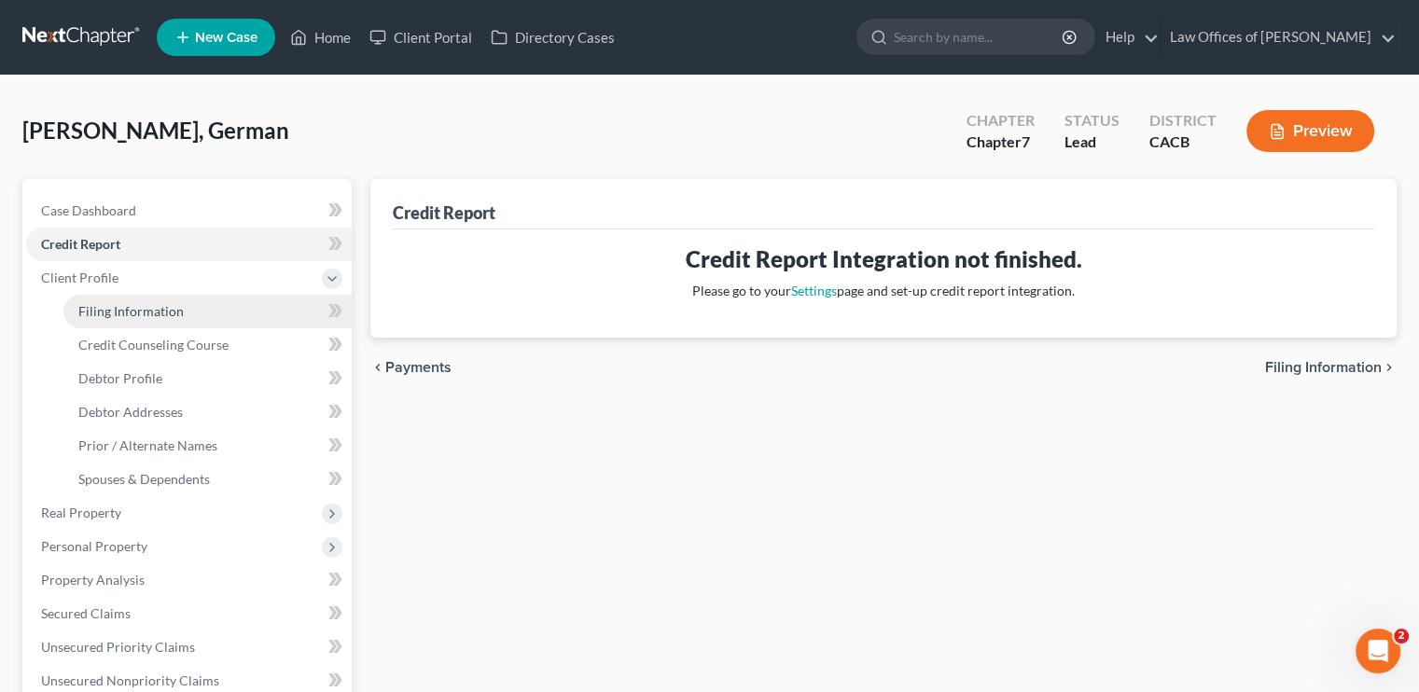
click at [142, 312] on span "Filing Information" at bounding box center [130, 311] width 105 height 16
select select "1"
select select "0"
select select "4"
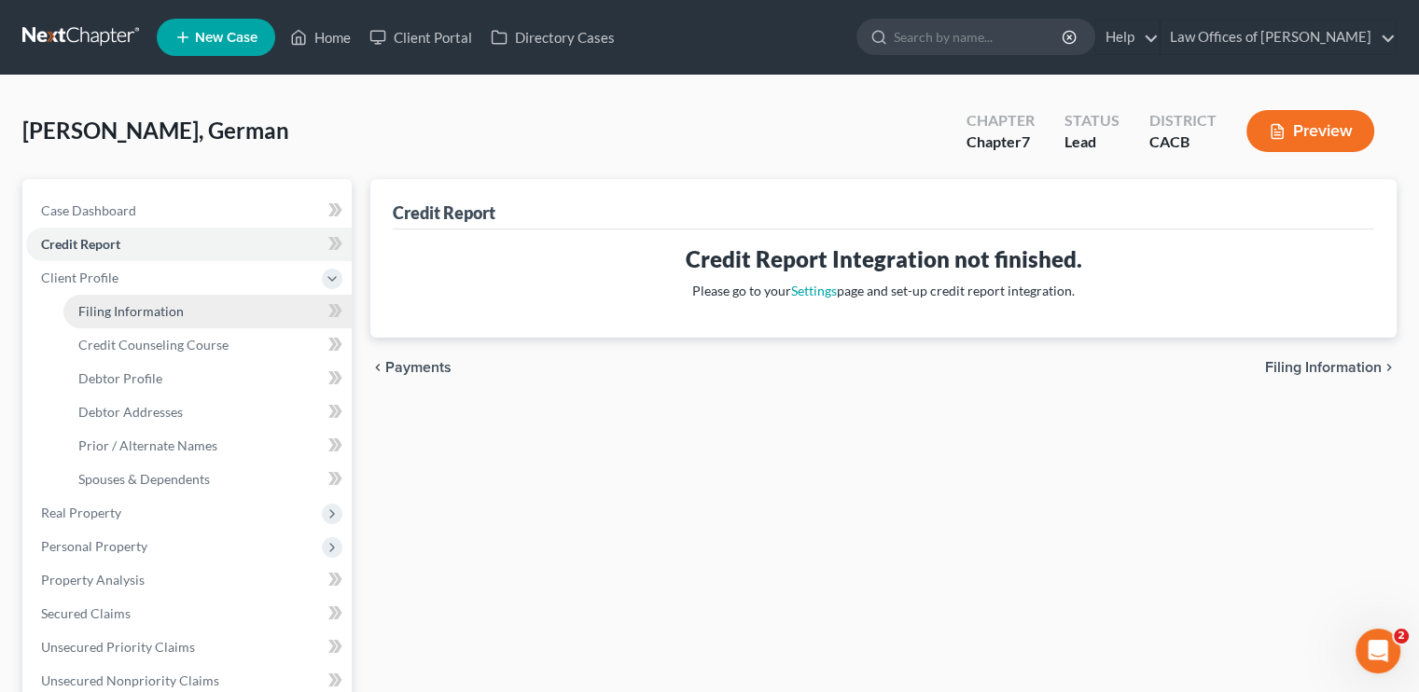
select select "0"
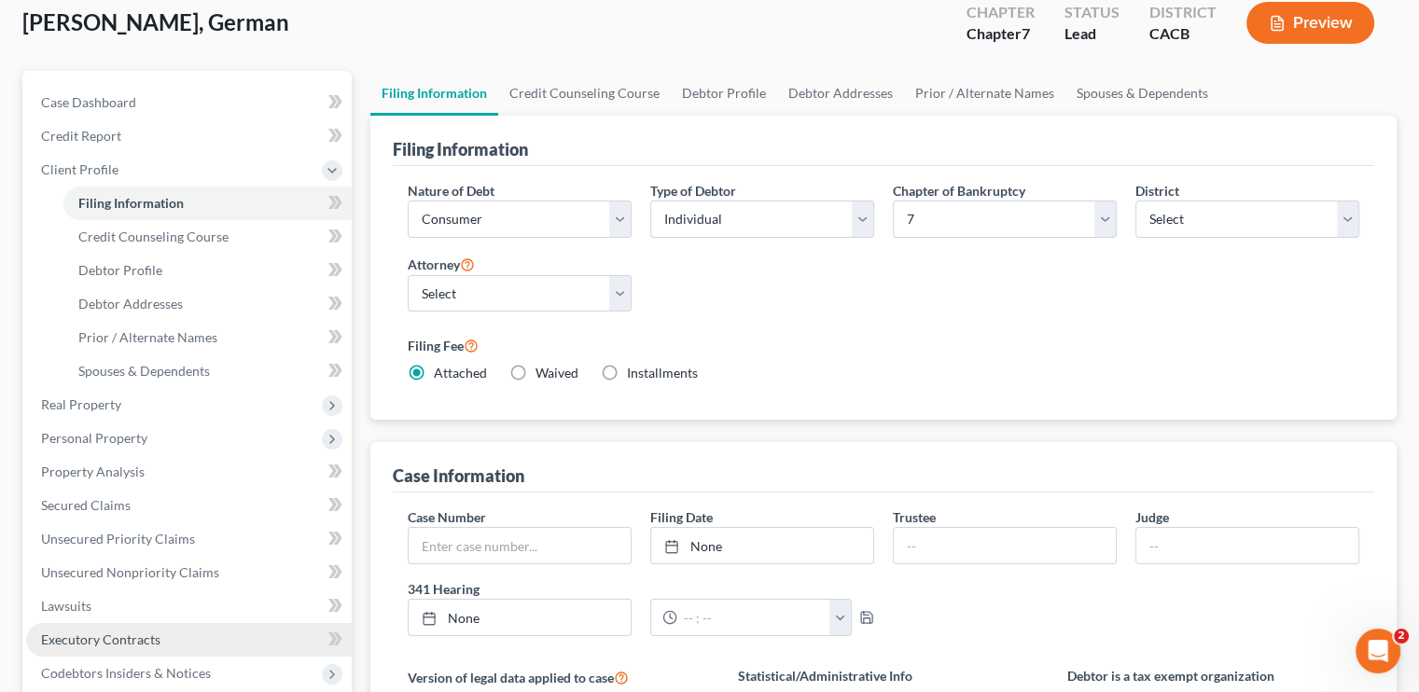
scroll to position [93, 0]
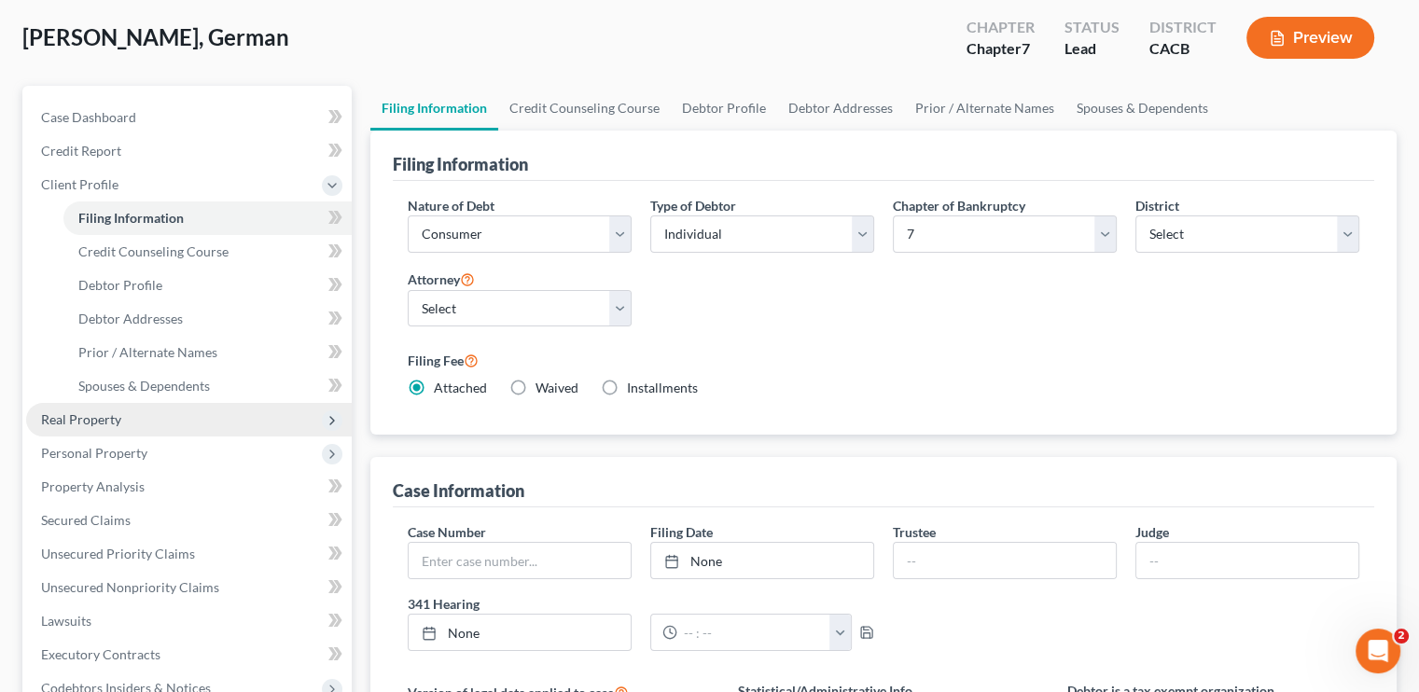
click at [105, 406] on span "Real Property" at bounding box center [189, 420] width 326 height 34
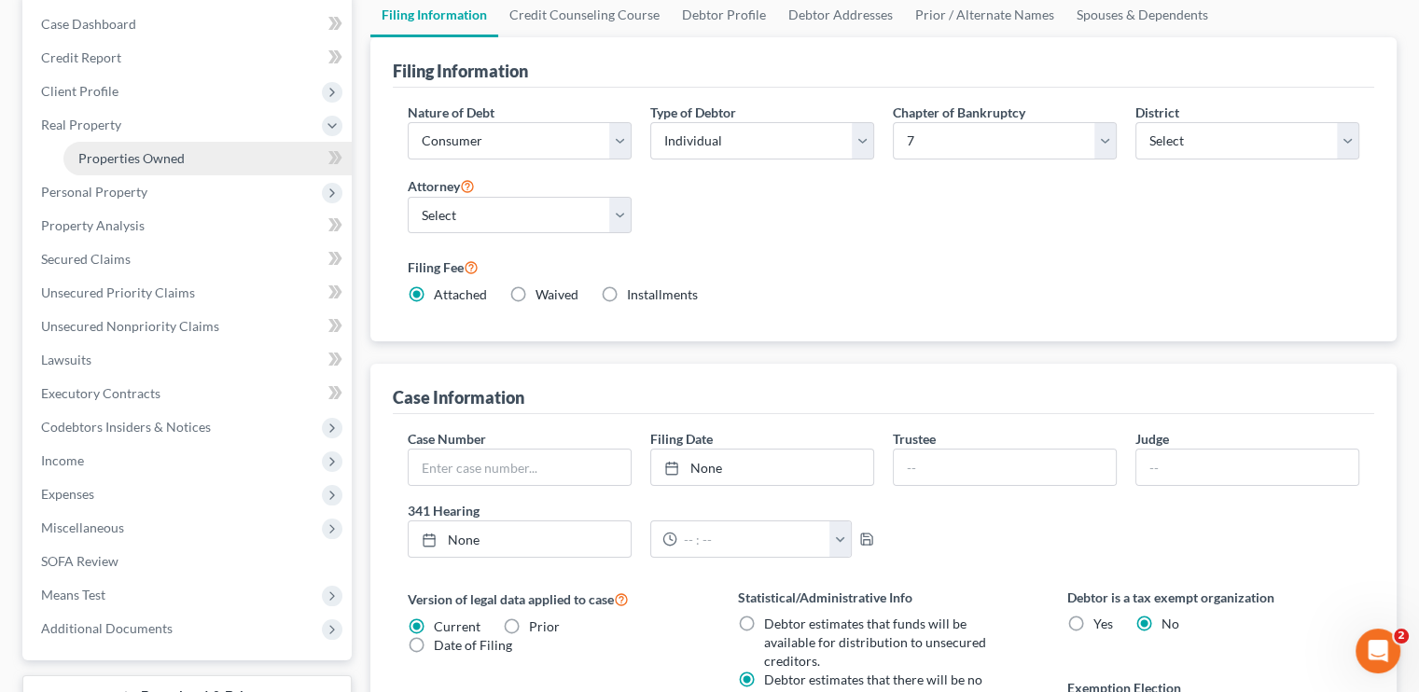
click at [127, 145] on link "Properties Owned" at bounding box center [207, 159] width 288 height 34
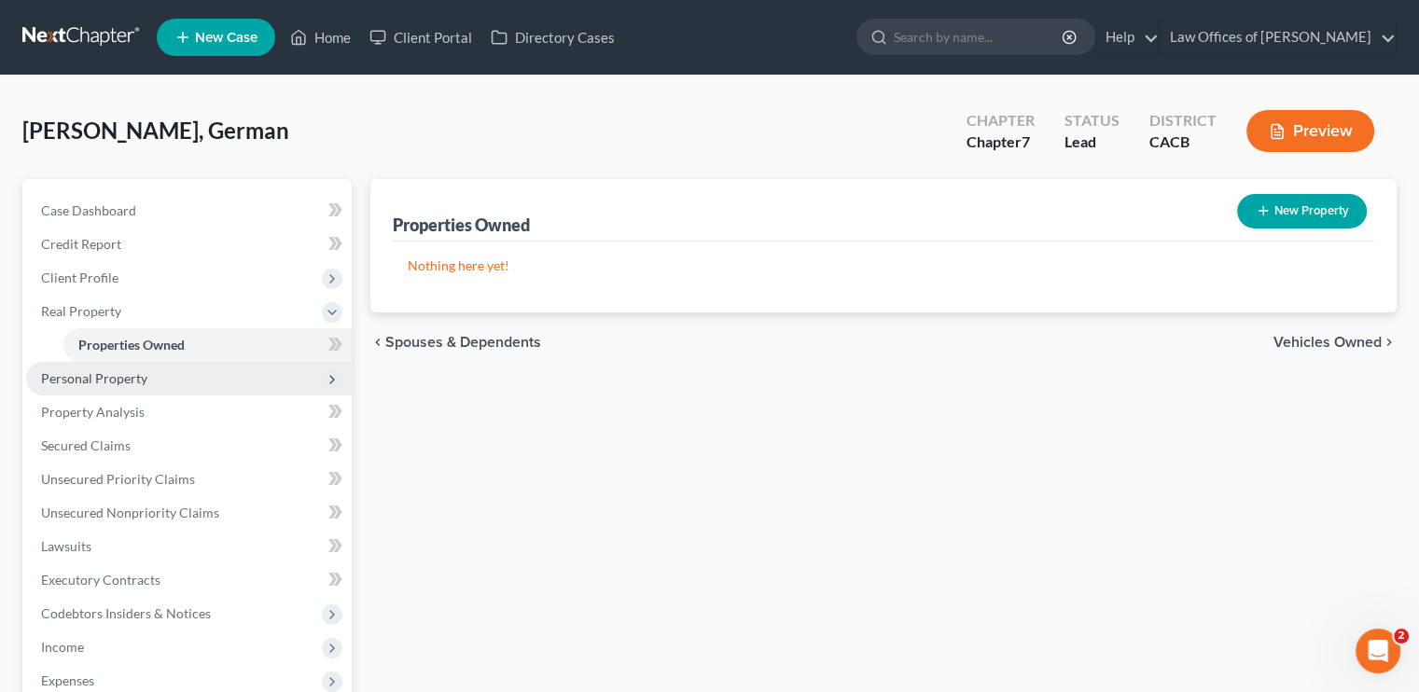
click at [56, 378] on span "Personal Property" at bounding box center [94, 378] width 106 height 16
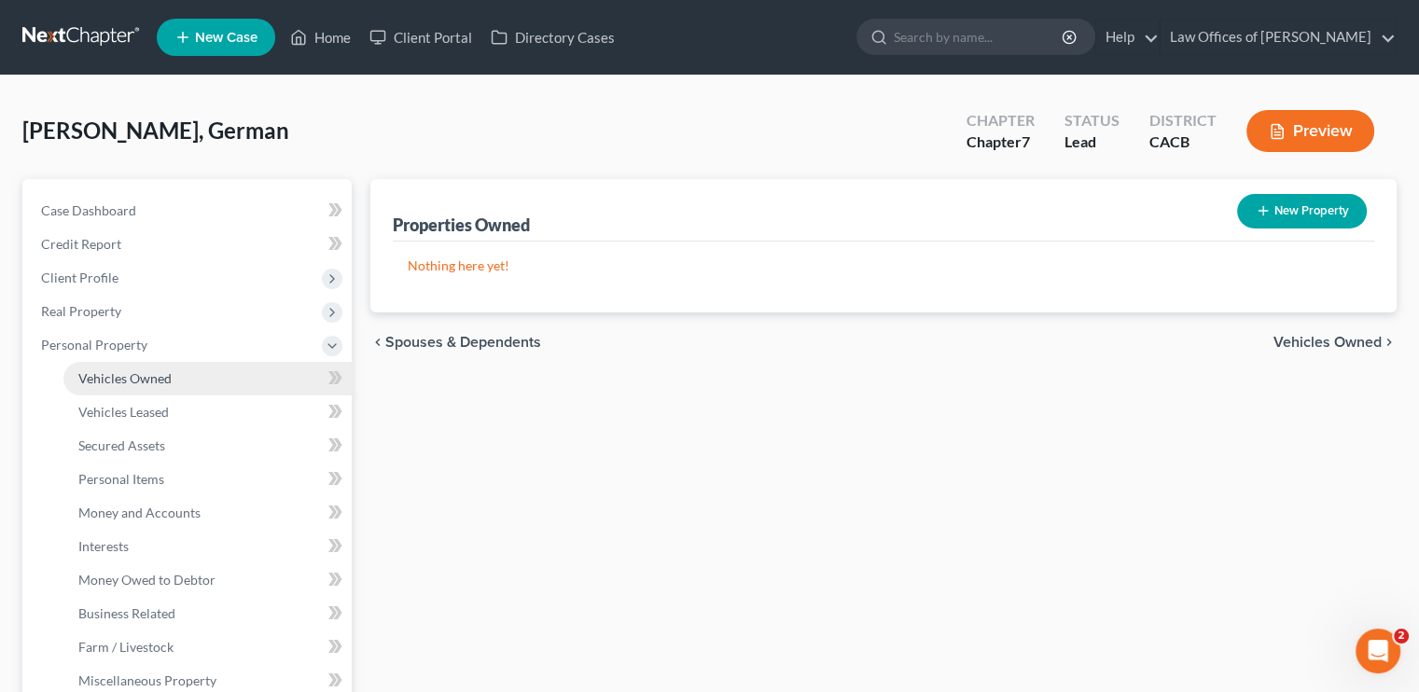
click at [158, 366] on link "Vehicles Owned" at bounding box center [207, 379] width 288 height 34
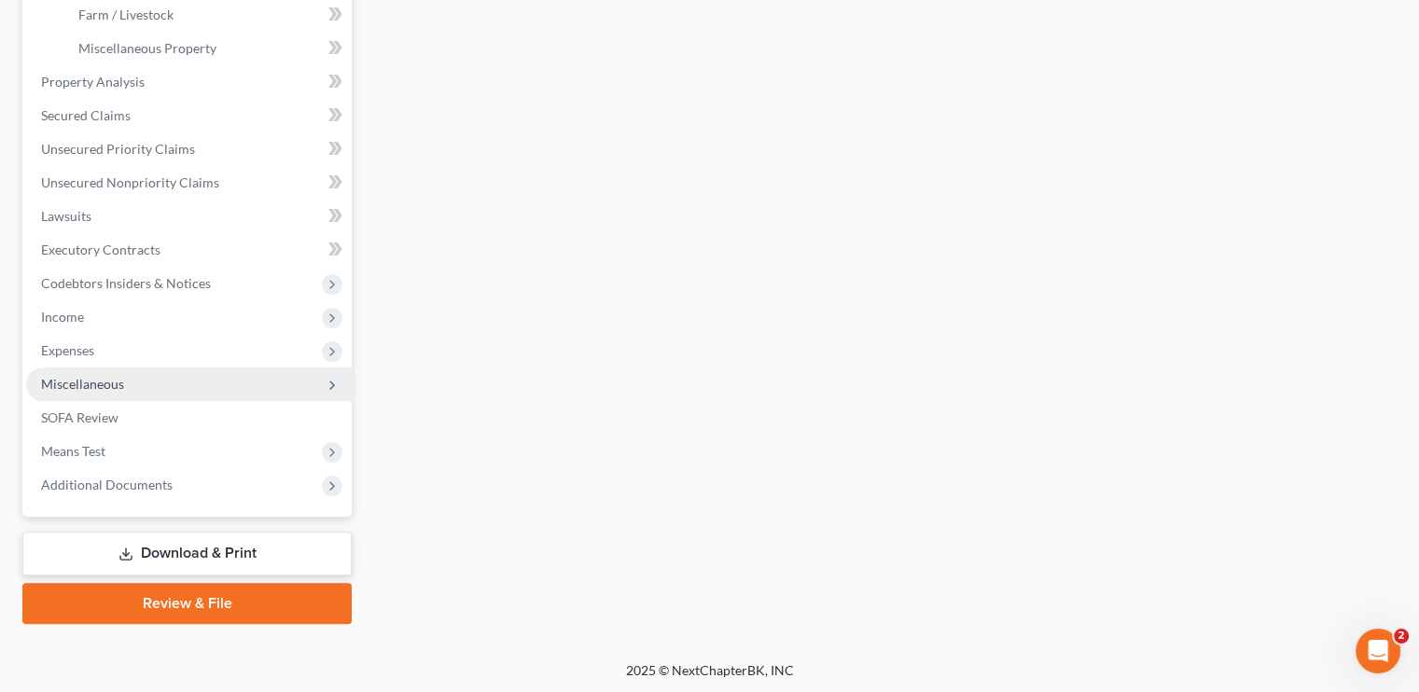
scroll to position [634, 0]
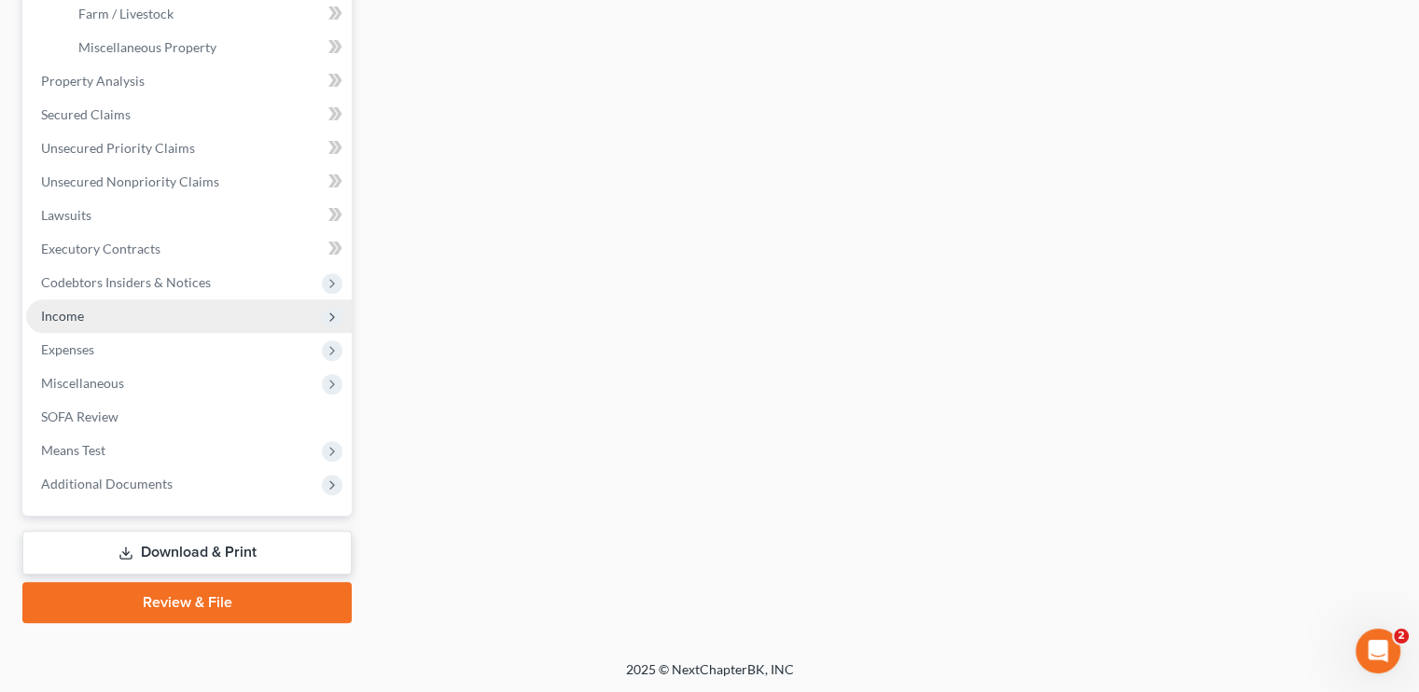
click at [89, 321] on span "Income" at bounding box center [189, 317] width 326 height 34
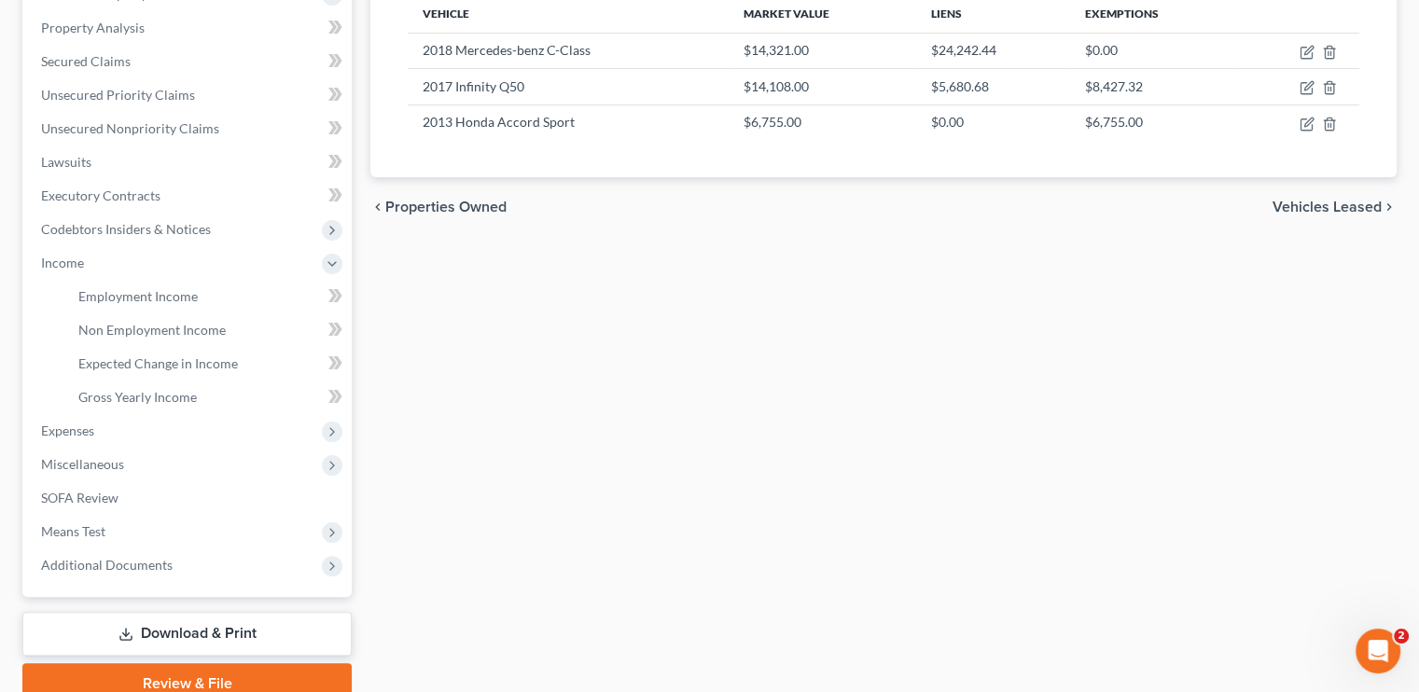
scroll to position [245, 0]
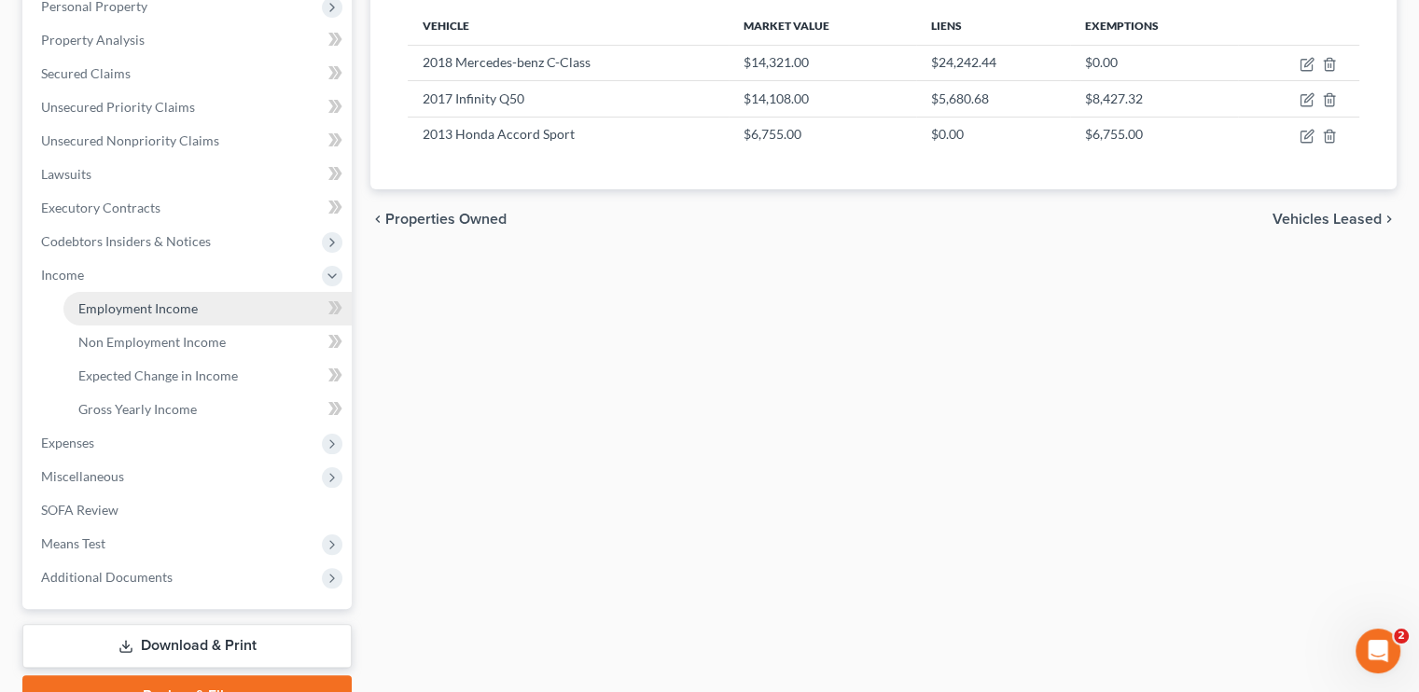
click at [99, 310] on span "Employment Income" at bounding box center [137, 308] width 119 height 16
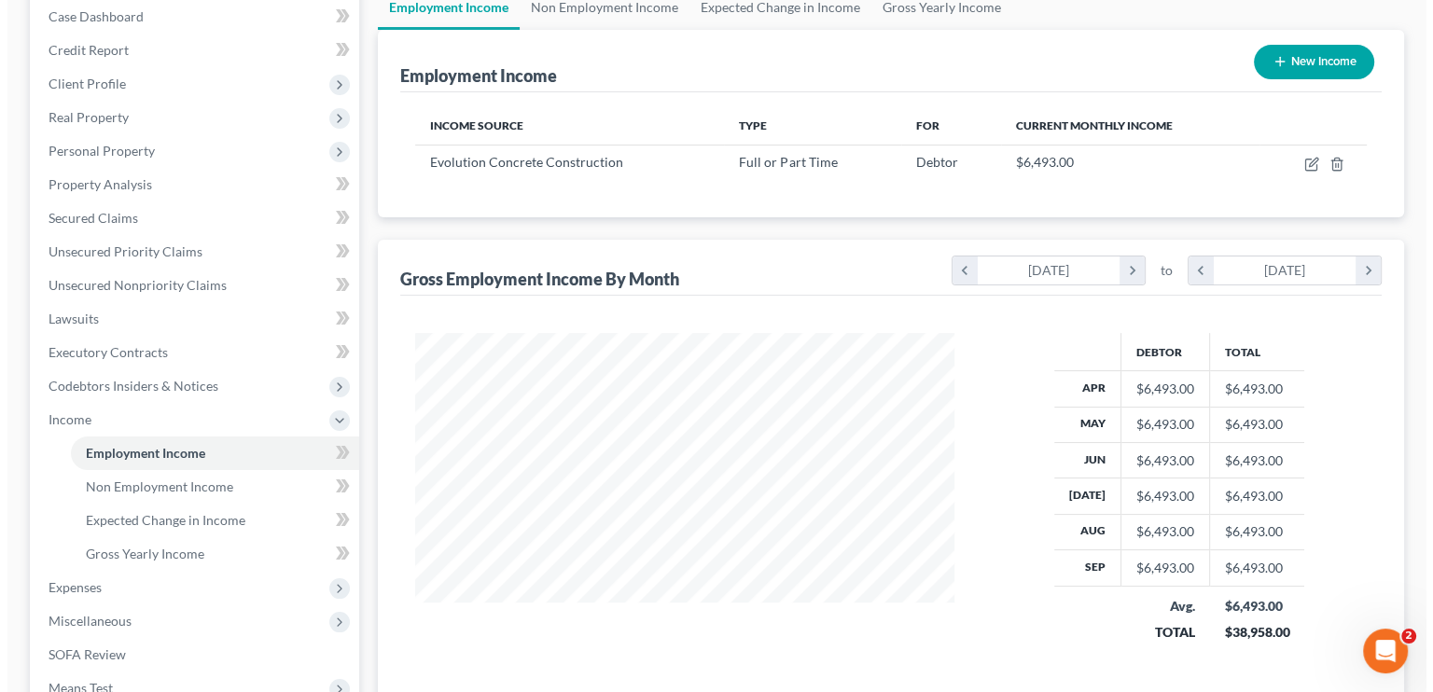
scroll to position [187, 0]
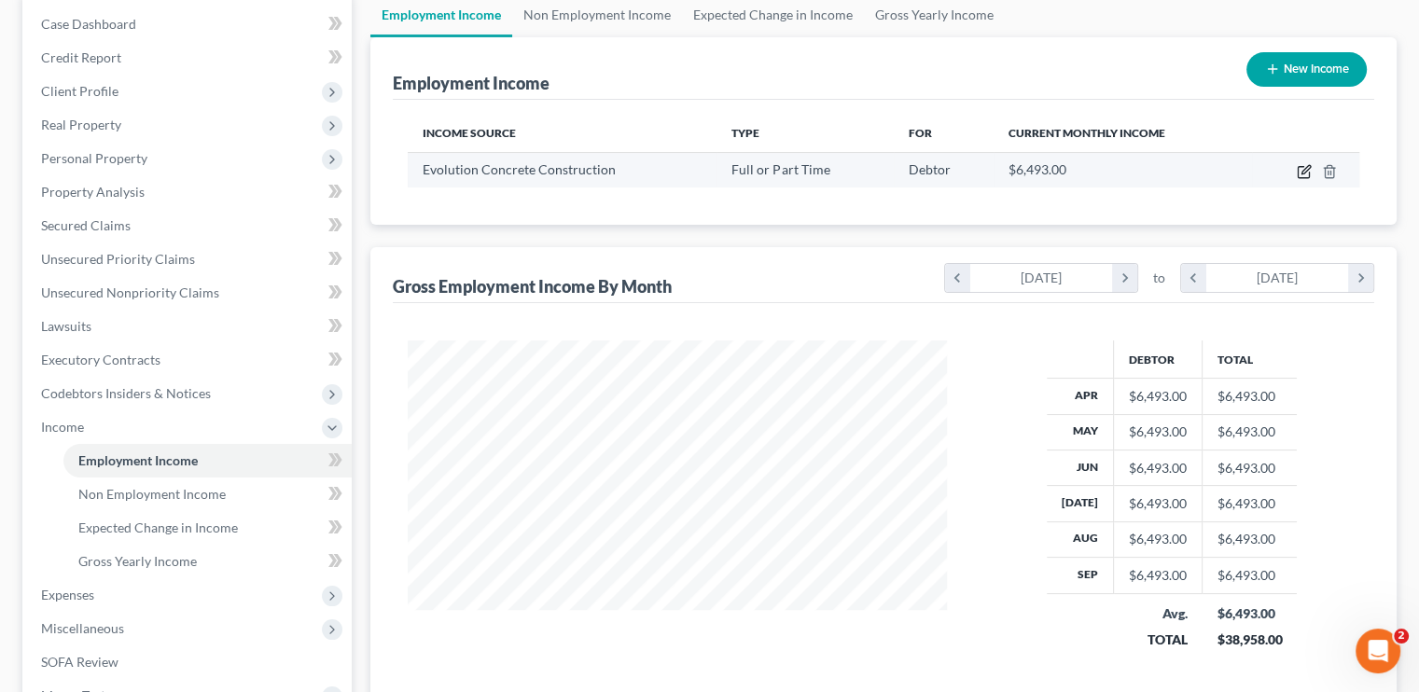
click at [1298, 175] on icon "button" at bounding box center [1303, 172] width 11 height 11
select select "0"
select select "4"
select select "0"
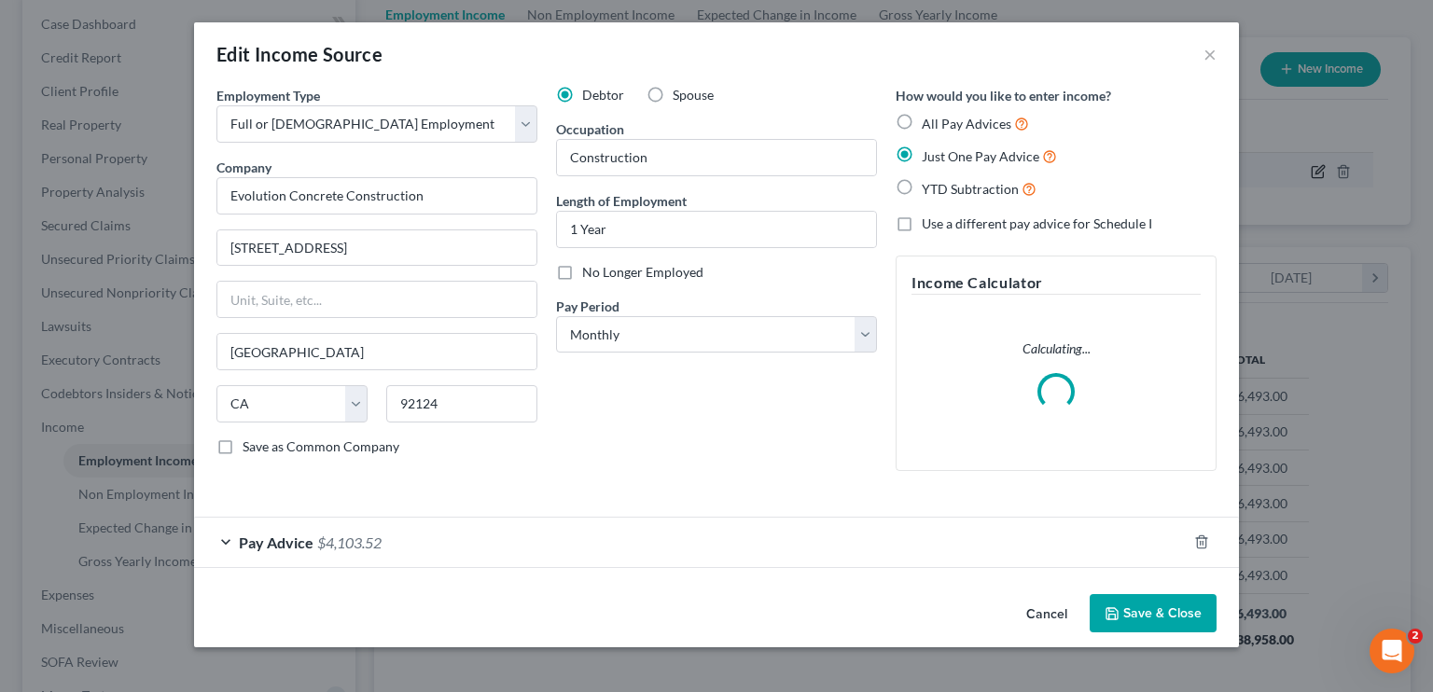
scroll to position [332, 582]
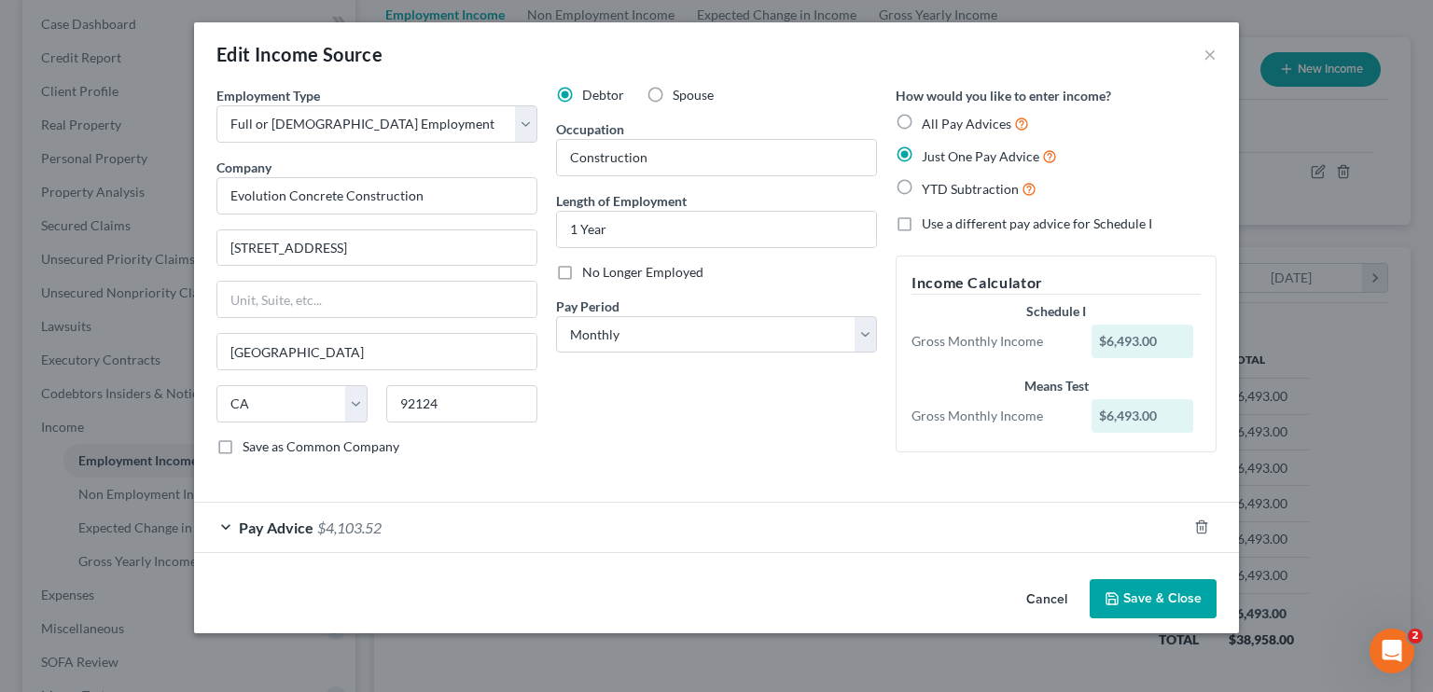
click at [300, 527] on span "Pay Advice" at bounding box center [276, 528] width 75 height 18
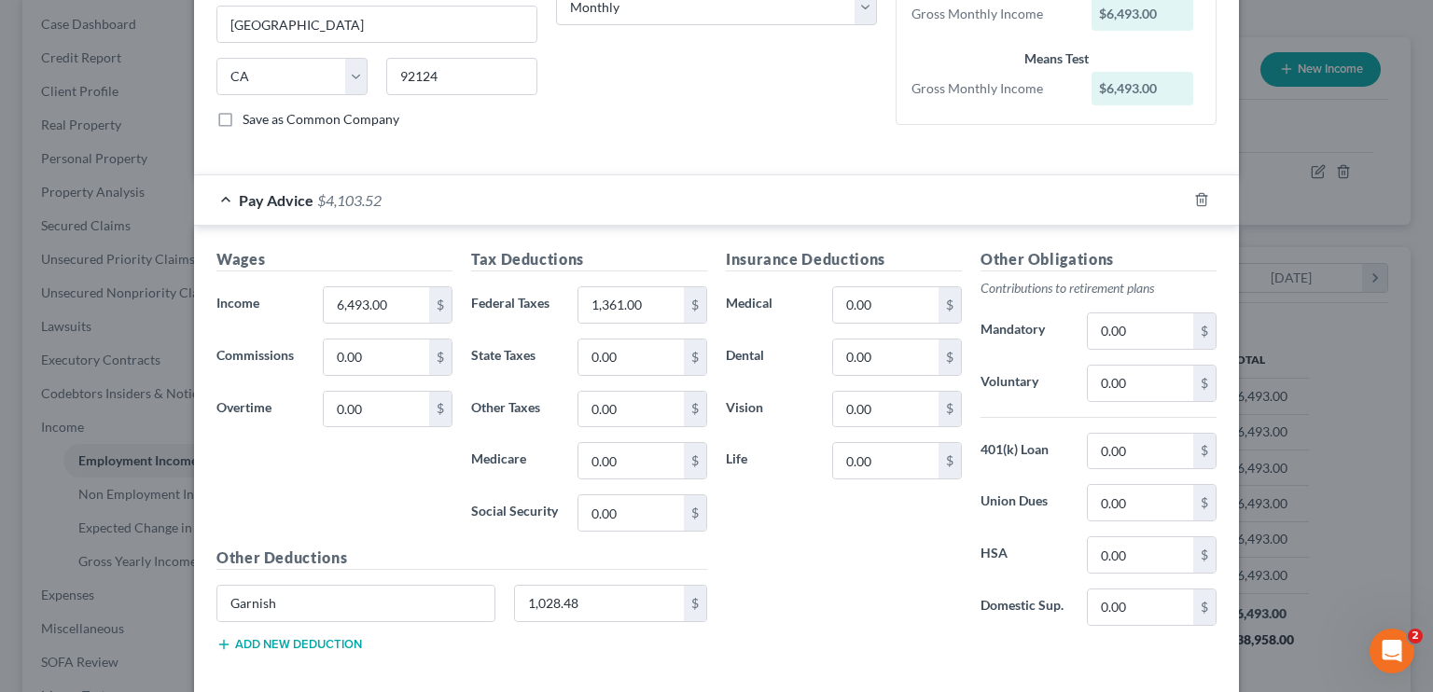
scroll to position [413, 0]
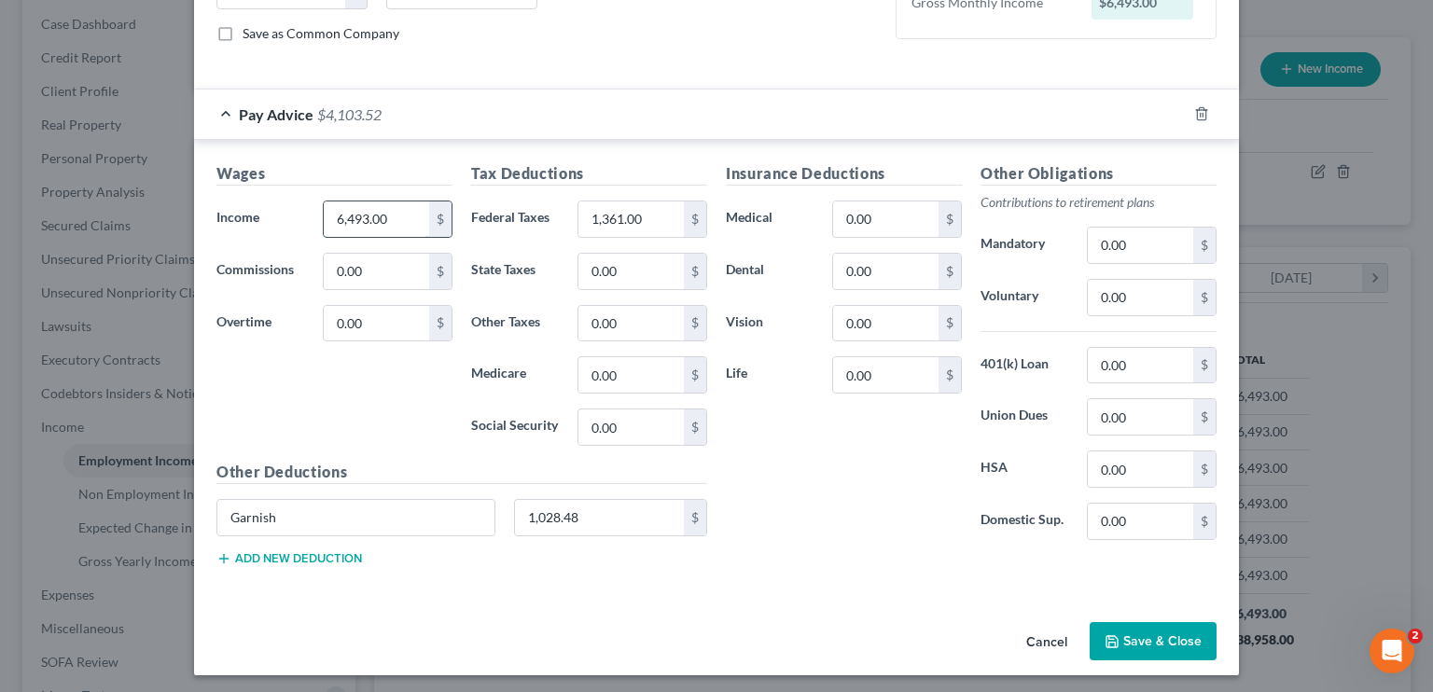
click at [351, 217] on input "6,493.00" at bounding box center [376, 219] width 105 height 35
type input "7,822.25"
click at [610, 219] on input "1,361.00" at bounding box center [631, 219] width 105 height 35
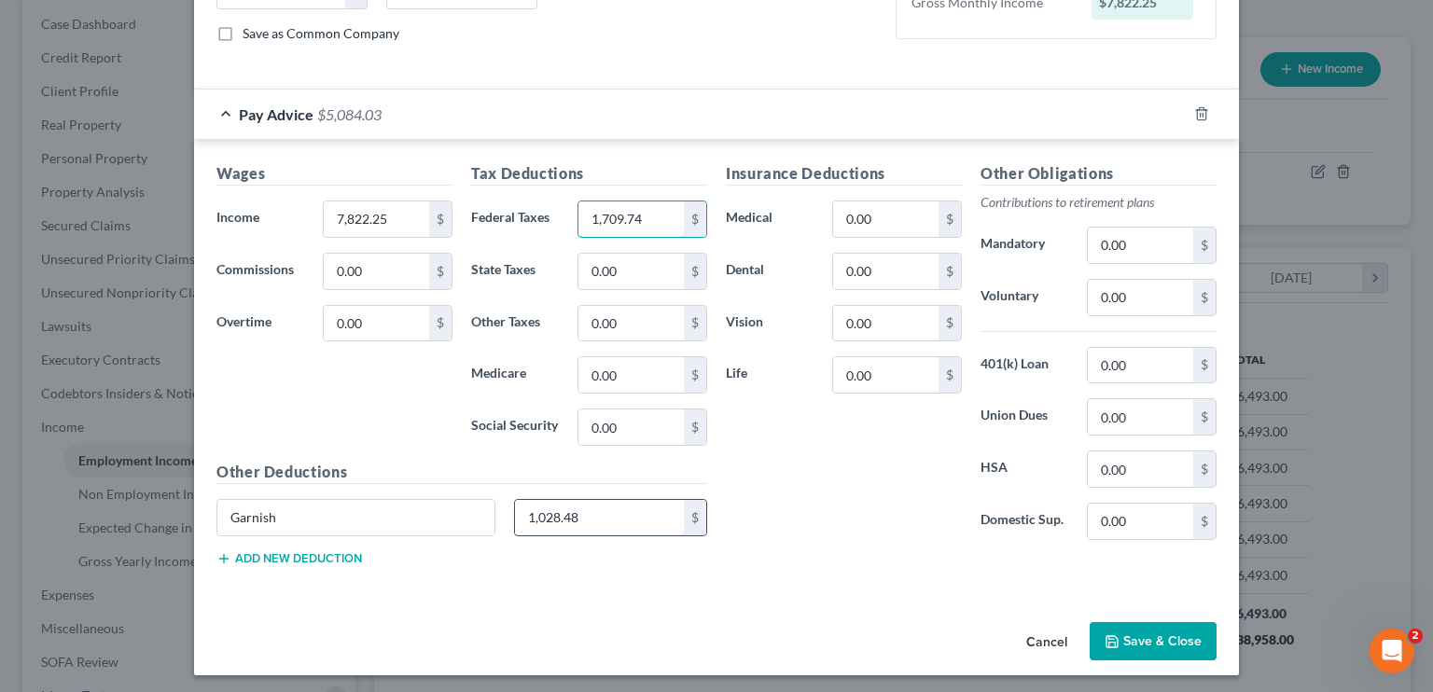
type input "1,709.74"
click at [544, 518] on input "1,028.48" at bounding box center [600, 517] width 170 height 35
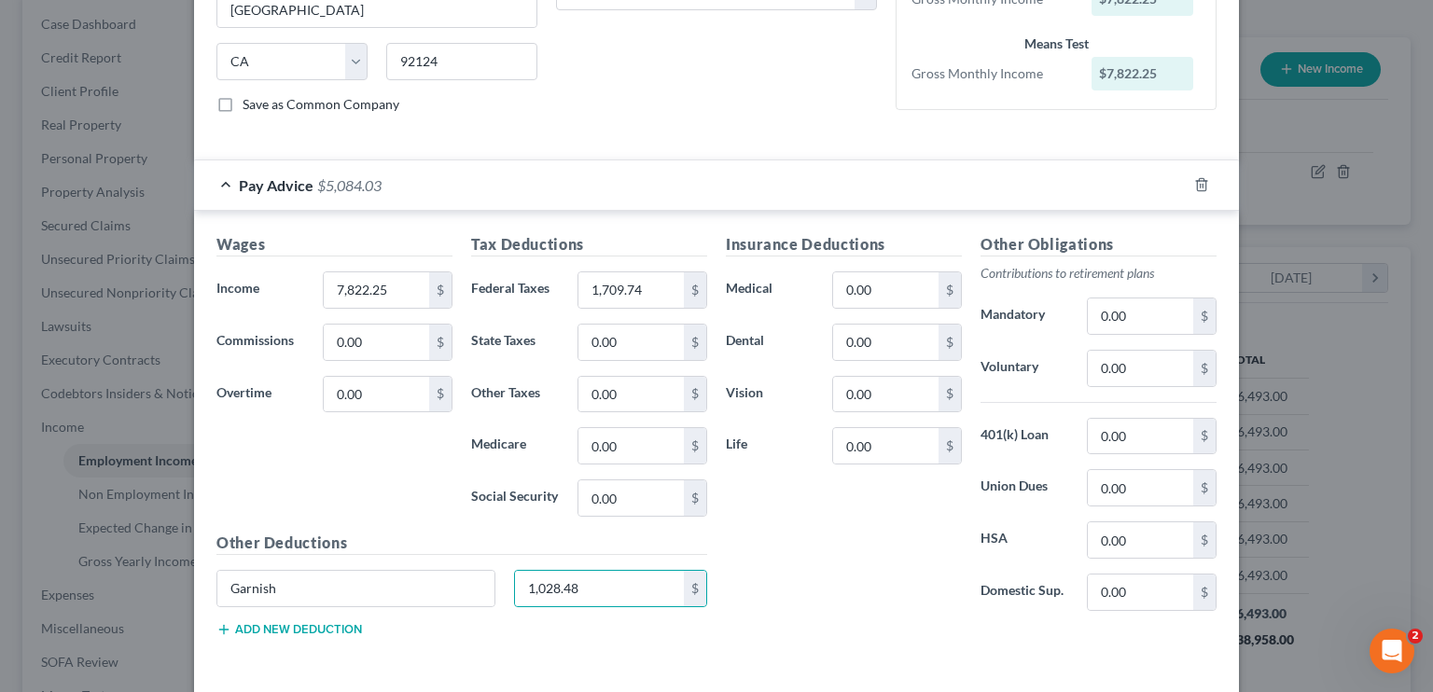
click at [550, 518] on div "Wages Income * 7,822.25 $ Commissions 0.00 $ Overtime 0.00 $ Tax Deductions Fed…" at bounding box center [462, 442] width 510 height 419
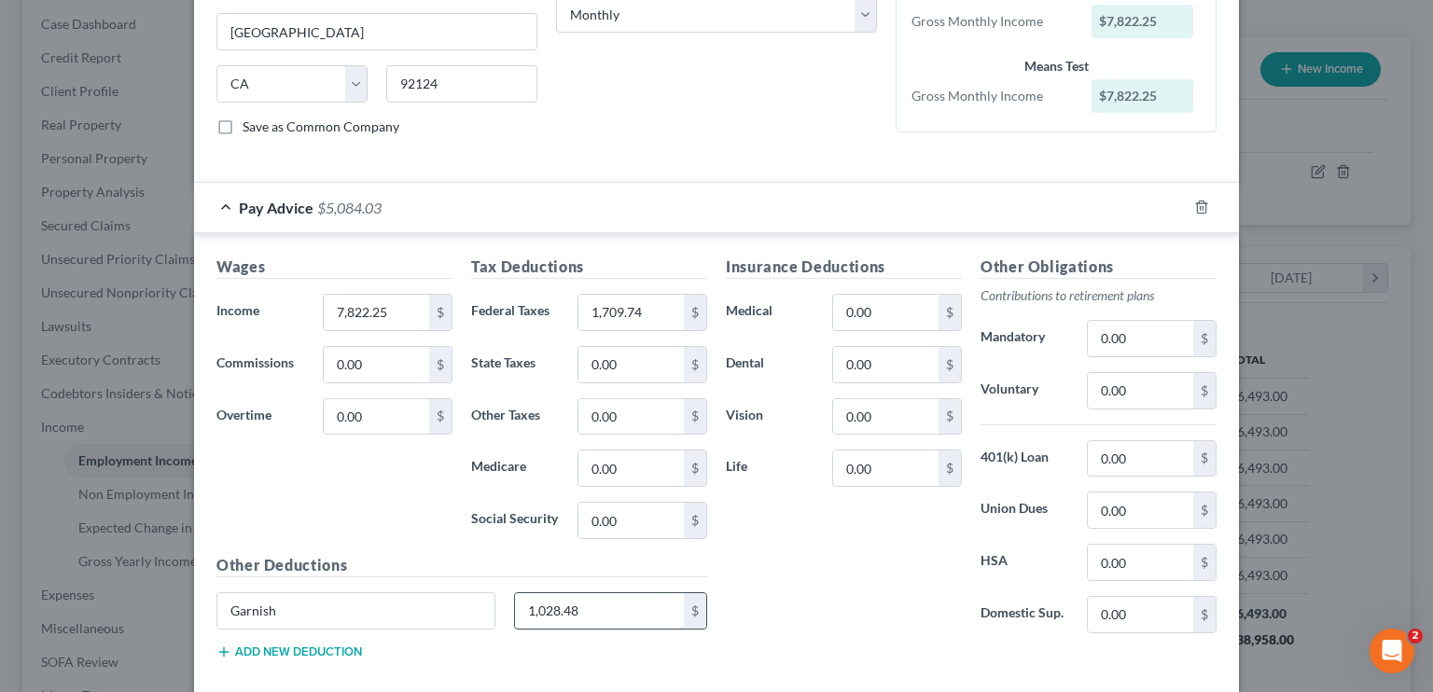
click at [557, 621] on input "1,028.48" at bounding box center [600, 611] width 170 height 35
click at [552, 603] on input "1,028.48" at bounding box center [600, 611] width 170 height 35
click at [552, 600] on input "1,028.48" at bounding box center [600, 611] width 170 height 35
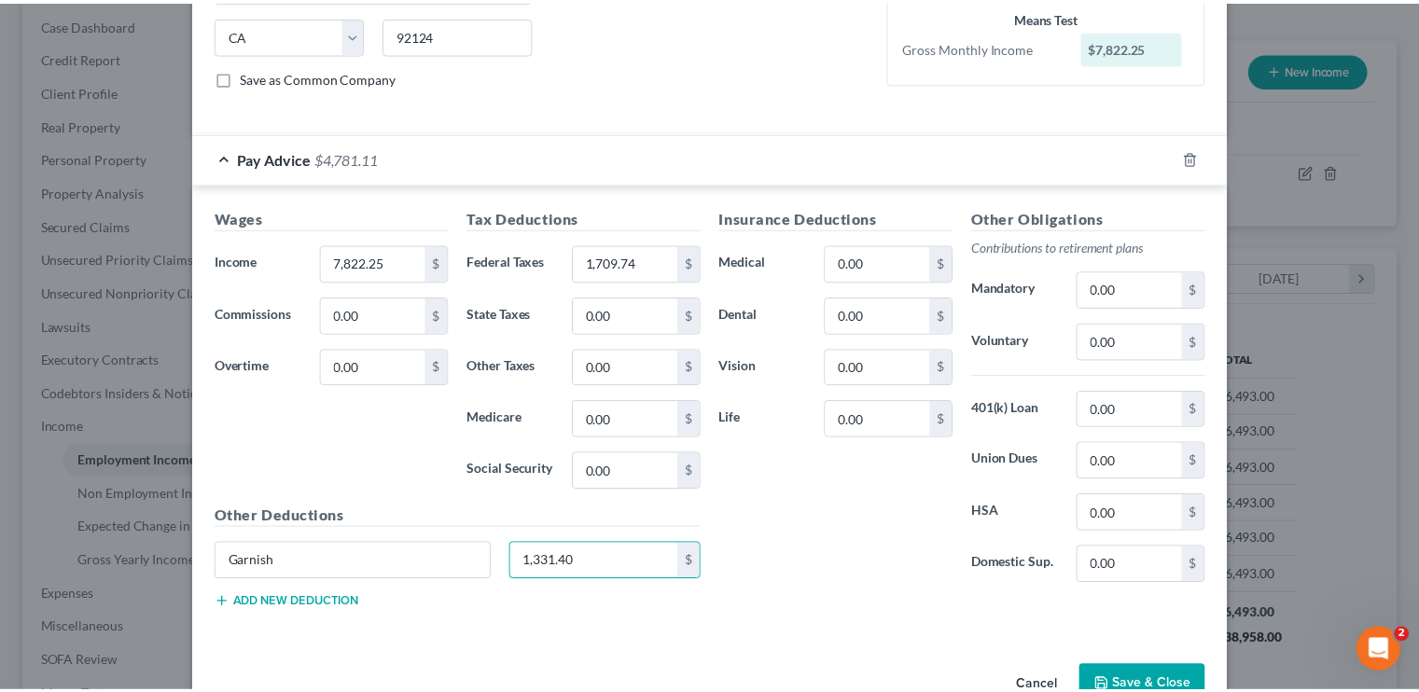
scroll to position [413, 0]
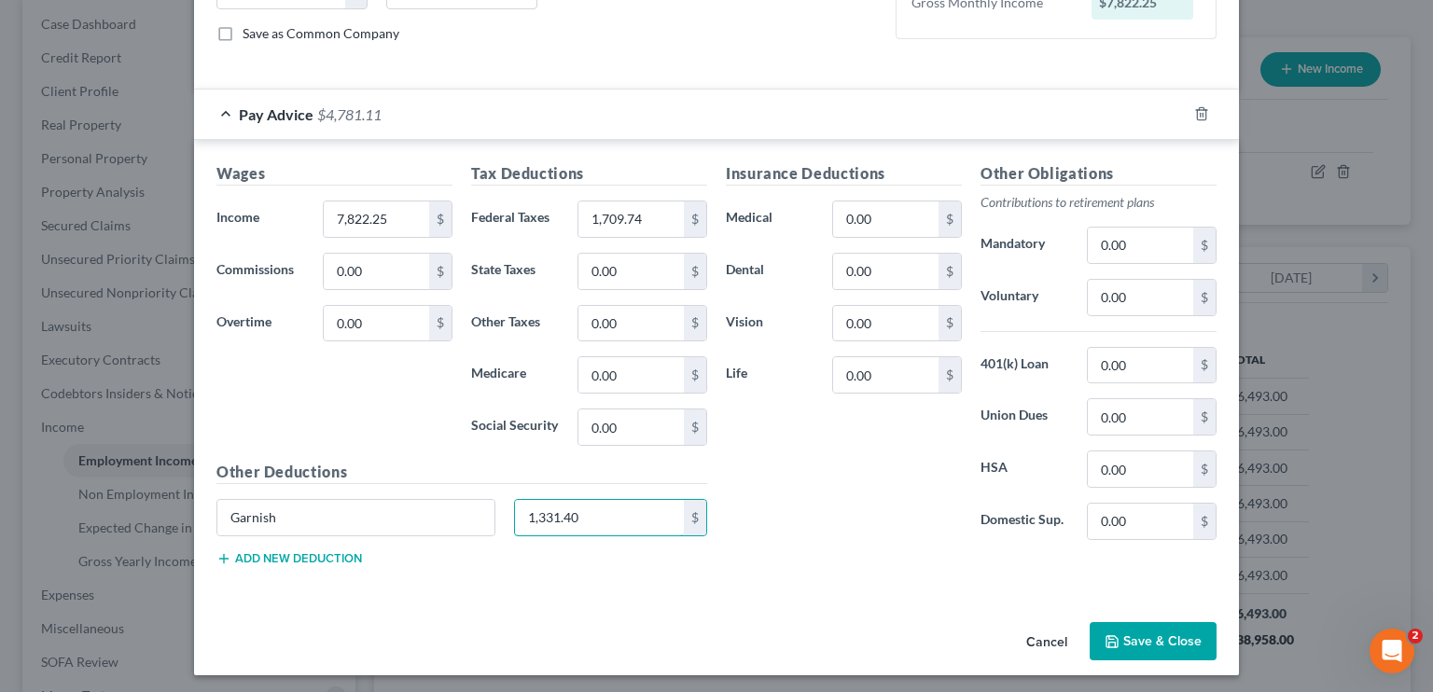
type input "1,331.40"
click at [1171, 648] on button "Save & Close" at bounding box center [1153, 641] width 127 height 39
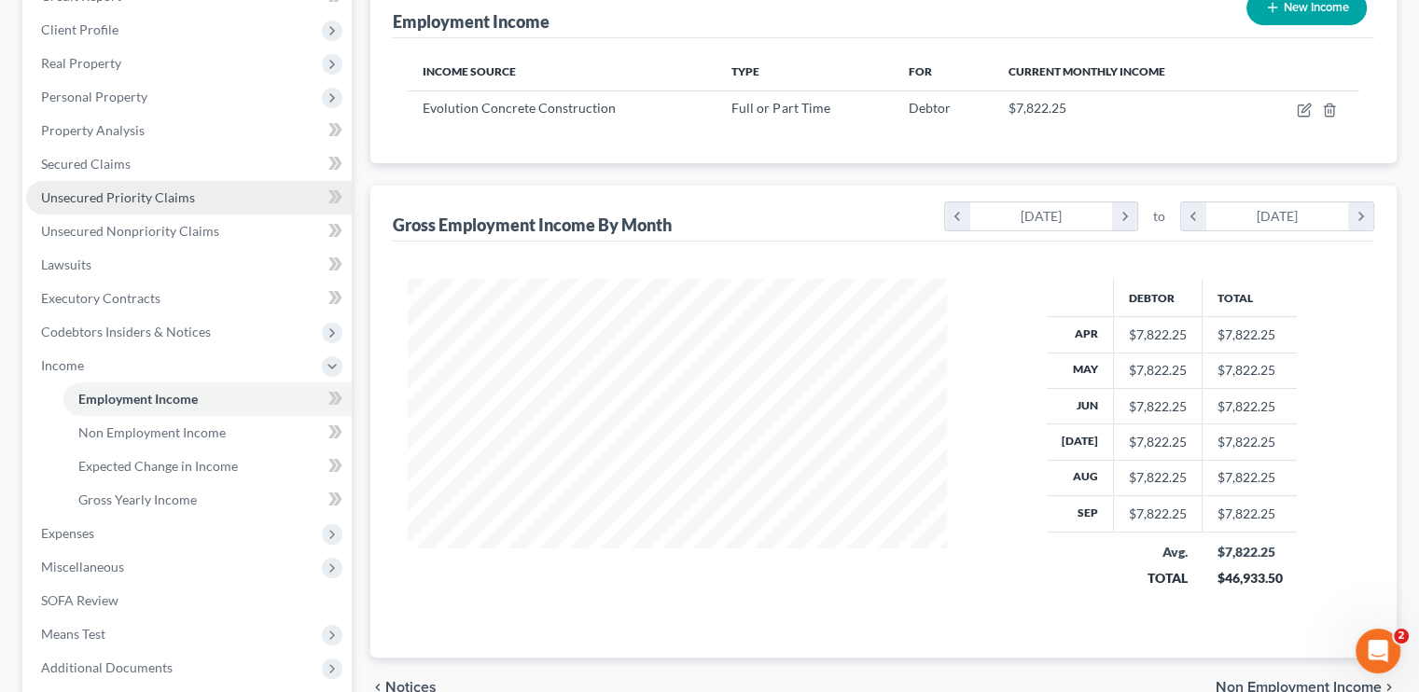
scroll to position [339, 0]
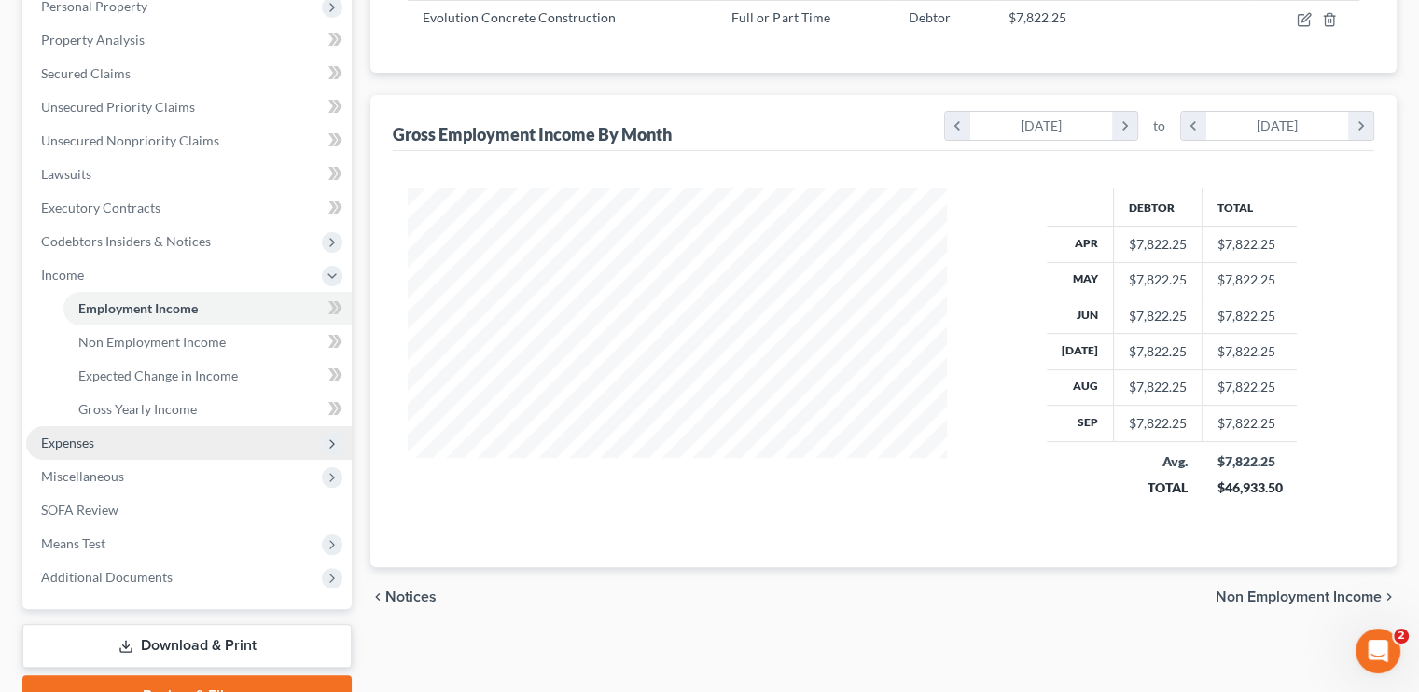
click at [89, 443] on span "Expenses" at bounding box center [67, 443] width 53 height 16
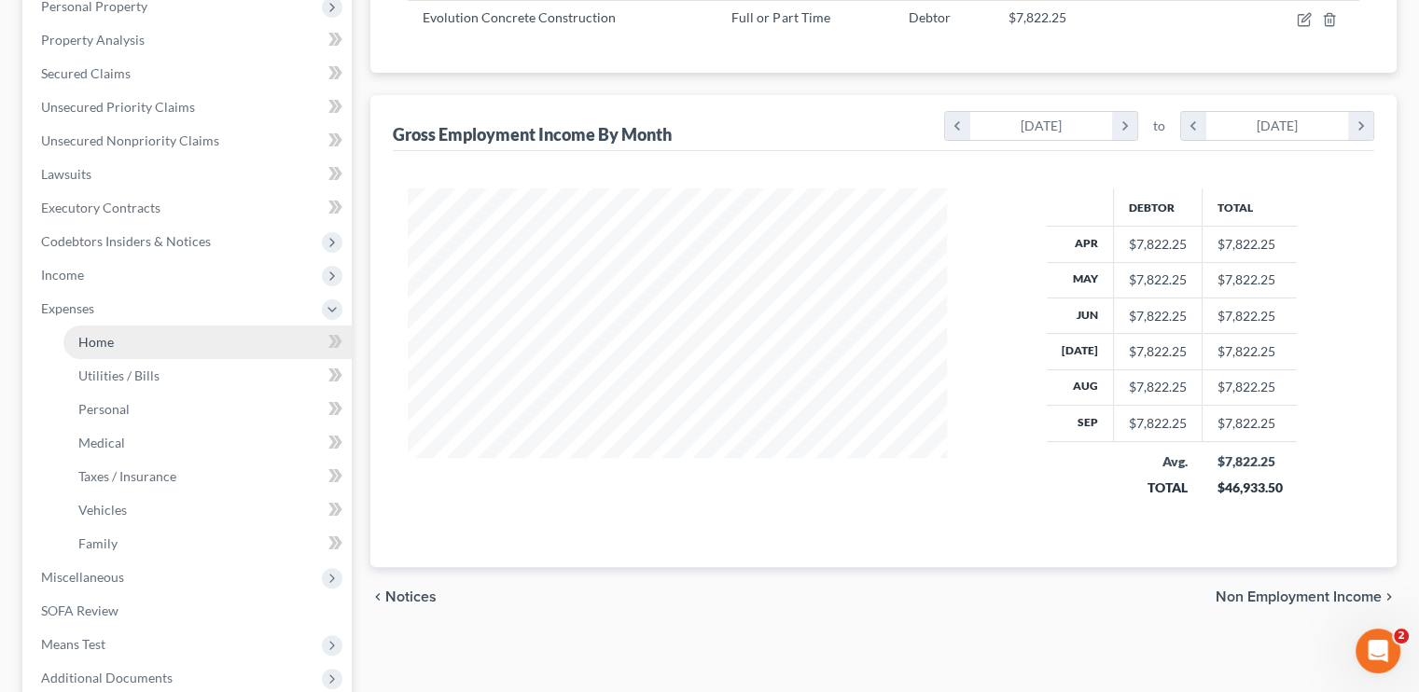
click at [117, 337] on link "Home" at bounding box center [207, 343] width 288 height 34
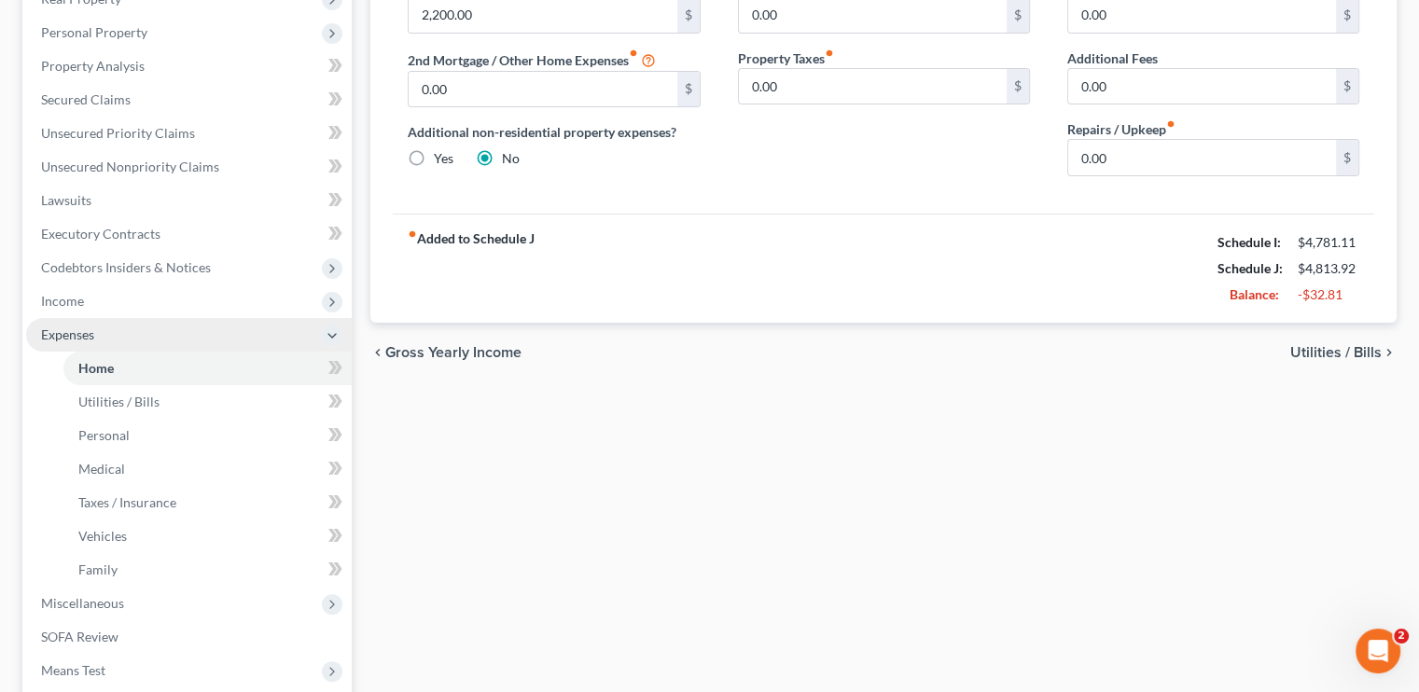
scroll to position [280, 0]
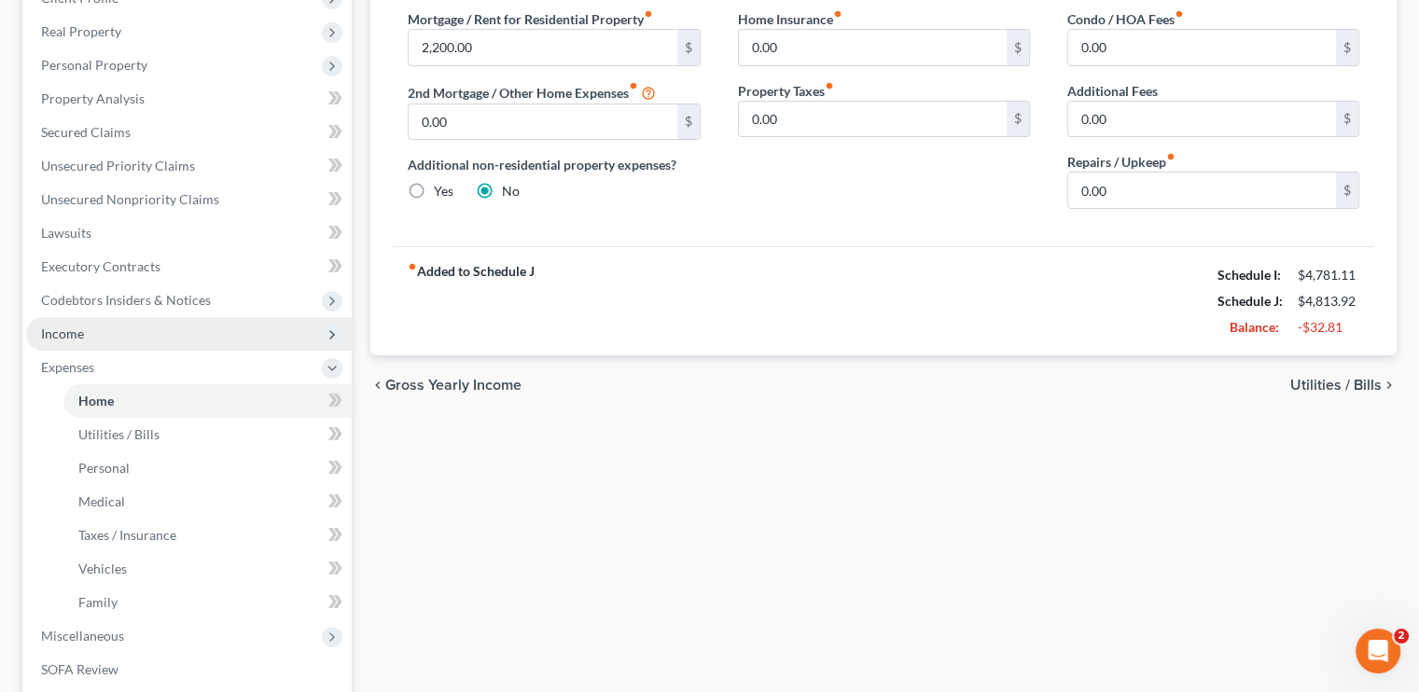
click at [77, 336] on span "Income" at bounding box center [62, 334] width 43 height 16
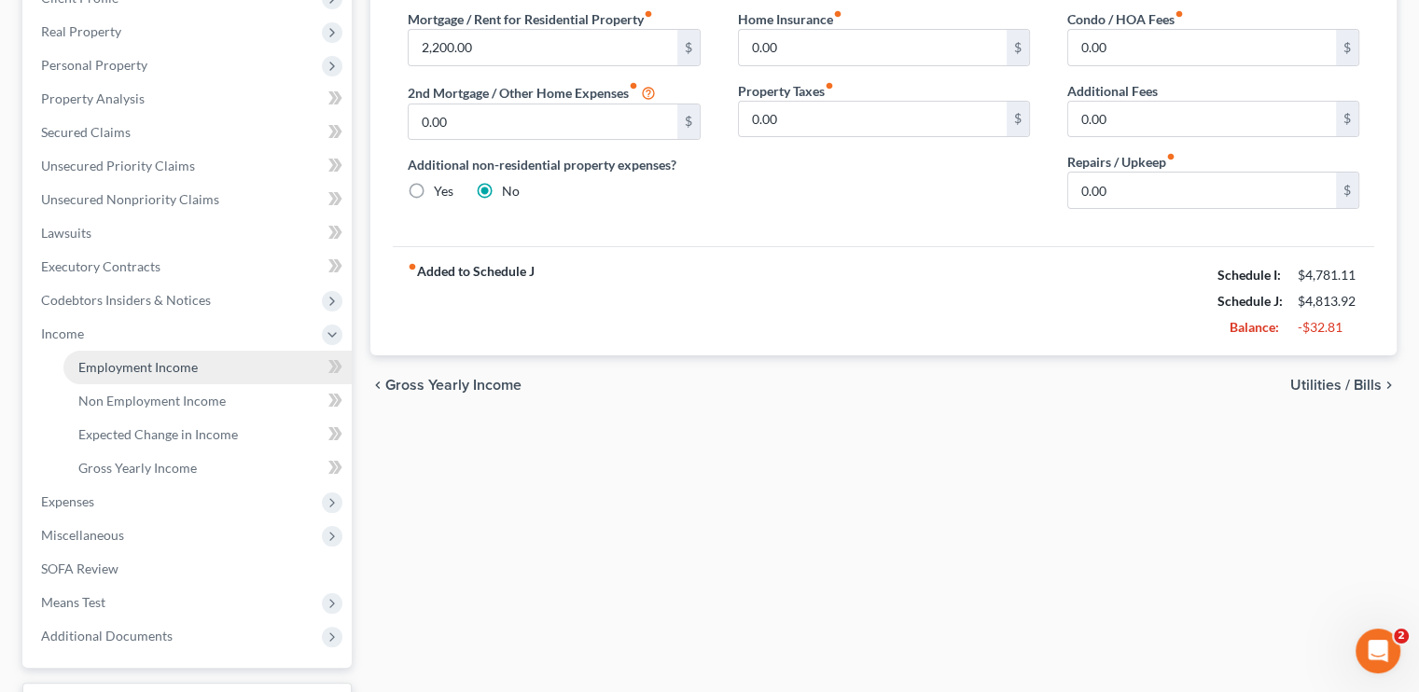
click at [134, 365] on span "Employment Income" at bounding box center [137, 367] width 119 height 16
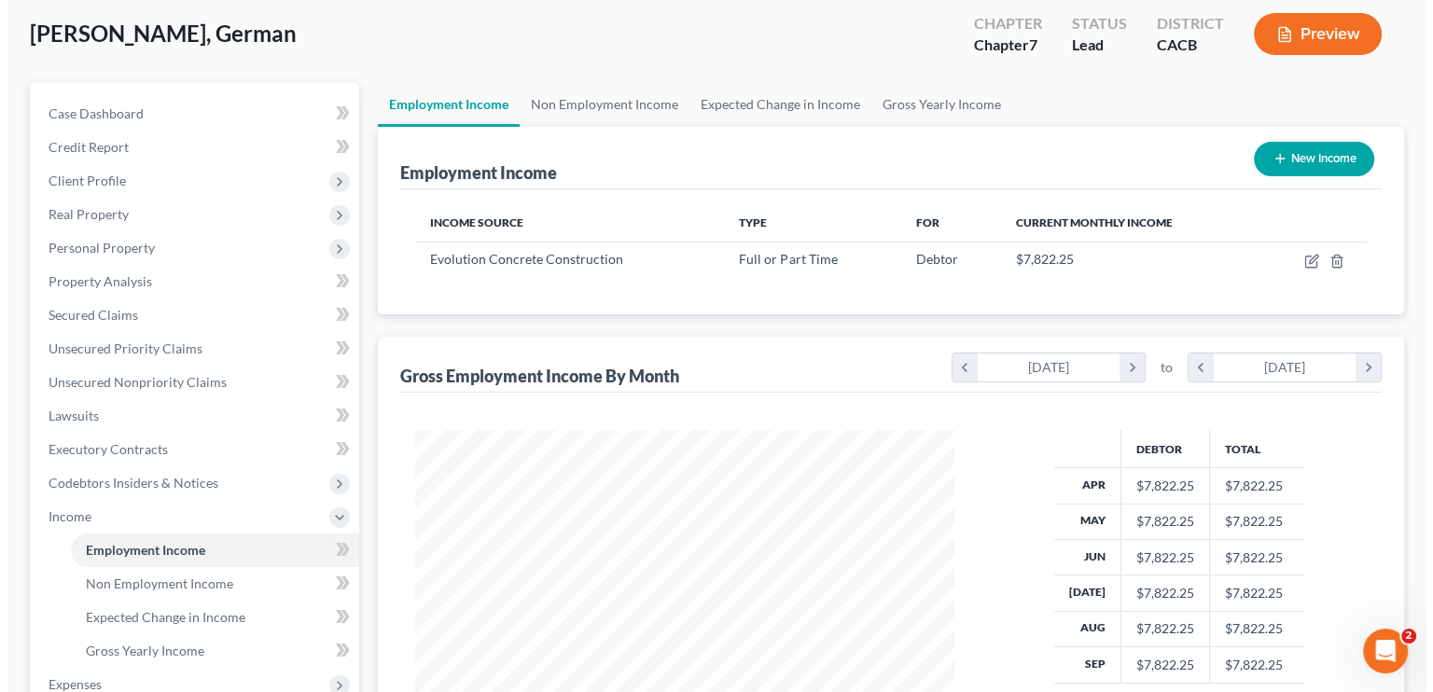
scroll to position [93, 0]
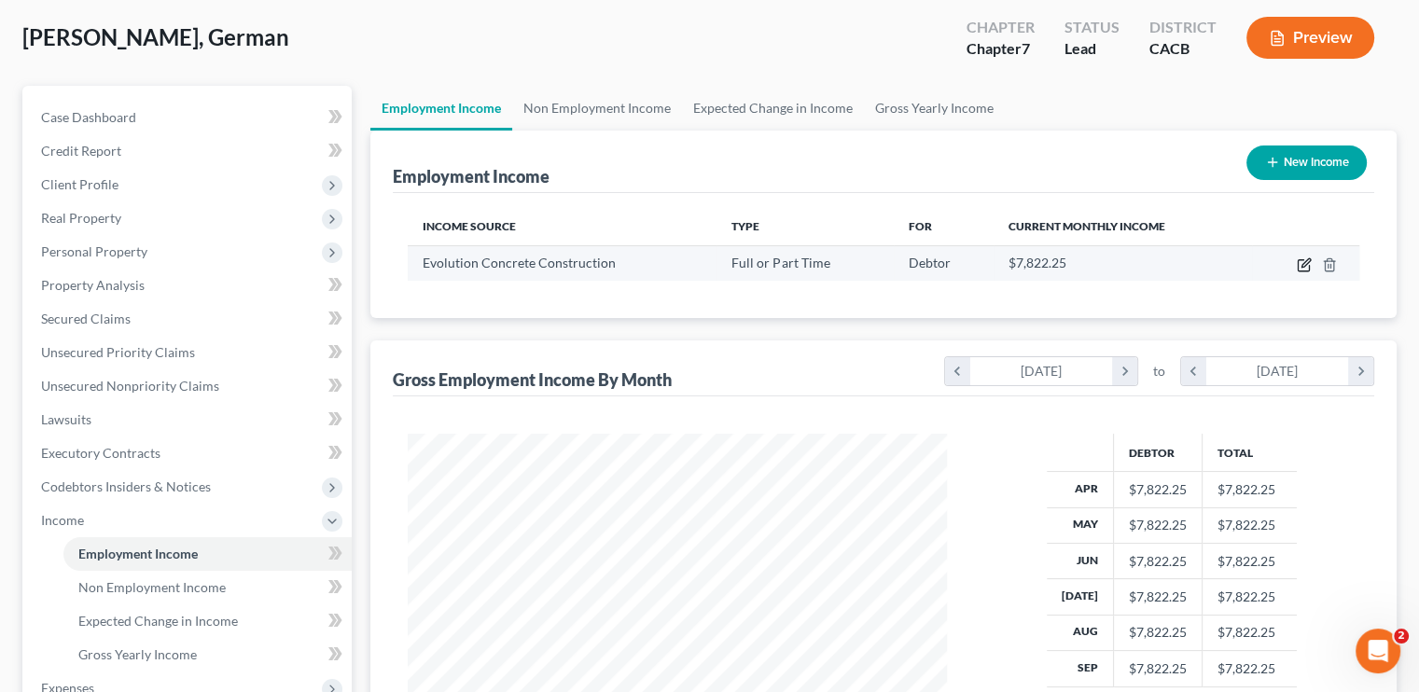
click at [1306, 268] on icon "button" at bounding box center [1304, 265] width 15 height 15
select select "0"
select select "4"
select select "0"
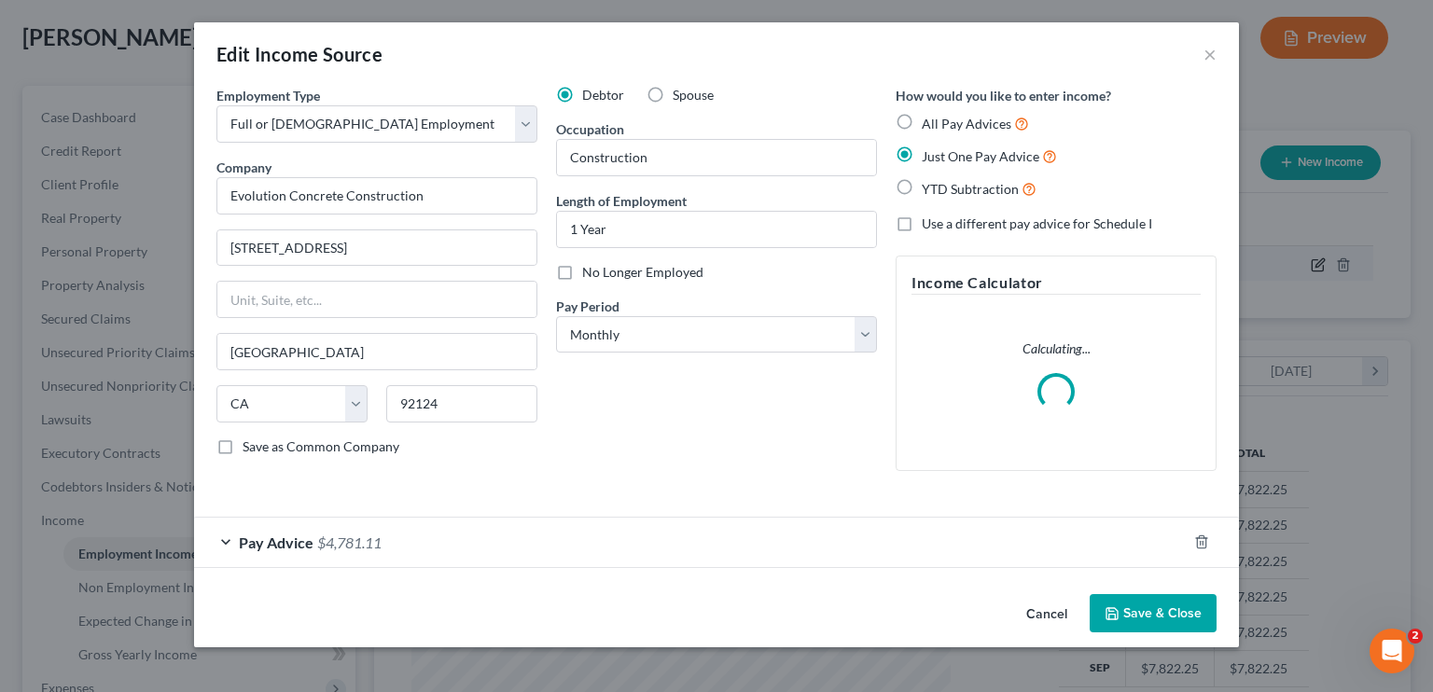
scroll to position [332, 582]
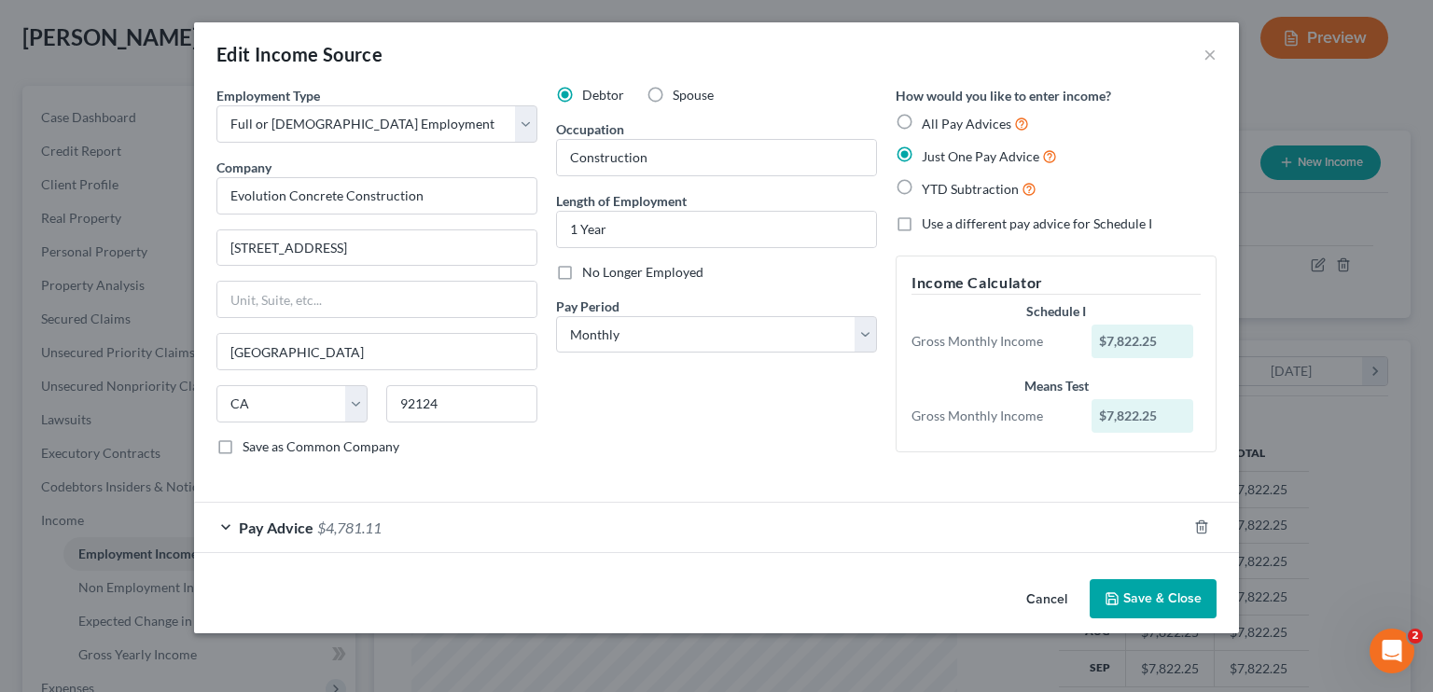
click at [426, 538] on div "Pay Advice $4,781.11" at bounding box center [690, 527] width 993 height 49
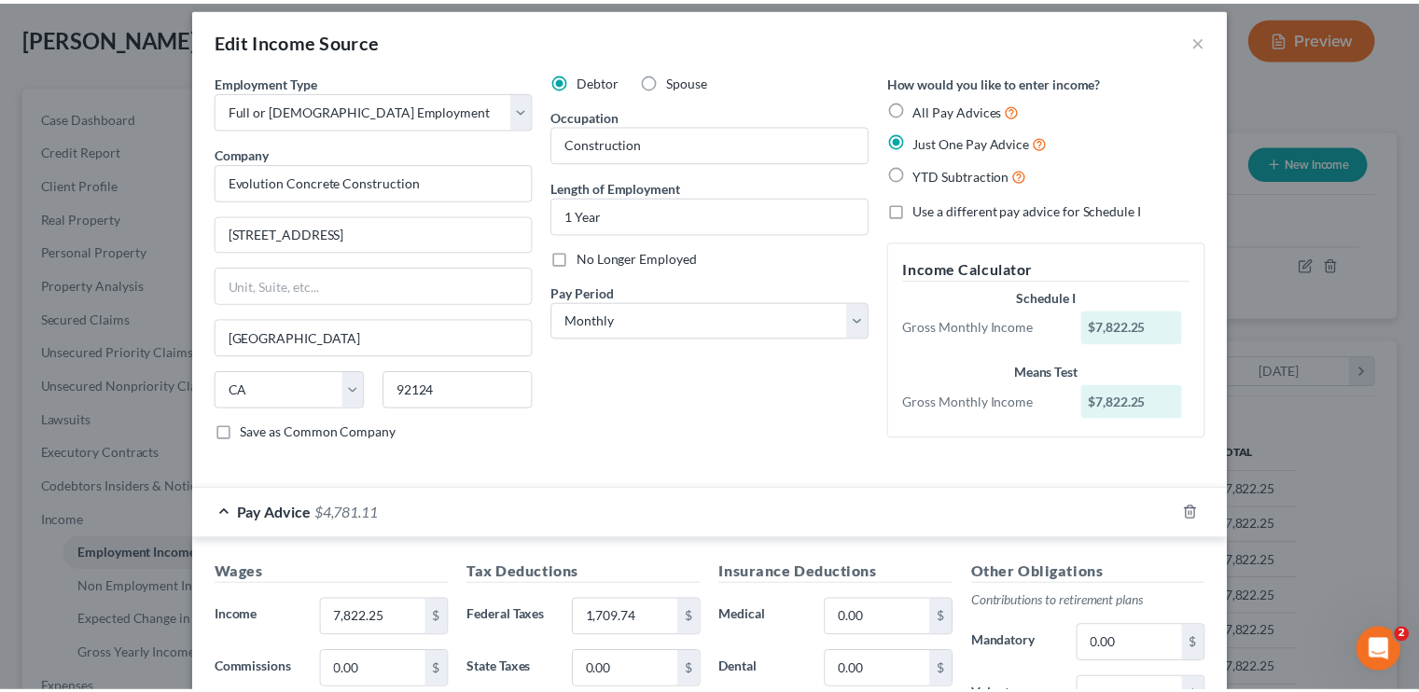
scroll to position [0, 0]
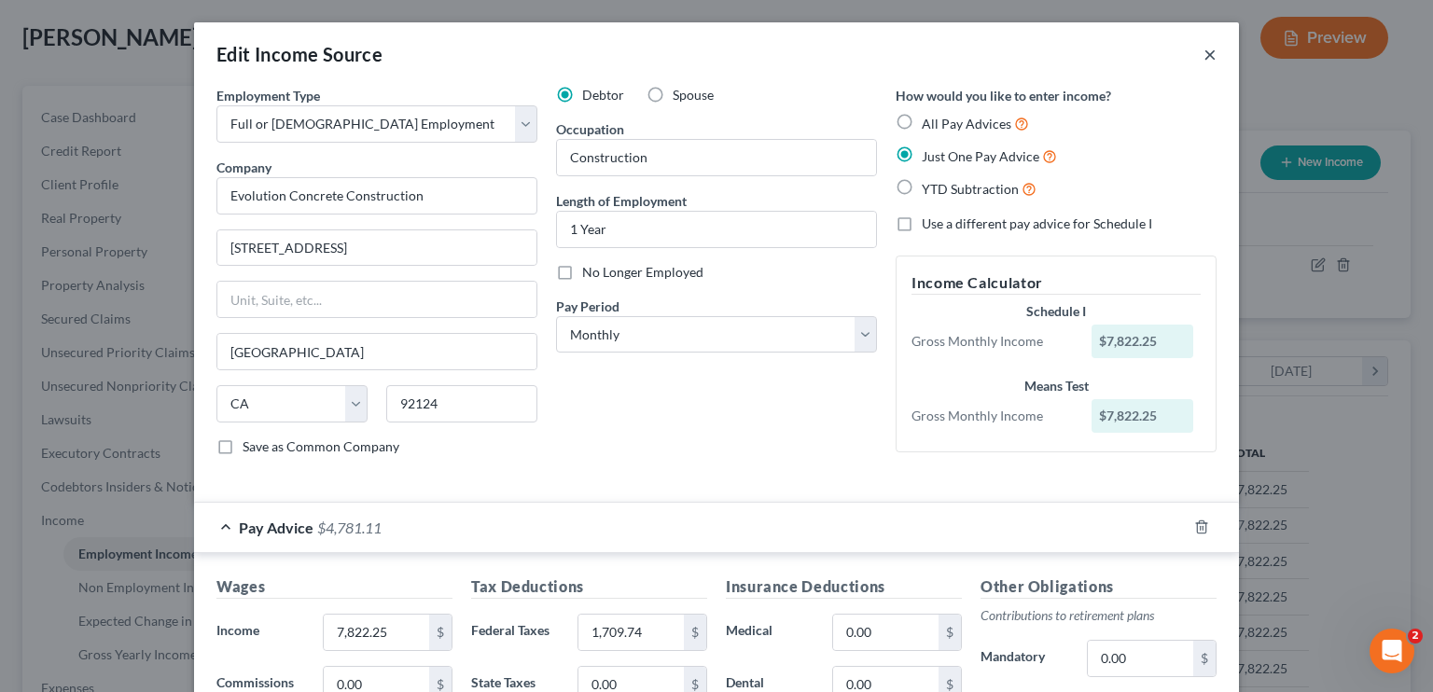
click at [1208, 52] on button "×" at bounding box center [1210, 54] width 13 height 22
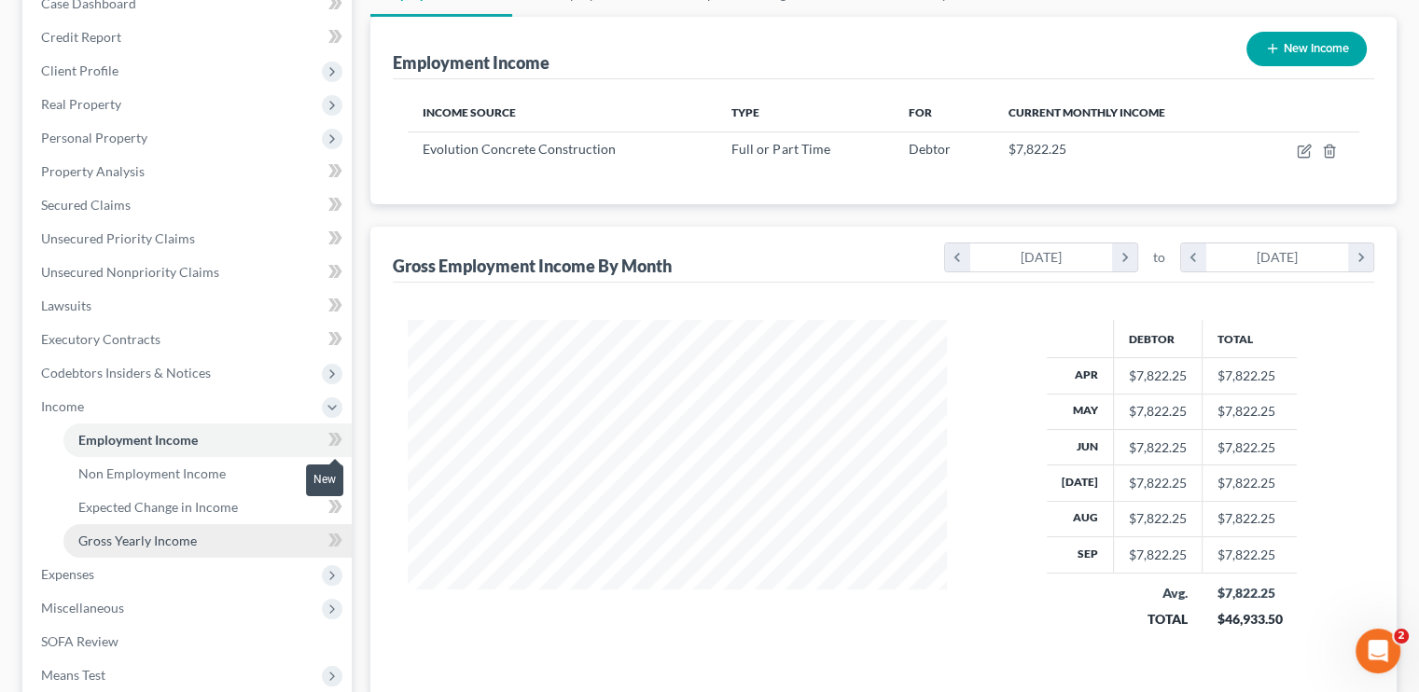
scroll to position [280, 0]
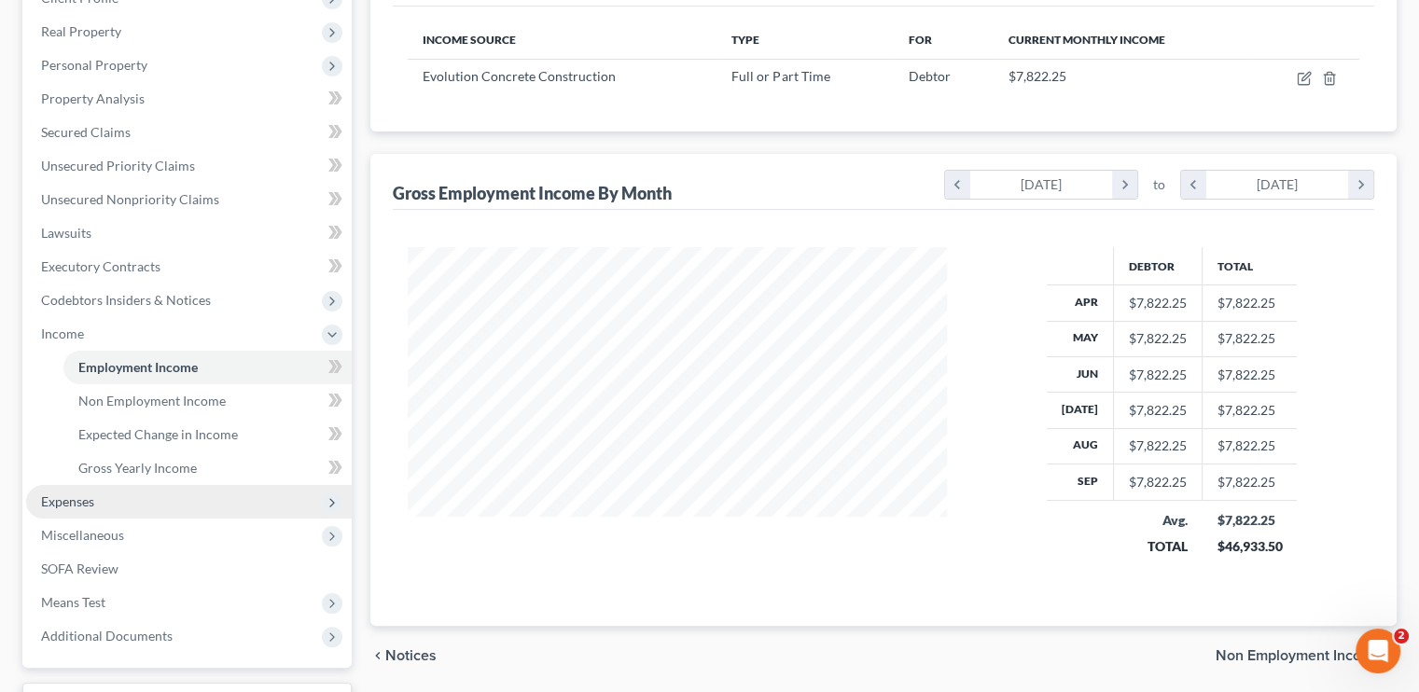
click at [107, 503] on span "Expenses" at bounding box center [189, 502] width 326 height 34
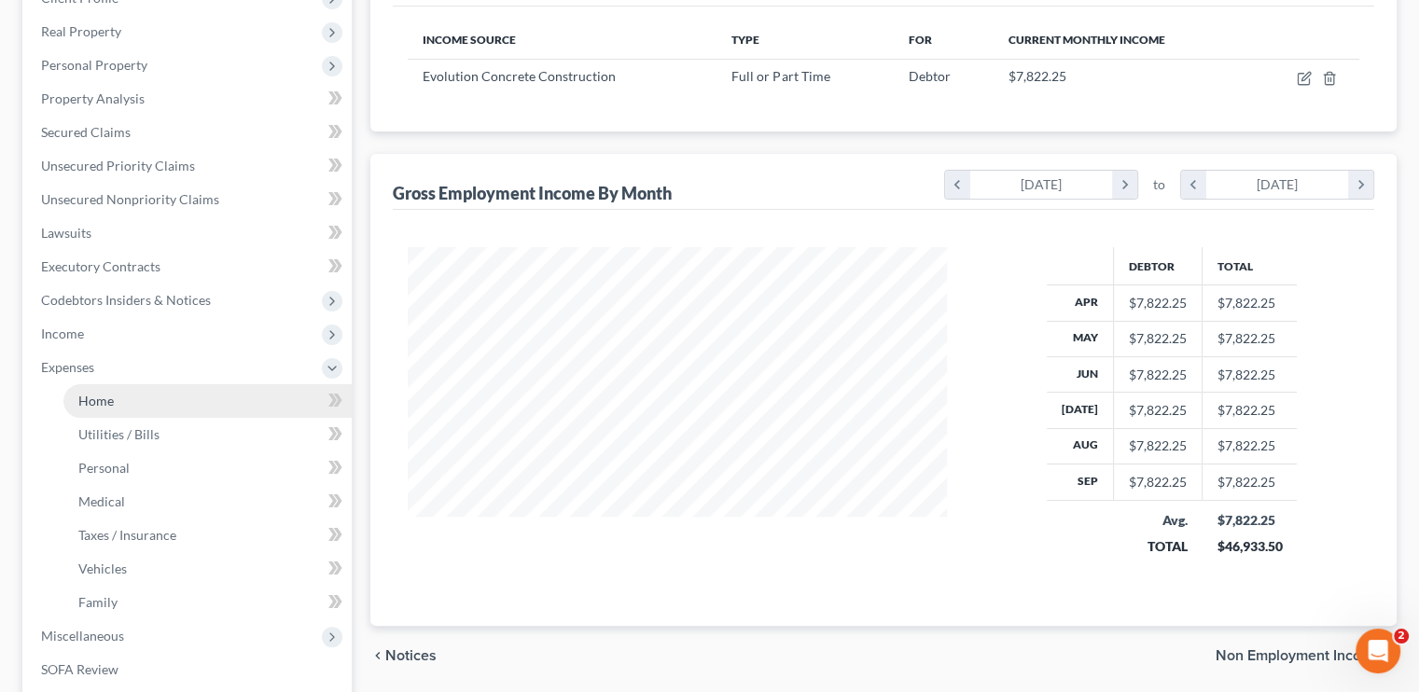
click at [88, 405] on span "Home" at bounding box center [95, 401] width 35 height 16
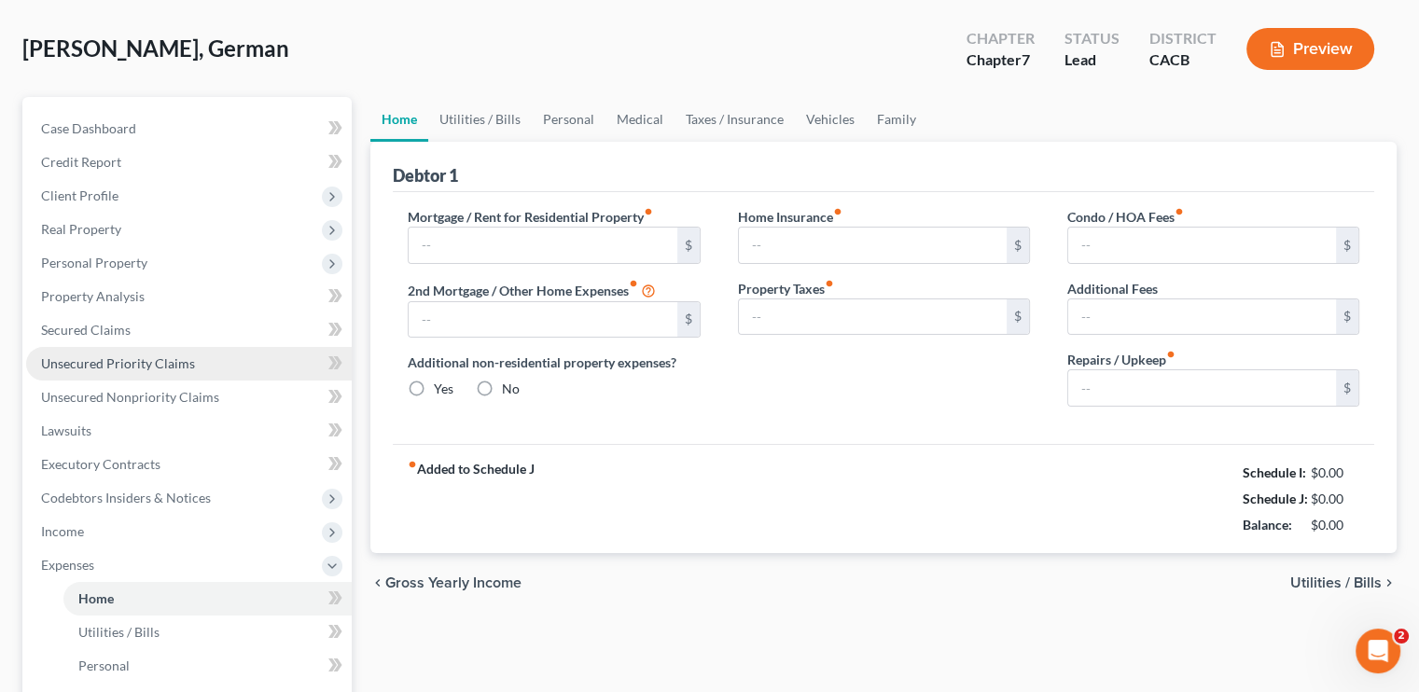
type input "2,200.00"
type input "0.00"
radio input "true"
type input "0.00"
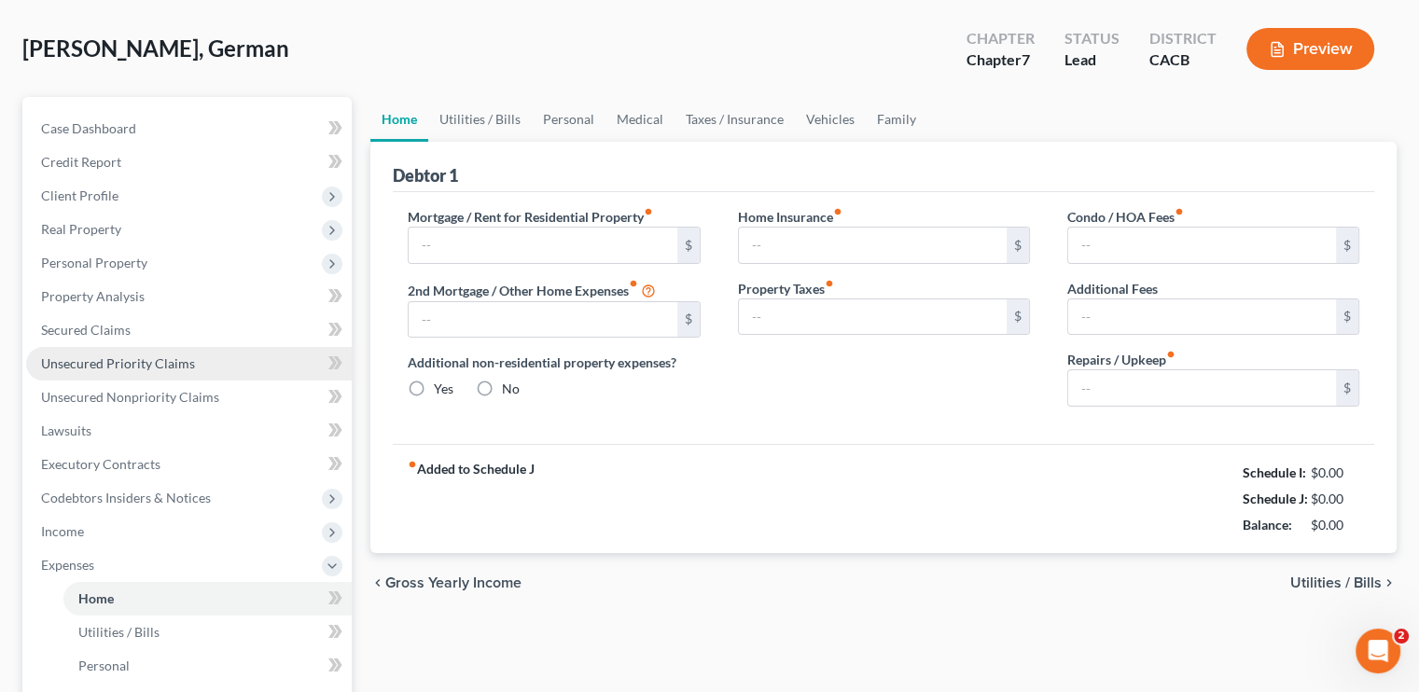
type input "0.00"
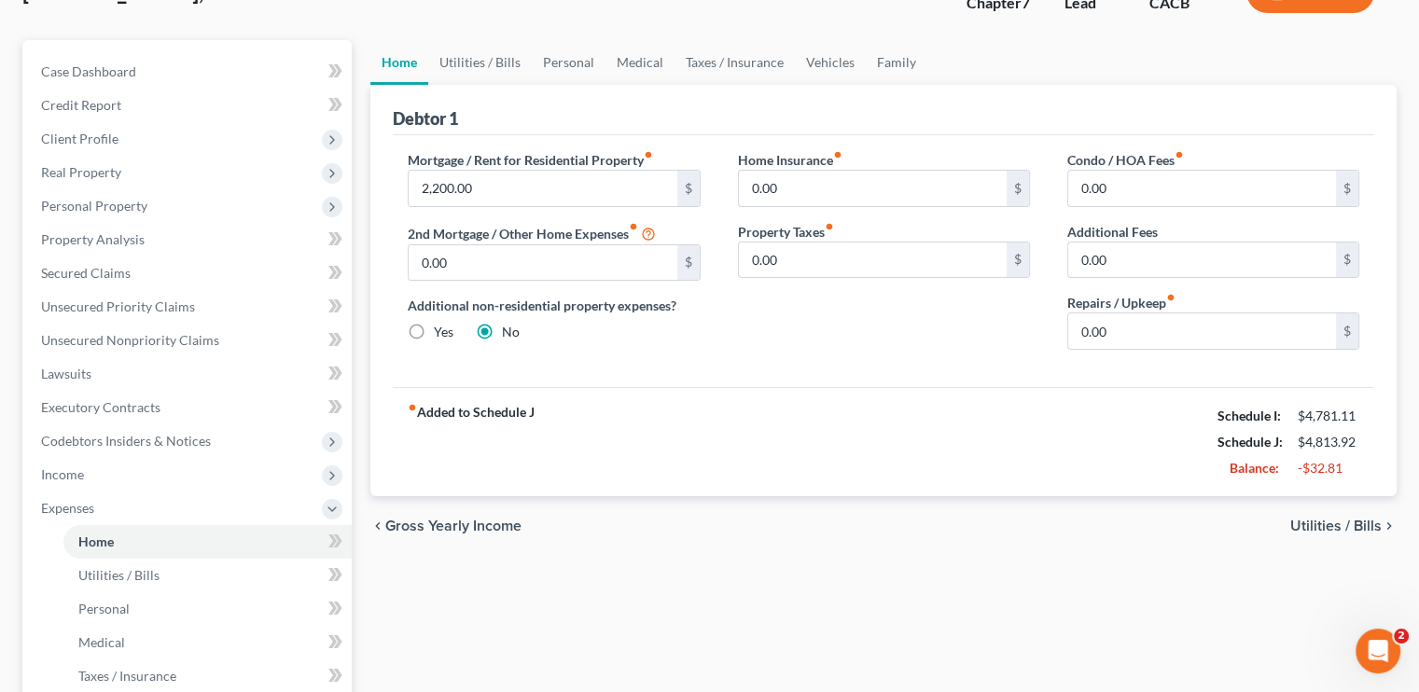
scroll to position [187, 0]
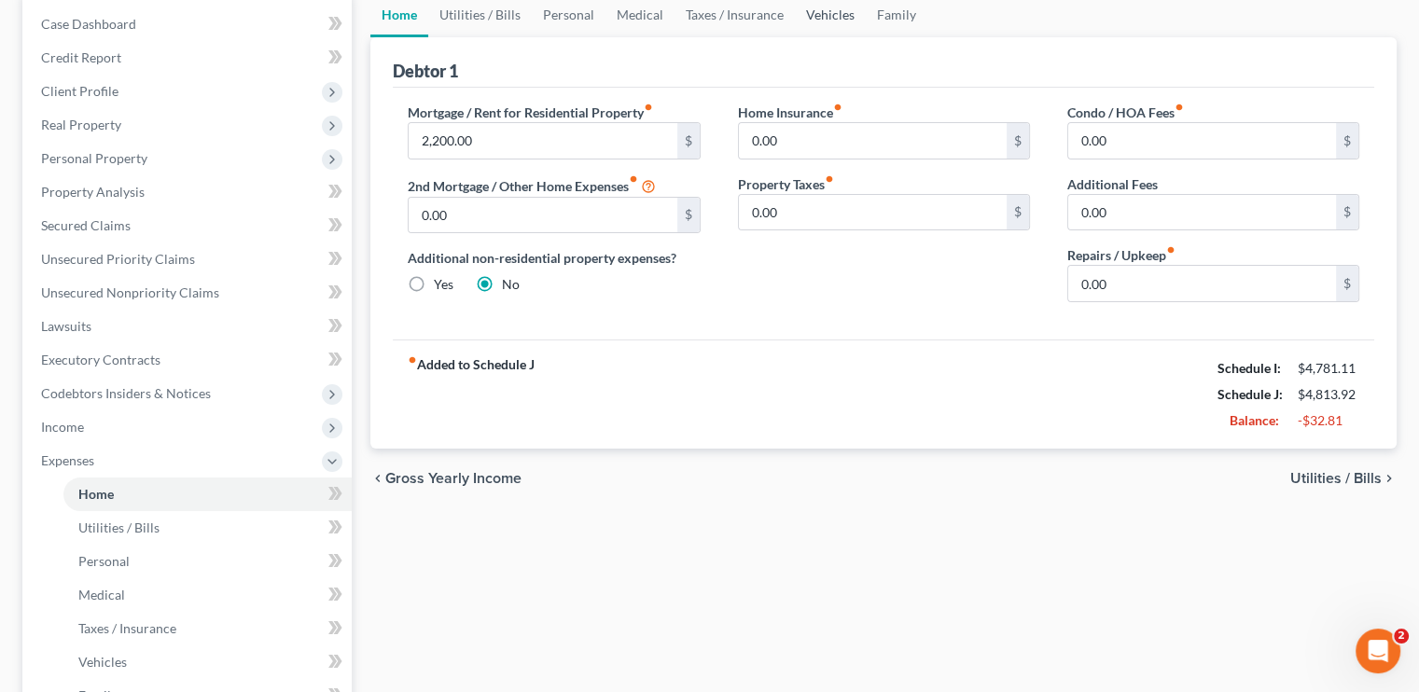
click at [818, 14] on link "Vehicles" at bounding box center [830, 15] width 71 height 45
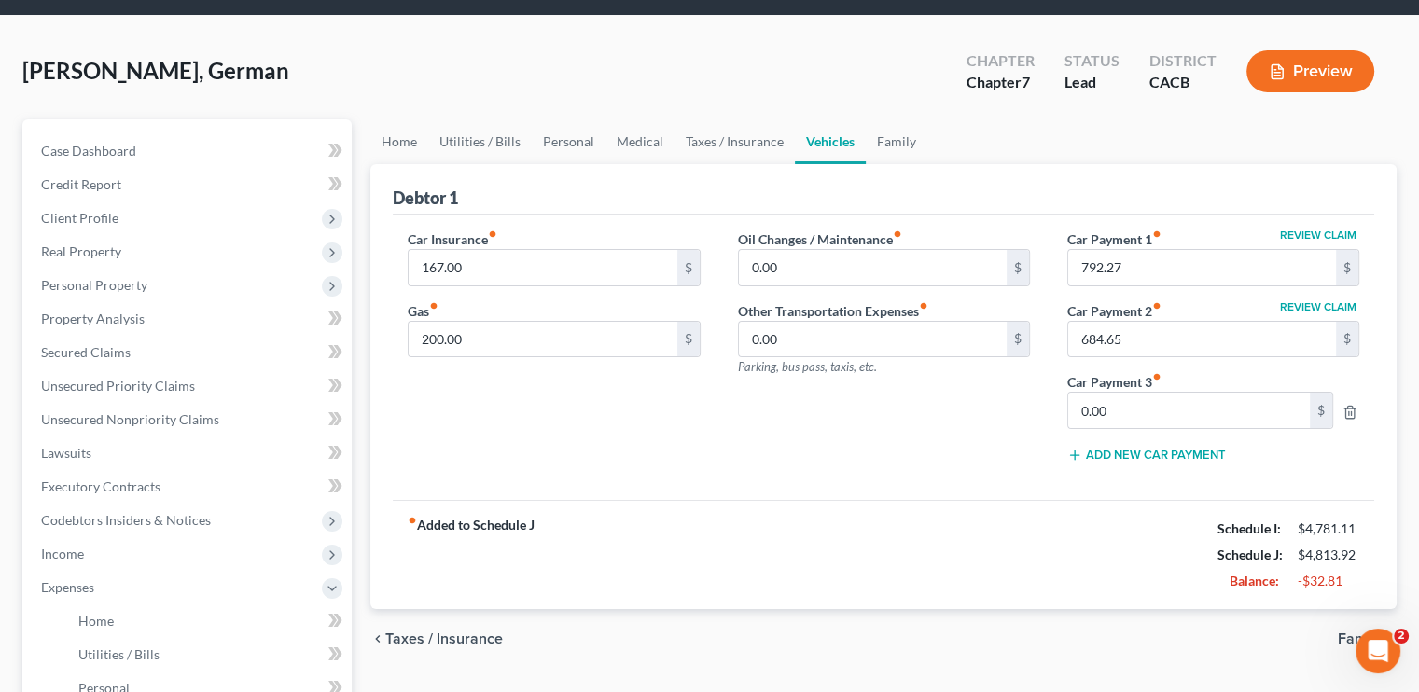
scroll to position [93, 0]
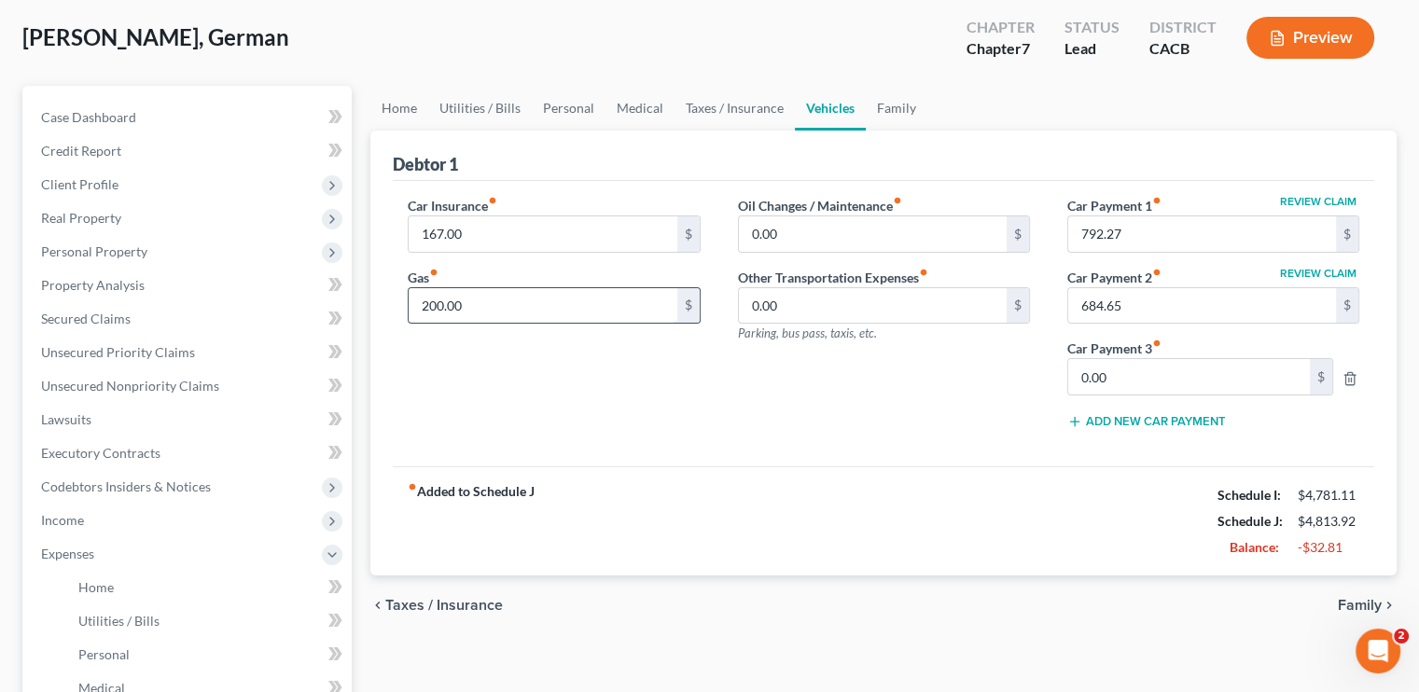
click at [476, 301] on input "200.00" at bounding box center [543, 305] width 268 height 35
type input "300"
click at [597, 272] on div "Gas fiber_manual_record 300 $" at bounding box center [554, 296] width 292 height 57
click at [407, 100] on link "Home" at bounding box center [399, 108] width 58 height 45
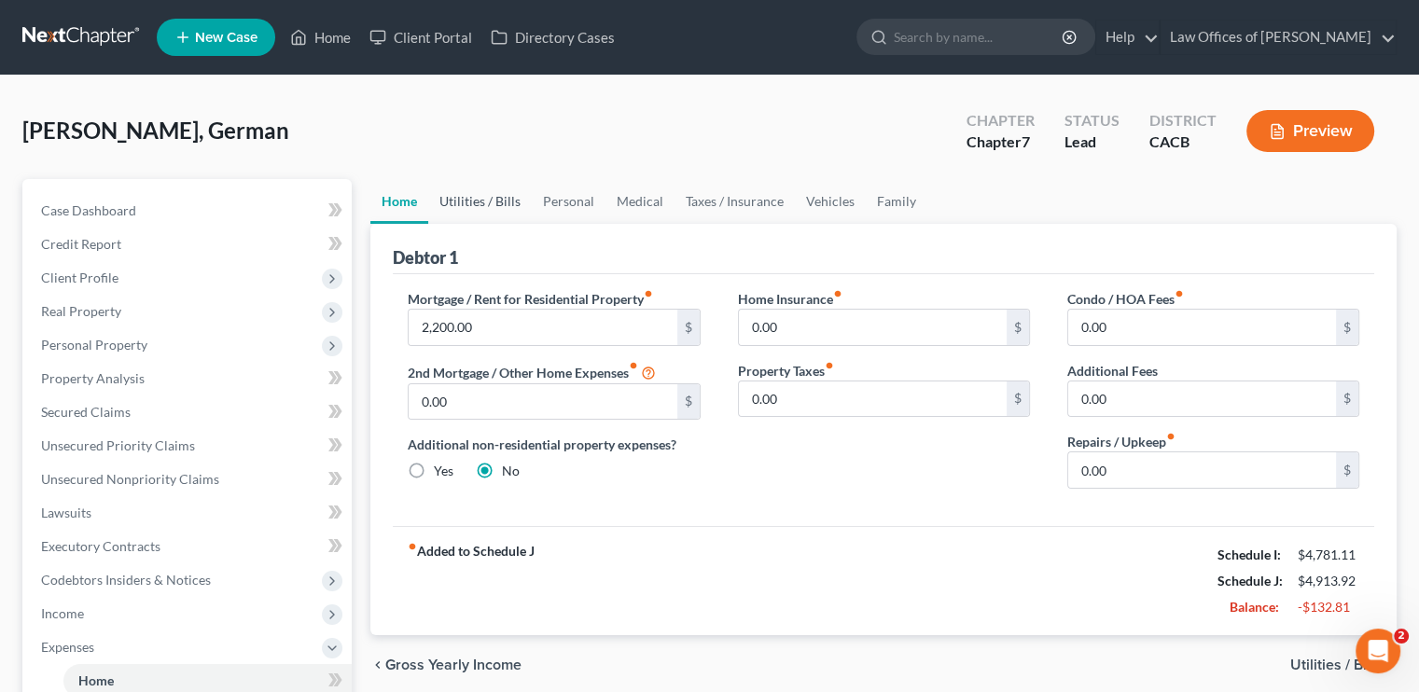
click at [504, 201] on link "Utilities / Bills" at bounding box center [480, 201] width 104 height 45
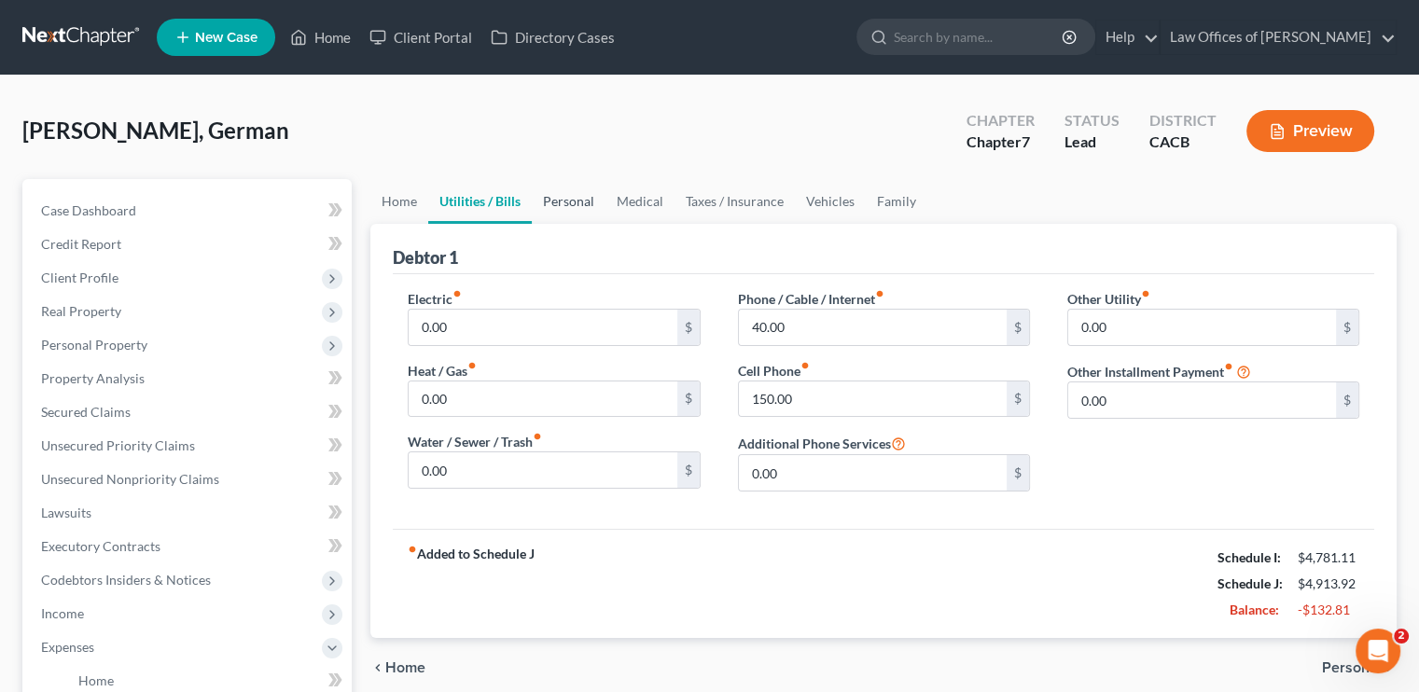
click at [551, 194] on link "Personal" at bounding box center [569, 201] width 74 height 45
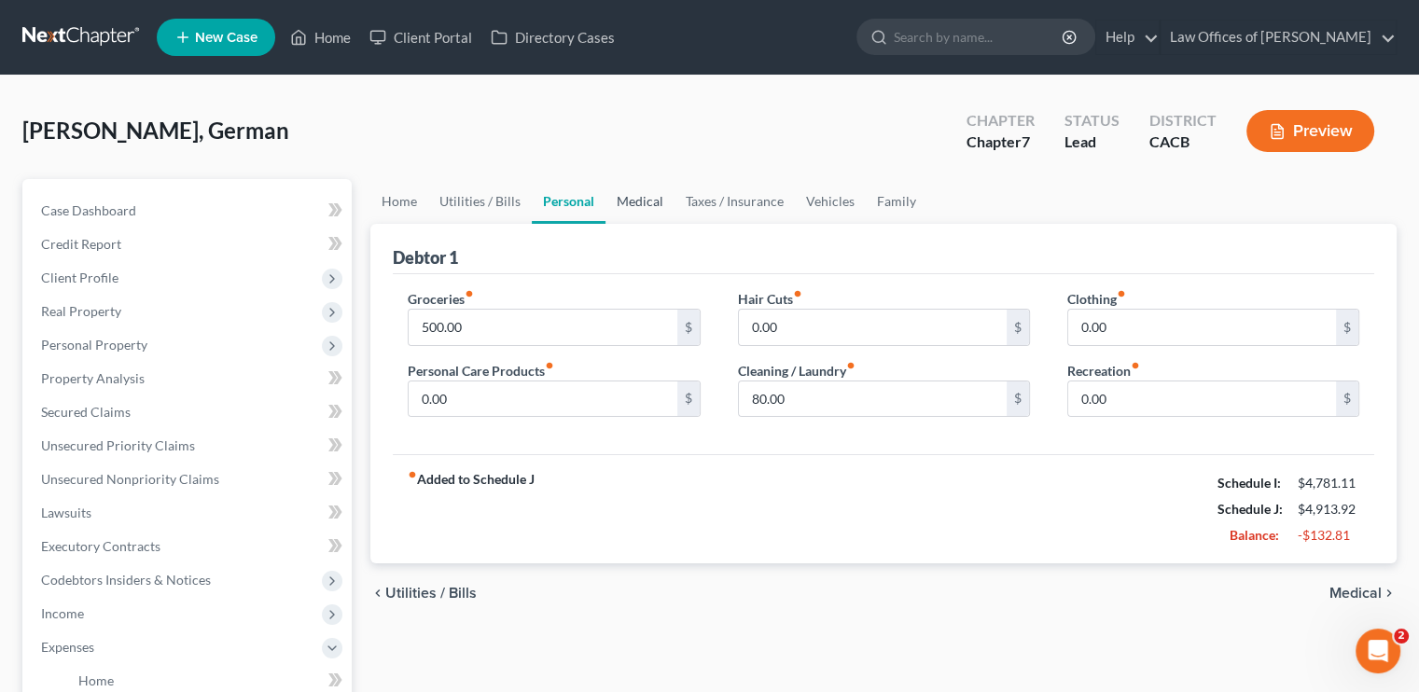
click at [642, 202] on link "Medical" at bounding box center [640, 201] width 69 height 45
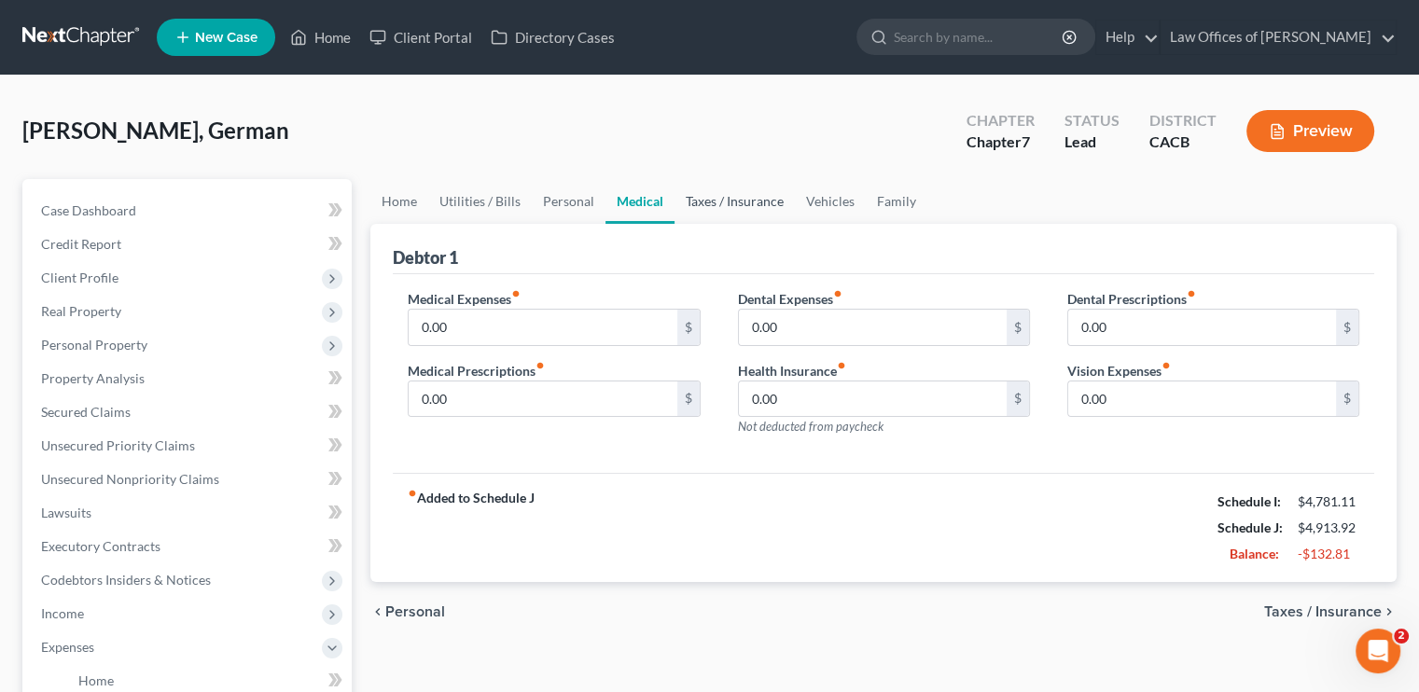
click at [705, 196] on link "Taxes / Insurance" at bounding box center [735, 201] width 120 height 45
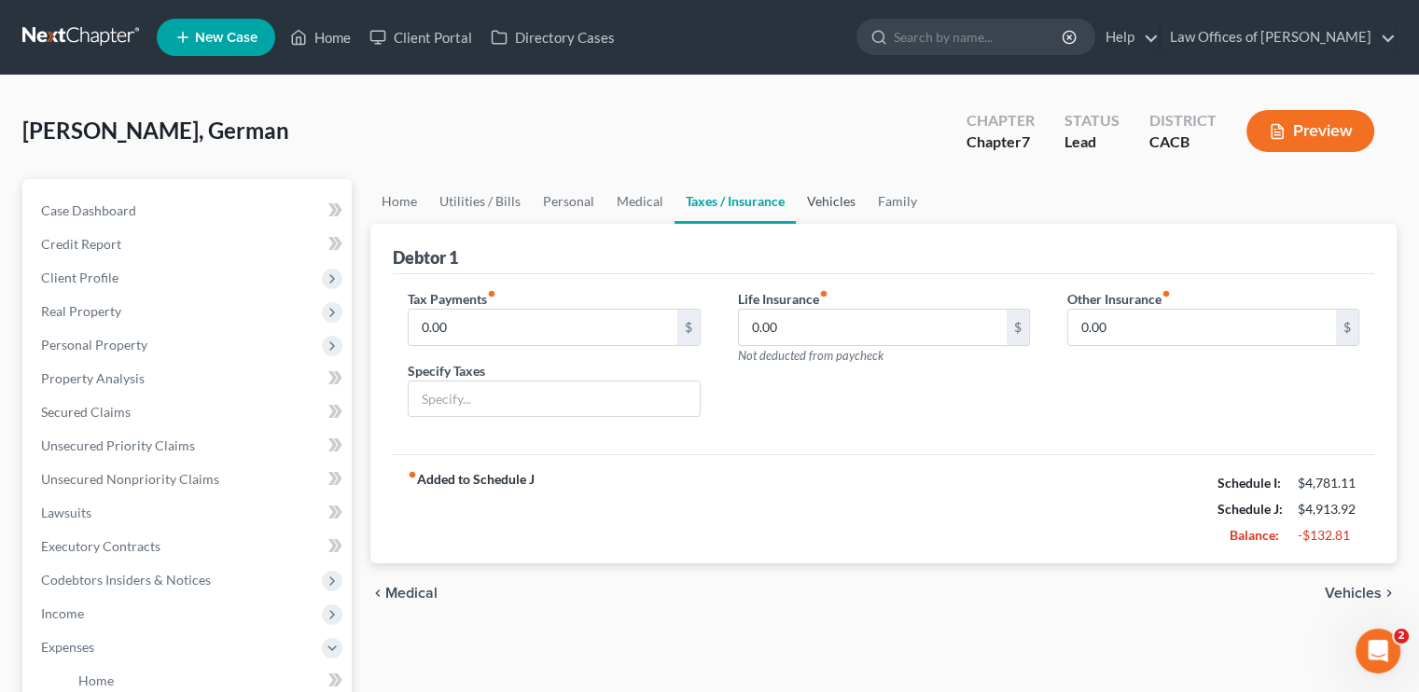
click at [828, 199] on link "Vehicles" at bounding box center [831, 201] width 71 height 45
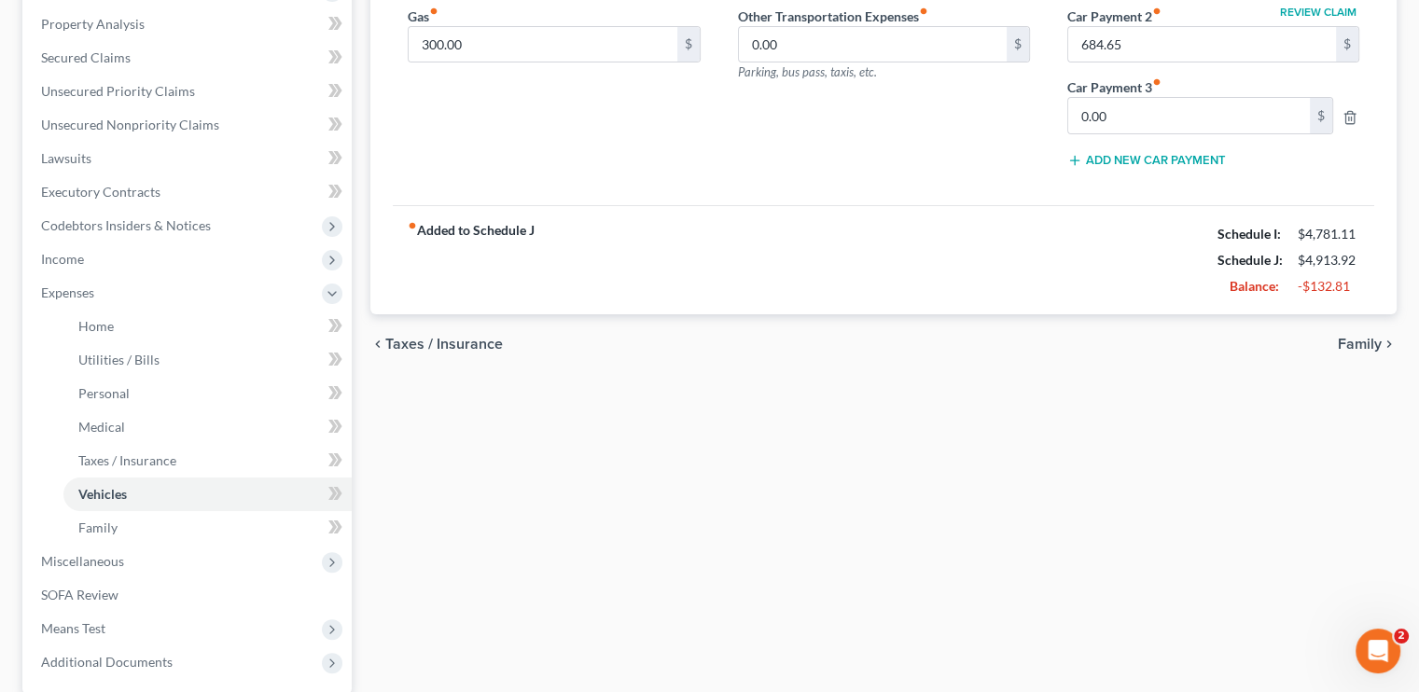
scroll to position [373, 0]
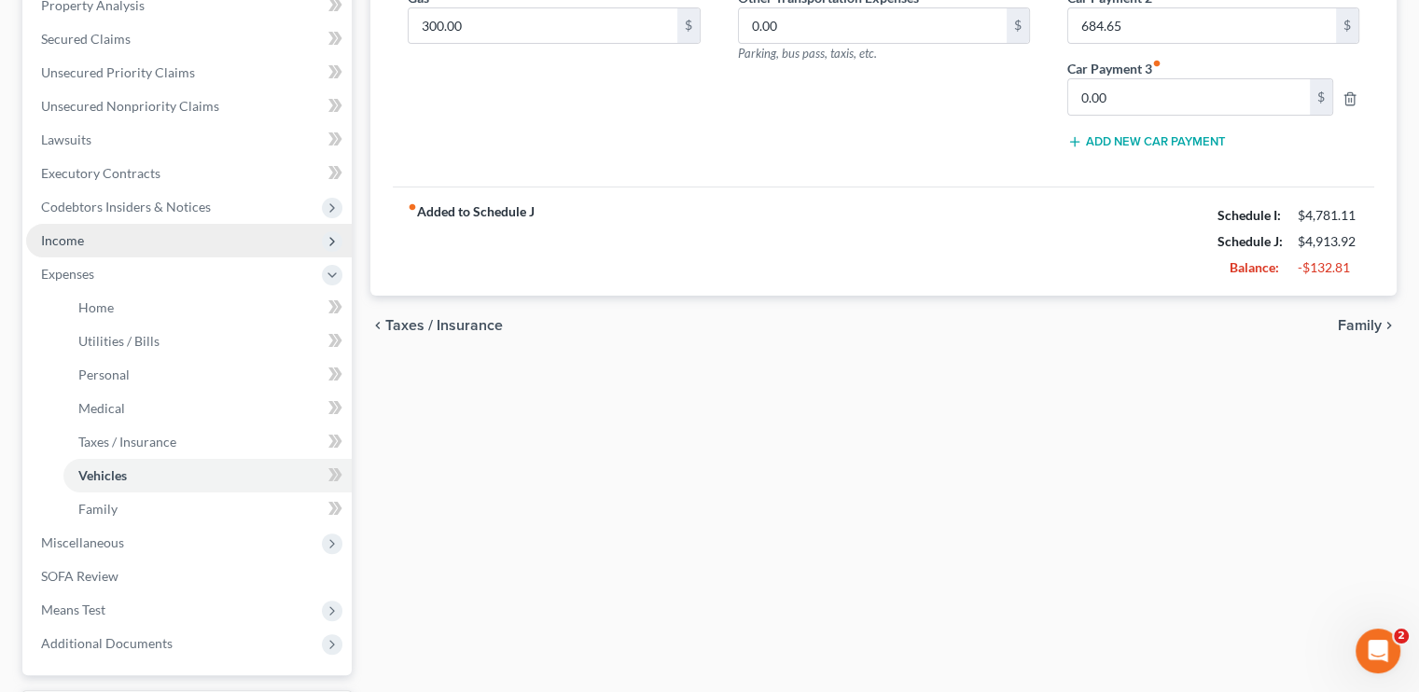
click at [71, 241] on span "Income" at bounding box center [62, 240] width 43 height 16
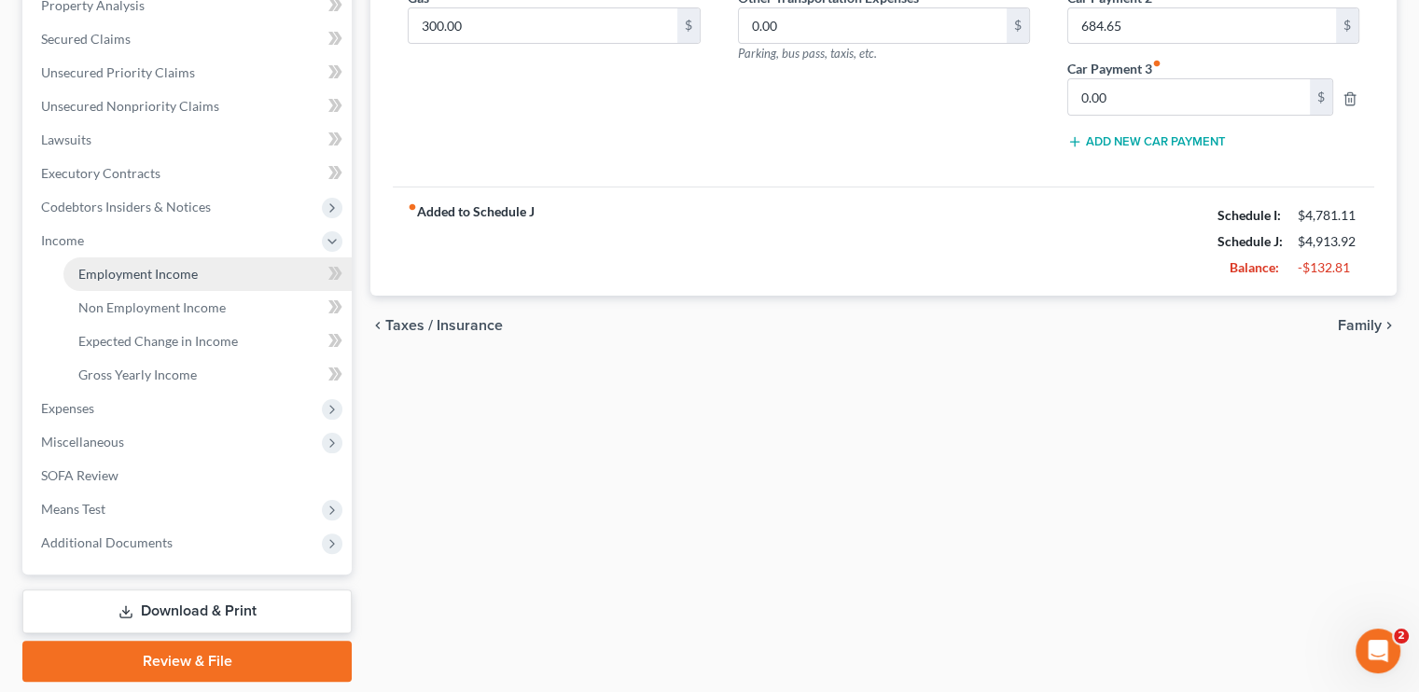
click at [165, 279] on span "Employment Income" at bounding box center [137, 274] width 119 height 16
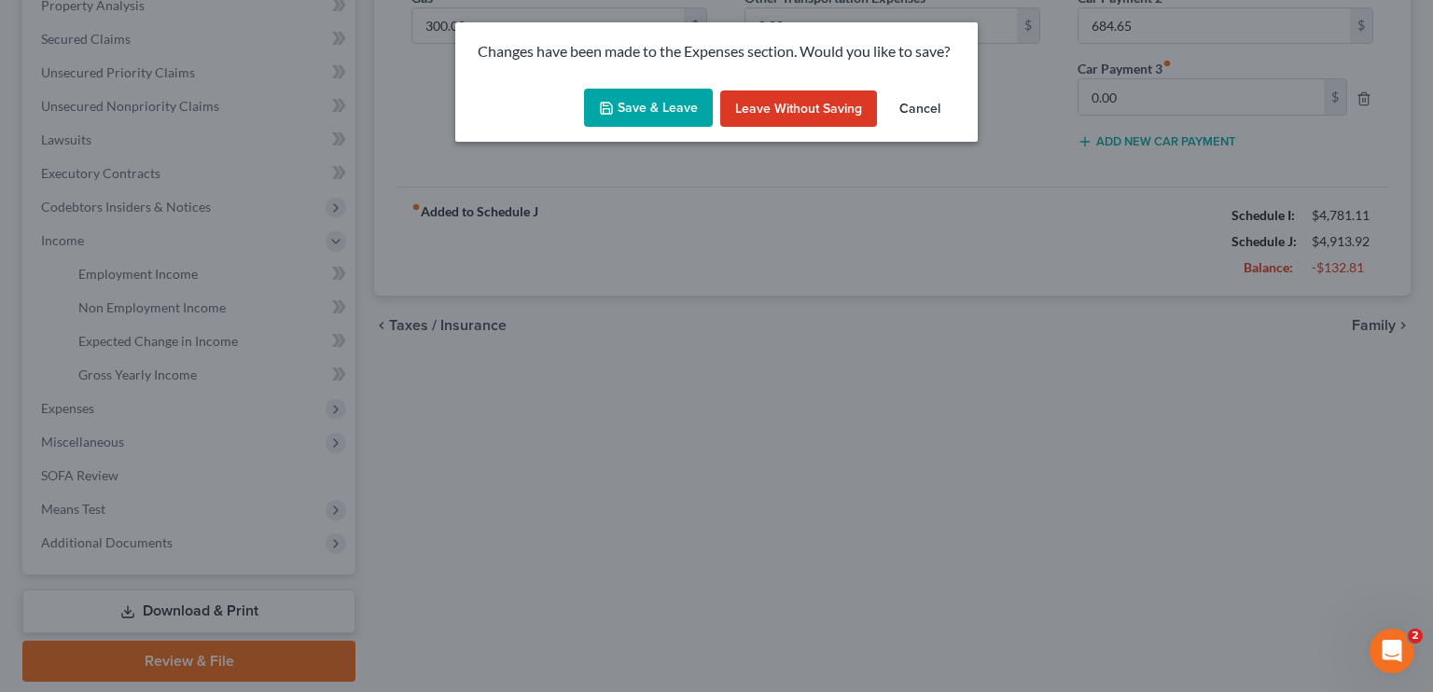
click at [655, 111] on button "Save & Leave" at bounding box center [648, 108] width 129 height 39
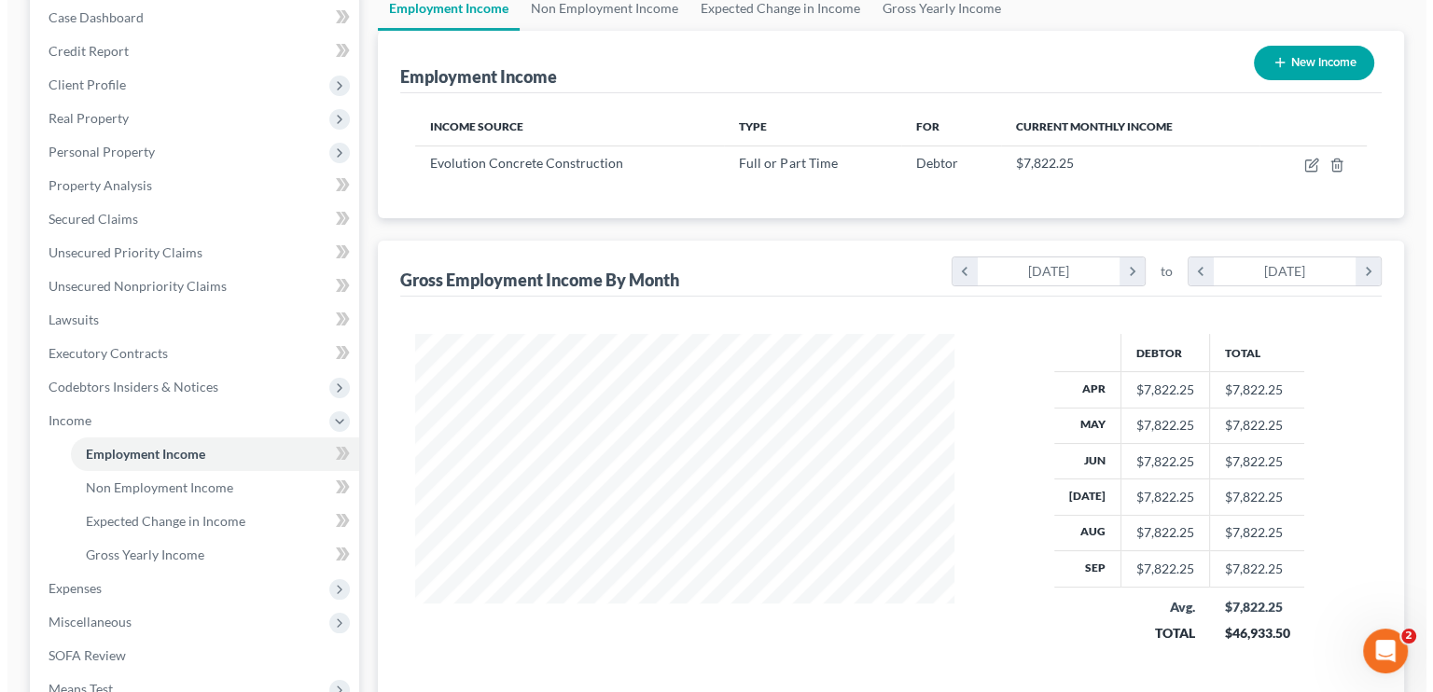
scroll to position [93, 0]
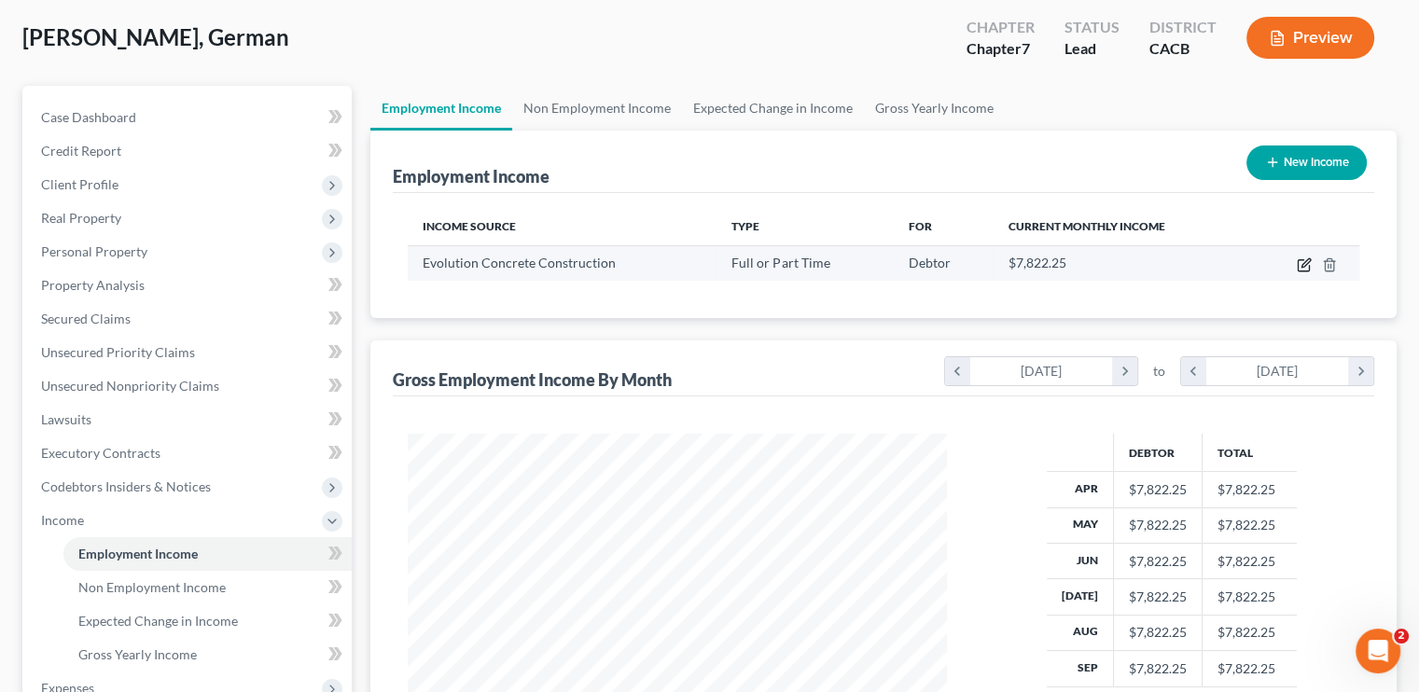
click at [1306, 260] on icon "button" at bounding box center [1306, 262] width 8 height 8
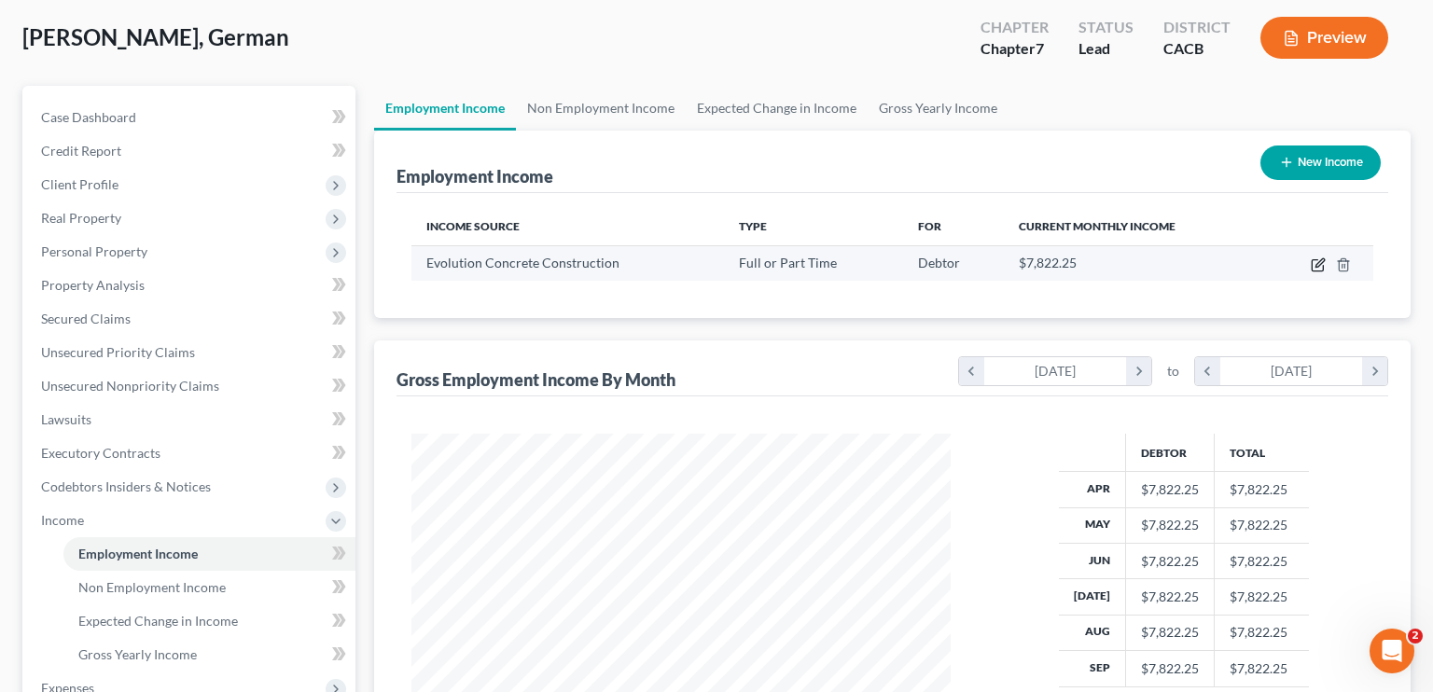
select select "0"
select select "4"
select select "0"
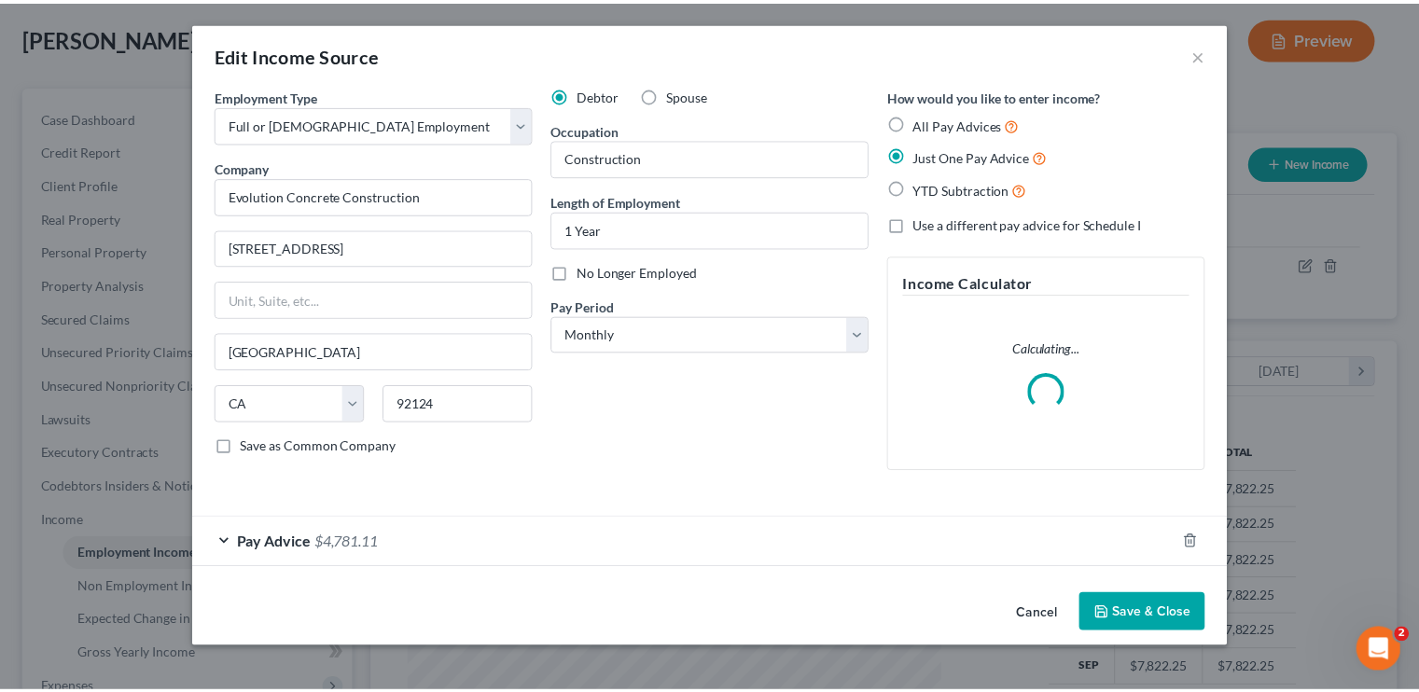
scroll to position [332, 582]
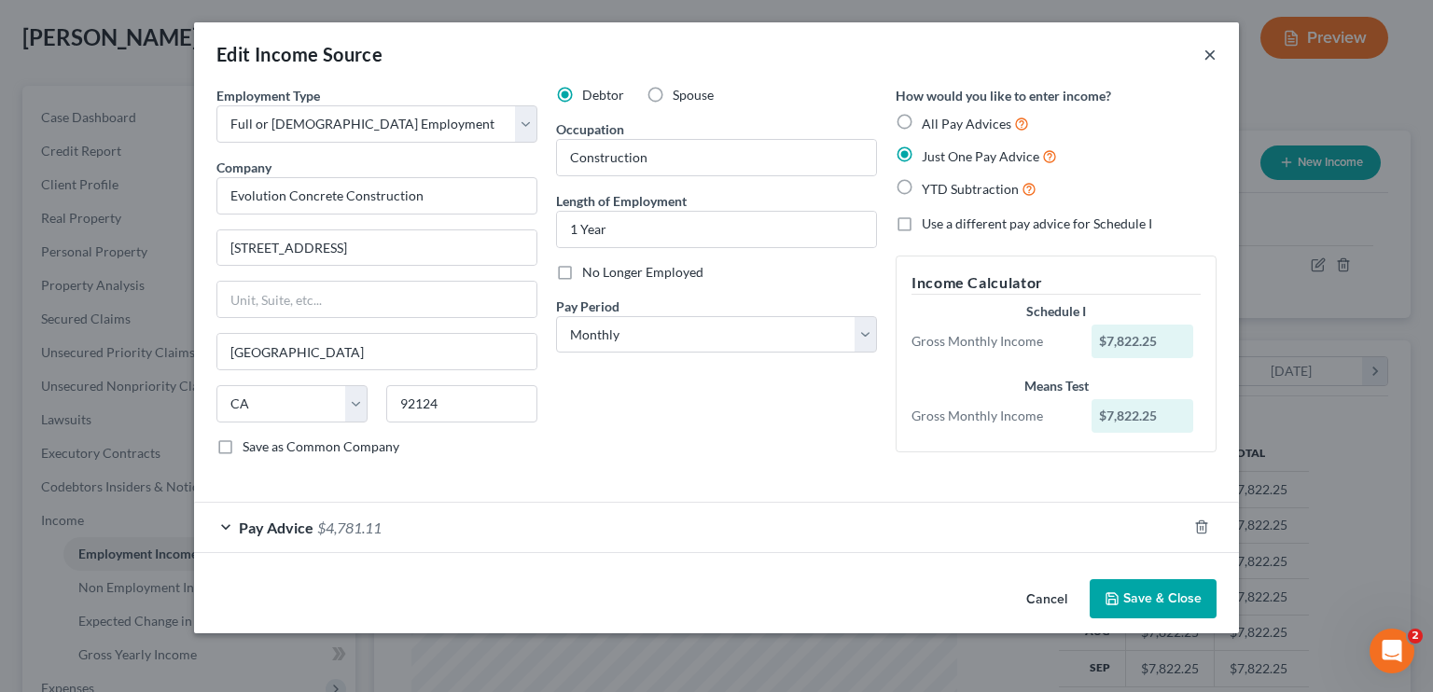
click at [1204, 51] on button "×" at bounding box center [1210, 54] width 13 height 22
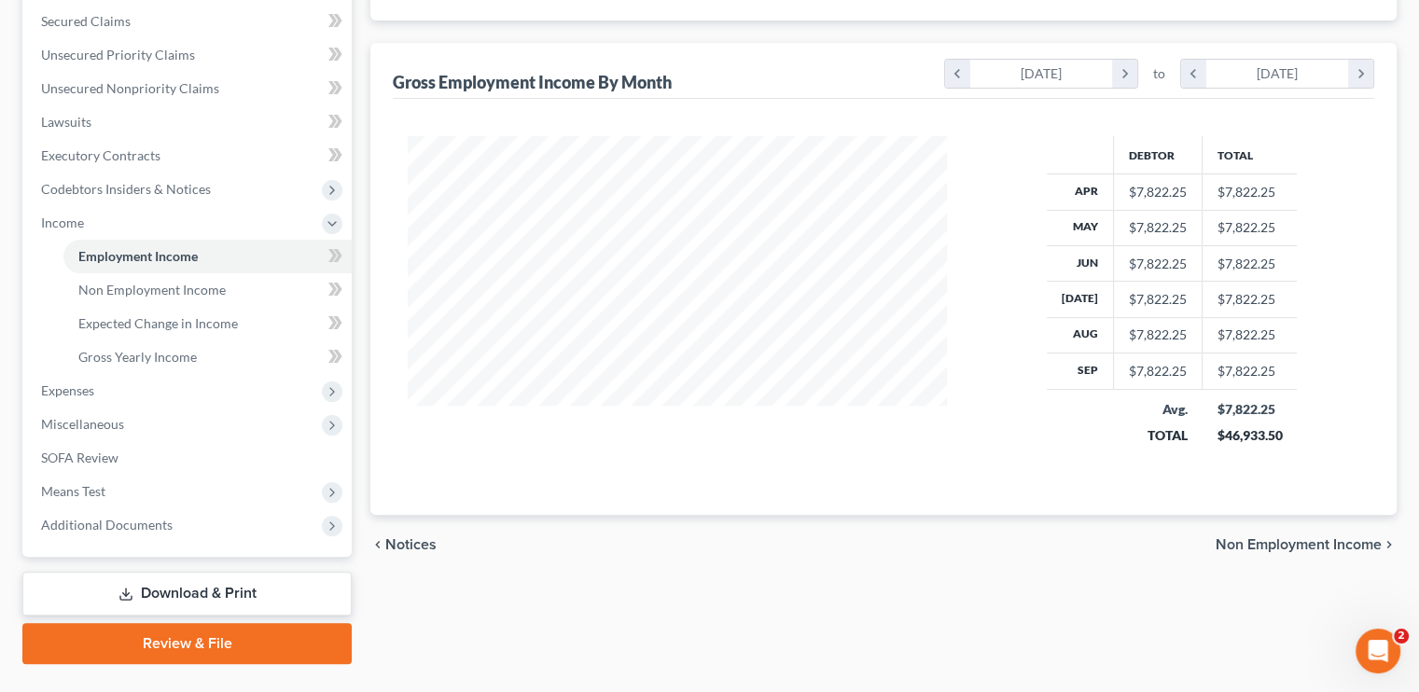
scroll to position [432, 0]
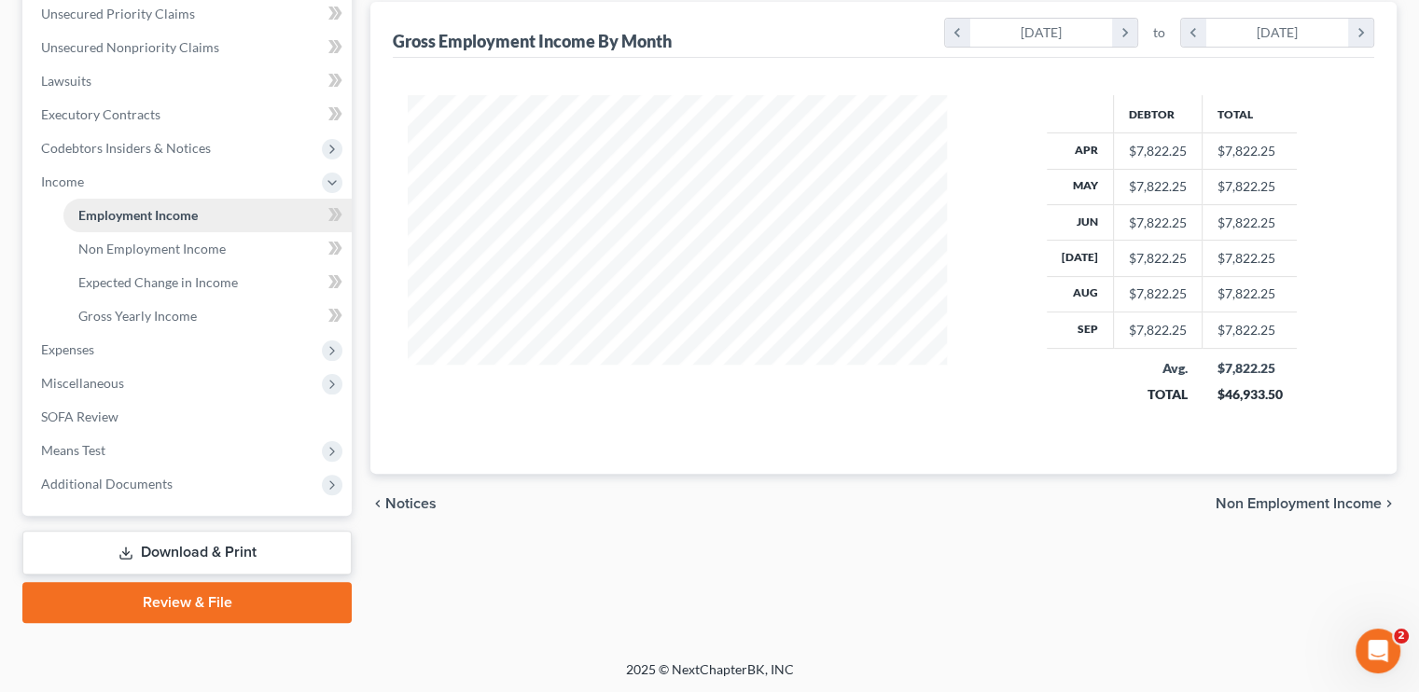
click at [149, 213] on span "Employment Income" at bounding box center [137, 215] width 119 height 16
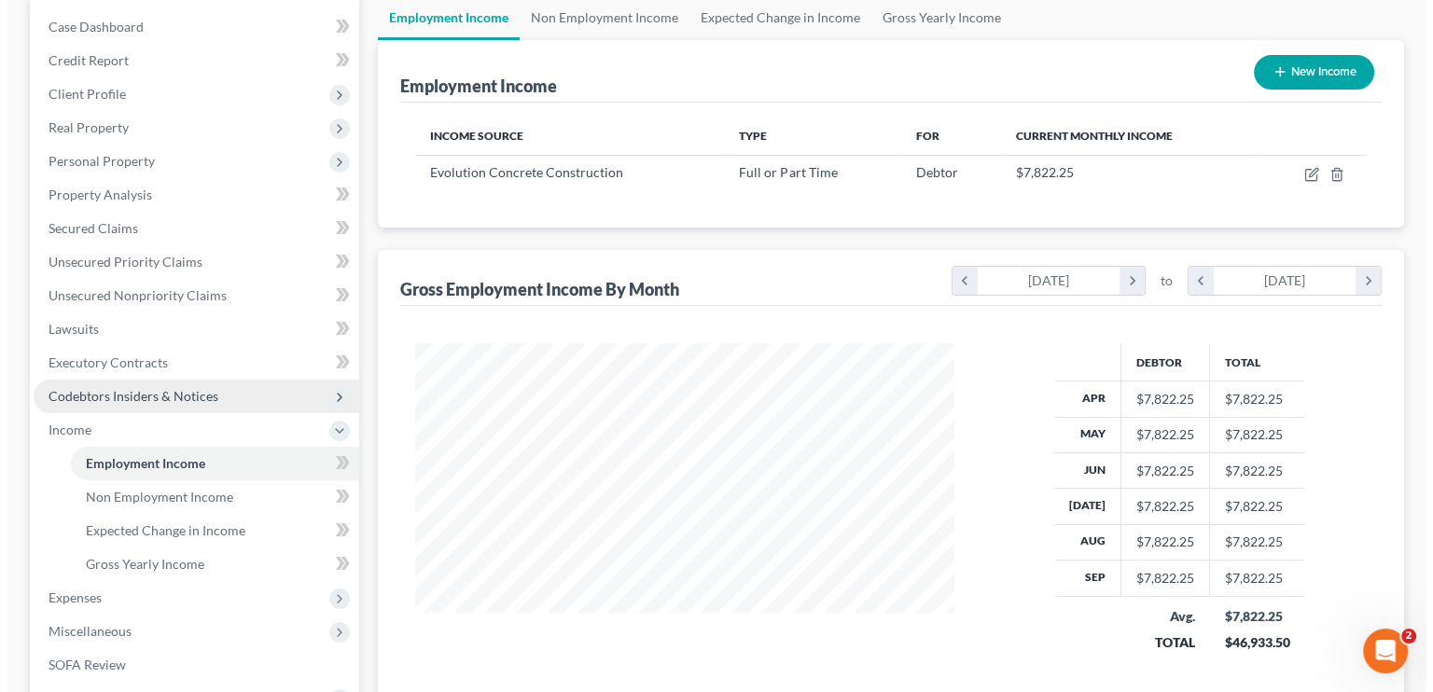
scroll to position [152, 0]
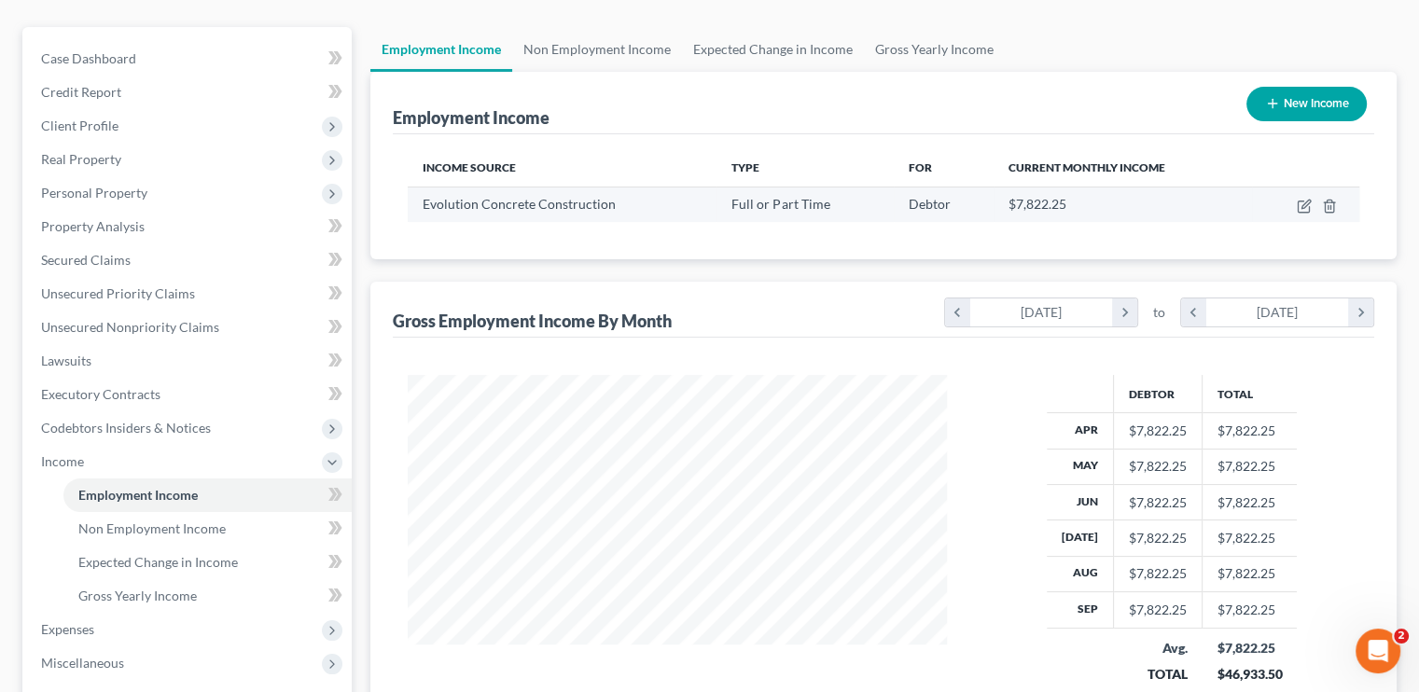
click at [1295, 201] on td at bounding box center [1305, 204] width 107 height 35
click at [1310, 201] on icon "button" at bounding box center [1306, 204] width 8 height 8
select select "0"
select select "4"
select select "0"
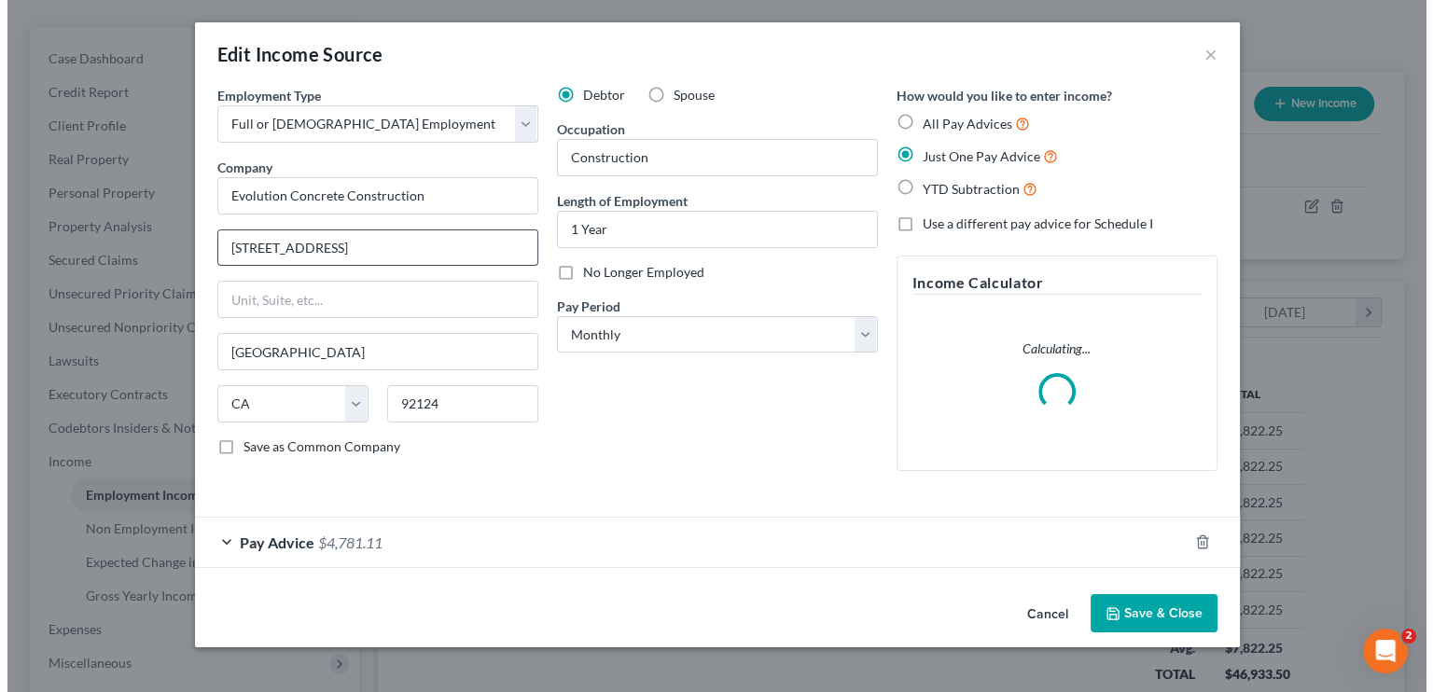
scroll to position [332, 582]
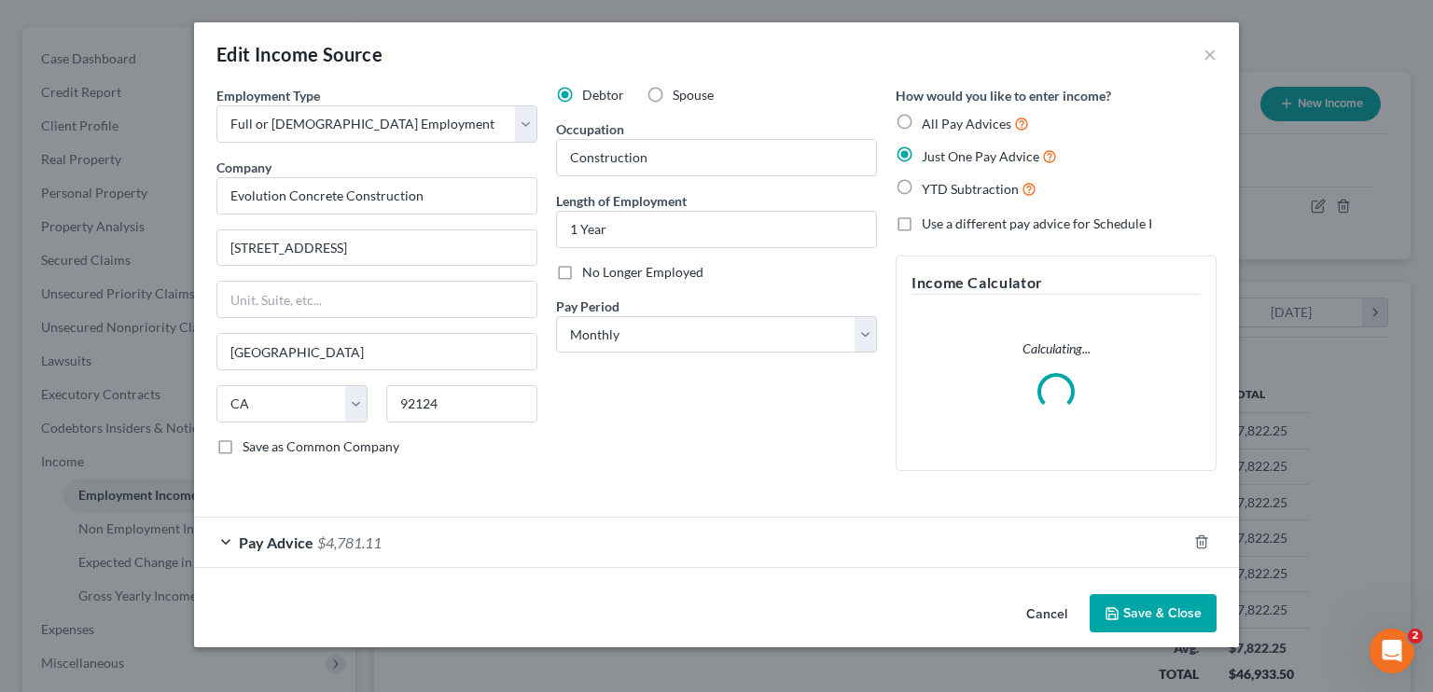
click at [389, 530] on div "Pay Advice $4,781.11" at bounding box center [690, 542] width 993 height 49
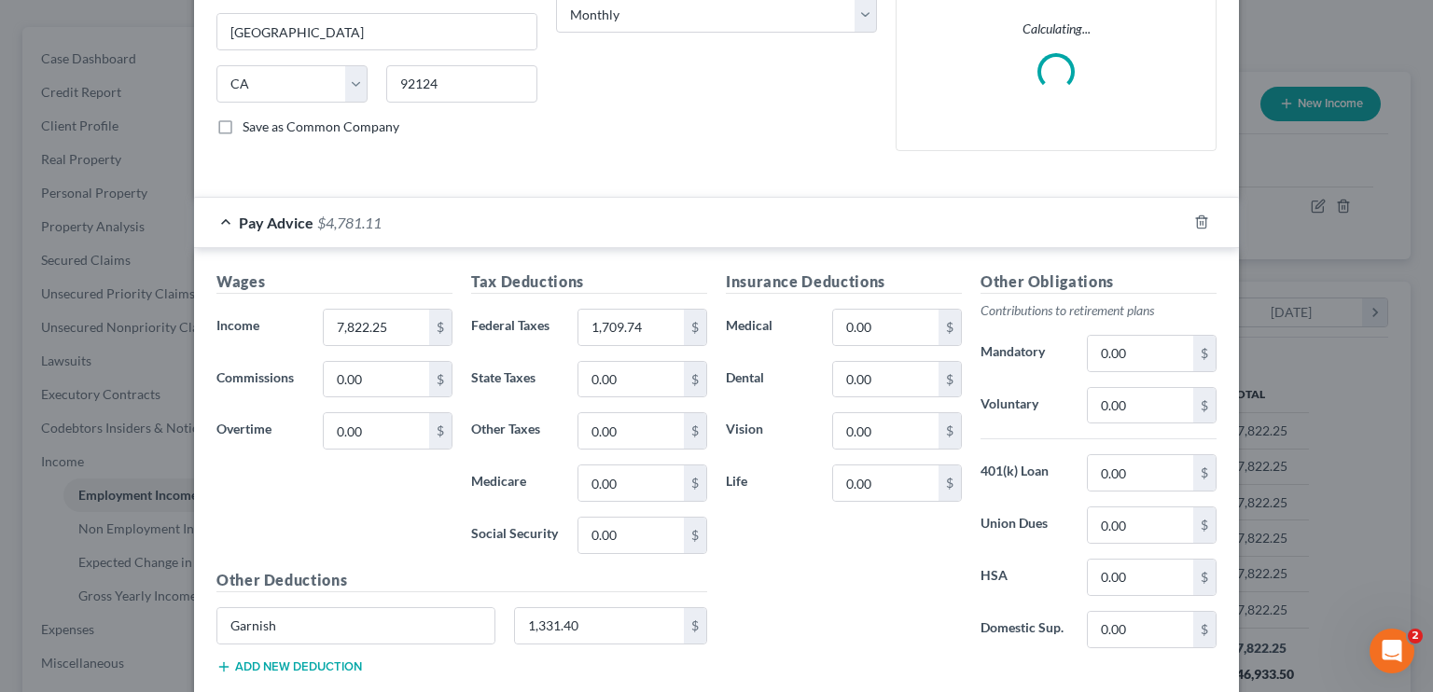
scroll to position [373, 0]
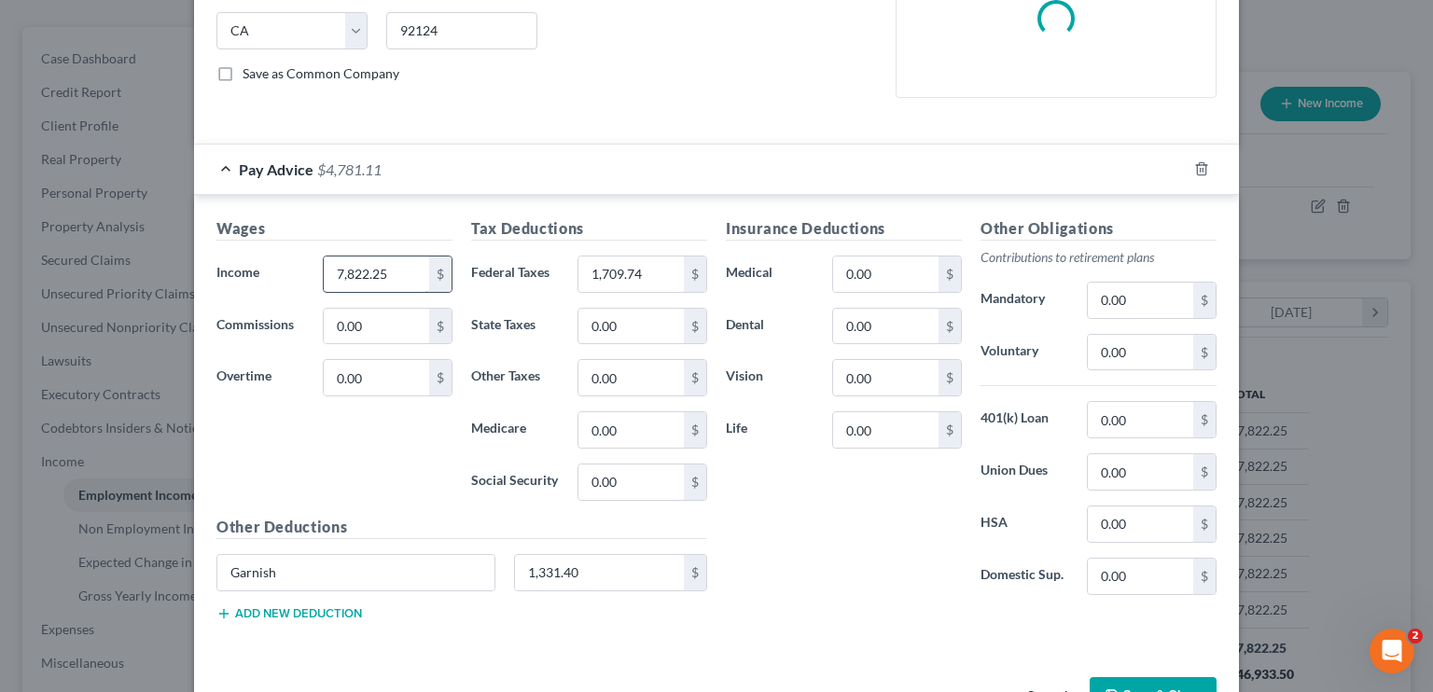
click at [372, 269] on input "7,822.25" at bounding box center [376, 274] width 105 height 35
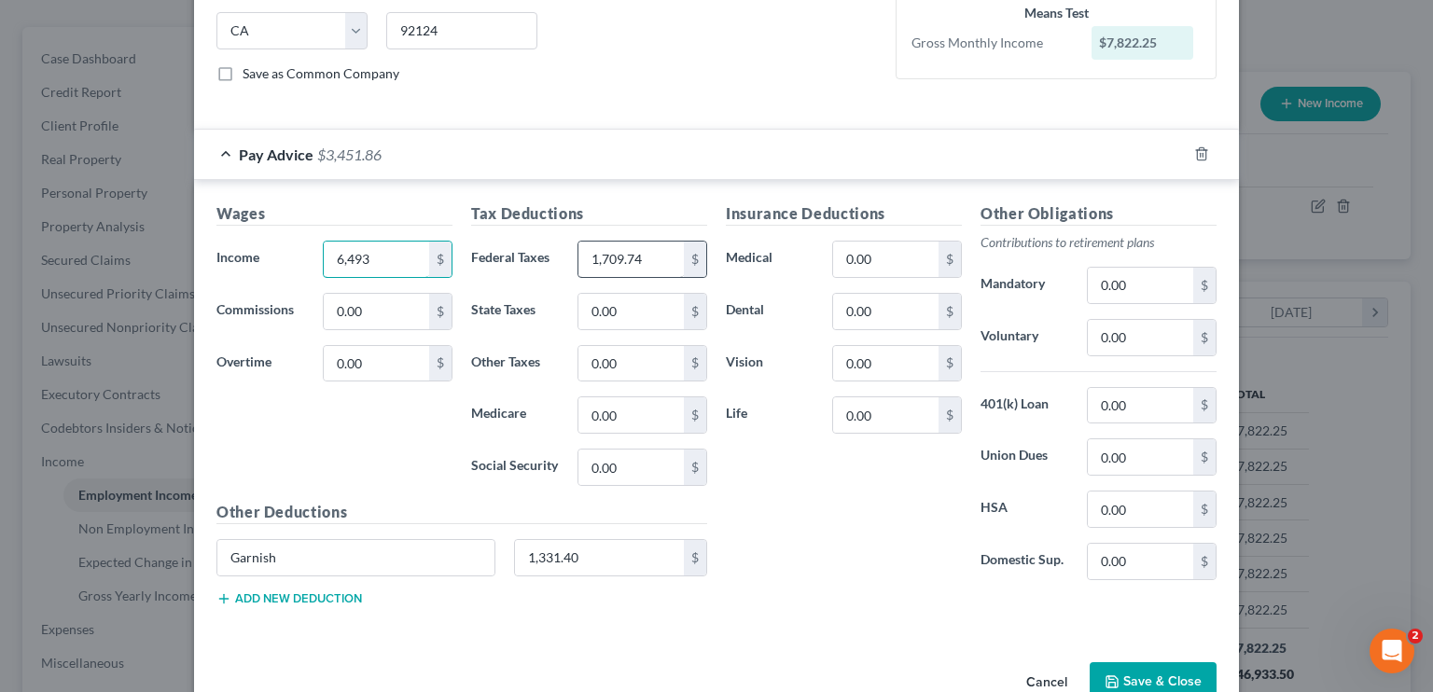
type input "6,493"
click at [615, 257] on input "1,709.74" at bounding box center [631, 259] width 105 height 35
type input "1,361"
click at [553, 553] on input "1,331.40" at bounding box center [600, 557] width 170 height 35
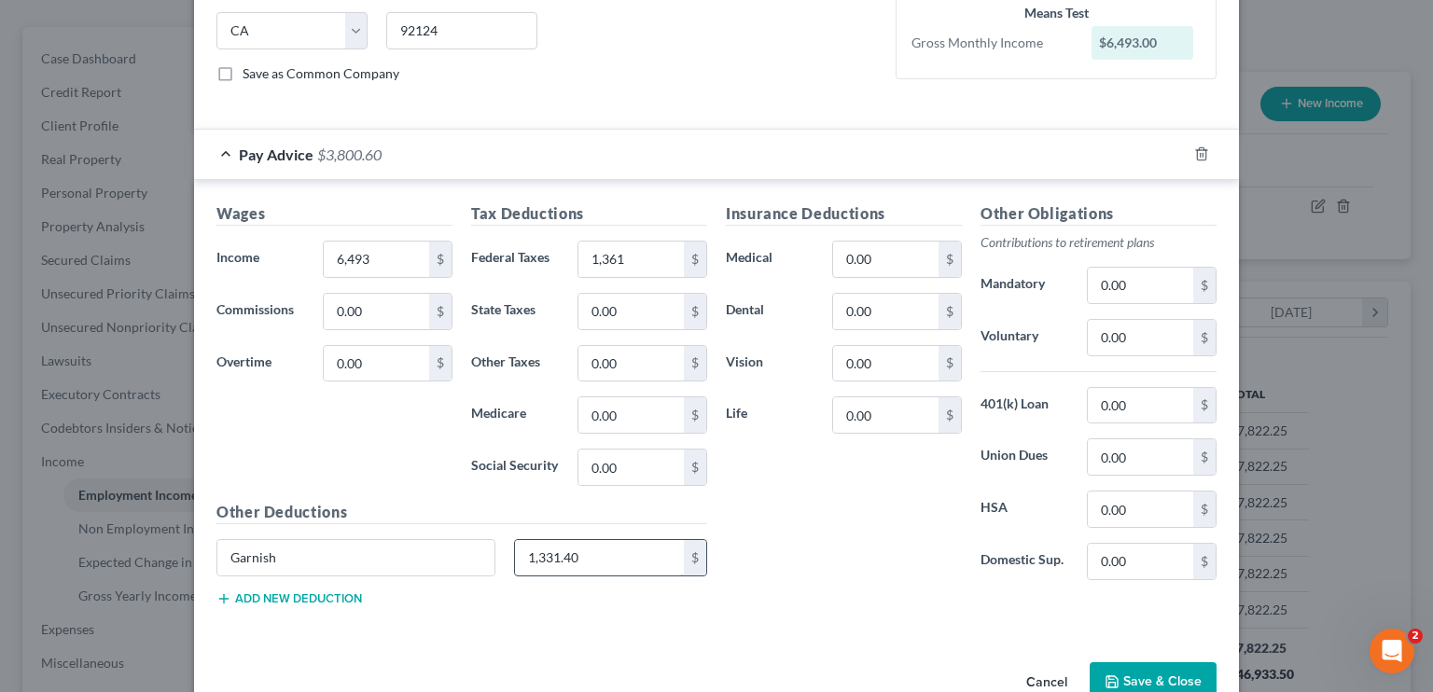
click at [553, 553] on input "1,331.40" at bounding box center [600, 557] width 170 height 35
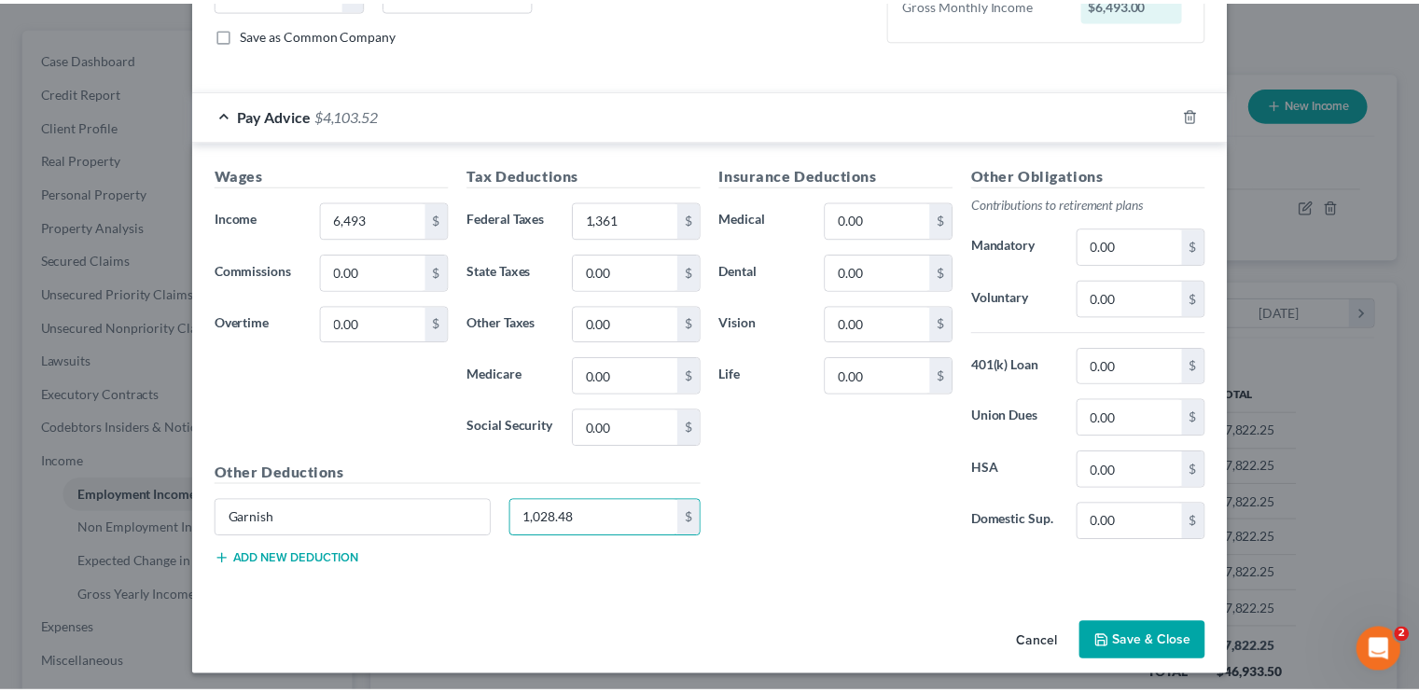
scroll to position [413, 0]
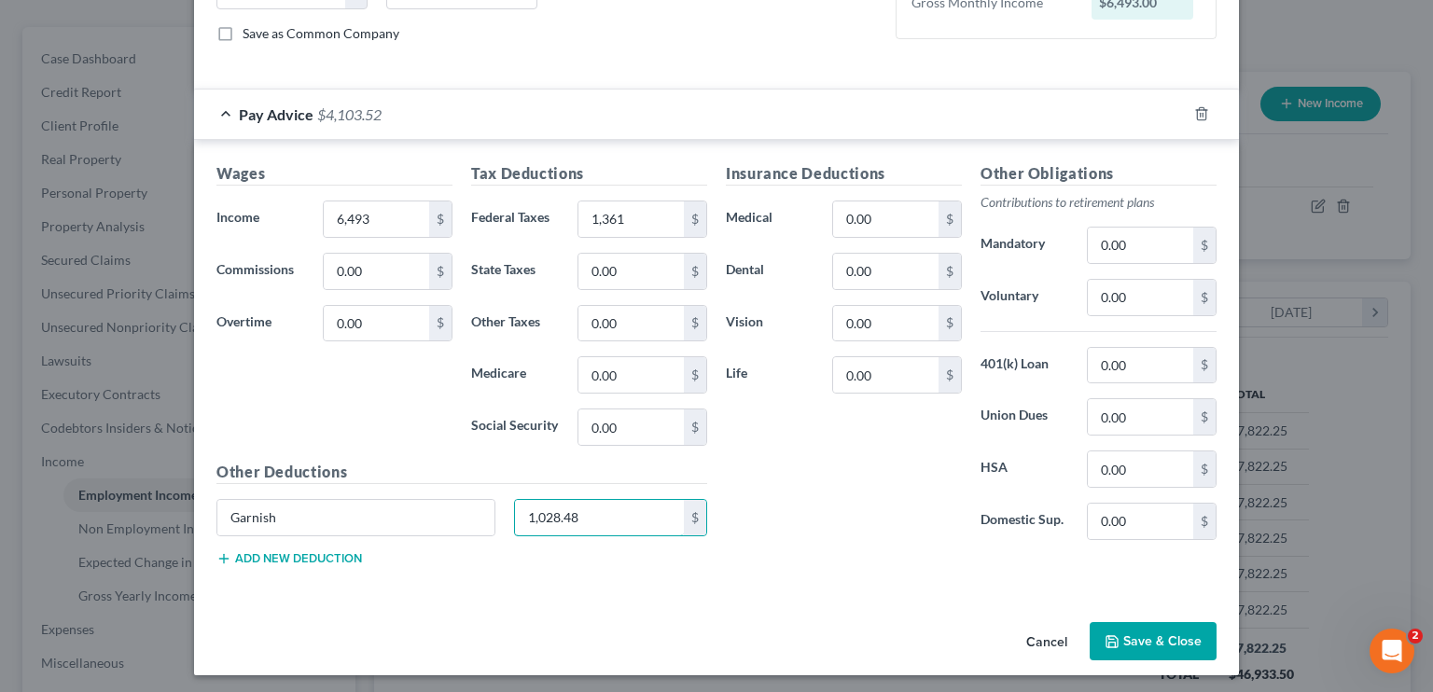
type input "1,028.48"
click at [1125, 625] on button "Save & Close" at bounding box center [1153, 641] width 127 height 39
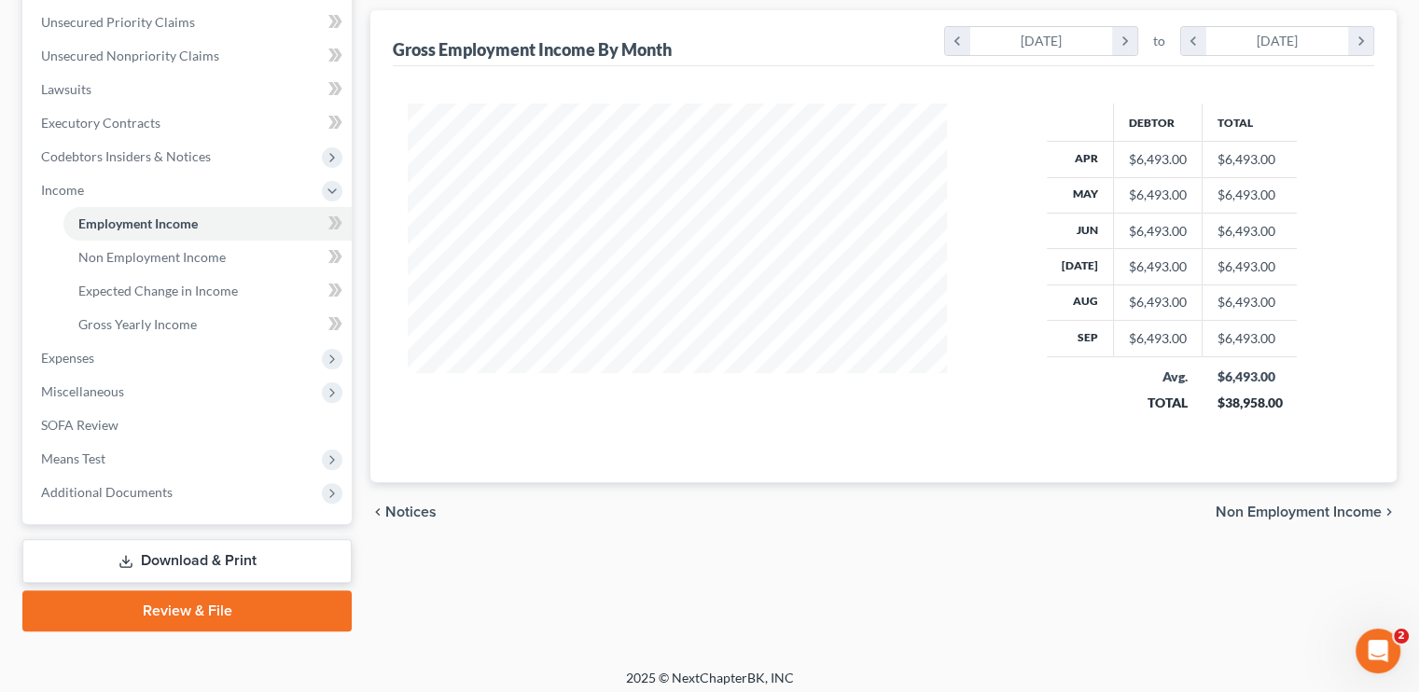
scroll to position [432, 0]
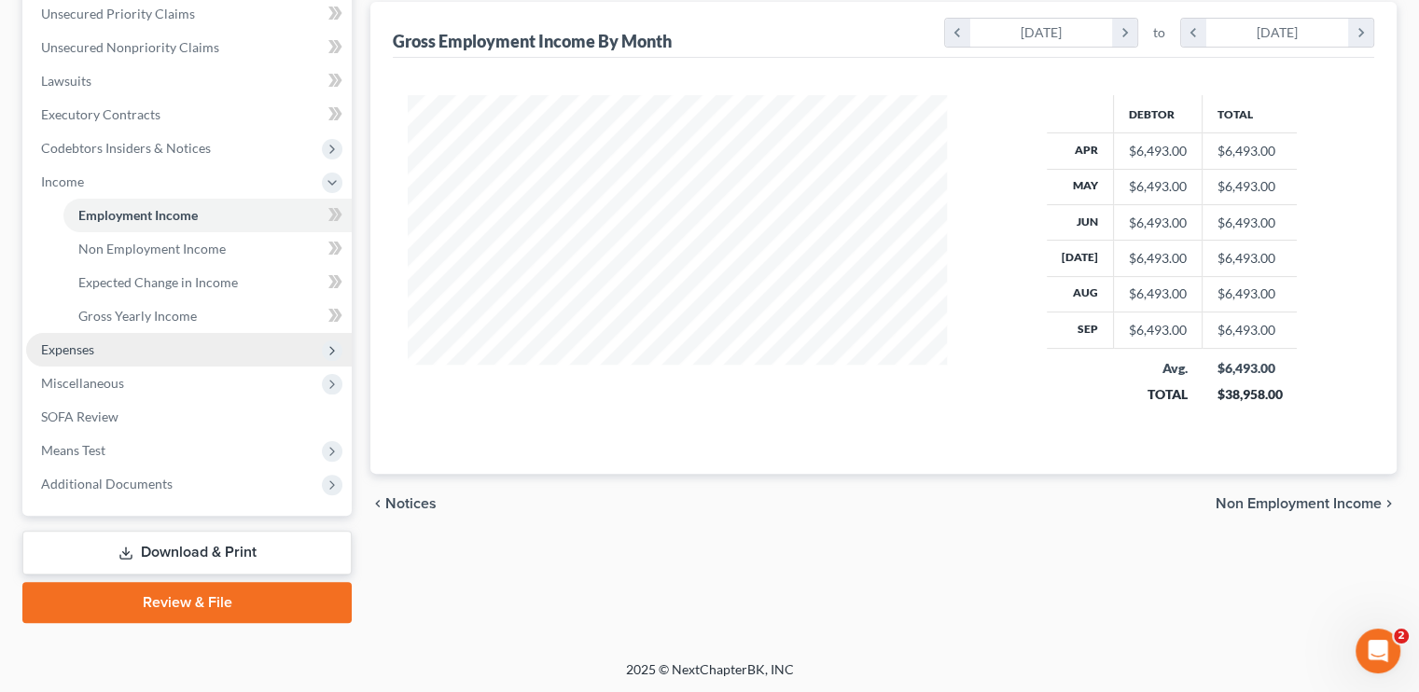
click at [78, 355] on span "Expenses" at bounding box center [67, 350] width 53 height 16
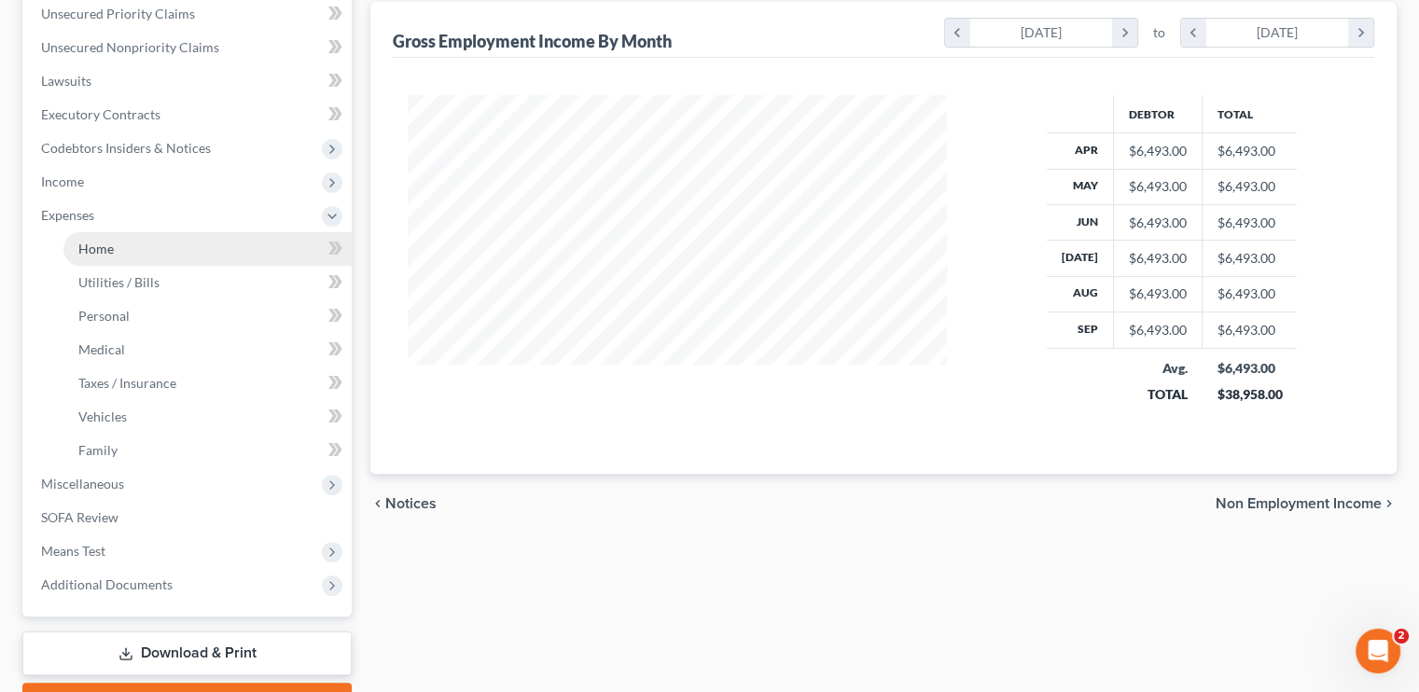
click at [117, 260] on link "Home" at bounding box center [207, 249] width 288 height 34
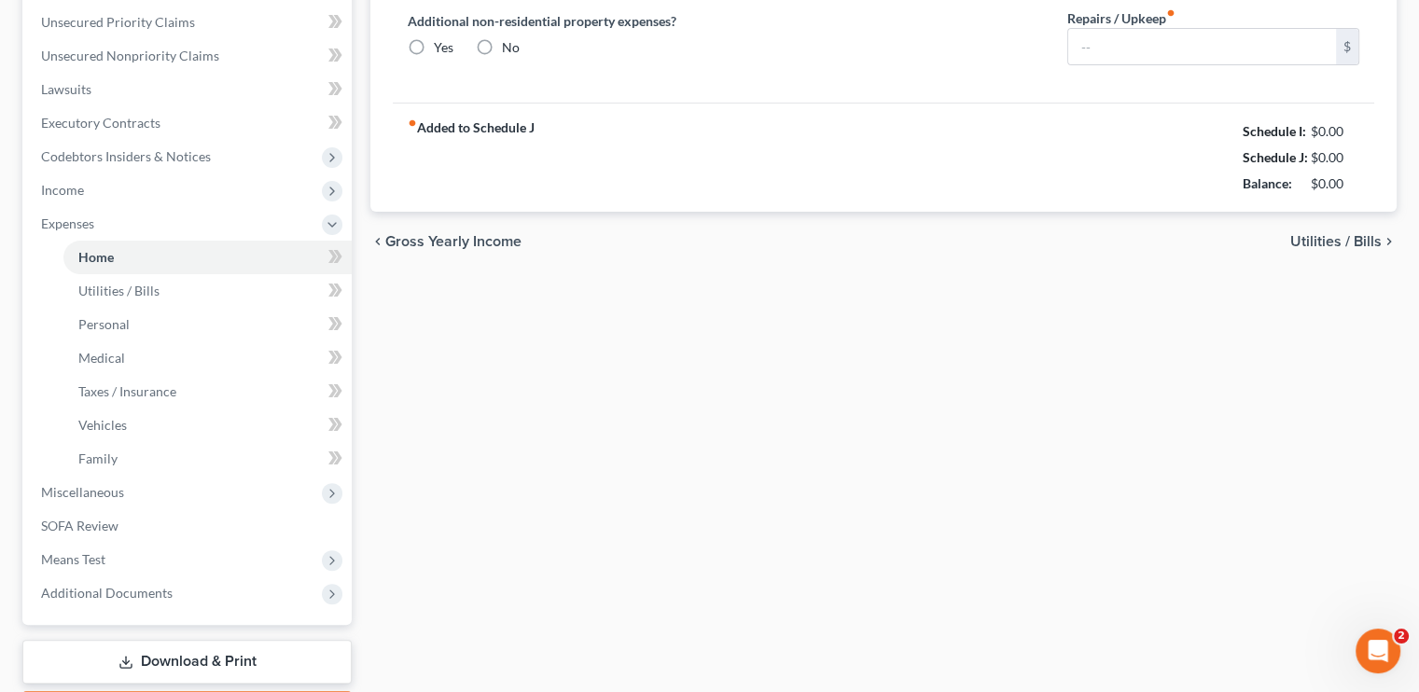
type input "2,200.00"
type input "0.00"
radio input "true"
type input "0.00"
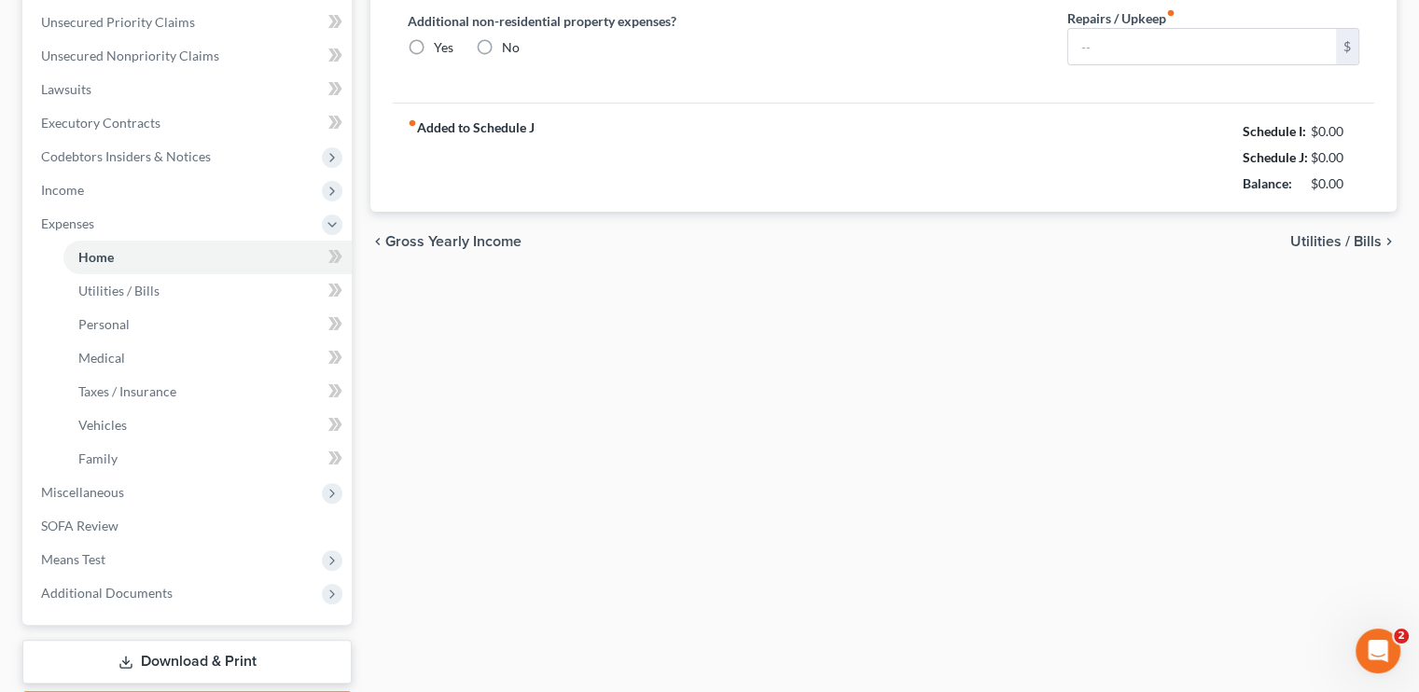
type input "0.00"
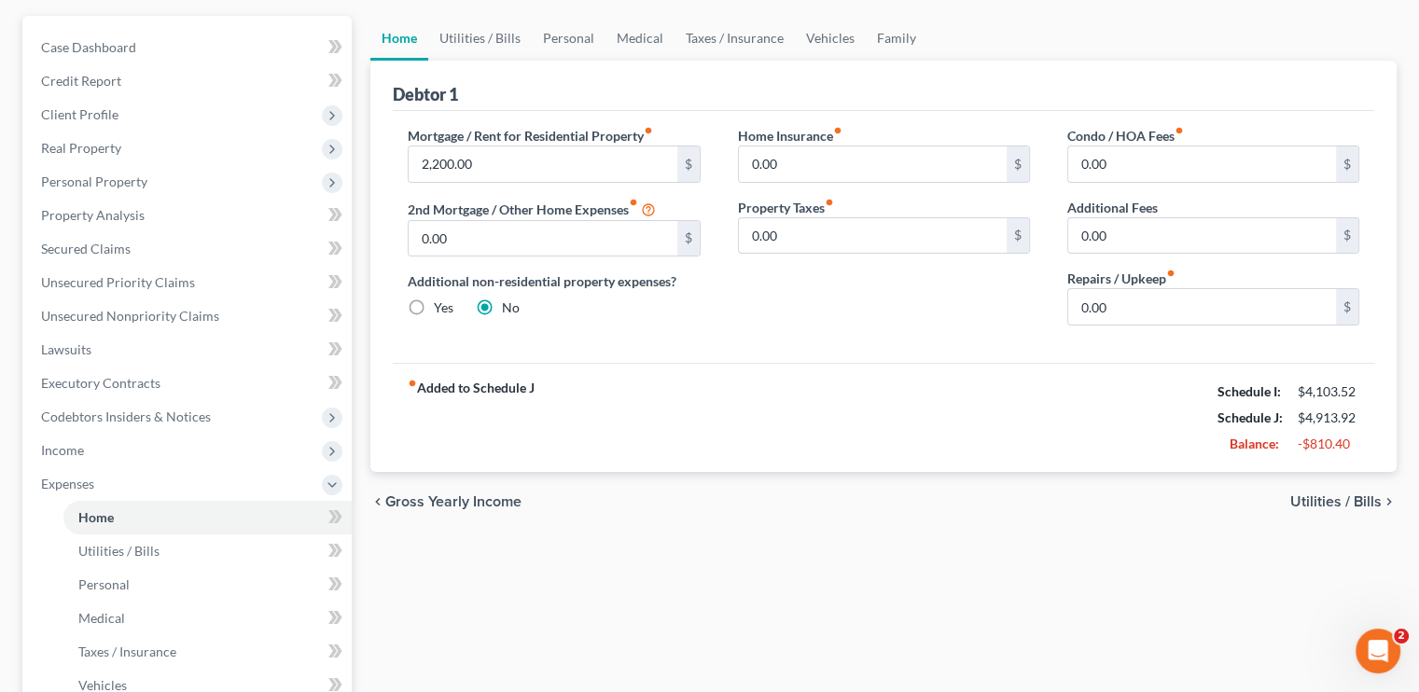
scroll to position [160, 0]
click at [835, 35] on link "Vehicles" at bounding box center [830, 42] width 71 height 45
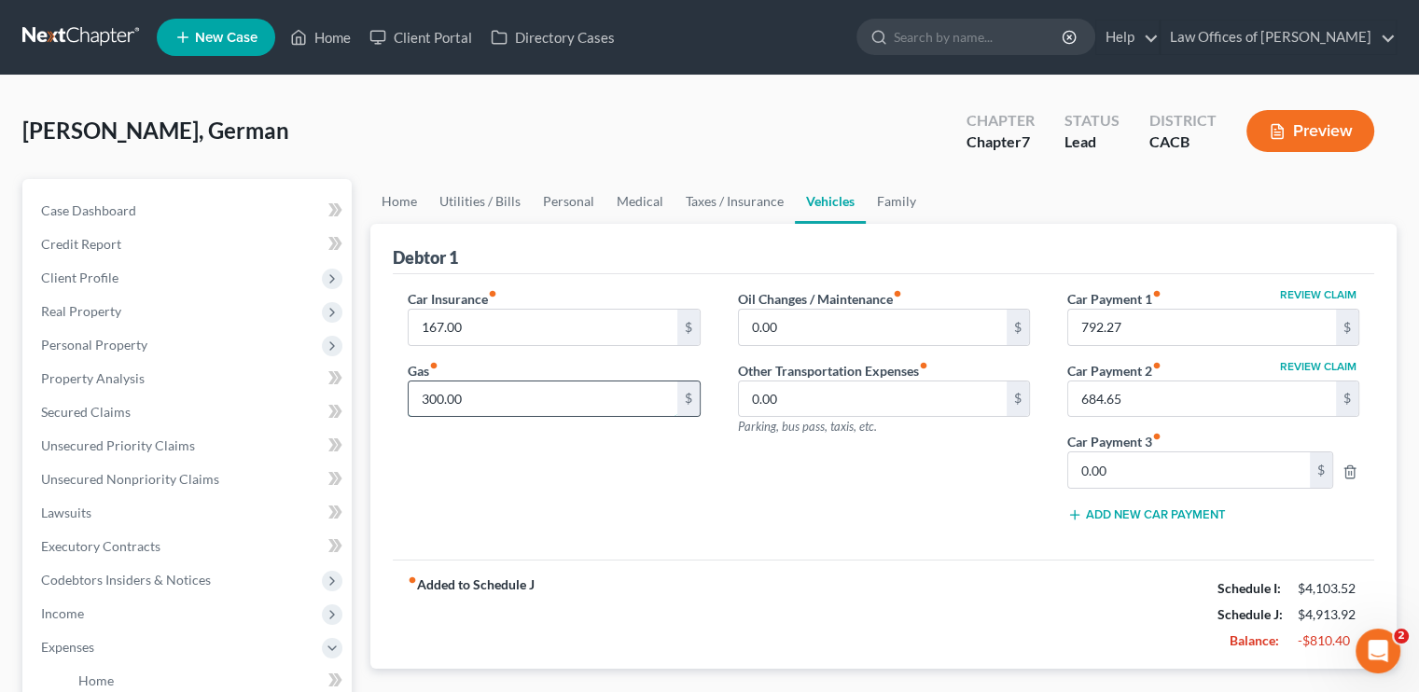
click at [449, 391] on input "300.00" at bounding box center [543, 399] width 268 height 35
click at [851, 537] on div "Car Insurance fiber_manual_record 167.00 $ Gas fiber_manual_record 200 $ Oil Ch…" at bounding box center [884, 417] width 982 height 286
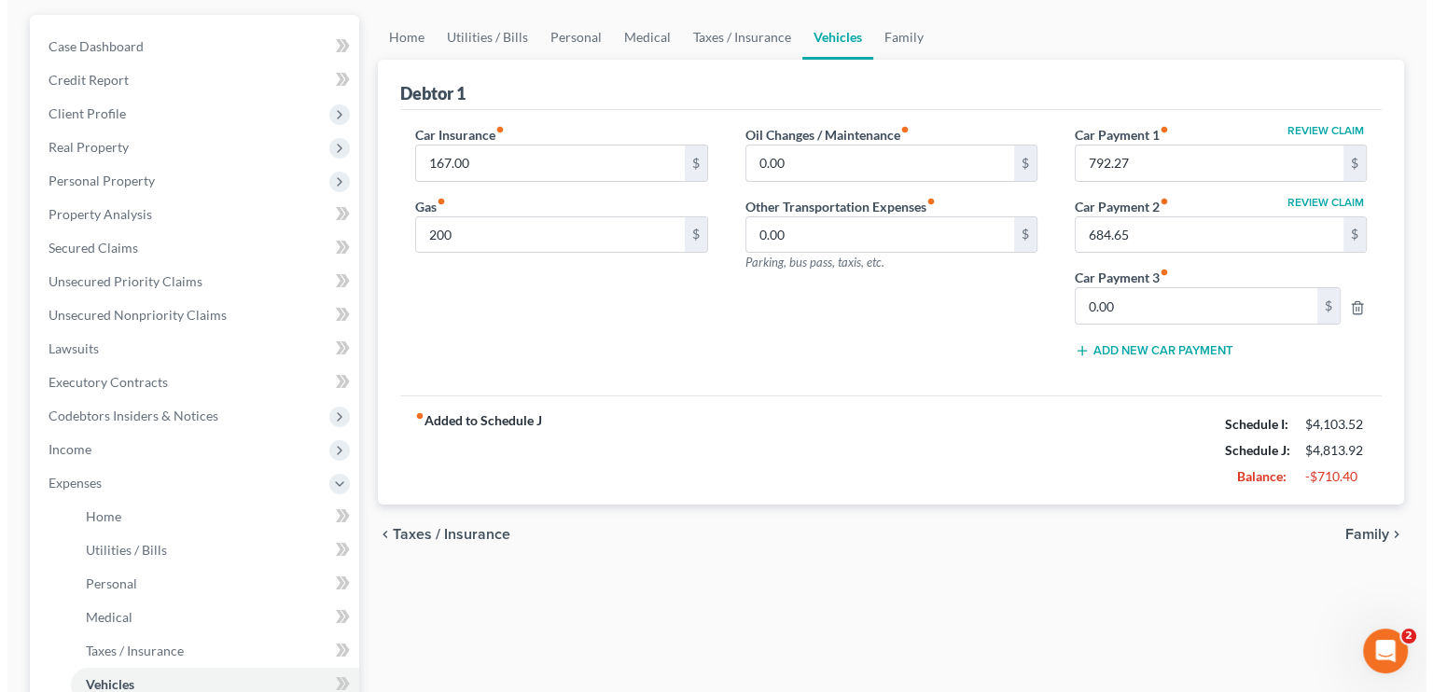
scroll to position [187, 0]
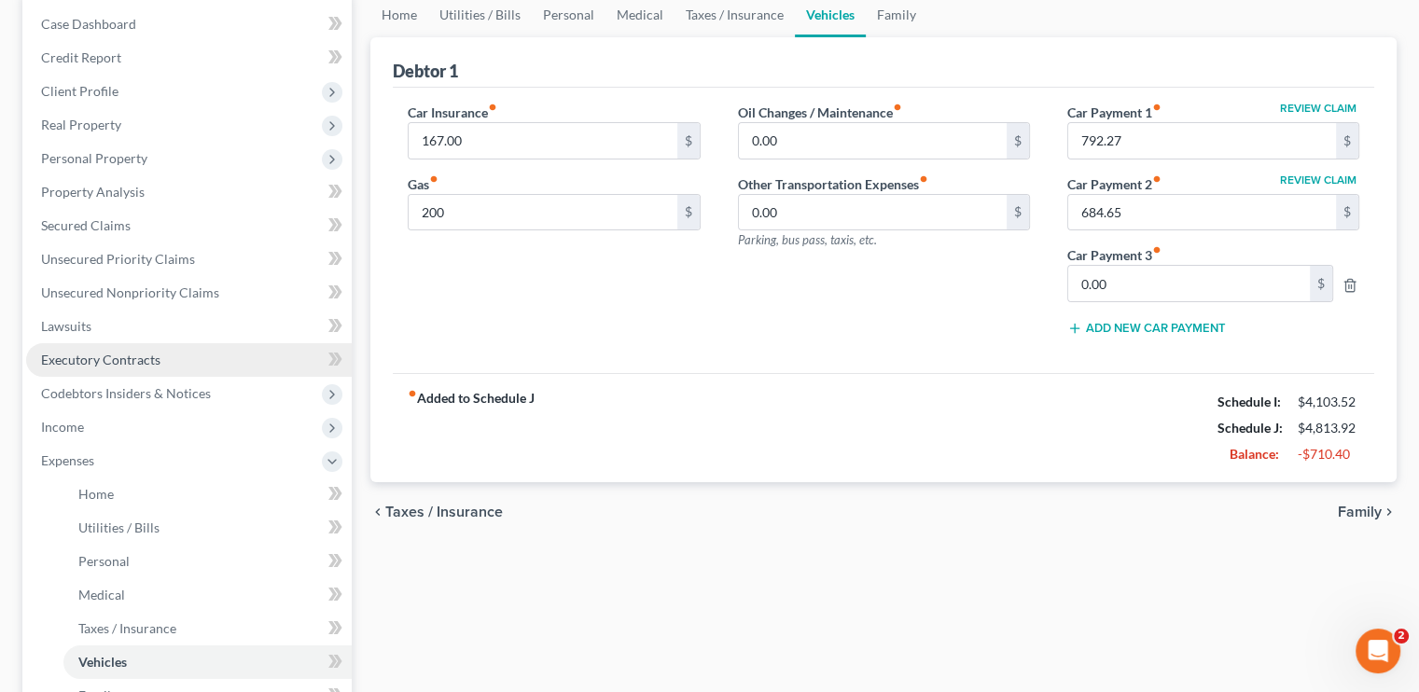
click at [93, 344] on link "Executory Contracts" at bounding box center [189, 360] width 326 height 34
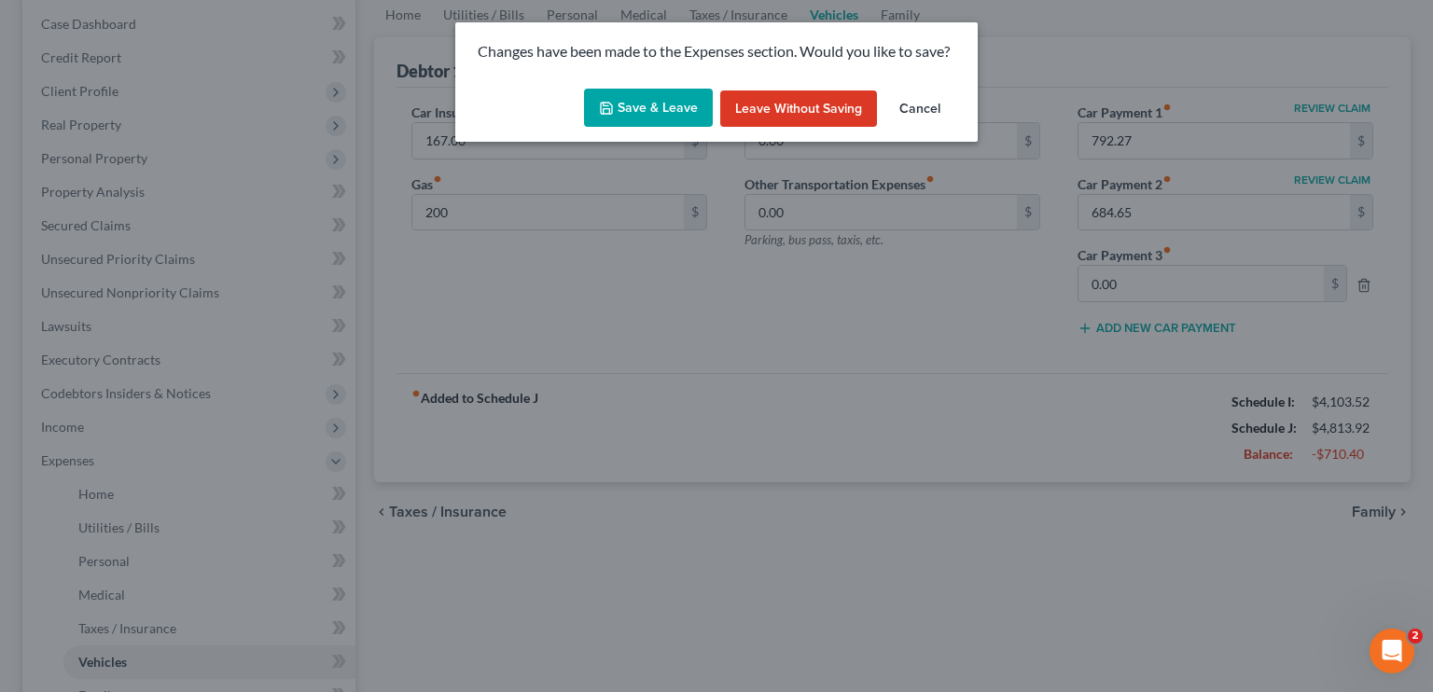
click at [661, 93] on button "Save & Leave" at bounding box center [648, 108] width 129 height 39
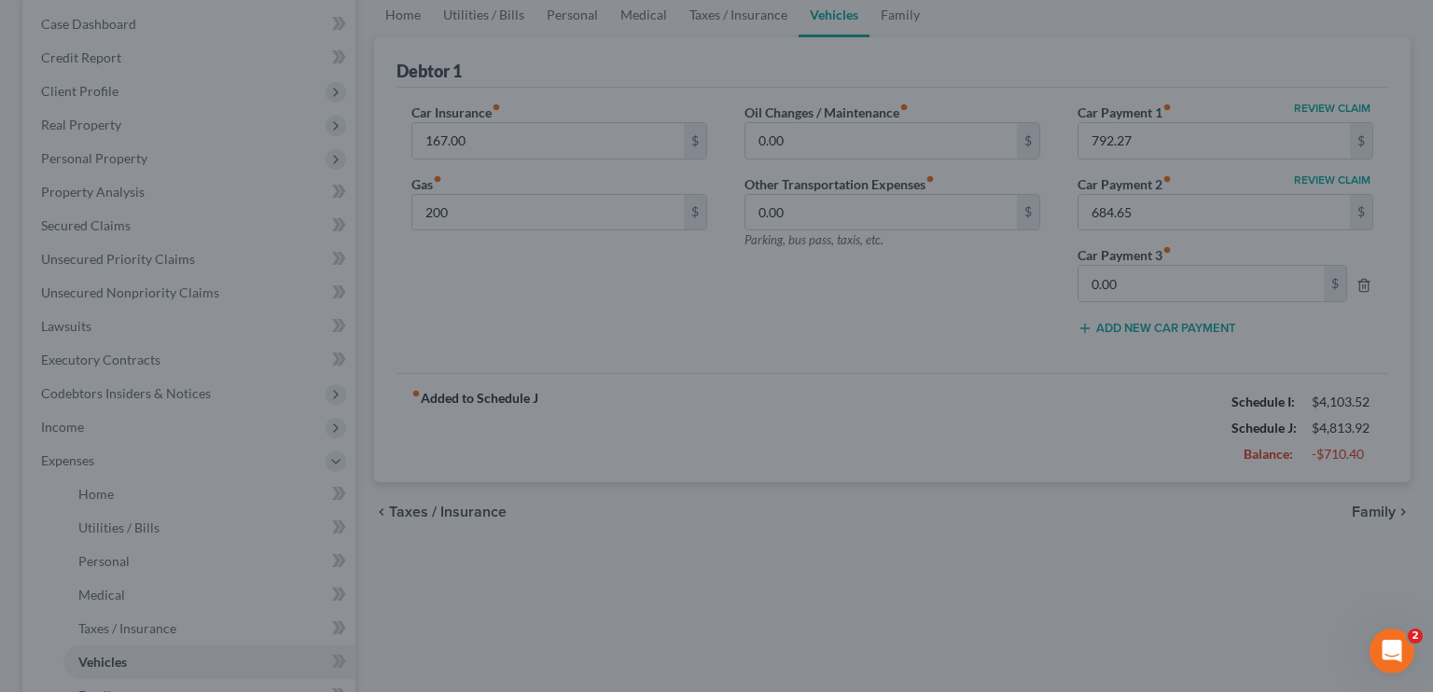
type input "200.00"
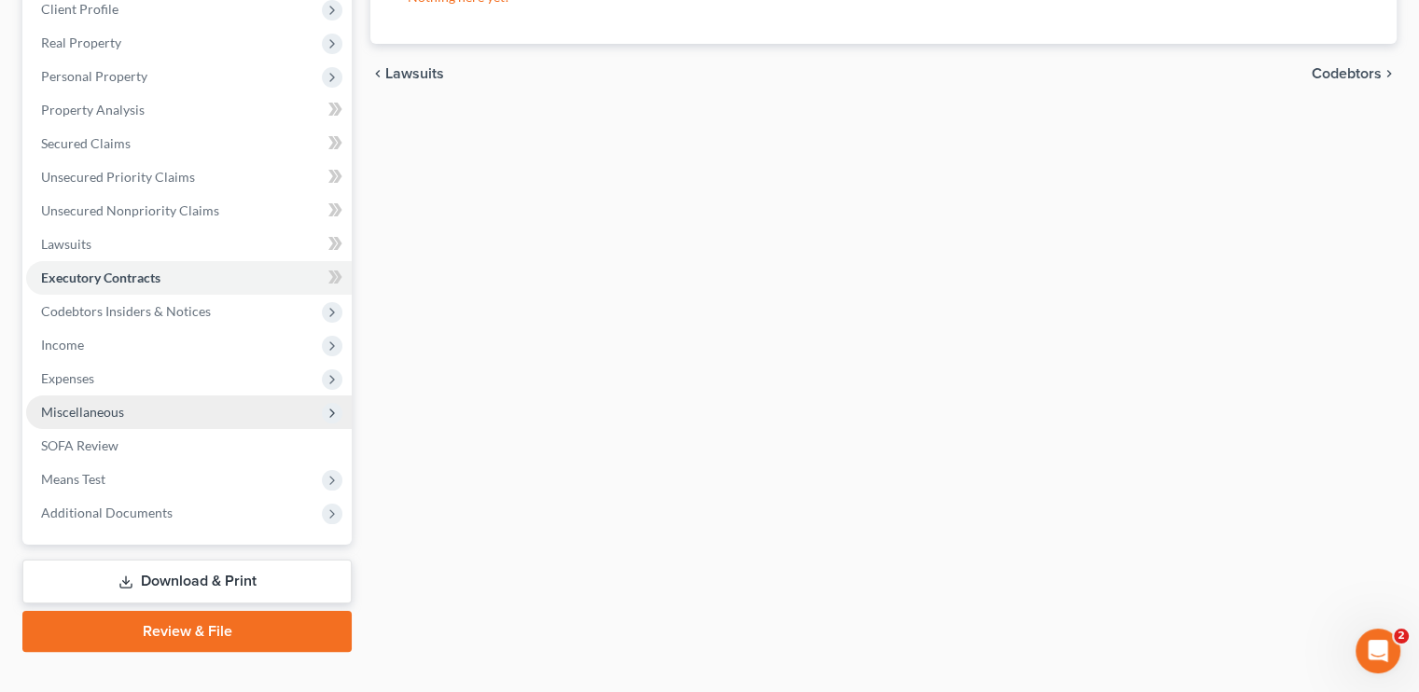
scroll to position [298, 0]
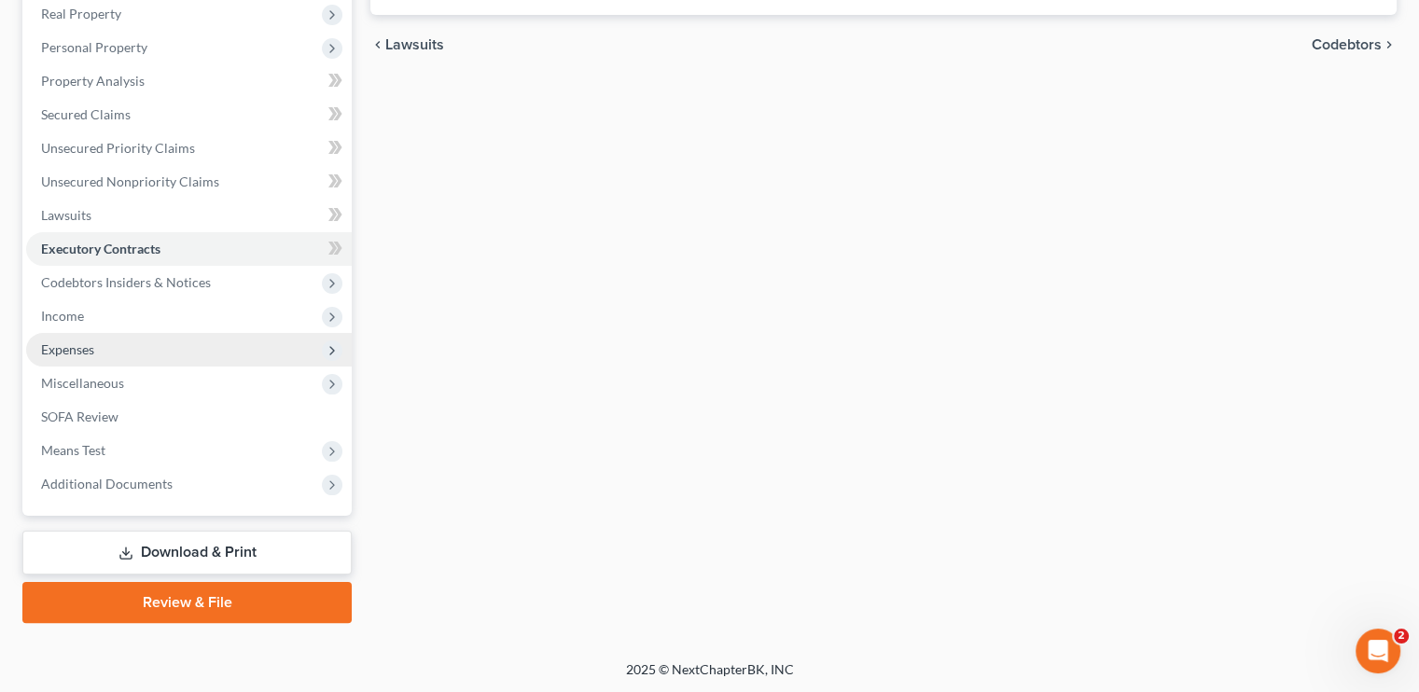
click at [88, 348] on span "Expenses" at bounding box center [67, 350] width 53 height 16
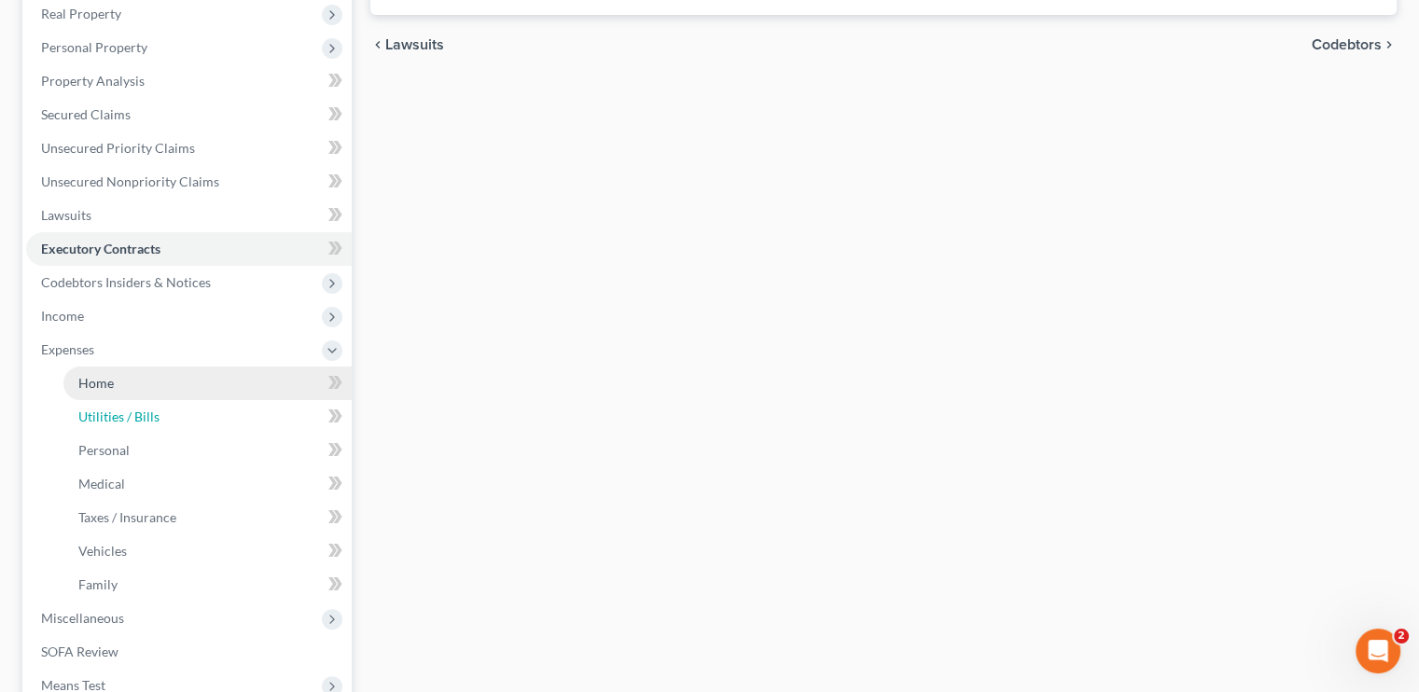
click at [124, 400] on link "Utilities / Bills" at bounding box center [207, 417] width 288 height 34
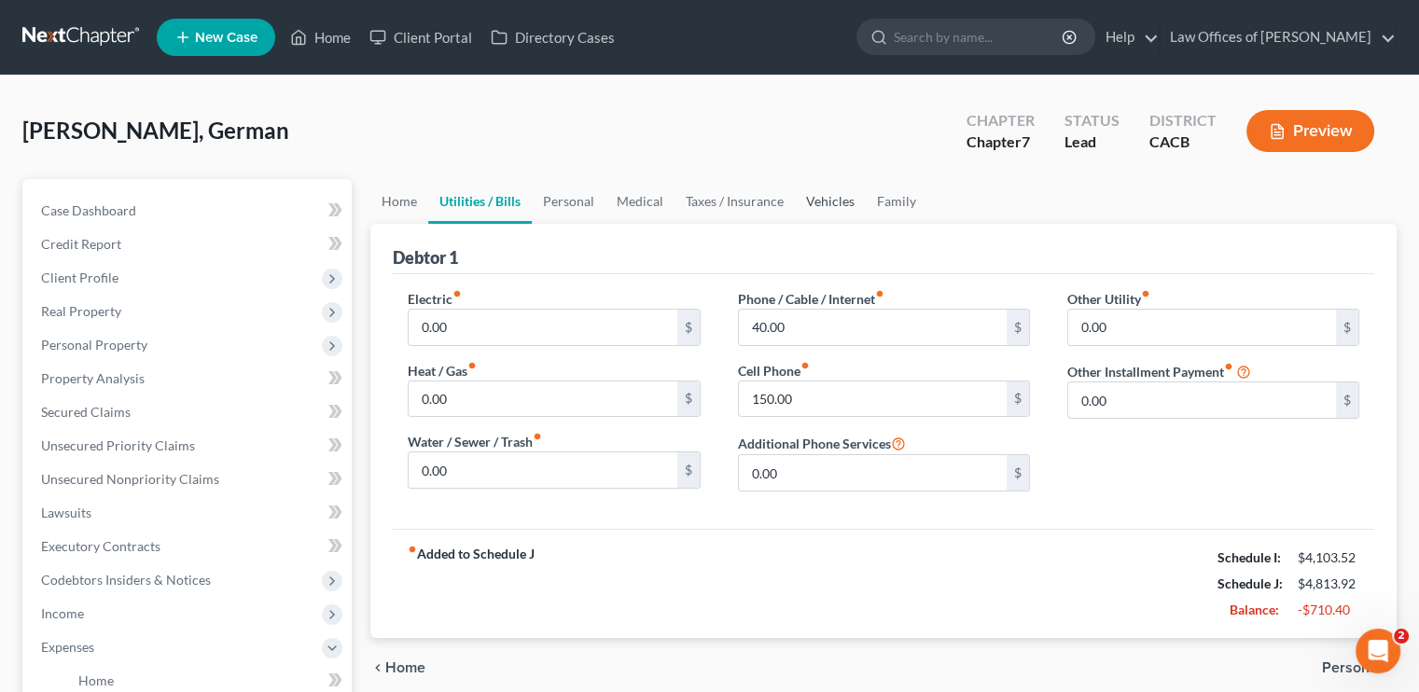
click at [851, 197] on link "Vehicles" at bounding box center [830, 201] width 71 height 45
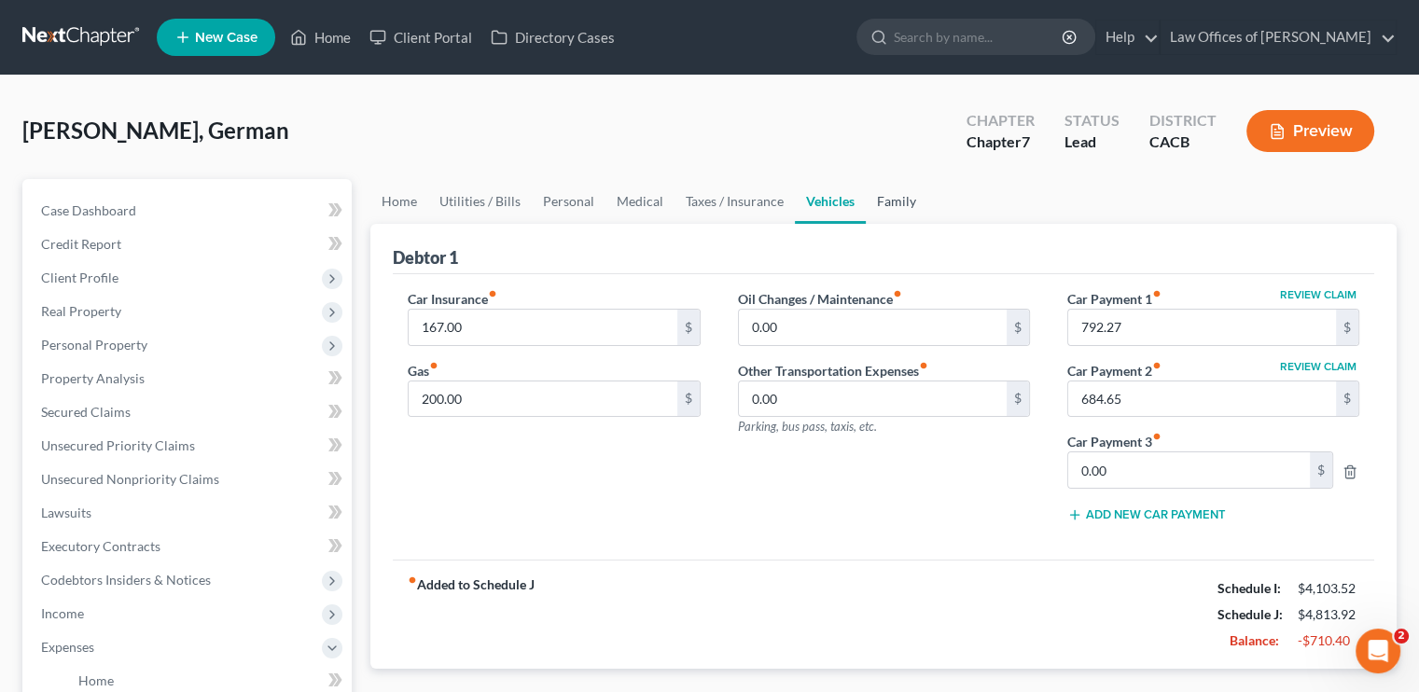
click at [888, 194] on link "Family" at bounding box center [897, 201] width 62 height 45
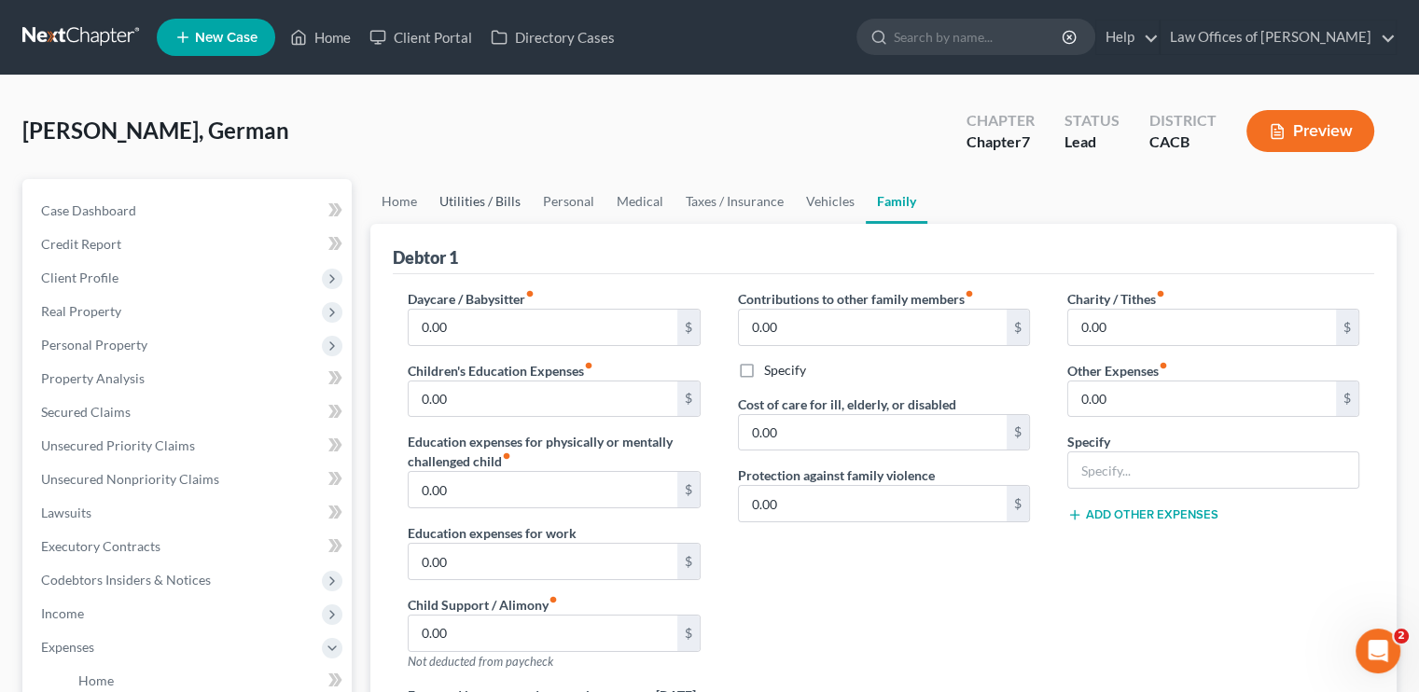
click at [496, 199] on link "Utilities / Bills" at bounding box center [480, 201] width 104 height 45
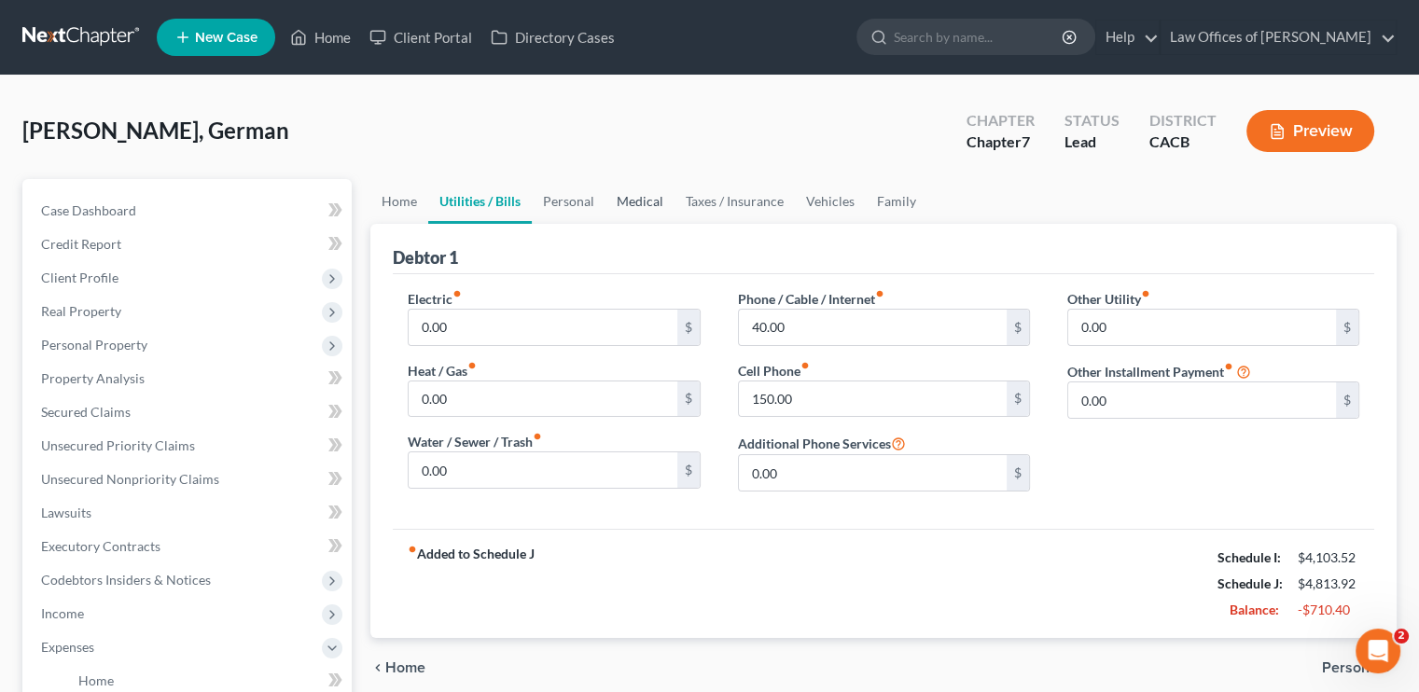
click at [612, 197] on link "Medical" at bounding box center [640, 201] width 69 height 45
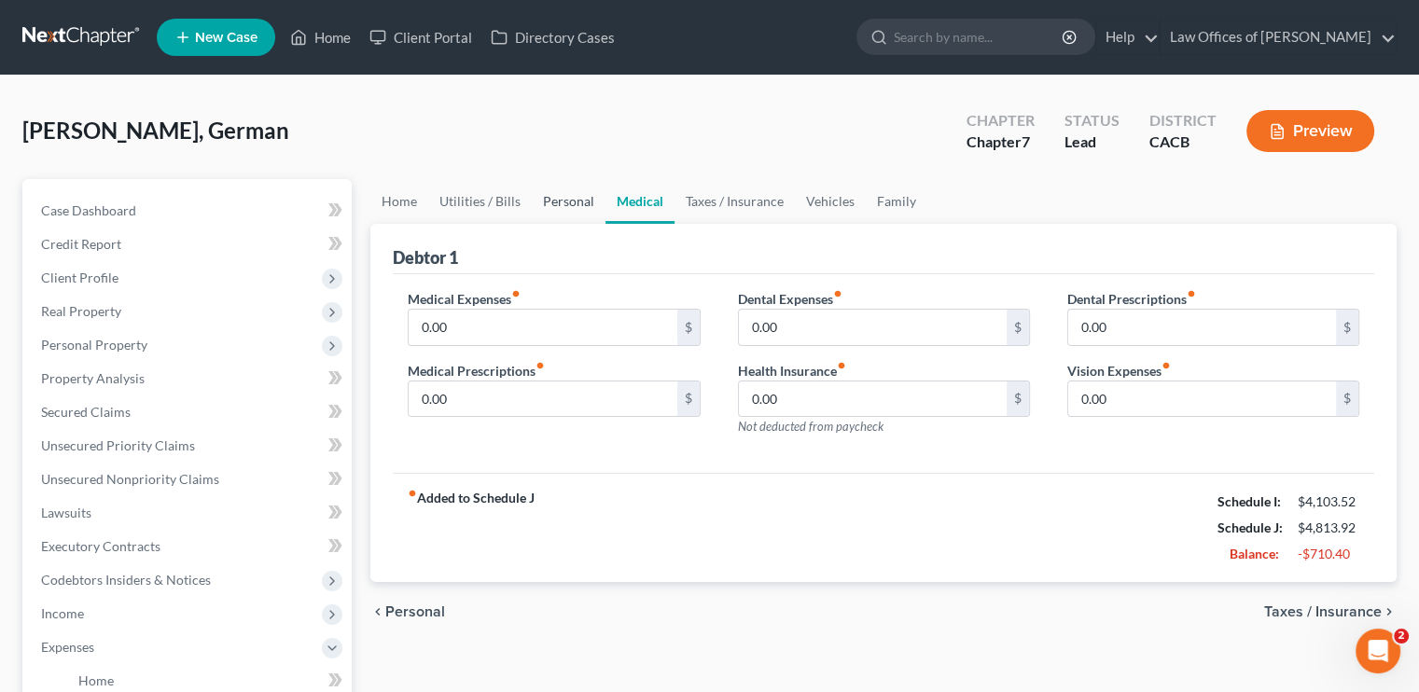
click at [590, 193] on link "Personal" at bounding box center [569, 201] width 74 height 45
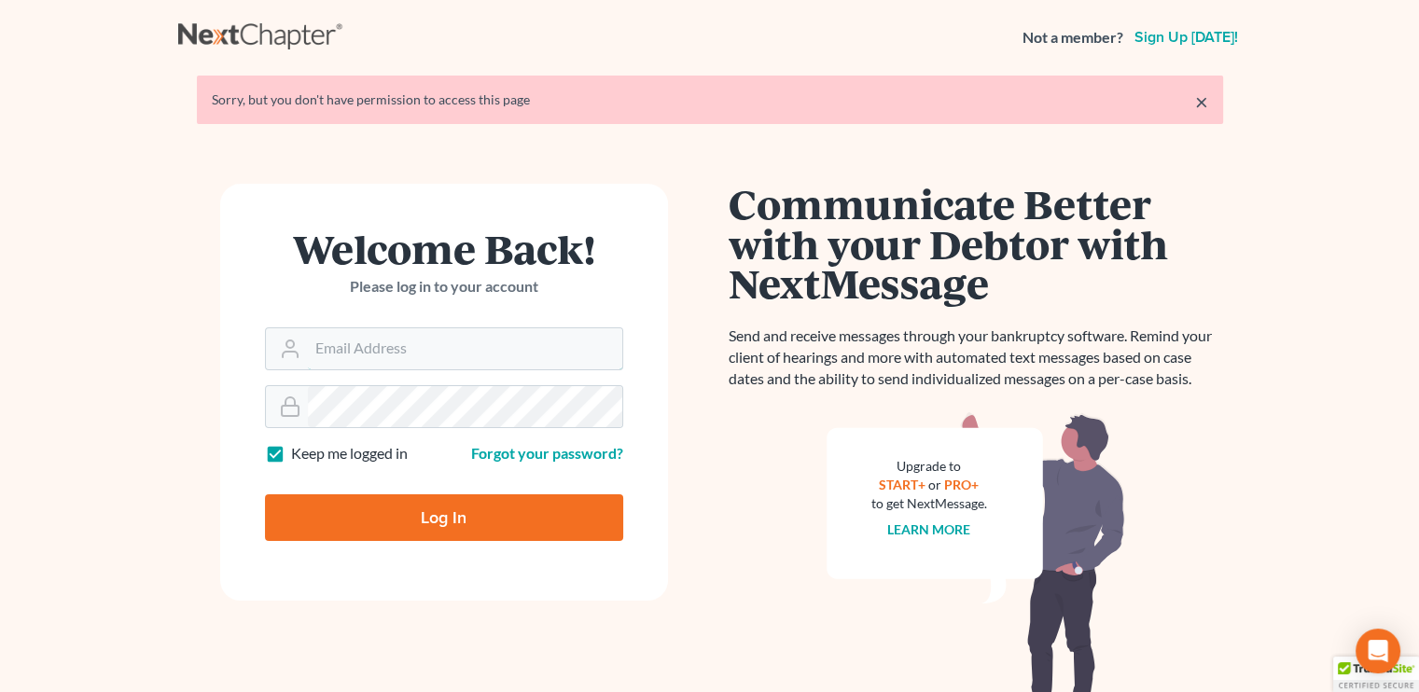
type input "[EMAIL_ADDRESS][DOMAIN_NAME]"
click at [414, 513] on input "Log In" at bounding box center [444, 518] width 358 height 47
type input "Thinking..."
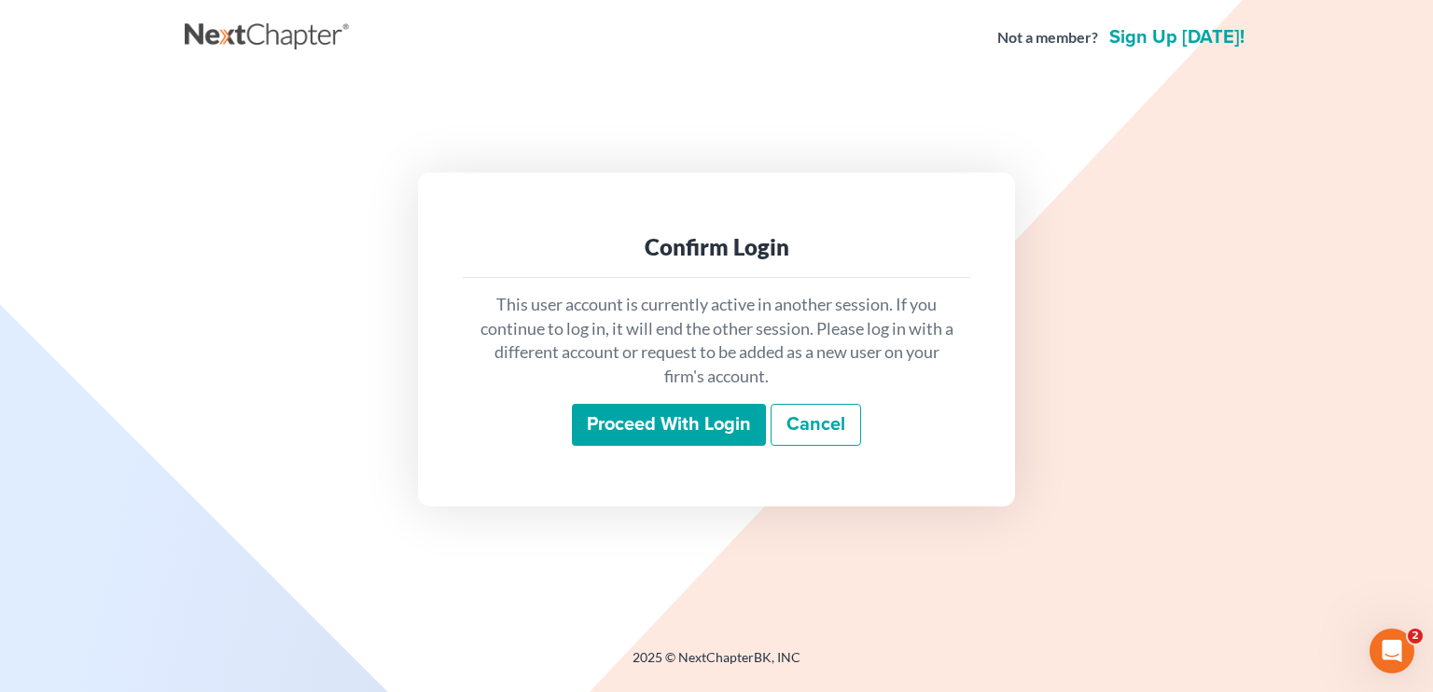
click at [596, 407] on input "Proceed with login" at bounding box center [669, 425] width 194 height 43
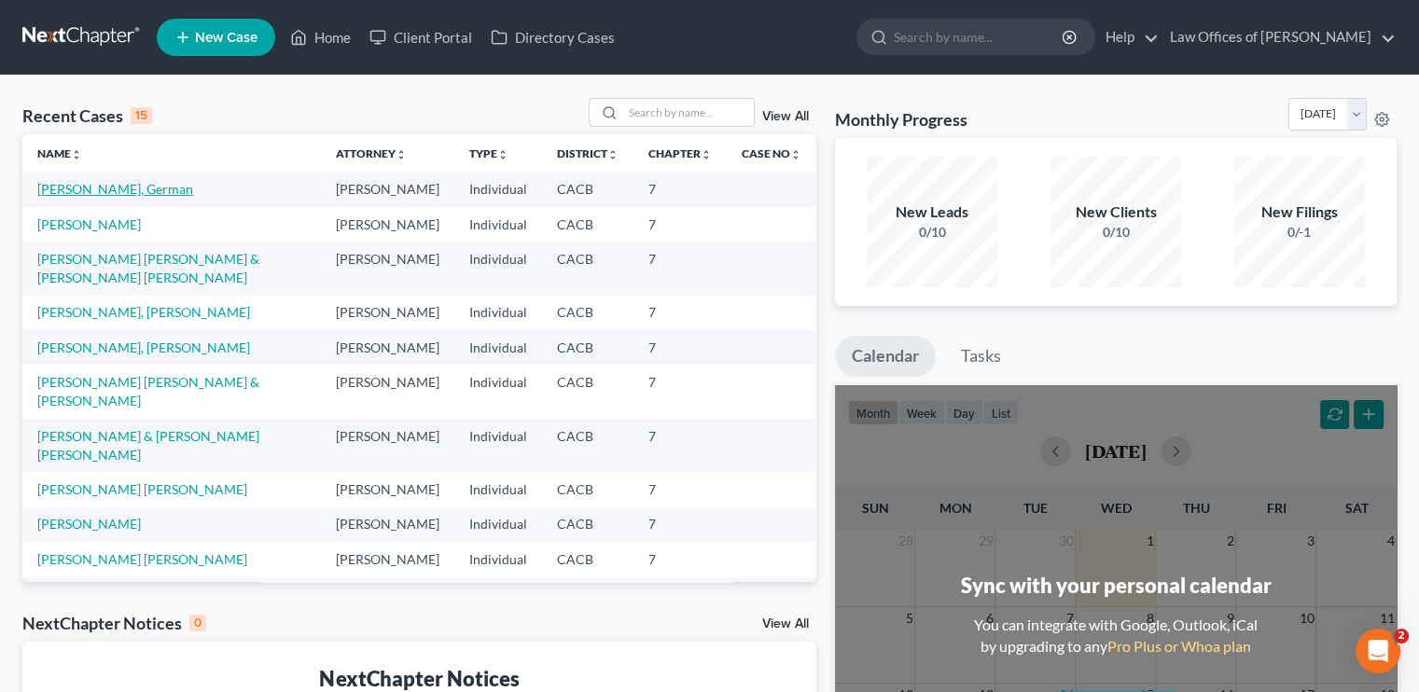
click at [133, 192] on link "[PERSON_NAME], German" at bounding box center [115, 189] width 156 height 16
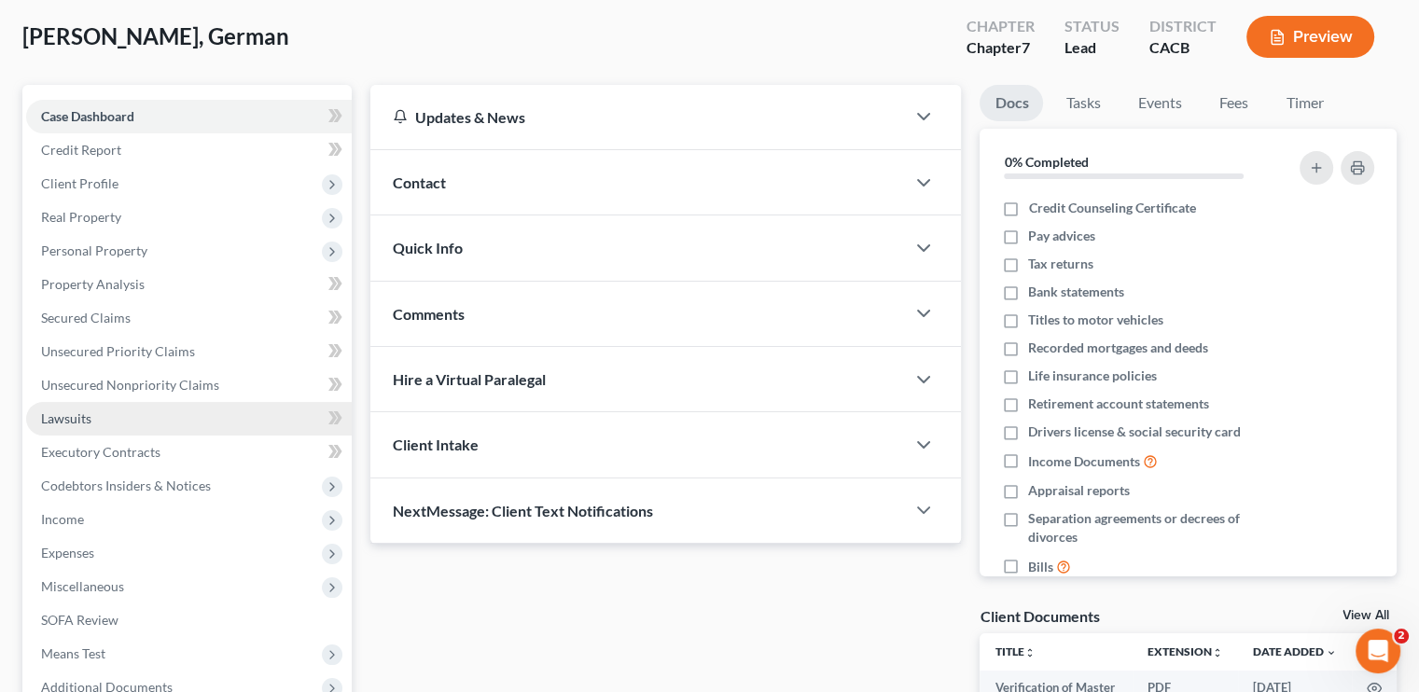
scroll to position [93, 0]
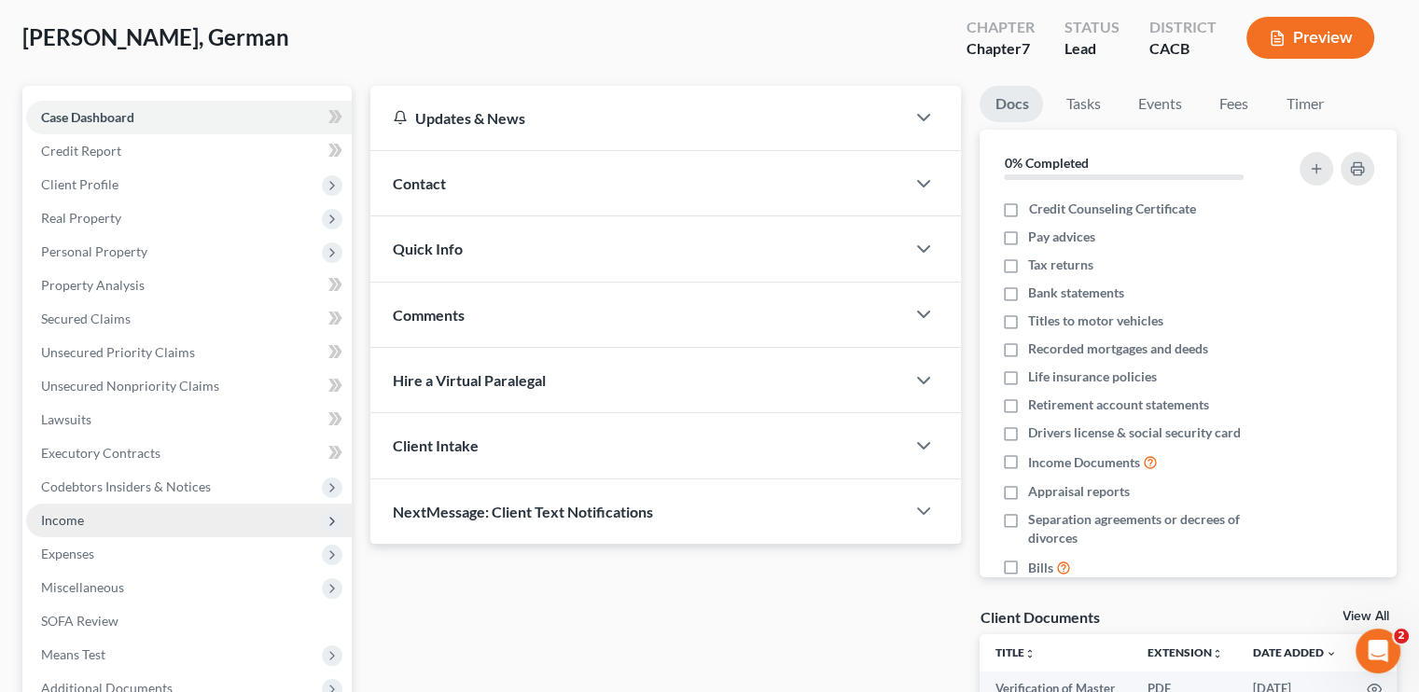
click at [105, 520] on span "Income" at bounding box center [189, 521] width 326 height 34
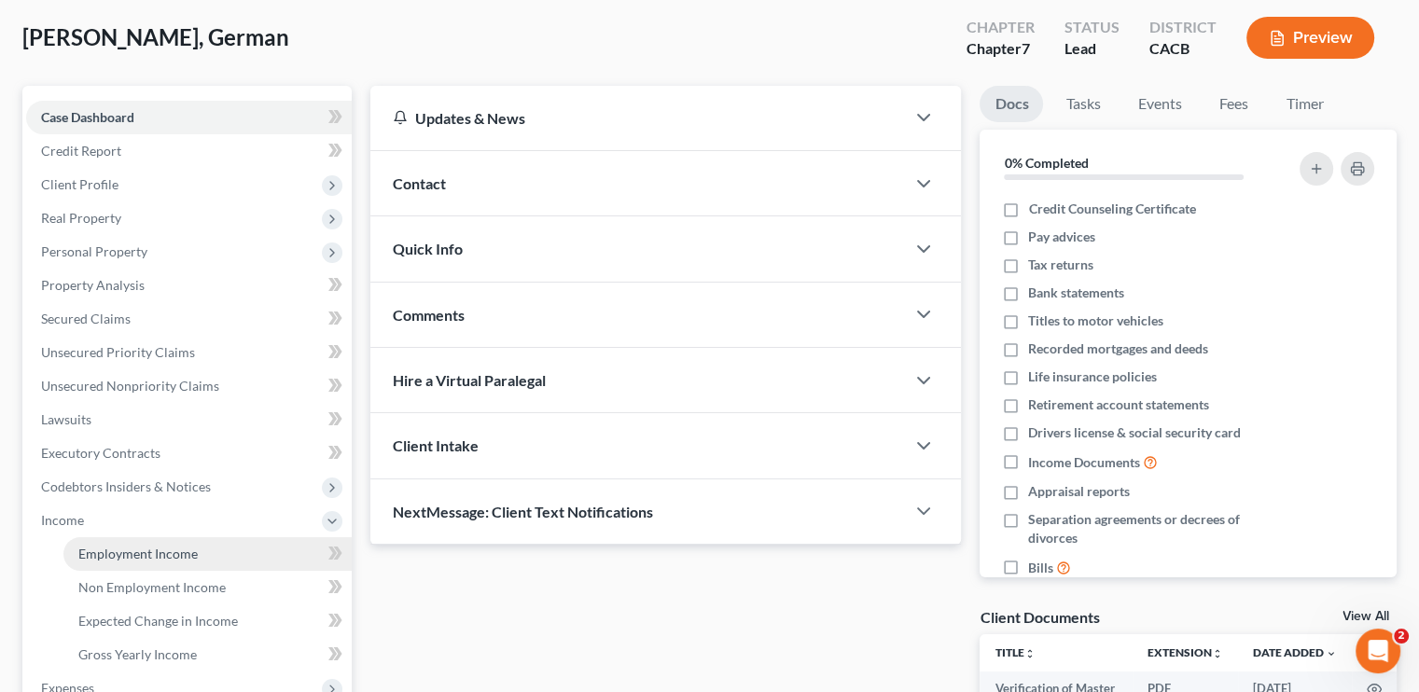
click at [169, 565] on link "Employment Income" at bounding box center [207, 555] width 288 height 34
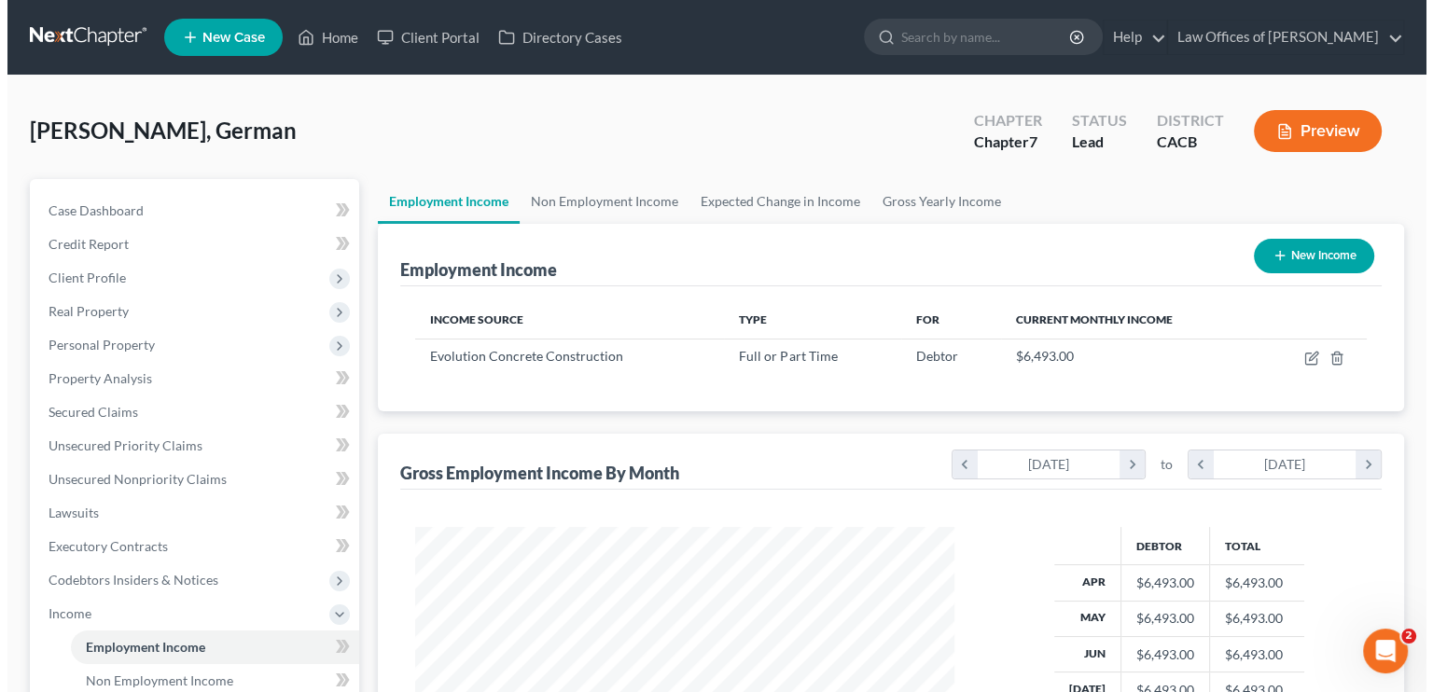
scroll to position [332, 576]
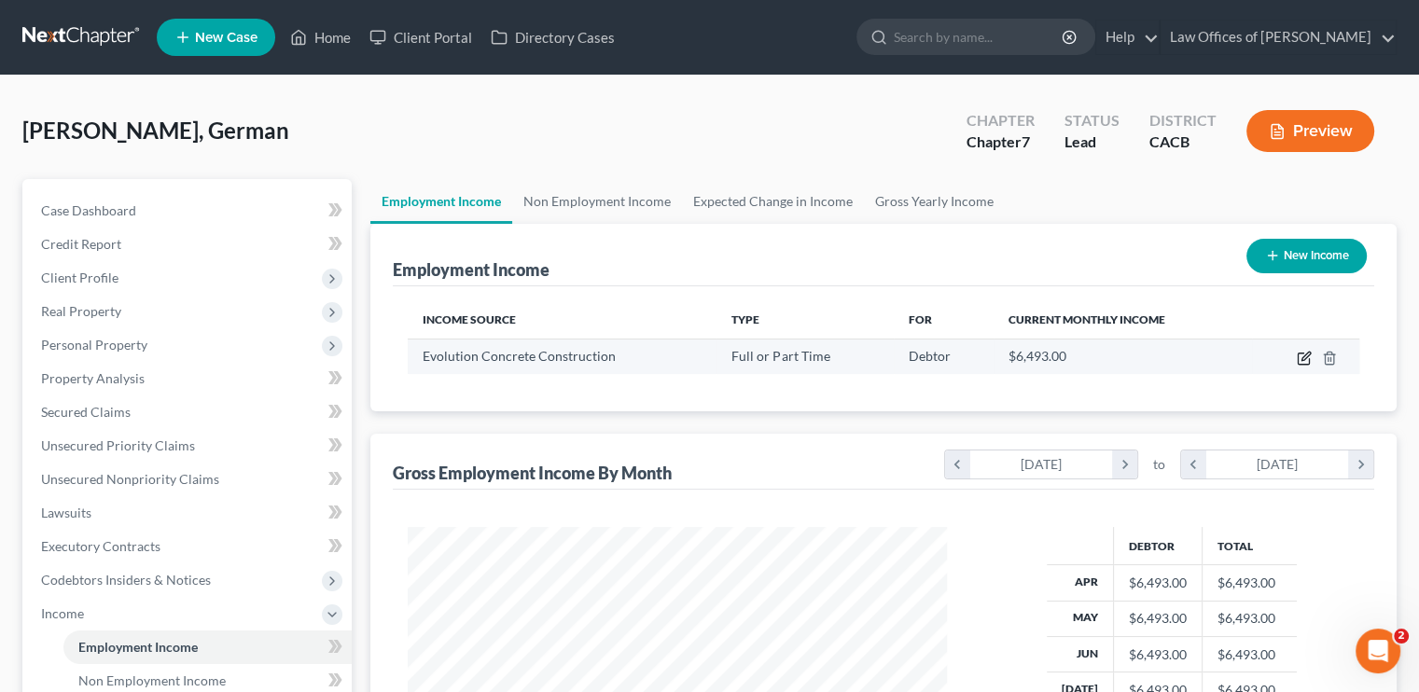
click at [1299, 357] on icon "button" at bounding box center [1303, 359] width 11 height 11
select select "0"
select select "4"
select select "0"
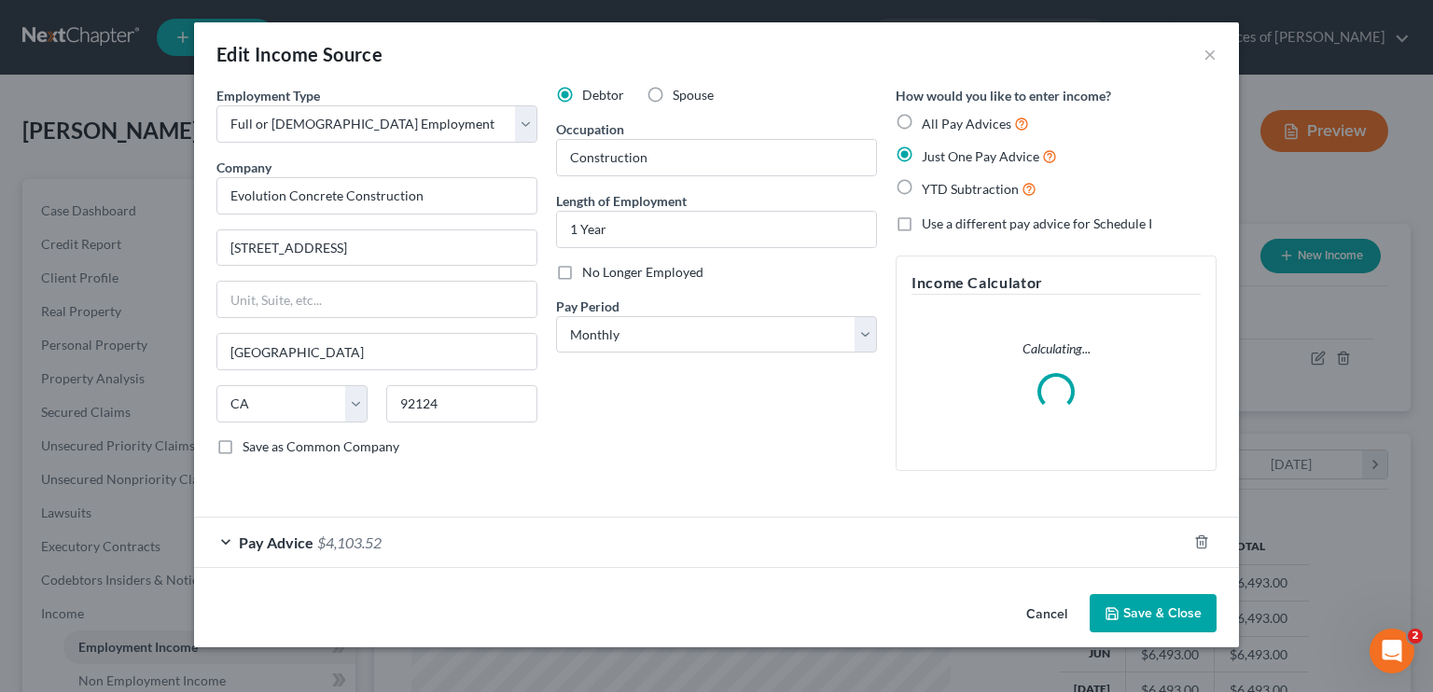
scroll to position [332, 582]
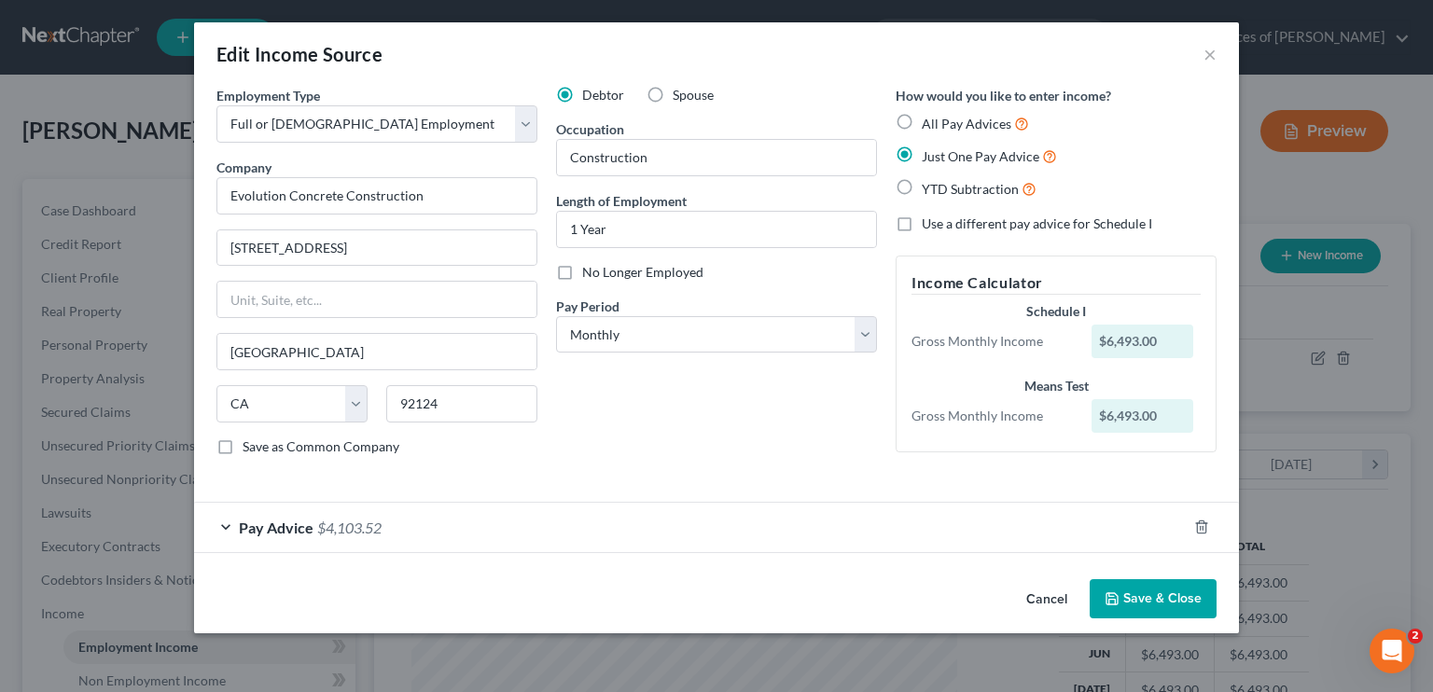
click at [539, 540] on div "Pay Advice $4,103.52" at bounding box center [690, 527] width 993 height 49
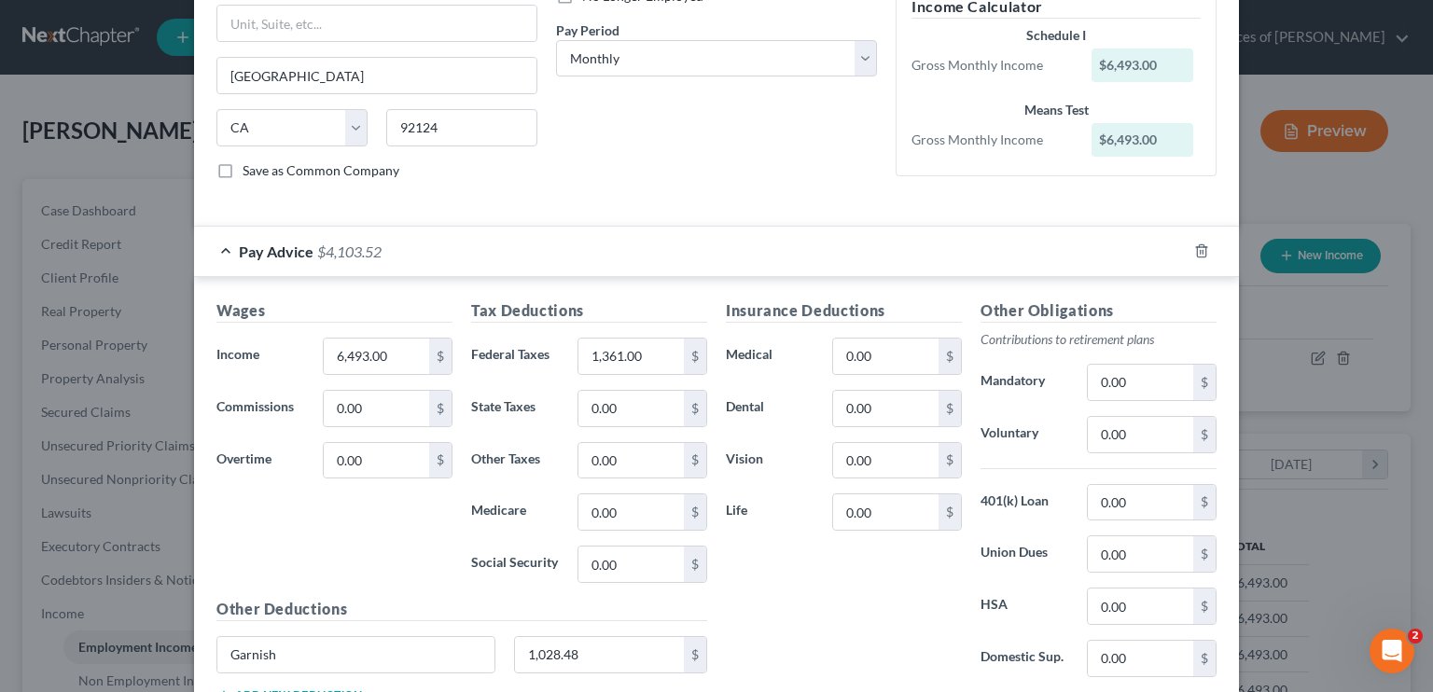
scroll to position [280, 0]
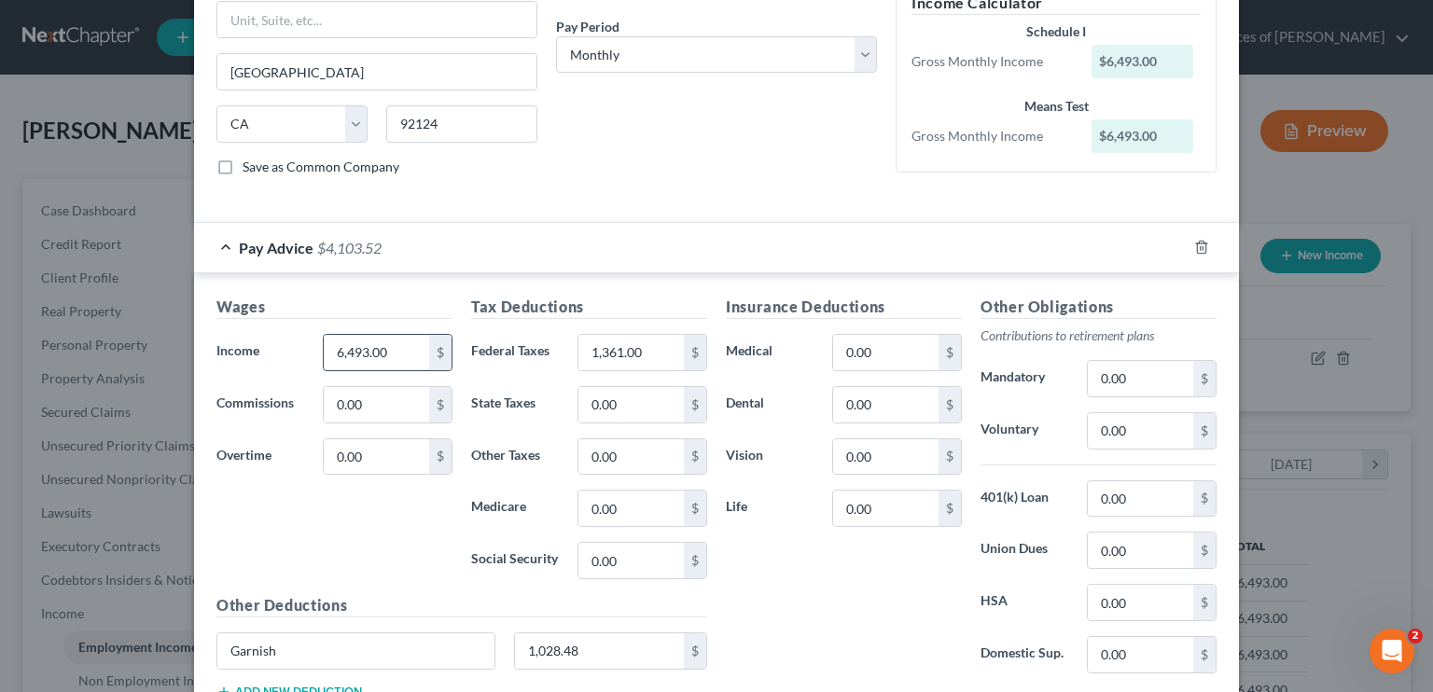
click at [367, 346] on input "6,493.00" at bounding box center [376, 352] width 105 height 35
type input "6,702.50"
click at [604, 351] on input "1,361.00" at bounding box center [631, 352] width 105 height 35
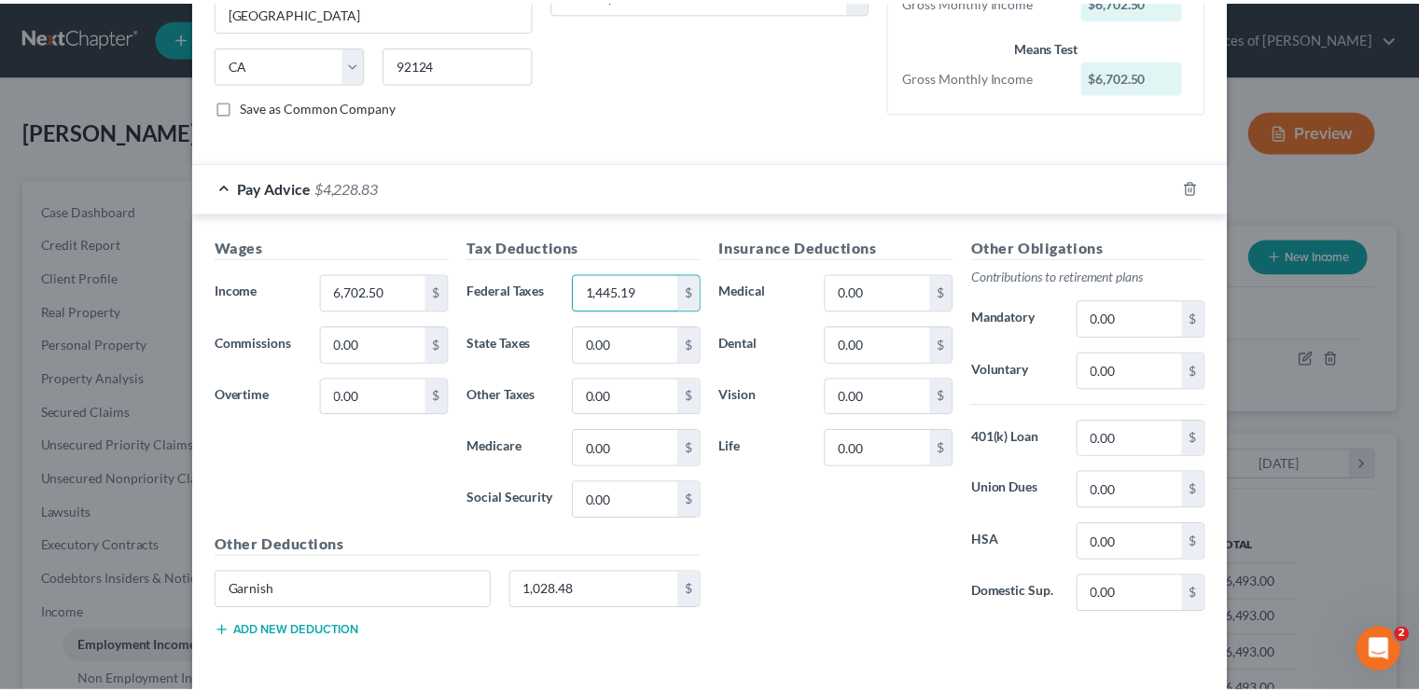
scroll to position [413, 0]
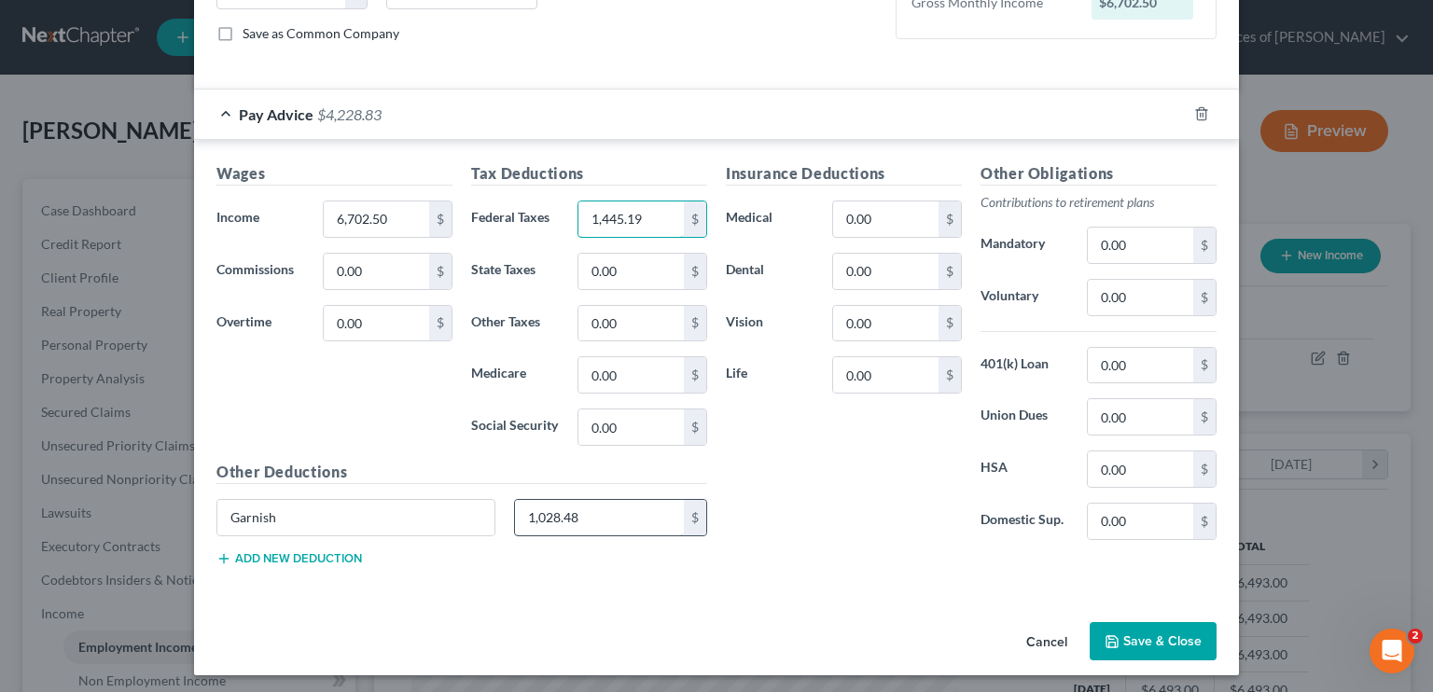
type input "1,445.19"
click at [534, 510] on input "1,028.48" at bounding box center [600, 517] width 170 height 35
type input "1,051.46"
click at [1150, 629] on button "Save & Close" at bounding box center [1153, 641] width 127 height 39
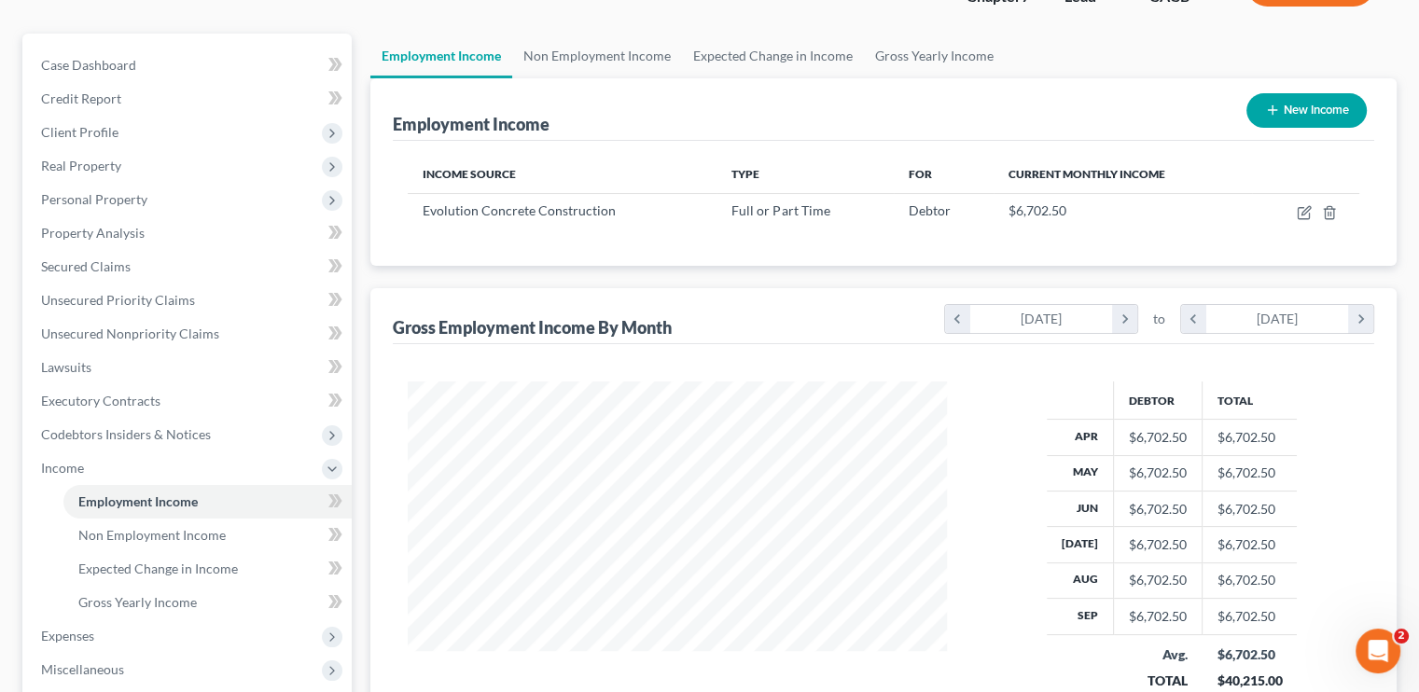
scroll to position [280, 0]
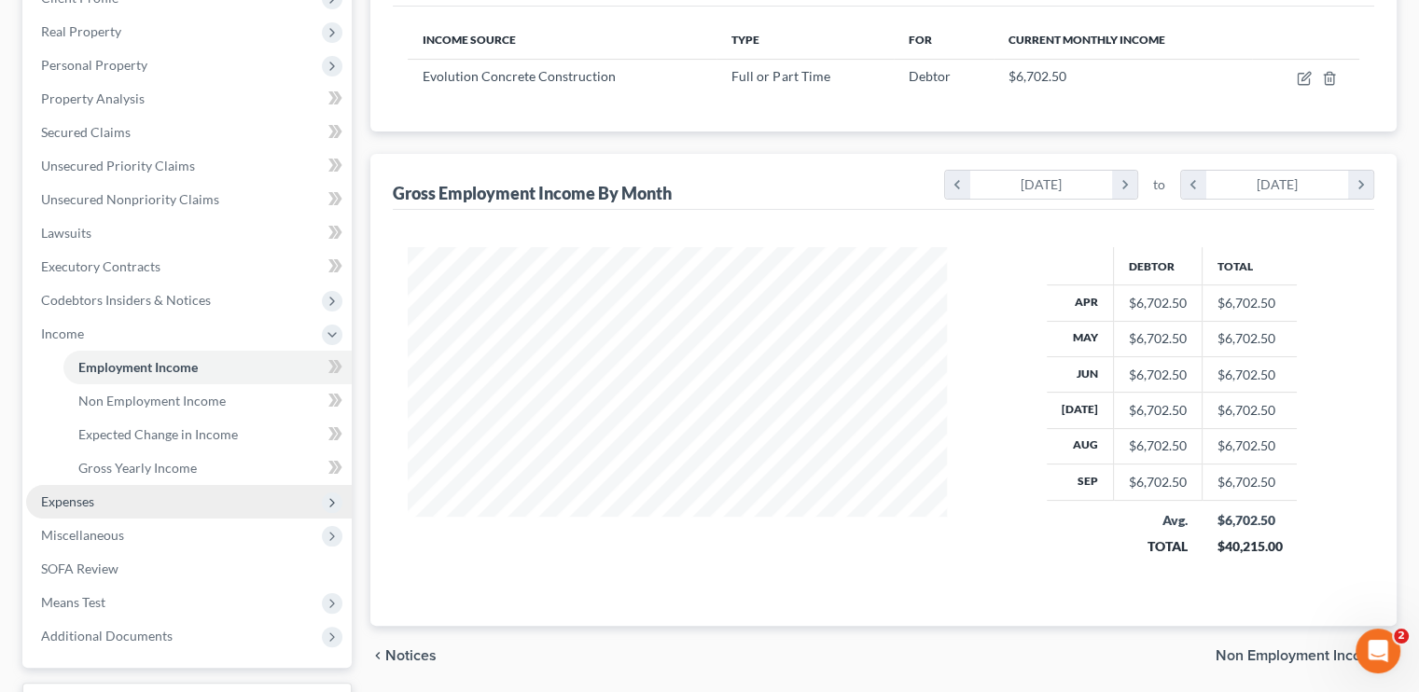
click at [90, 495] on span "Expenses" at bounding box center [67, 502] width 53 height 16
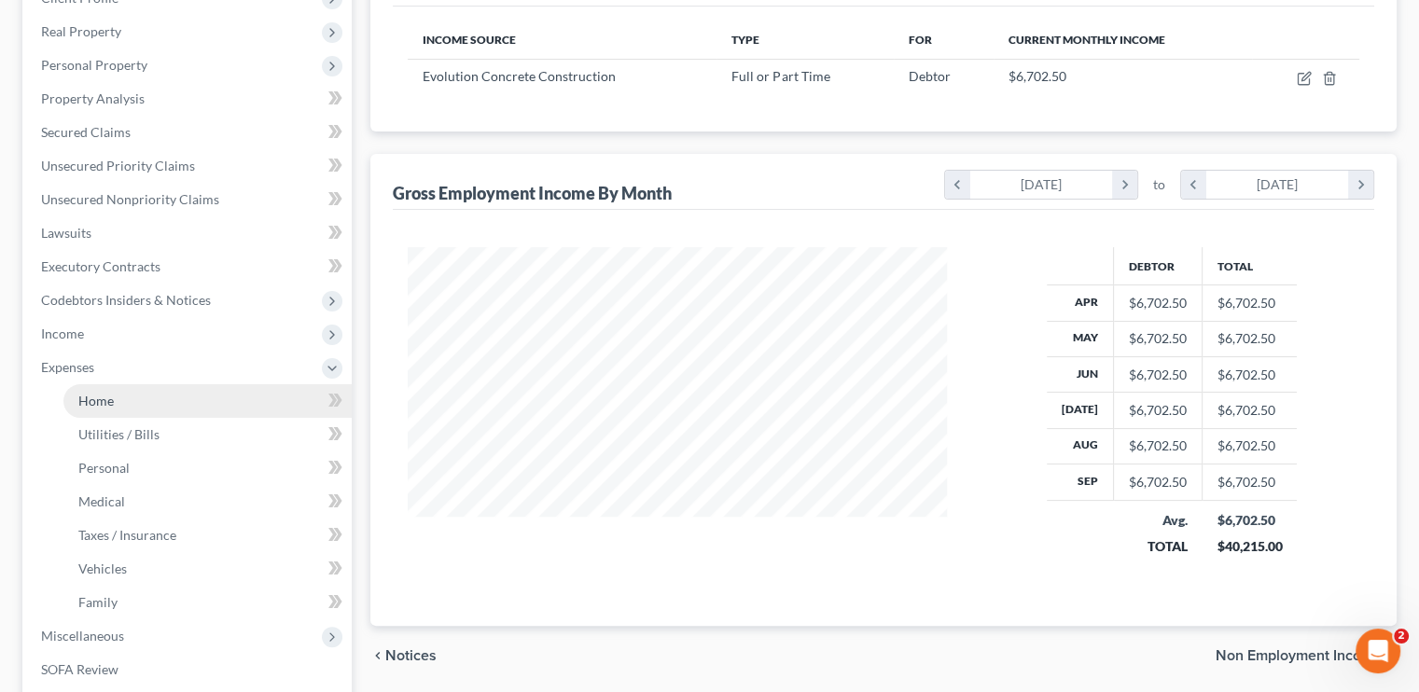
click at [113, 388] on link "Home" at bounding box center [207, 401] width 288 height 34
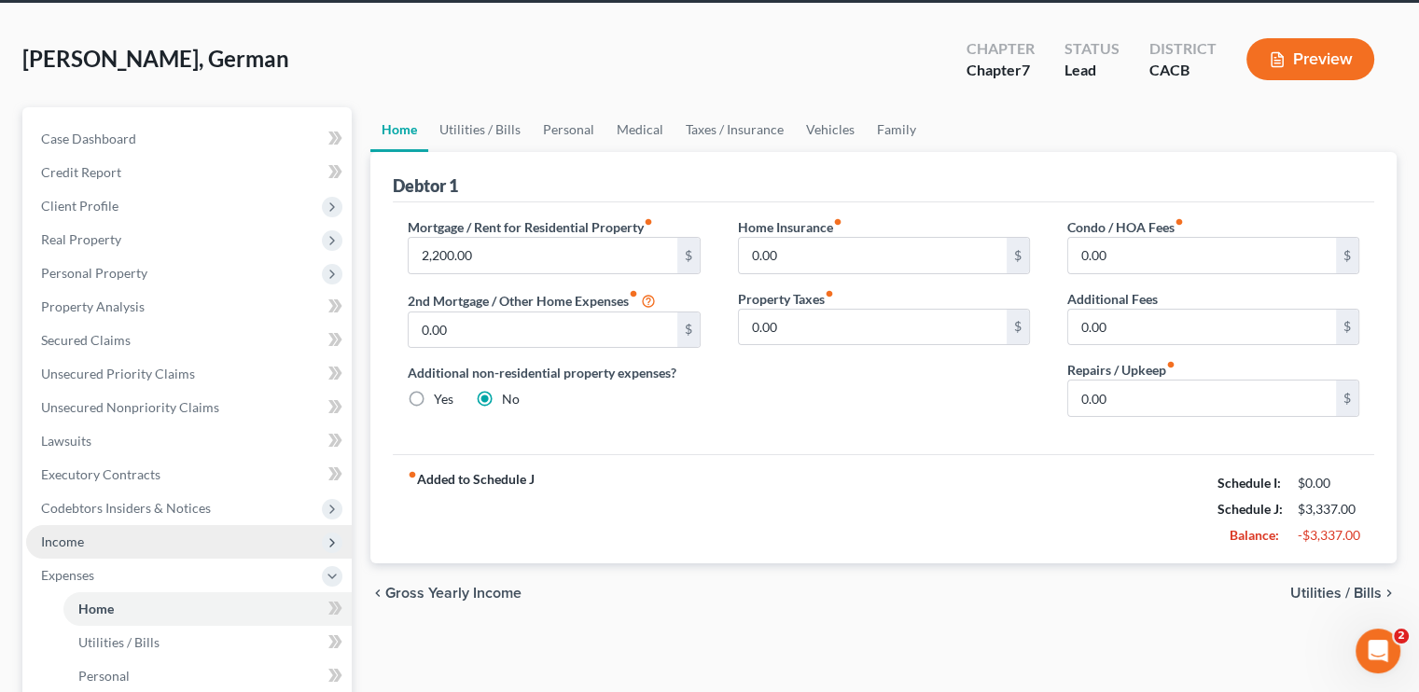
scroll to position [93, 0]
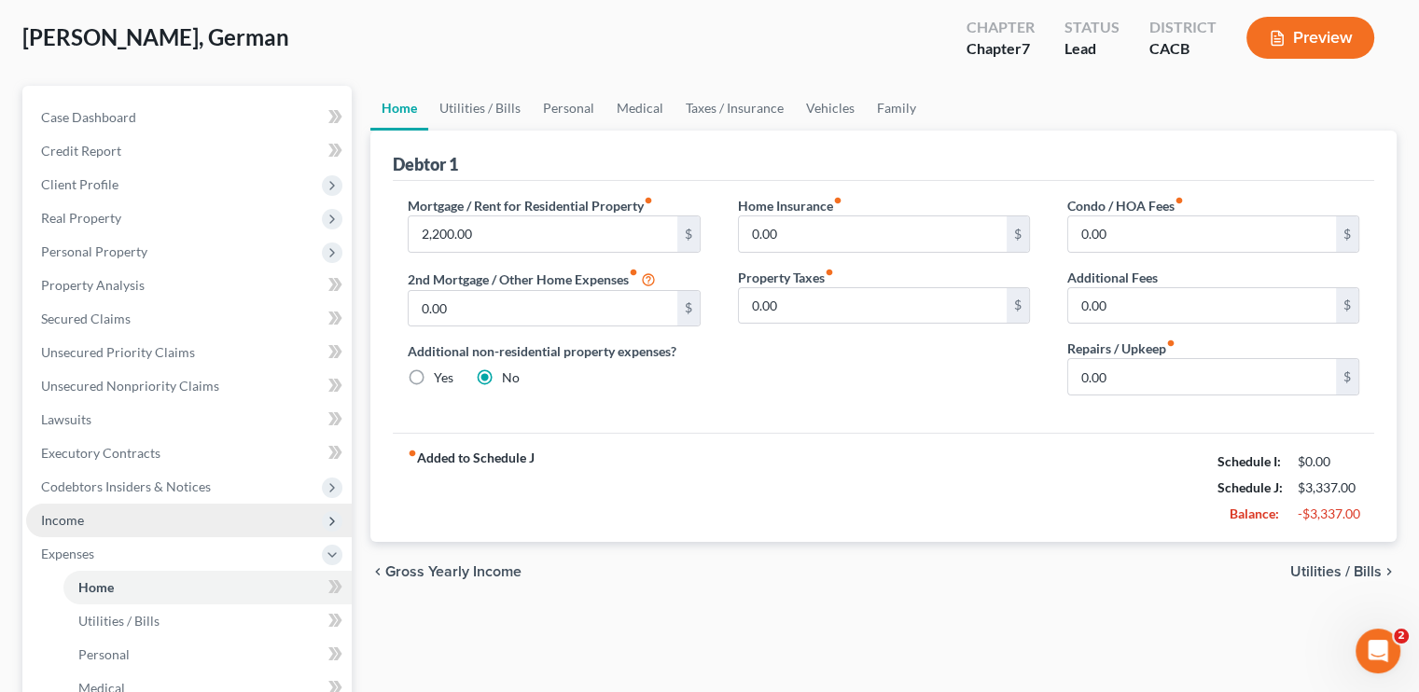
click at [108, 514] on span "Income" at bounding box center [189, 521] width 326 height 34
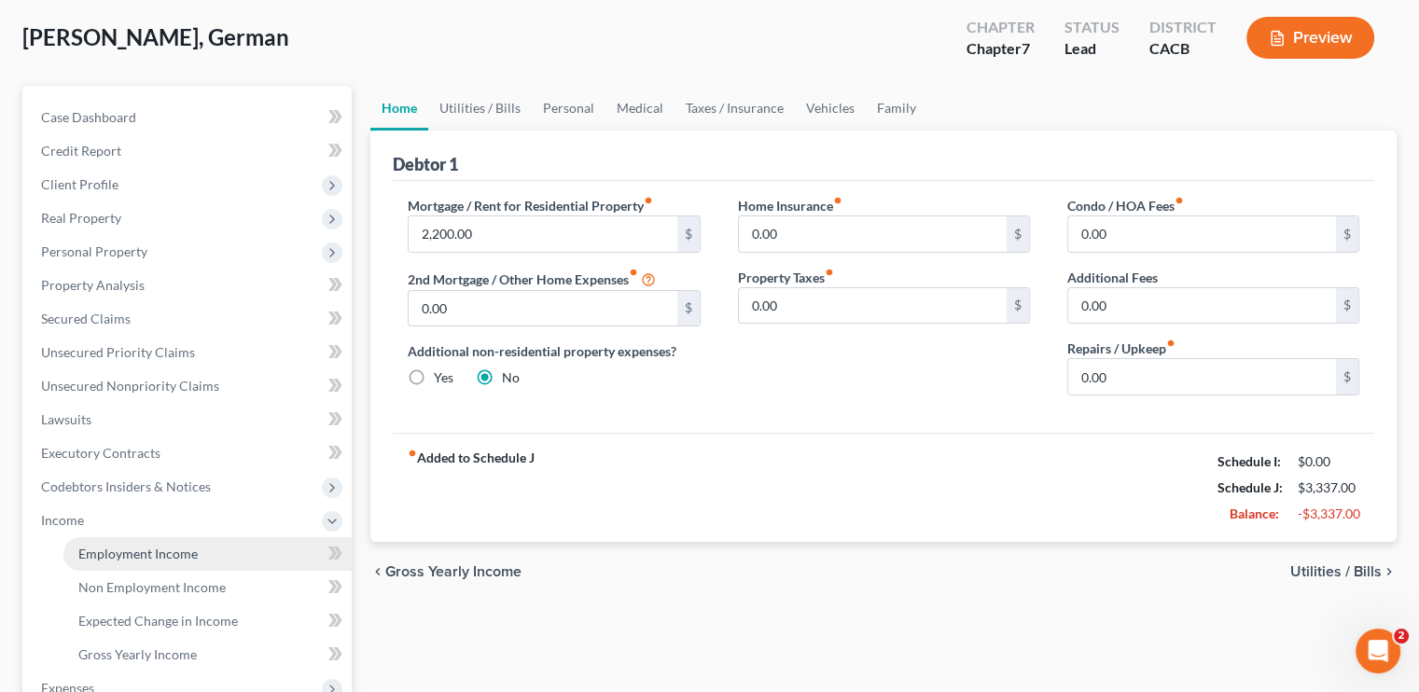
click at [118, 546] on span "Employment Income" at bounding box center [137, 554] width 119 height 16
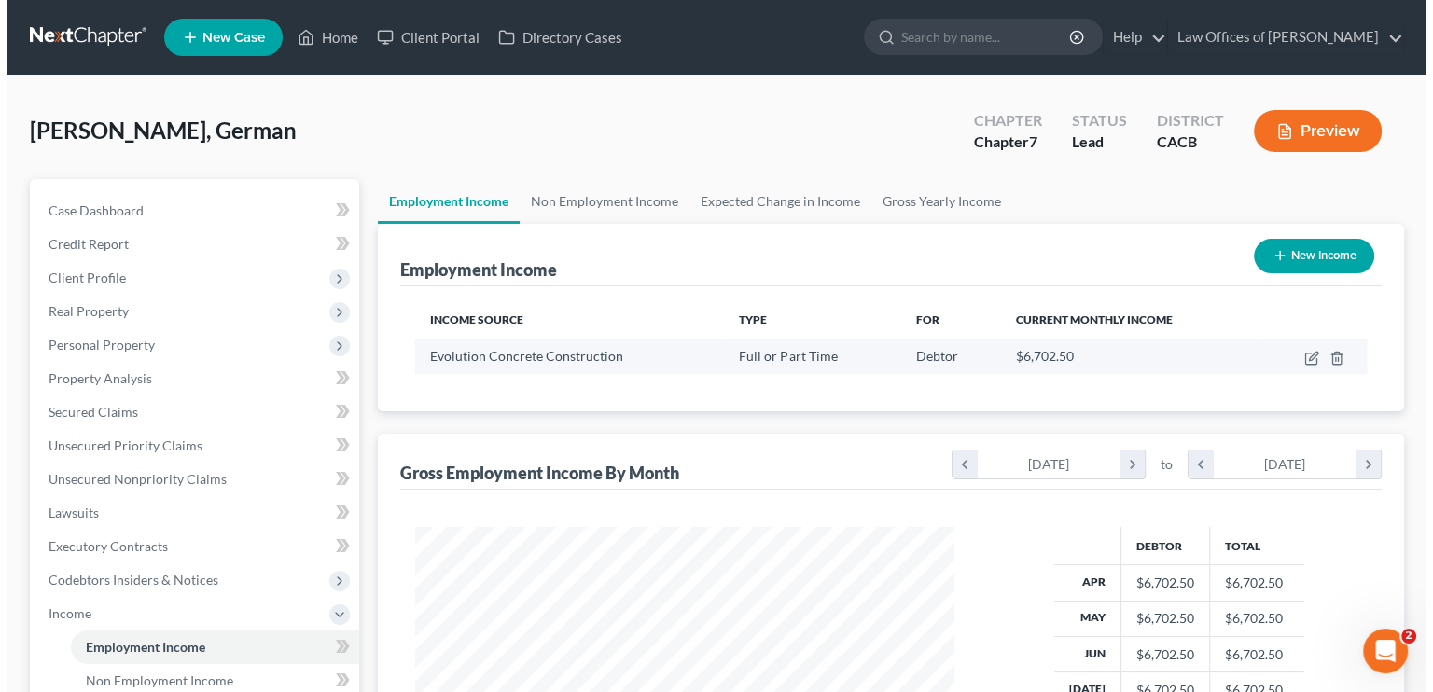
scroll to position [332, 576]
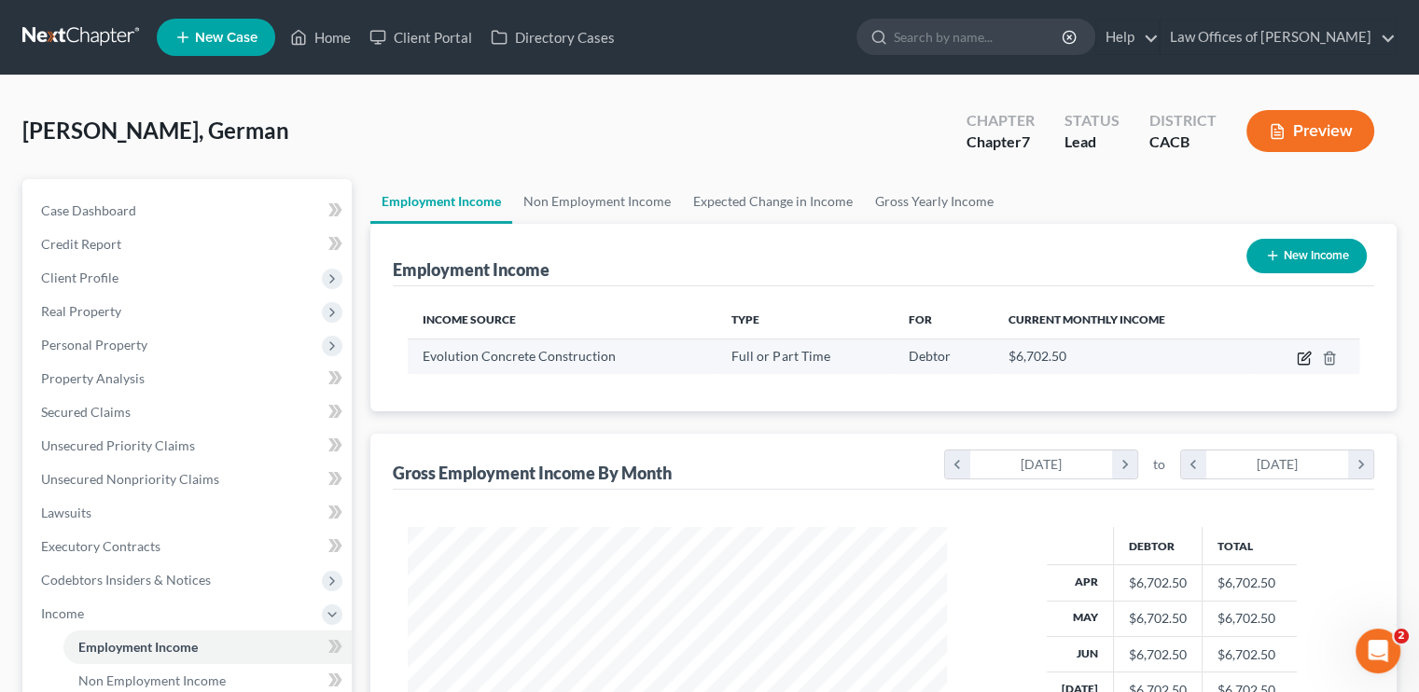
click at [1301, 359] on icon "button" at bounding box center [1304, 358] width 15 height 15
select select "0"
select select "4"
select select "0"
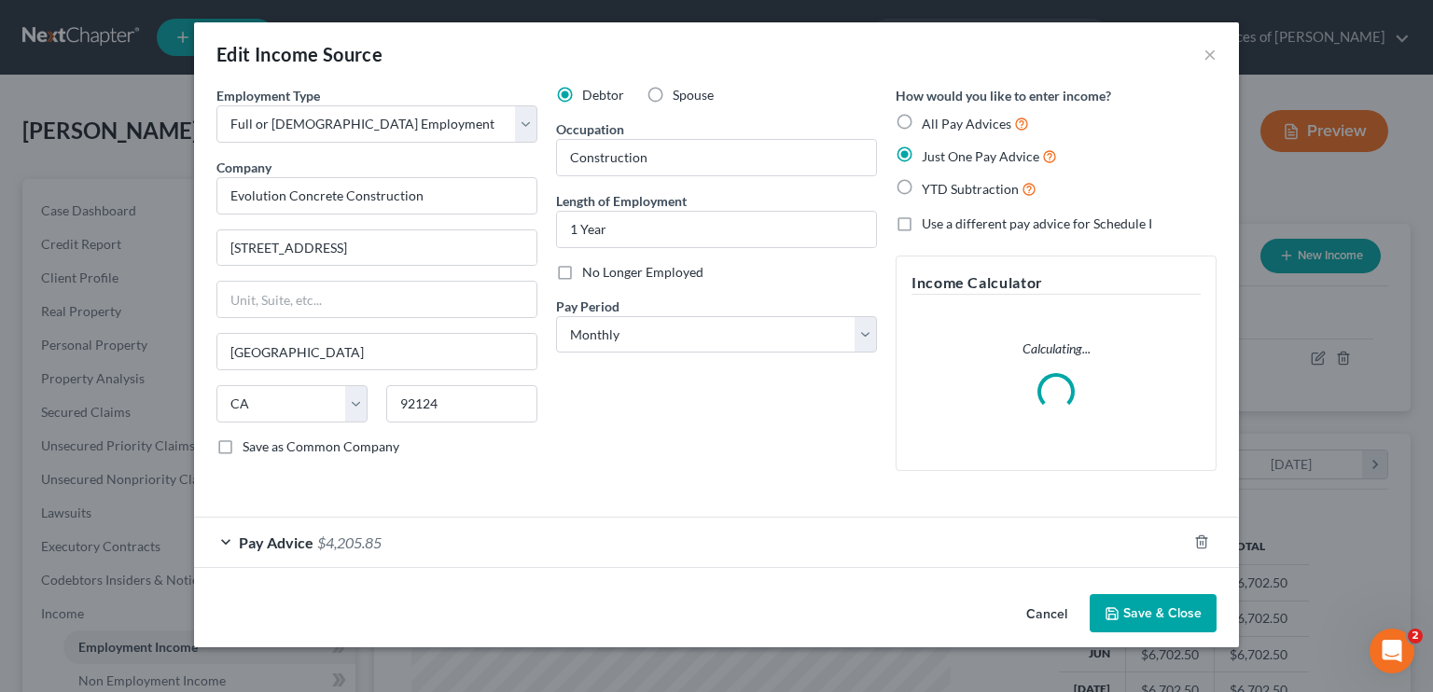
scroll to position [332, 582]
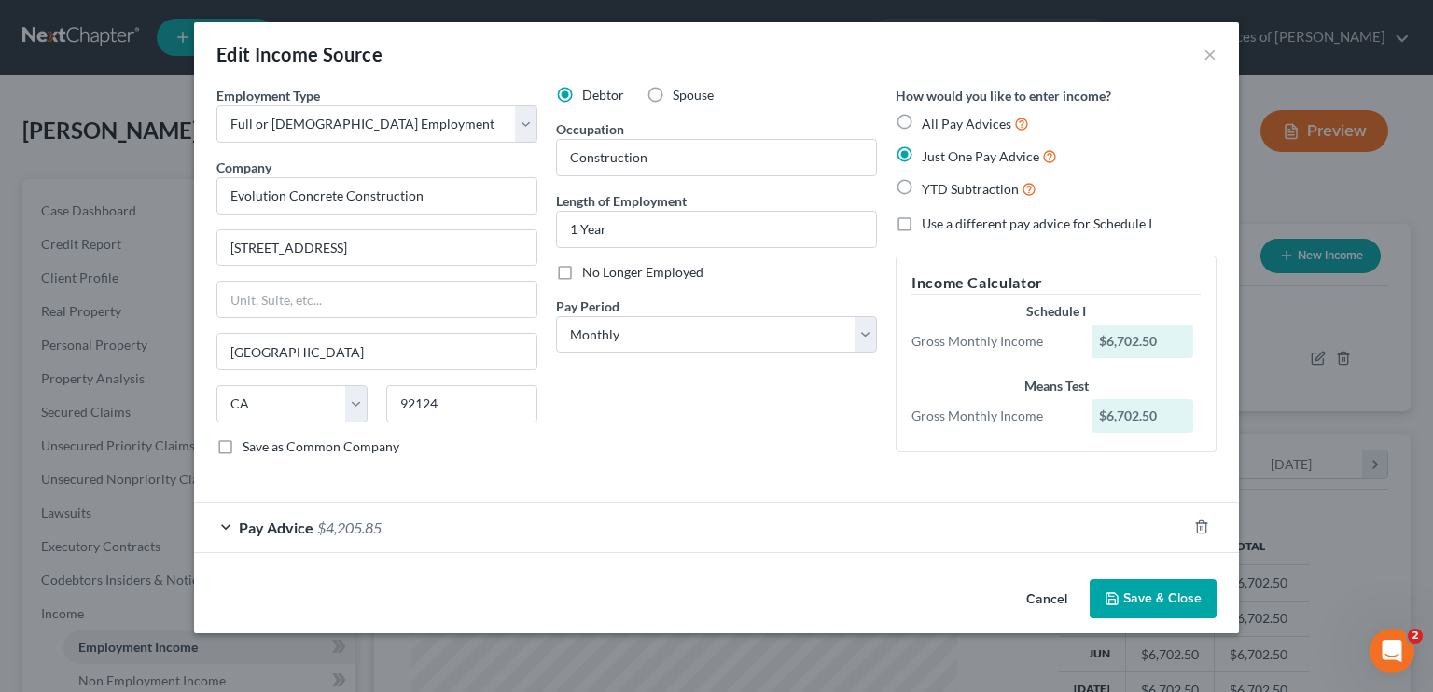
click at [523, 529] on div "Pay Advice $4,205.85" at bounding box center [690, 527] width 993 height 49
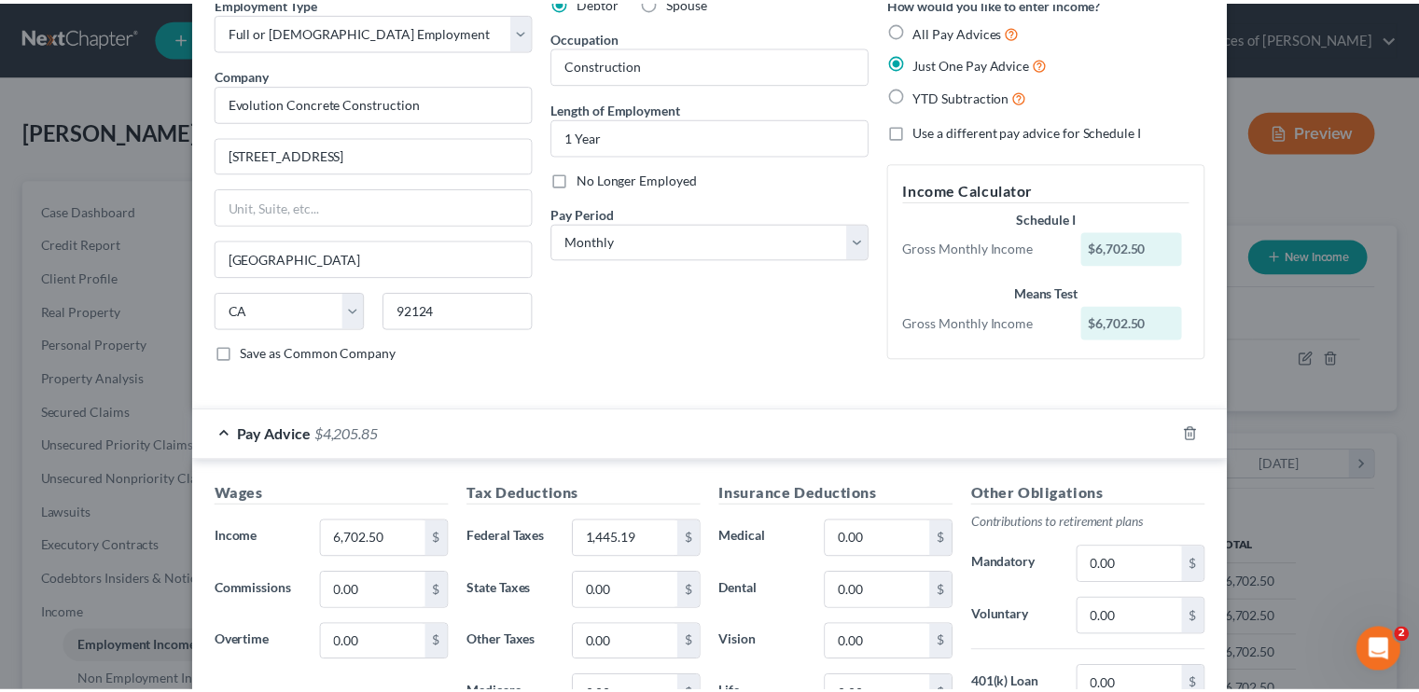
scroll to position [0, 0]
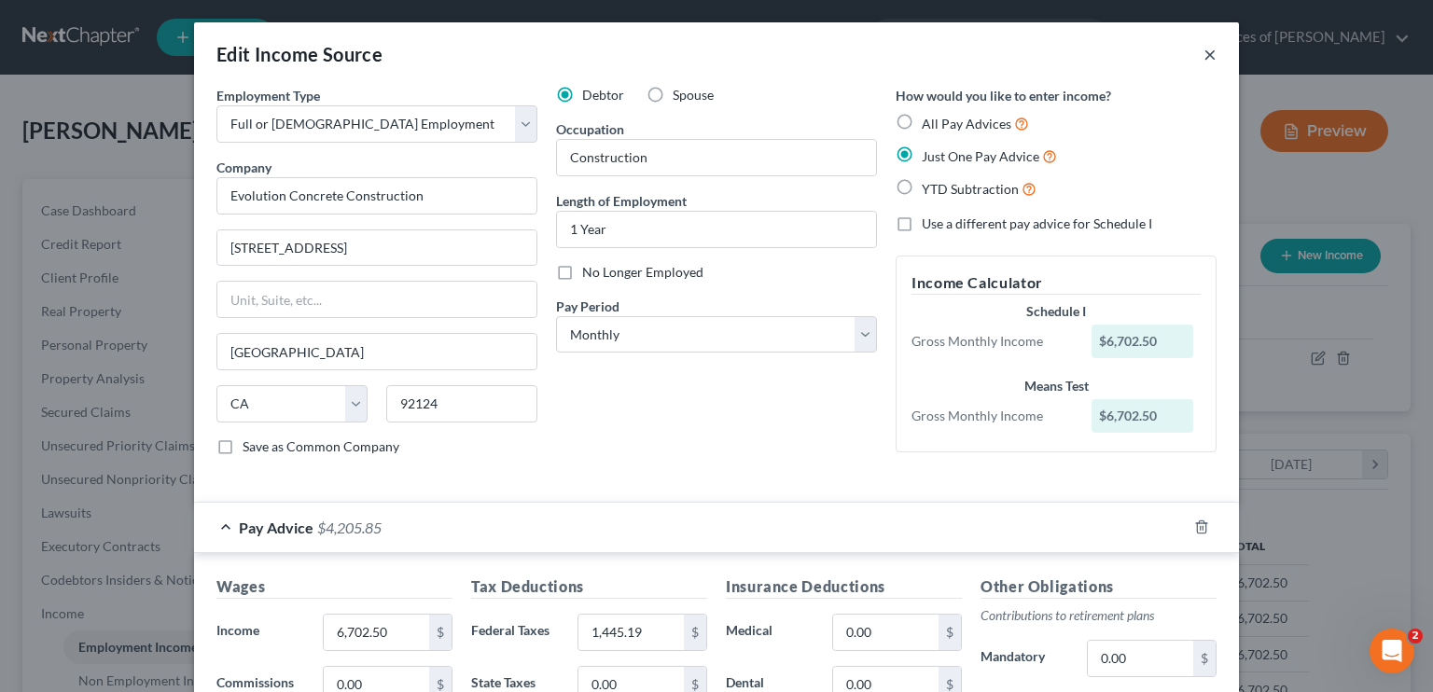
click at [1204, 55] on button "×" at bounding box center [1210, 54] width 13 height 22
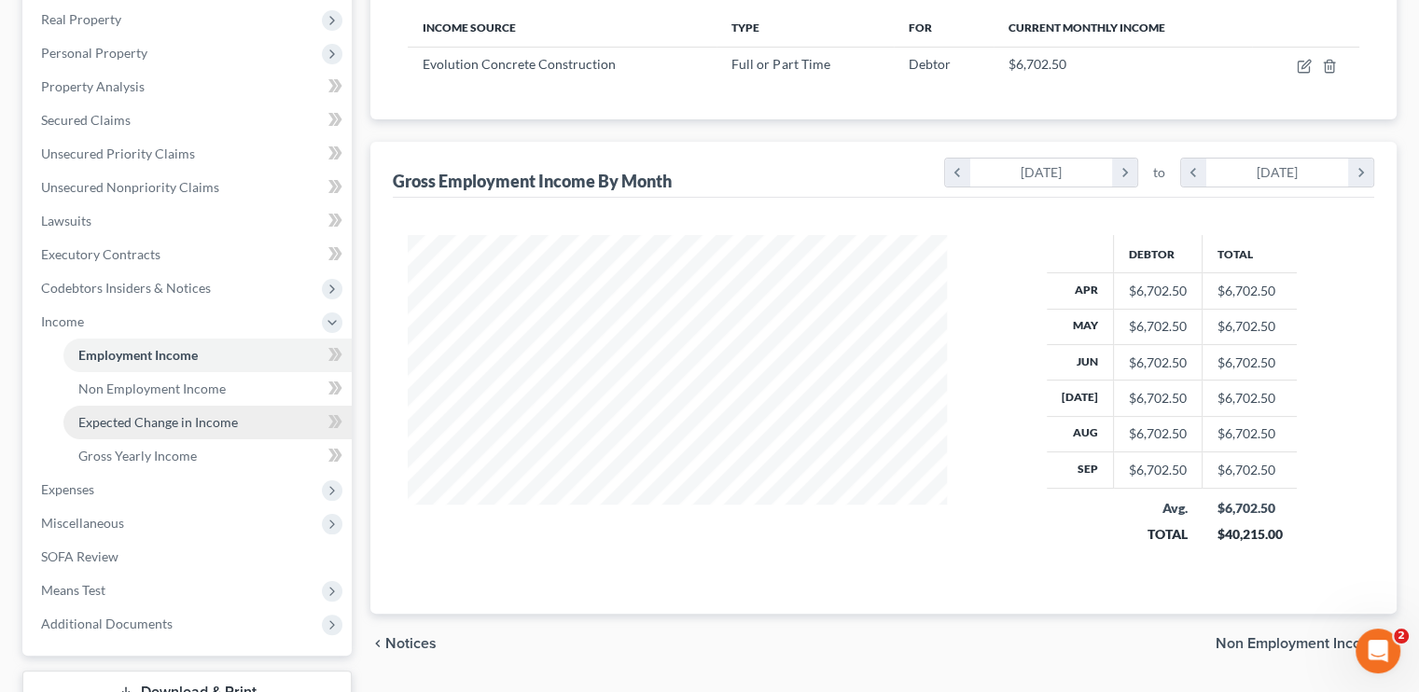
scroll to position [280, 0]
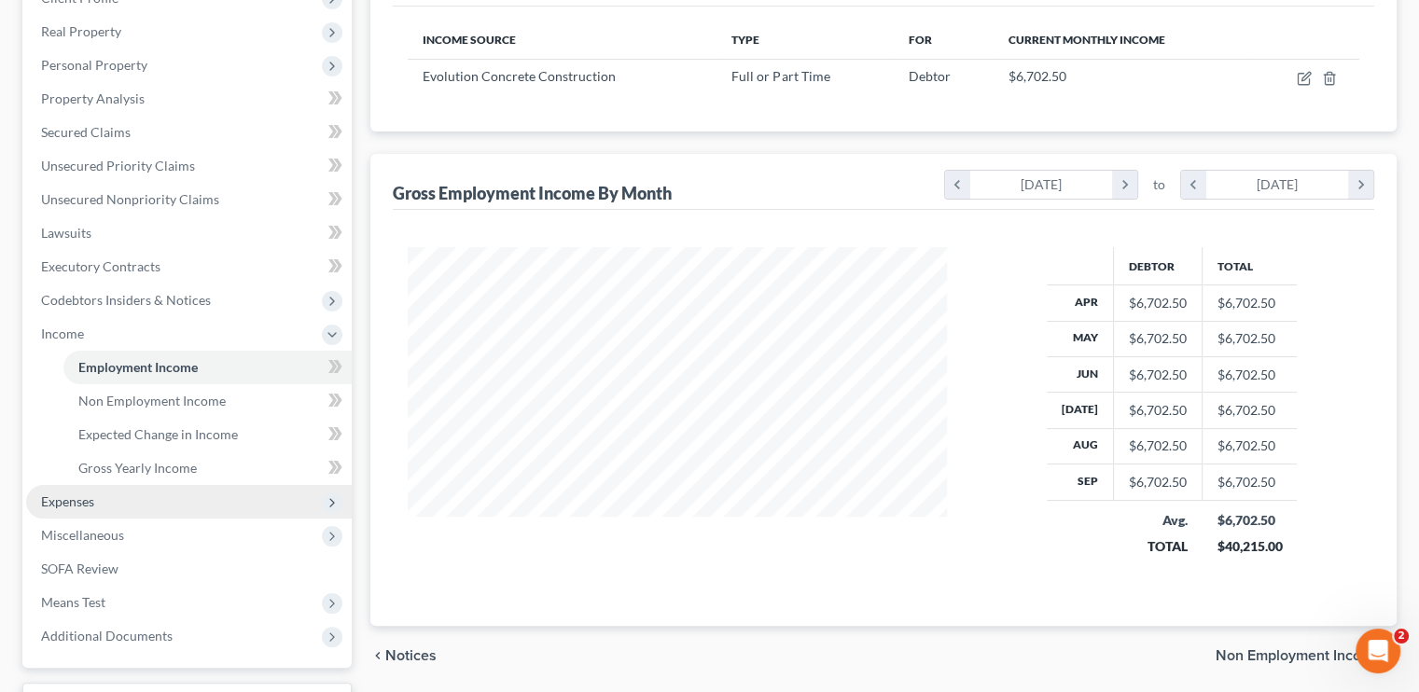
click at [96, 503] on span "Expenses" at bounding box center [189, 502] width 326 height 34
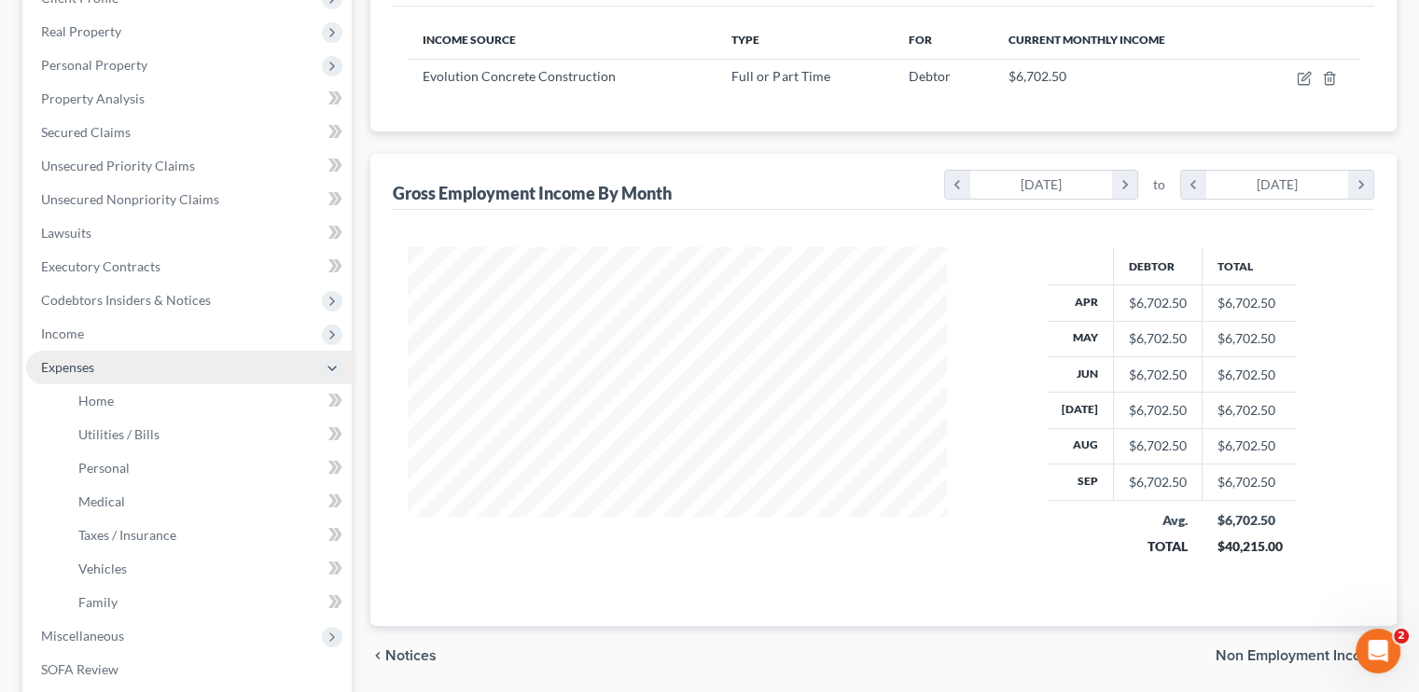
click at [96, 503] on li "Expenses Home Utilities / Bills Personal Medical" at bounding box center [189, 485] width 326 height 269
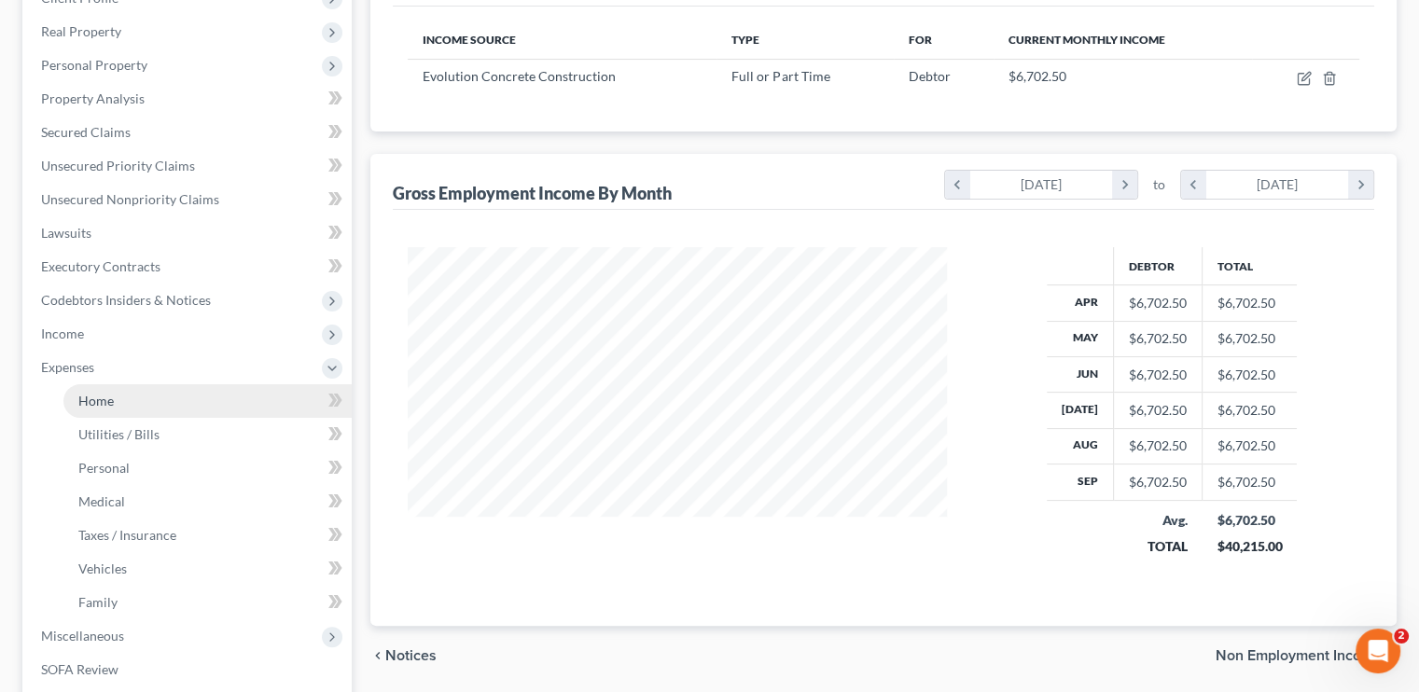
click at [142, 394] on link "Home" at bounding box center [207, 401] width 288 height 34
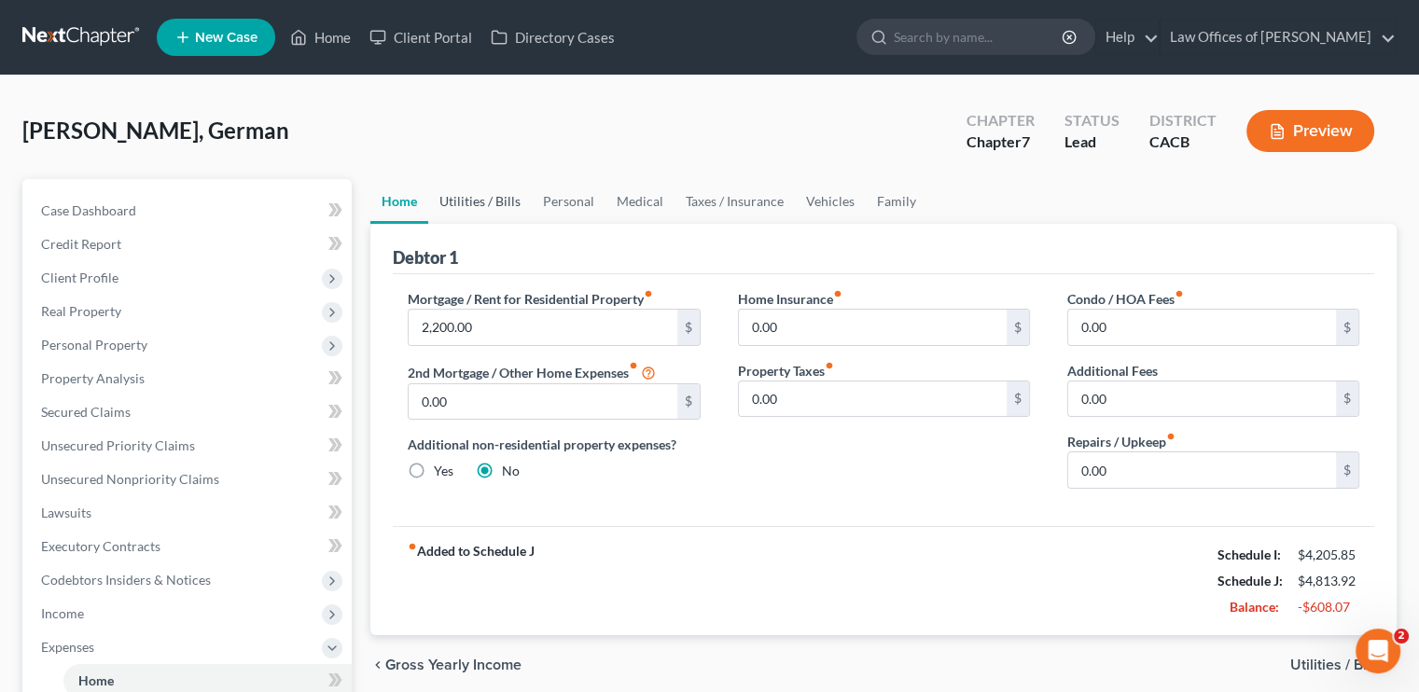
click at [470, 189] on link "Utilities / Bills" at bounding box center [480, 201] width 104 height 45
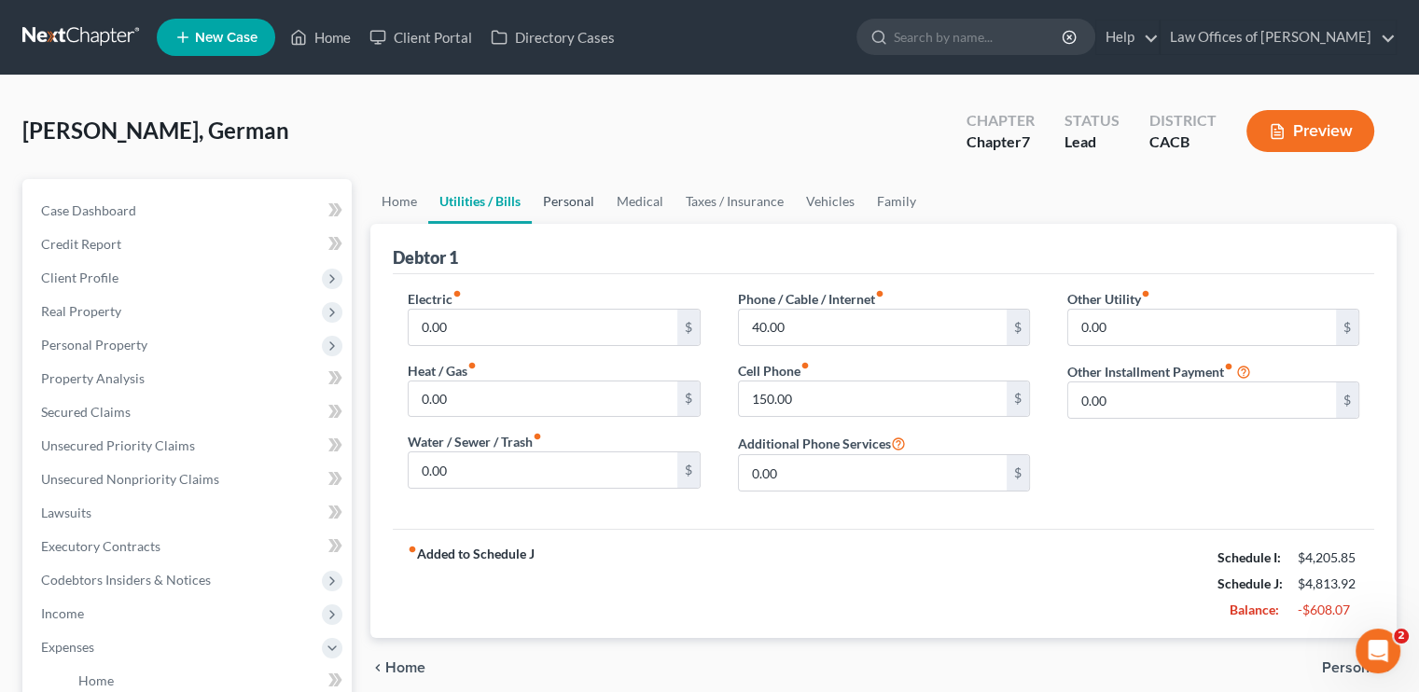
click at [571, 208] on link "Personal" at bounding box center [569, 201] width 74 height 45
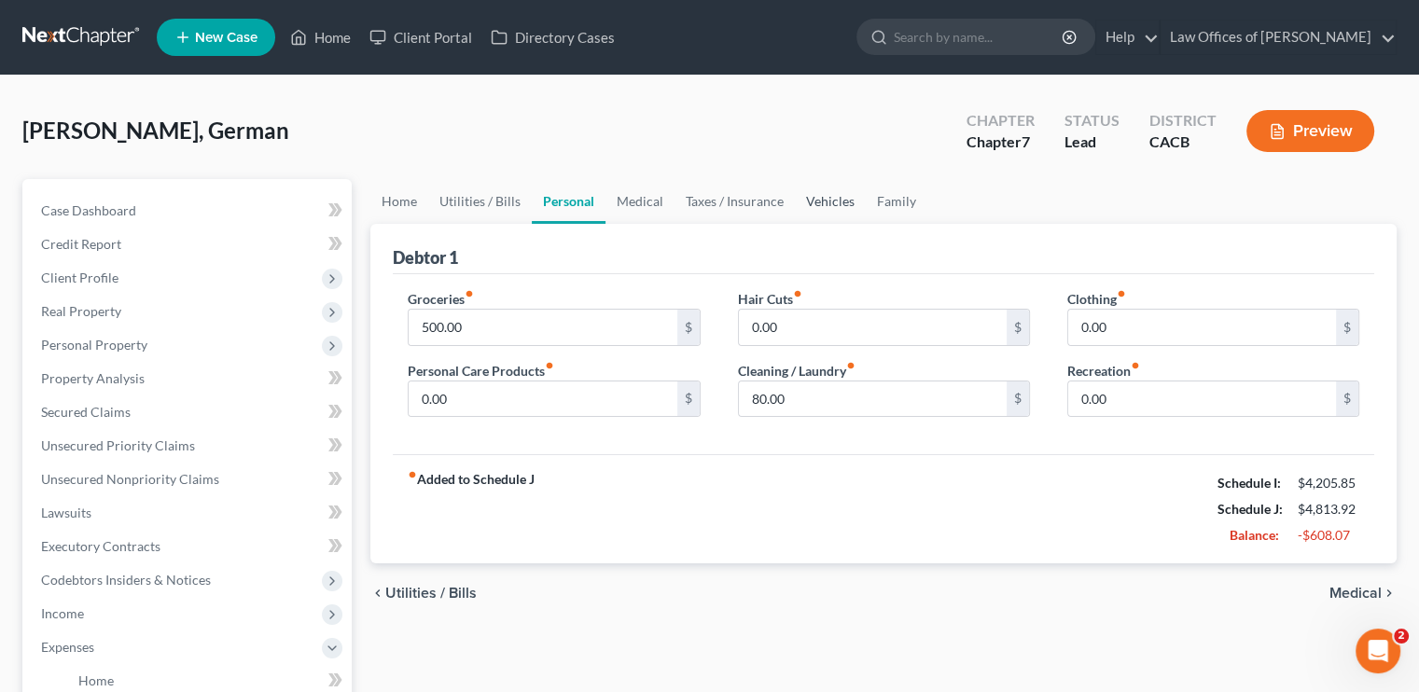
click at [838, 204] on link "Vehicles" at bounding box center [830, 201] width 71 height 45
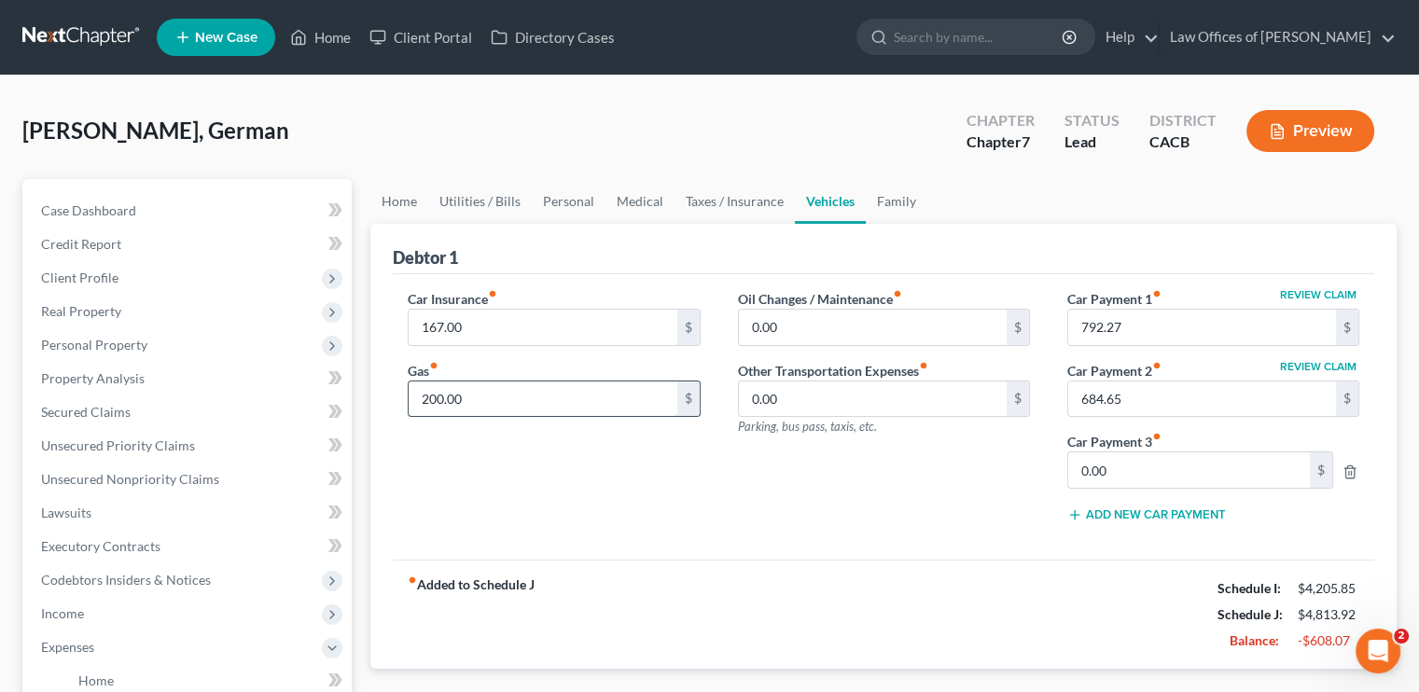
click at [444, 398] on input "200.00" at bounding box center [543, 399] width 268 height 35
type input "4"
type input "200"
click at [627, 189] on link "Medical" at bounding box center [640, 201] width 69 height 45
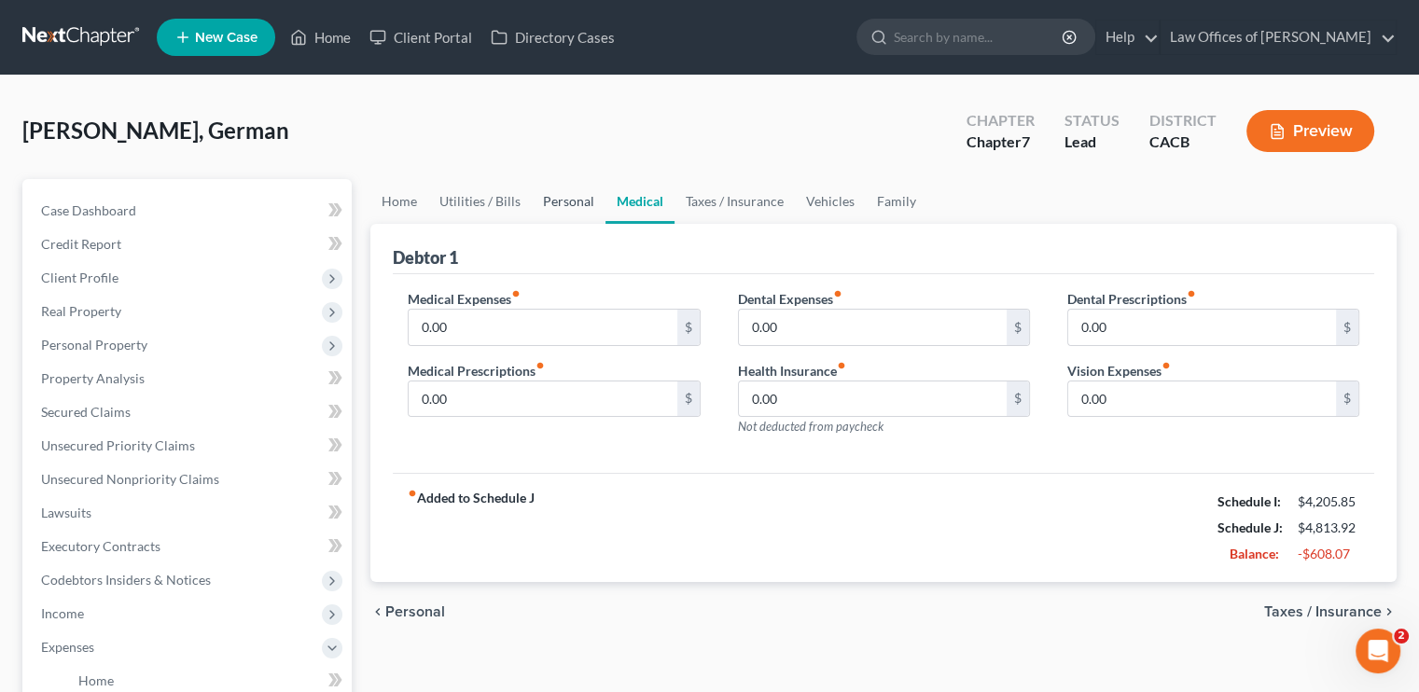
click at [532, 197] on link "Personal" at bounding box center [569, 201] width 74 height 45
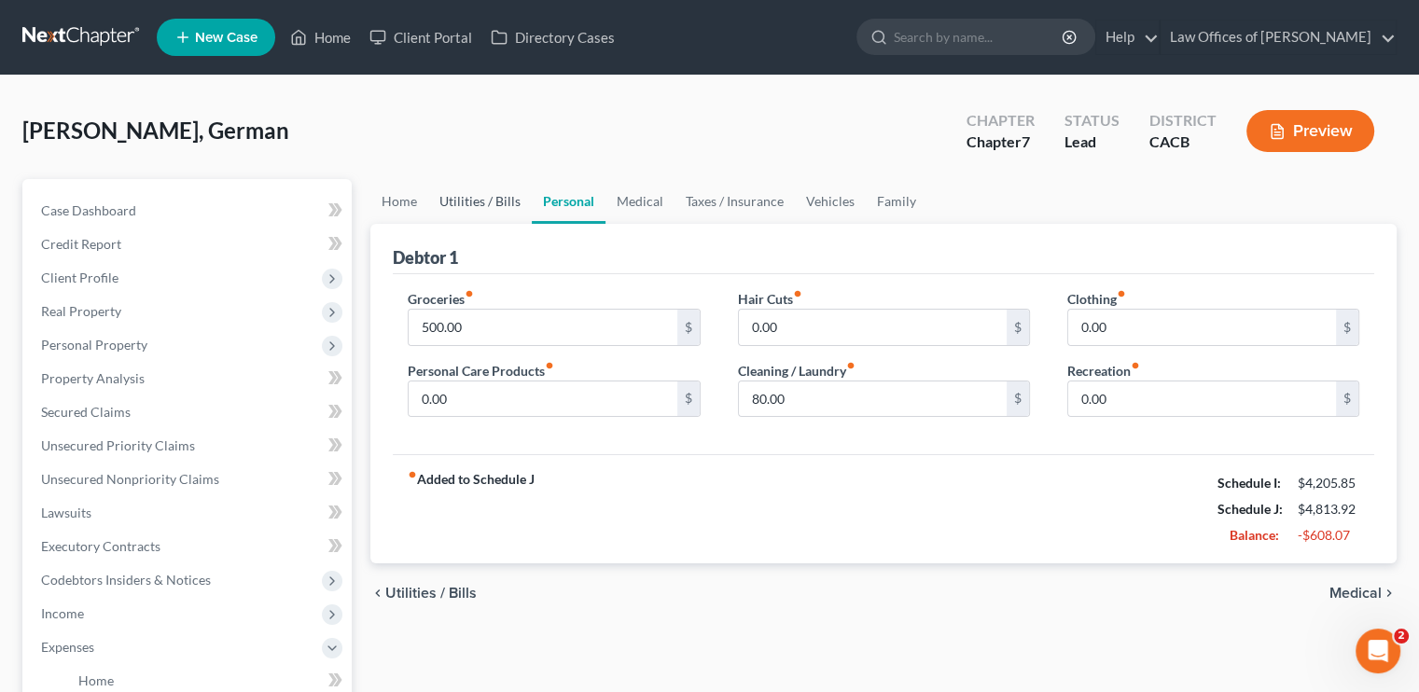
click at [511, 199] on link "Utilities / Bills" at bounding box center [480, 201] width 104 height 45
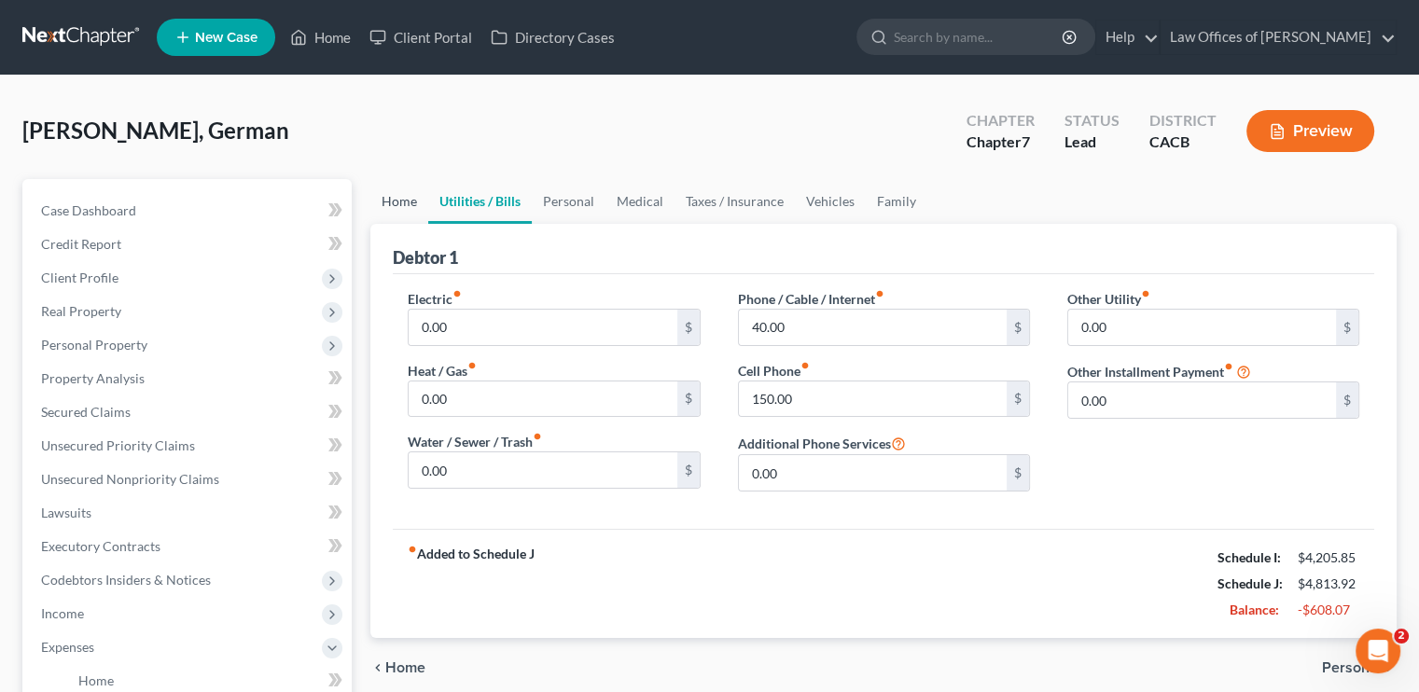
click at [416, 195] on link "Home" at bounding box center [399, 201] width 58 height 45
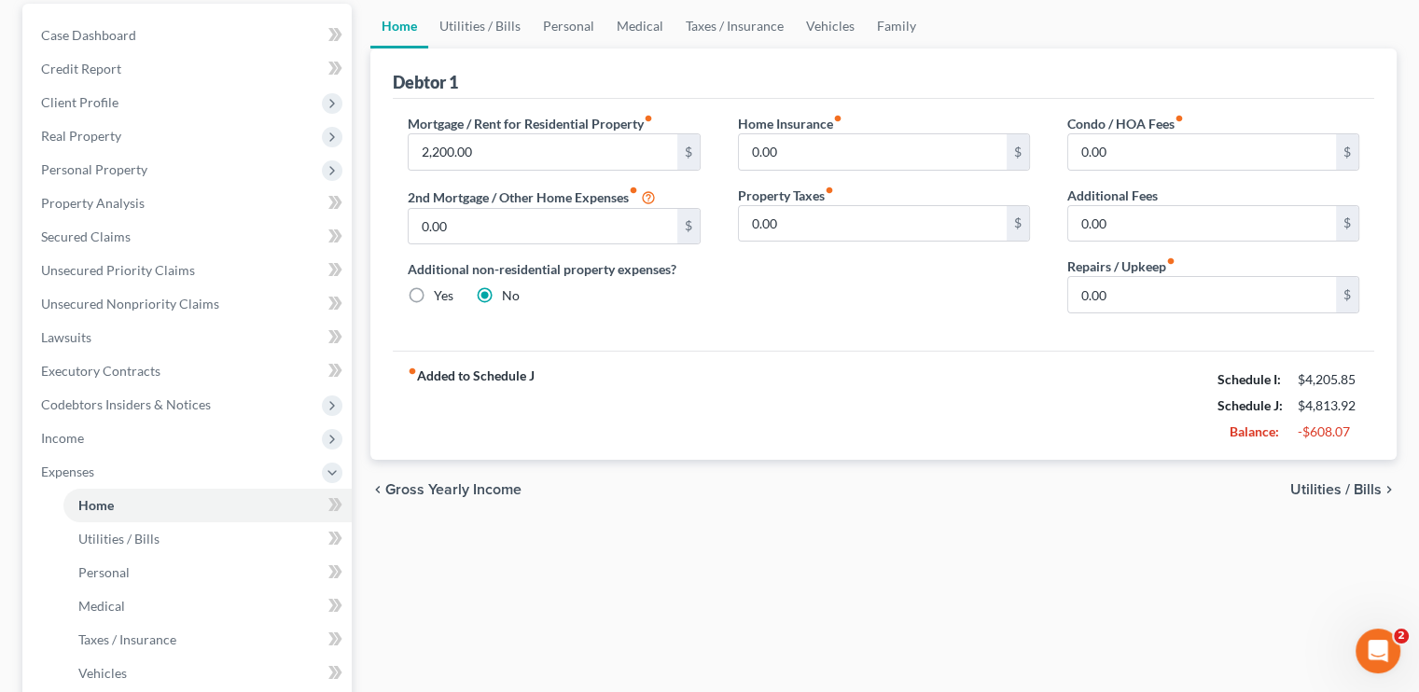
scroll to position [187, 0]
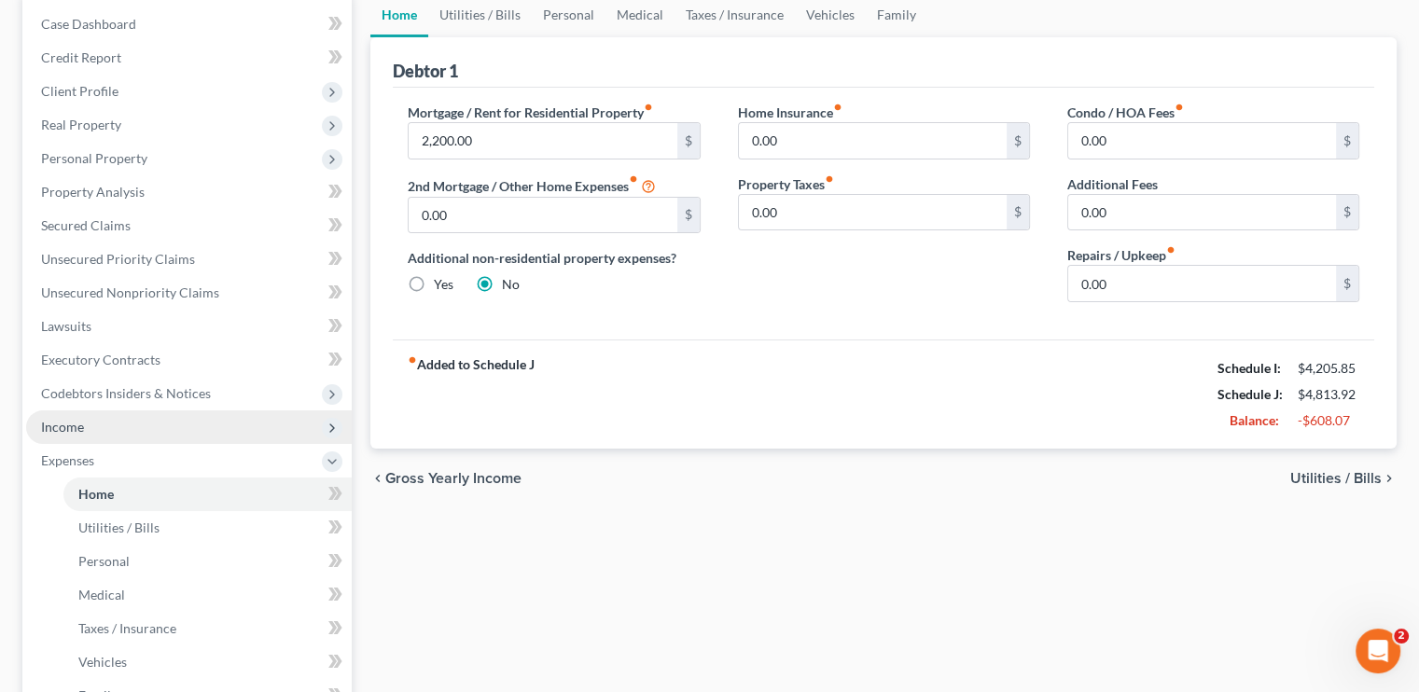
click at [101, 425] on span "Income" at bounding box center [189, 428] width 326 height 34
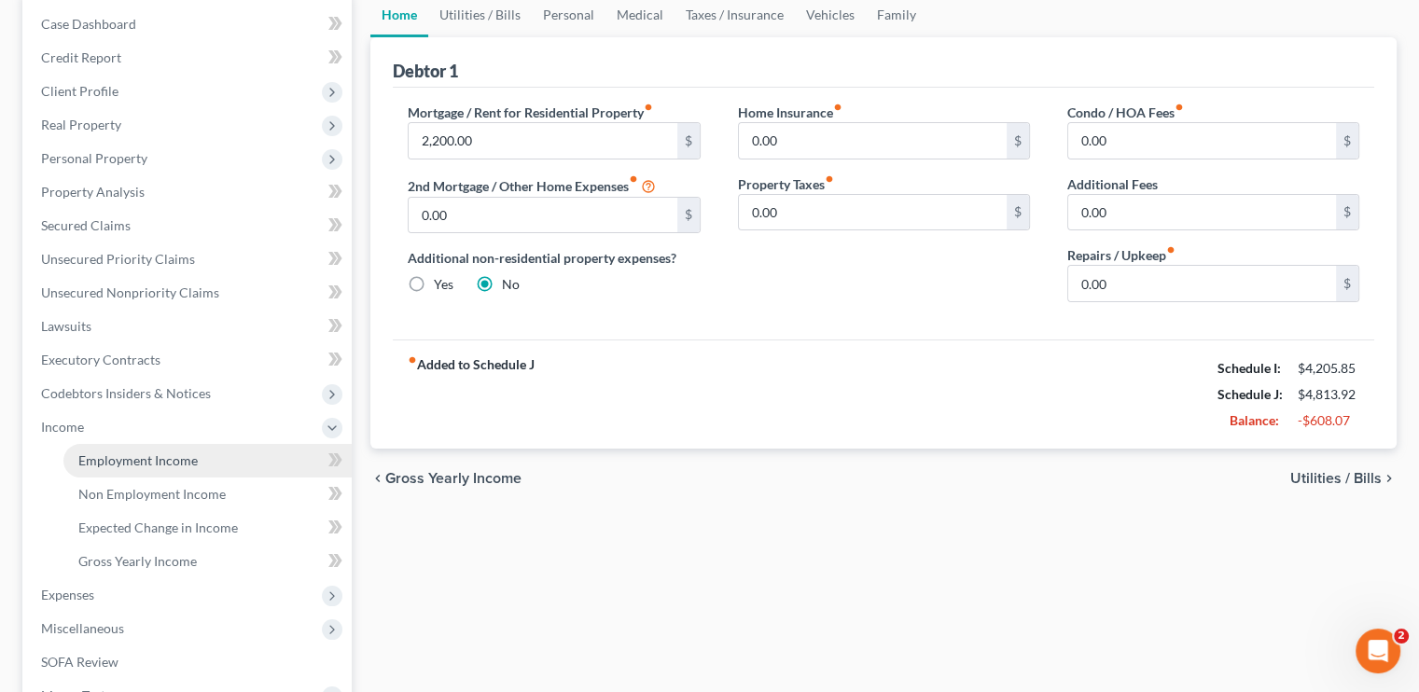
click at [125, 450] on link "Employment Income" at bounding box center [207, 461] width 288 height 34
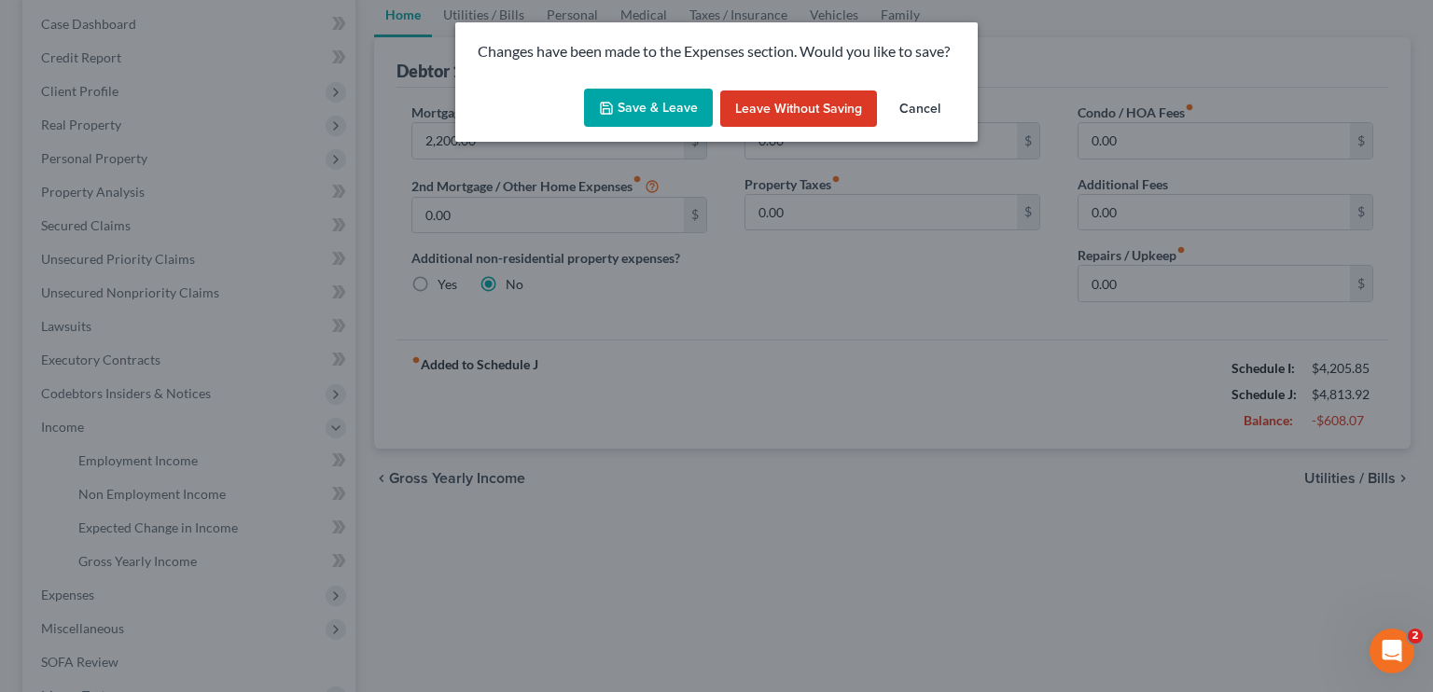
click at [650, 114] on button "Save & Leave" at bounding box center [648, 108] width 129 height 39
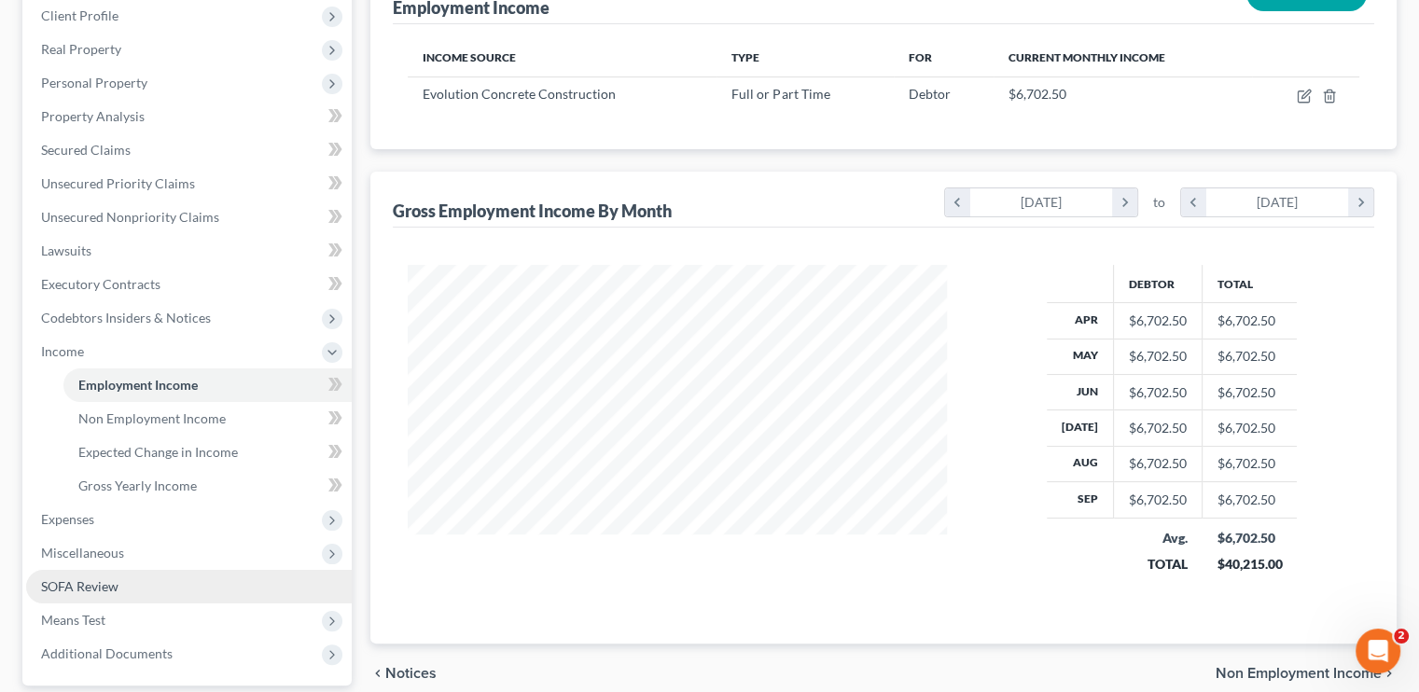
scroll to position [280, 0]
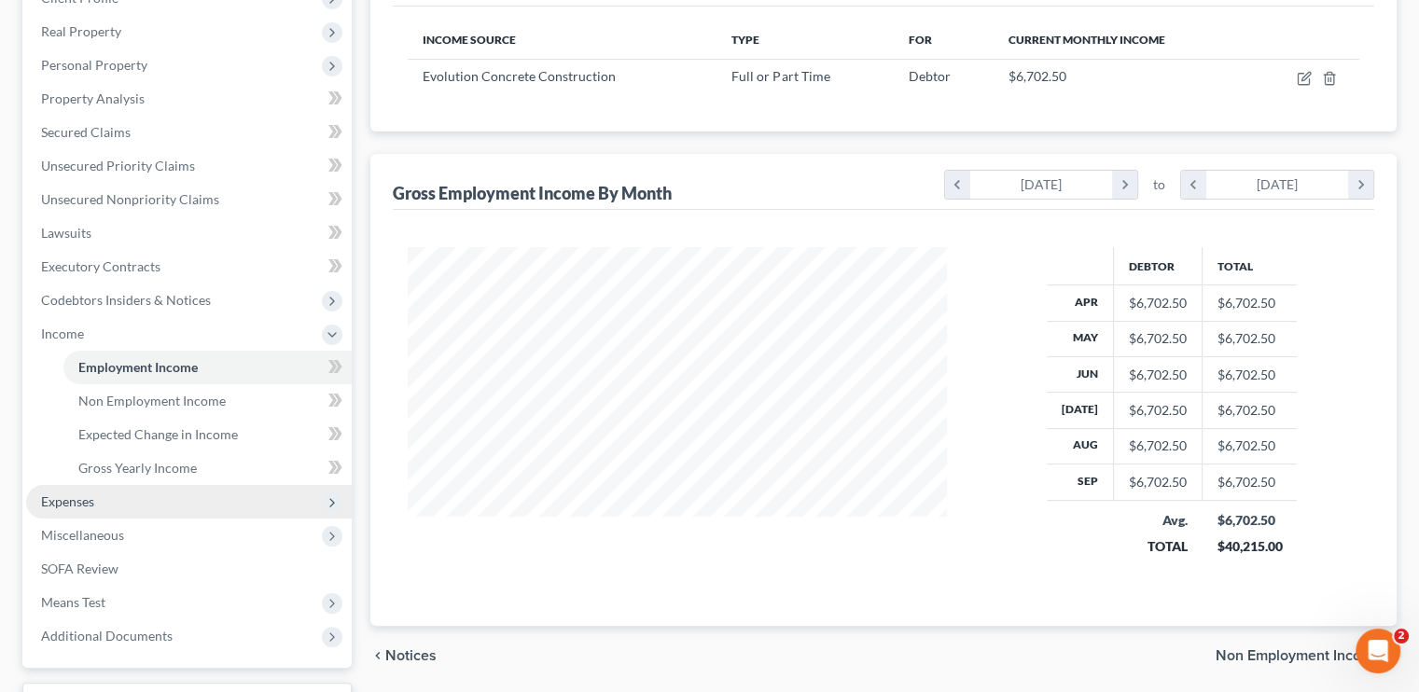
click at [99, 505] on span "Expenses" at bounding box center [189, 502] width 326 height 34
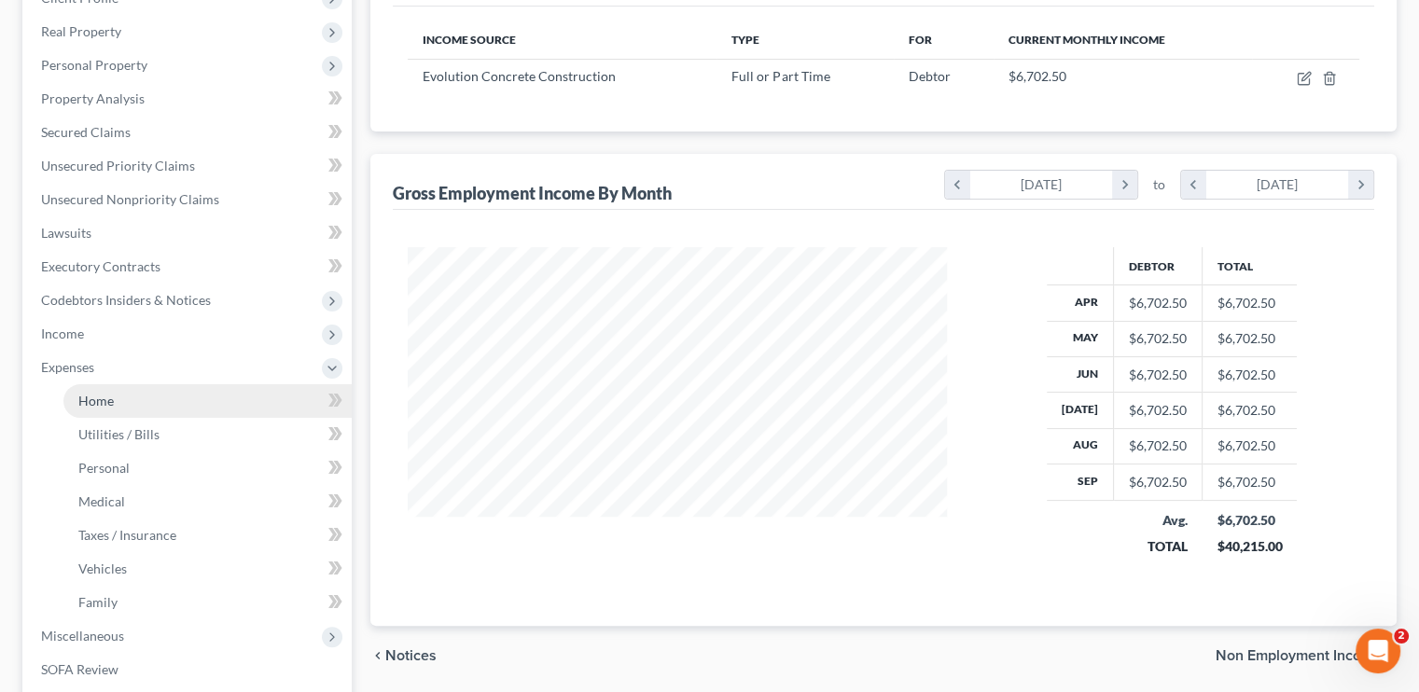
click at [113, 415] on link "Home" at bounding box center [207, 401] width 288 height 34
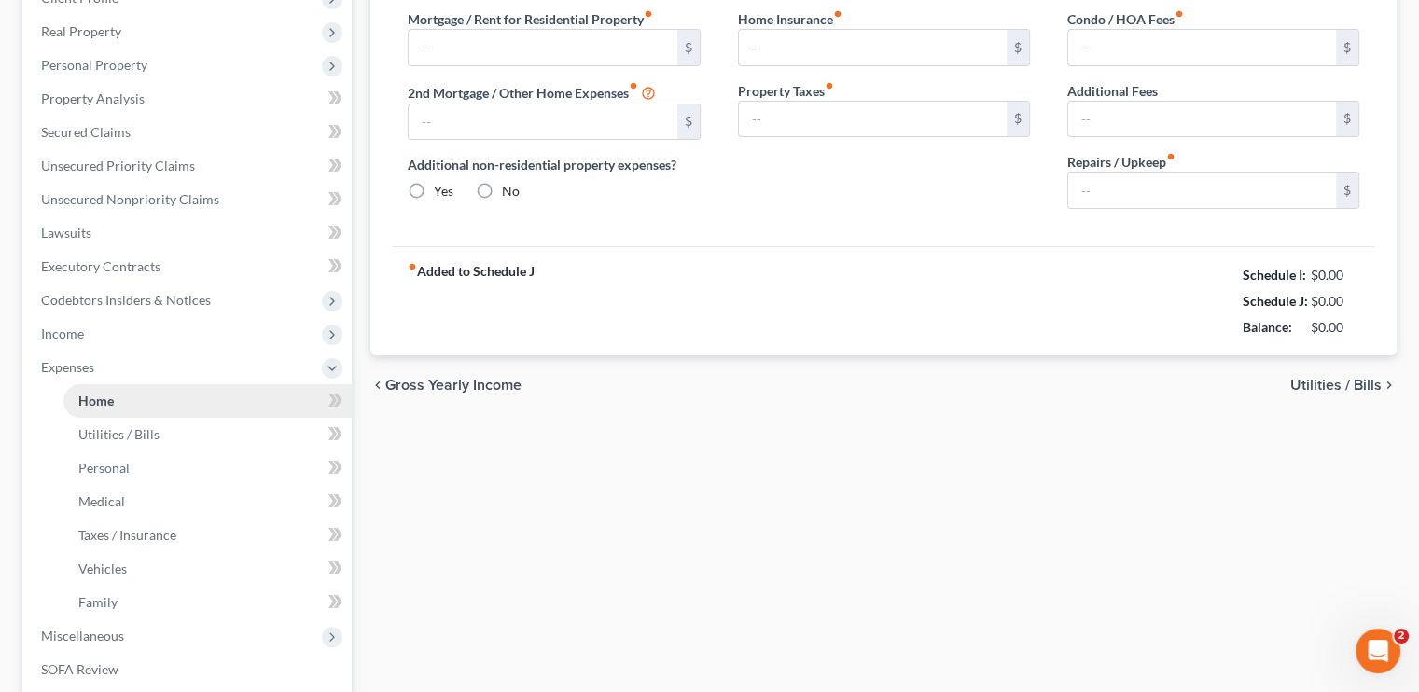
scroll to position [82, 0]
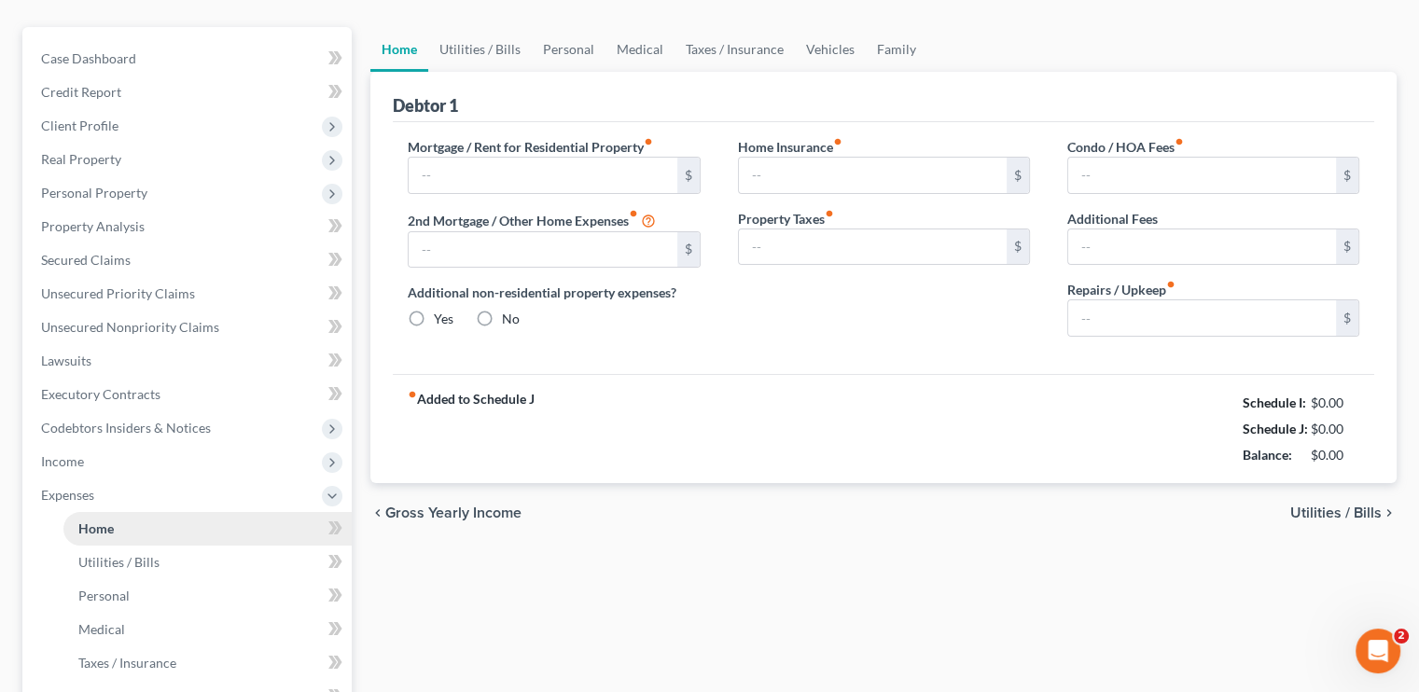
type input "2,200.00"
type input "0.00"
radio input "true"
type input "0.00"
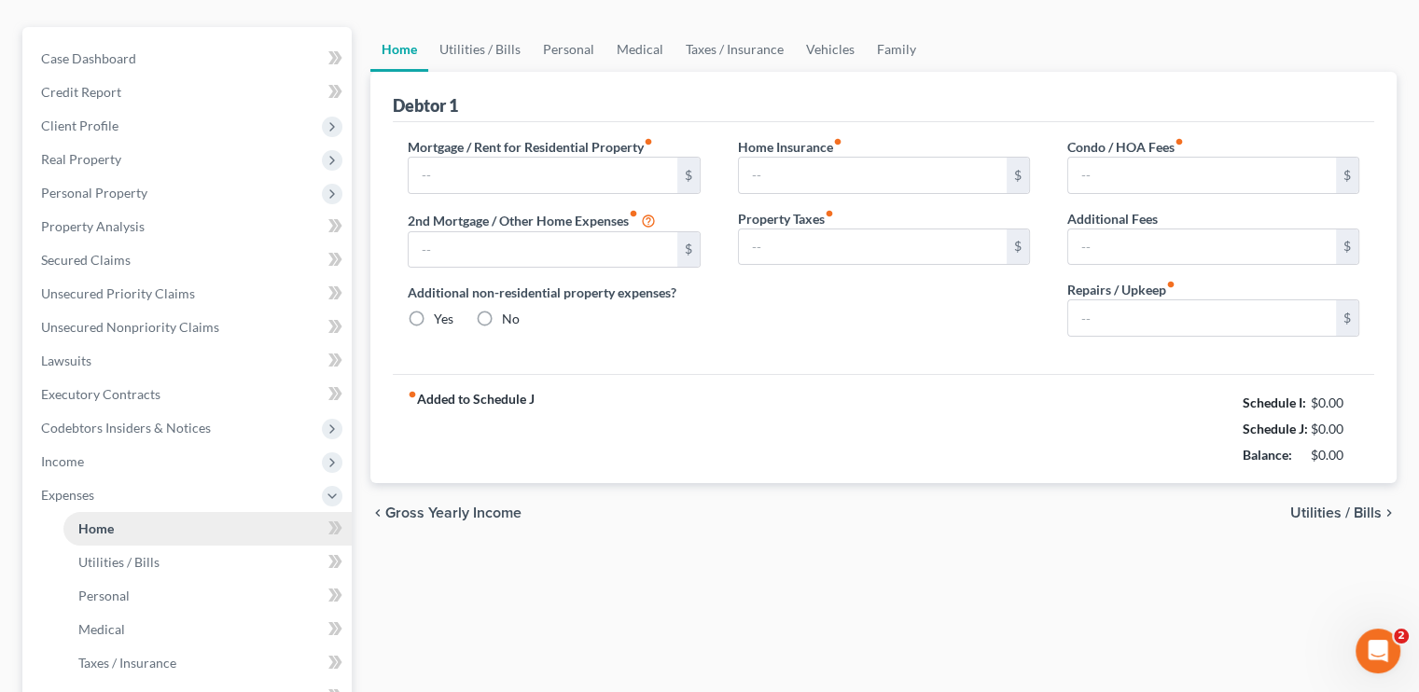
type input "0.00"
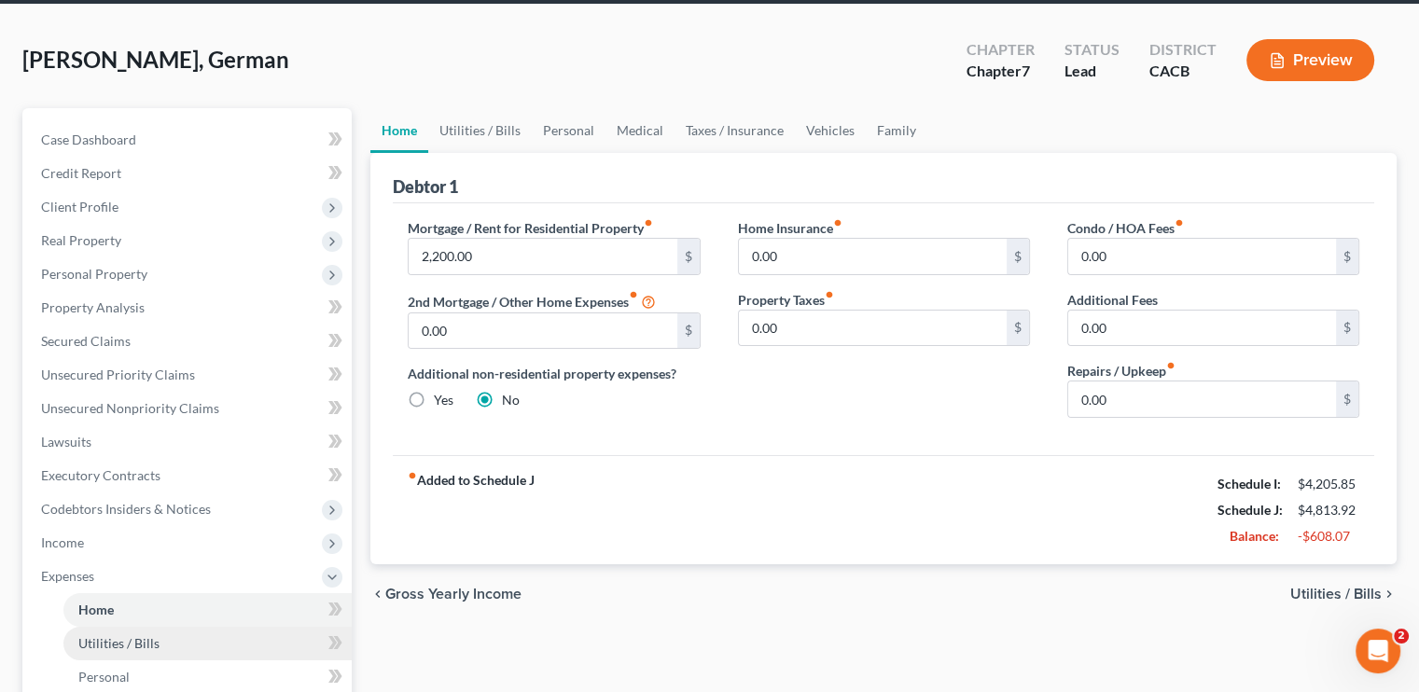
scroll to position [187, 0]
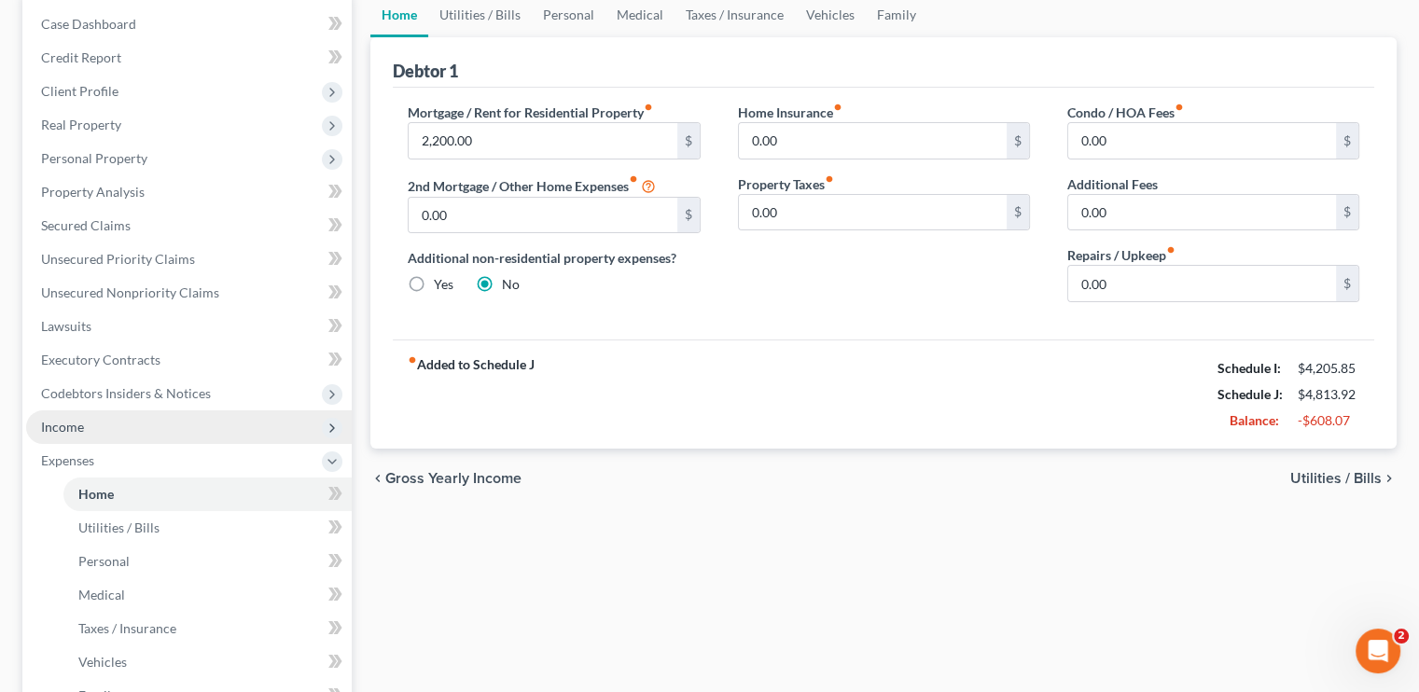
click at [82, 425] on span "Income" at bounding box center [62, 427] width 43 height 16
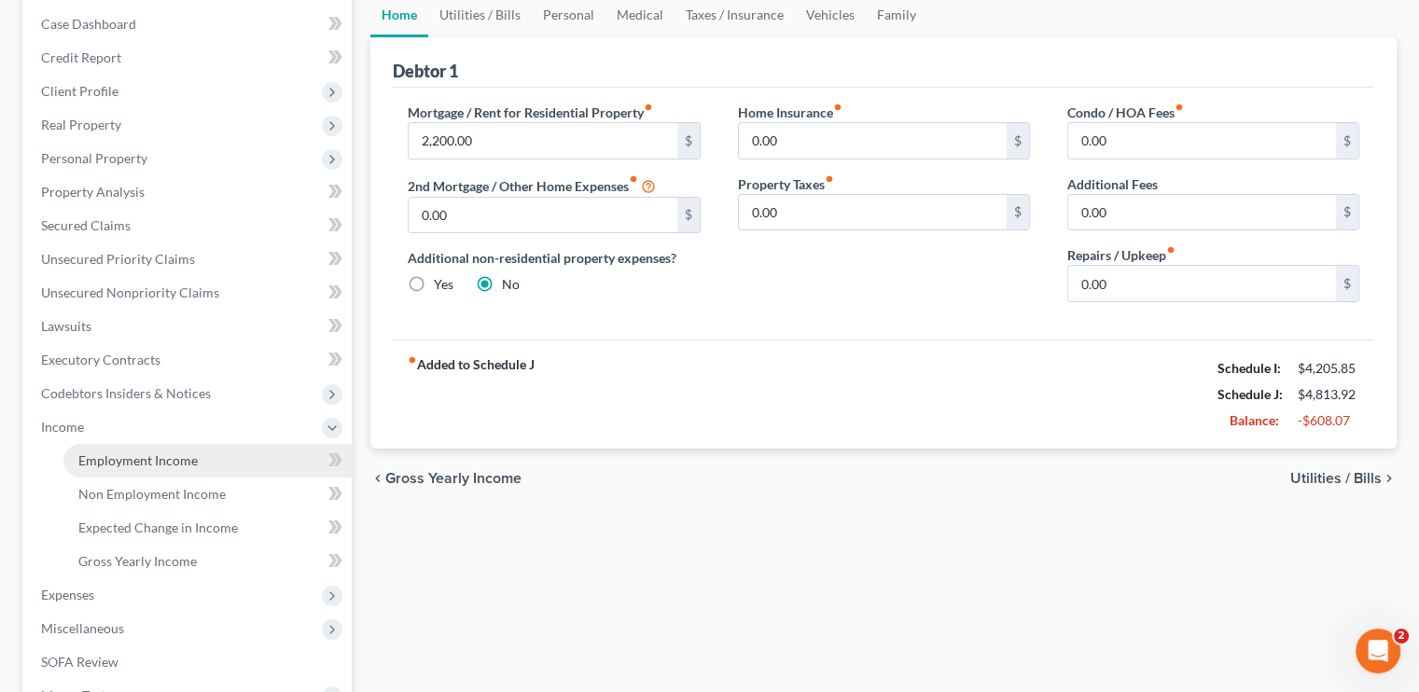
click at [125, 458] on span "Employment Income" at bounding box center [137, 461] width 119 height 16
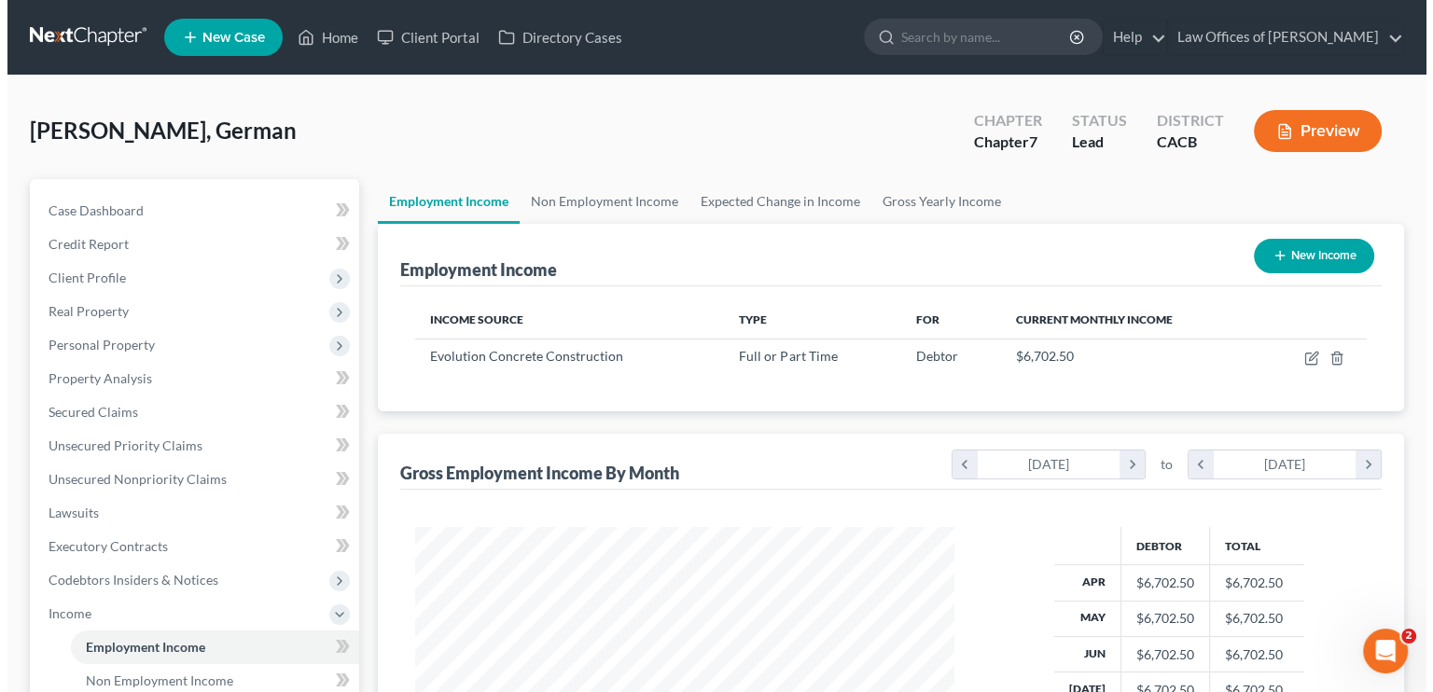
scroll to position [332, 576]
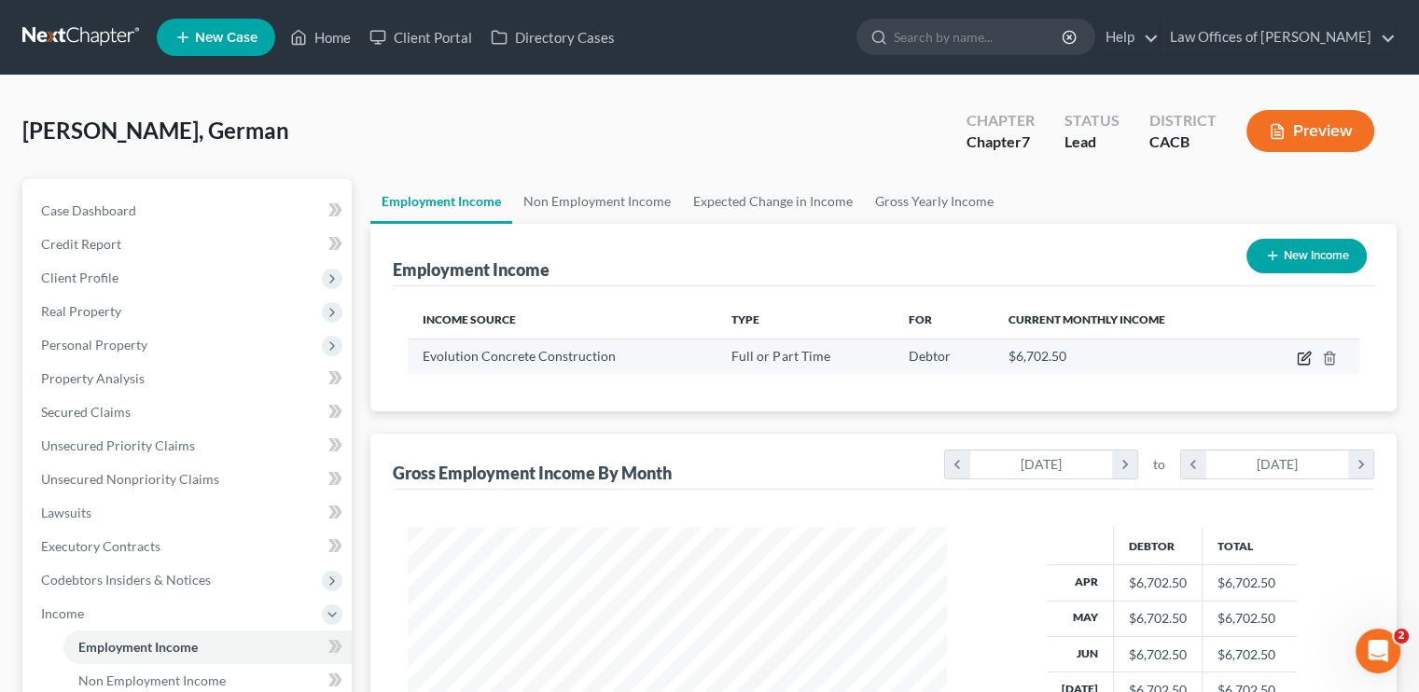
click at [1305, 357] on icon "button" at bounding box center [1304, 358] width 15 height 15
select select "0"
select select "4"
select select "0"
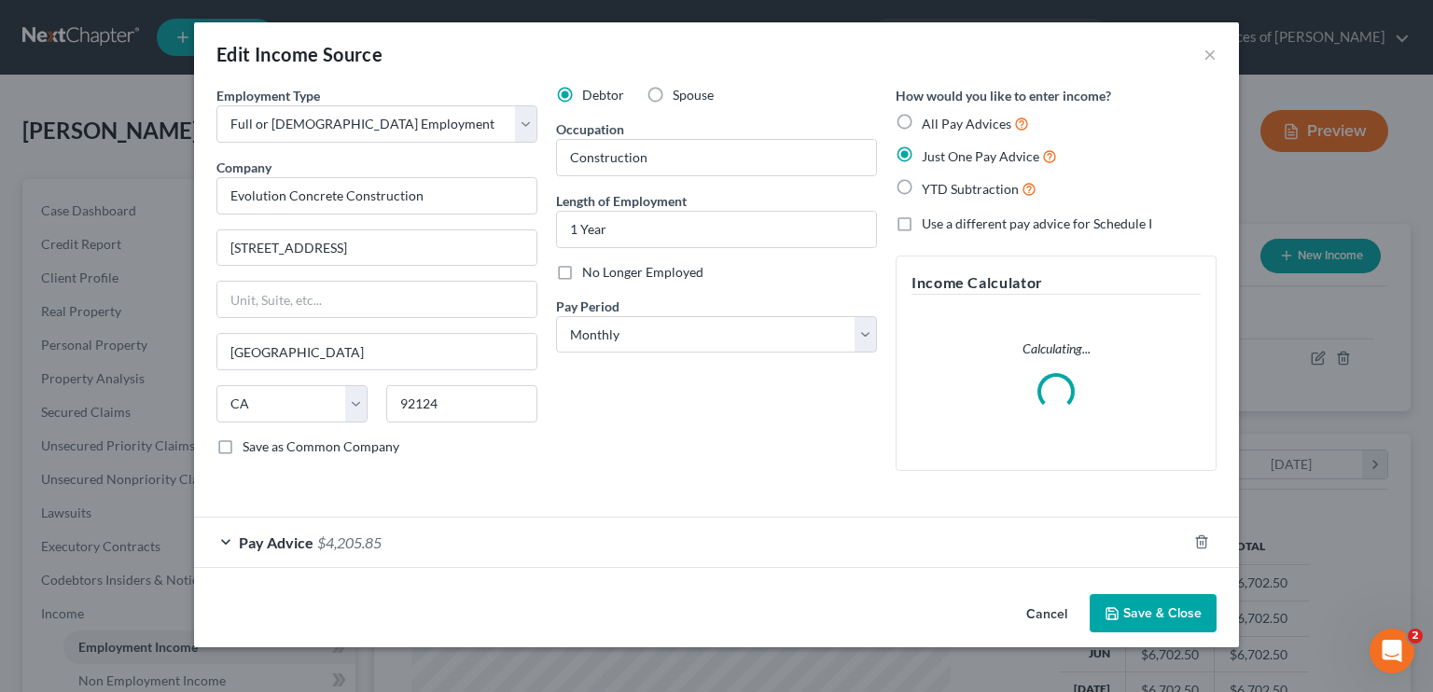
scroll to position [332, 582]
click at [353, 534] on span "$4,205.85" at bounding box center [349, 543] width 64 height 18
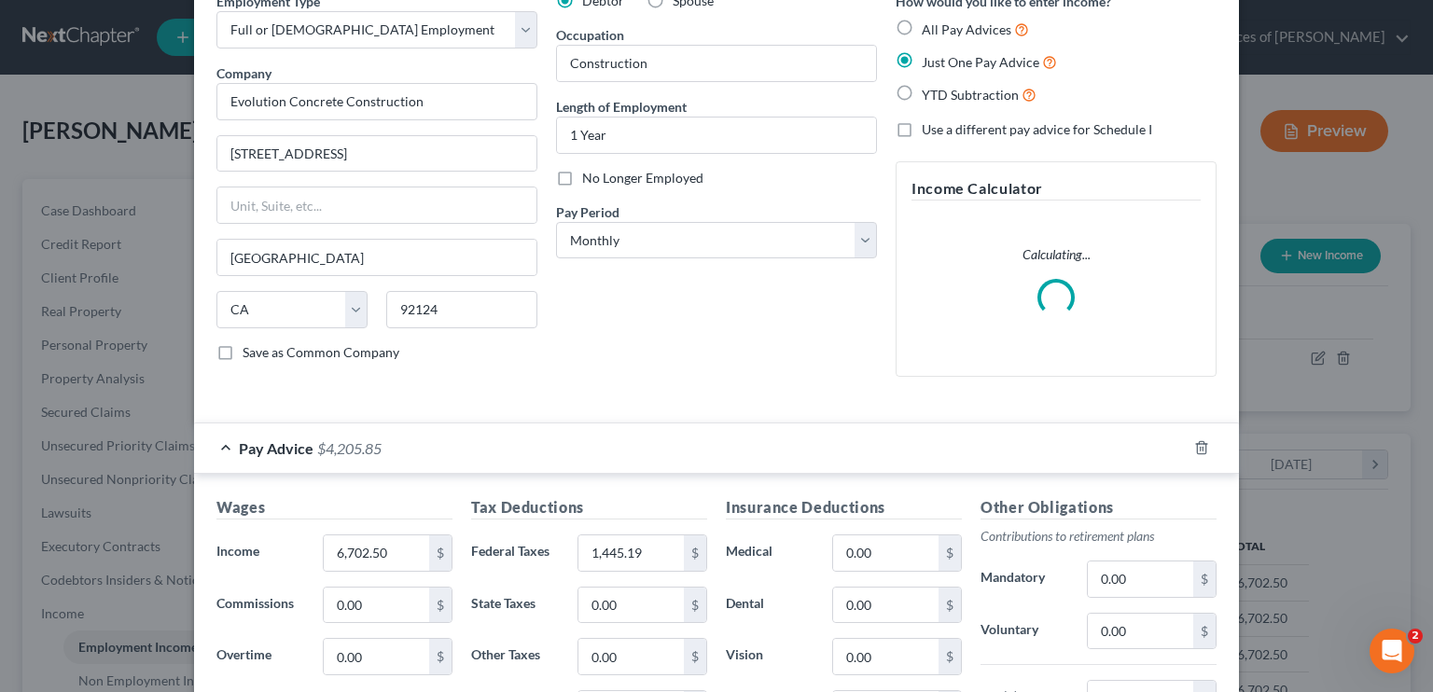
scroll to position [280, 0]
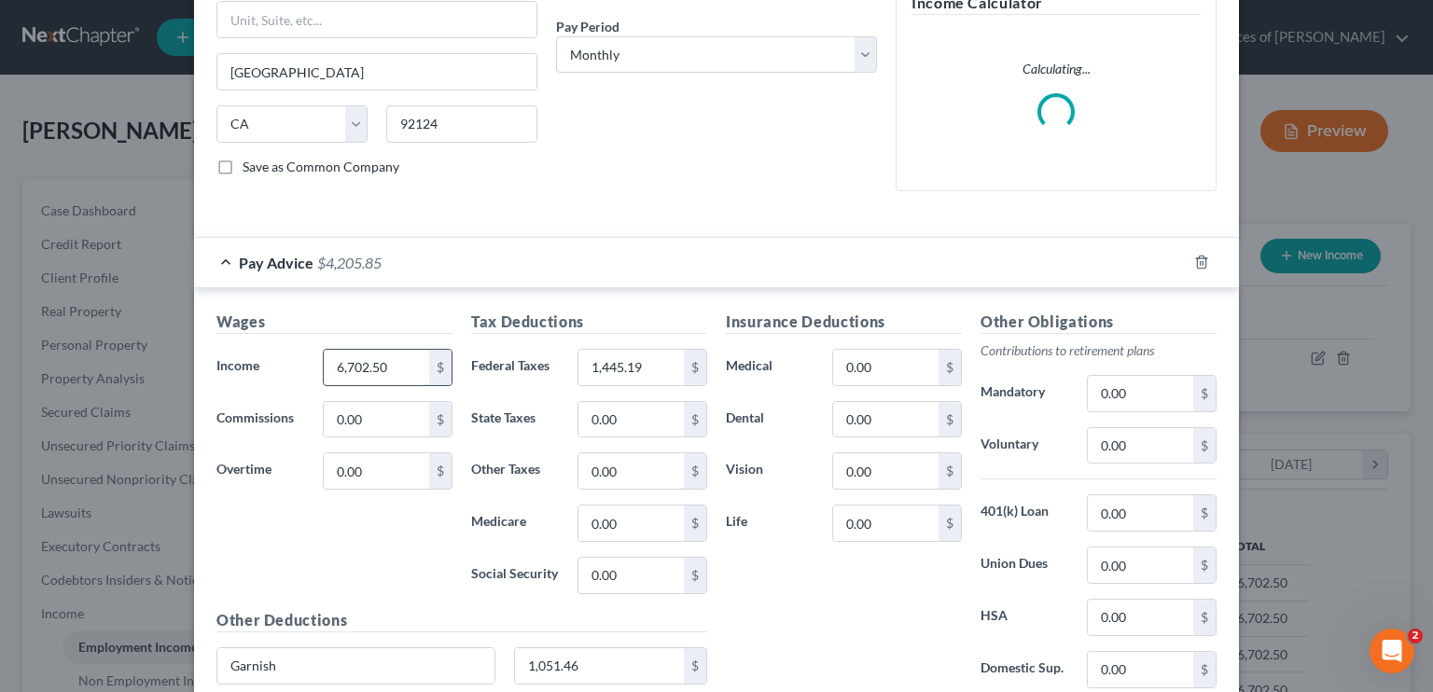
click at [351, 370] on input "6,702.50" at bounding box center [376, 367] width 105 height 35
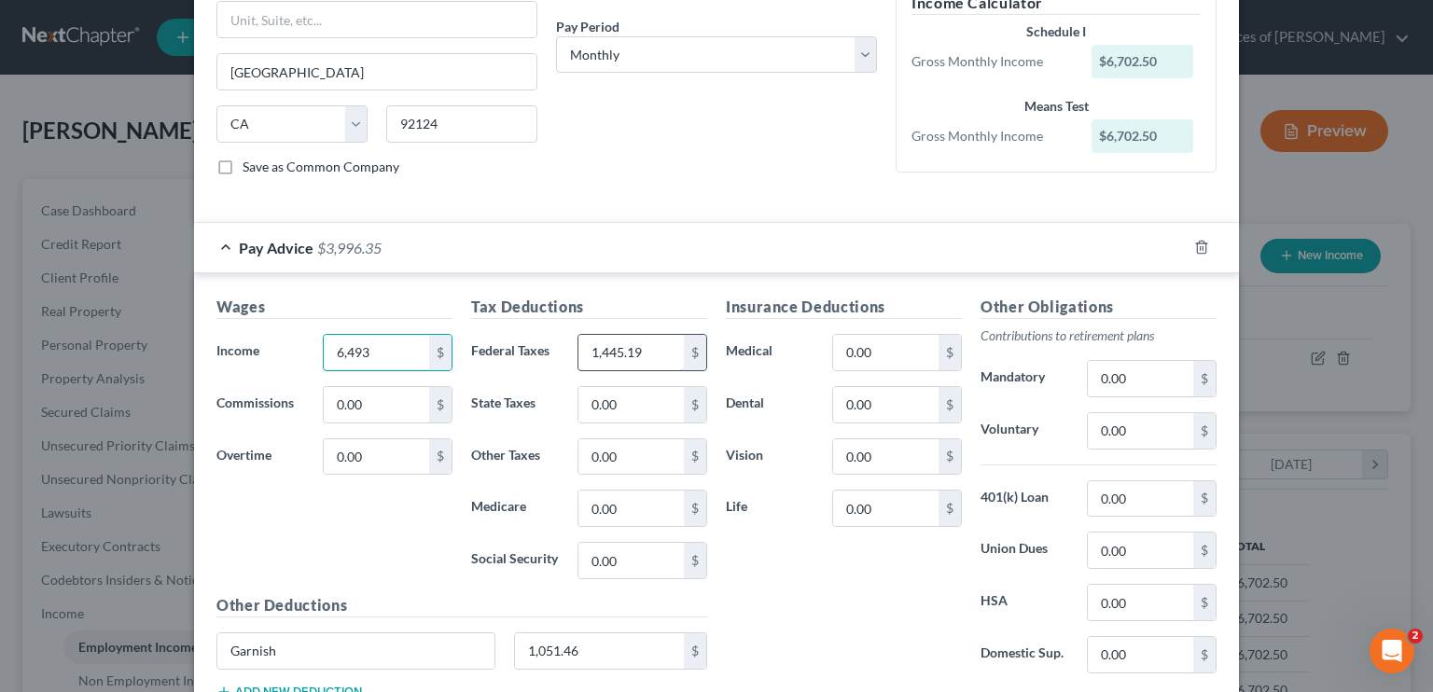
type input "6,493"
click at [608, 347] on input "1,445.19" at bounding box center [631, 352] width 105 height 35
type input "1,361"
click at [538, 649] on input "1,051.46" at bounding box center [600, 651] width 170 height 35
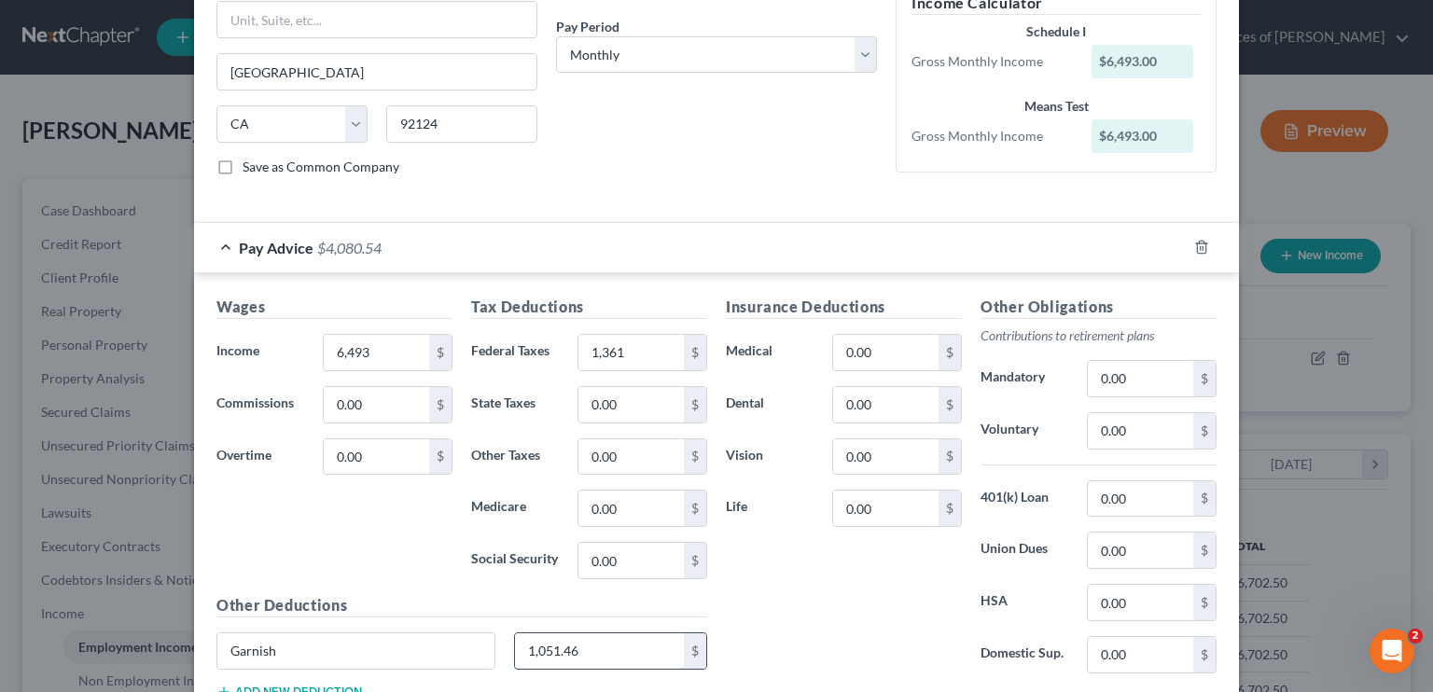
click at [539, 648] on input "1,051.46" at bounding box center [600, 651] width 170 height 35
click at [538, 646] on input "1,051.46" at bounding box center [600, 651] width 170 height 35
click at [539, 647] on input "1,051.46" at bounding box center [600, 651] width 170 height 35
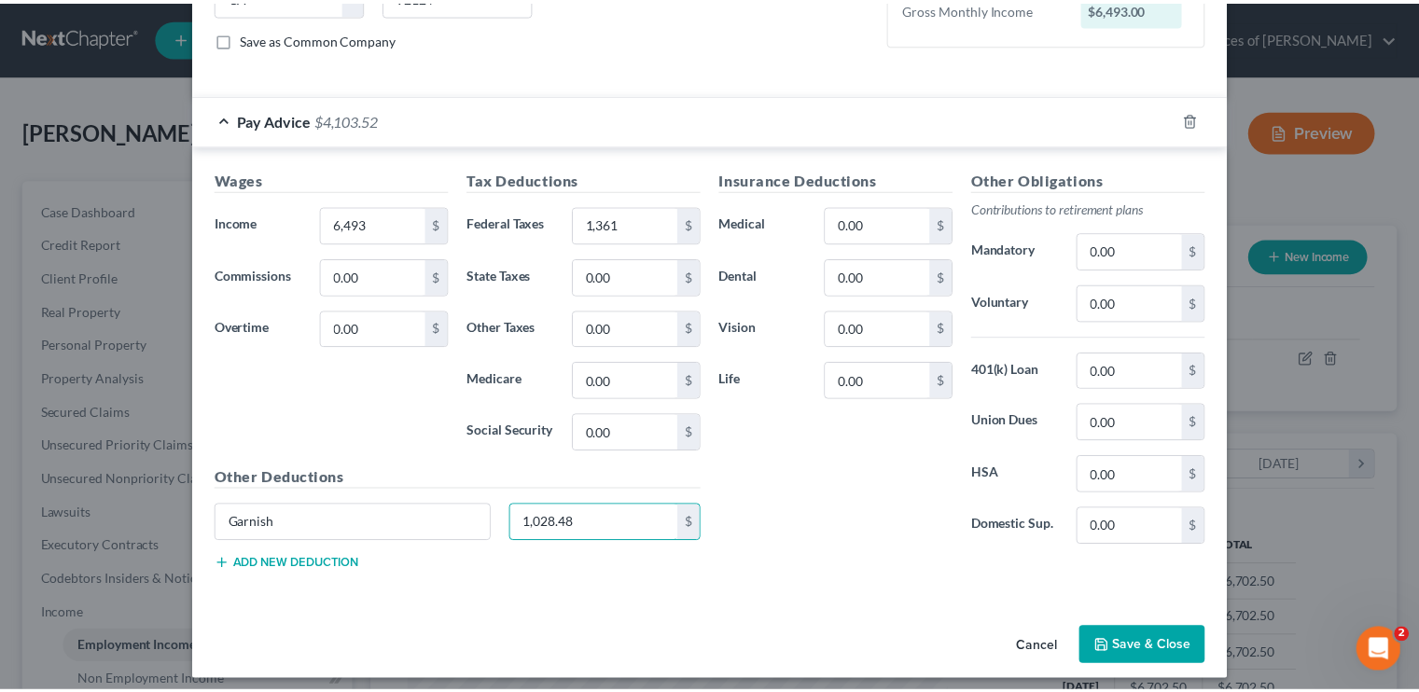
scroll to position [413, 0]
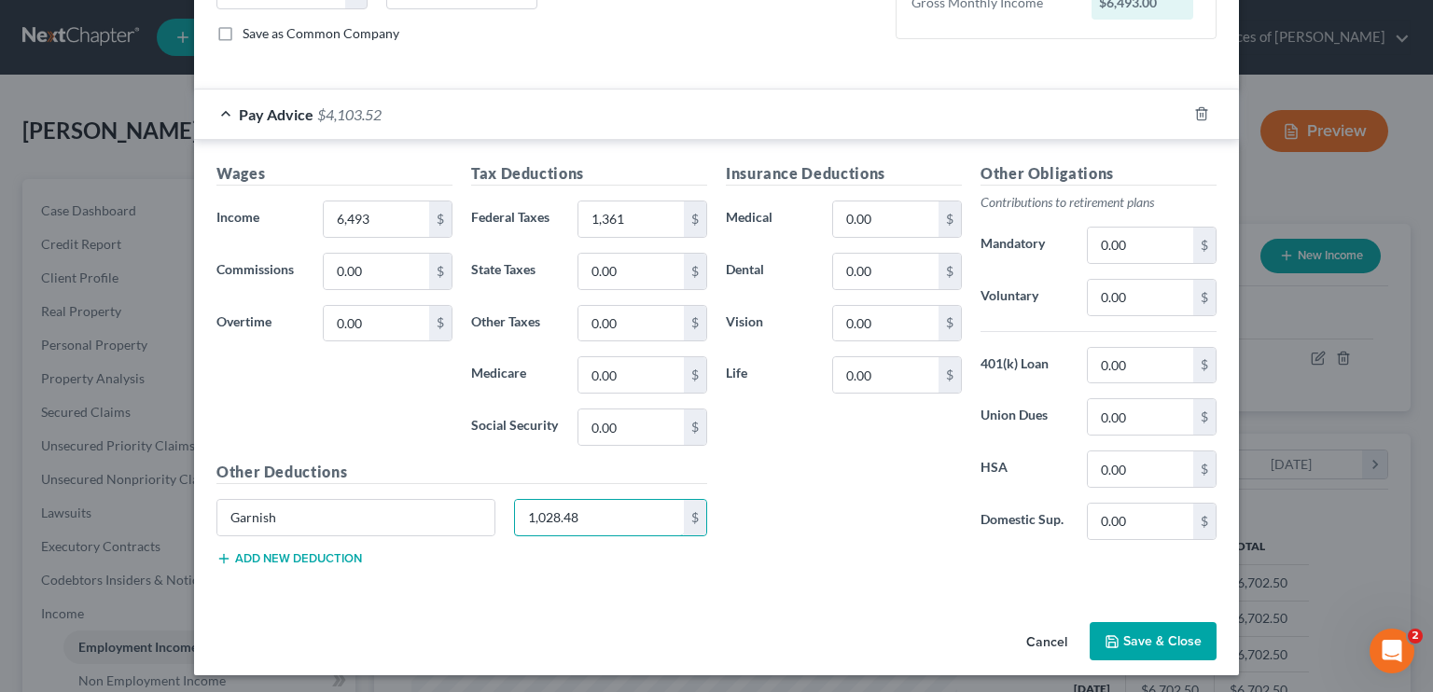
type input "1,028.48"
click at [1157, 626] on button "Save & Close" at bounding box center [1153, 641] width 127 height 39
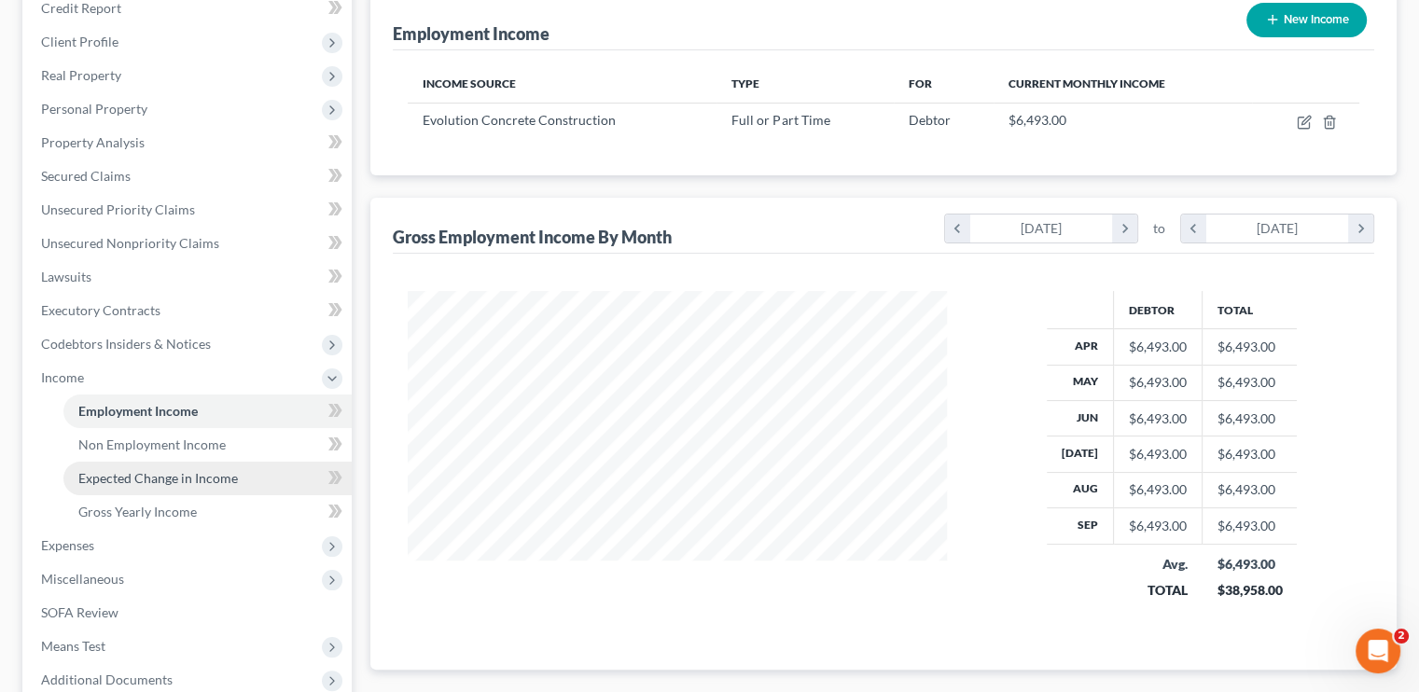
scroll to position [280, 0]
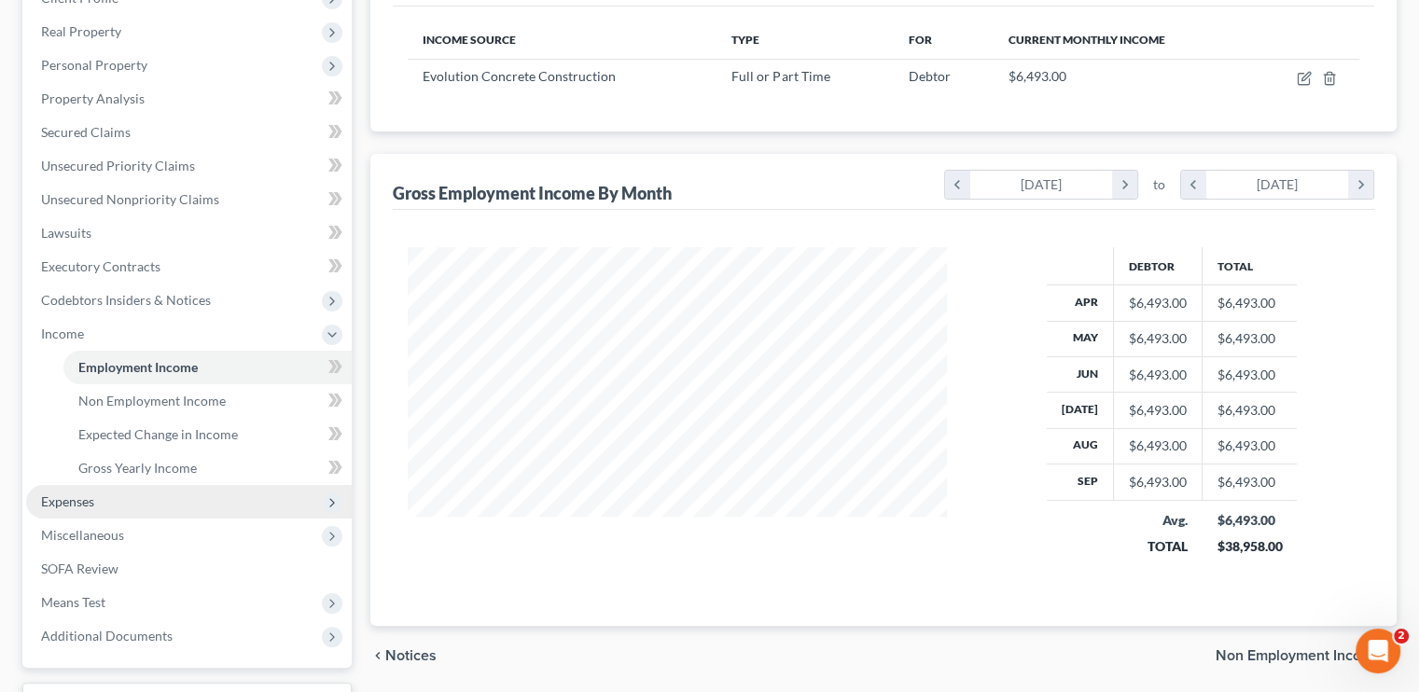
click at [77, 497] on span "Expenses" at bounding box center [67, 502] width 53 height 16
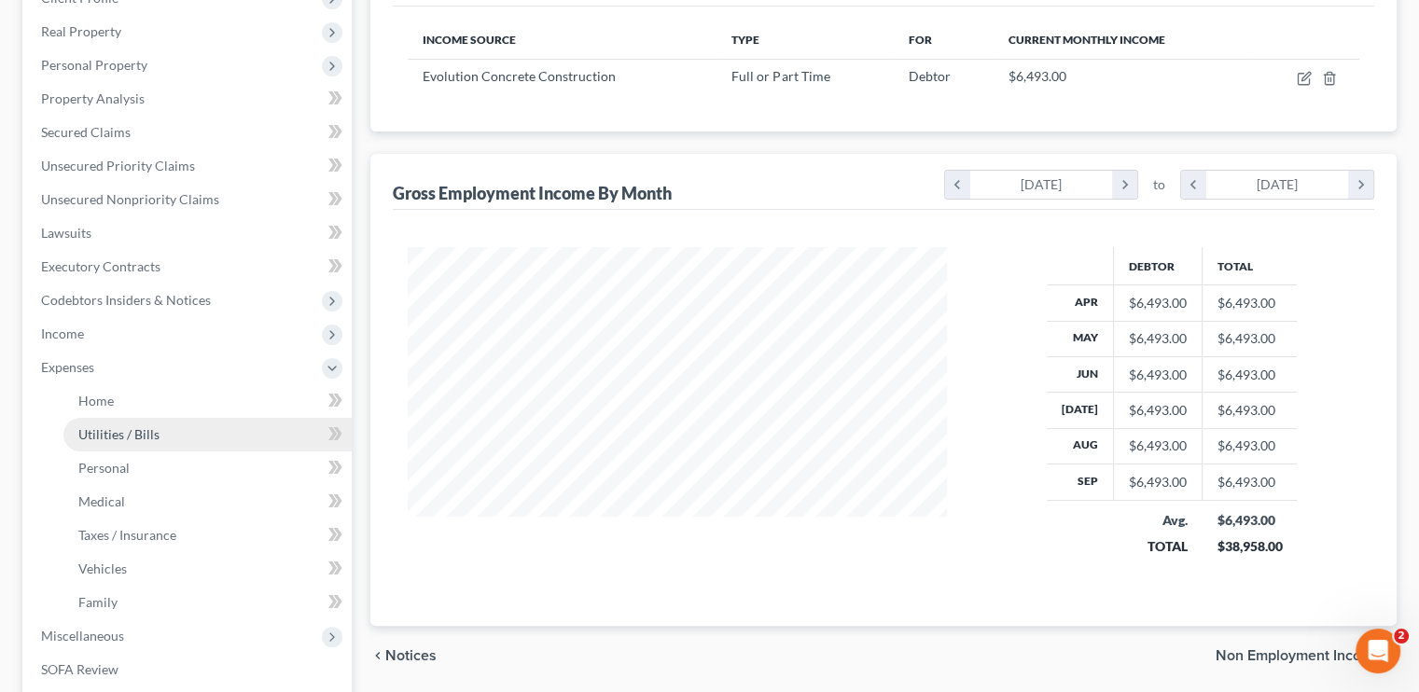
click at [113, 423] on link "Utilities / Bills" at bounding box center [207, 435] width 288 height 34
